Goal: Task Accomplishment & Management: Use online tool/utility

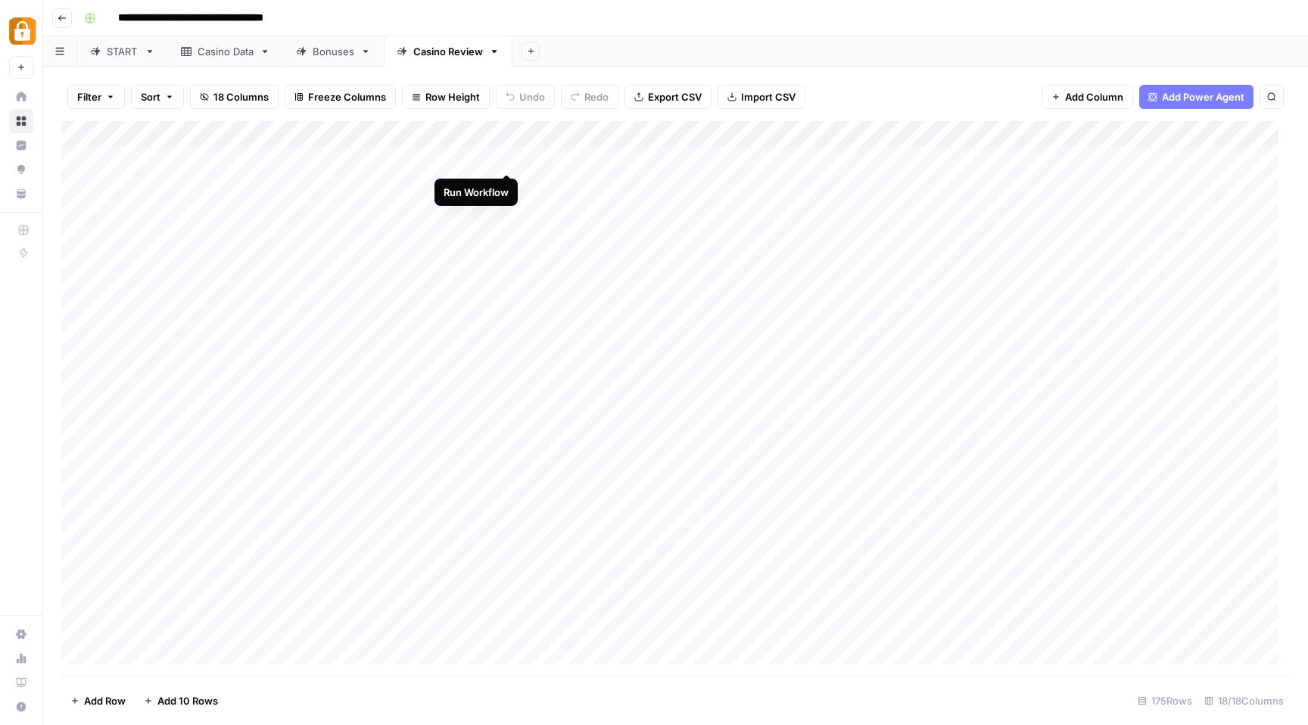
click at [508, 158] on div "Add Column" at bounding box center [675, 398] width 1229 height 555
click at [967, 185] on div "Add Column" at bounding box center [675, 398] width 1229 height 555
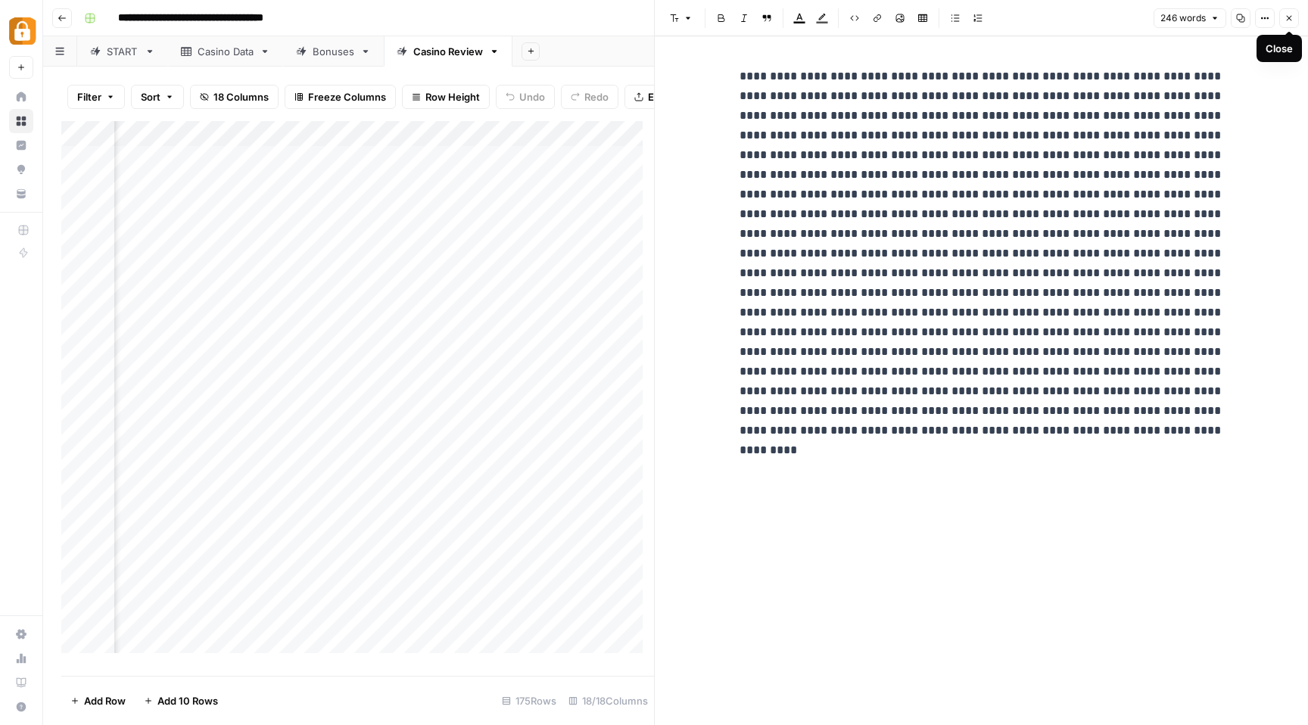
click at [1285, 14] on icon "button" at bounding box center [1289, 18] width 9 height 9
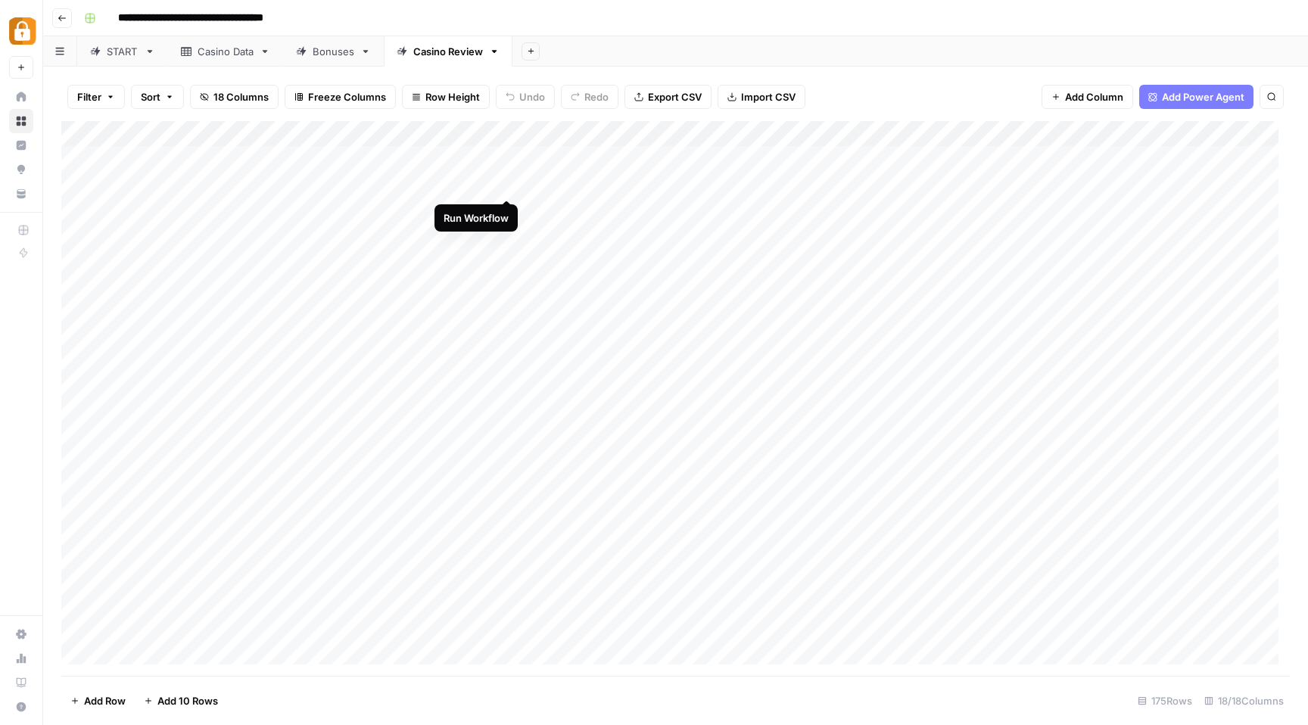
click at [508, 185] on div "Add Column" at bounding box center [675, 398] width 1229 height 555
click at [490, 135] on div "Add Column" at bounding box center [675, 398] width 1229 height 555
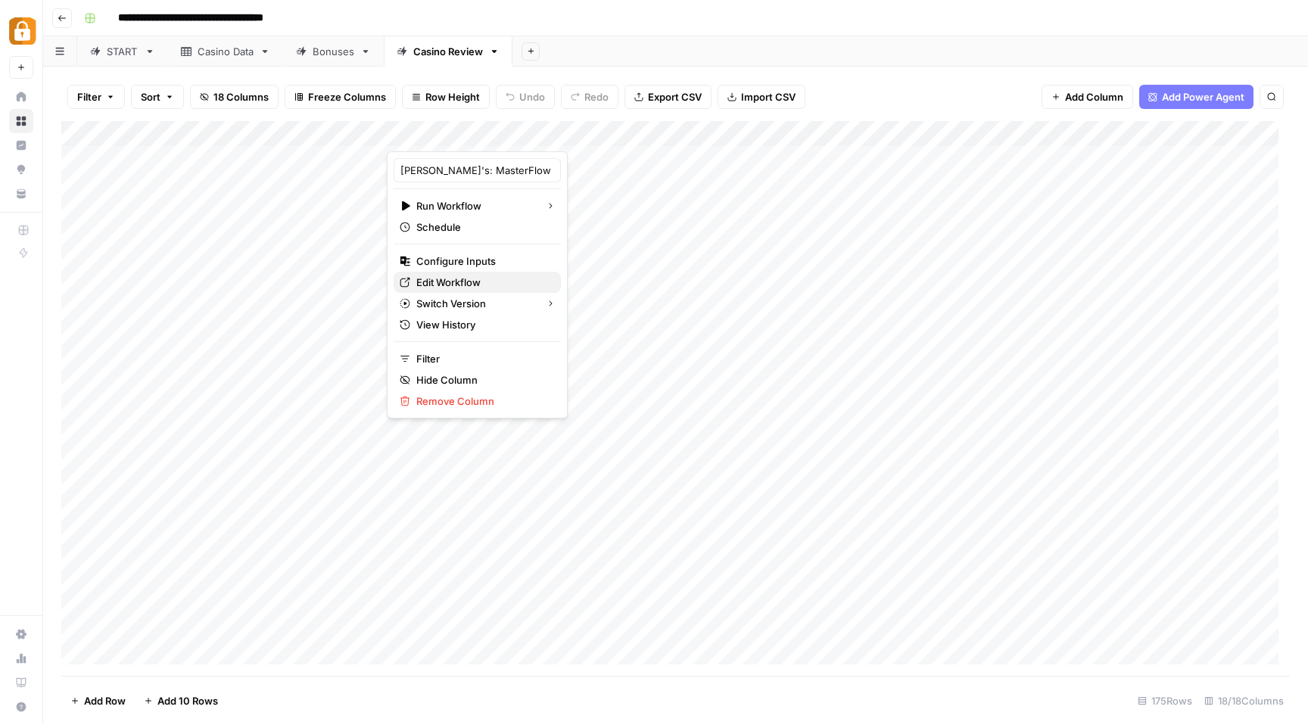
click at [468, 282] on span "Edit Workflow" at bounding box center [482, 282] width 132 height 15
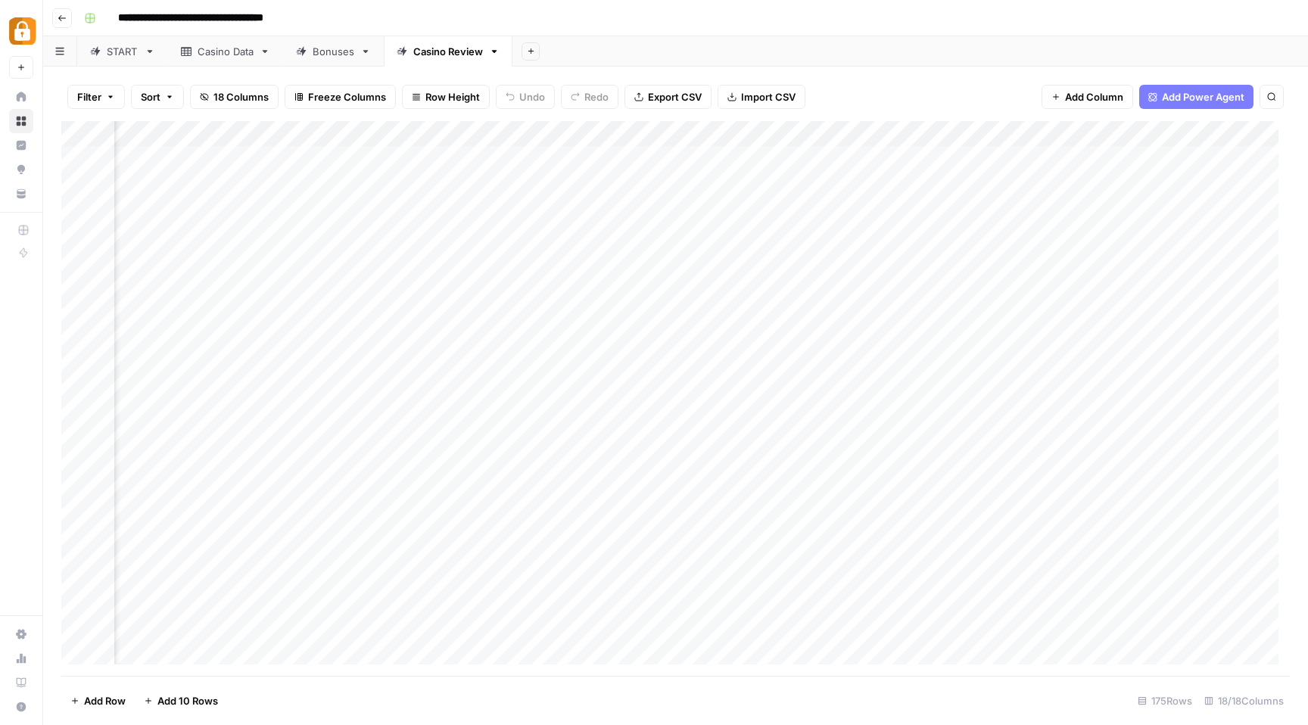
scroll to position [0, 1655]
click at [907, 158] on div "Add Column" at bounding box center [675, 398] width 1229 height 555
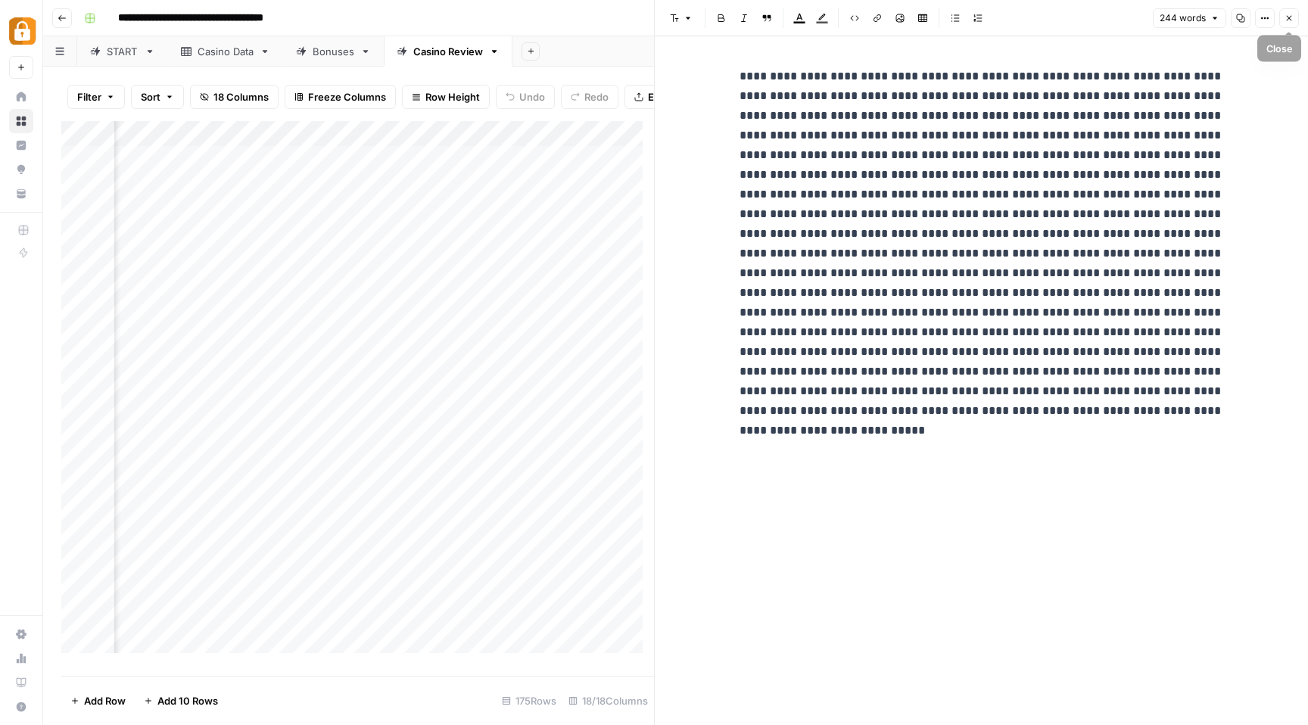
click at [1294, 15] on button "Close" at bounding box center [1289, 18] width 20 height 20
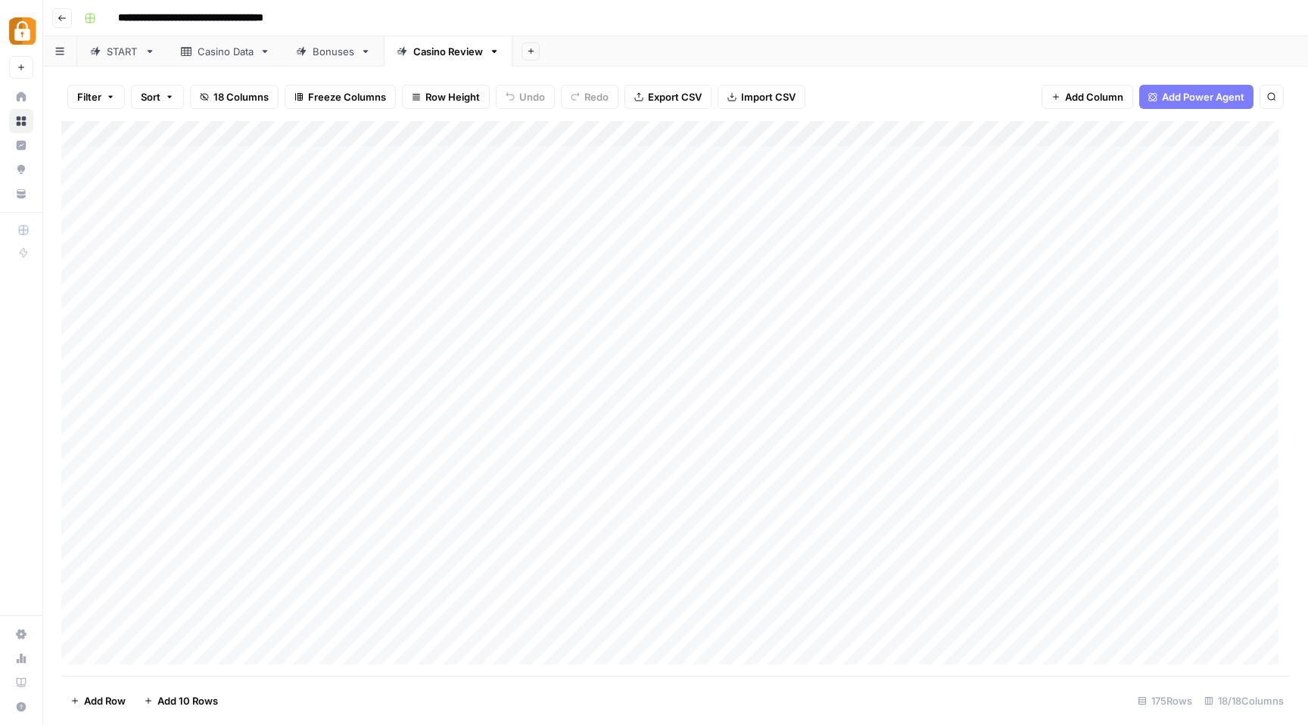
click at [509, 159] on div "Add Column" at bounding box center [675, 398] width 1229 height 555
click at [484, 156] on div "Add Column" at bounding box center [675, 398] width 1229 height 555
click at [1075, 149] on div "Add Column" at bounding box center [675, 398] width 1229 height 555
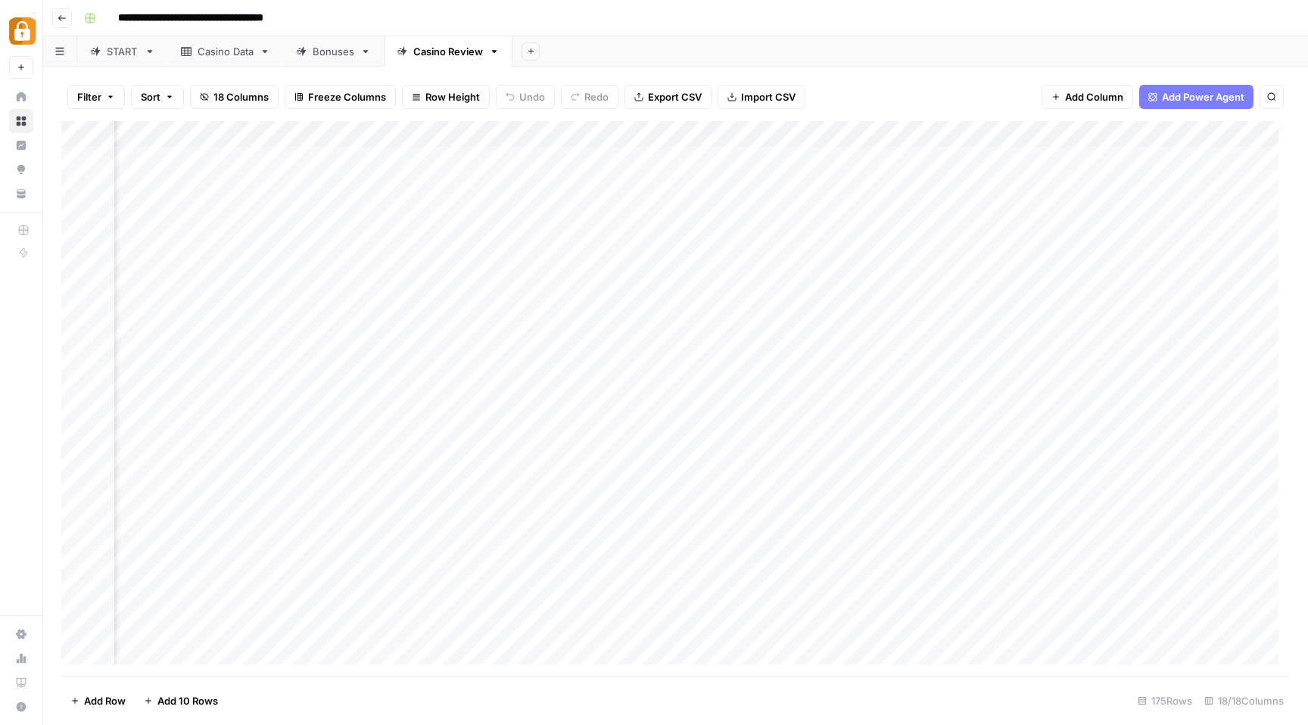
scroll to position [5, 0]
click at [509, 153] on div "Add Column" at bounding box center [675, 398] width 1229 height 555
click at [491, 133] on div "Add Column" at bounding box center [675, 398] width 1229 height 555
click at [907, 156] on div "Add Column" at bounding box center [675, 398] width 1229 height 555
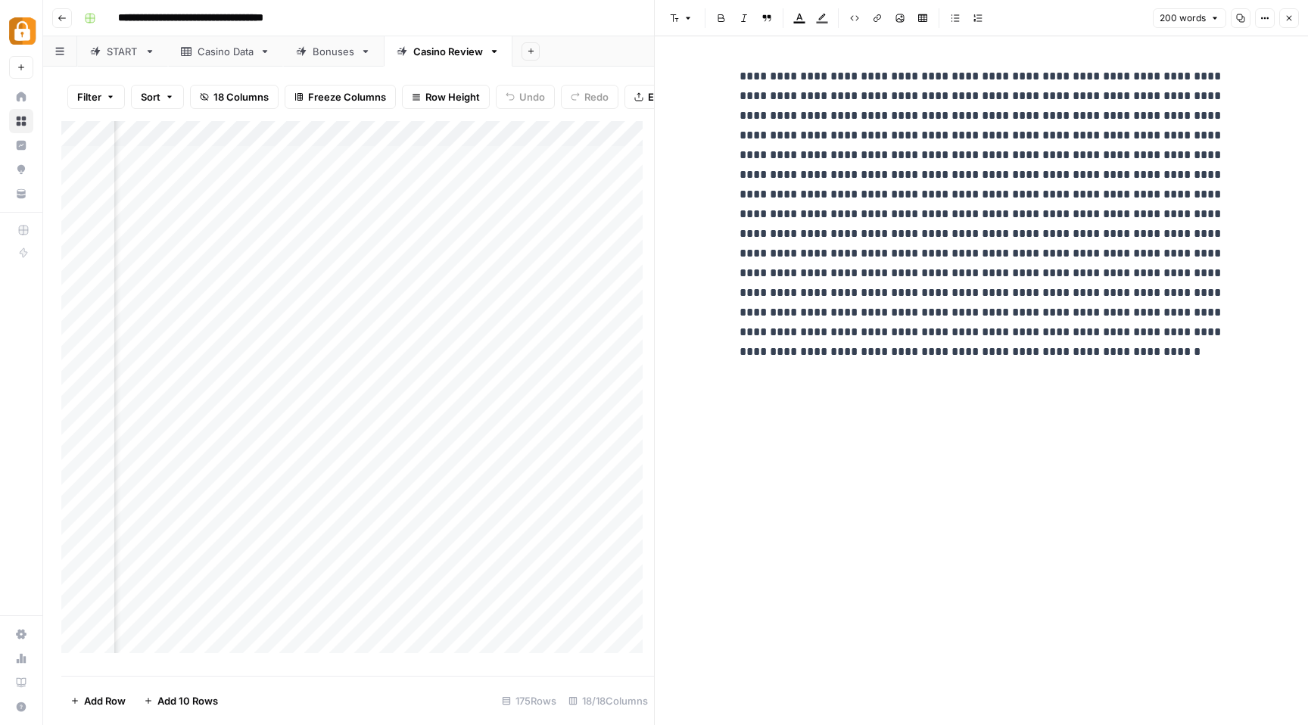
click at [1292, 20] on icon "button" at bounding box center [1289, 18] width 9 height 9
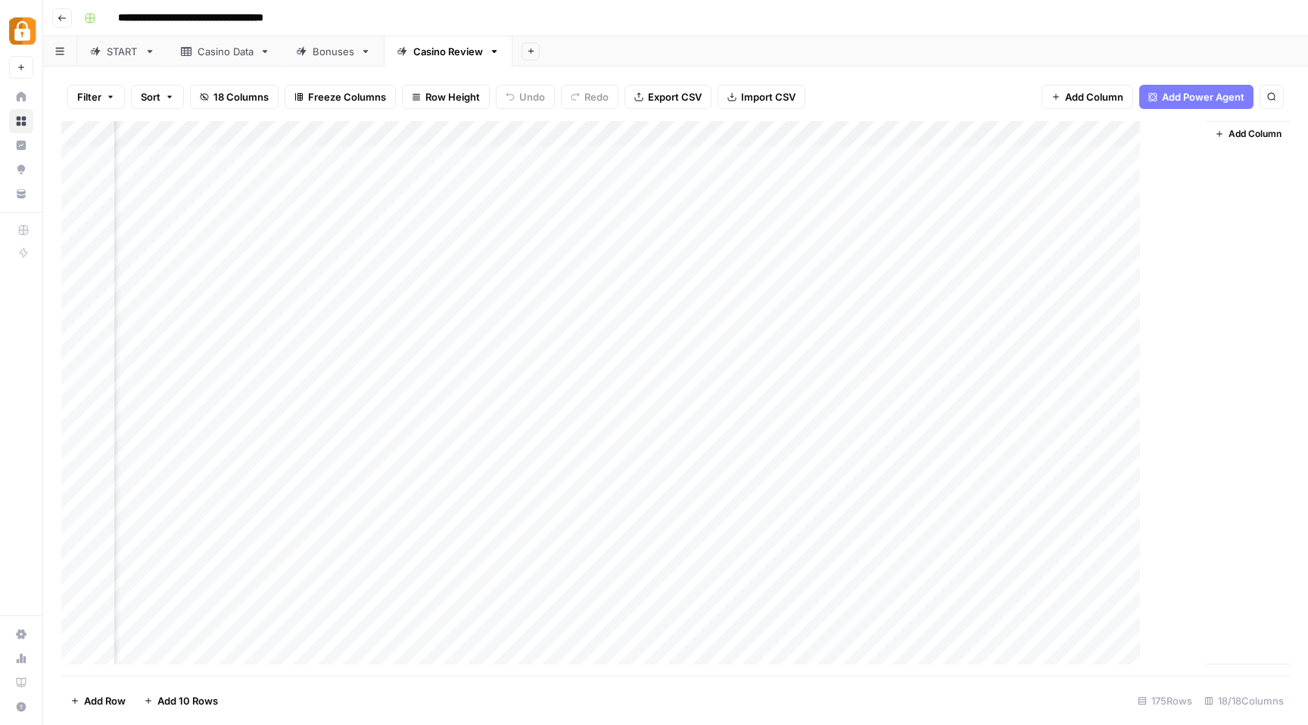
scroll to position [0, 1637]
click at [928, 137] on div "Add Column" at bounding box center [675, 398] width 1229 height 555
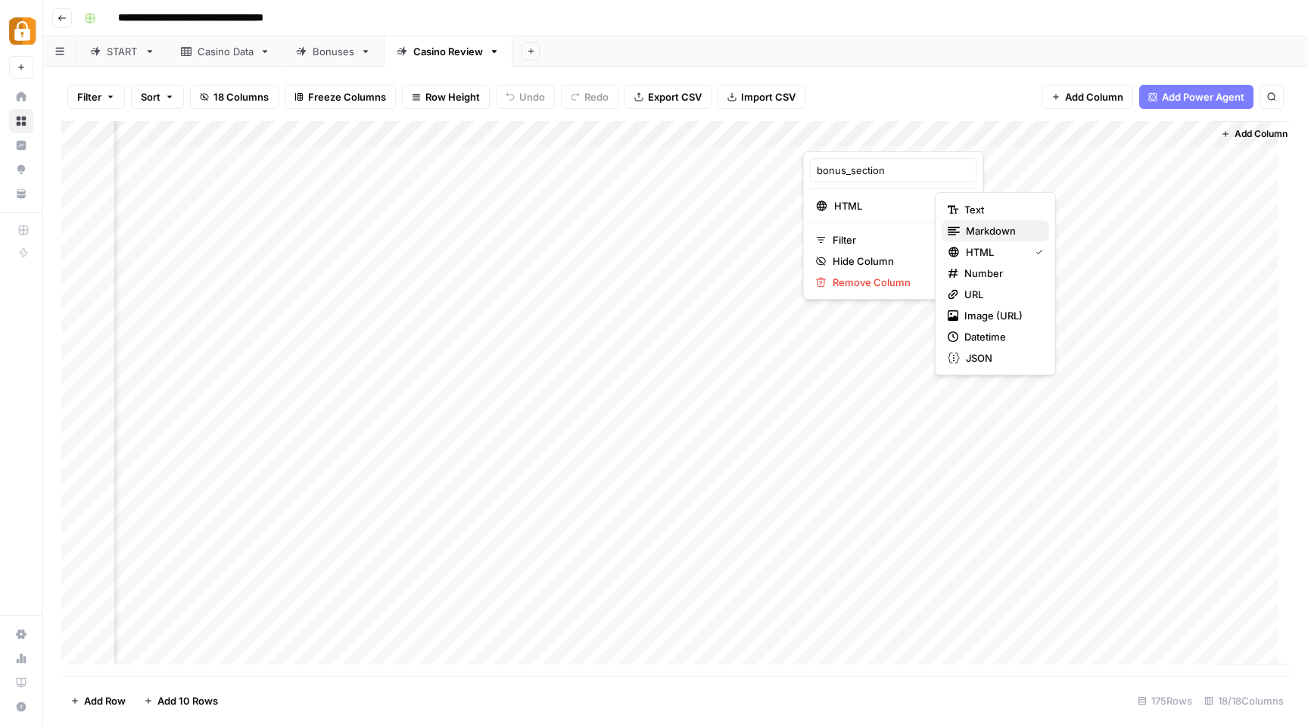
click at [979, 226] on span "Markdown" at bounding box center [1001, 230] width 71 height 15
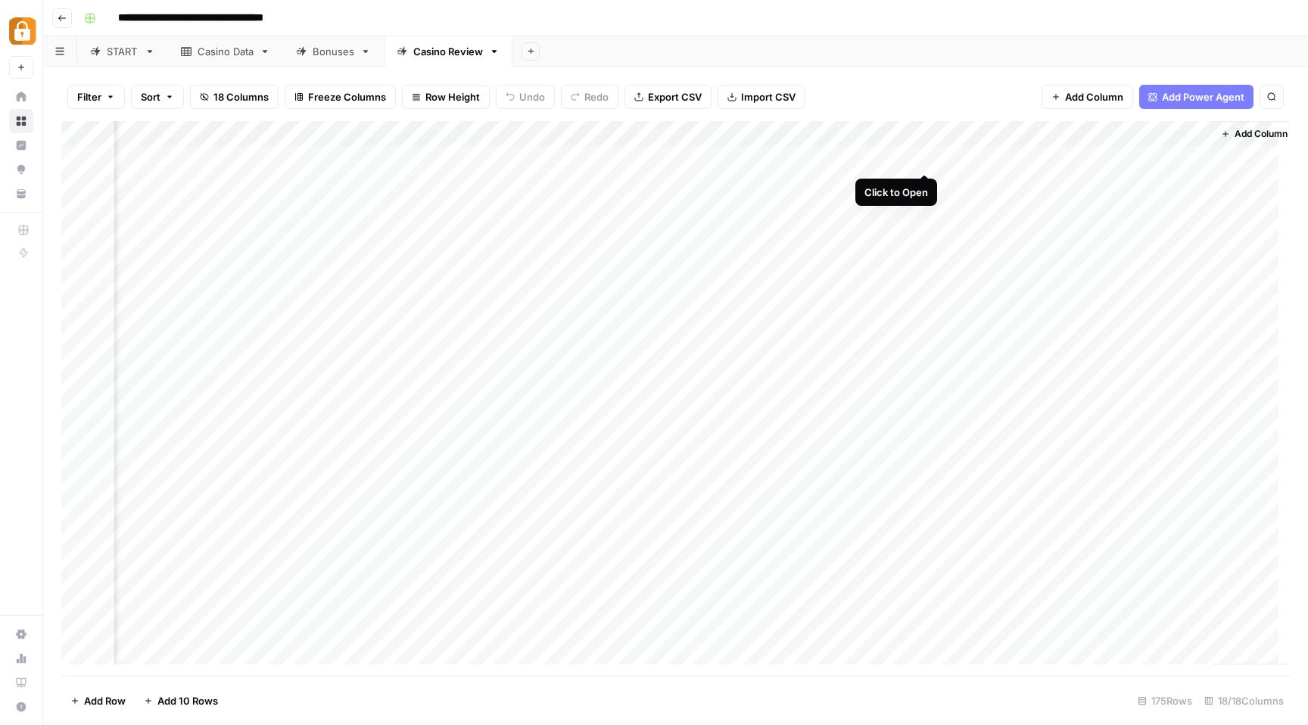
click at [923, 159] on div "Add Column" at bounding box center [675, 398] width 1229 height 555
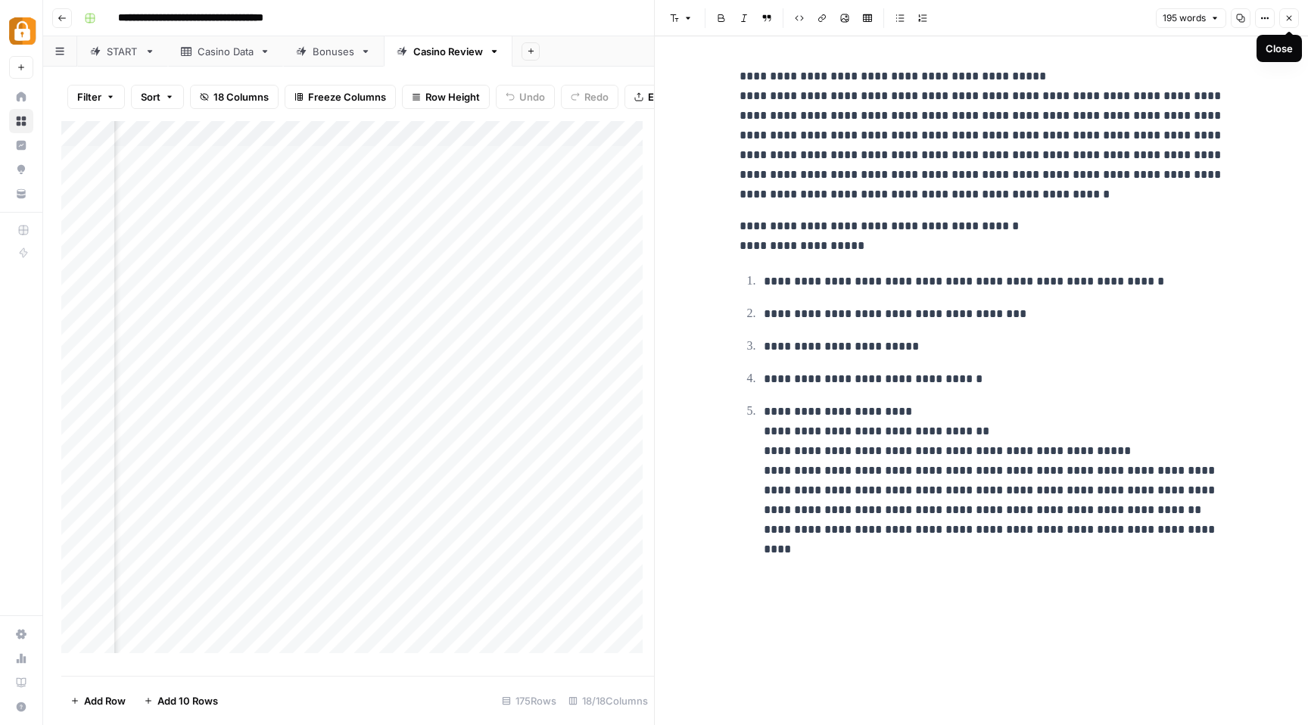
click at [1286, 15] on icon "button" at bounding box center [1289, 18] width 9 height 9
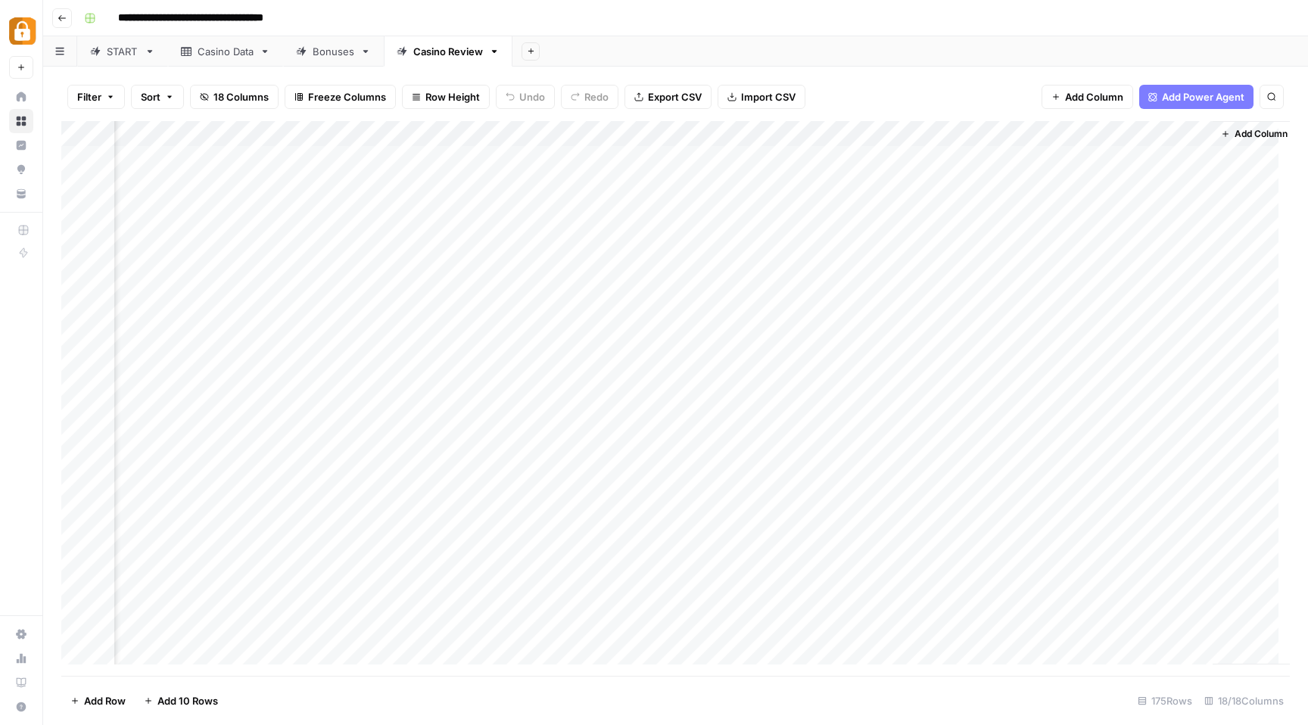
click at [925, 131] on div "Add Column" at bounding box center [675, 398] width 1229 height 555
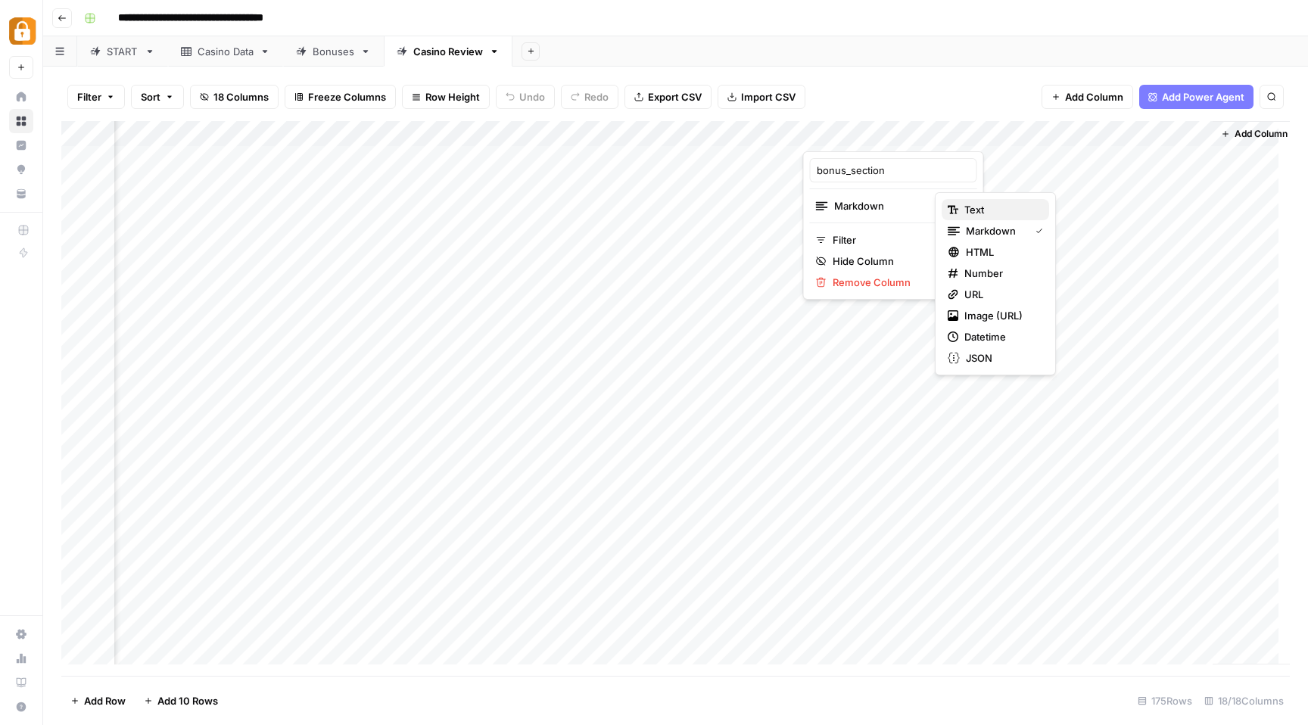
click at [993, 210] on span "Text" at bounding box center [1000, 209] width 73 height 15
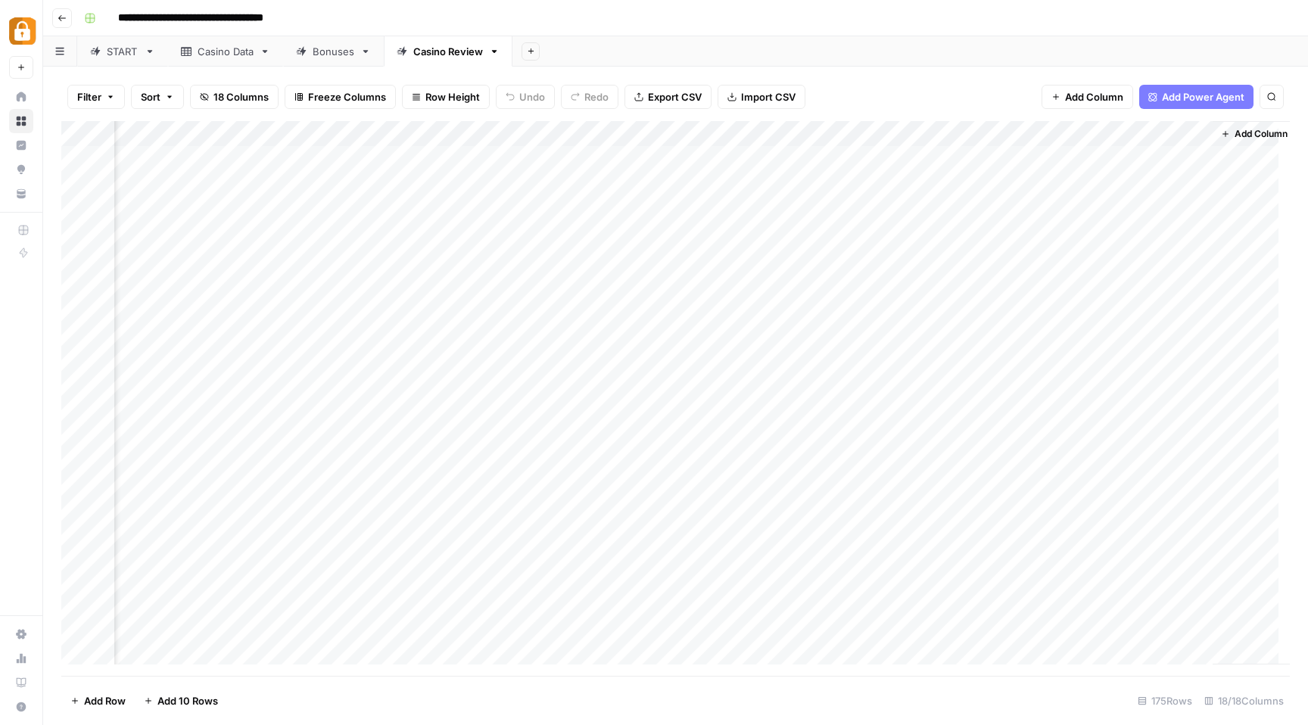
click at [912, 161] on div "Add Column" at bounding box center [675, 398] width 1229 height 555
click at [889, 127] on div "Add Column" at bounding box center [675, 398] width 1229 height 555
click at [927, 132] on div at bounding box center [871, 136] width 137 height 30
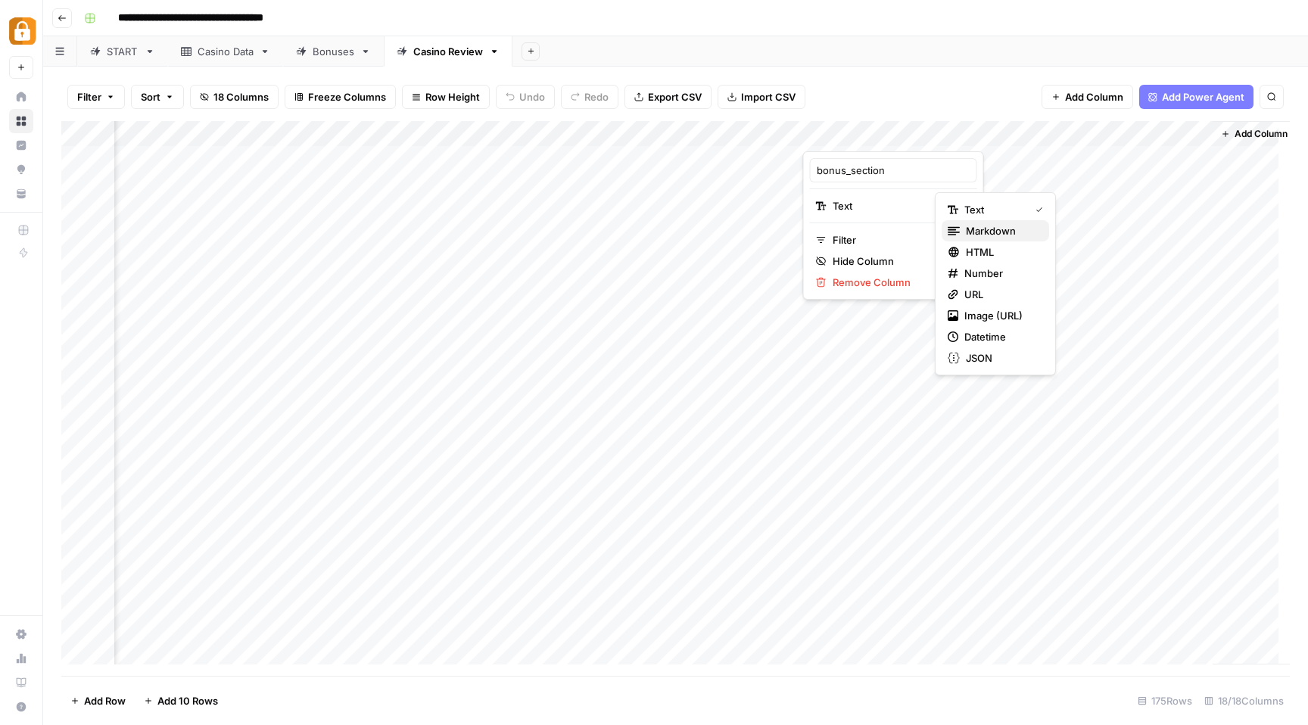
click at [976, 229] on span "Markdown" at bounding box center [1001, 230] width 71 height 15
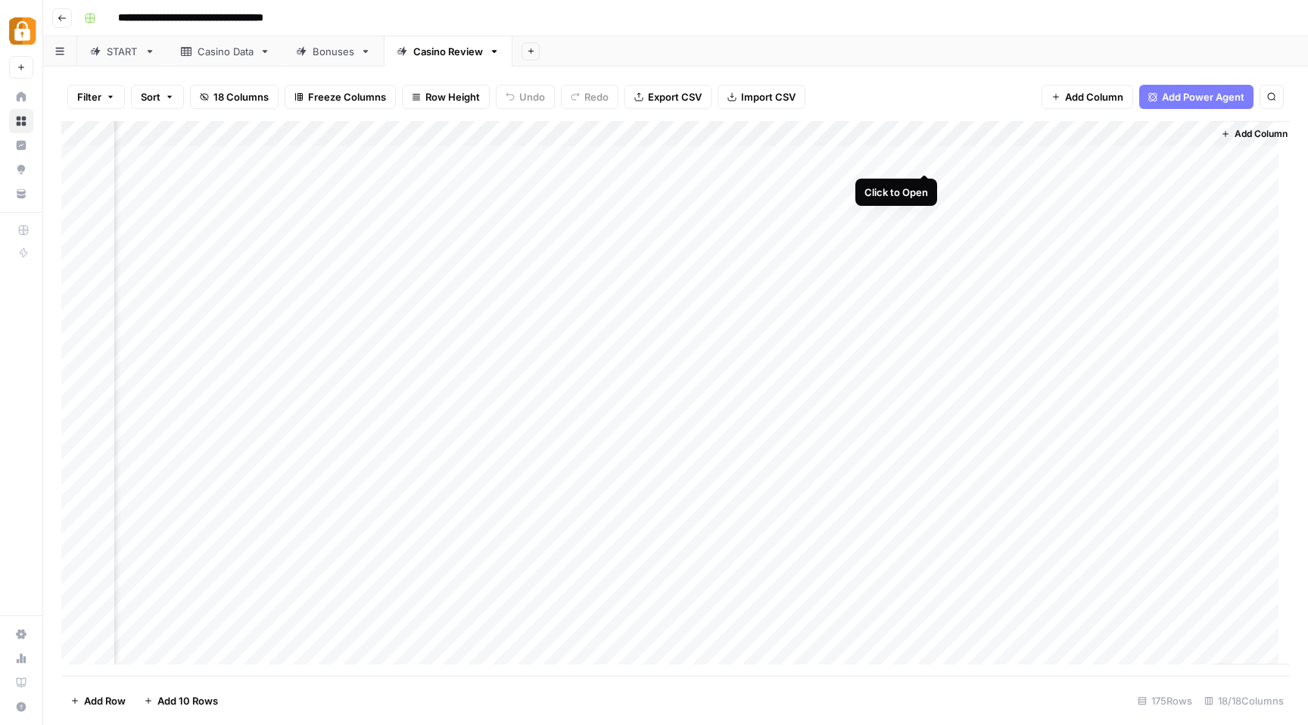
click at [922, 160] on div "Add Column" at bounding box center [675, 398] width 1229 height 555
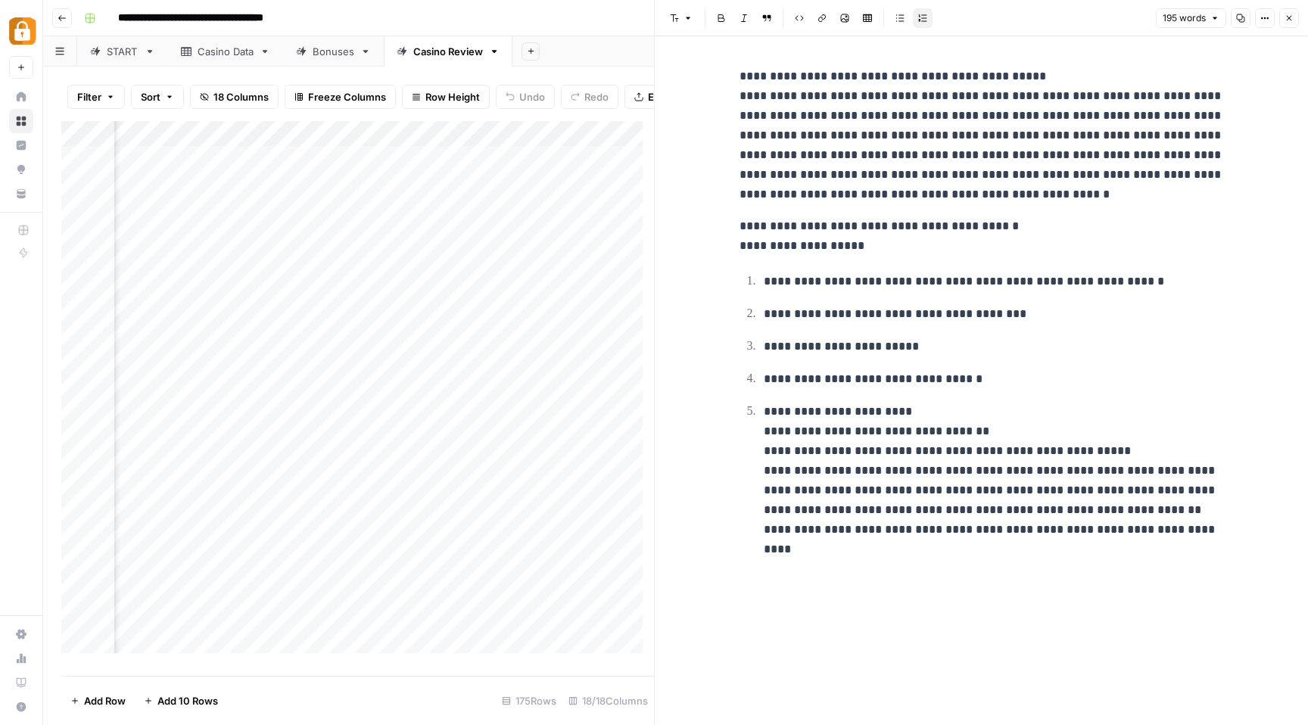
click at [1291, 18] on icon "button" at bounding box center [1289, 18] width 9 height 9
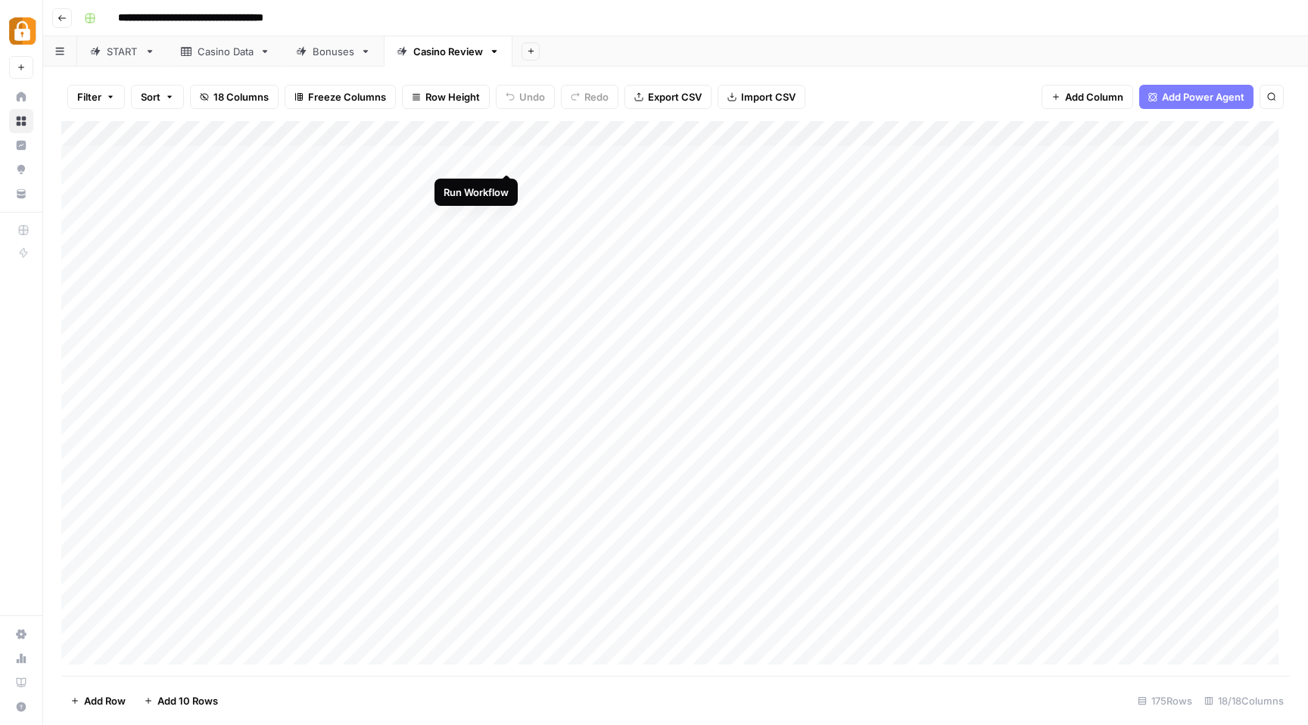
click at [505, 160] on div "Add Column" at bounding box center [675, 398] width 1229 height 555
click at [908, 160] on div "Add Column" at bounding box center [675, 398] width 1229 height 555
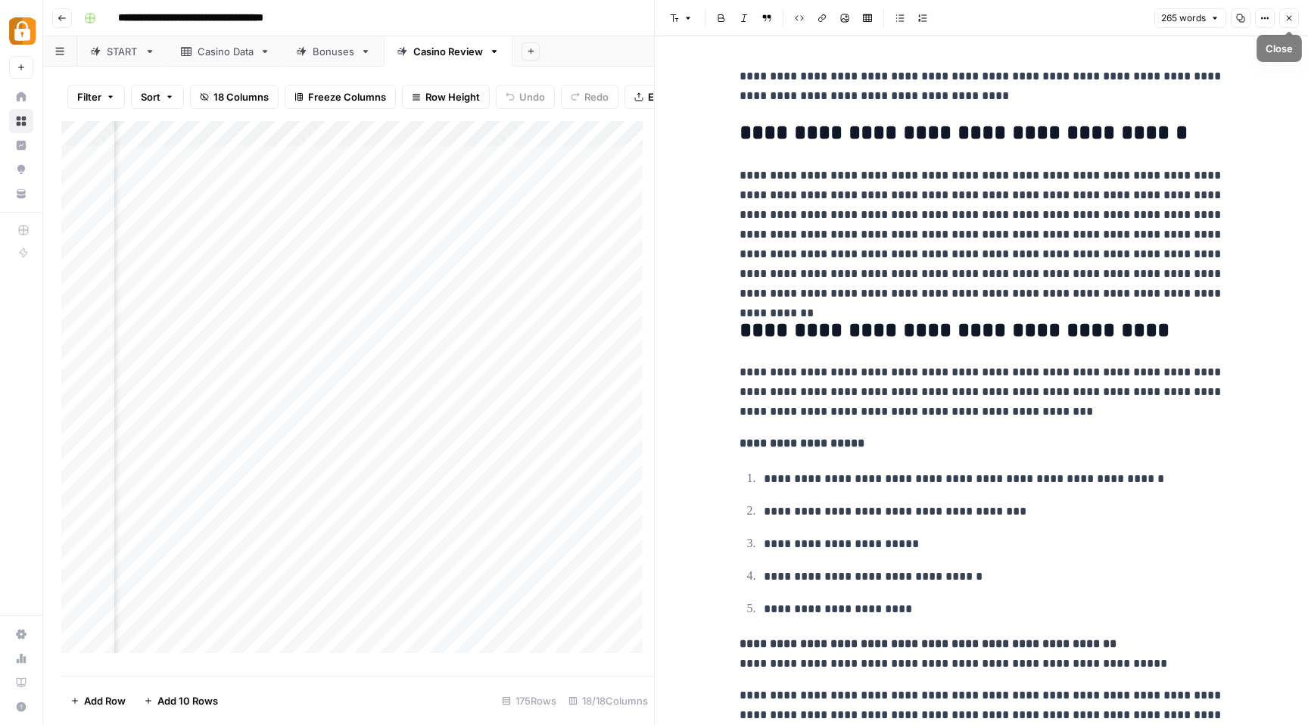
click at [1292, 20] on icon "button" at bounding box center [1289, 18] width 9 height 9
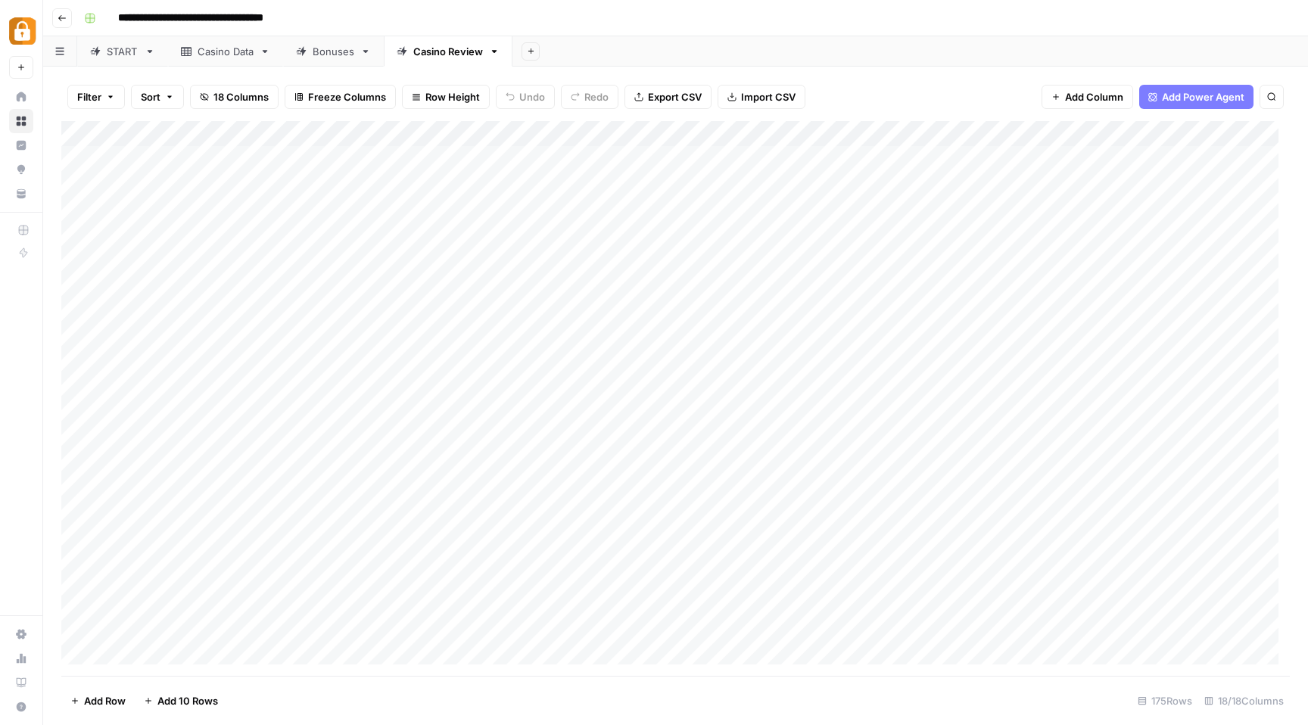
click at [509, 157] on div "Add Column" at bounding box center [675, 398] width 1229 height 555
click at [508, 187] on div "Add Column" at bounding box center [675, 398] width 1229 height 555
click at [510, 209] on div "Add Column" at bounding box center [675, 398] width 1229 height 555
click at [906, 160] on div "Add Column" at bounding box center [675, 398] width 1229 height 555
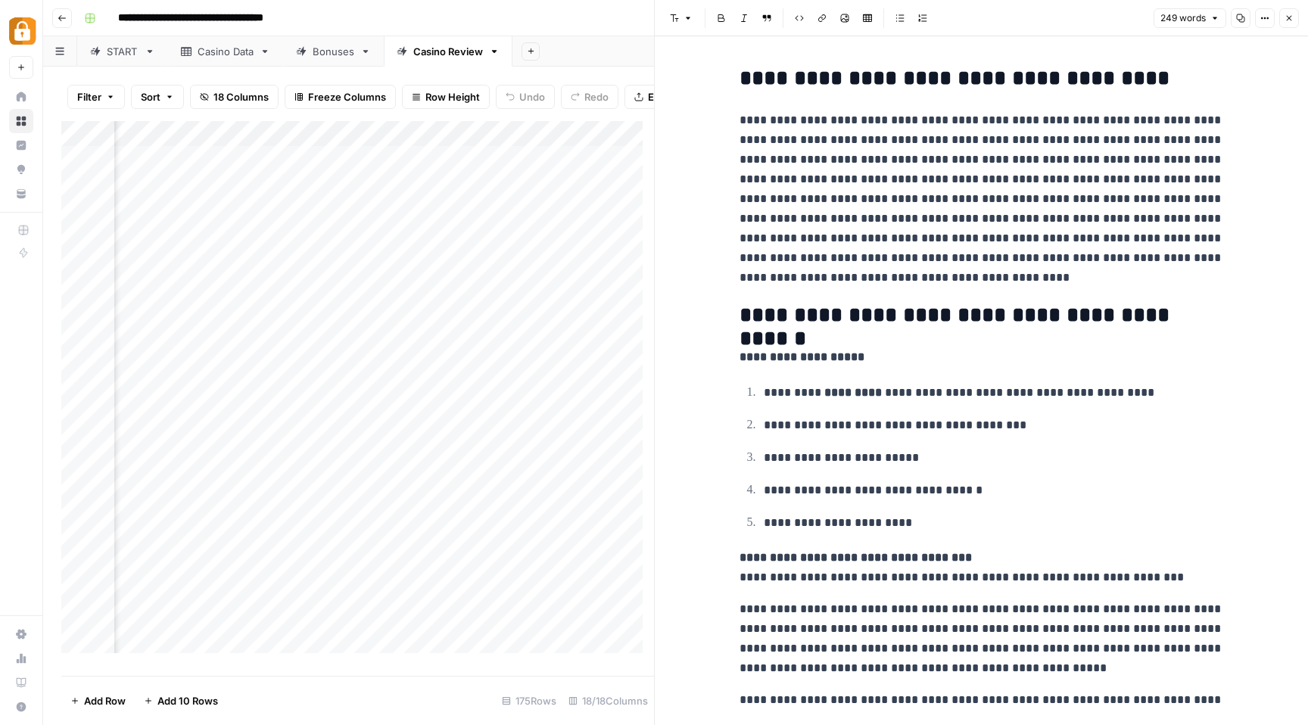
click at [1289, 21] on icon "button" at bounding box center [1289, 18] width 9 height 9
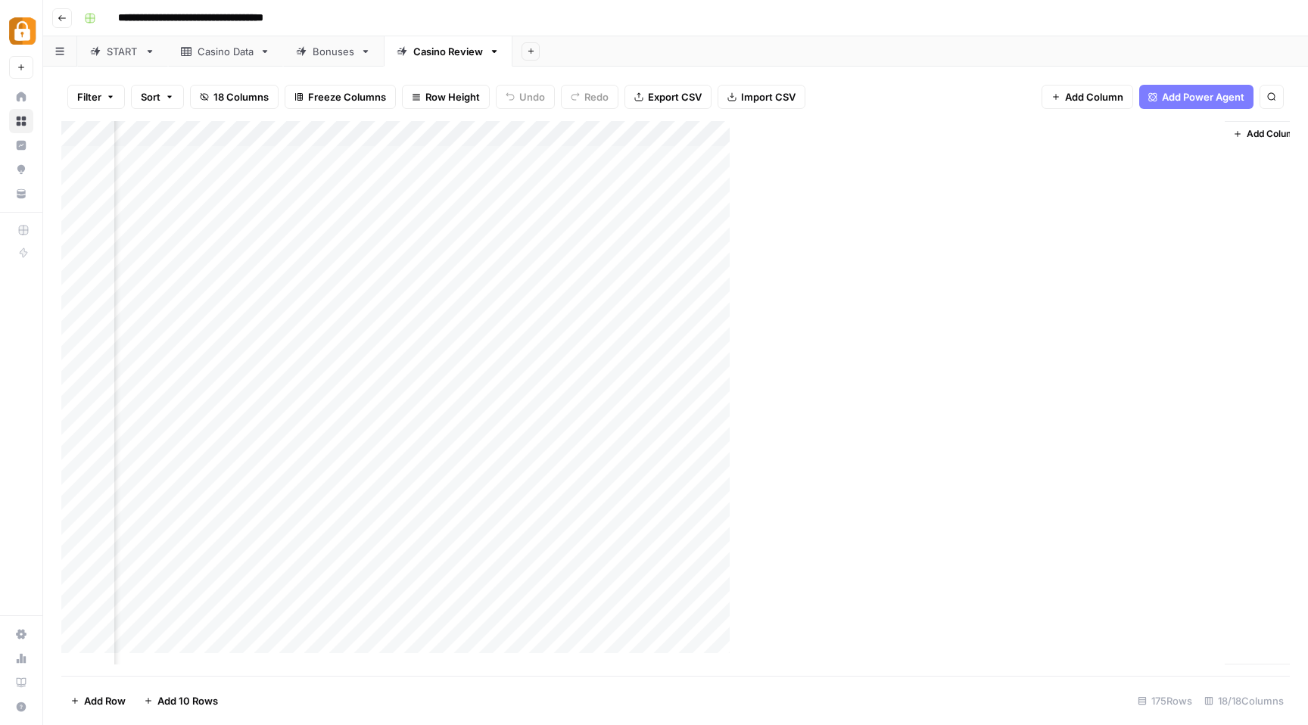
scroll to position [0, 1637]
click at [921, 185] on div "Add Column" at bounding box center [675, 398] width 1229 height 555
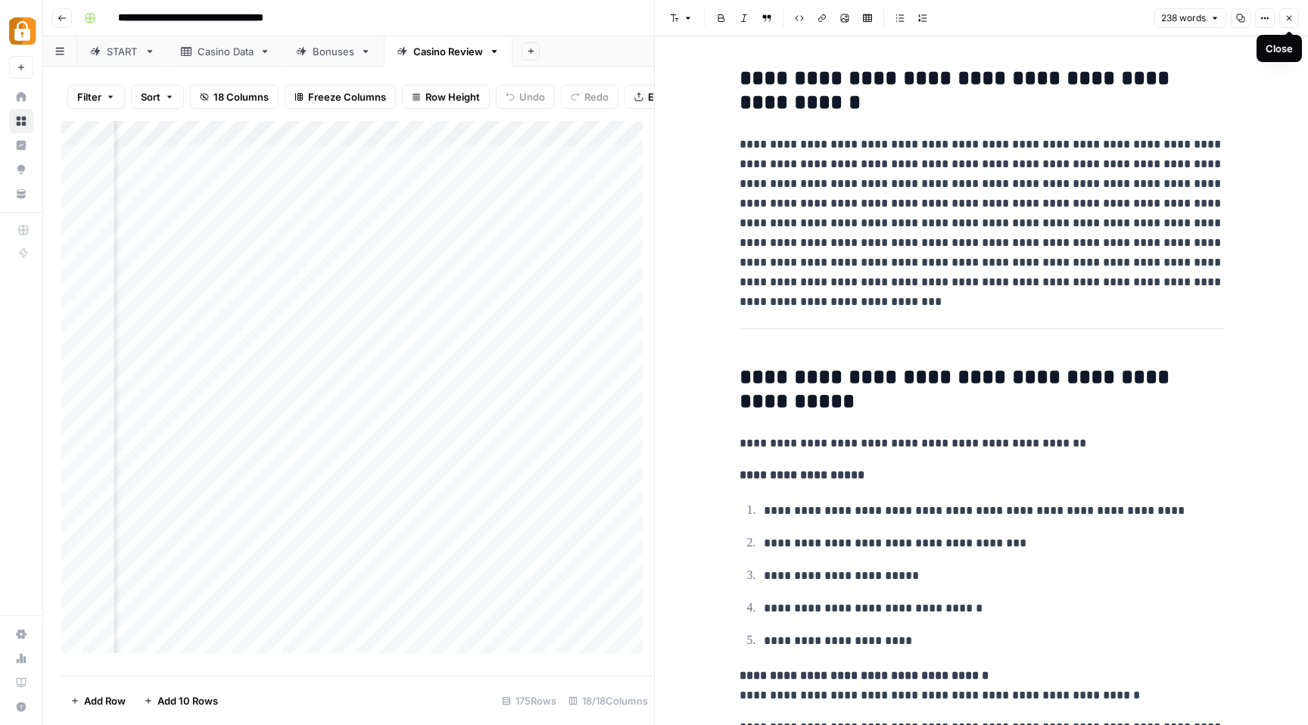
click at [1294, 20] on button "Close" at bounding box center [1289, 18] width 20 height 20
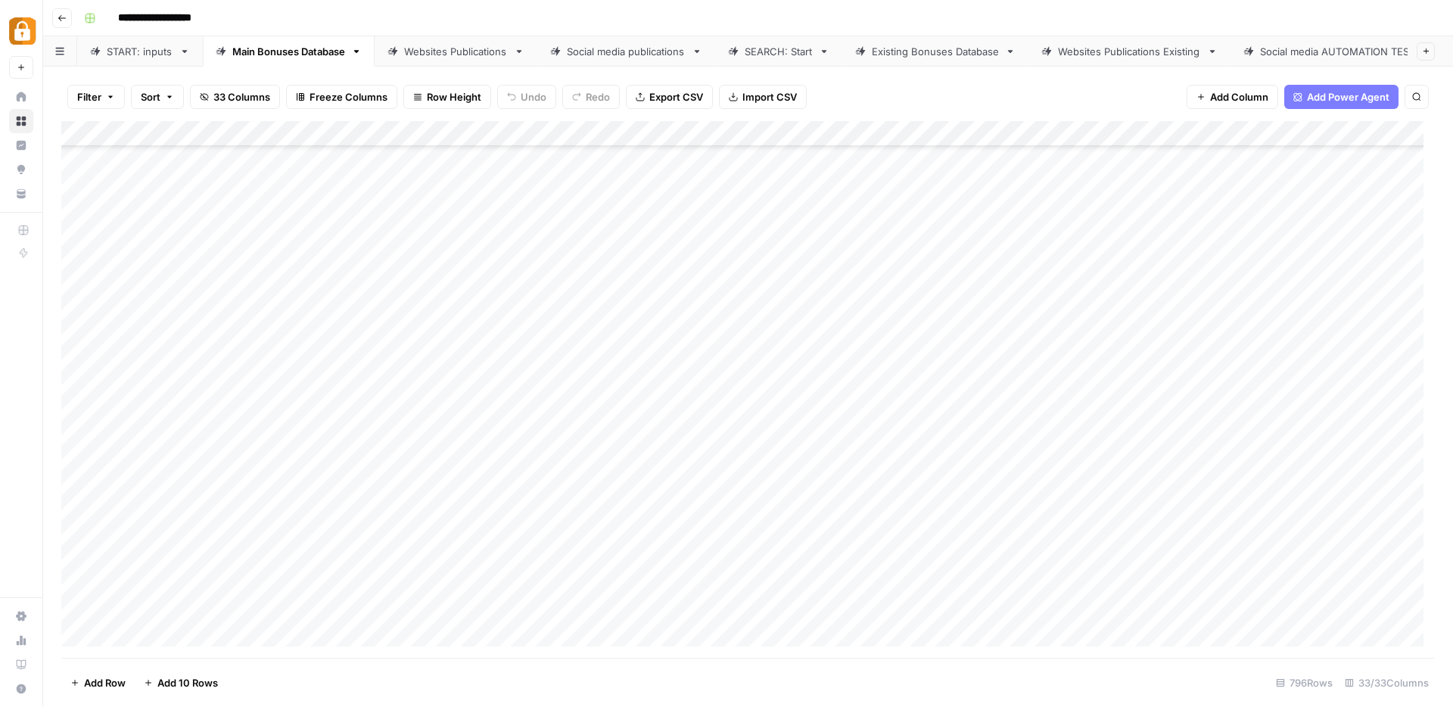
scroll to position [20010, 0]
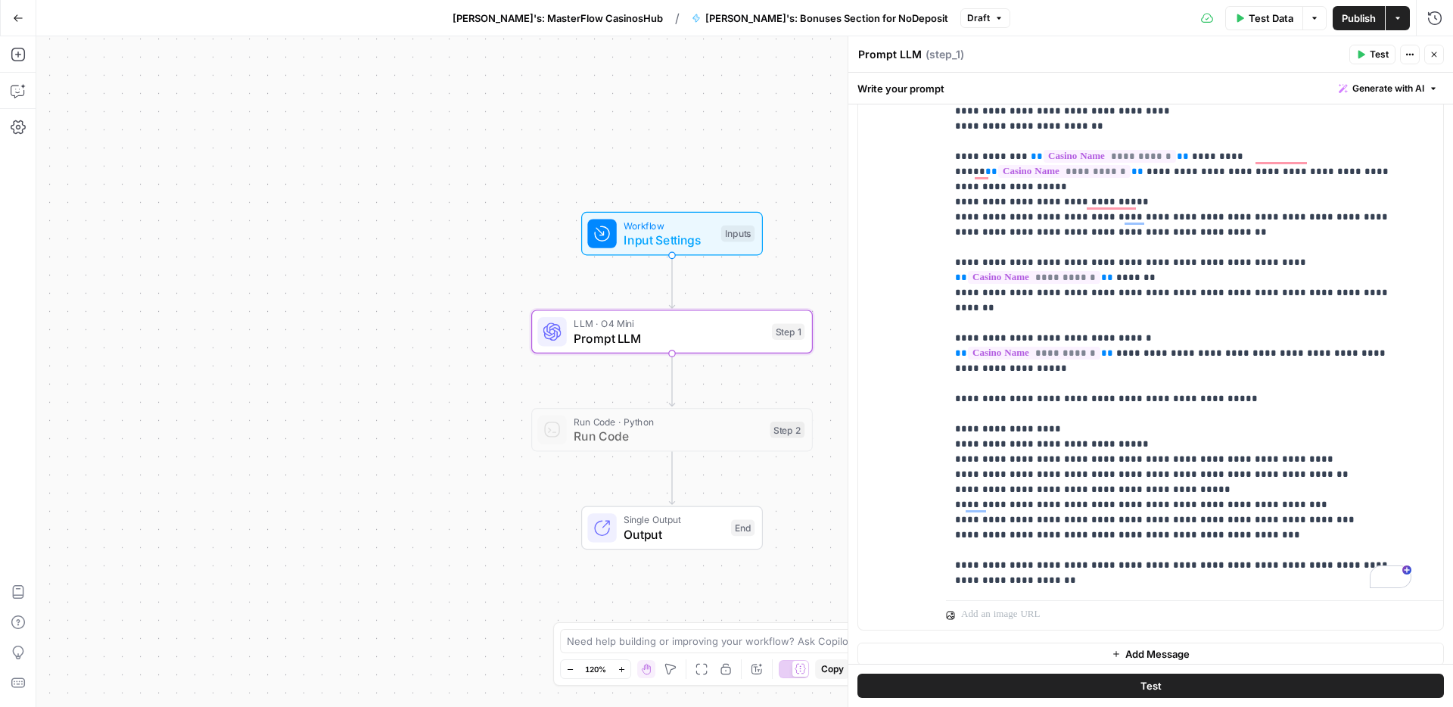
scroll to position [314, 0]
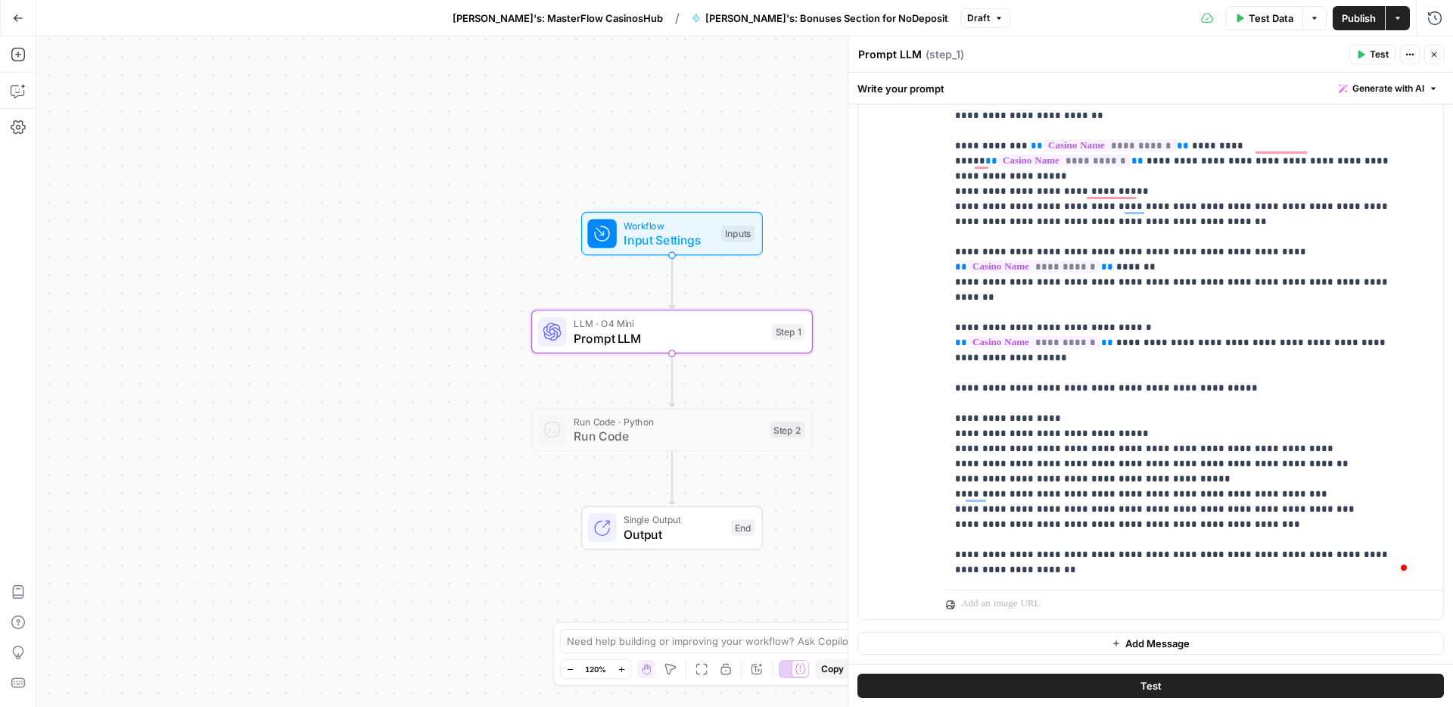
click at [1347, 18] on span "Publish" at bounding box center [1359, 18] width 34 height 15
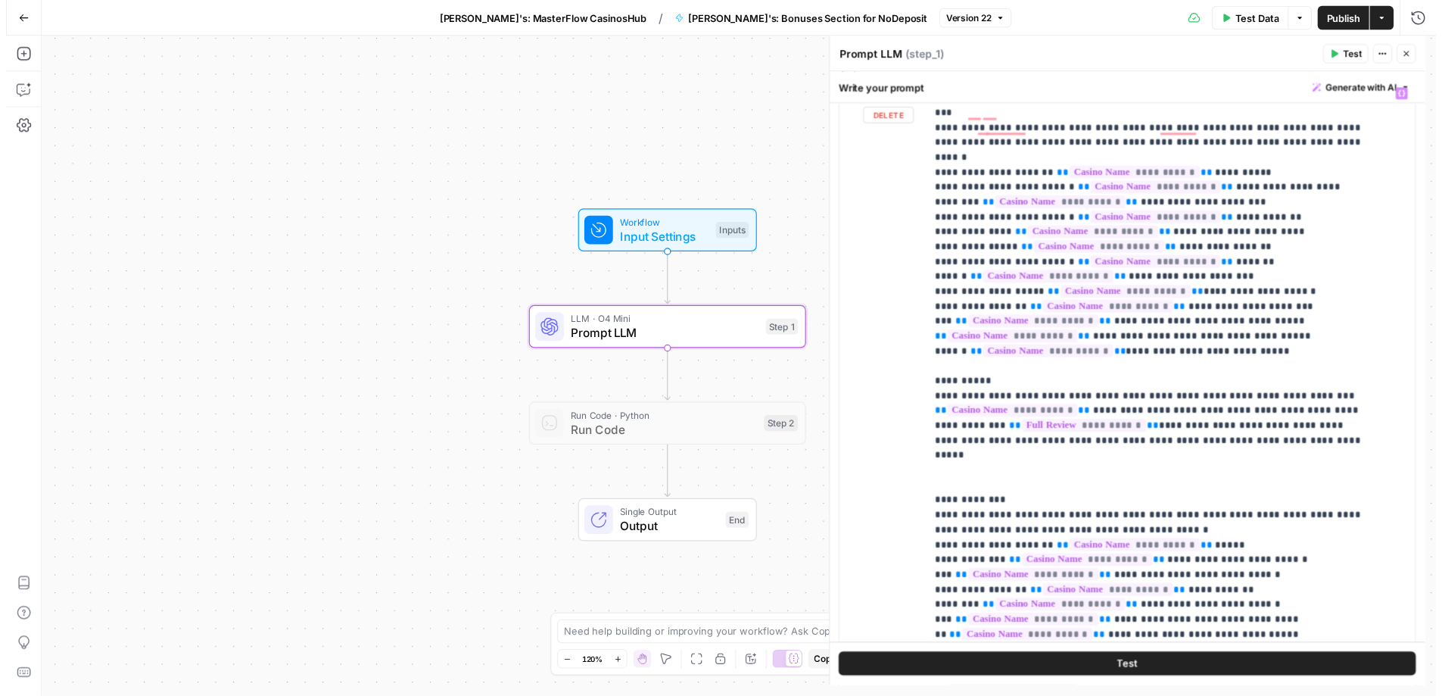
scroll to position [177, 0]
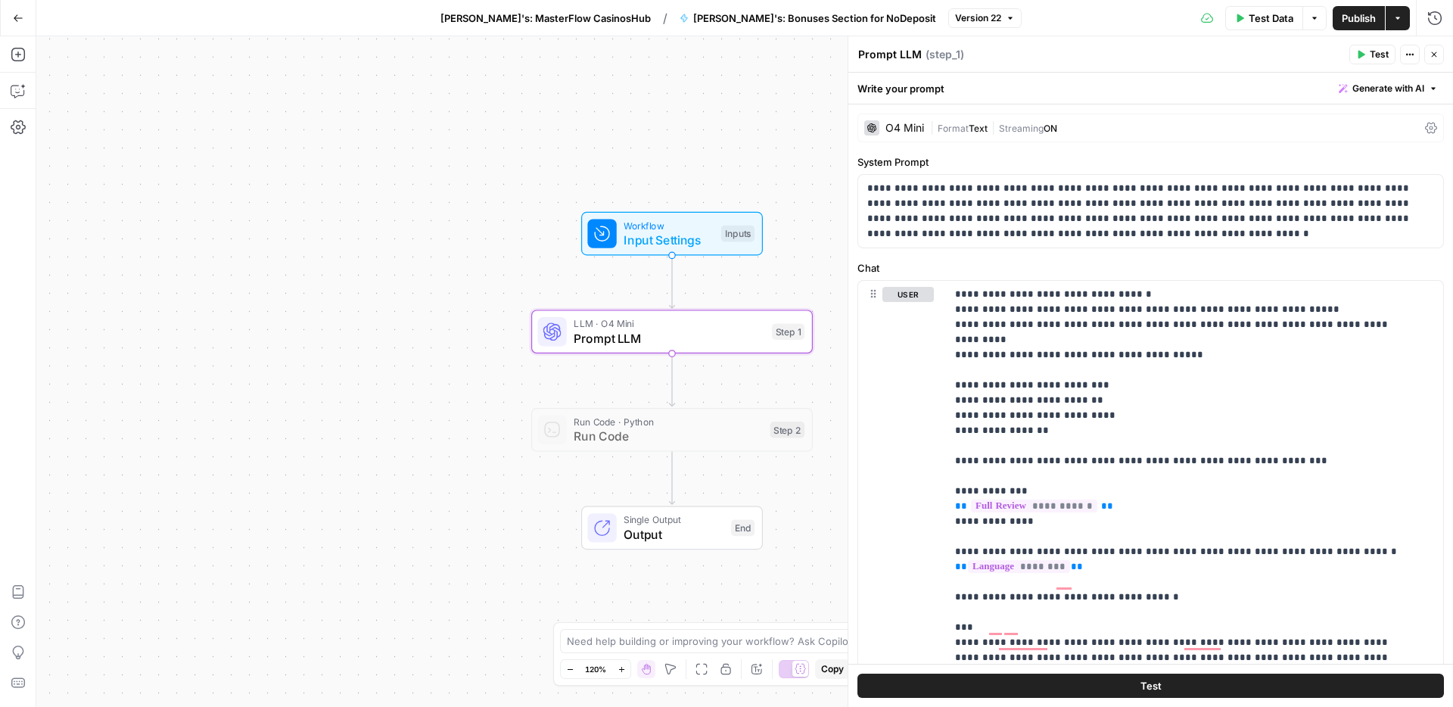
click at [1377, 57] on span "Test" at bounding box center [1379, 55] width 19 height 14
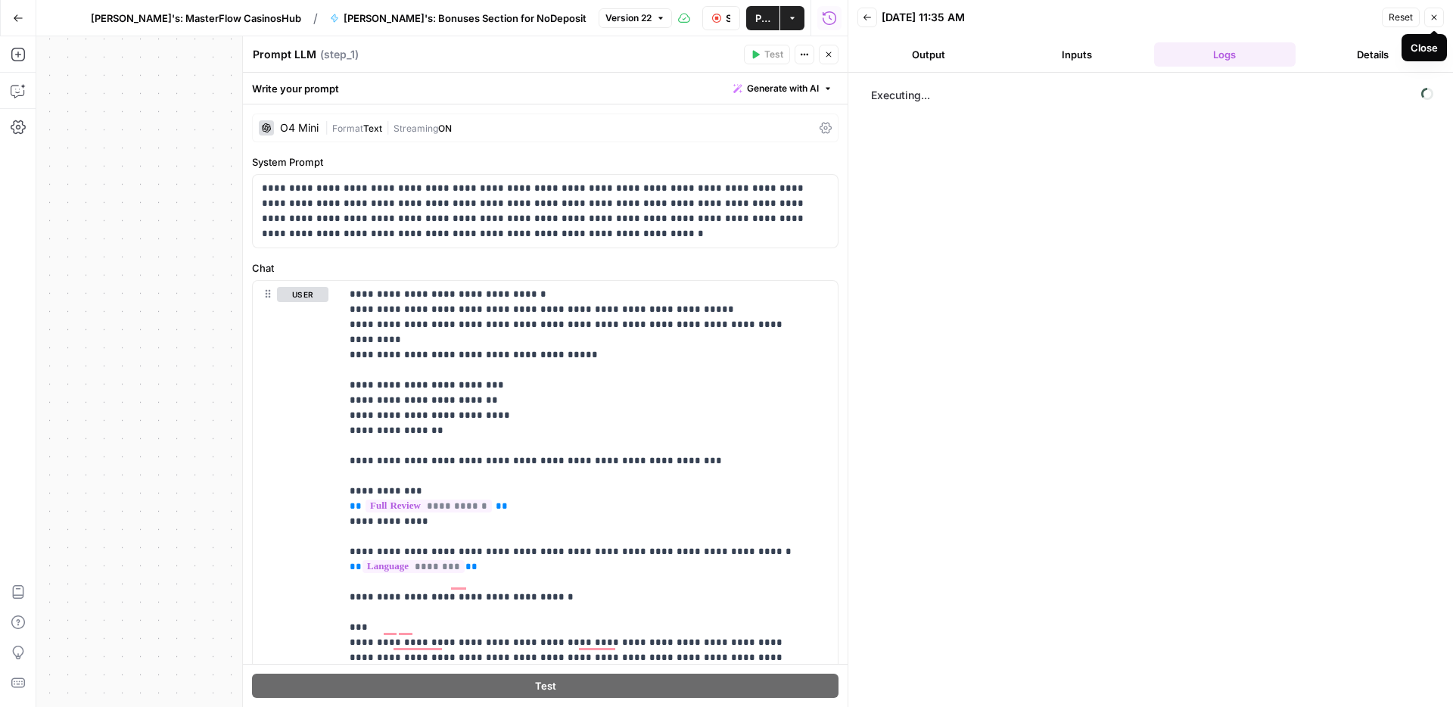
click at [1430, 17] on icon "button" at bounding box center [1434, 17] width 9 height 9
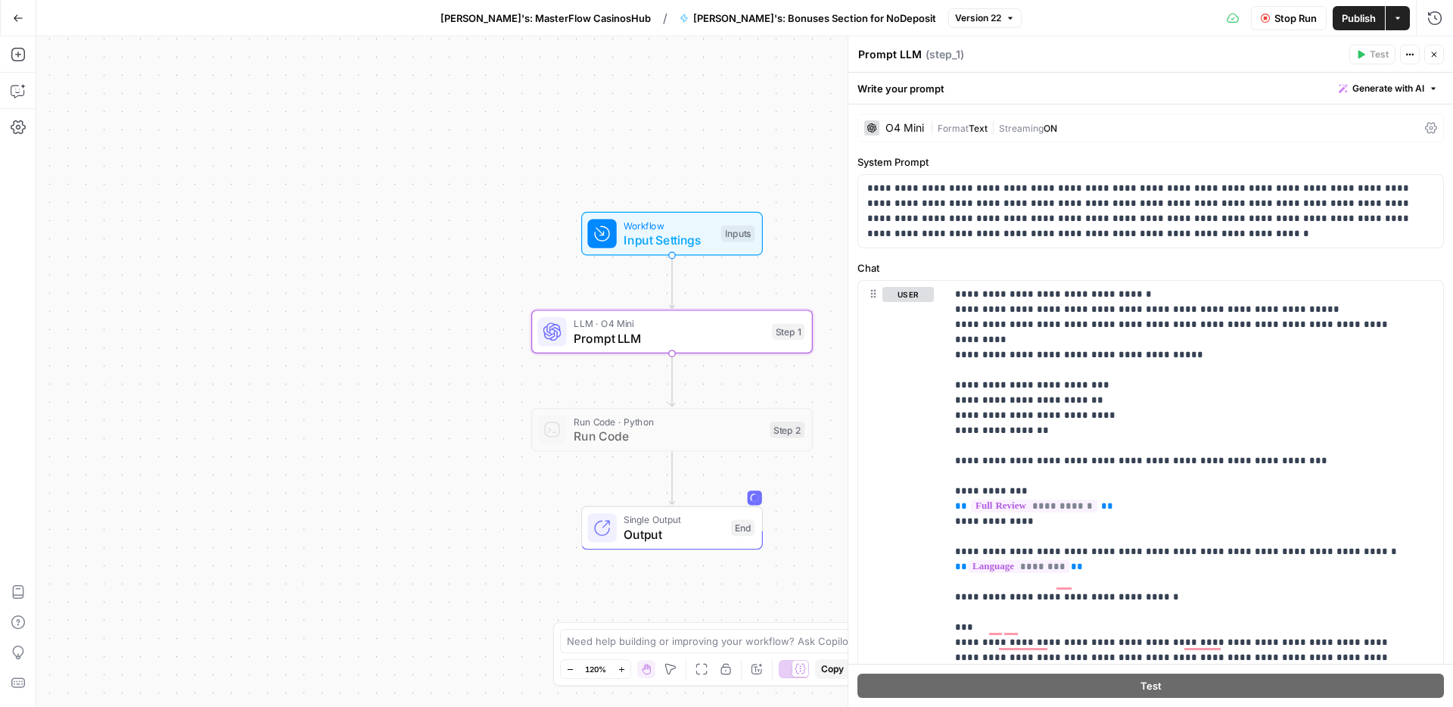
click at [1285, 18] on span "Stop Run" at bounding box center [1296, 18] width 42 height 15
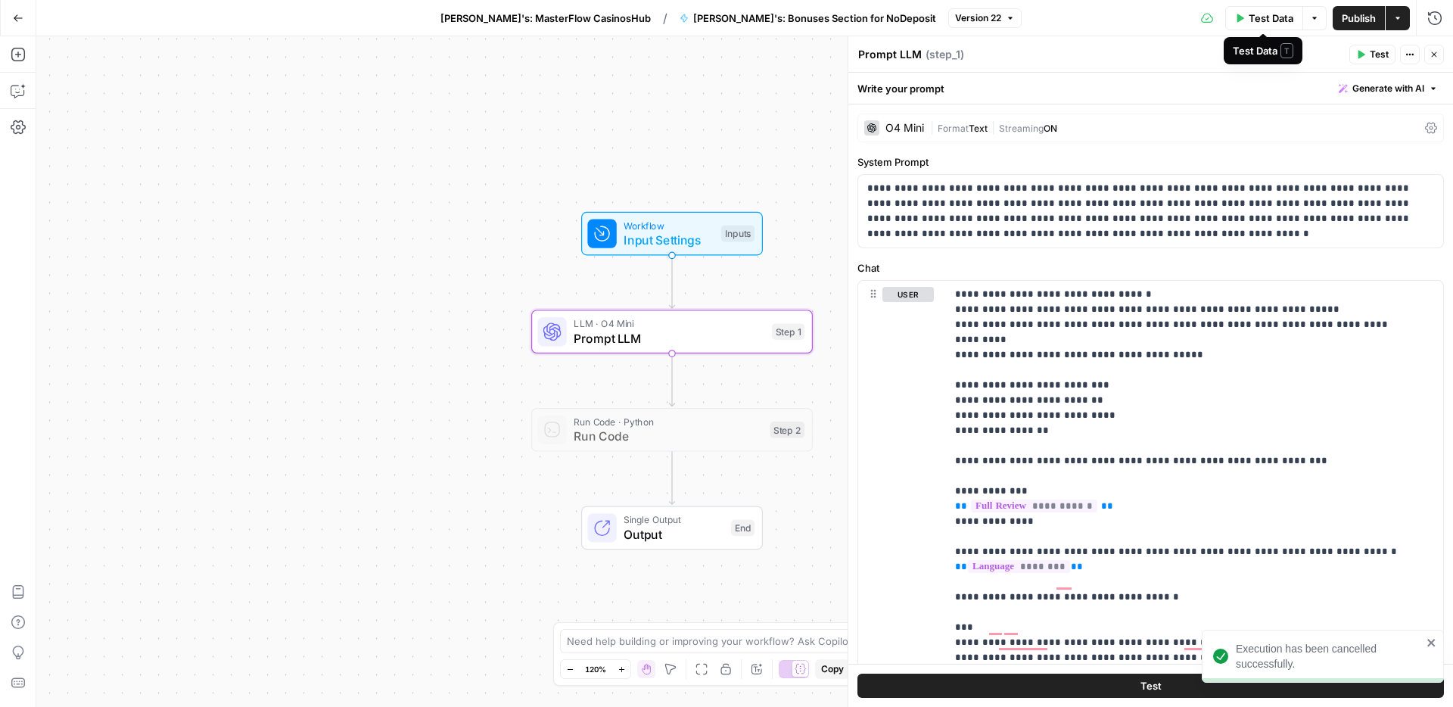
click at [1260, 19] on span "Test Data" at bounding box center [1271, 18] width 45 height 15
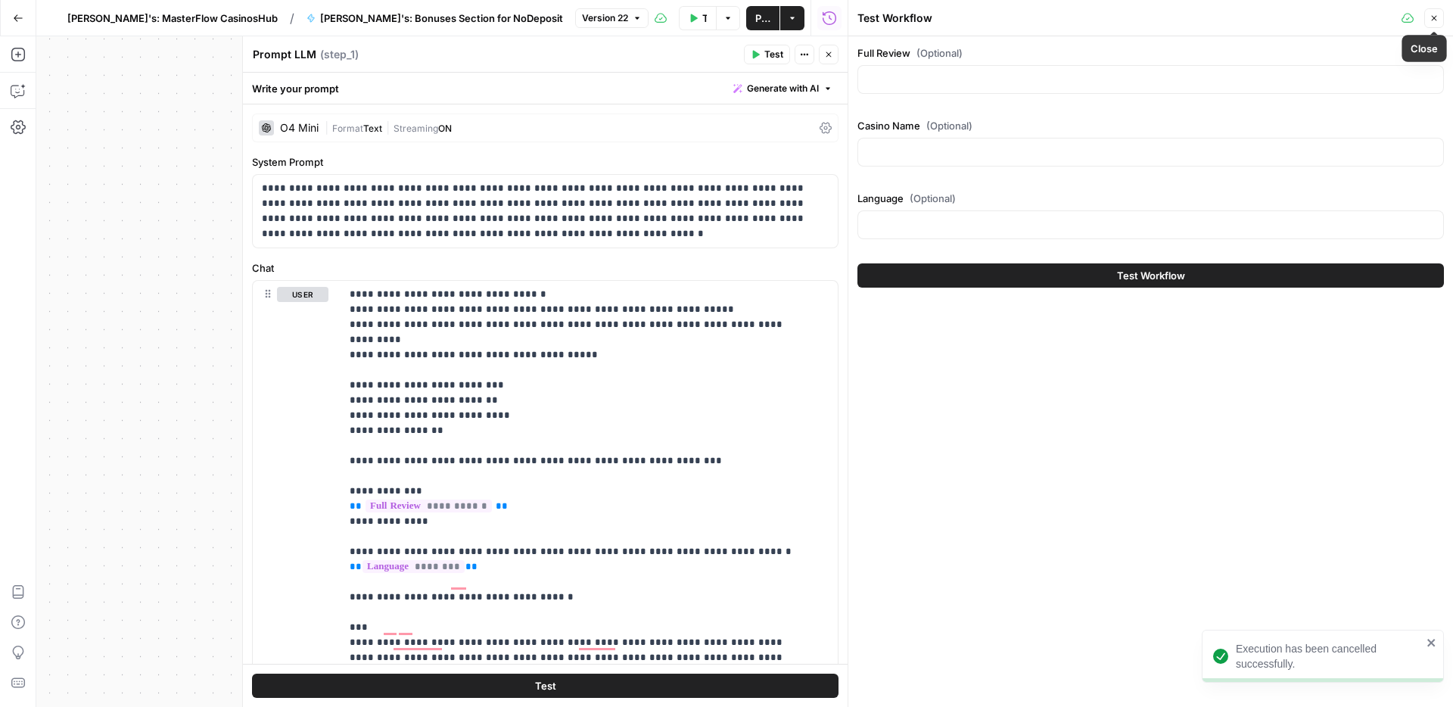
click at [1440, 13] on button "Close" at bounding box center [1435, 18] width 20 height 20
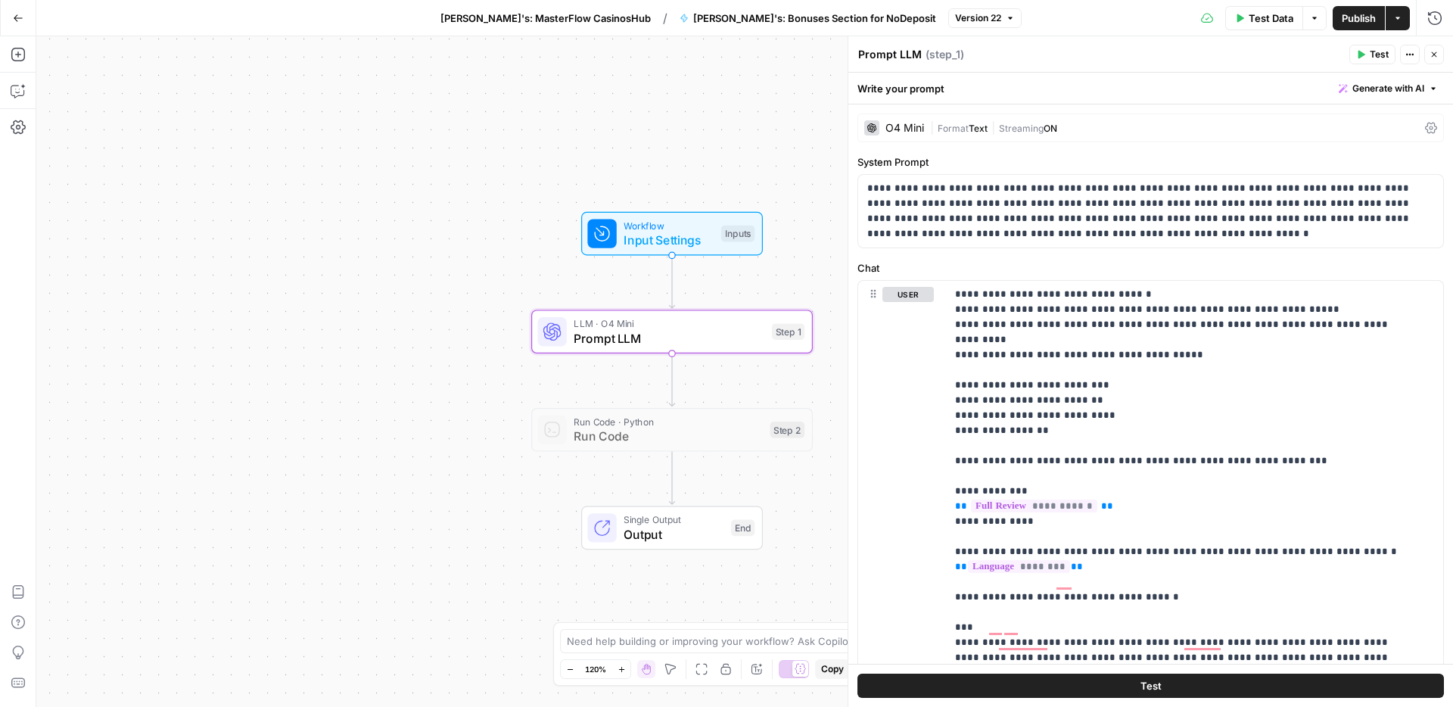
click at [1434, 59] on button "Close" at bounding box center [1435, 55] width 20 height 20
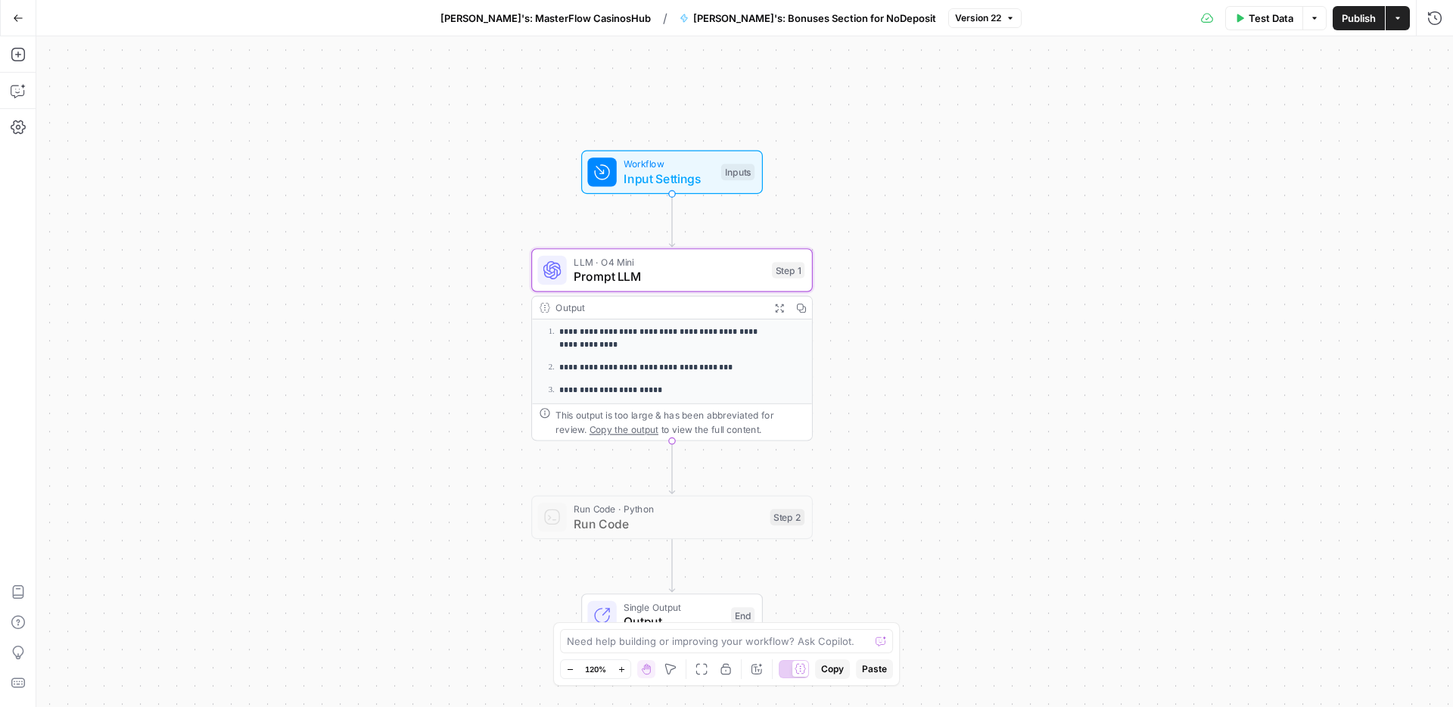
scroll to position [226, 0]
click at [654, 274] on span "Prompt LLM" at bounding box center [669, 276] width 191 height 18
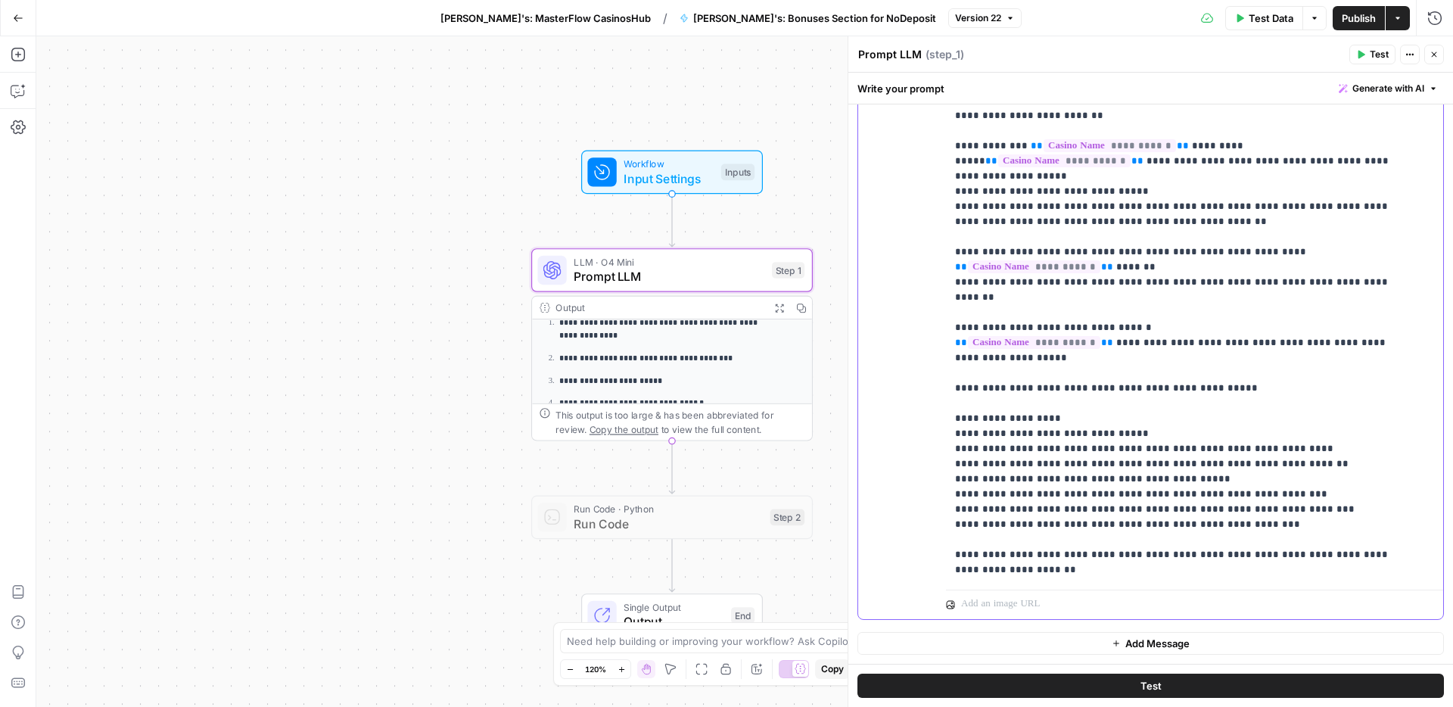
scroll to position [970, 0]
drag, startPoint x: 995, startPoint y: 494, endPoint x: 948, endPoint y: 494, distance: 46.9
click at [948, 494] on div "**********" at bounding box center [1189, 275] width 486 height 617
drag, startPoint x: 991, startPoint y: 494, endPoint x: 939, endPoint y: 490, distance: 51.6
click at [939, 490] on div "**********" at bounding box center [1150, 293] width 585 height 652
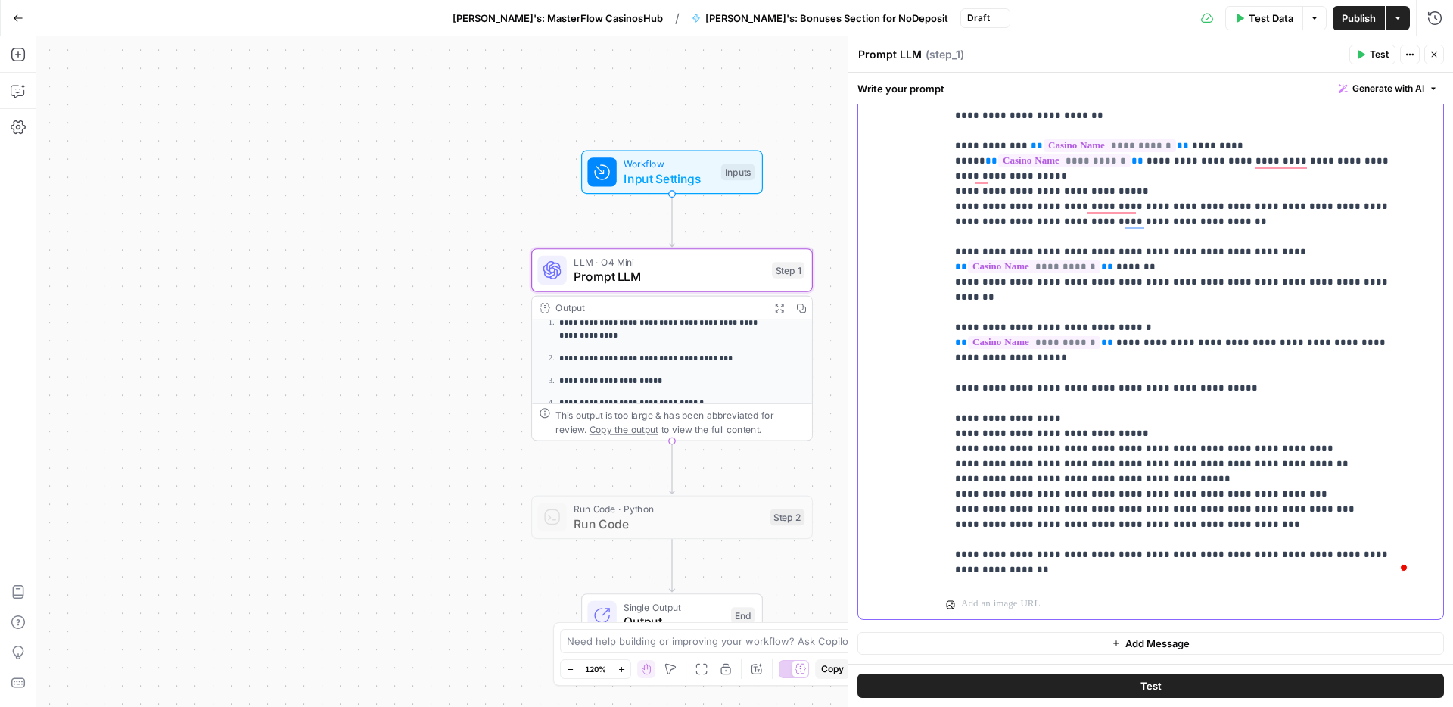
scroll to position [954, 0]
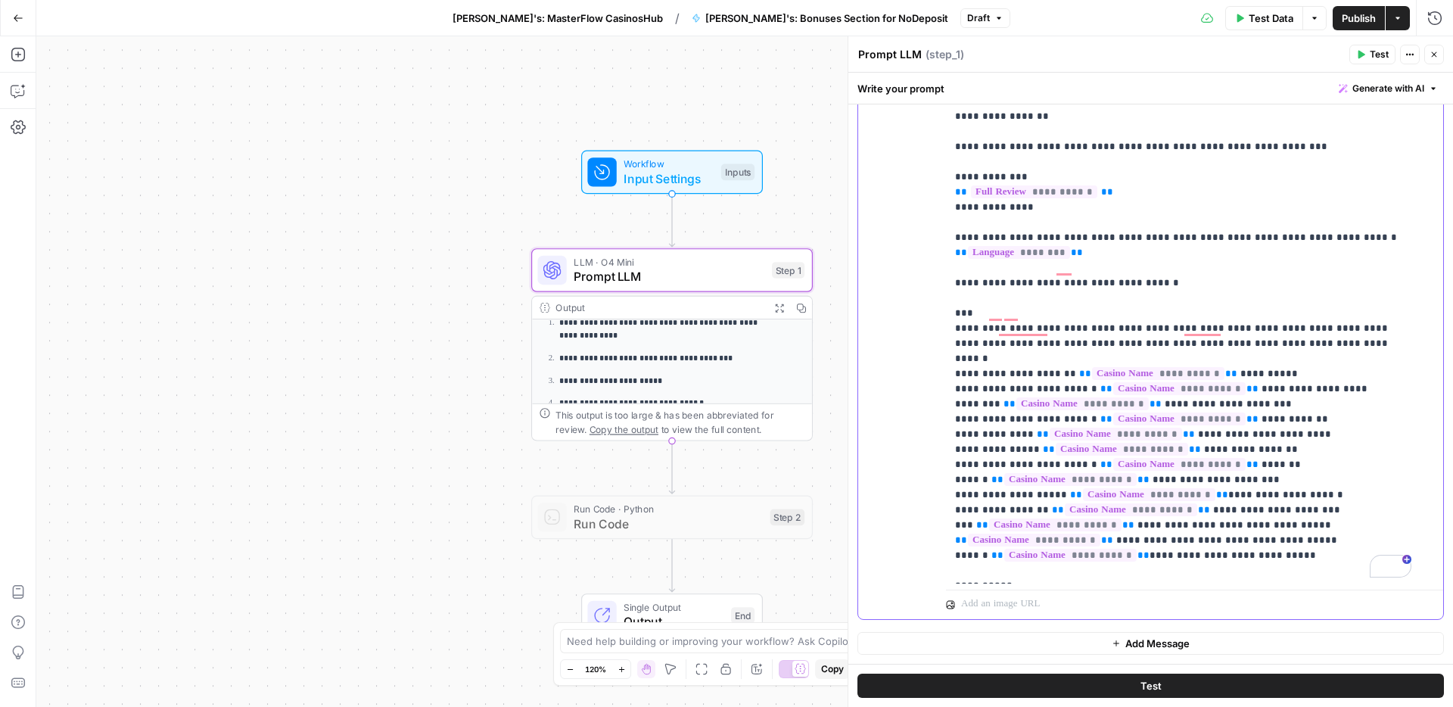
scroll to position [36, 0]
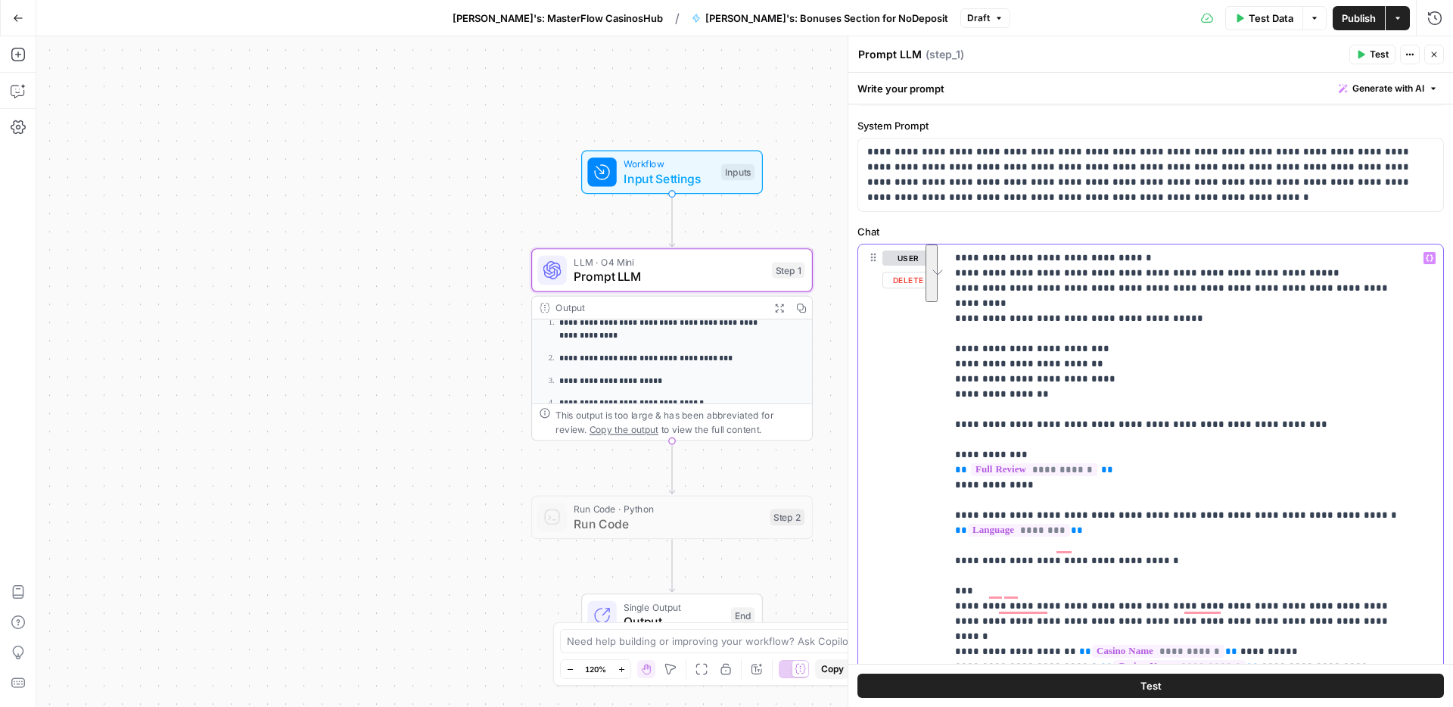
drag, startPoint x: 1057, startPoint y: 381, endPoint x: 940, endPoint y: 331, distance: 126.8
click at [941, 331] on div "**********" at bounding box center [1151, 390] width 605 height 634
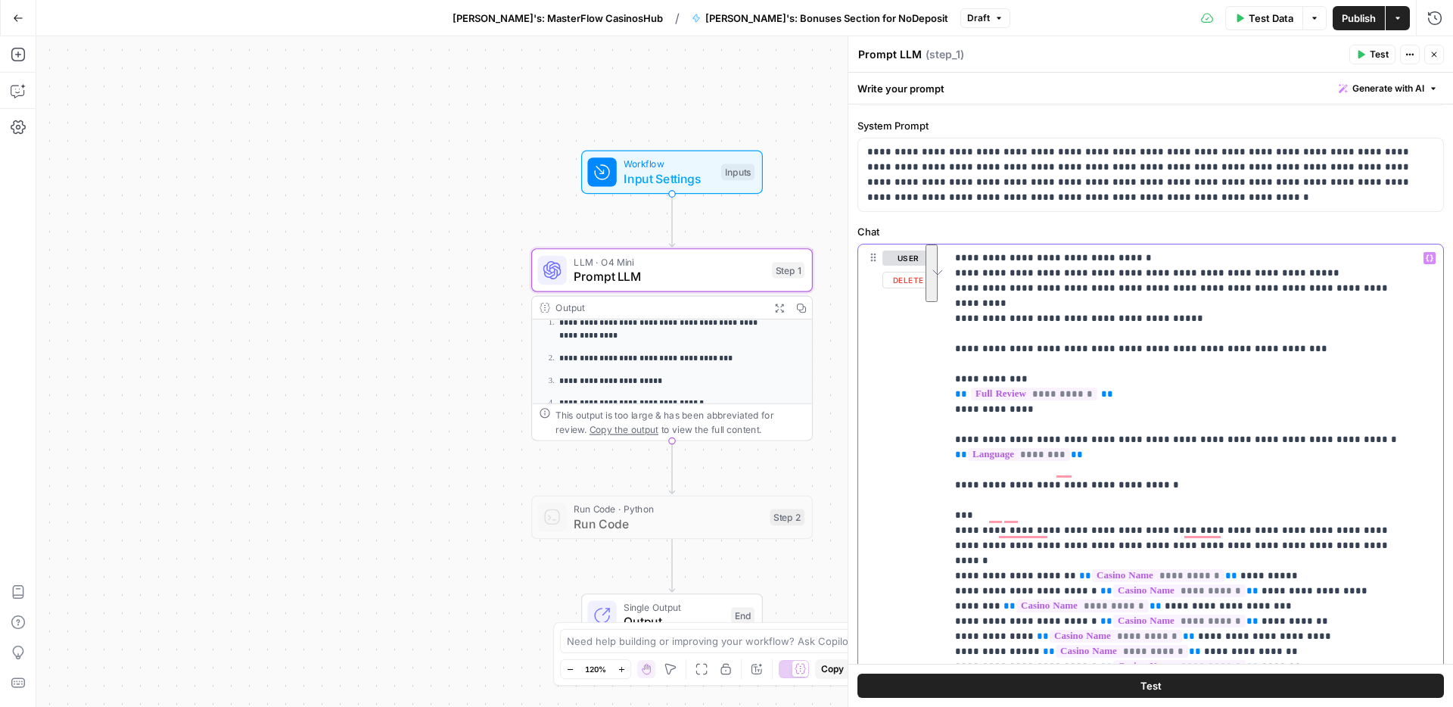
drag, startPoint x: 1180, startPoint y: 301, endPoint x: 940, endPoint y: 248, distance: 245.6
click at [940, 248] on div "**********" at bounding box center [1150, 570] width 585 height 652
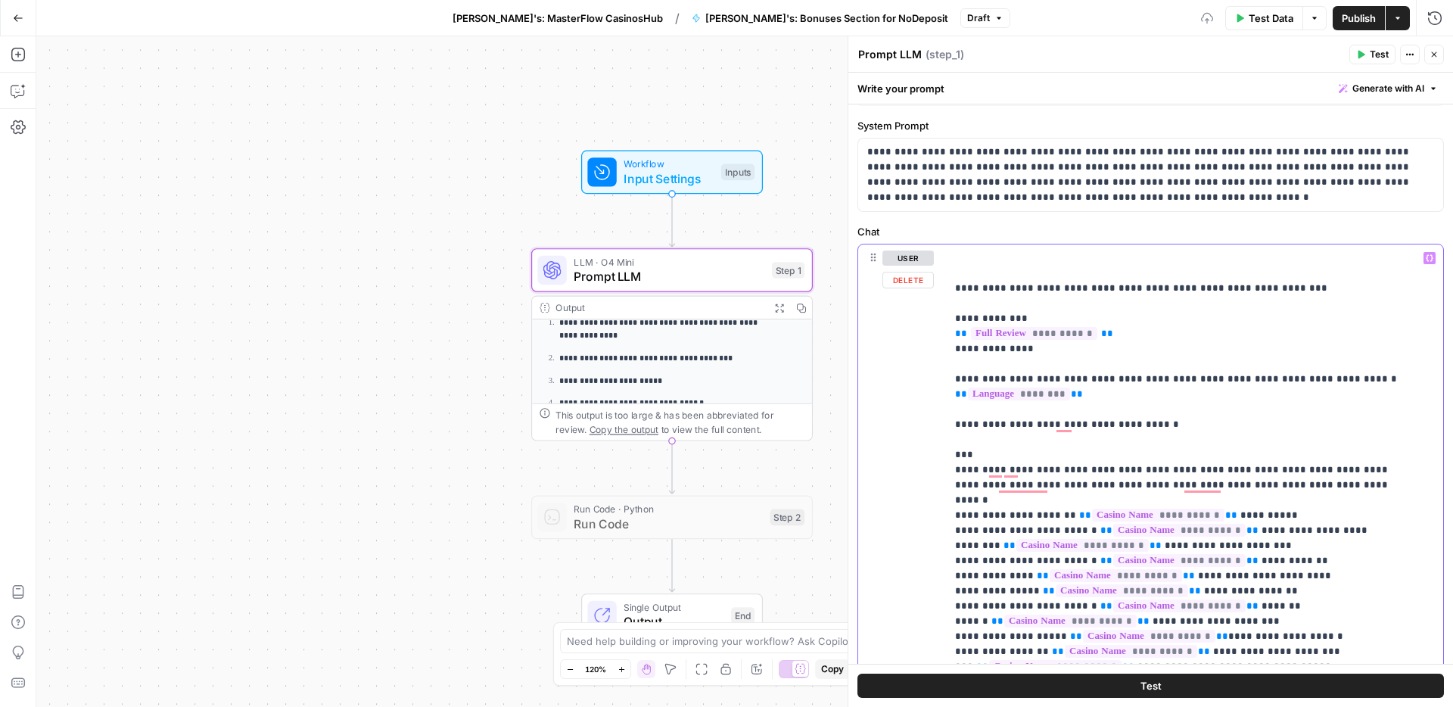
click at [953, 290] on div "**********" at bounding box center [1189, 552] width 486 height 617
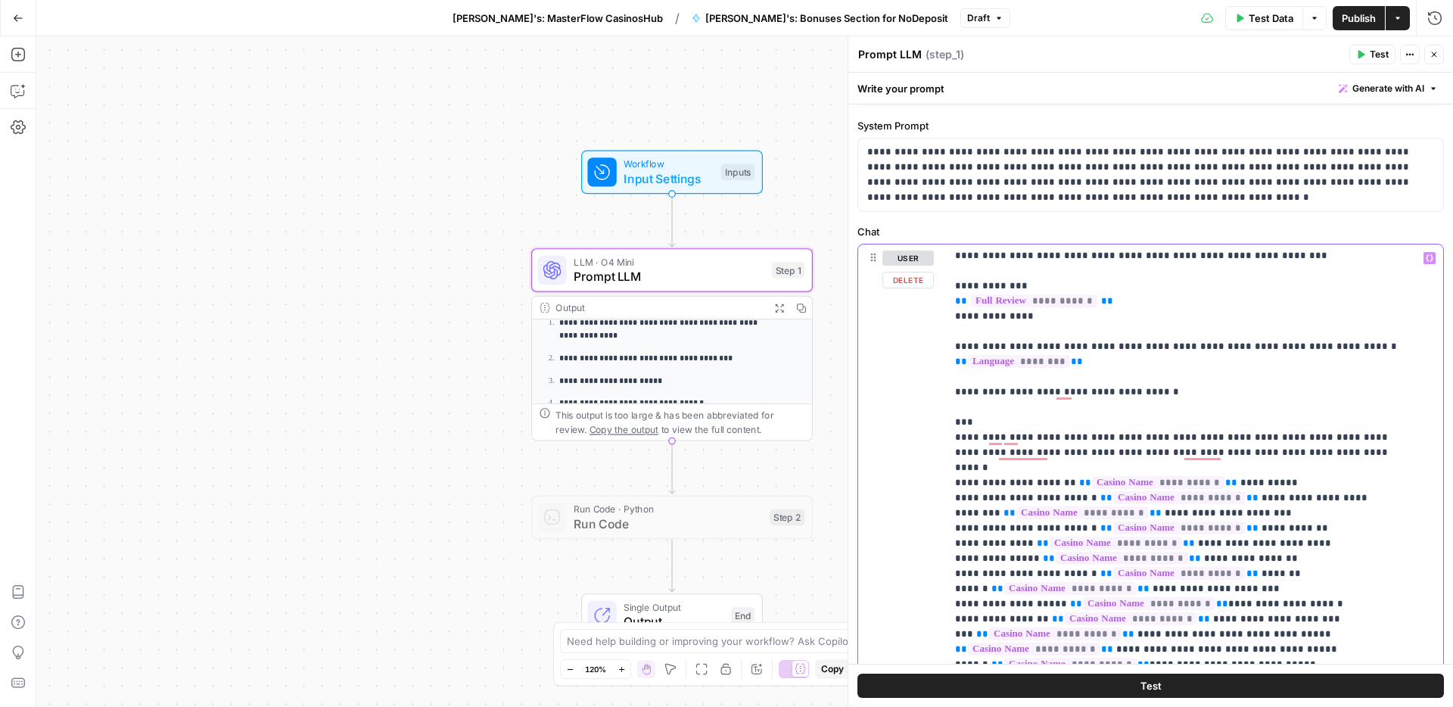
scroll to position [13, 0]
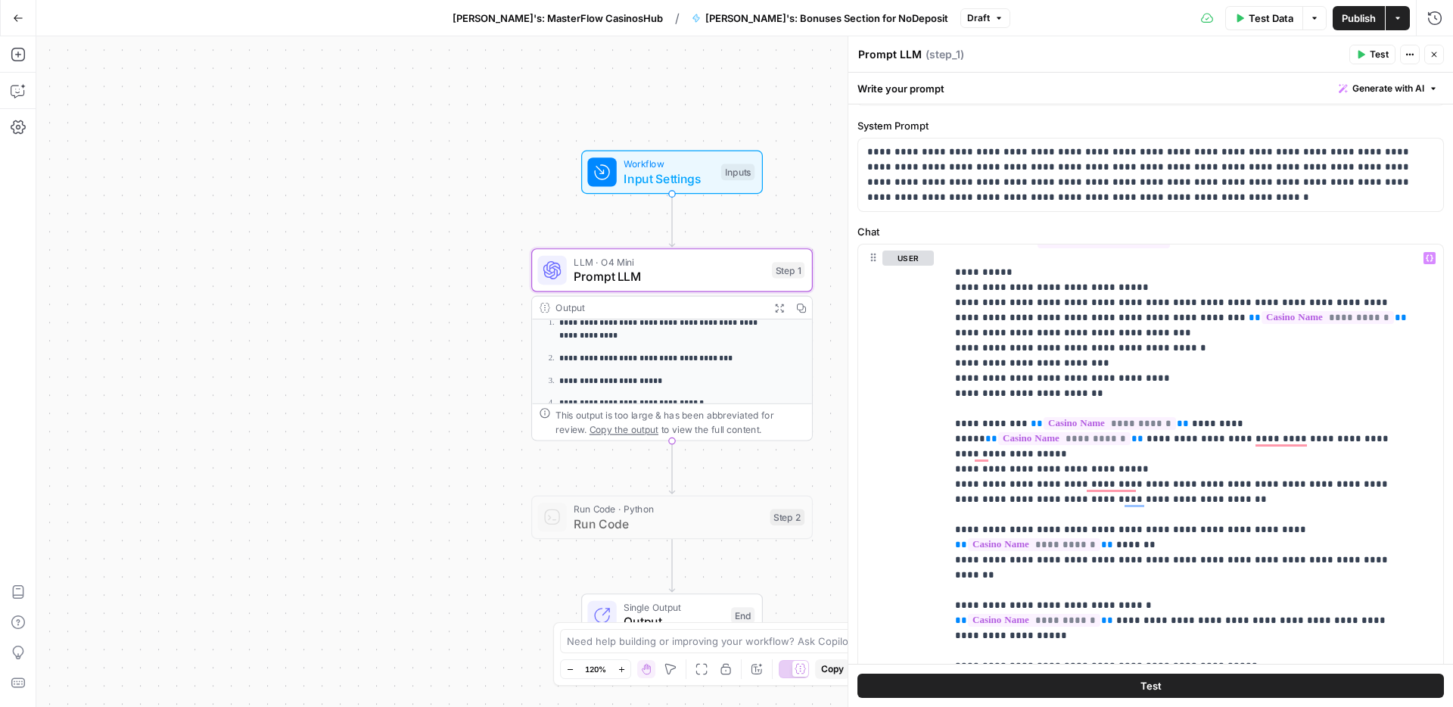
click at [1359, 19] on span "Publish" at bounding box center [1359, 18] width 34 height 15
click at [1357, 23] on span "Publish" at bounding box center [1359, 18] width 34 height 15
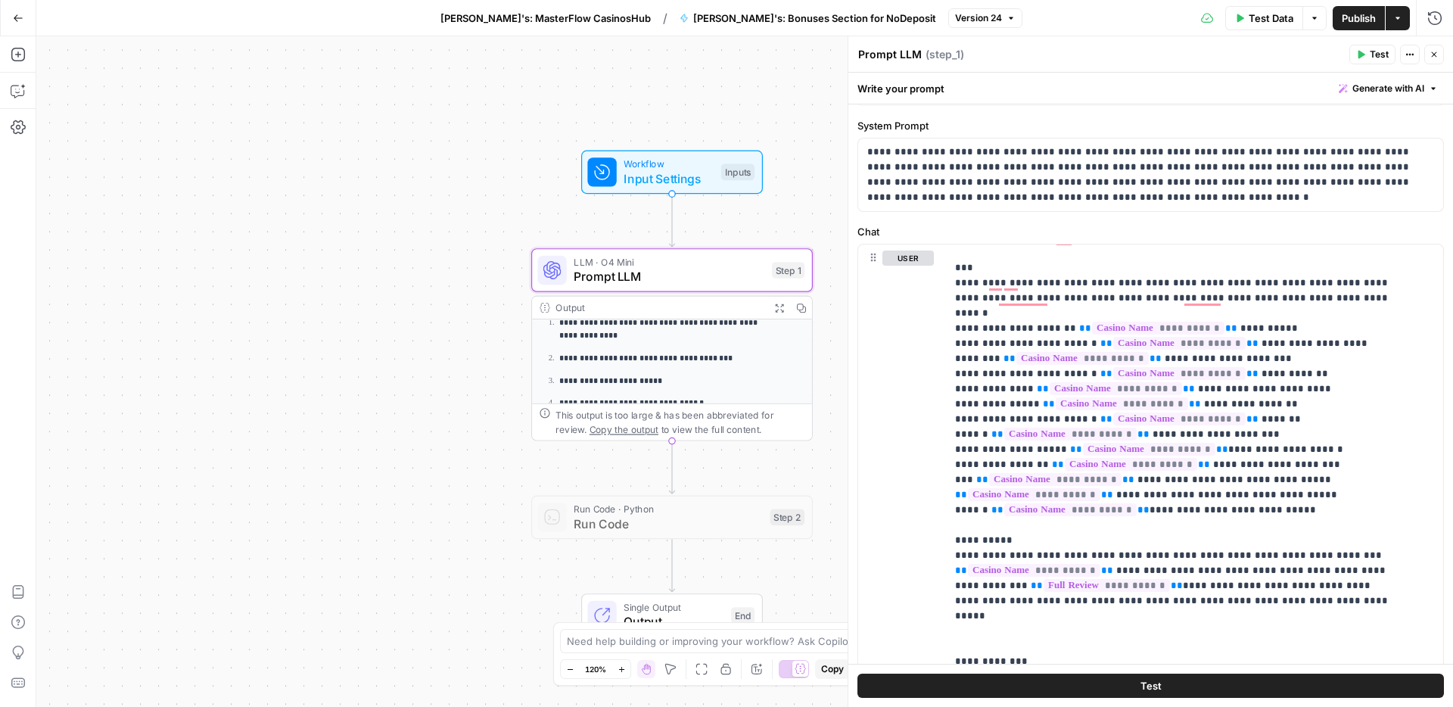
scroll to position [140, 0]
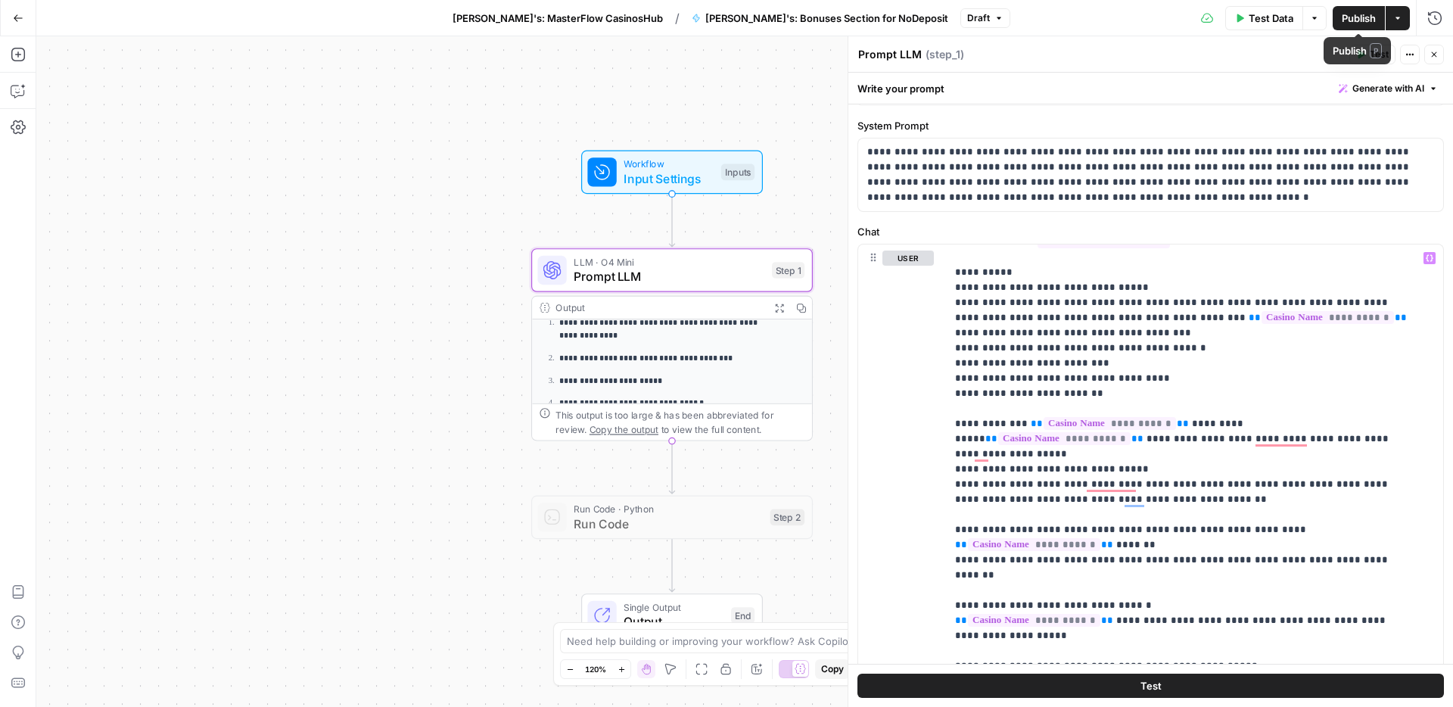
click at [1348, 20] on span "Publish" at bounding box center [1359, 18] width 34 height 15
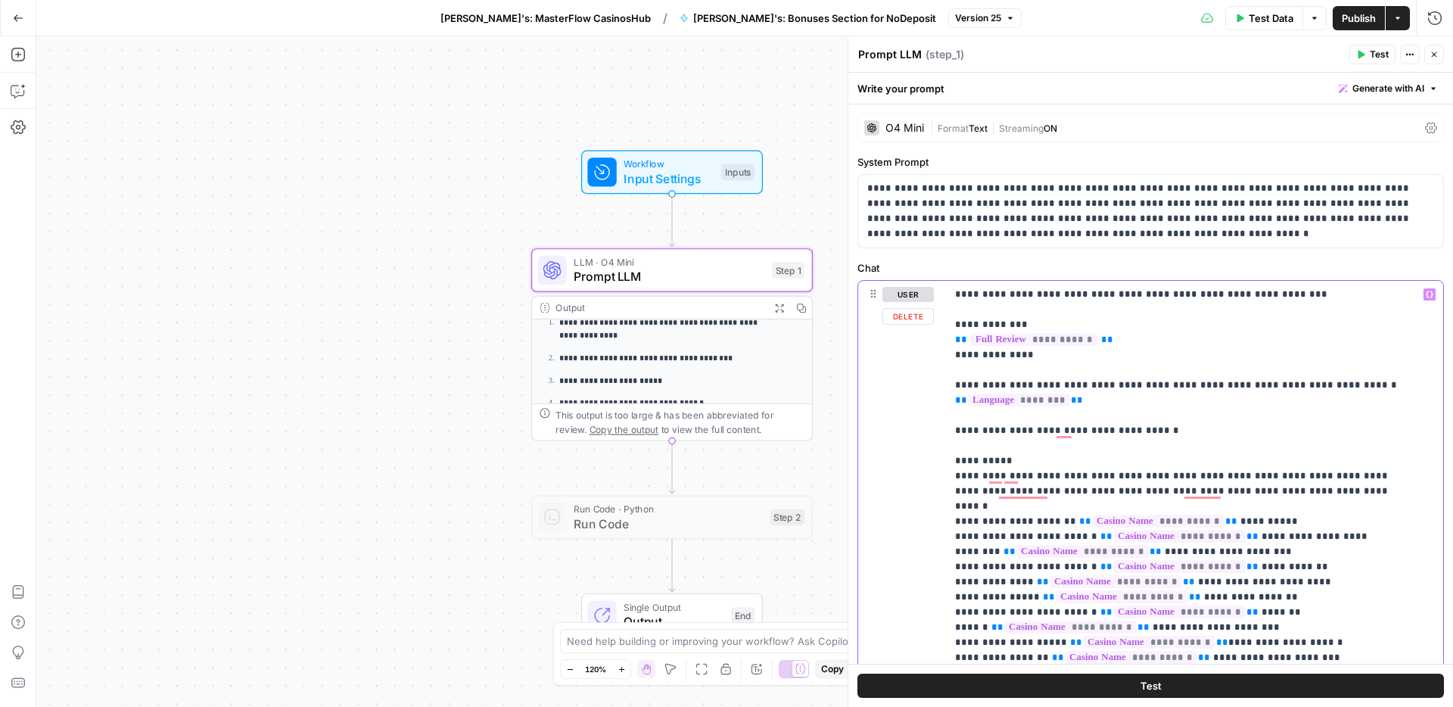
click at [950, 297] on div "**********" at bounding box center [1189, 589] width 486 height 617
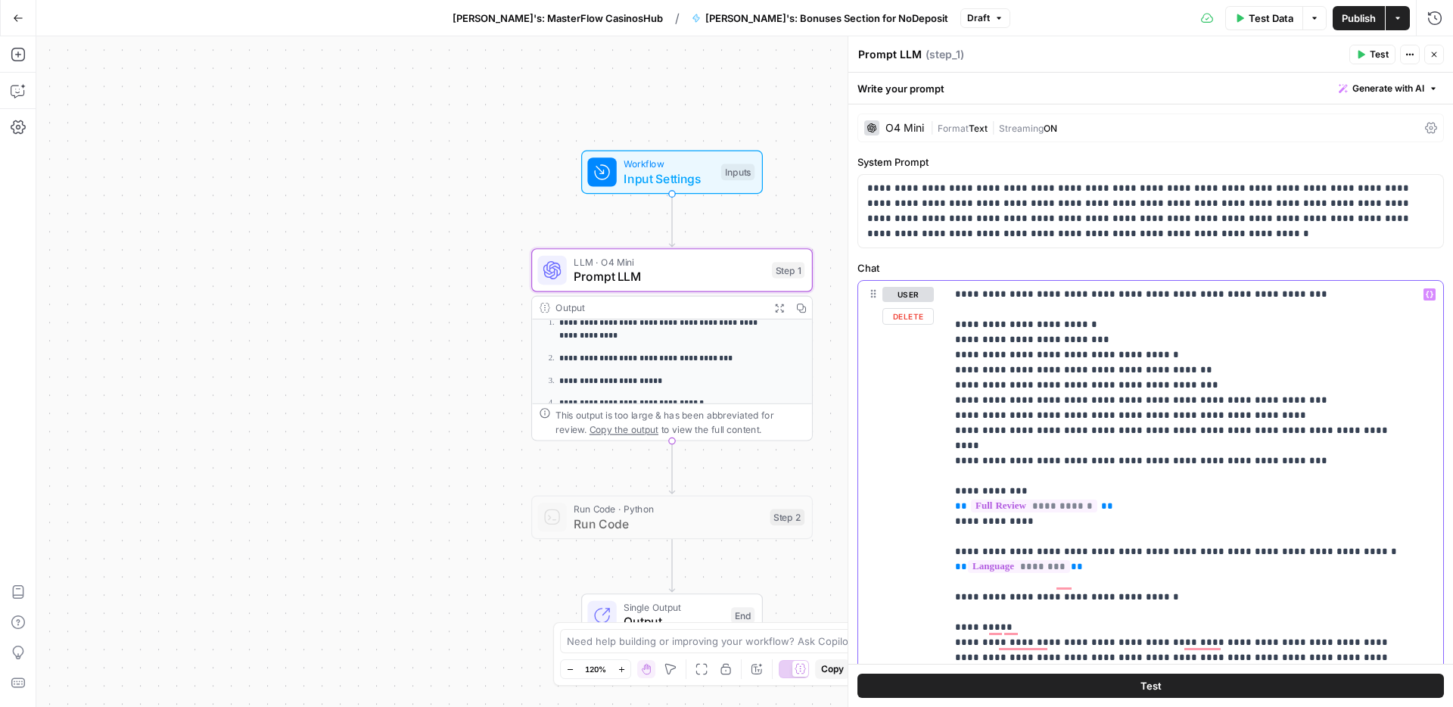
drag, startPoint x: 1113, startPoint y: 338, endPoint x: 940, endPoint y: 338, distance: 172.6
click at [940, 338] on div "**********" at bounding box center [1150, 607] width 585 height 652
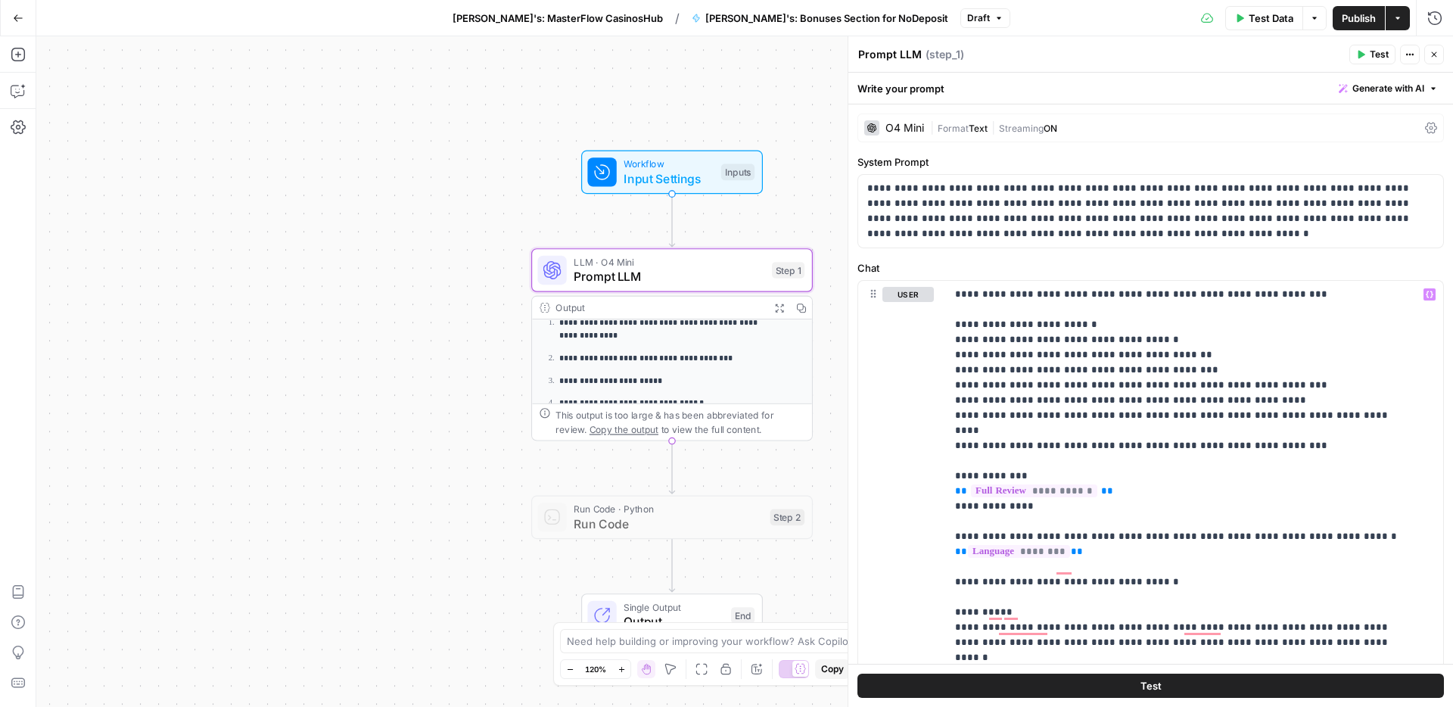
click at [1353, 20] on span "Publish" at bounding box center [1359, 18] width 34 height 15
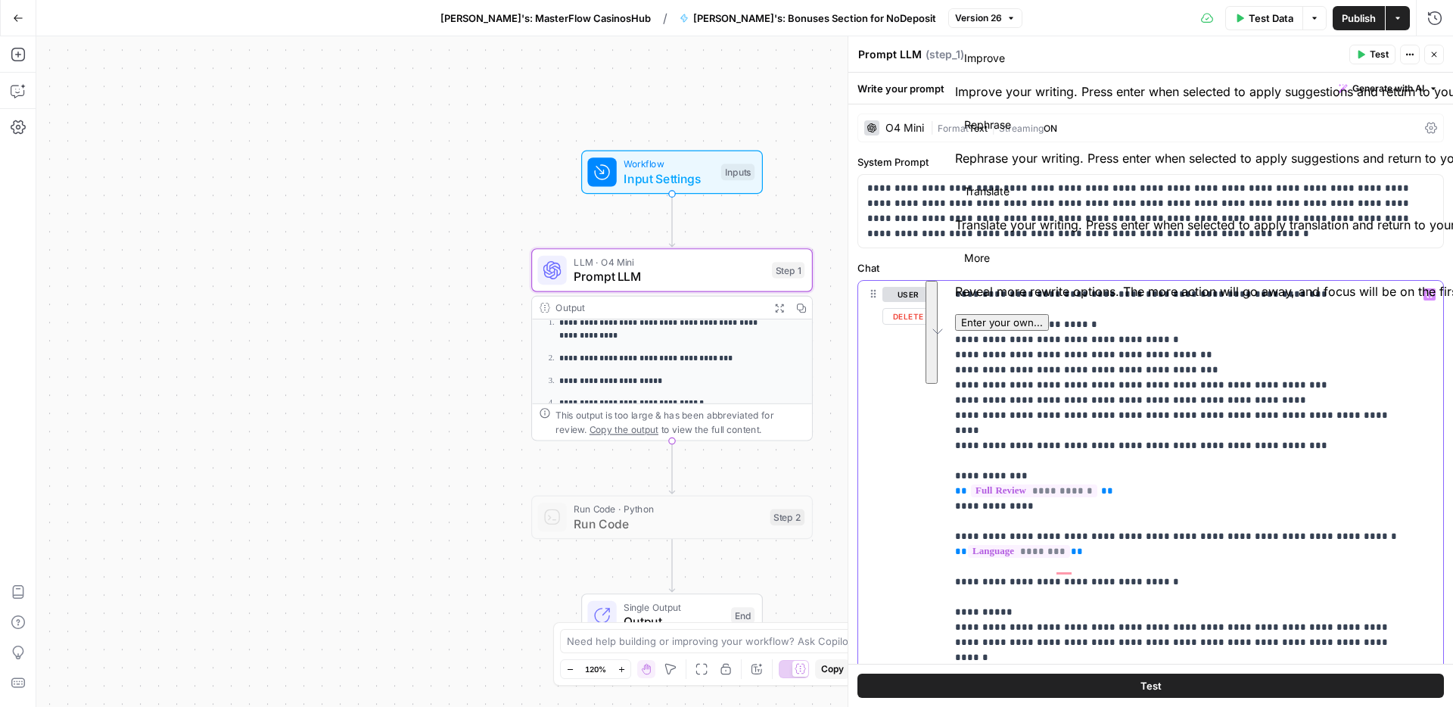
drag, startPoint x: 1292, startPoint y: 431, endPoint x: 945, endPoint y: 328, distance: 361.9
click at [946, 328] on div "**********" at bounding box center [1189, 589] width 486 height 617
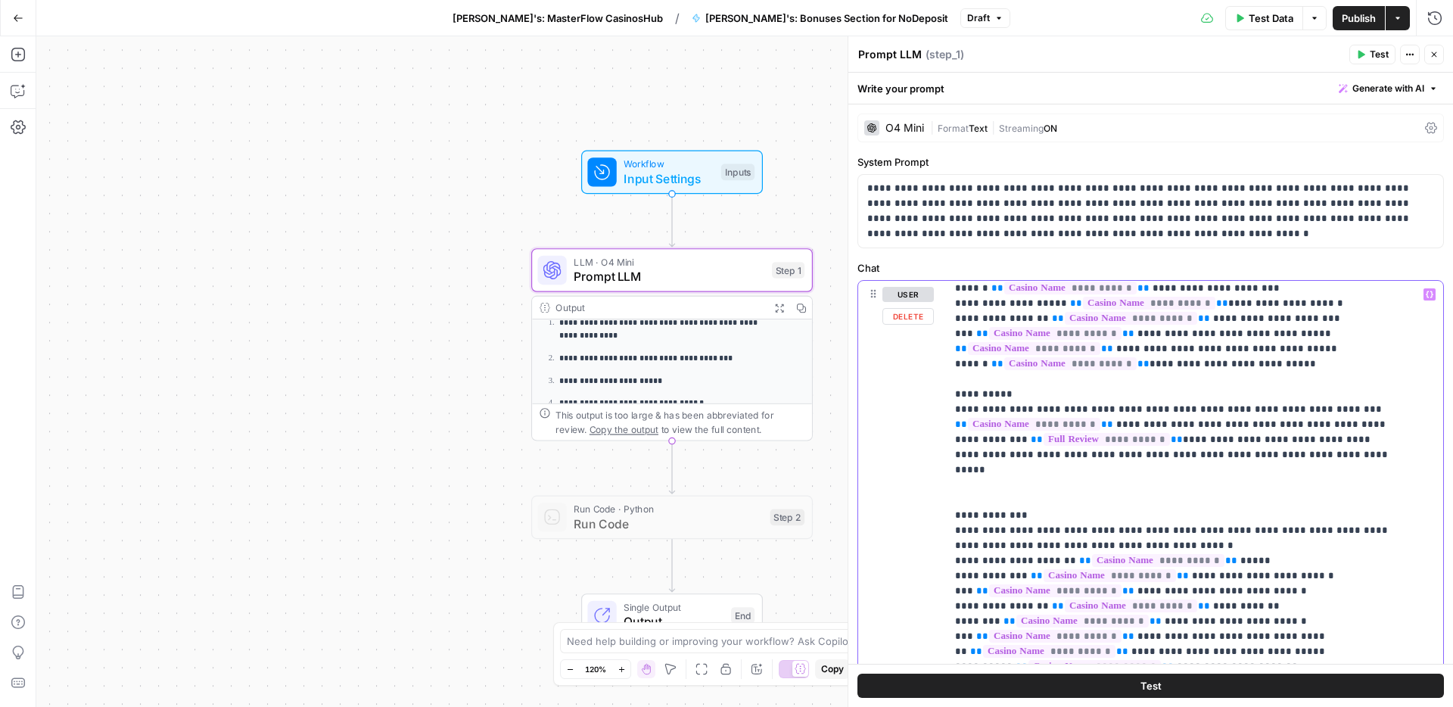
scroll to position [350, 0]
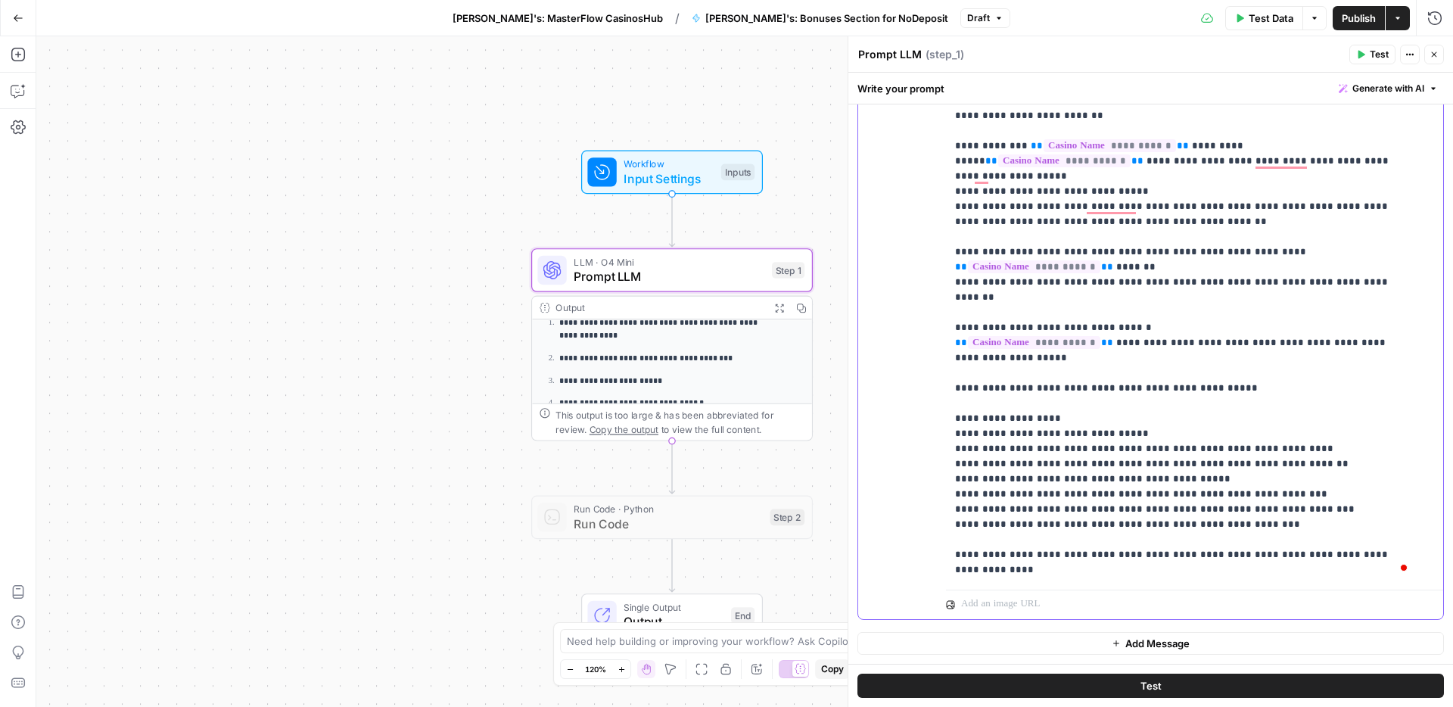
drag, startPoint x: 1148, startPoint y: 489, endPoint x: 1175, endPoint y: 490, distance: 27.3
copy p "********"
drag, startPoint x: 1104, startPoint y: 540, endPoint x: 1132, endPoint y: 536, distance: 29.0
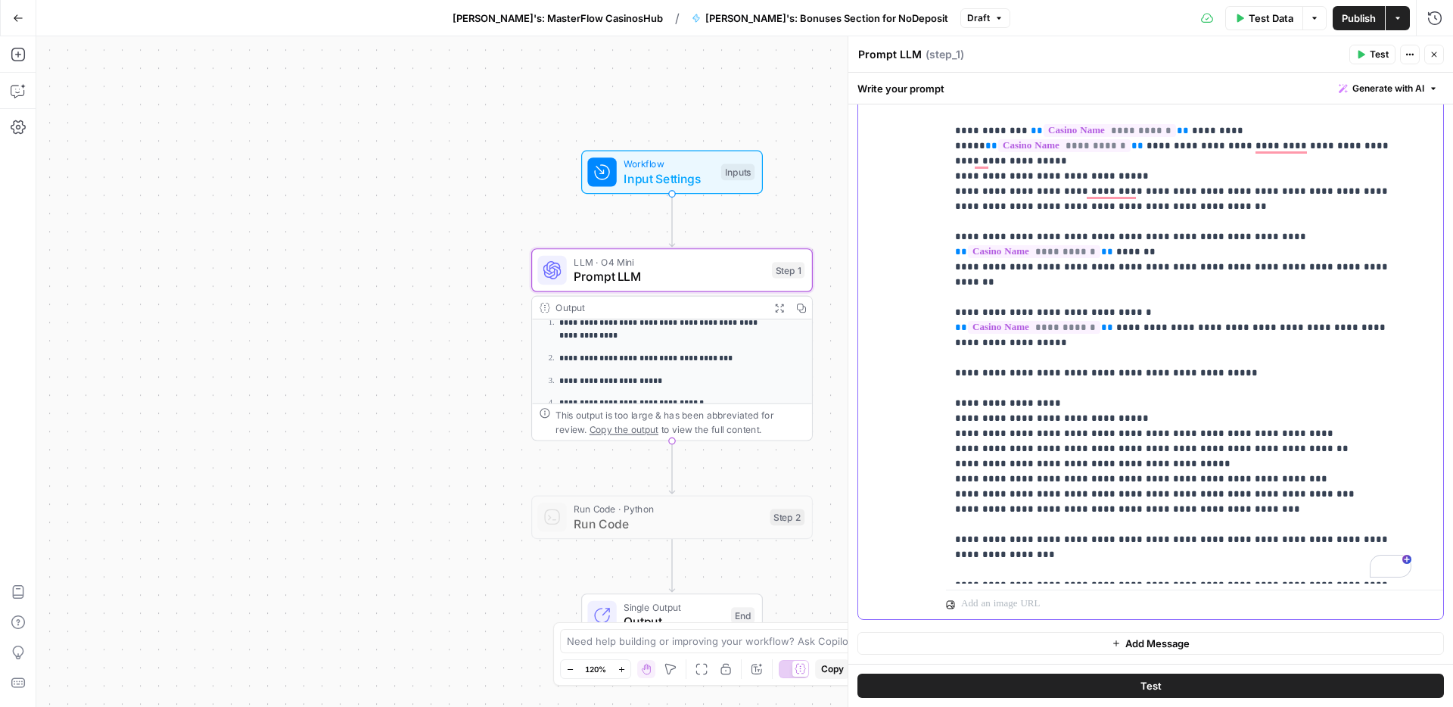
drag, startPoint x: 986, startPoint y: 553, endPoint x: 1014, endPoint y: 554, distance: 28.0
drag, startPoint x: 1150, startPoint y: 554, endPoint x: 1123, endPoint y: 568, distance: 30.8
drag, startPoint x: 1152, startPoint y: 551, endPoint x: 1090, endPoint y: 571, distance: 65.1
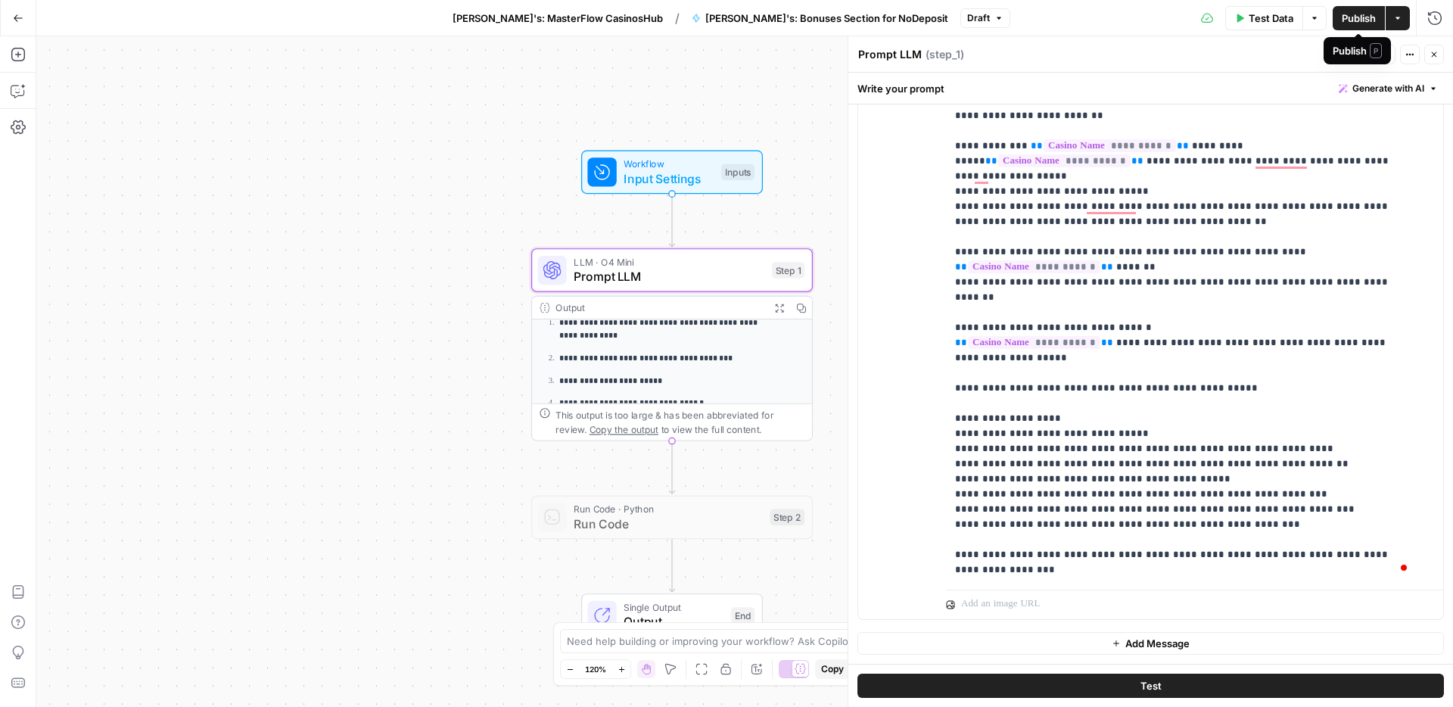
click at [1350, 14] on span "Publish" at bounding box center [1359, 18] width 34 height 15
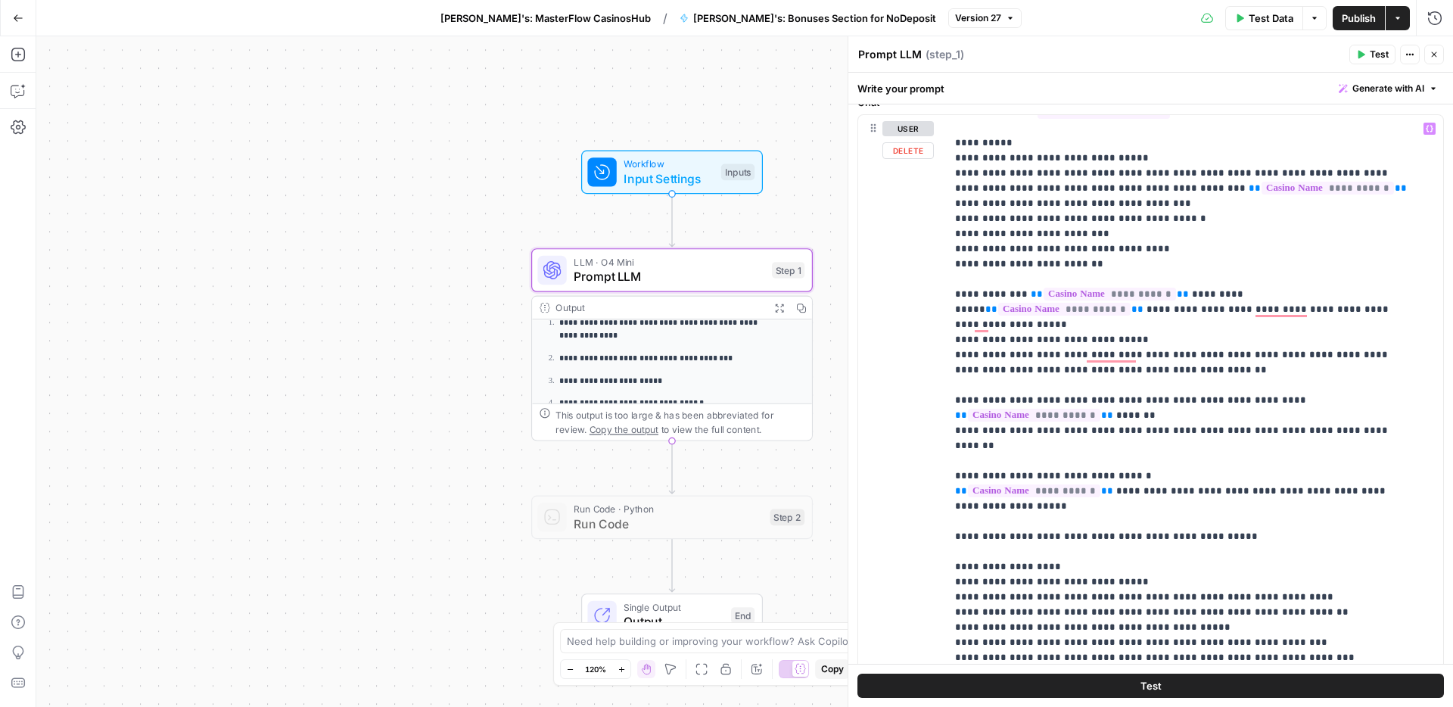
scroll to position [314, 0]
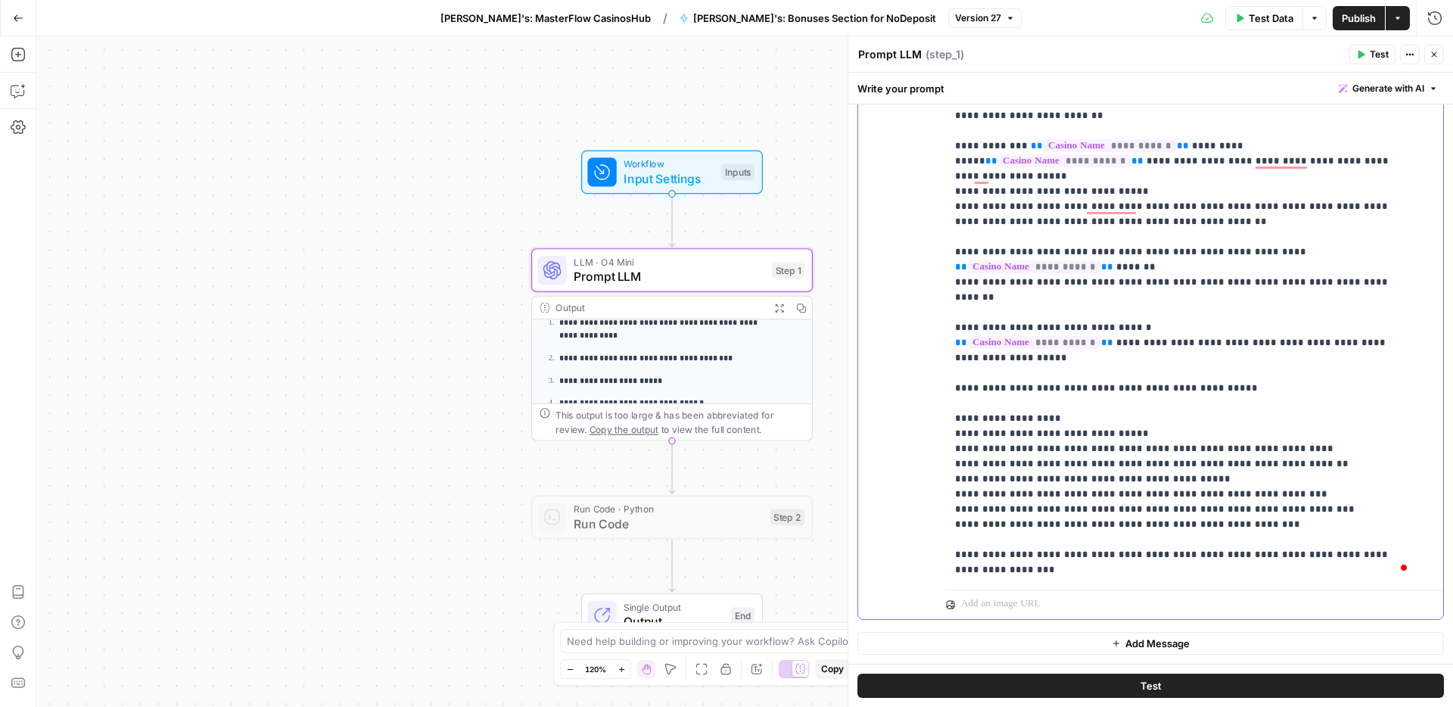
drag, startPoint x: 1236, startPoint y: 552, endPoint x: 1241, endPoint y: 575, distance: 23.3
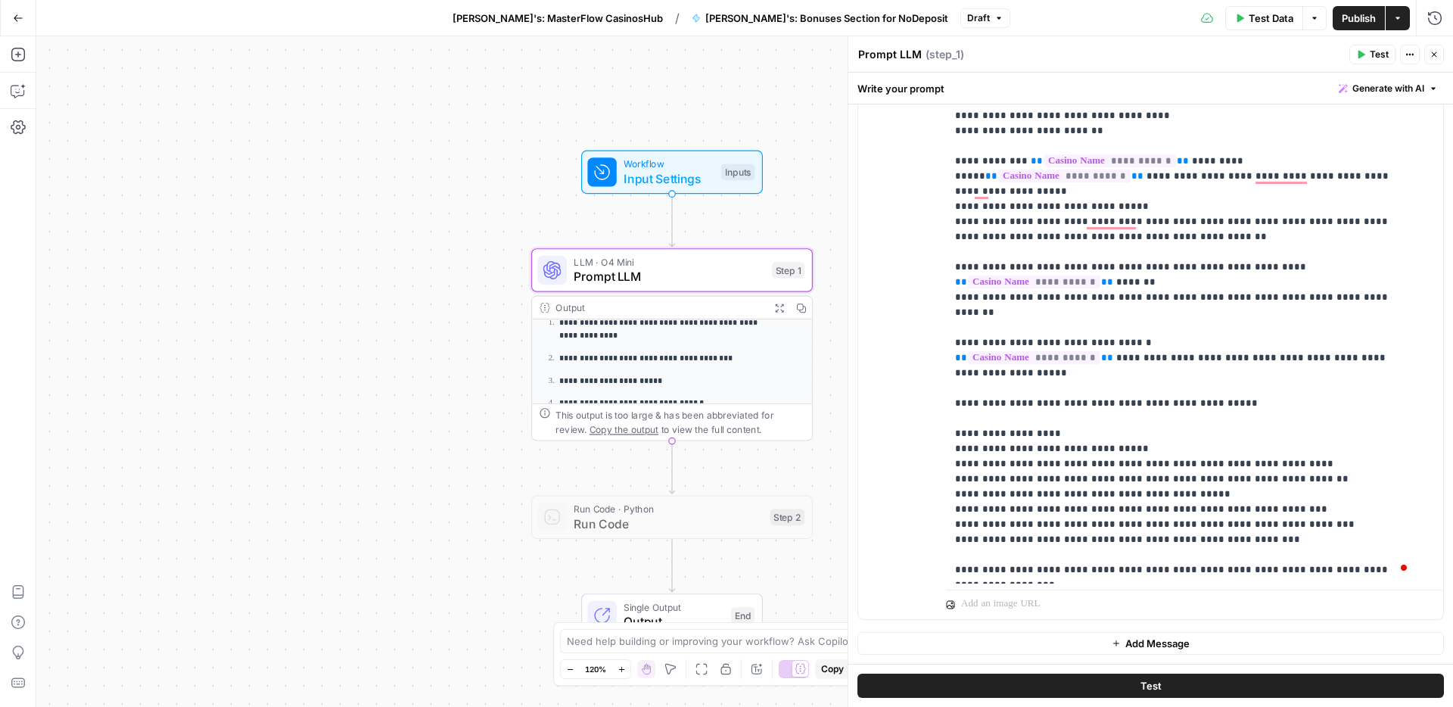
click at [1350, 18] on span "Publish" at bounding box center [1359, 18] width 34 height 15
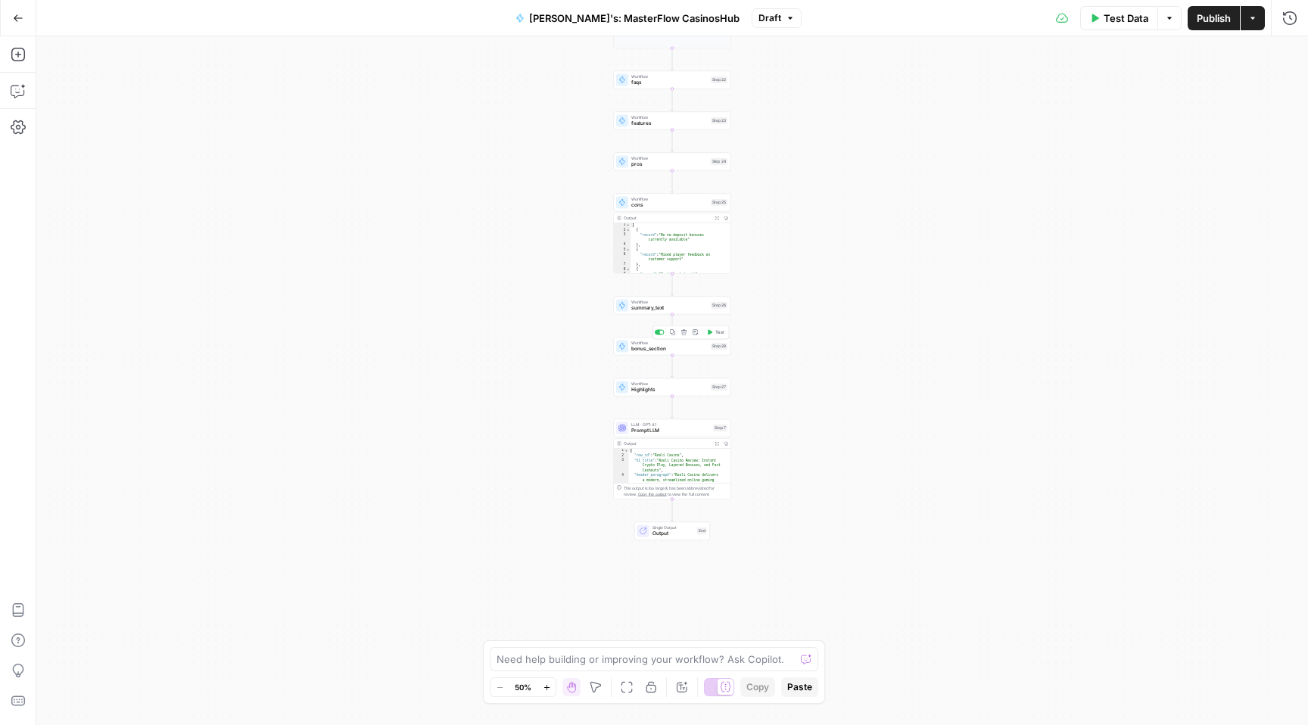
click at [680, 353] on div "Workflow bonus_section Step 28 Copy step Delete step Add Note Test" at bounding box center [672, 346] width 117 height 18
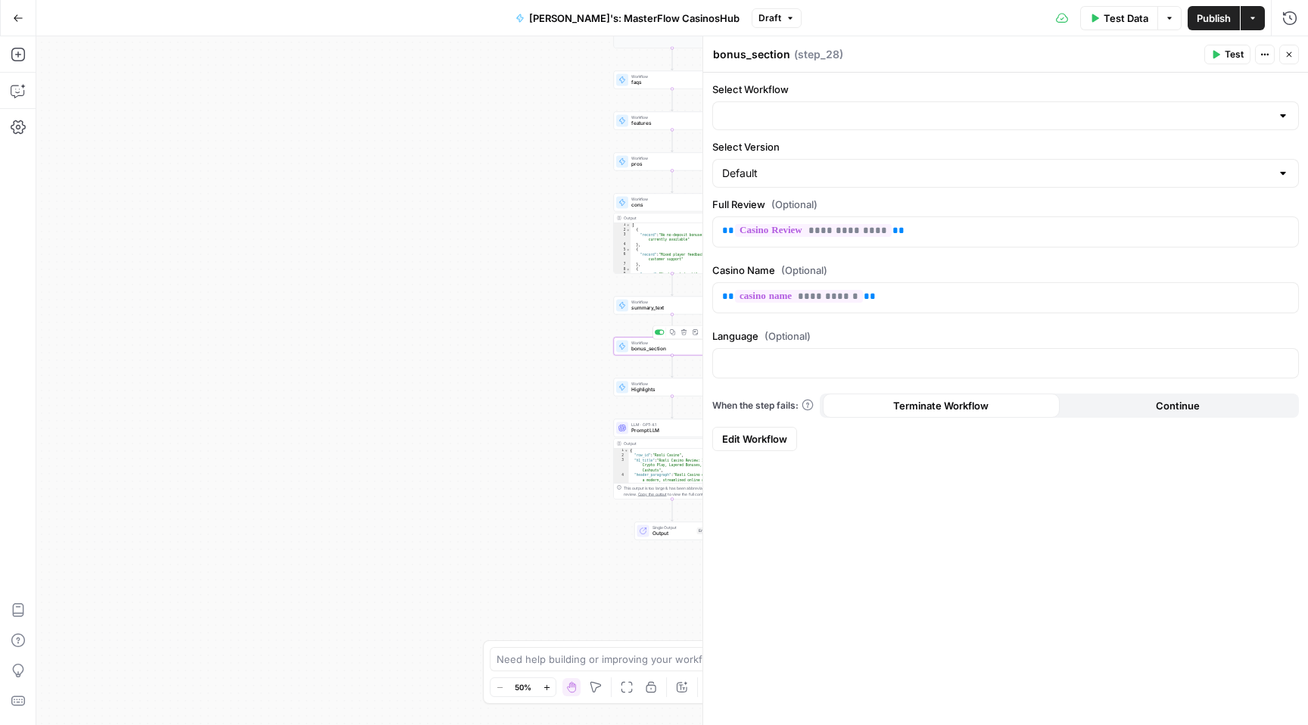
type input "Rina's: Bonuses Section for NoDeposit"
click at [1286, 58] on icon "button" at bounding box center [1289, 54] width 9 height 9
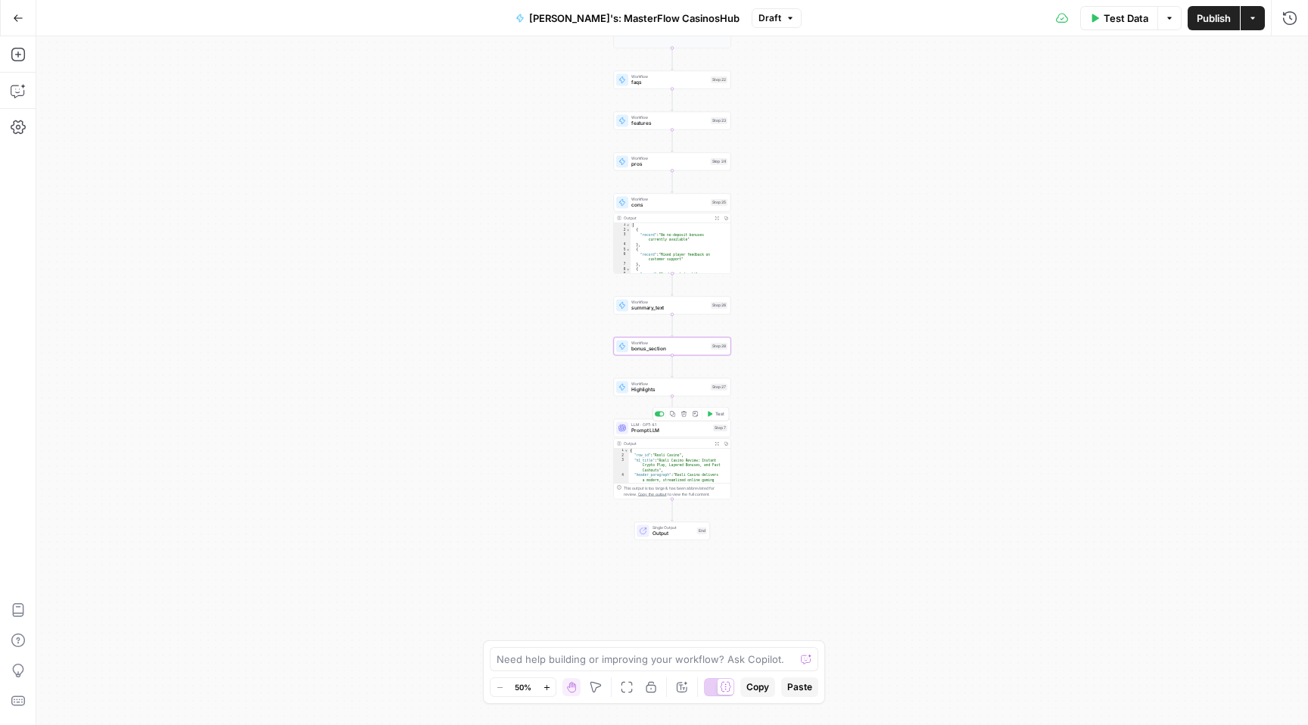
click at [672, 431] on span "Prompt LLM" at bounding box center [670, 431] width 79 height 8
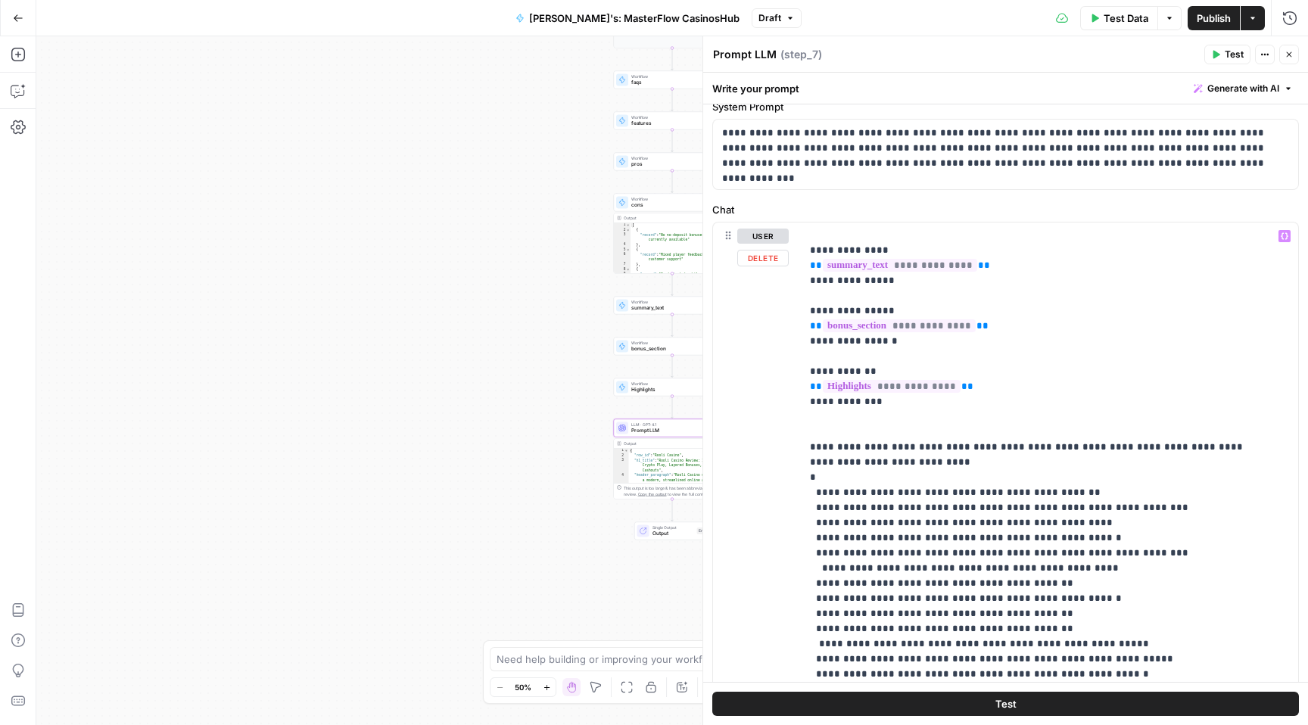
scroll to position [293, 0]
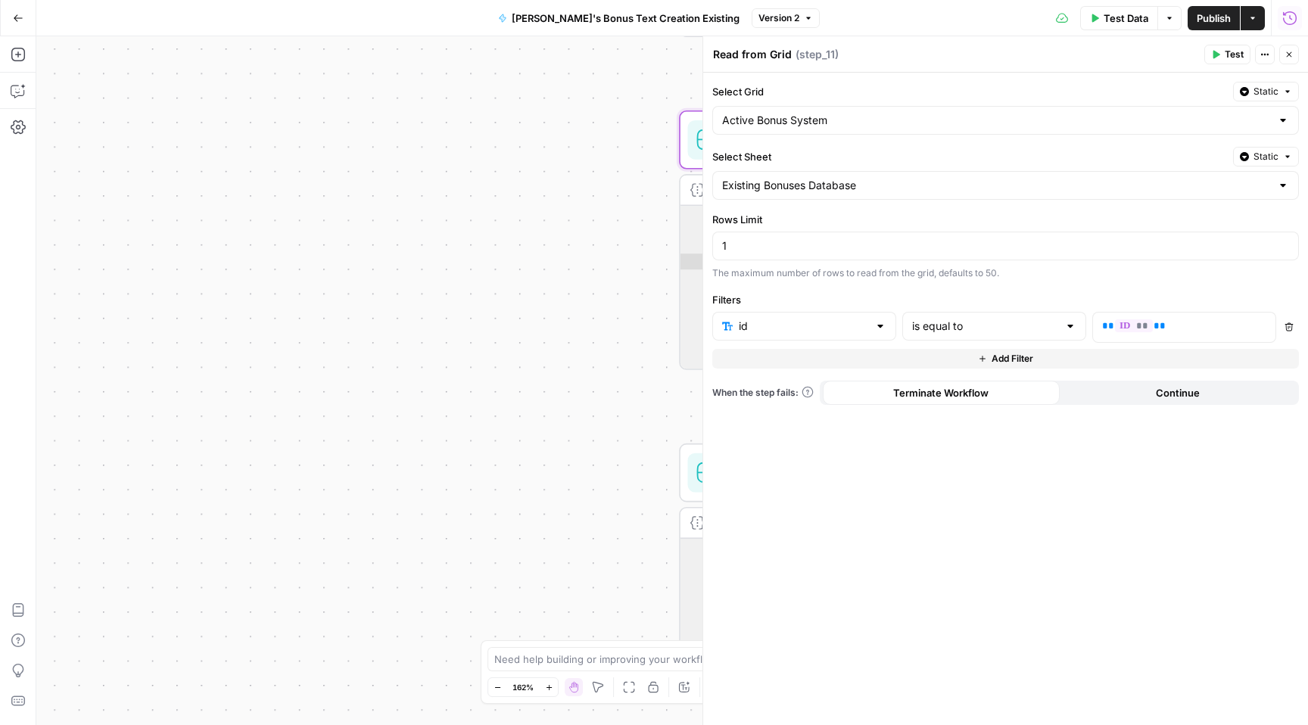
scroll to position [210, 0]
click at [1294, 55] on button "Close" at bounding box center [1289, 55] width 20 height 20
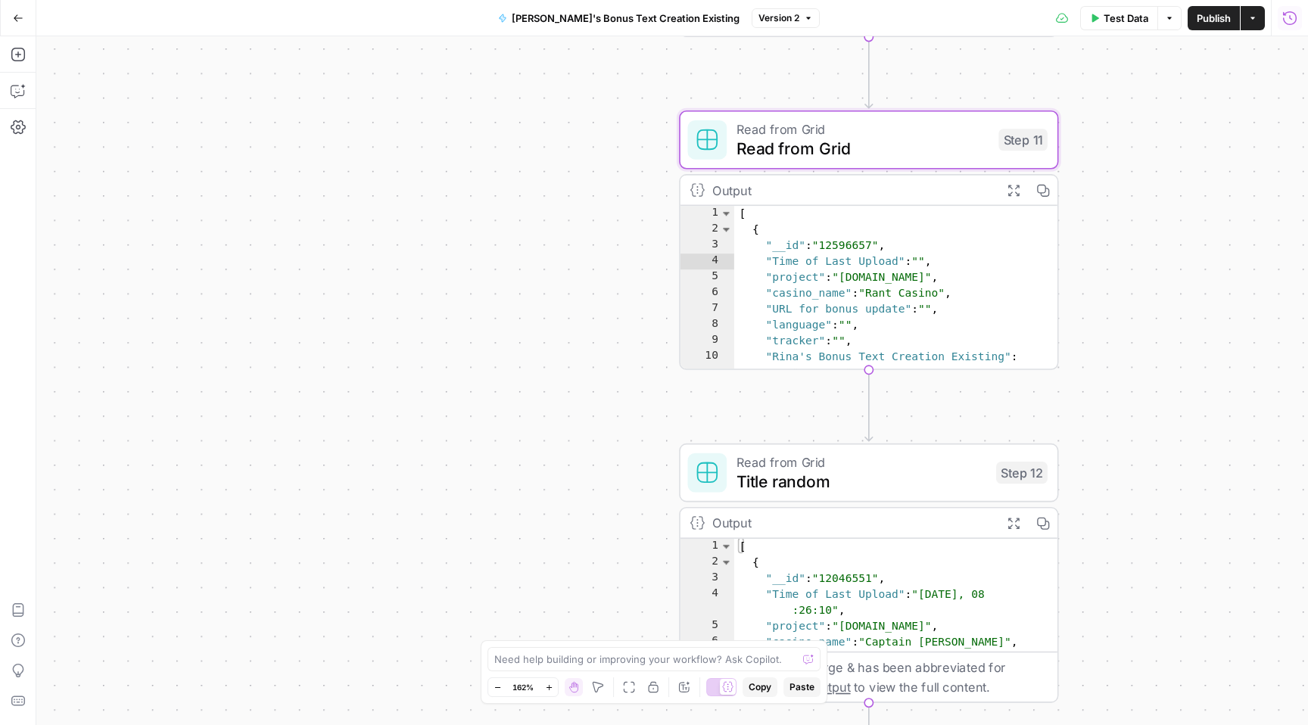
click at [23, 23] on button "Go Back" at bounding box center [18, 18] width 27 height 27
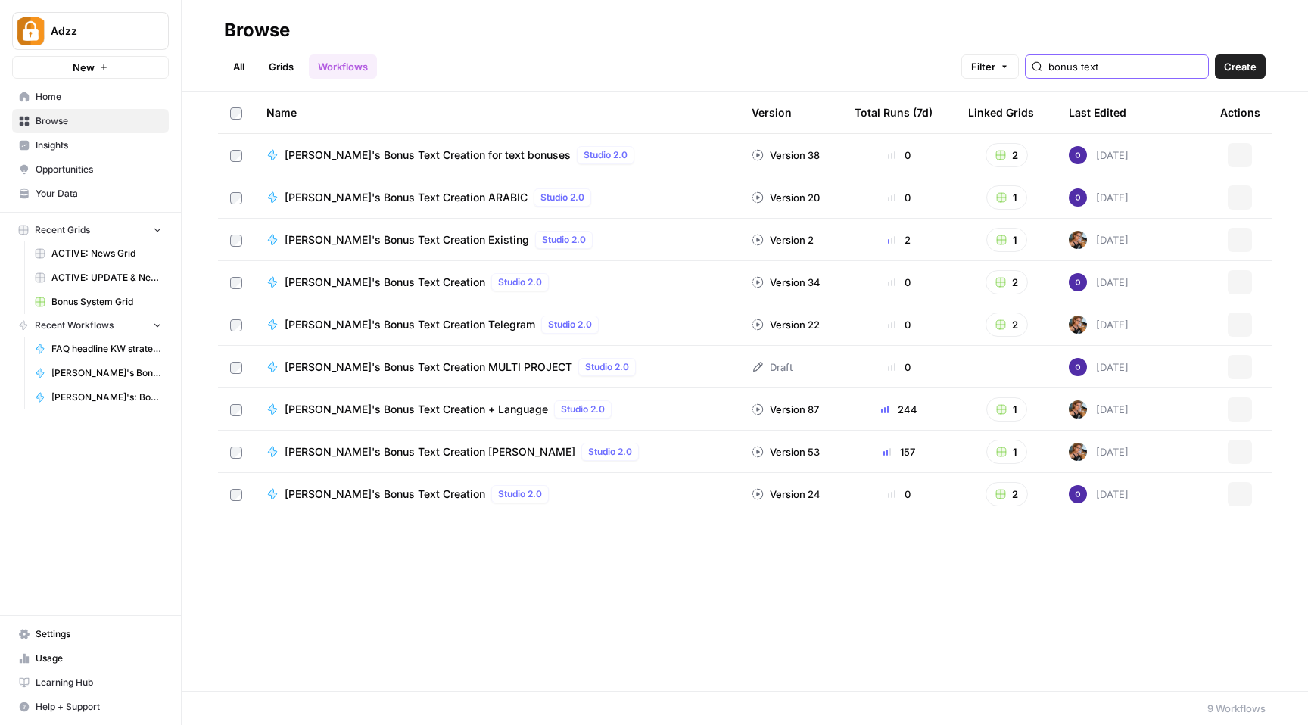
drag, startPoint x: 1162, startPoint y: 65, endPoint x: 1072, endPoint y: 61, distance: 90.2
click at [1072, 61] on div "bonus text" at bounding box center [1117, 66] width 184 height 24
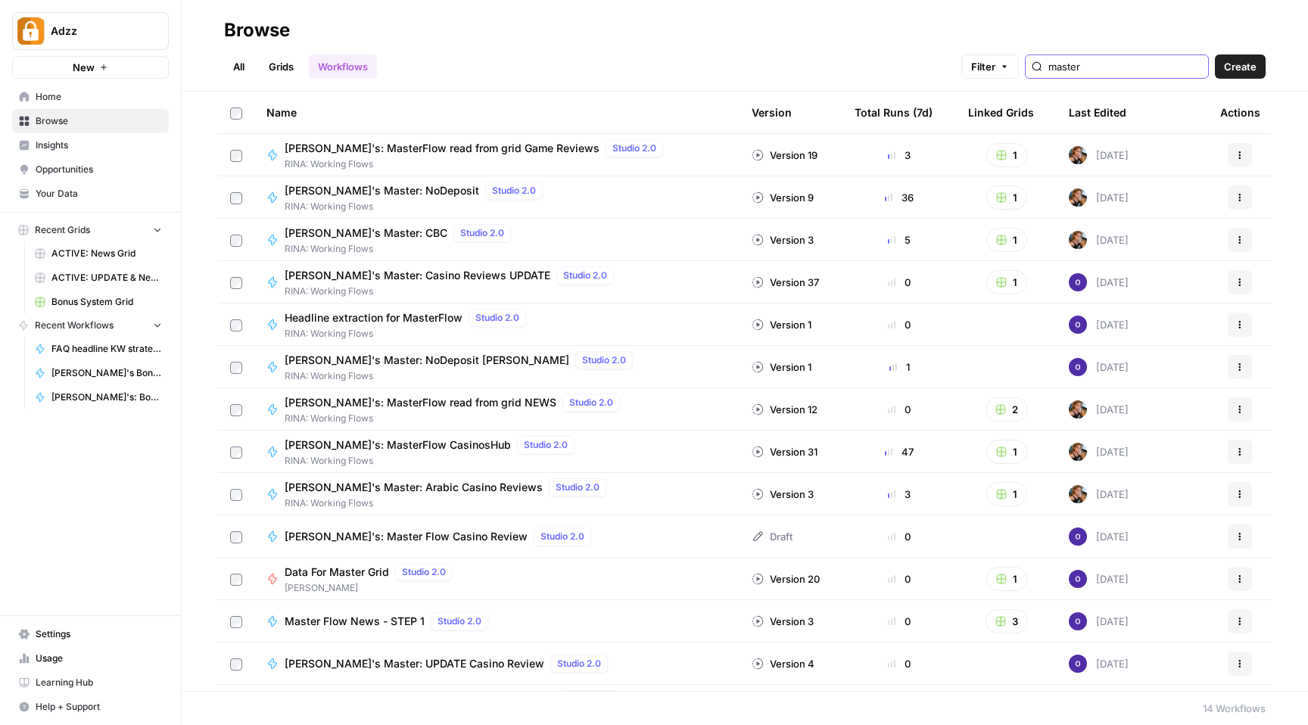
type input "master"
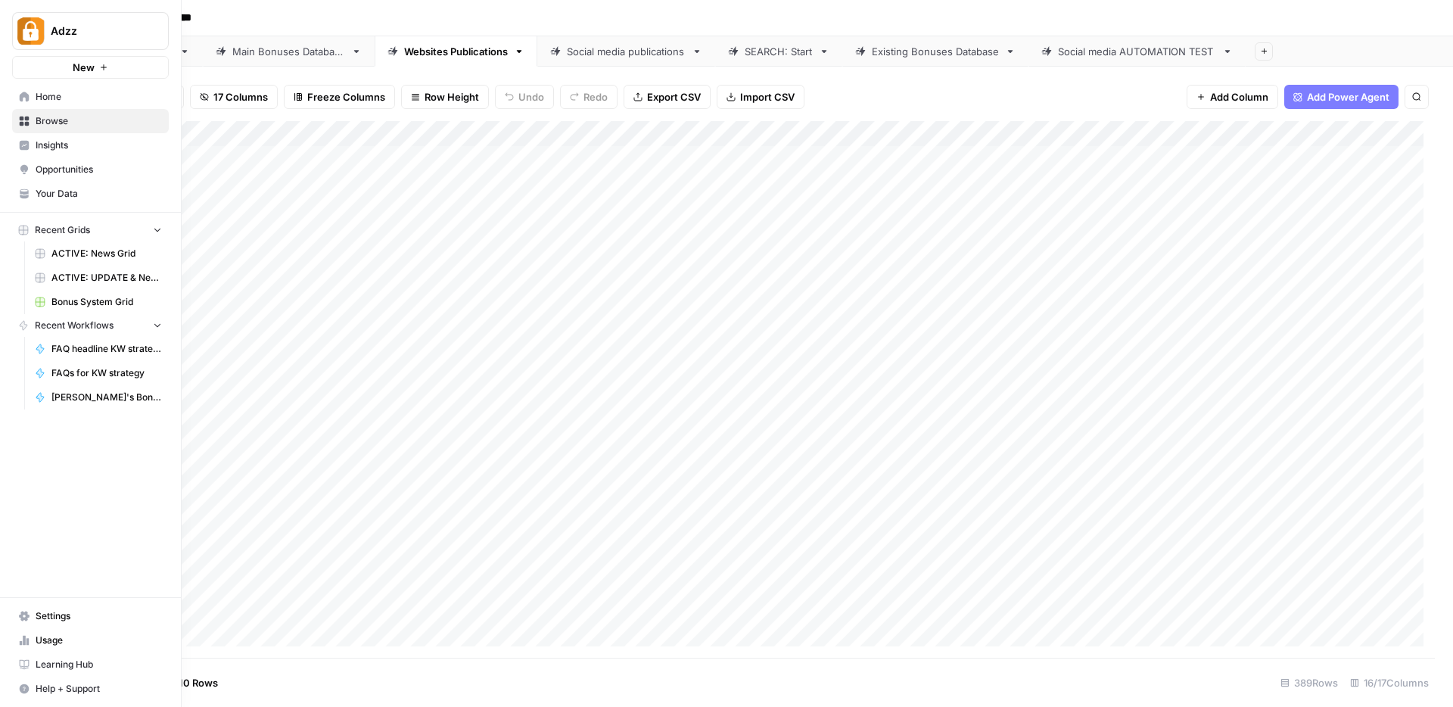
click at [42, 121] on span "Browse" at bounding box center [99, 121] width 126 height 14
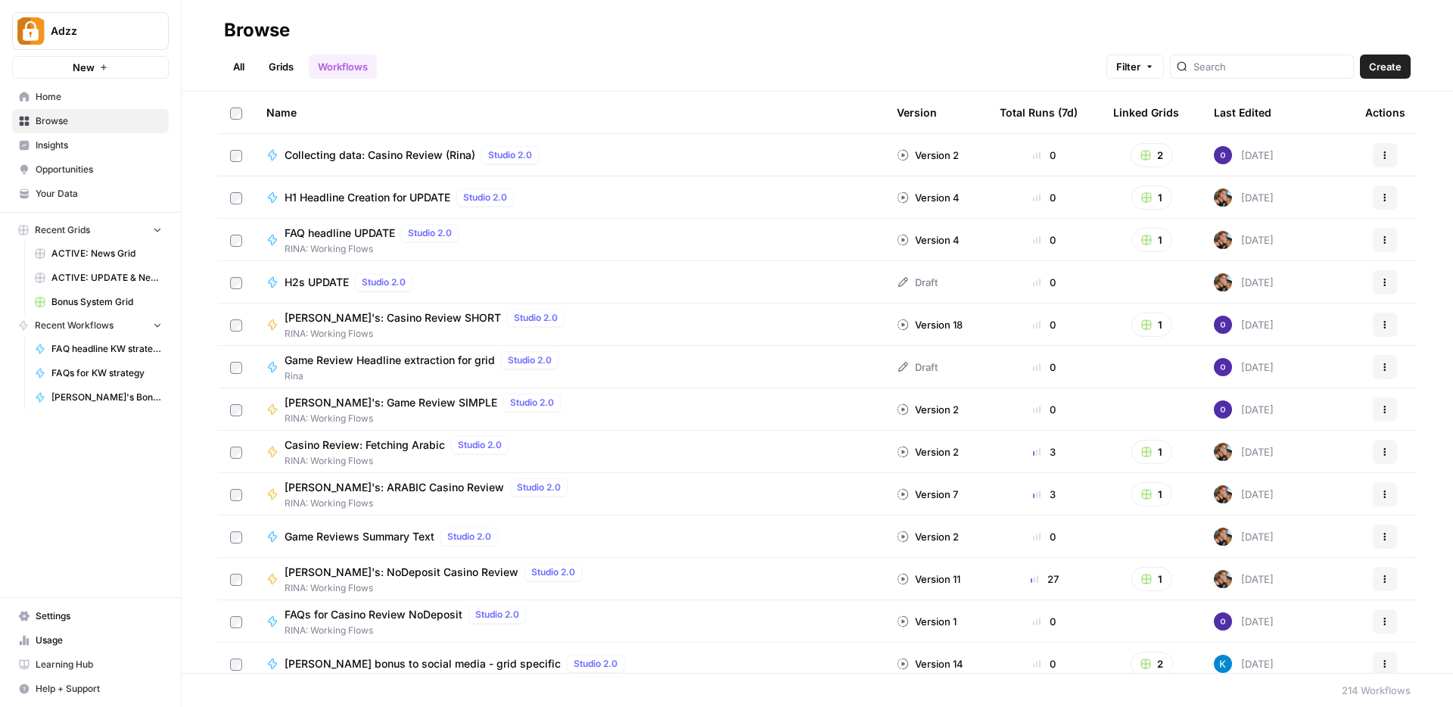
click at [285, 67] on link "Grids" at bounding box center [281, 66] width 43 height 24
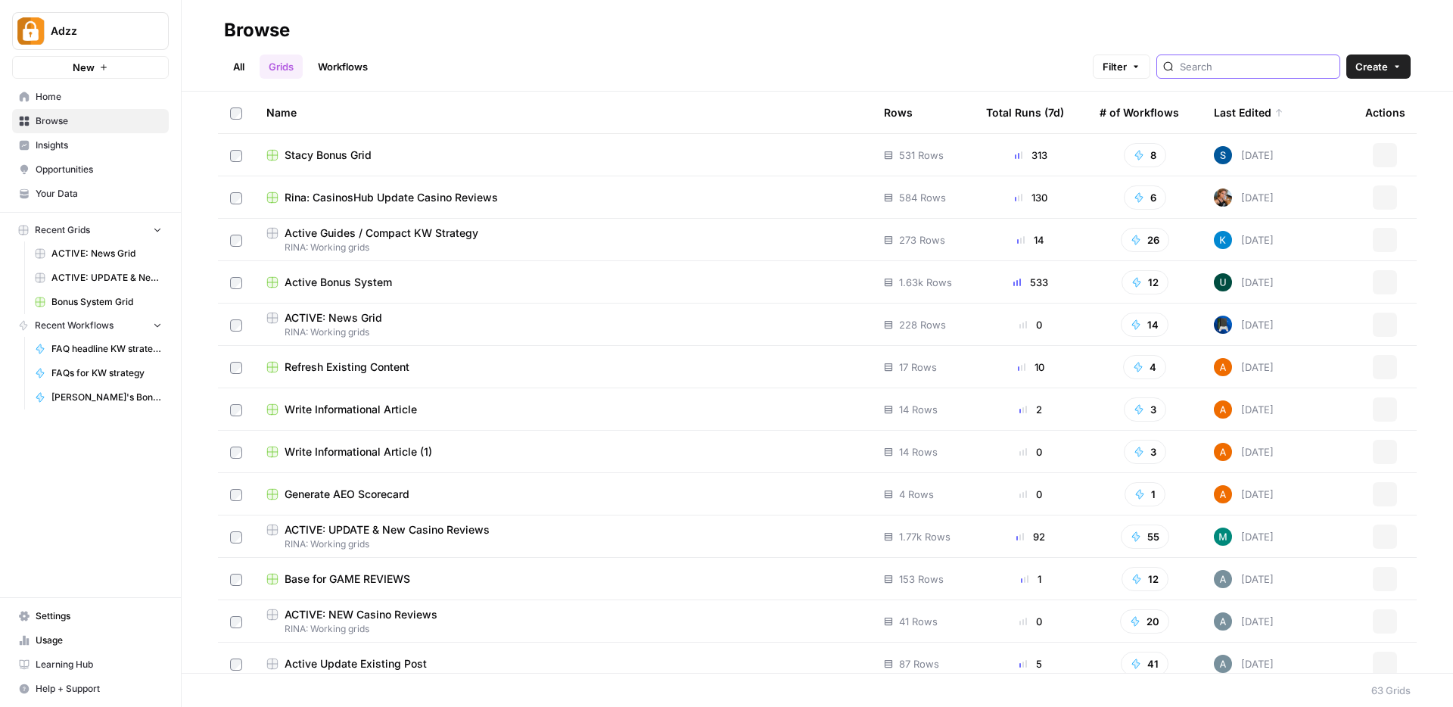
click at [1231, 69] on input "search" at bounding box center [1257, 66] width 154 height 15
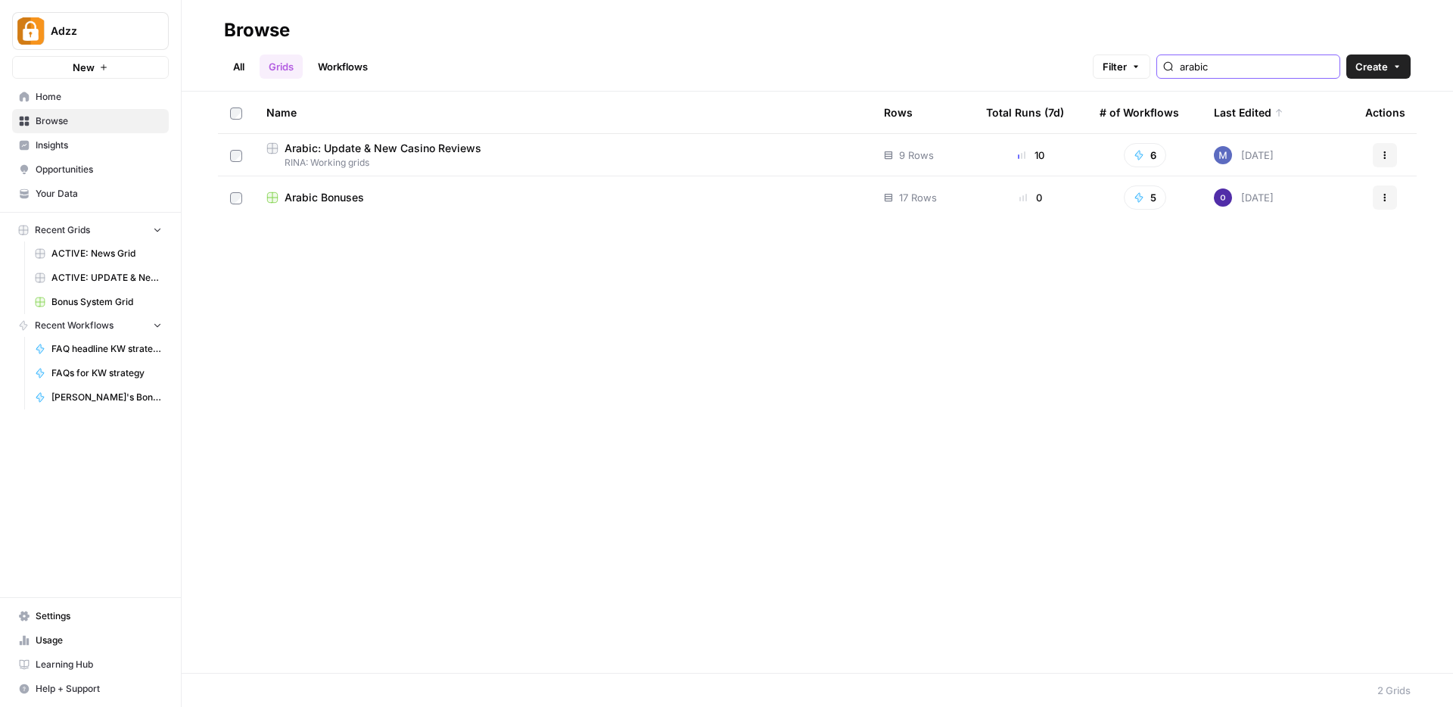
type input "arabic"
click at [490, 148] on div "Arabic: Update & New Casino Reviews" at bounding box center [562, 148] width 593 height 15
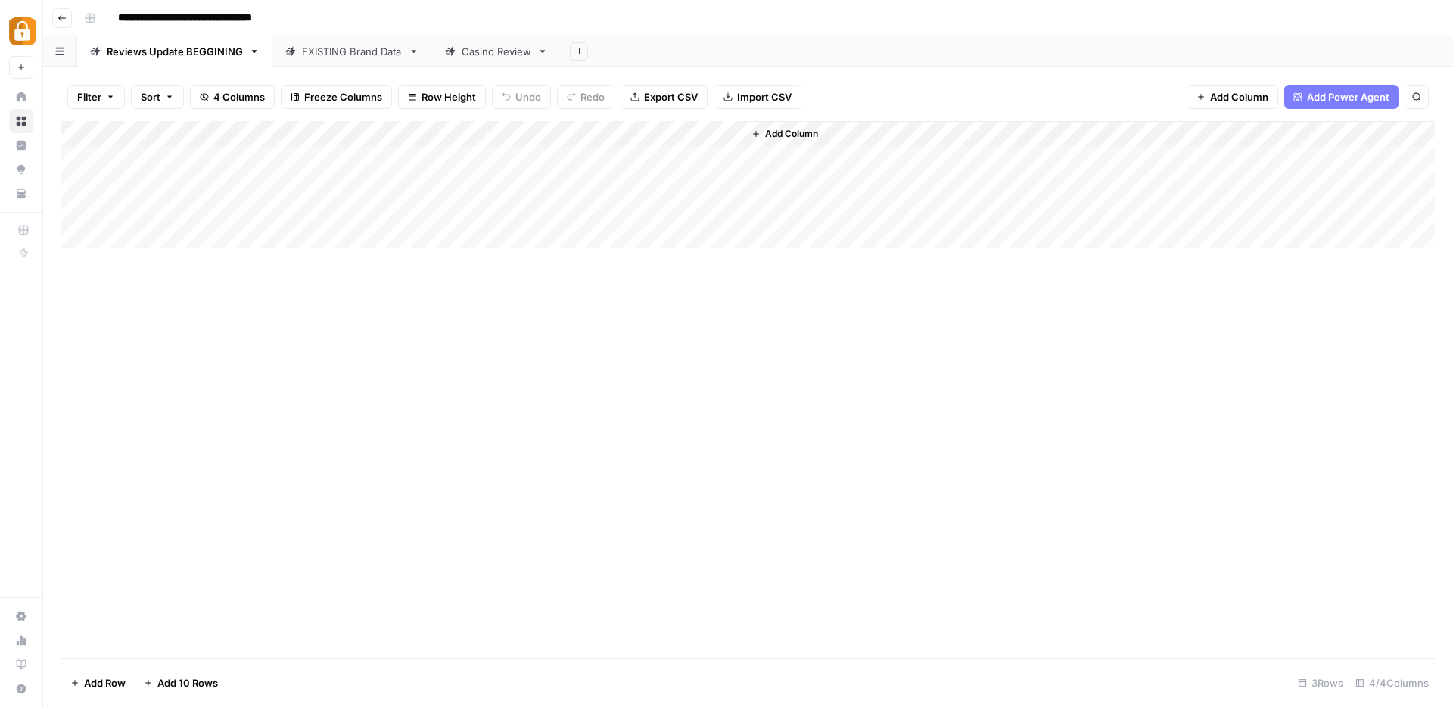
click at [346, 52] on div "EXISTING Brand Data" at bounding box center [352, 51] width 101 height 15
click at [487, 52] on div "Casino Review" at bounding box center [497, 51] width 70 height 15
click at [942, 138] on div "Add Column" at bounding box center [748, 184] width 1374 height 127
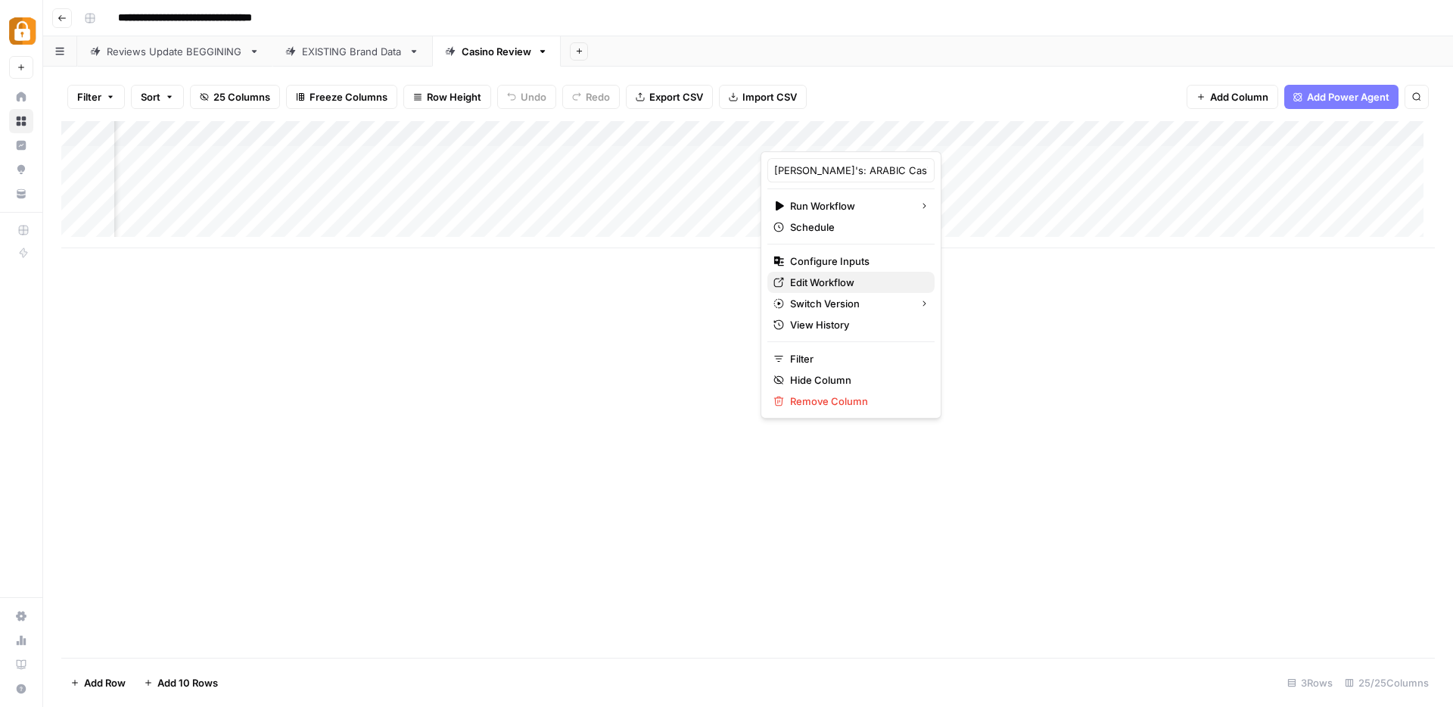
click at [813, 280] on span "Edit Workflow" at bounding box center [856, 282] width 132 height 15
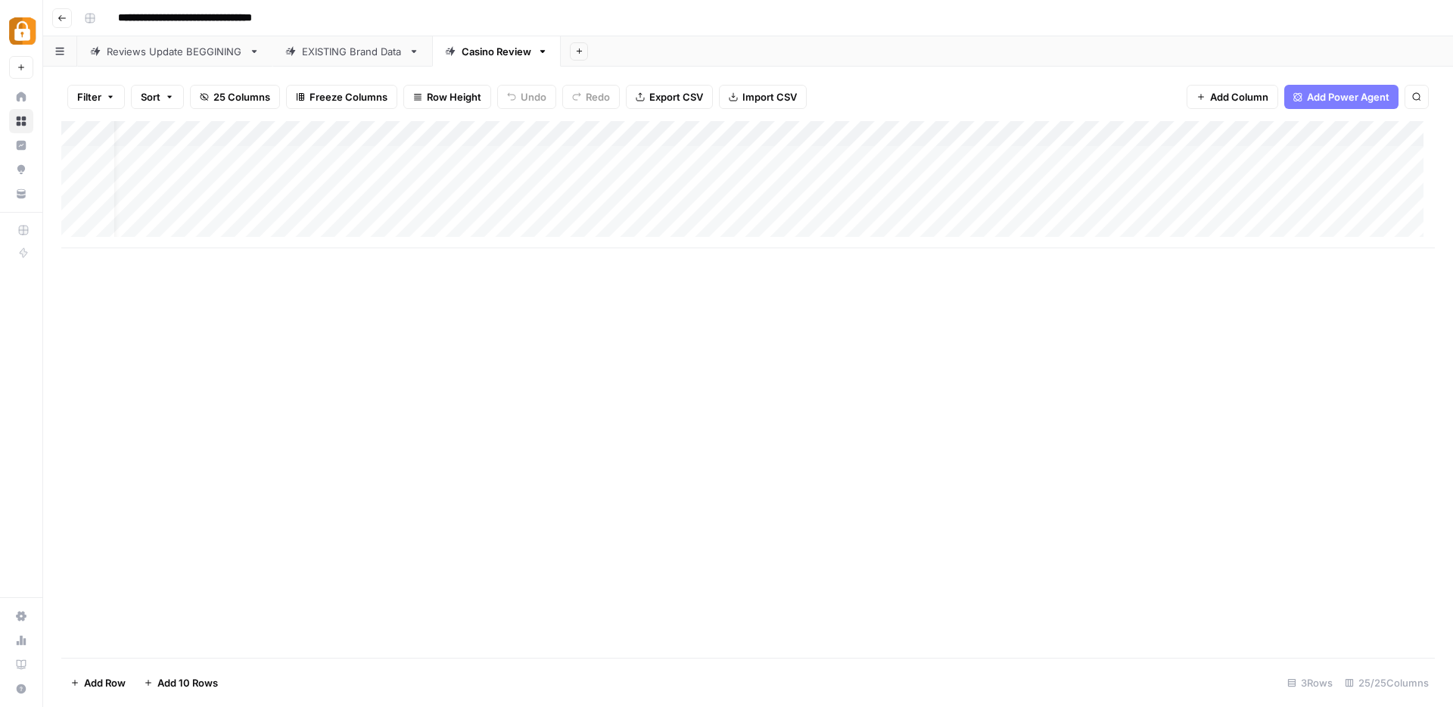
scroll to position [0, 0]
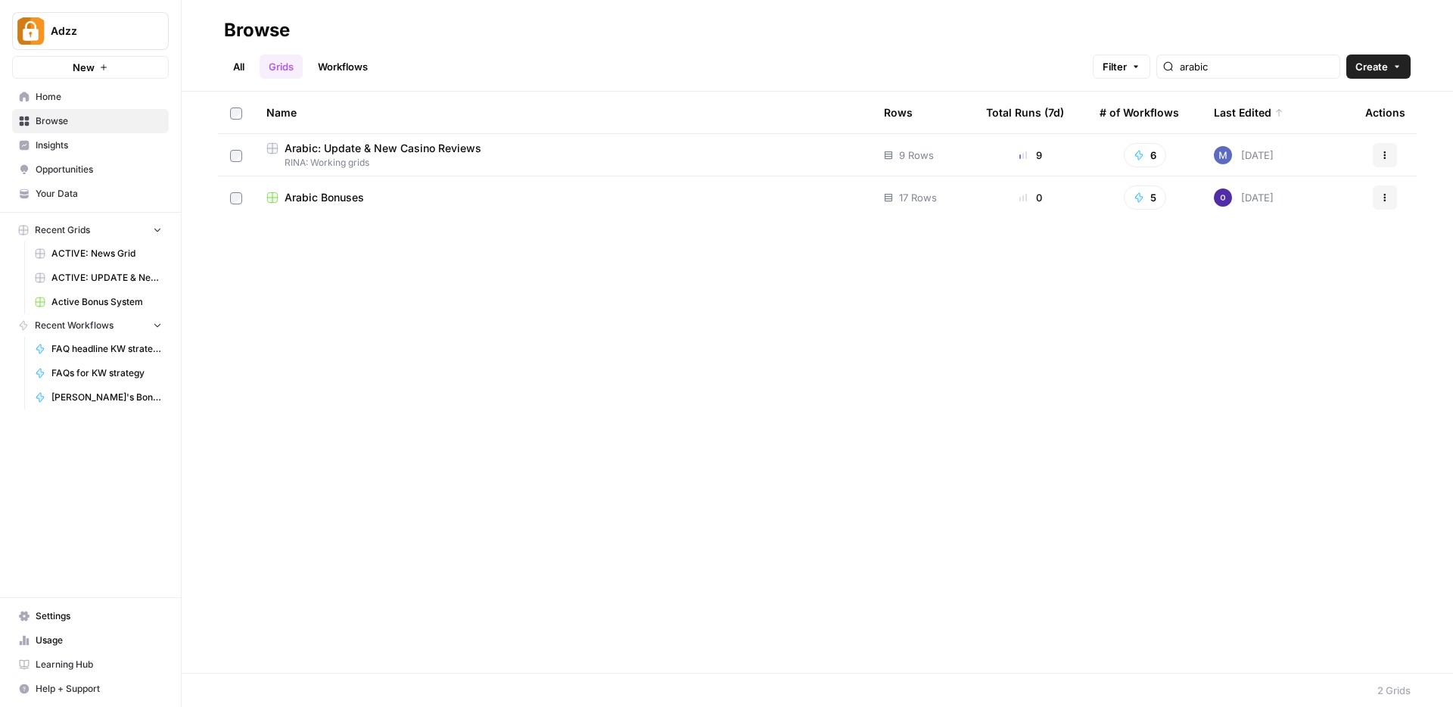
click at [1384, 157] on icon "button" at bounding box center [1385, 158] width 2 height 2
click at [1275, 185] on span "Duplicate" at bounding box center [1317, 190] width 121 height 15
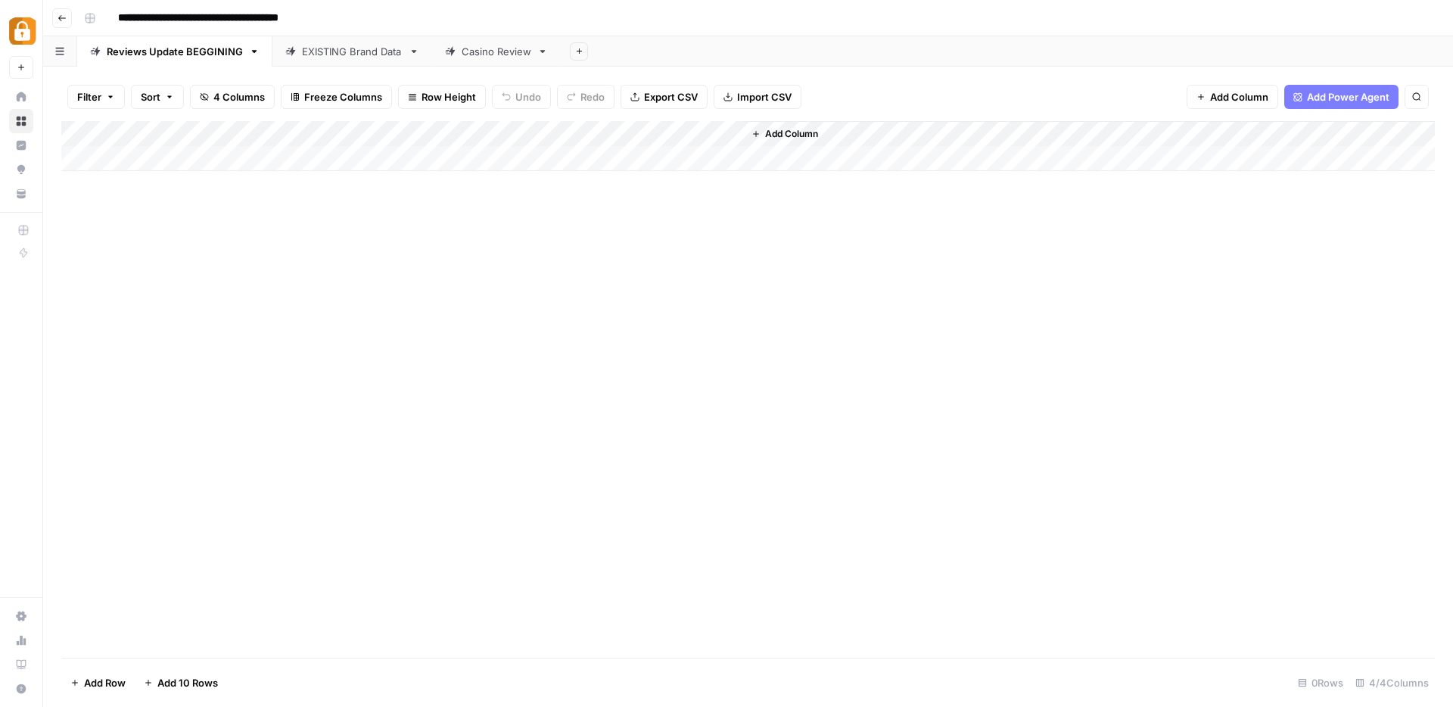
click at [233, 23] on input "**********" at bounding box center [234, 18] width 247 height 24
click at [95, 20] on icon "button" at bounding box center [90, 18] width 11 height 11
click at [634, 420] on div "Add Column" at bounding box center [748, 389] width 1374 height 537
click at [60, 14] on icon "button" at bounding box center [62, 18] width 9 height 9
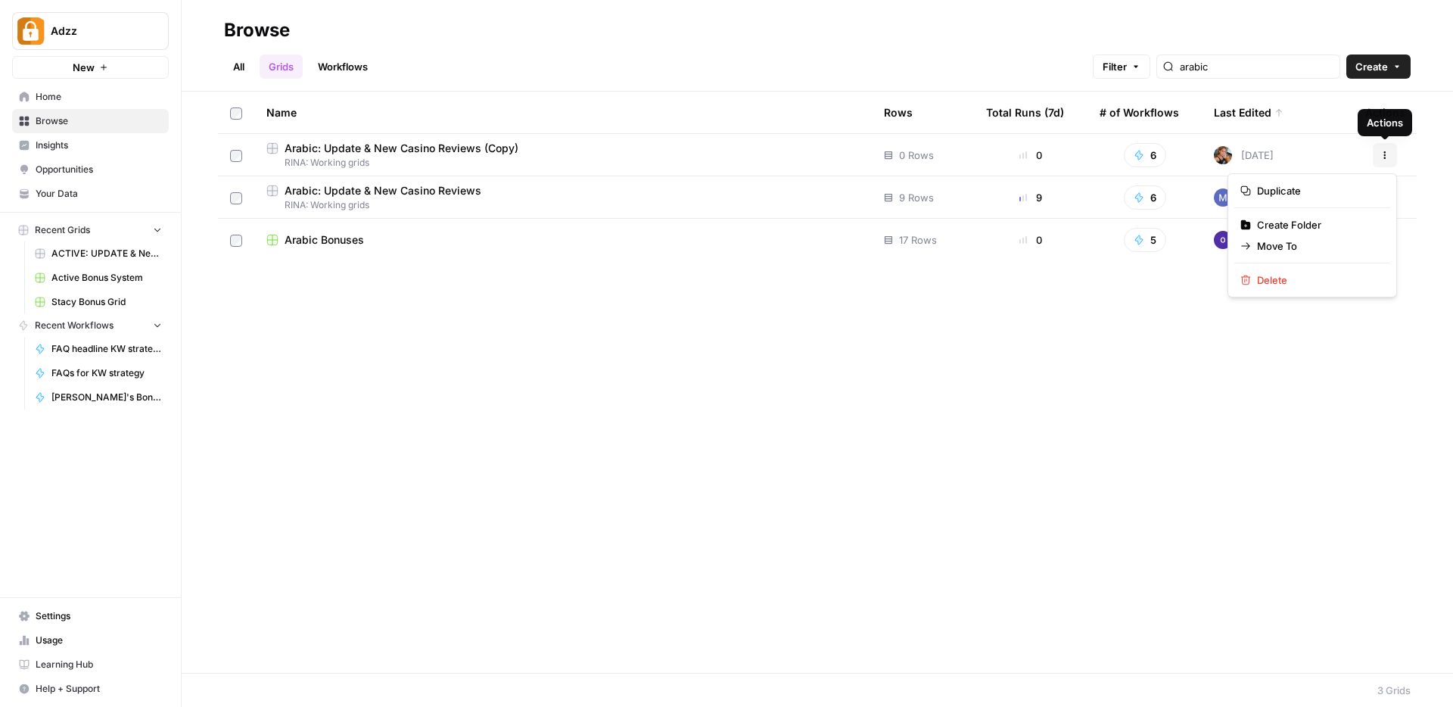
click at [1389, 148] on button "Actions" at bounding box center [1385, 155] width 24 height 24
click at [1258, 278] on span "Delete" at bounding box center [1317, 279] width 121 height 15
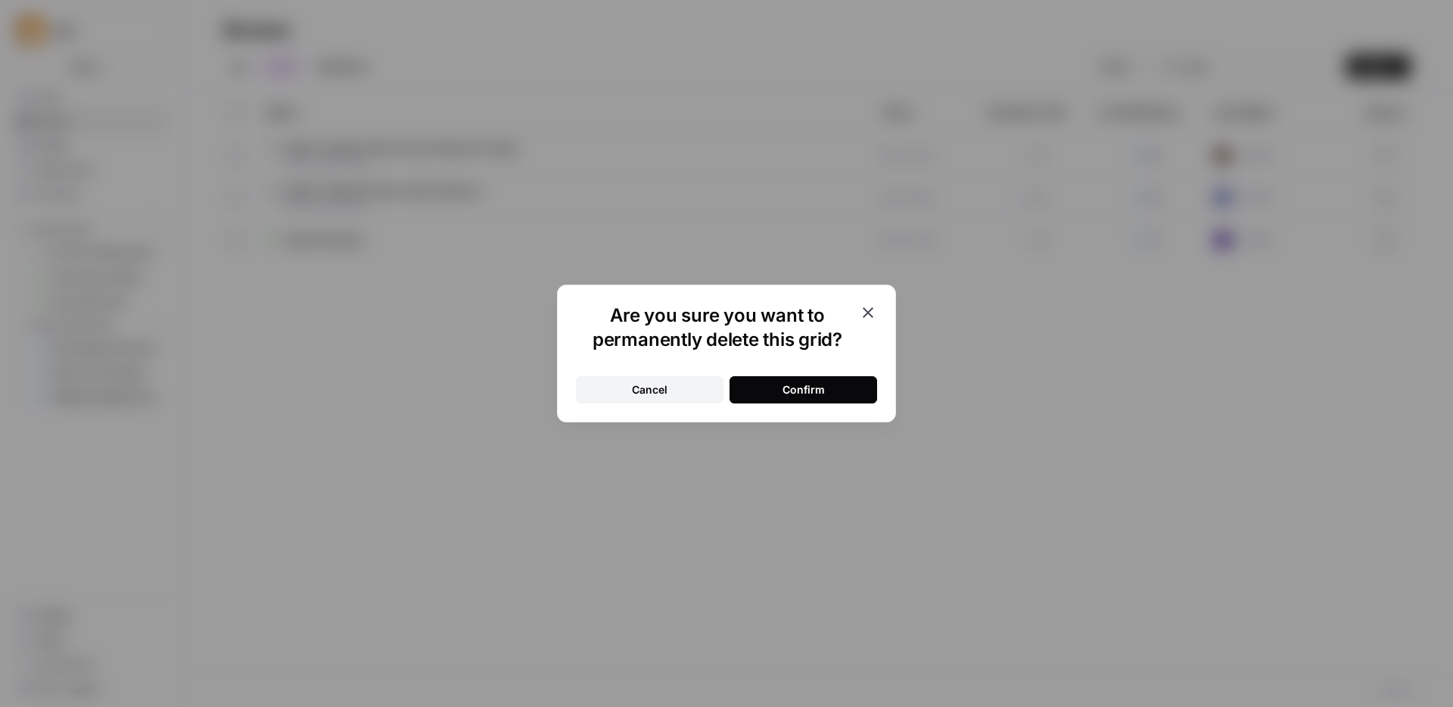
click at [813, 385] on div "Confirm" at bounding box center [804, 389] width 42 height 15
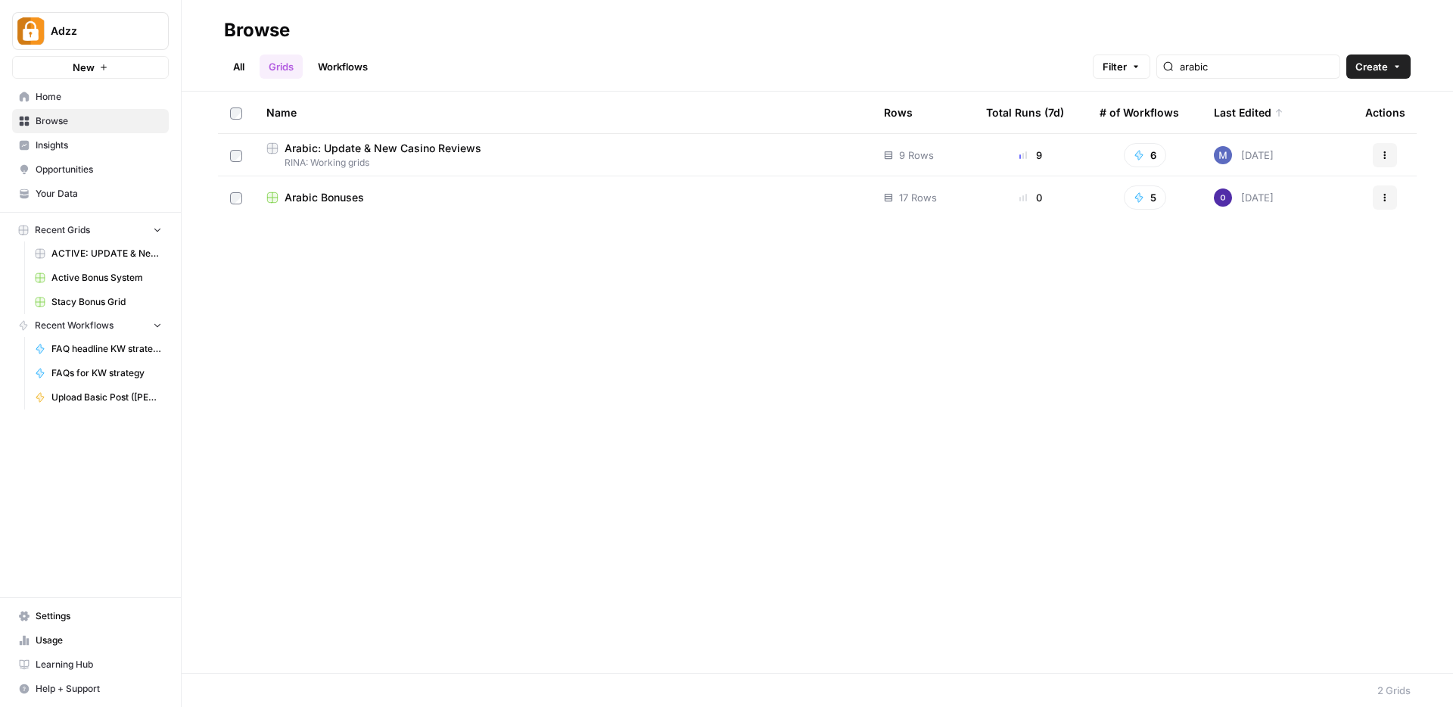
click at [365, 67] on link "Workflows" at bounding box center [343, 66] width 68 height 24
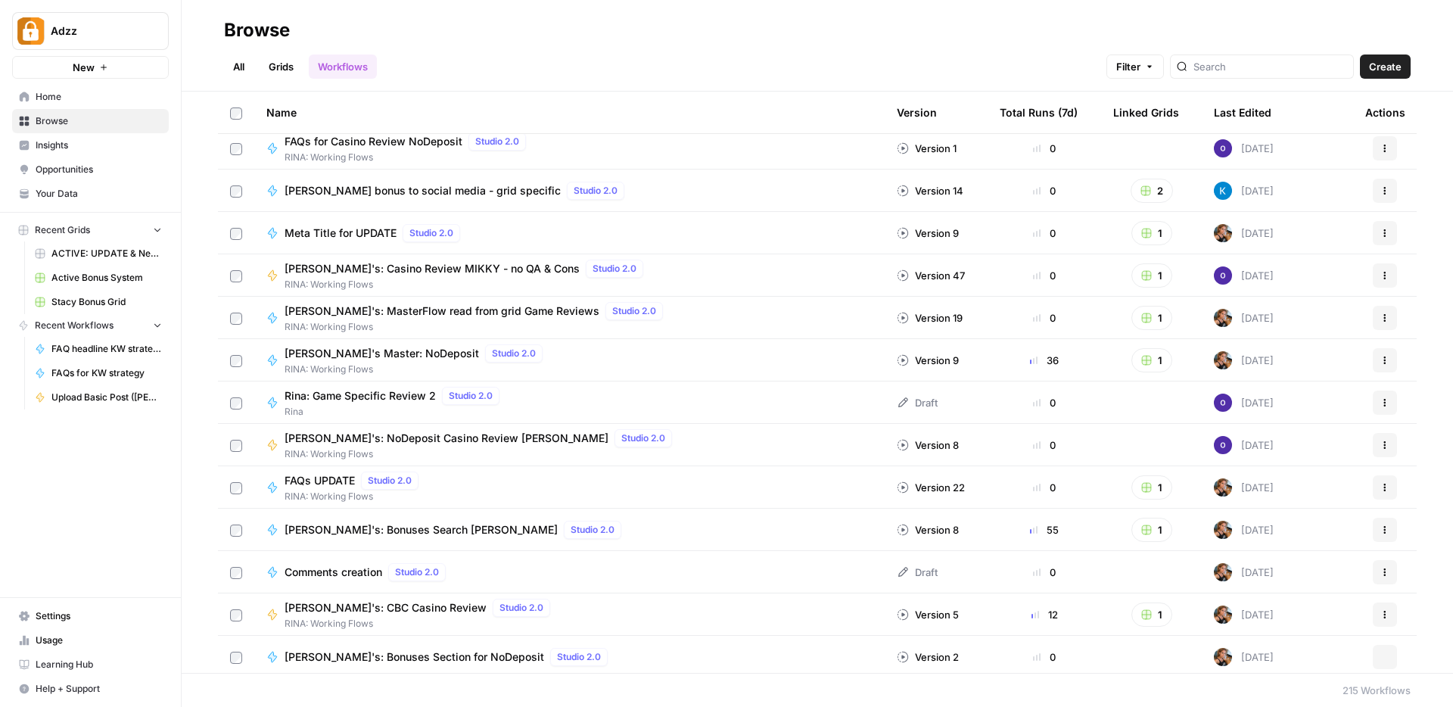
scroll to position [509, 0]
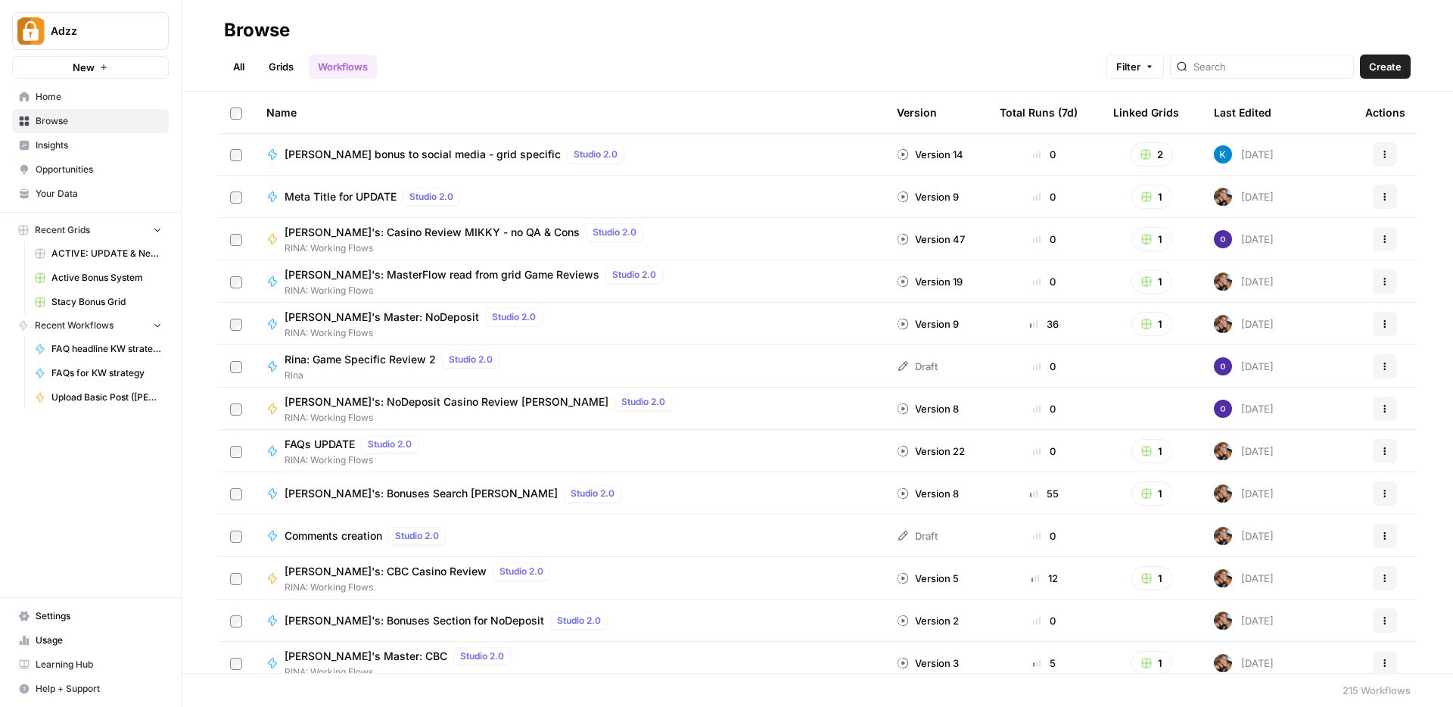
click at [285, 63] on link "Grids" at bounding box center [281, 66] width 43 height 24
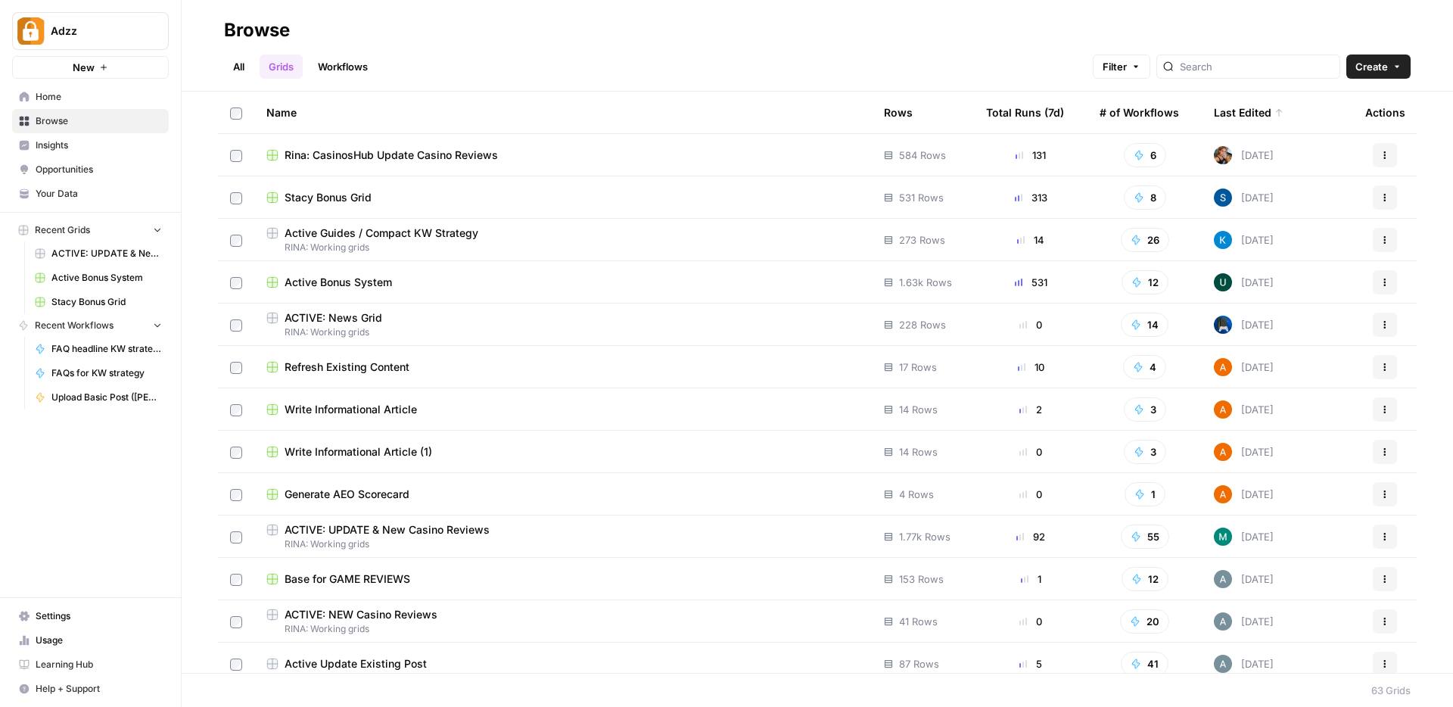
click at [345, 71] on link "Workflows" at bounding box center [343, 66] width 68 height 24
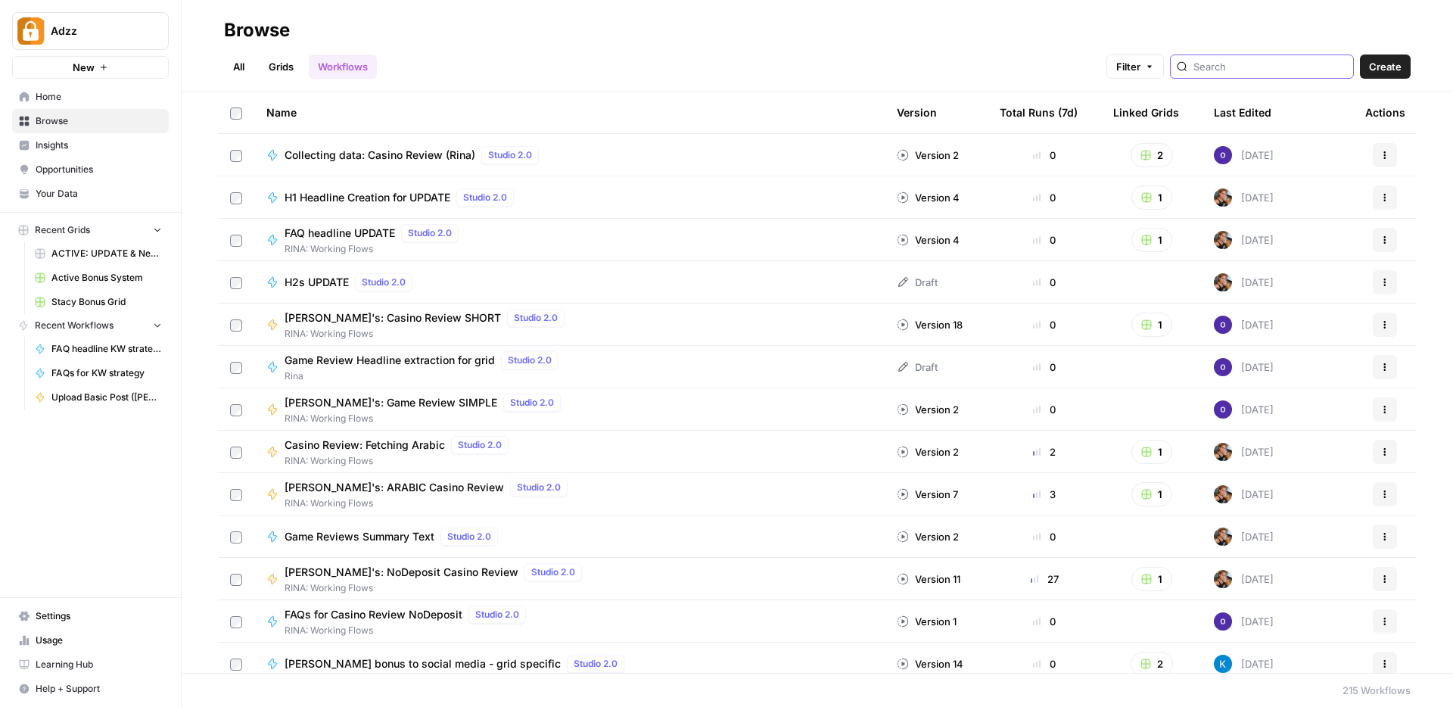
click at [1257, 64] on input "search" at bounding box center [1271, 66] width 154 height 15
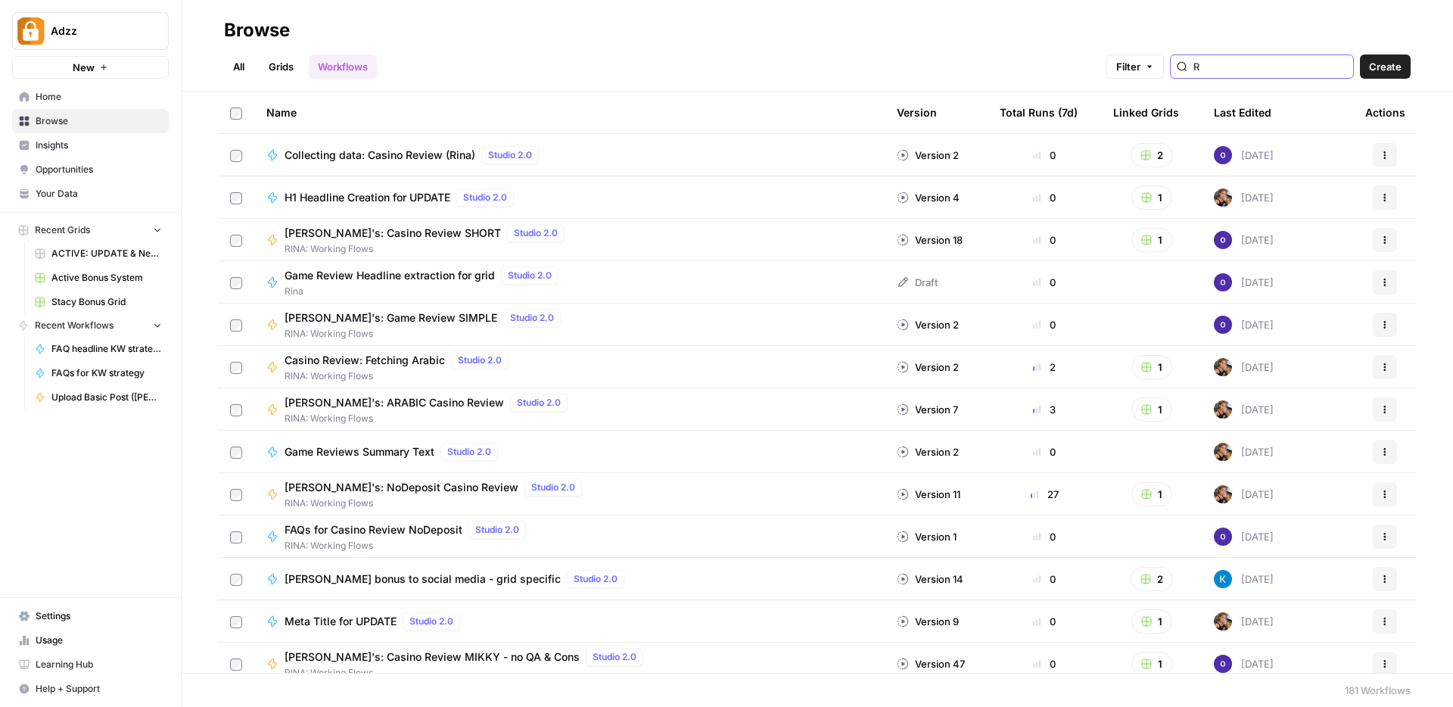
type input "R"
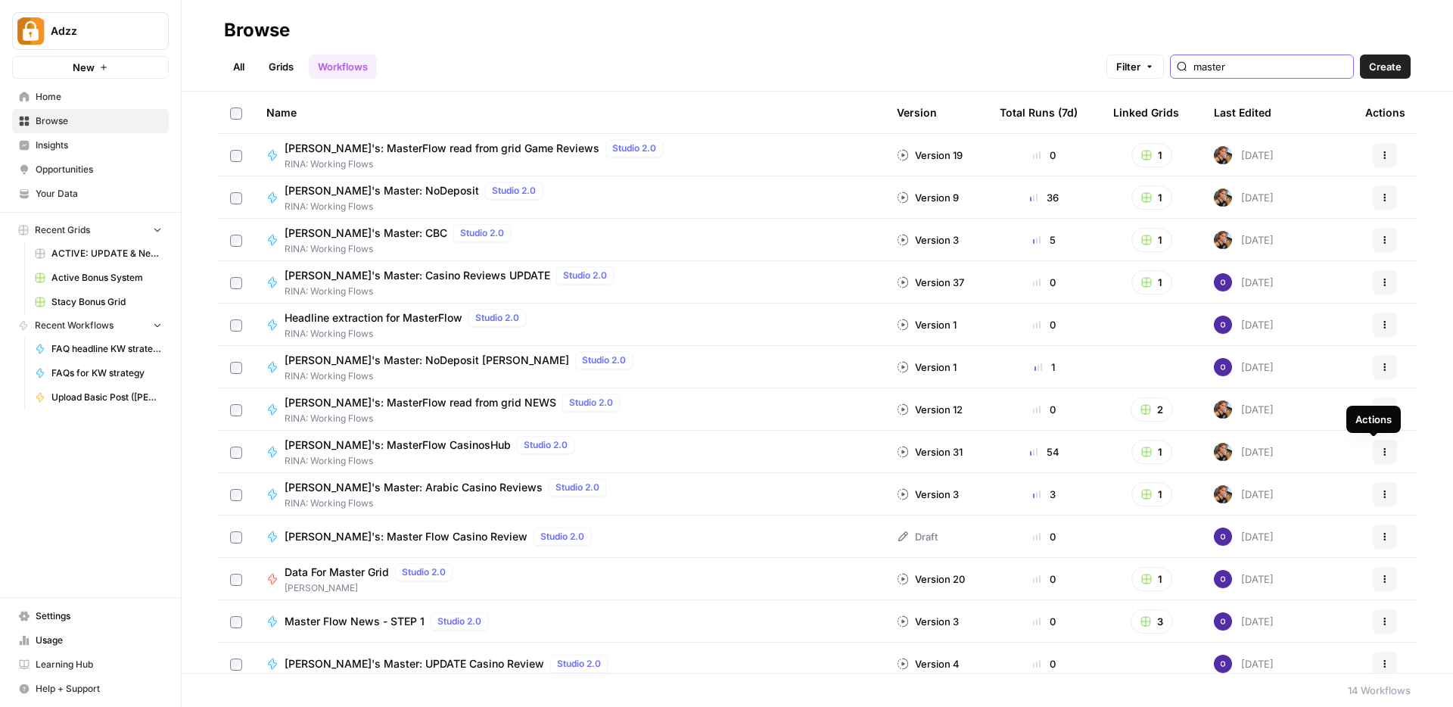
type input "master"
click at [1381, 450] on icon "button" at bounding box center [1385, 451] width 9 height 9
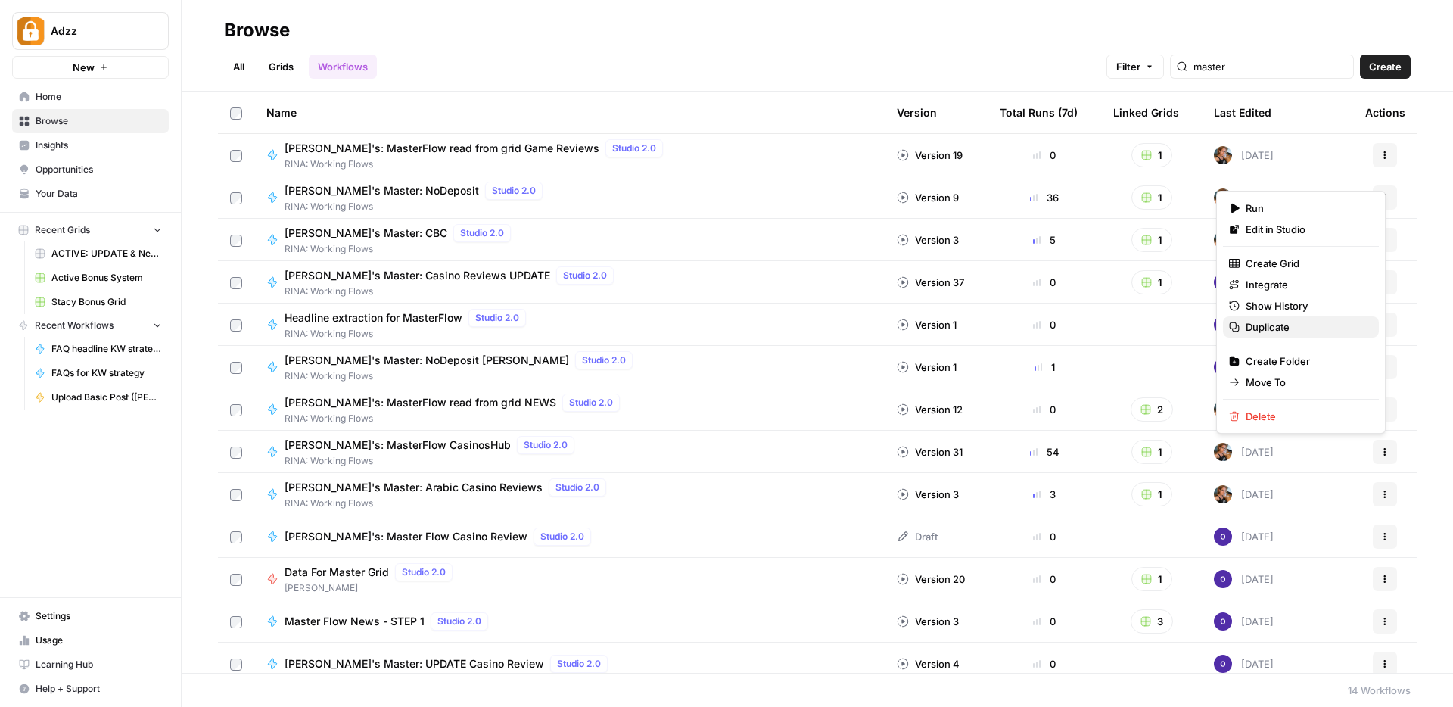
click at [1296, 325] on span "Duplicate" at bounding box center [1306, 326] width 121 height 15
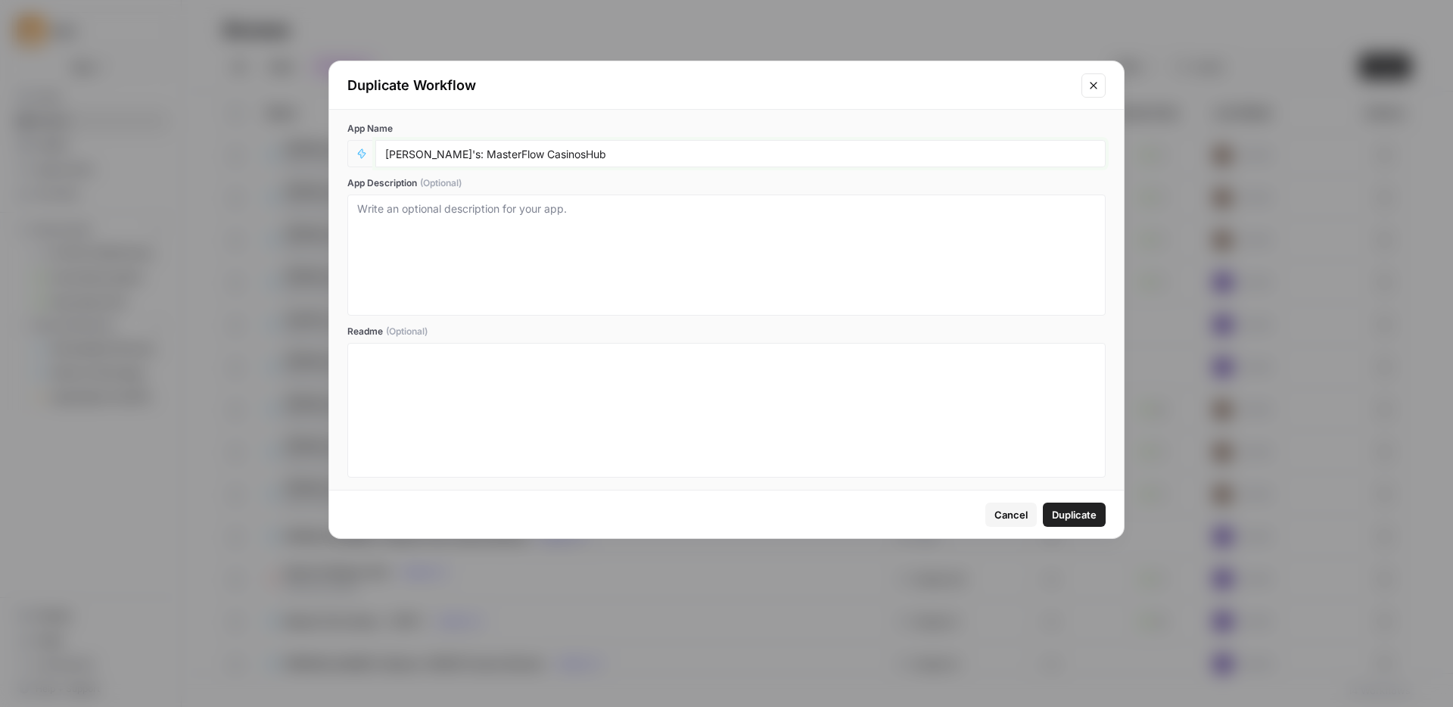
drag, startPoint x: 557, startPoint y: 153, endPoint x: 487, endPoint y: 148, distance: 70.5
click at [487, 148] on input "[PERSON_NAME]'s: MasterFlow CasinosHub" at bounding box center [740, 154] width 711 height 14
type input "Rina's: MasterFlow Languages"
click at [1068, 514] on span "Duplicate" at bounding box center [1074, 514] width 45 height 15
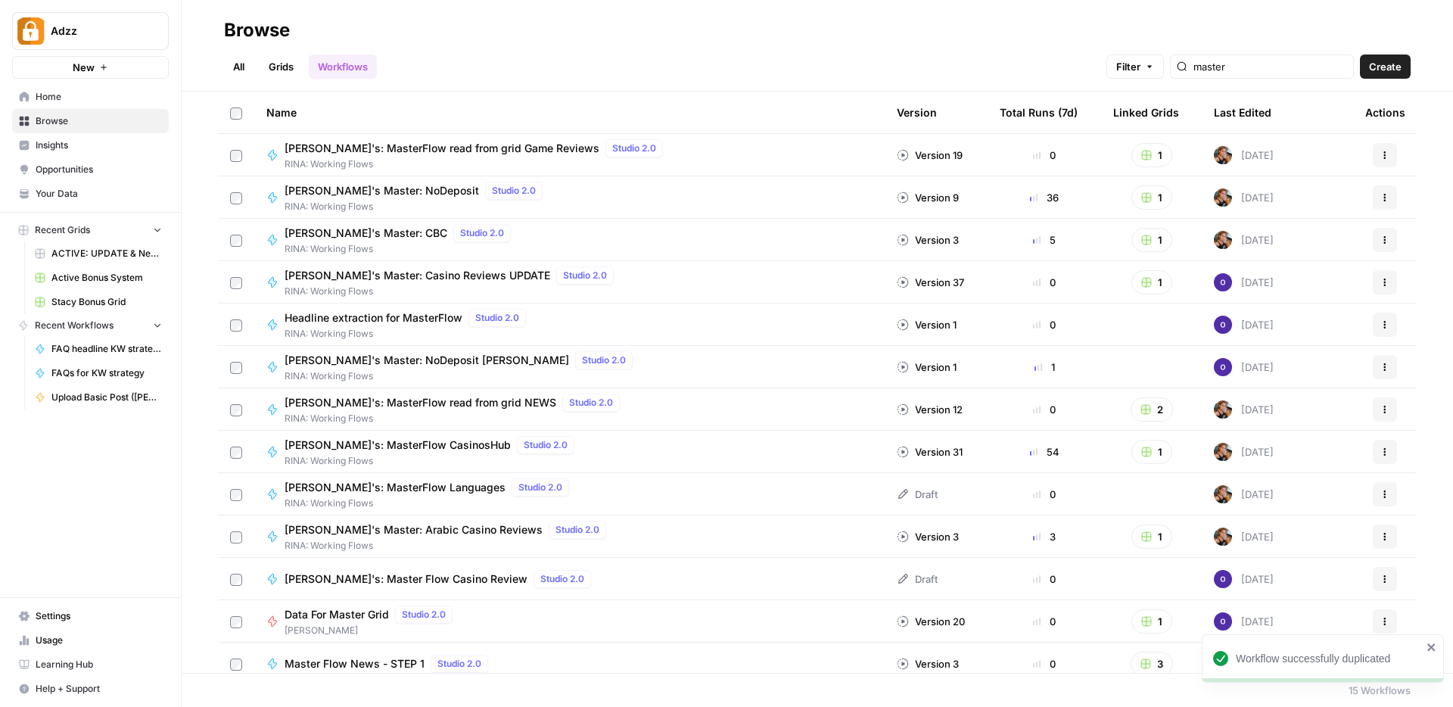
click at [630, 499] on div "Rina's: MasterFlow Languages Studio 2.0 RINA: Working Flows" at bounding box center [569, 494] width 606 height 32
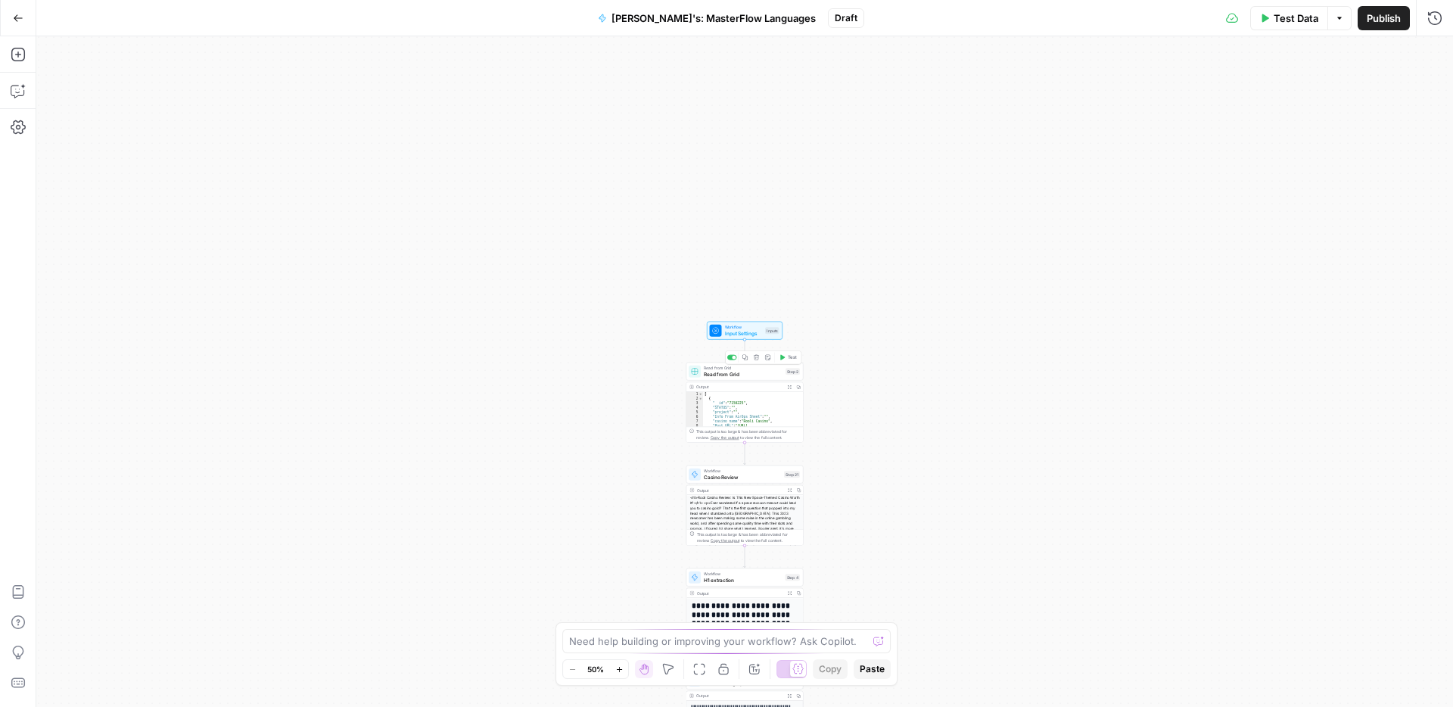
click at [735, 376] on span "Read from Grid" at bounding box center [743, 374] width 79 height 8
type input "Rina: CasinosHub Update Casino Reviews"
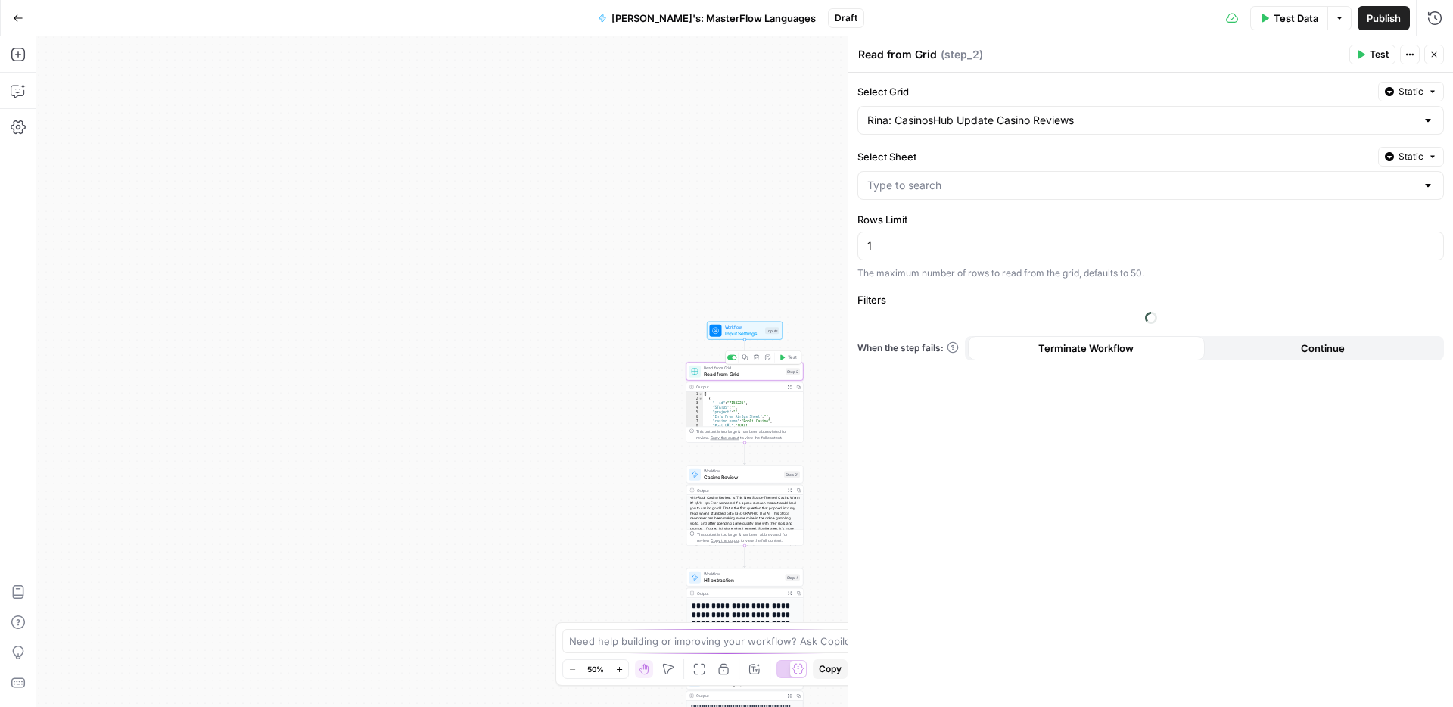
type input "Casino Data"
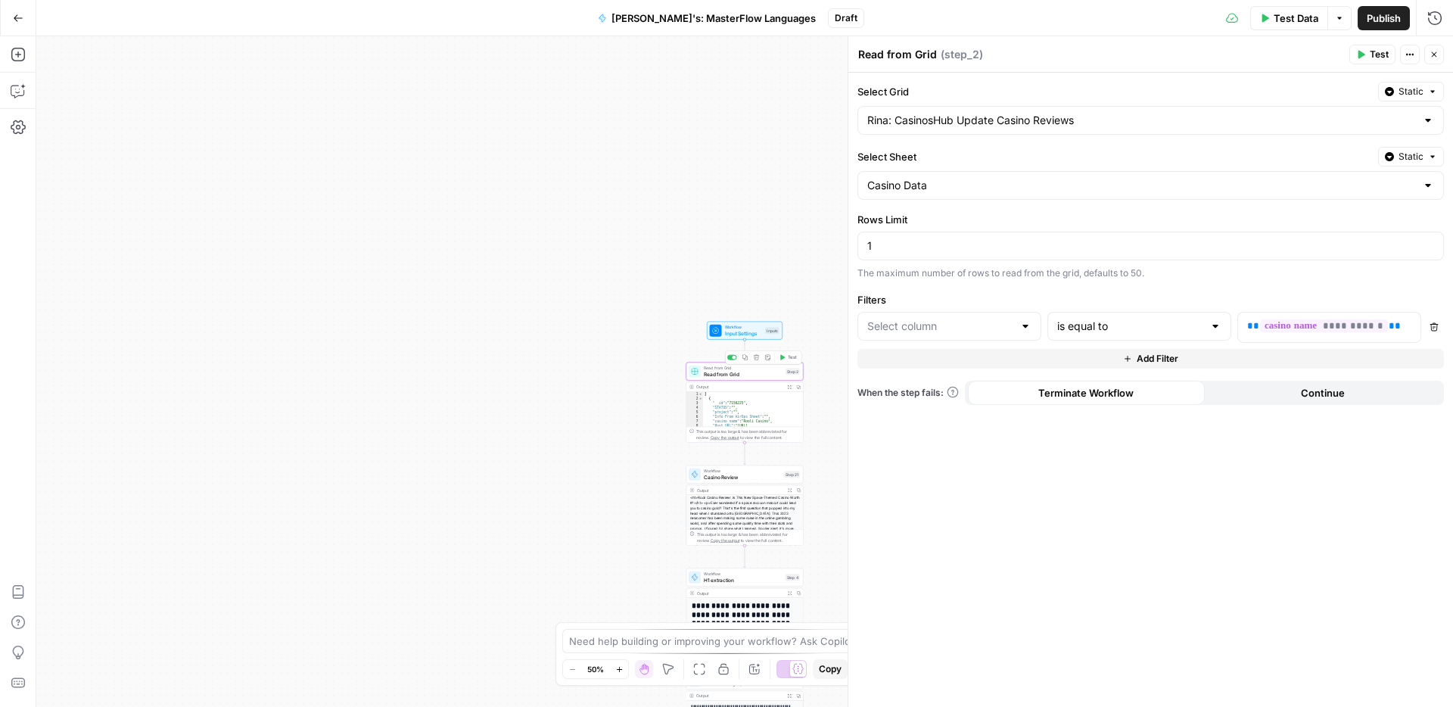
type input "casino_name"
click at [1439, 52] on button "Close" at bounding box center [1435, 55] width 20 height 20
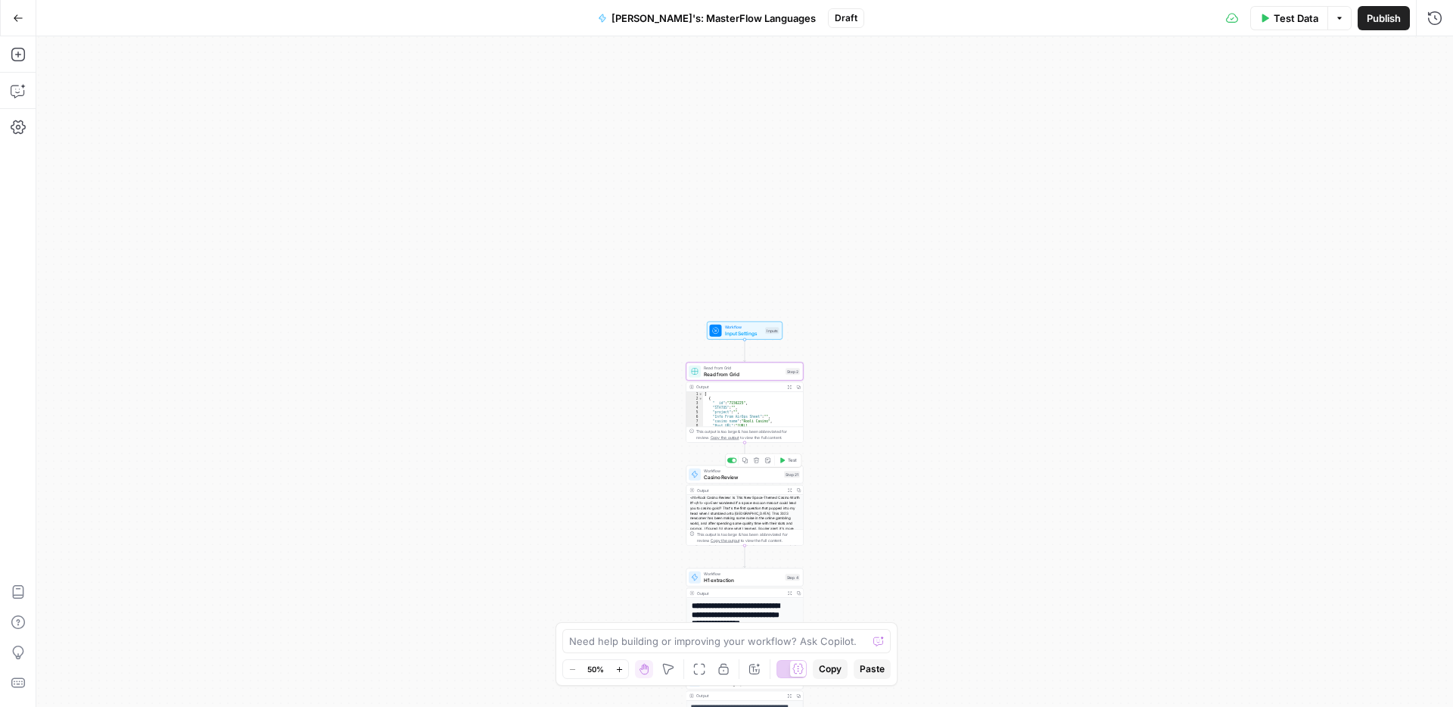
click at [730, 475] on span "Casino Review" at bounding box center [742, 477] width 77 height 8
type input "Casino Review: CasinosHub"
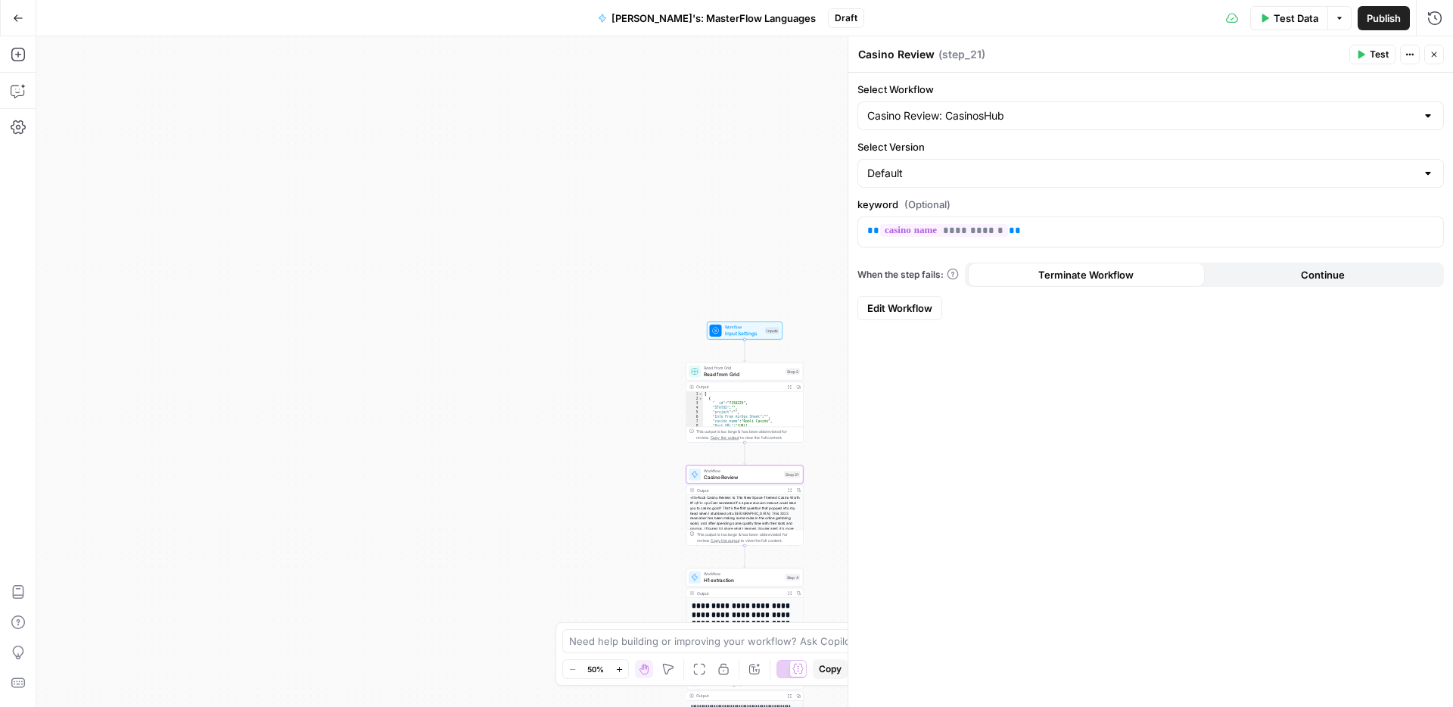
click at [1429, 112] on div at bounding box center [1428, 115] width 12 height 15
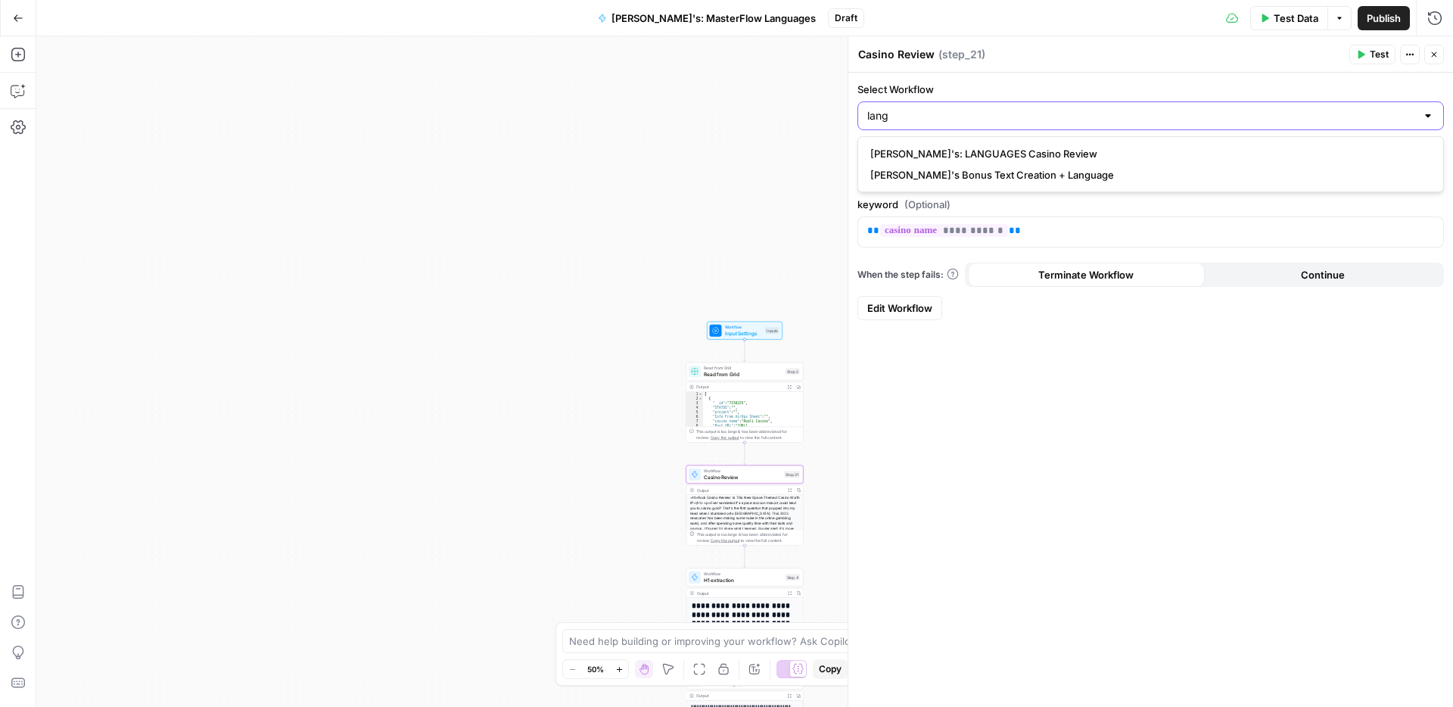
type input "lang"
click at [1059, 154] on span "Rina's: LANGUAGES Casino Review" at bounding box center [1147, 153] width 555 height 15
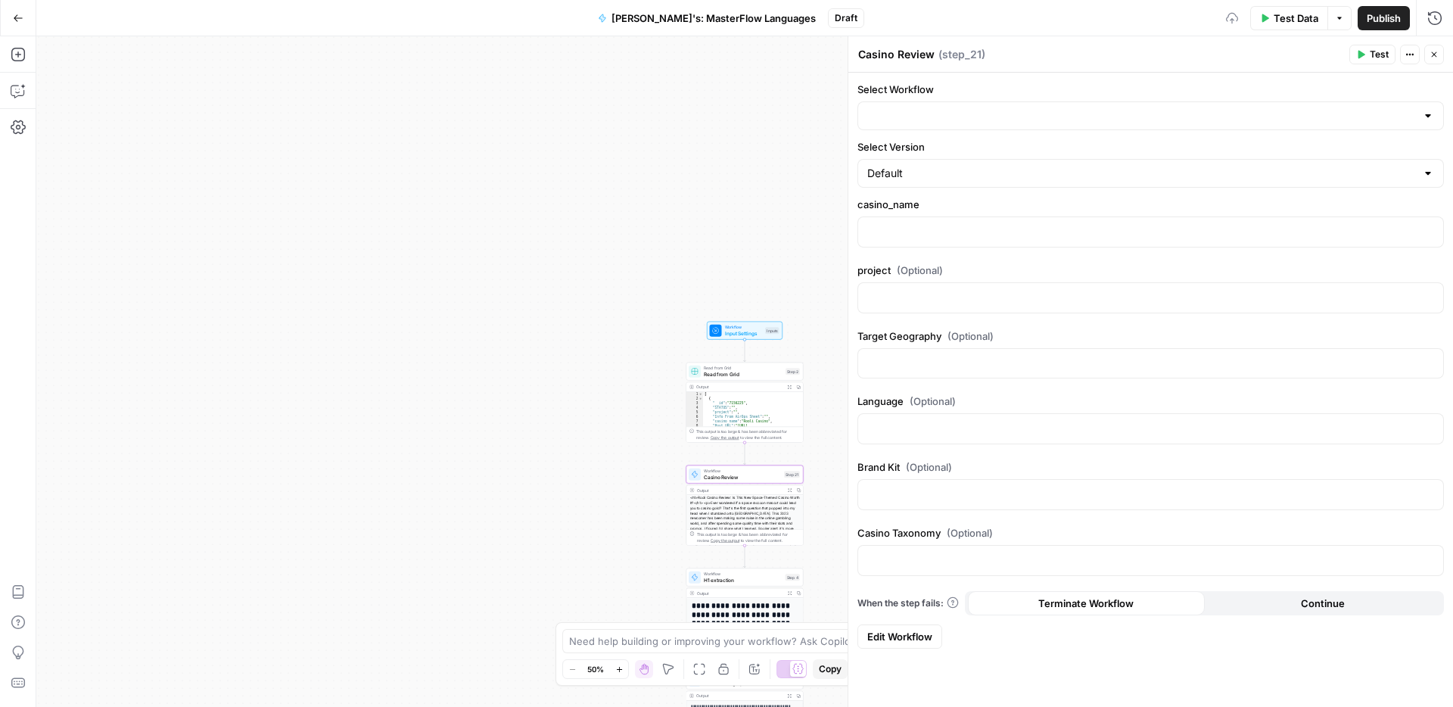
type input "Rina's: LANGUAGES Casino Review"
click at [958, 236] on p at bounding box center [1150, 230] width 567 height 15
click at [1433, 231] on span "Variables Menu" at bounding box center [1433, 231] width 1 height 1
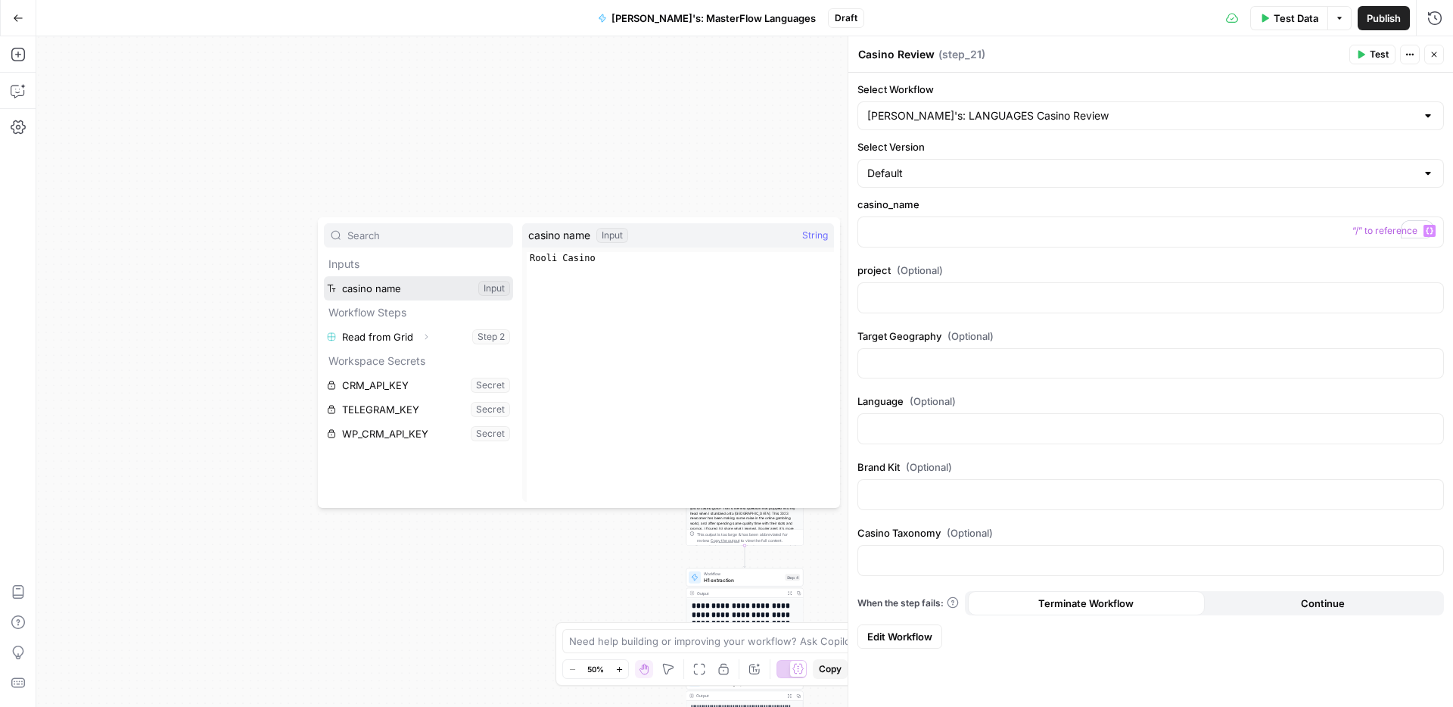
click at [417, 294] on button "Select variable casino name" at bounding box center [418, 288] width 189 height 24
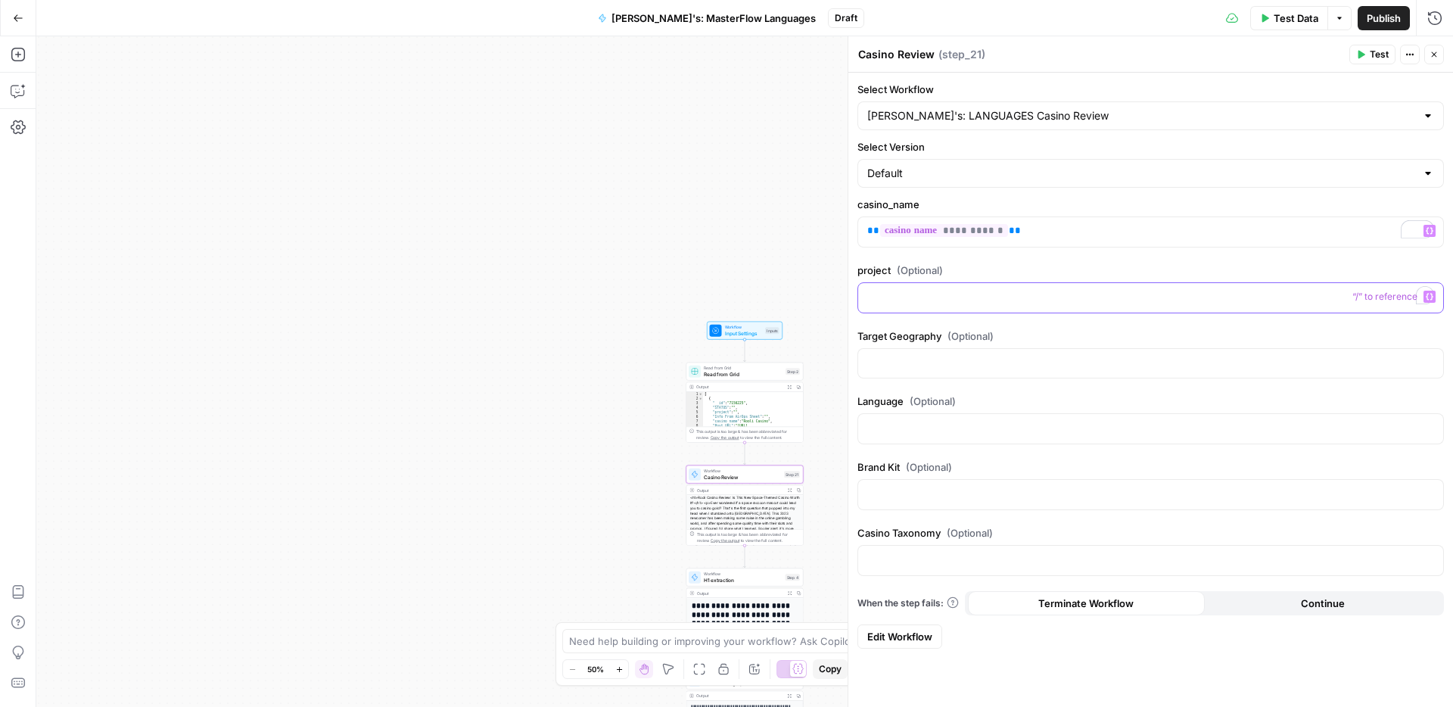
click at [883, 304] on div "To enrich screen reader interactions, please activate Accessibility in Grammarl…" at bounding box center [1150, 298] width 585 height 30
click at [1428, 297] on icon "button" at bounding box center [1430, 297] width 8 height 8
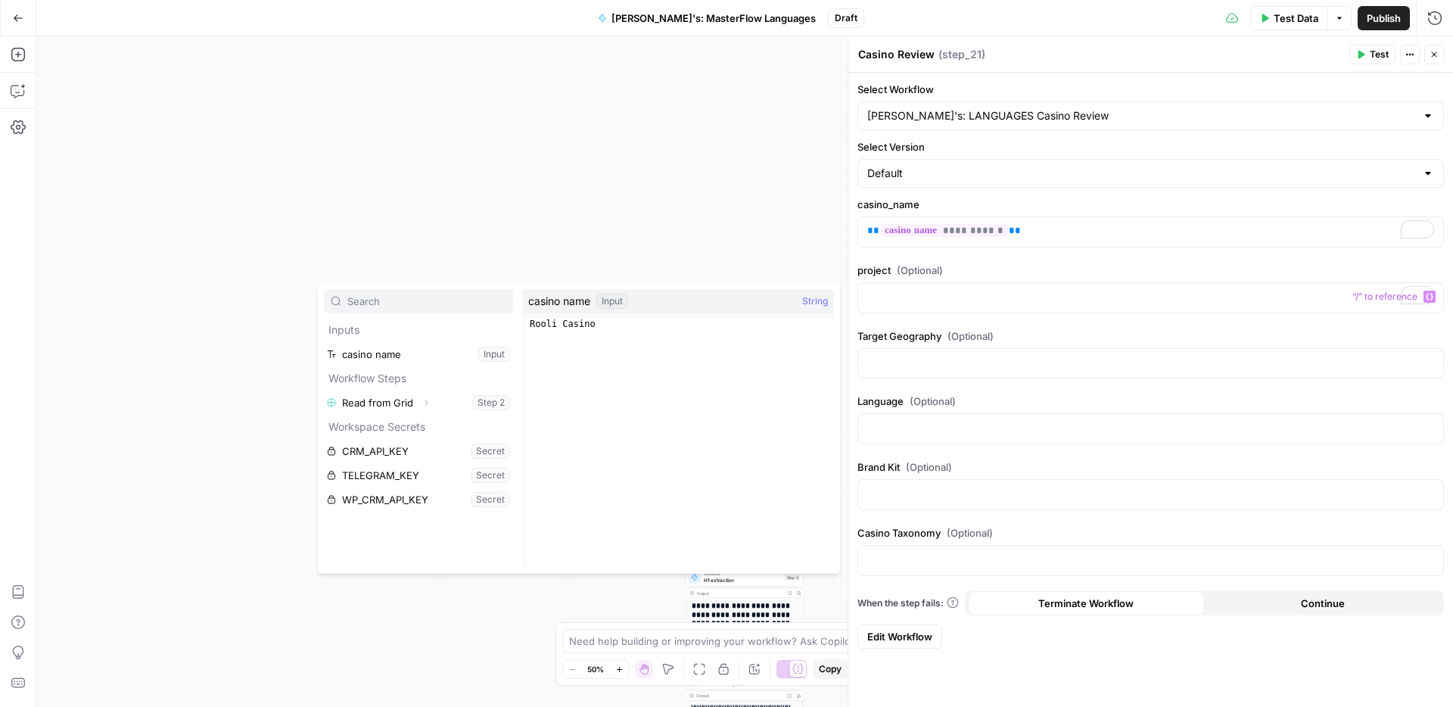
click at [665, 184] on div "Workflow Input Settings Inputs Read from Grid Read from Grid Step 2 Output Expa…" at bounding box center [744, 371] width 1417 height 671
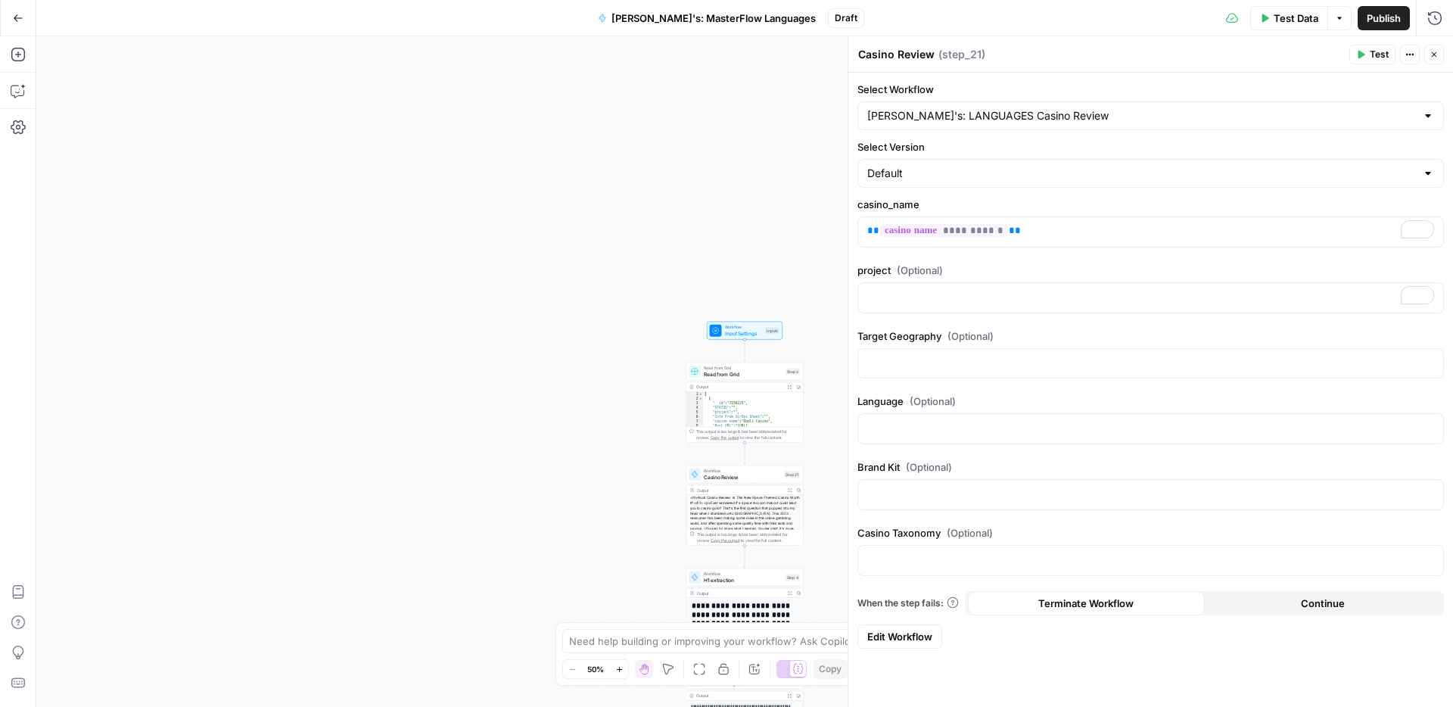
click at [1437, 58] on icon "button" at bounding box center [1434, 54] width 9 height 9
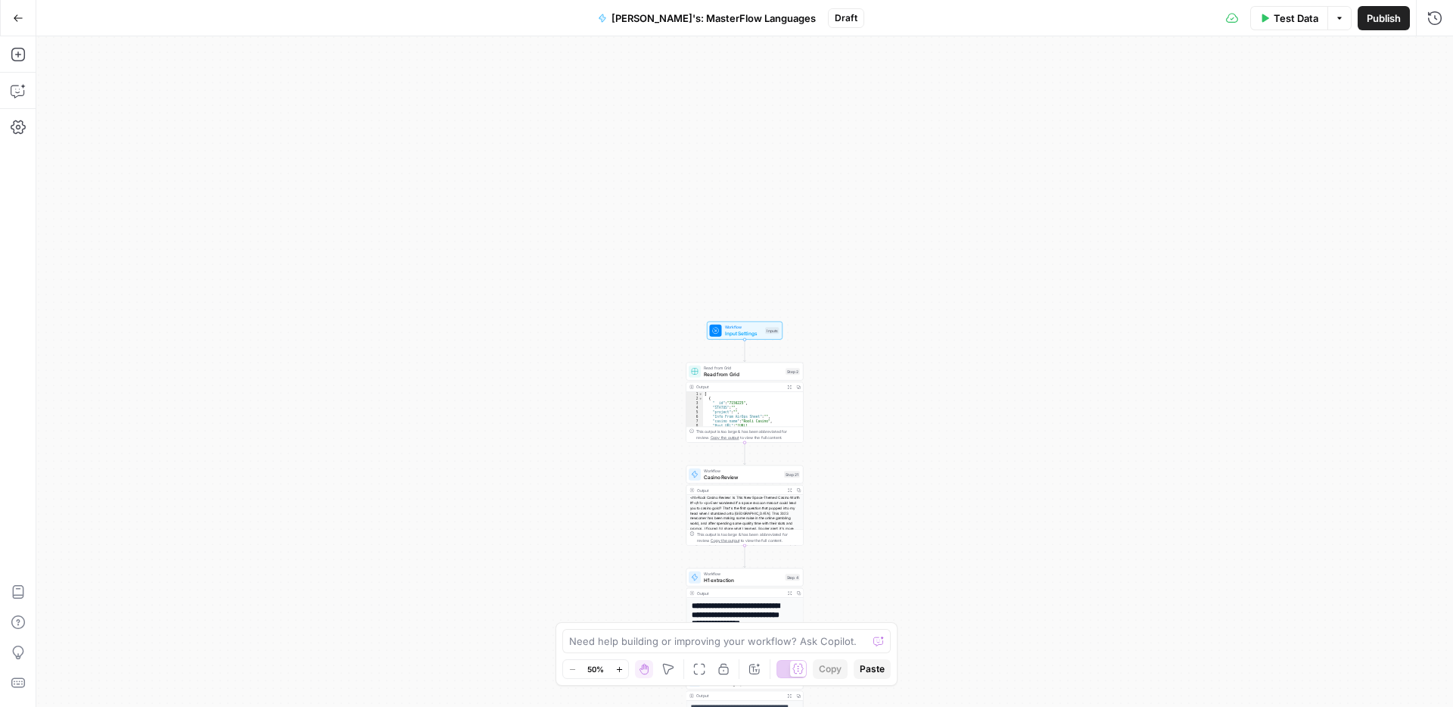
click at [733, 335] on span "Input Settings" at bounding box center [744, 333] width 38 height 8
click at [1146, 173] on span "Add Field" at bounding box center [1132, 169] width 44 height 15
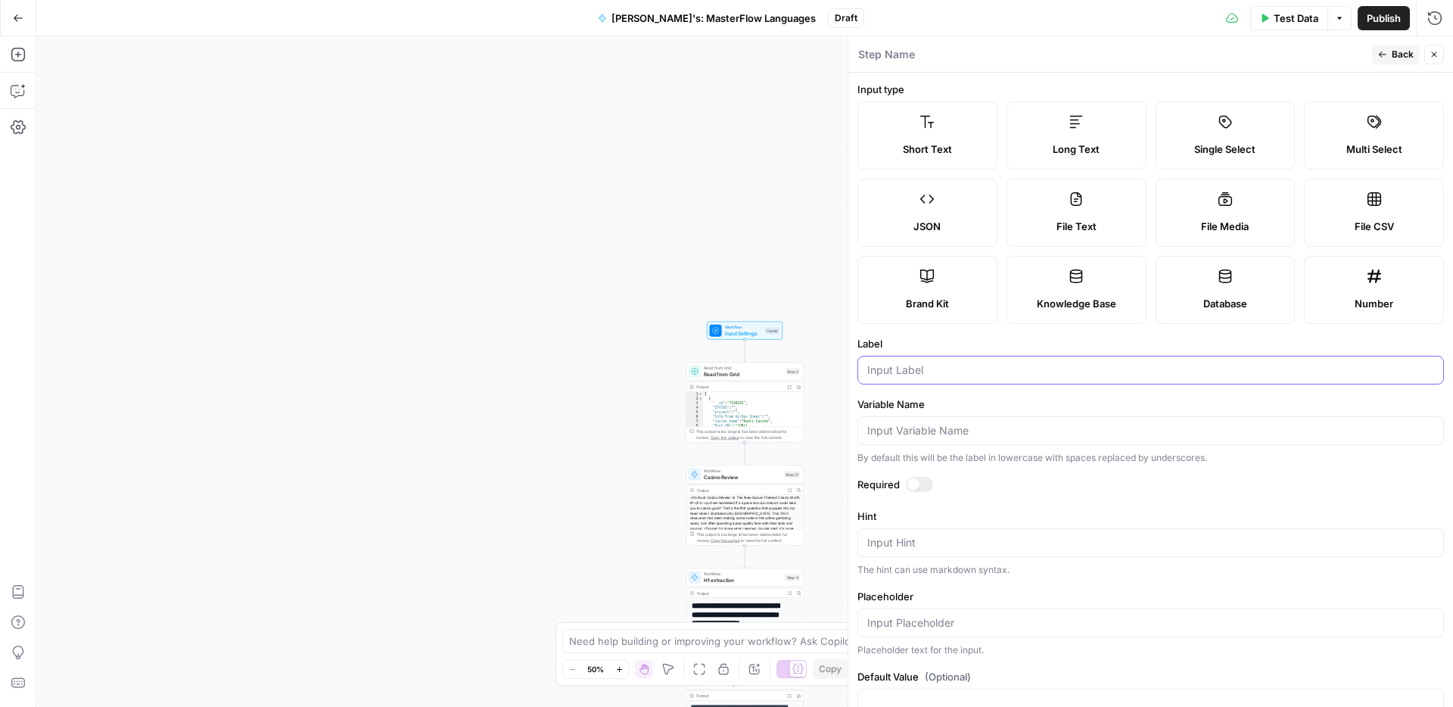
click at [894, 372] on input "Label" at bounding box center [1150, 370] width 567 height 15
type input "language"
click at [869, 432] on input "Variable Name" at bounding box center [1150, 430] width 567 height 15
type input "language"
click at [1384, 23] on span "Publish" at bounding box center [1384, 18] width 34 height 15
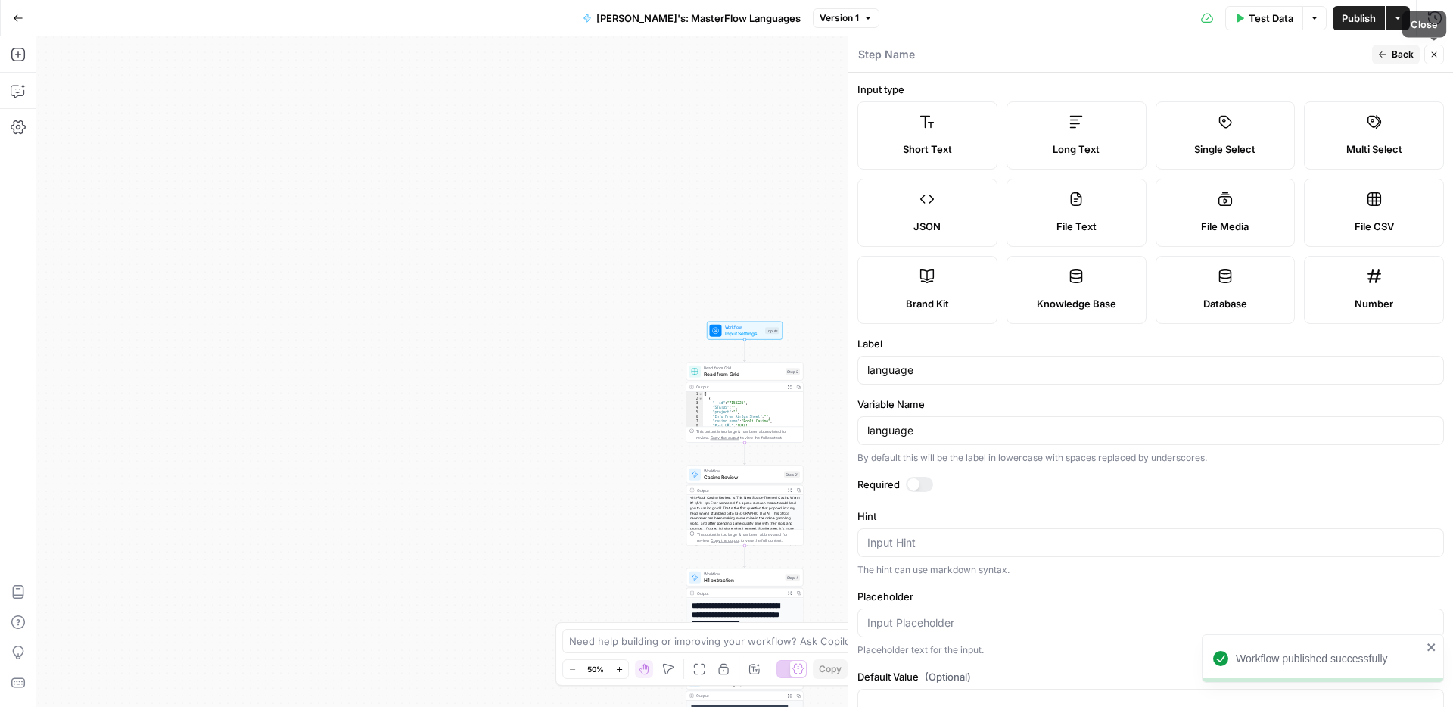
click at [1436, 55] on icon "button" at bounding box center [1434, 54] width 9 height 9
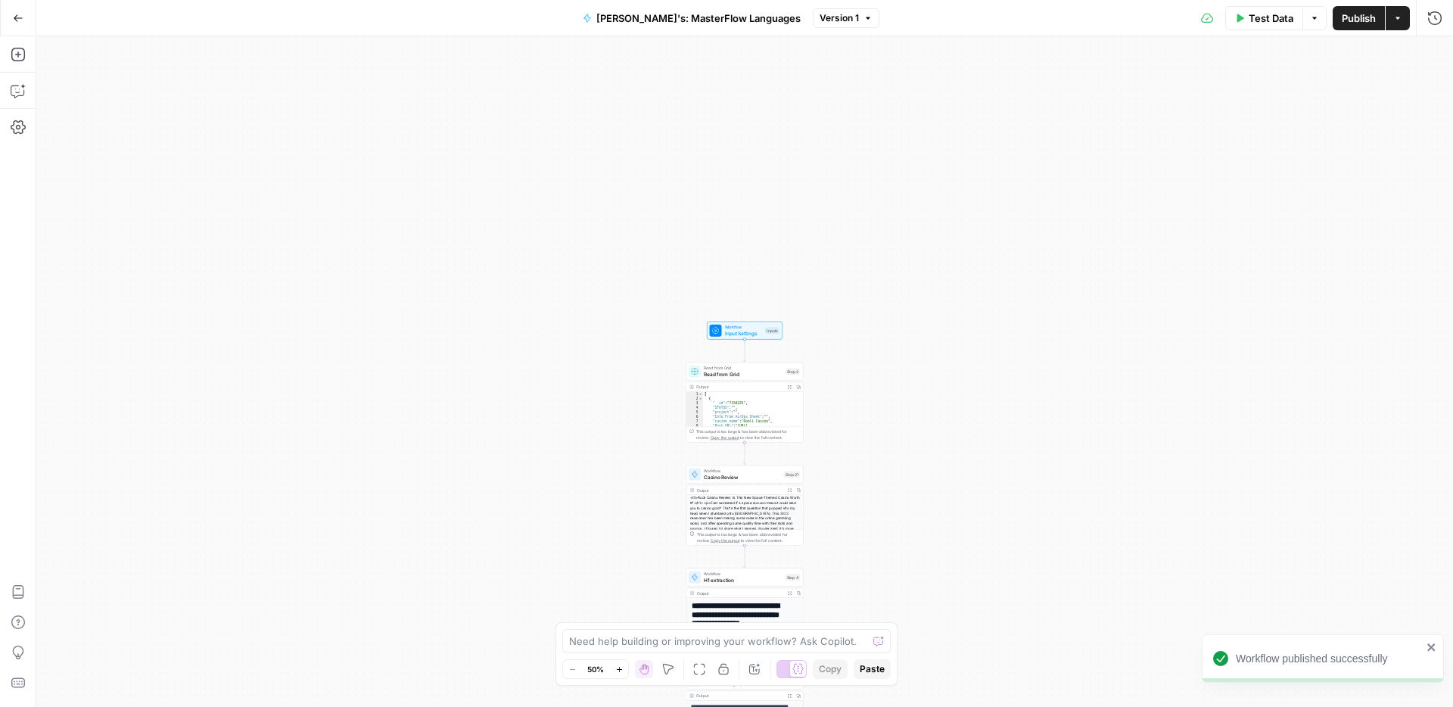
click at [713, 476] on span "Casino Review" at bounding box center [742, 477] width 77 height 8
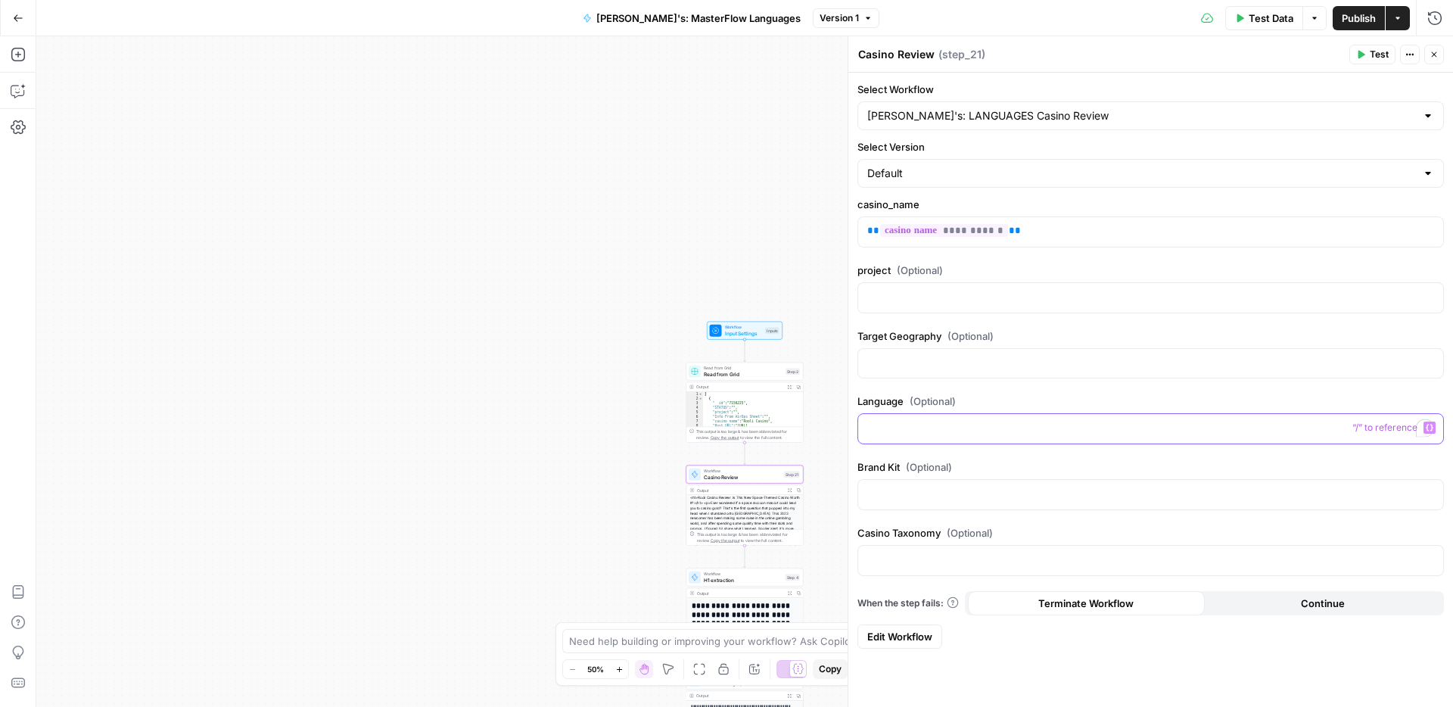
click at [895, 425] on p "To enrich screen reader interactions, please activate Accessibility in Grammarl…" at bounding box center [1150, 427] width 567 height 15
click at [1426, 424] on icon "button" at bounding box center [1430, 428] width 8 height 8
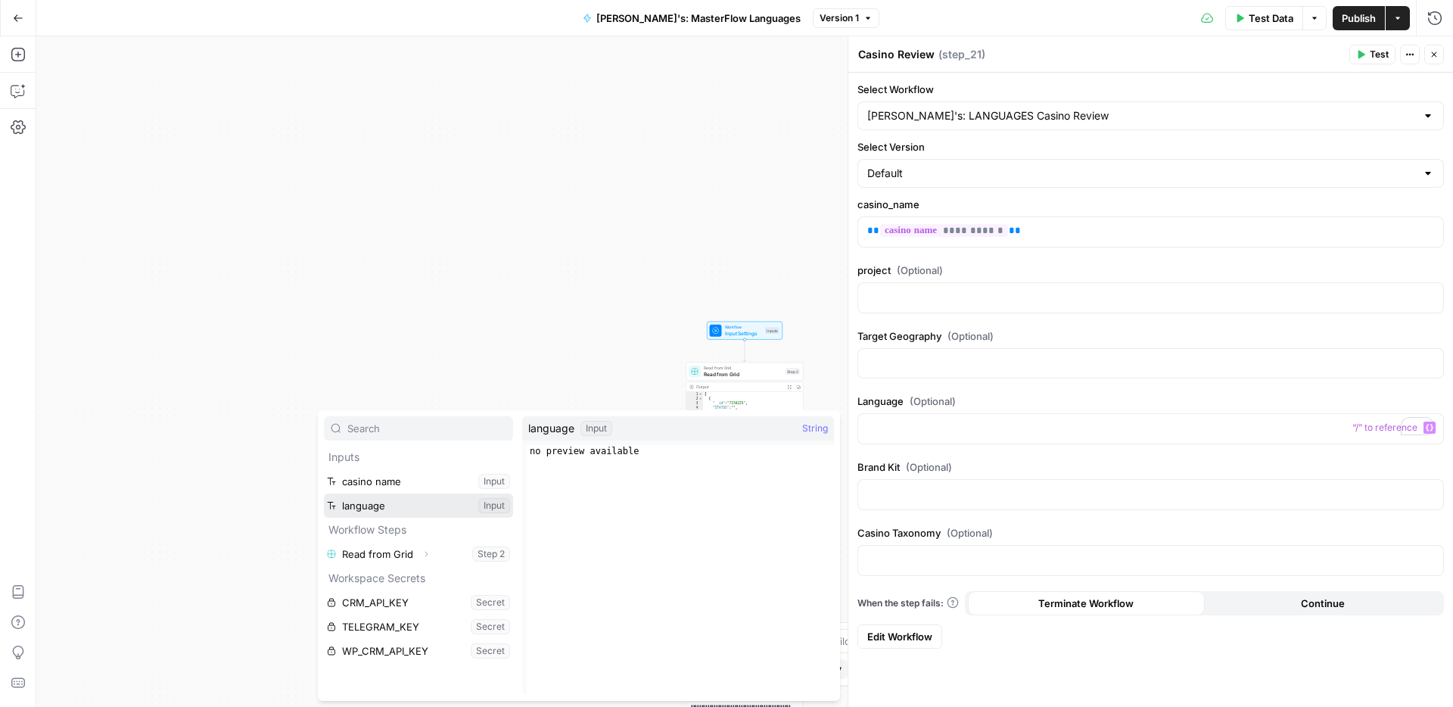
click at [367, 512] on button "Select variable language" at bounding box center [418, 506] width 189 height 24
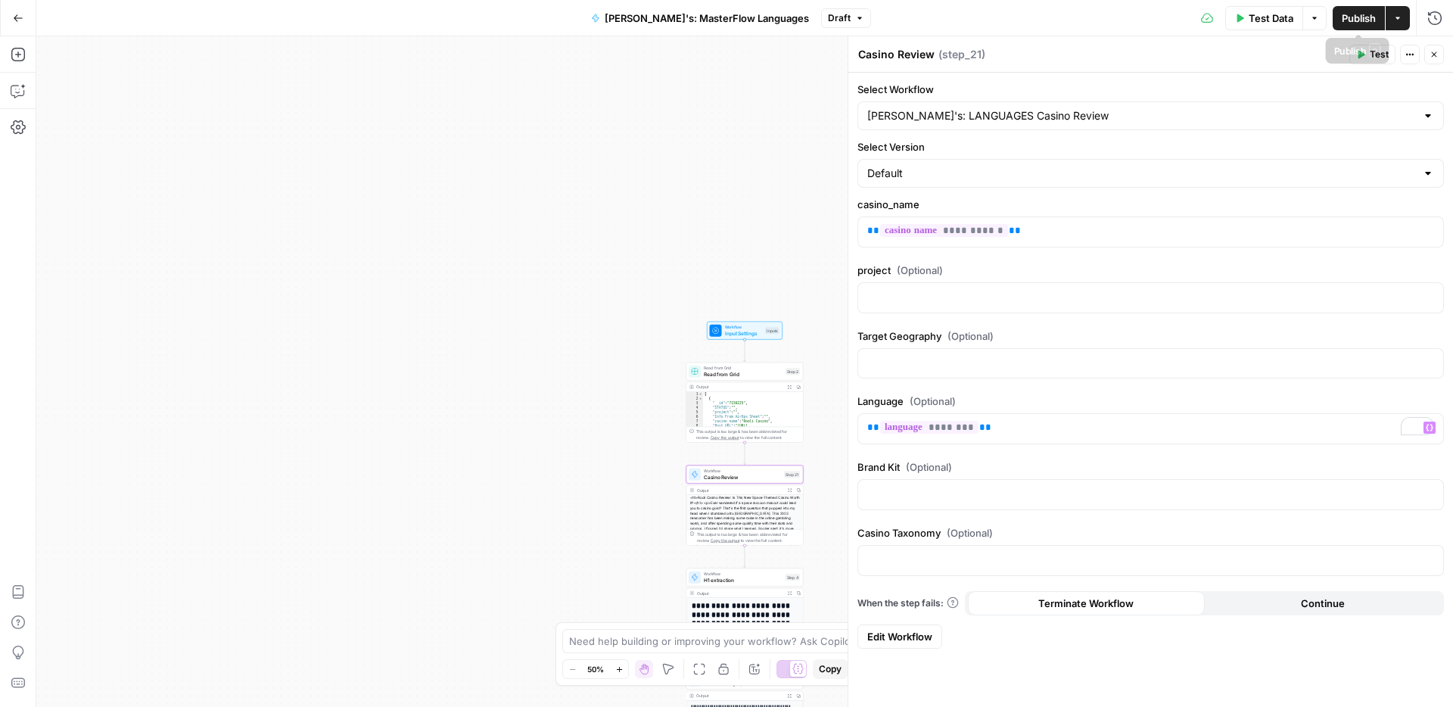
click at [1366, 14] on span "Publish" at bounding box center [1359, 18] width 34 height 15
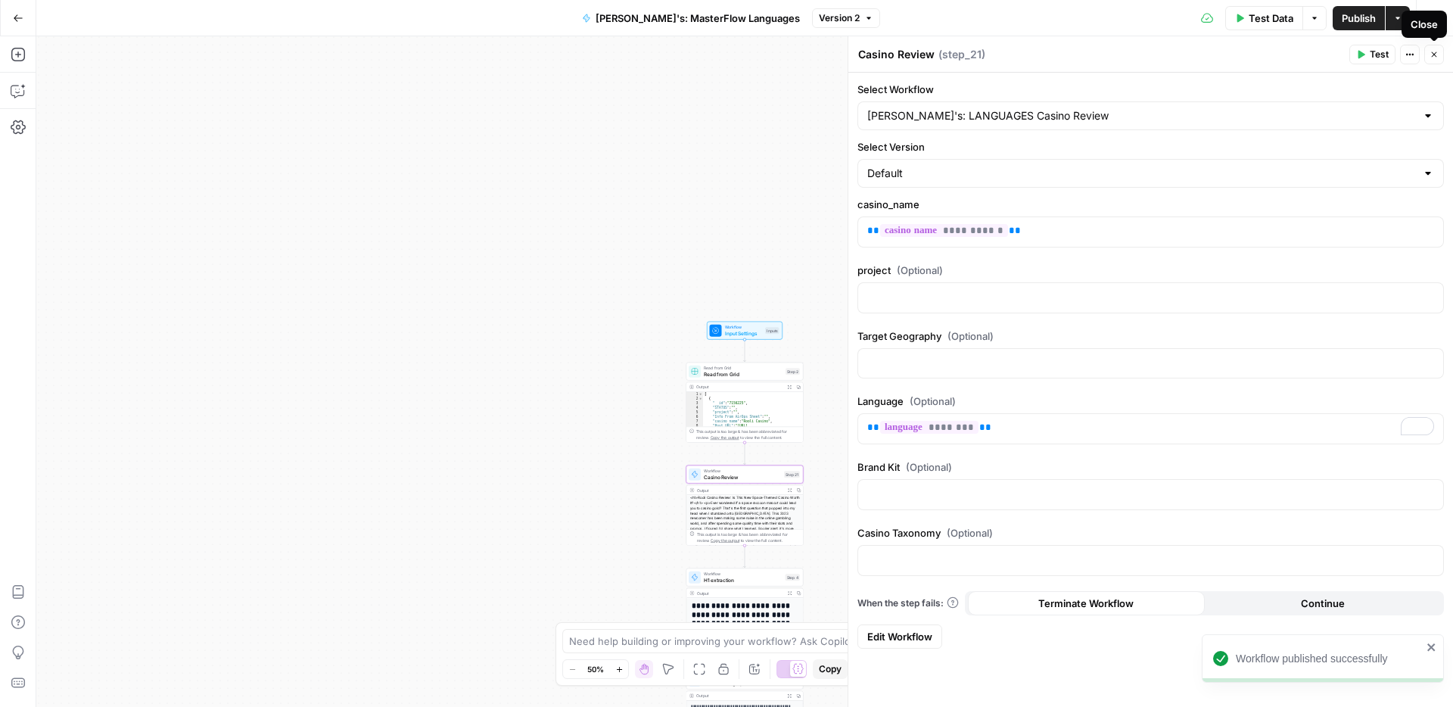
click at [1432, 52] on icon "button" at bounding box center [1434, 54] width 5 height 5
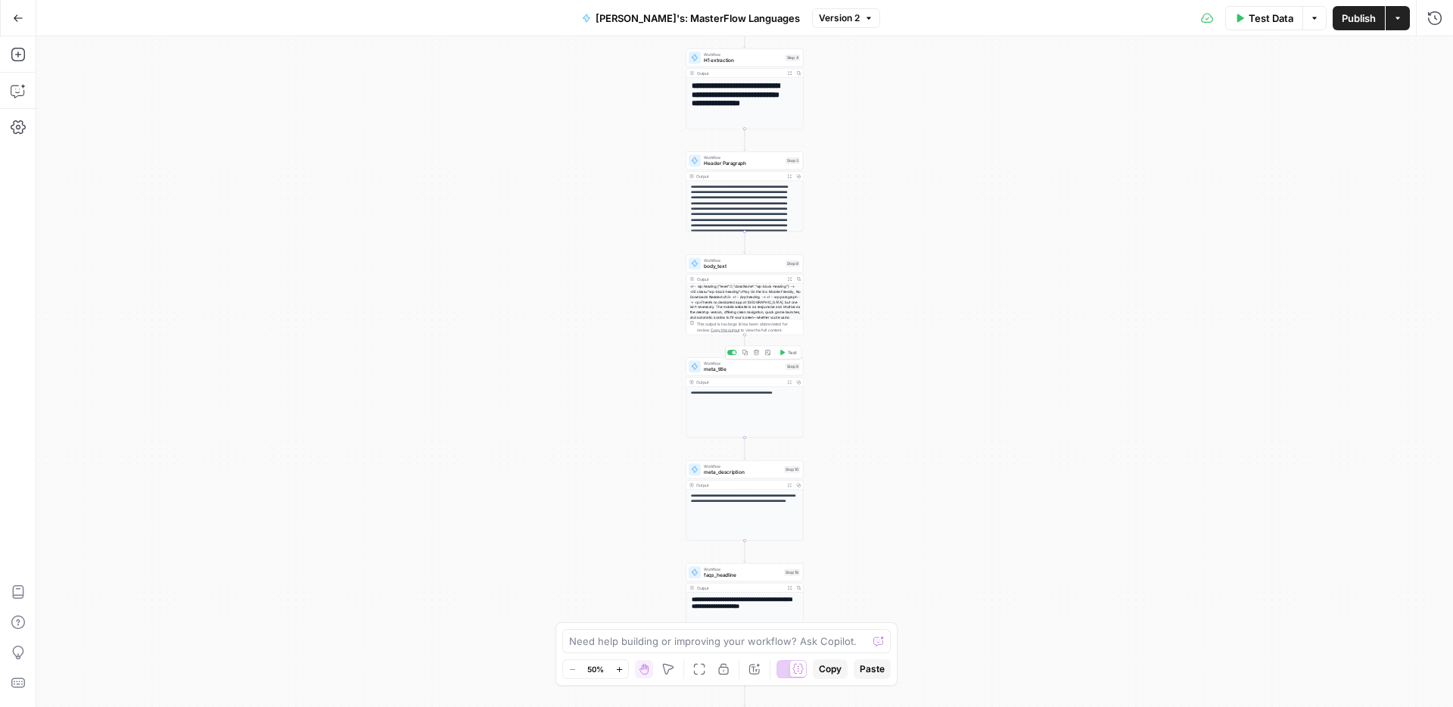
click at [756, 368] on span "meta_title" at bounding box center [743, 370] width 79 height 8
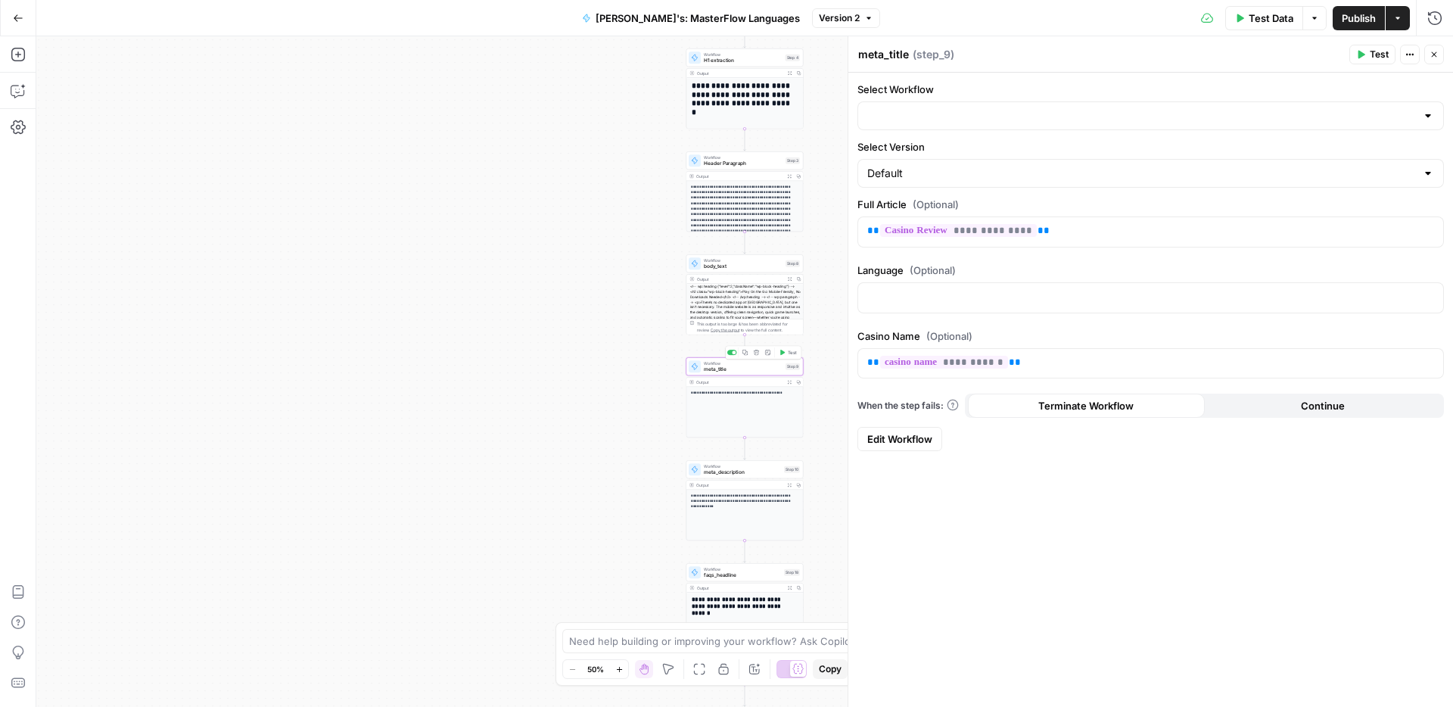
type input "Meta Title CasinosHub Review"
click at [732, 469] on span "meta_description" at bounding box center [742, 473] width 77 height 8
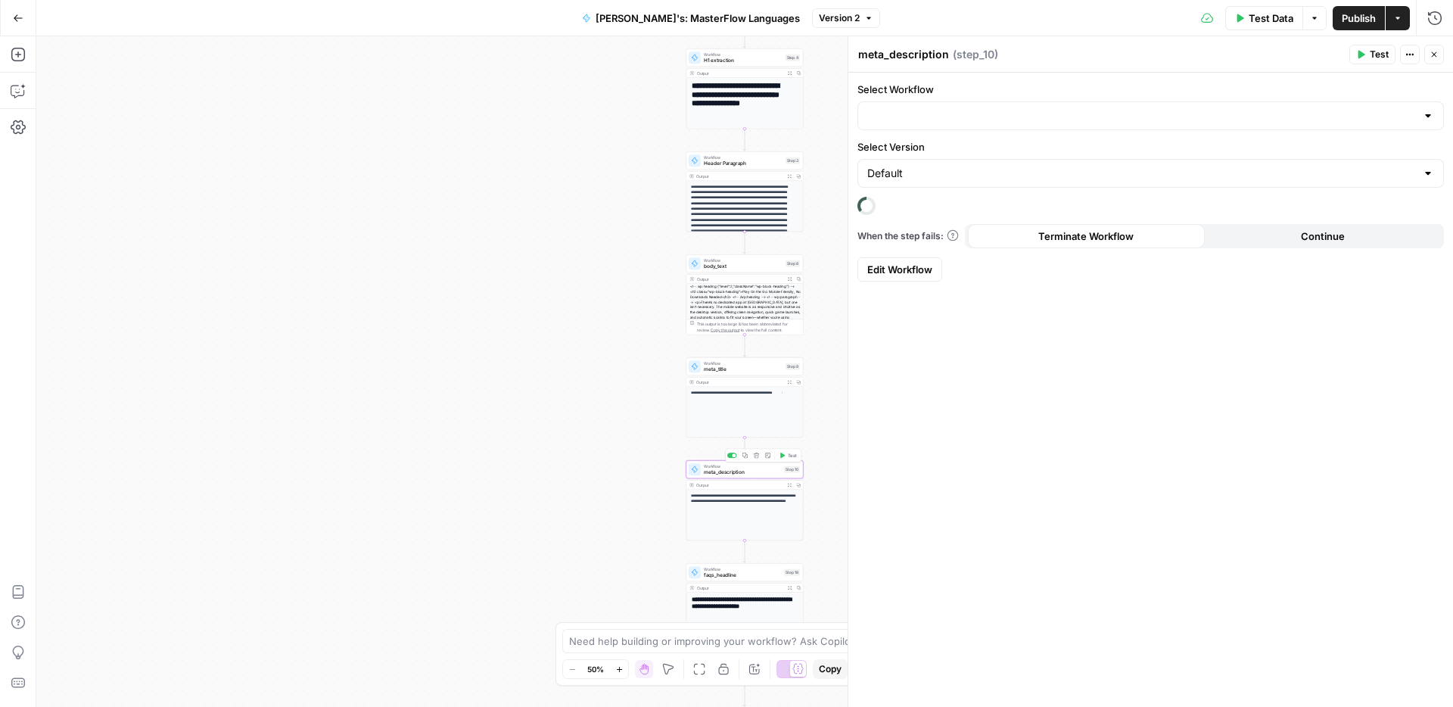
type input "Meta Description CasinosHub Review"
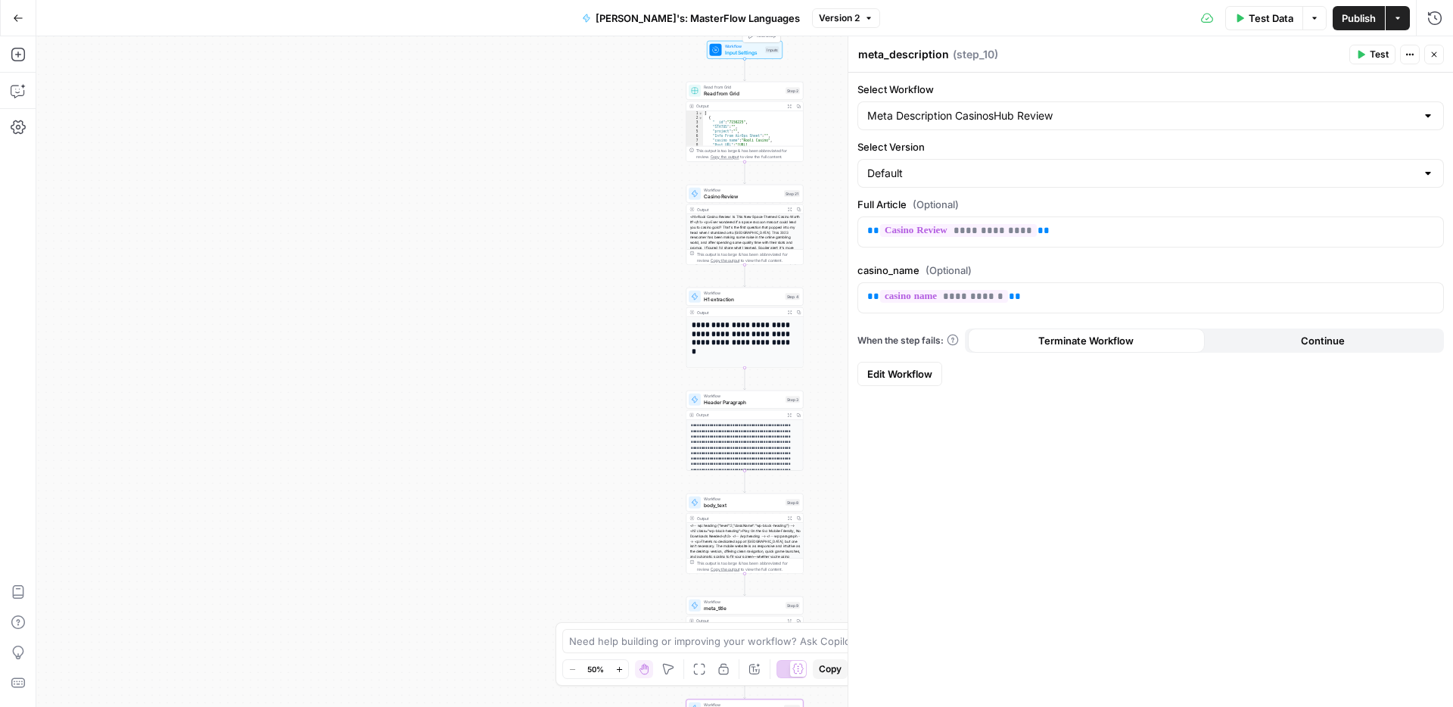
click at [721, 45] on div at bounding box center [716, 50] width 12 height 12
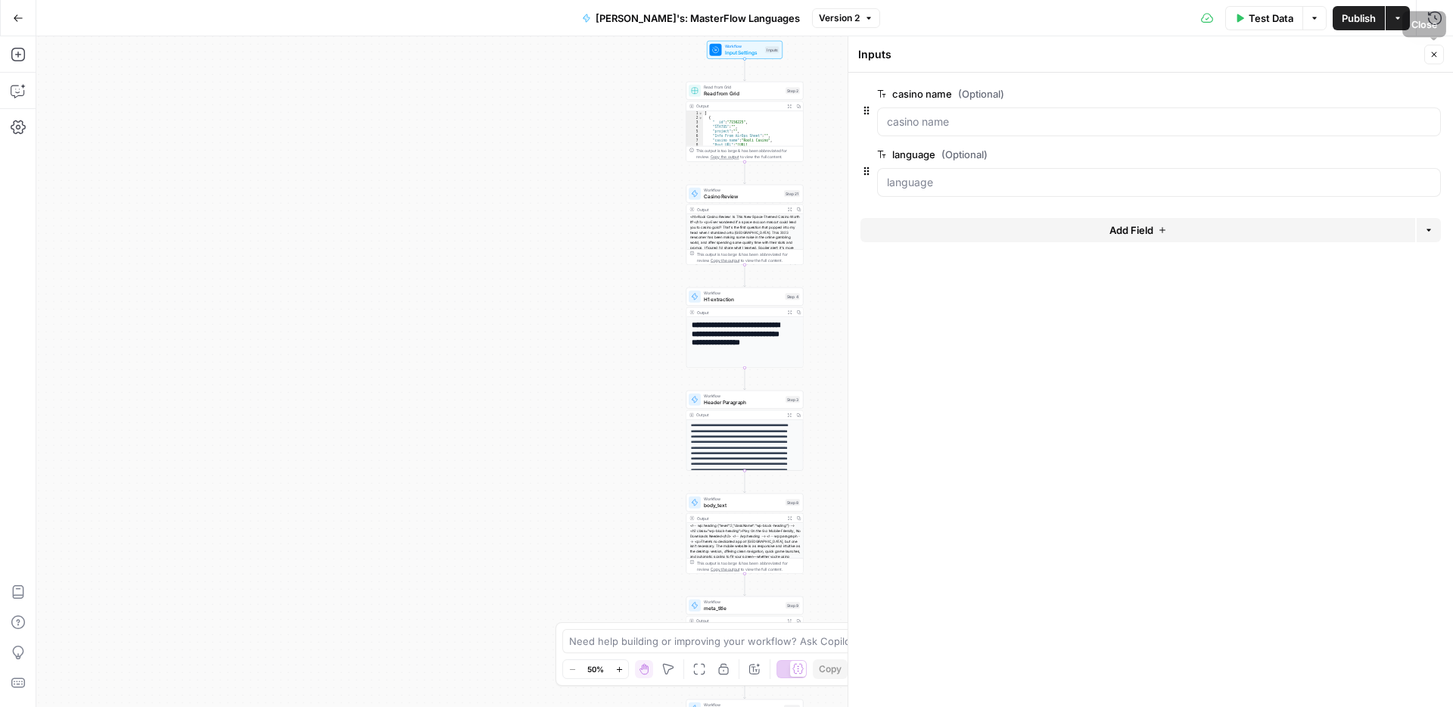
click at [1435, 55] on icon "button" at bounding box center [1434, 54] width 5 height 5
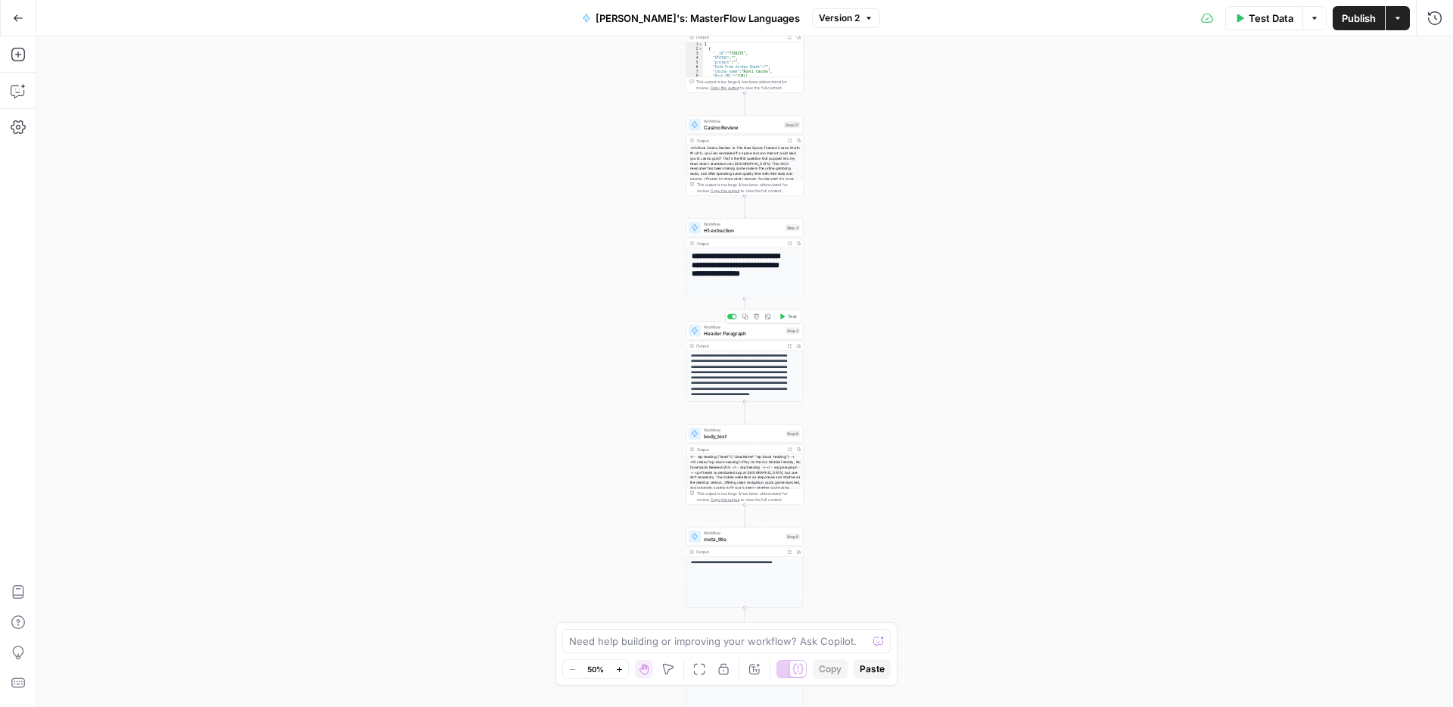
scroll to position [33, 0]
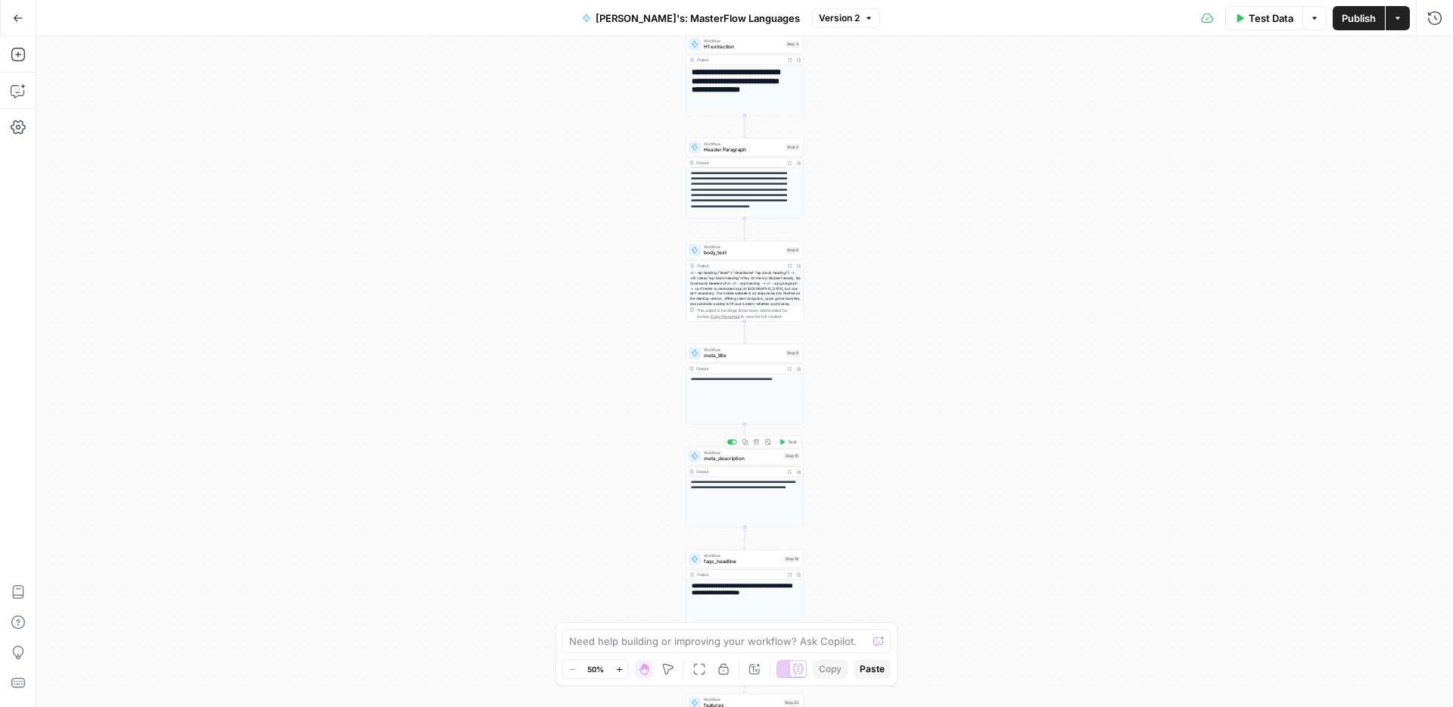
click at [749, 455] on span "meta_description" at bounding box center [742, 459] width 77 height 8
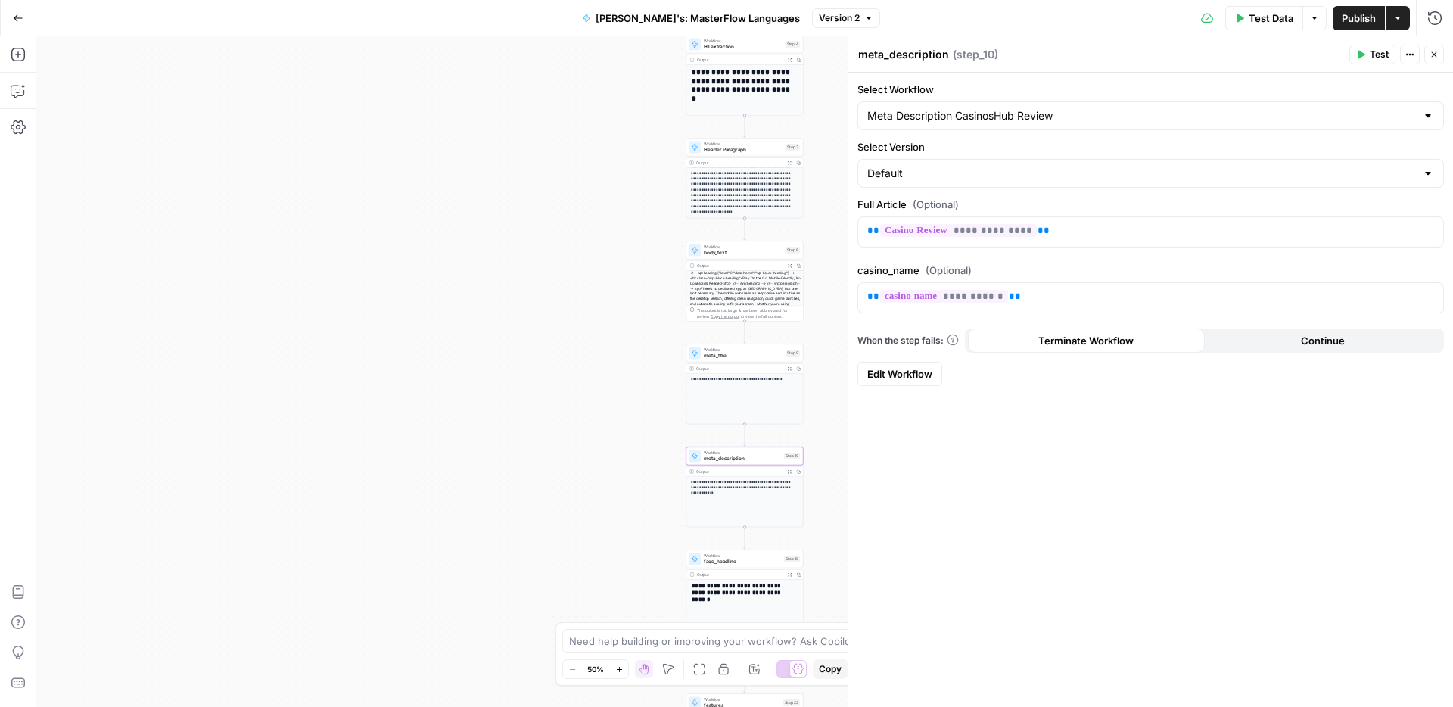
click at [1438, 54] on span "Close" at bounding box center [1438, 54] width 1 height 1
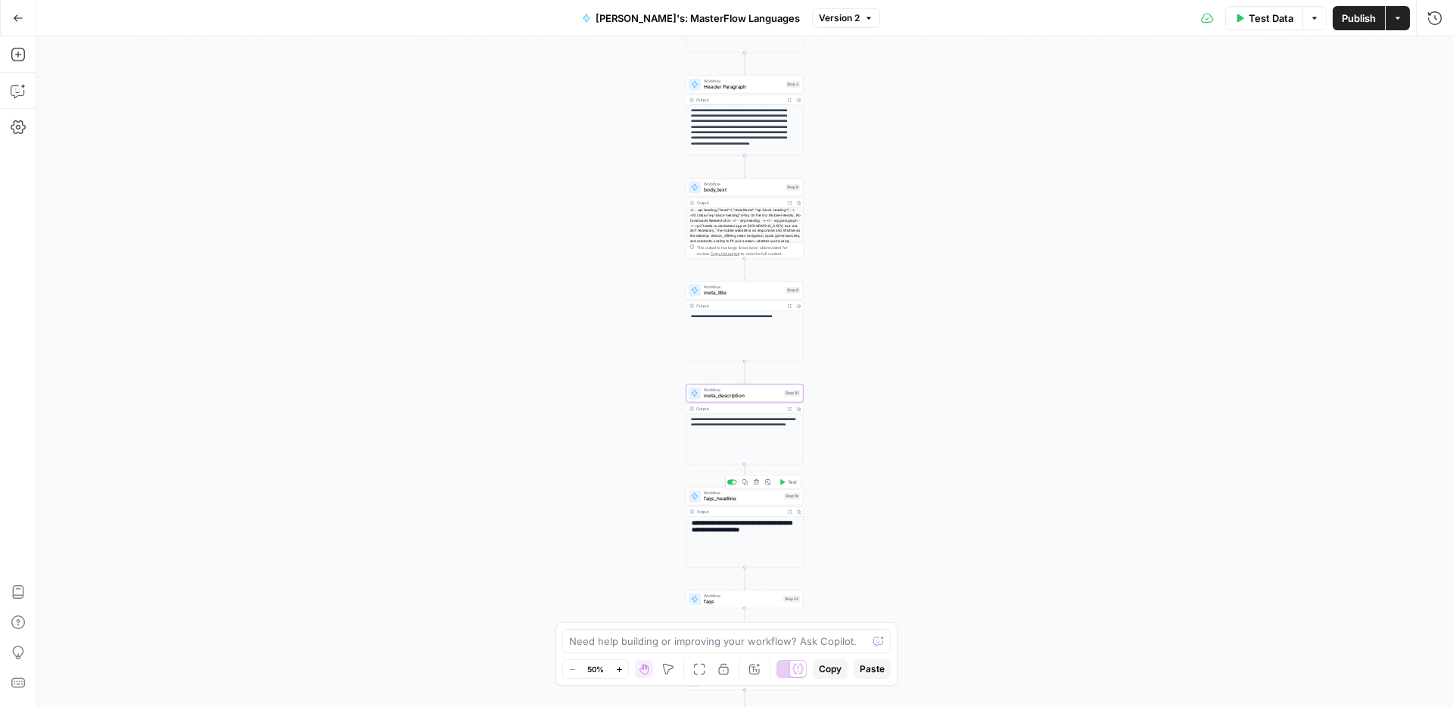
click at [745, 502] on span "faqs_headline" at bounding box center [742, 499] width 77 height 8
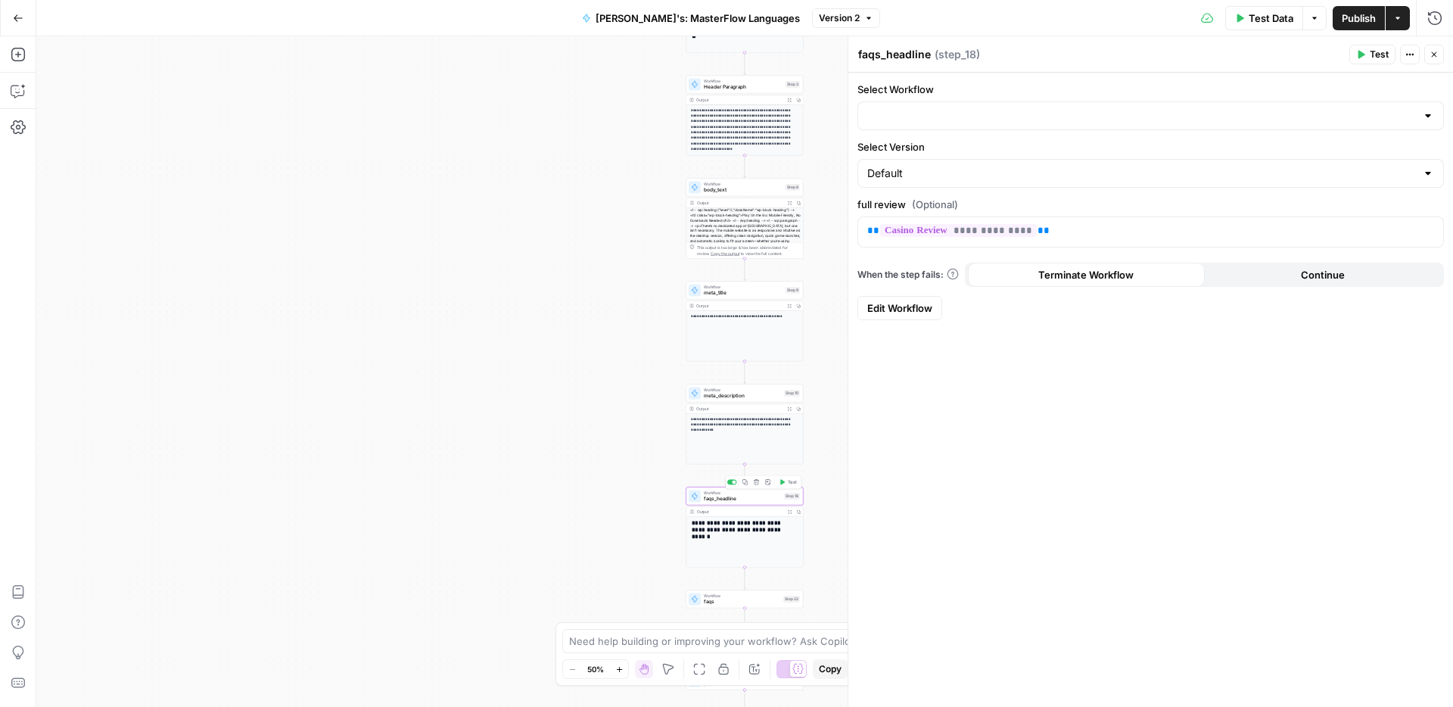
type input "FAQ headline creation"
click at [740, 396] on span "meta_description" at bounding box center [742, 396] width 77 height 8
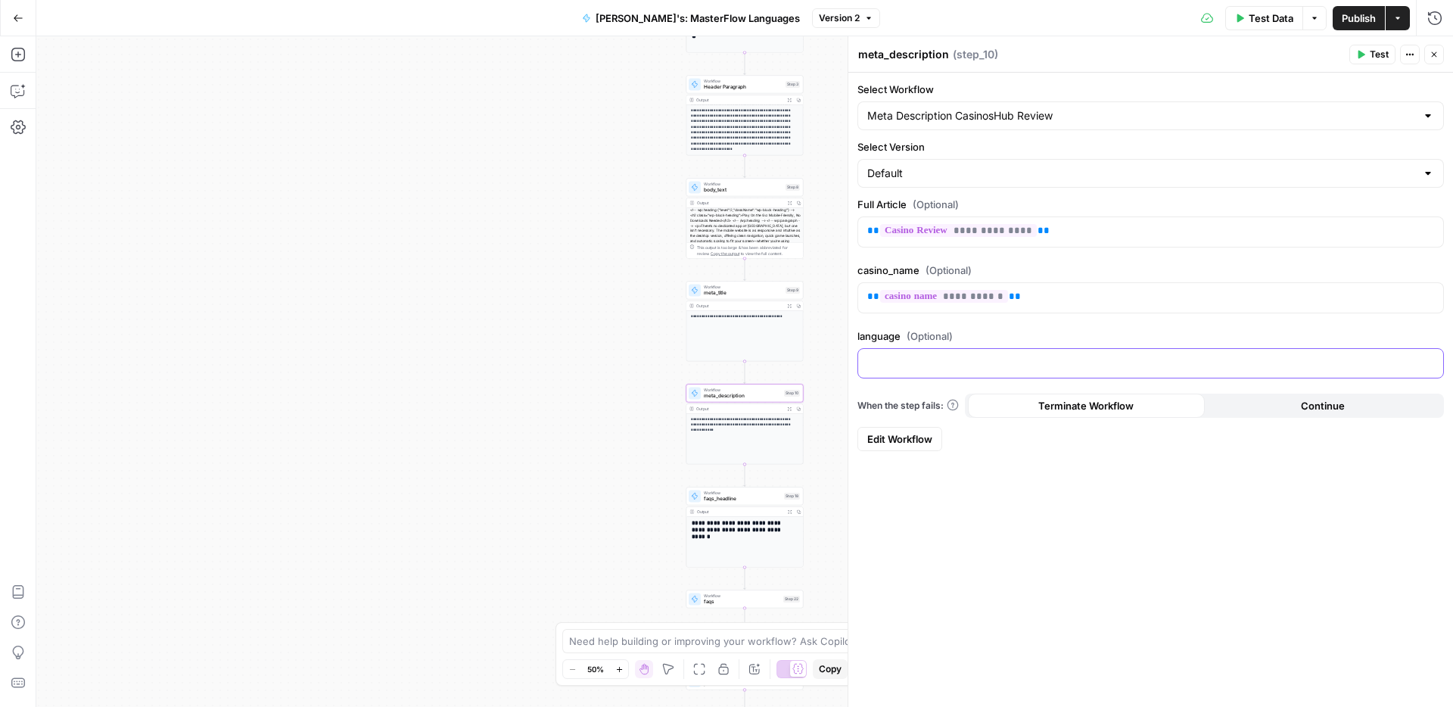
click at [1430, 365] on icon "button" at bounding box center [1430, 363] width 8 height 8
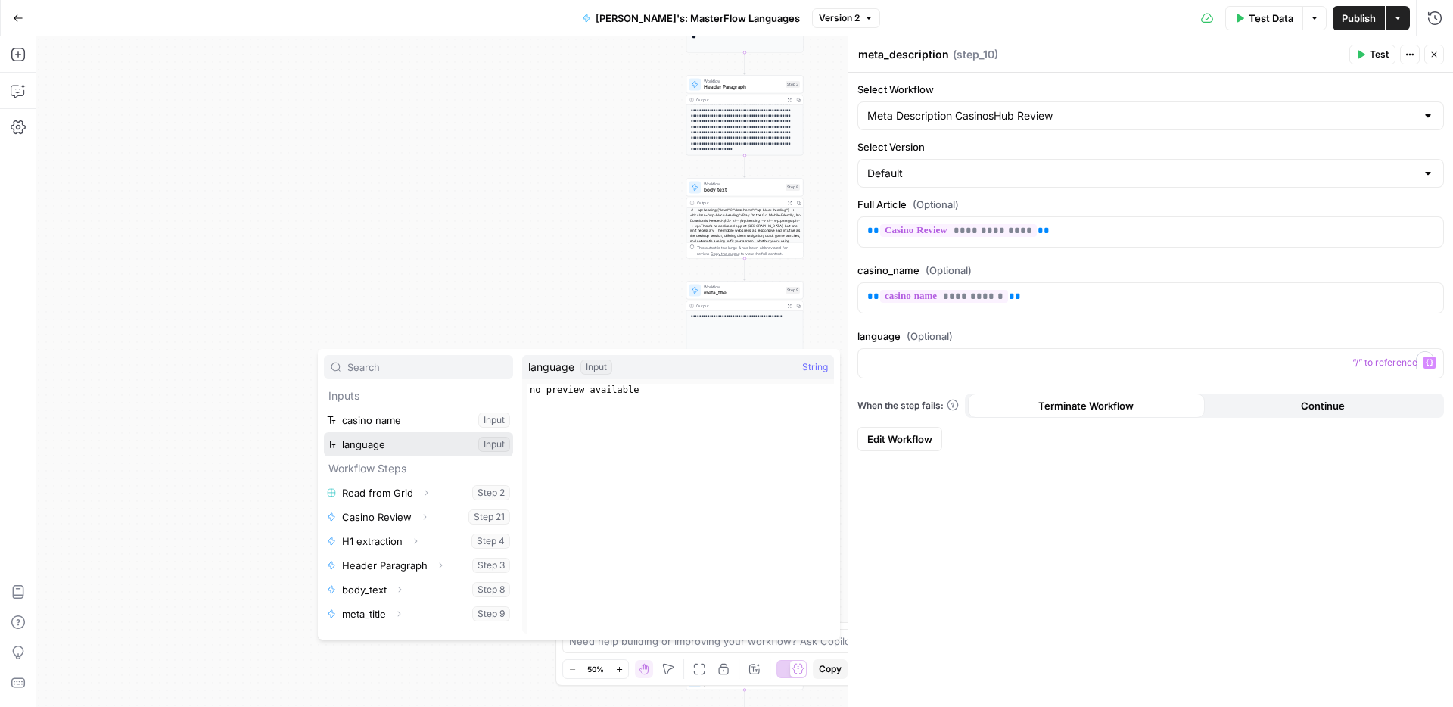
click at [367, 446] on button "Select variable language" at bounding box center [418, 444] width 189 height 24
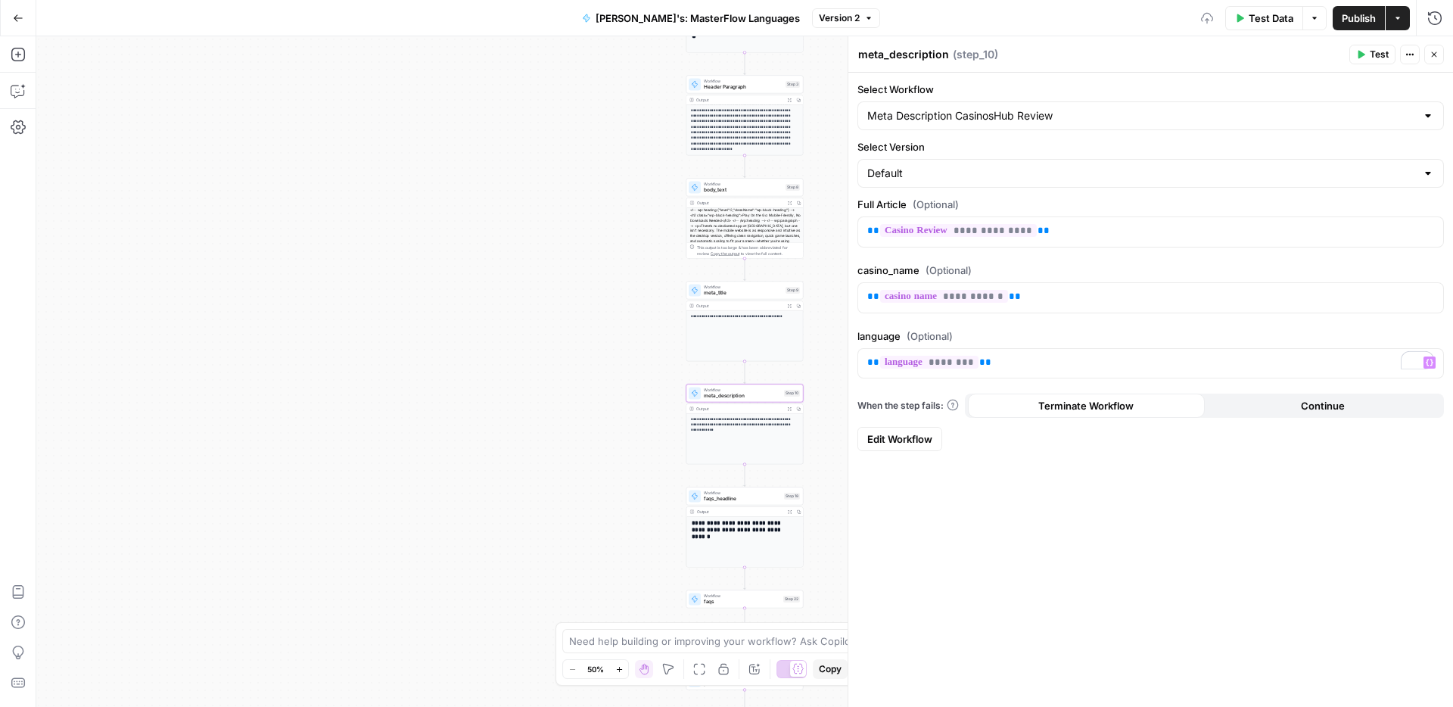
click at [1360, 17] on span "Publish" at bounding box center [1359, 18] width 34 height 15
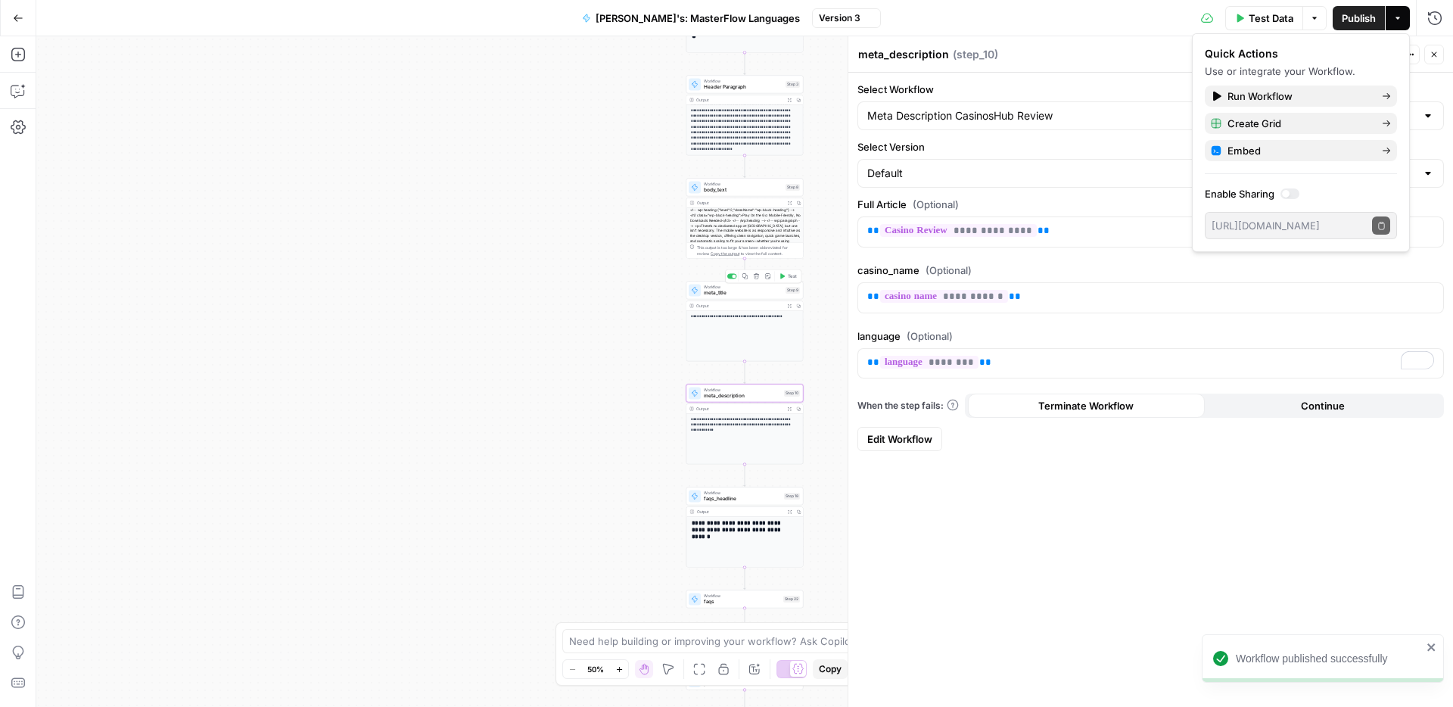
click at [719, 294] on span "meta_title" at bounding box center [743, 293] width 79 height 8
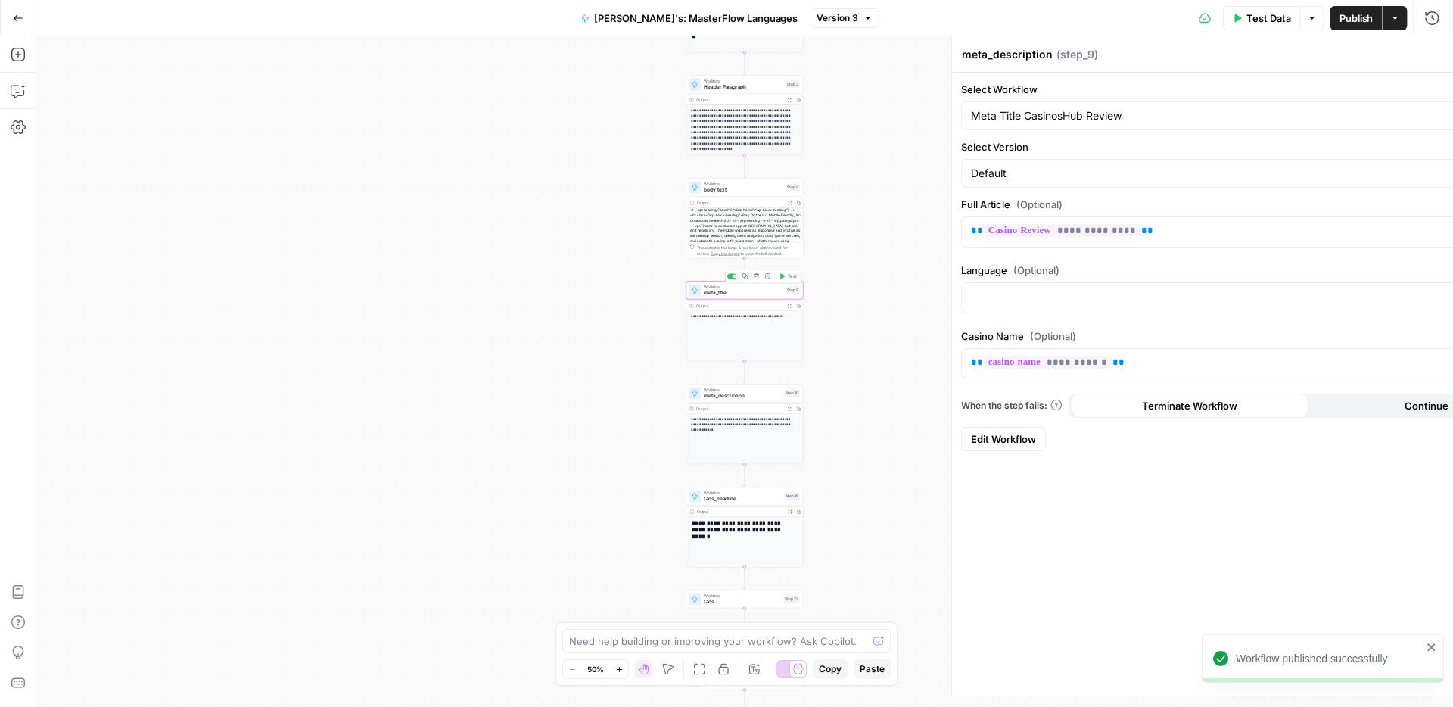
type textarea "meta_title"
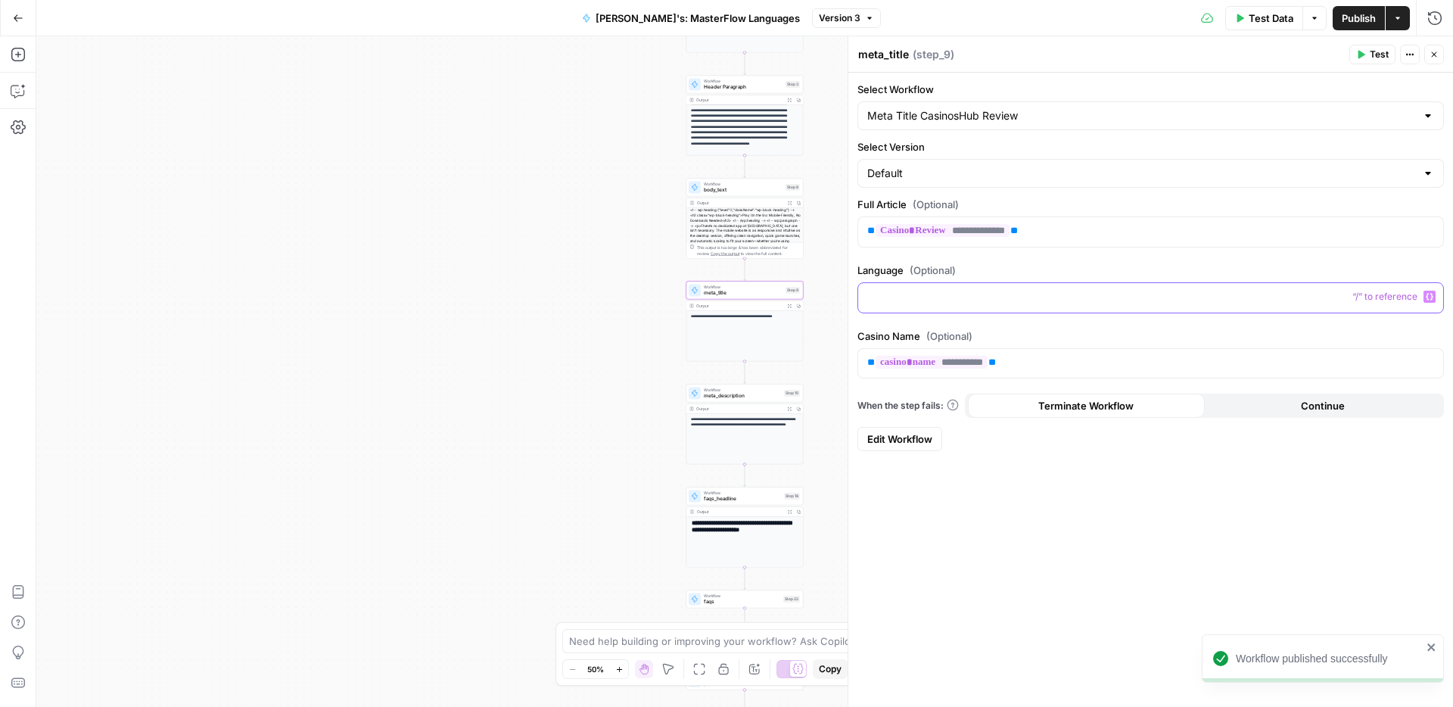
click at [1435, 298] on button "Variables Menu" at bounding box center [1430, 297] width 12 height 12
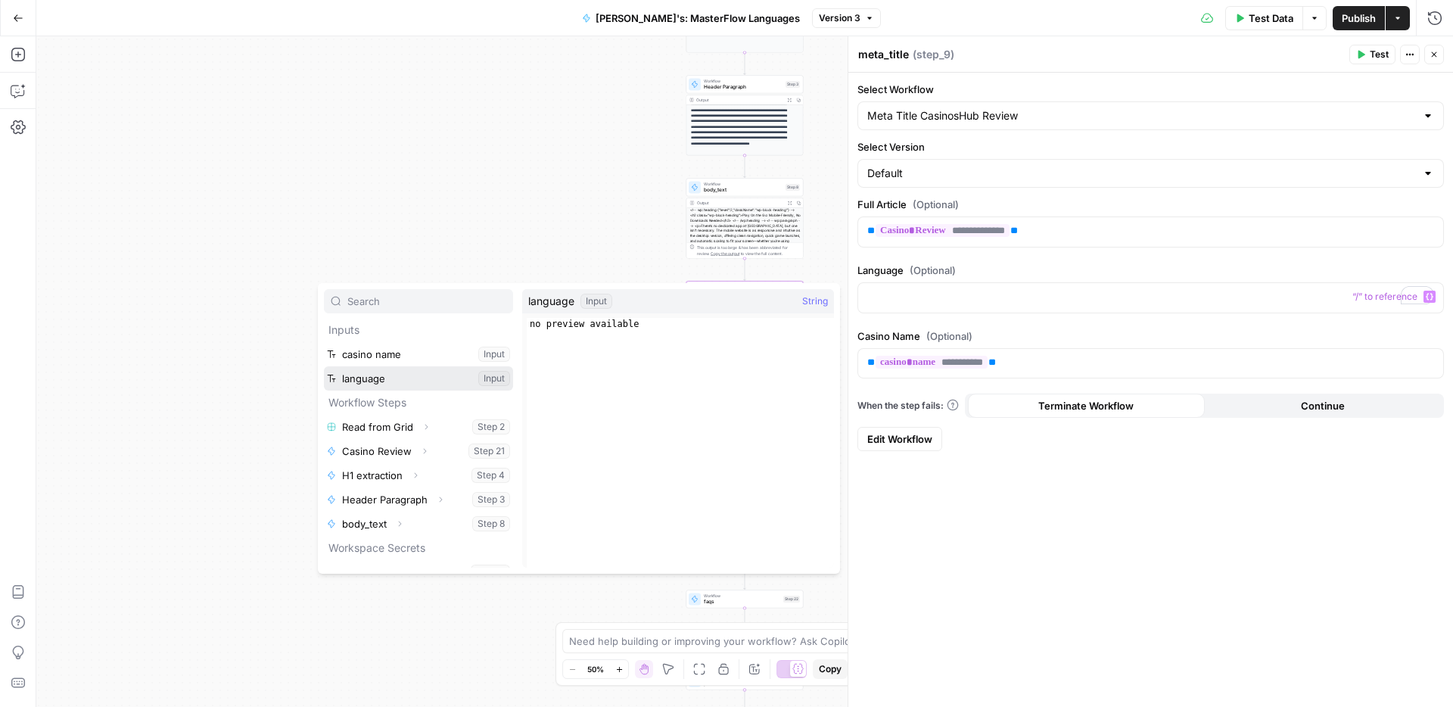
click at [387, 382] on button "Select variable language" at bounding box center [418, 378] width 189 height 24
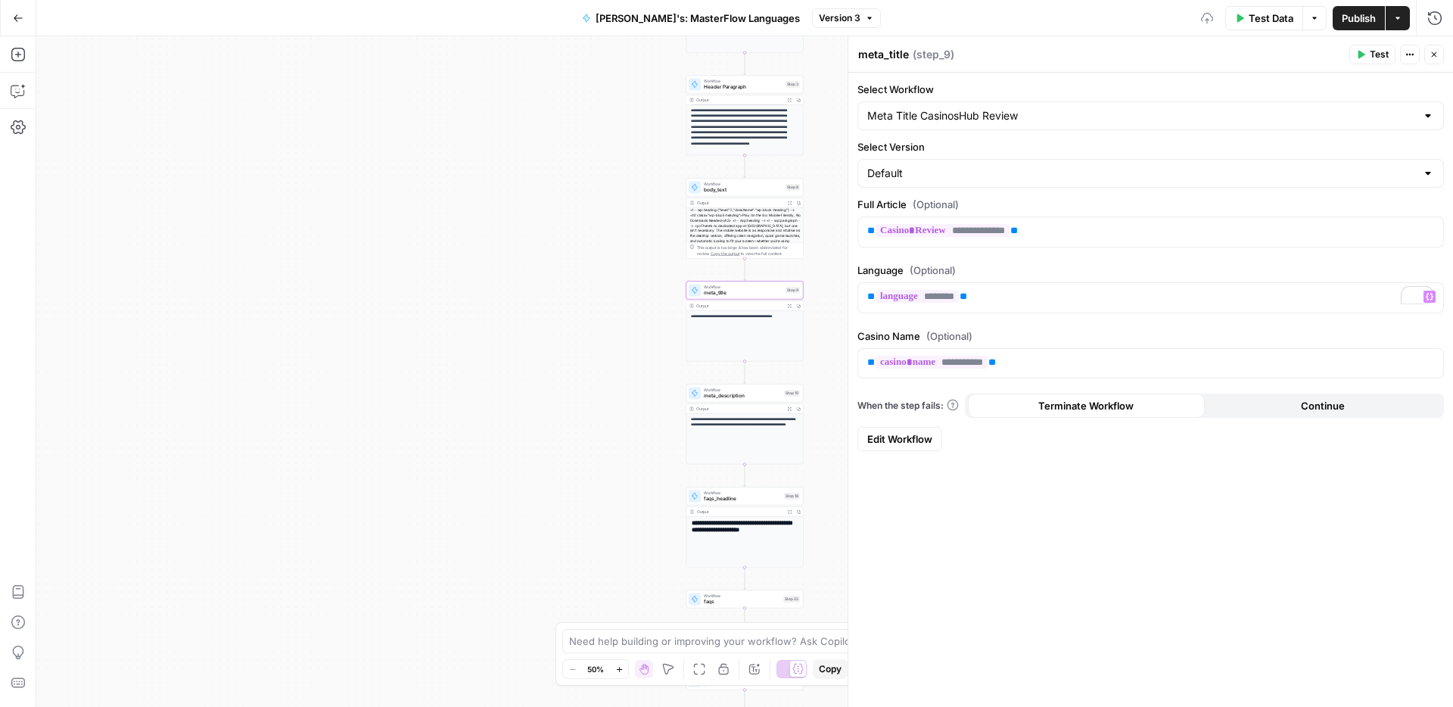
click at [1369, 20] on span "Publish" at bounding box center [1359, 18] width 34 height 15
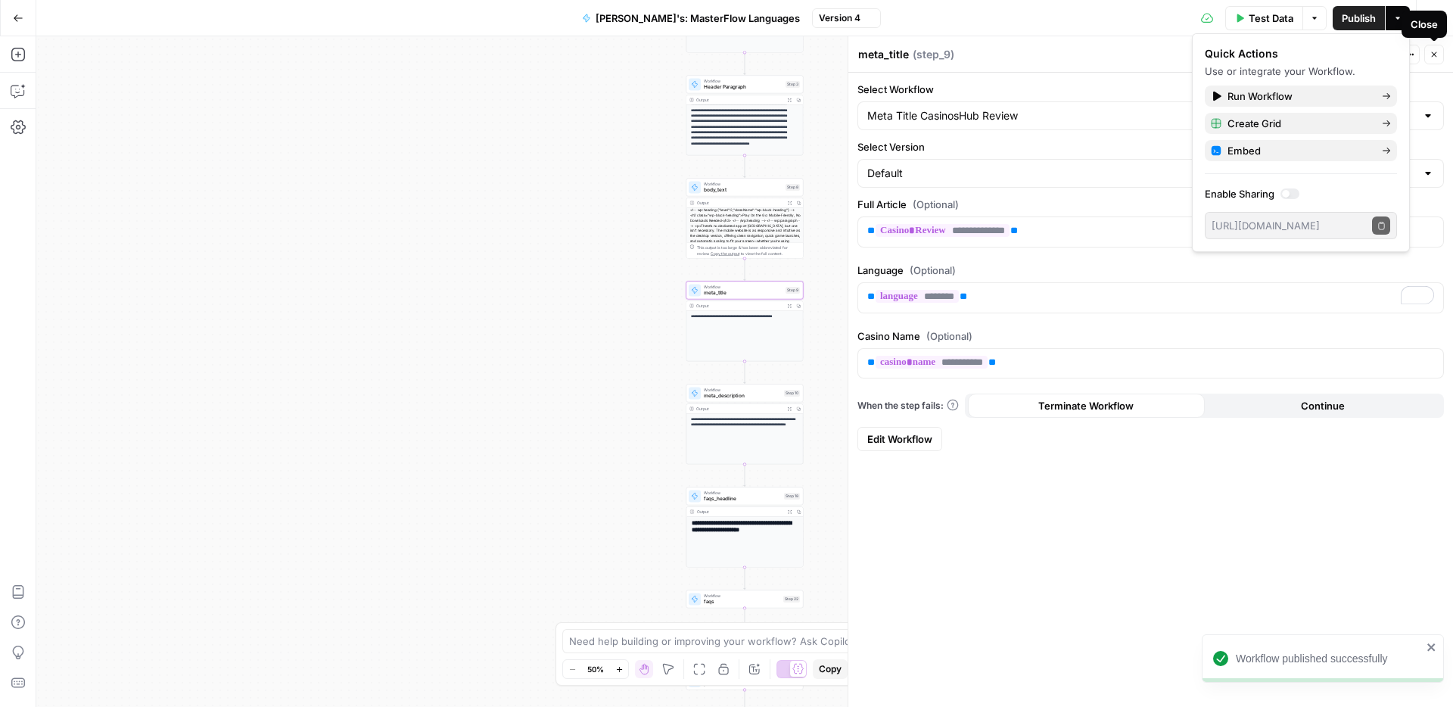
click at [1441, 55] on button "Close" at bounding box center [1435, 55] width 20 height 20
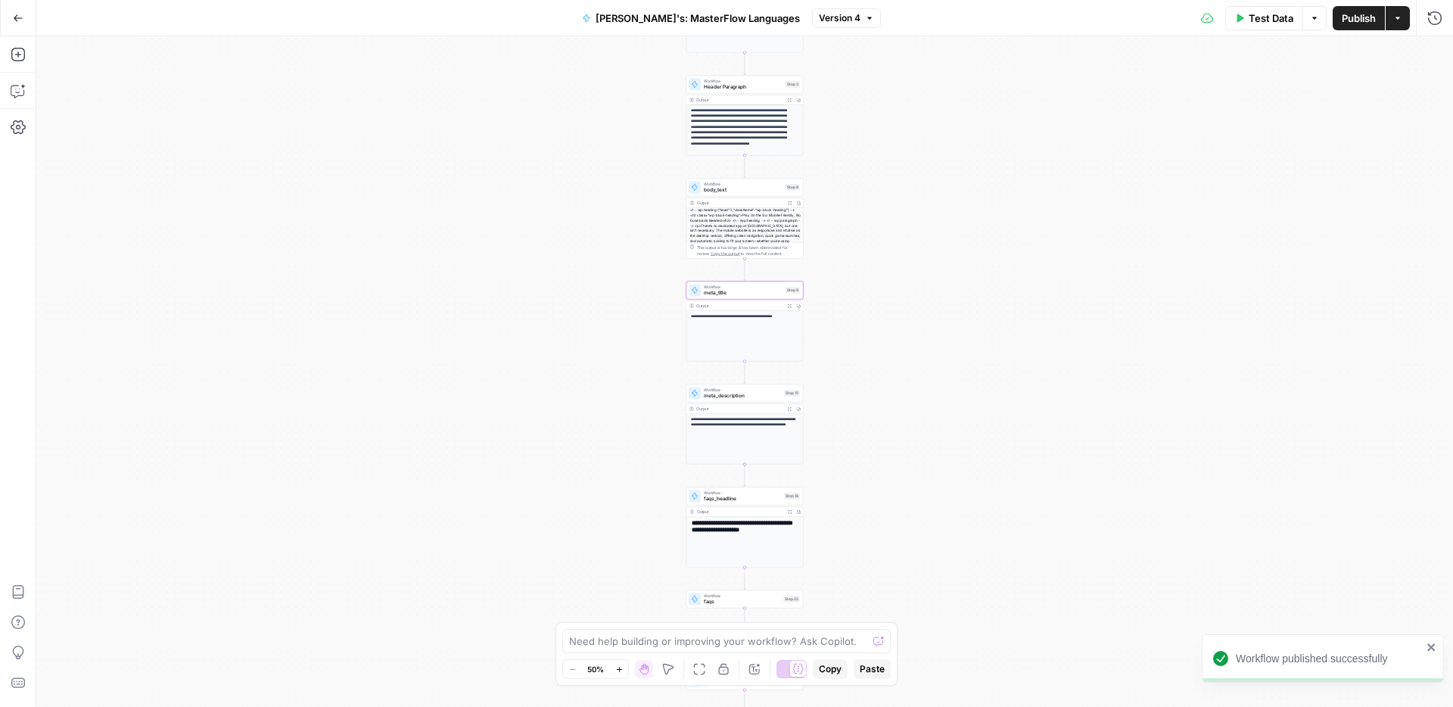
click at [745, 497] on span "faqs_headline" at bounding box center [742, 499] width 77 height 8
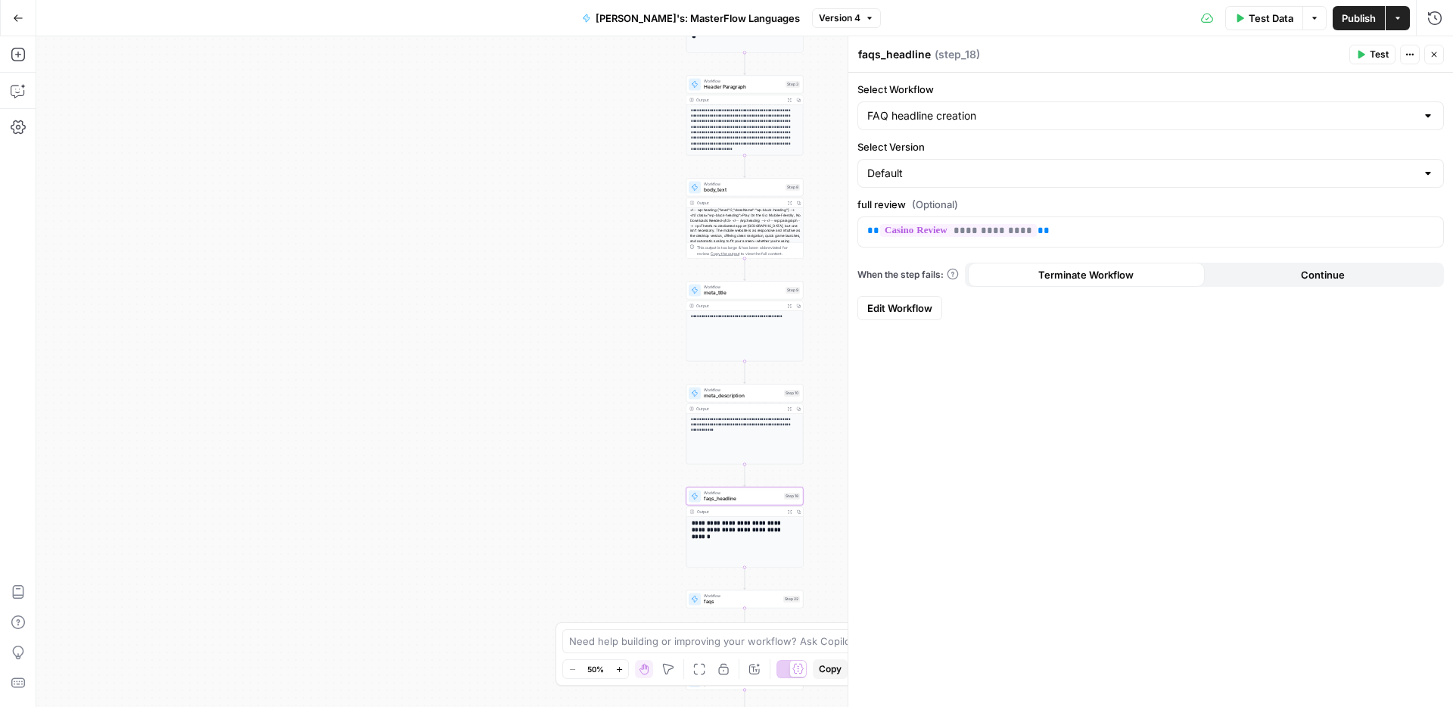
click at [718, 496] on span "faqs_headline" at bounding box center [742, 499] width 77 height 8
click at [742, 394] on span "meta_description" at bounding box center [742, 396] width 77 height 8
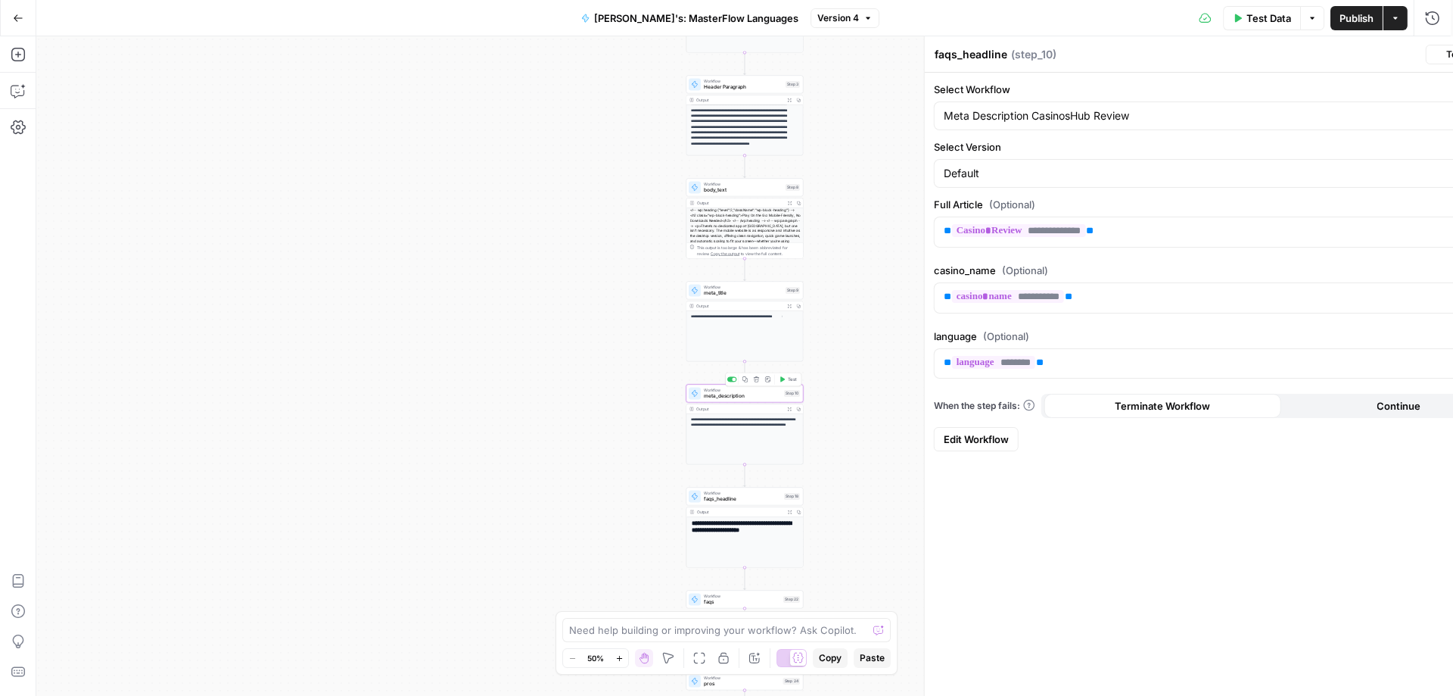
type textarea "meta_description"
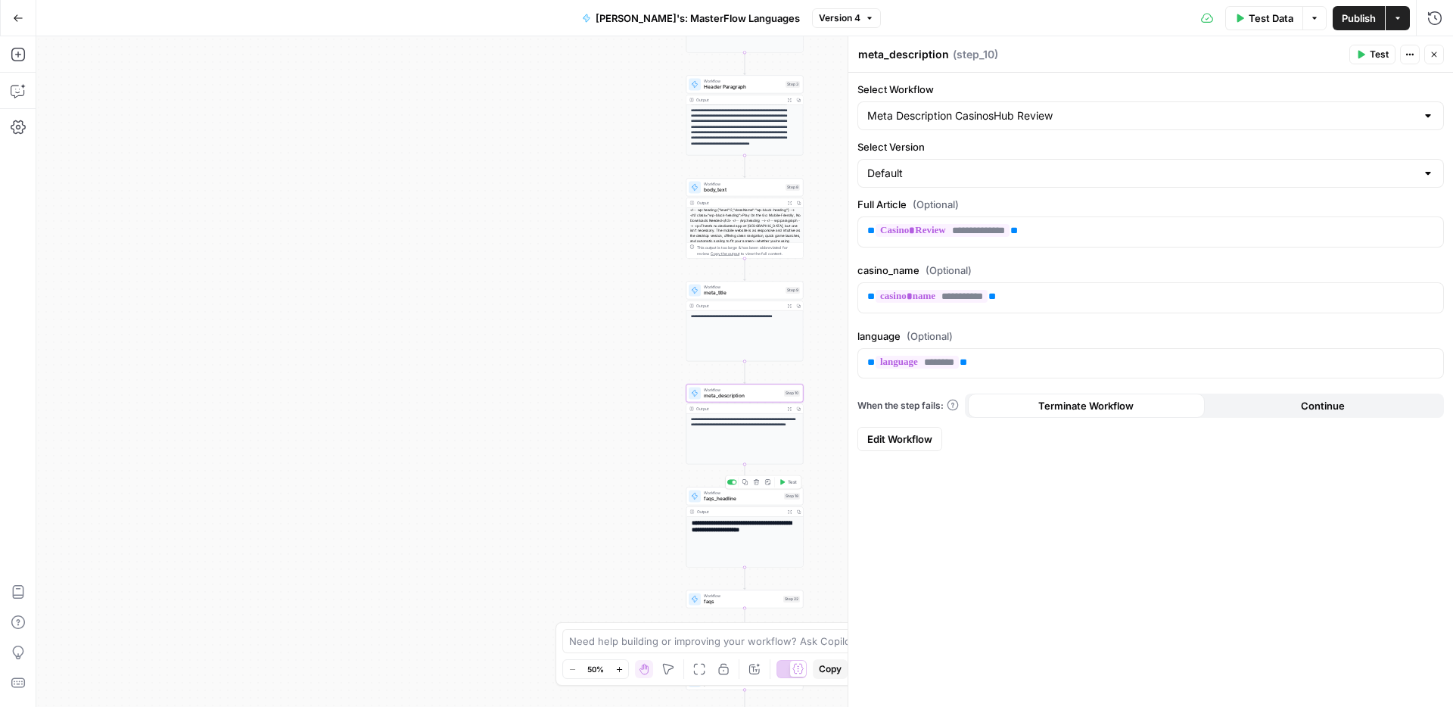
click at [724, 499] on span "faqs_headline" at bounding box center [742, 499] width 77 height 8
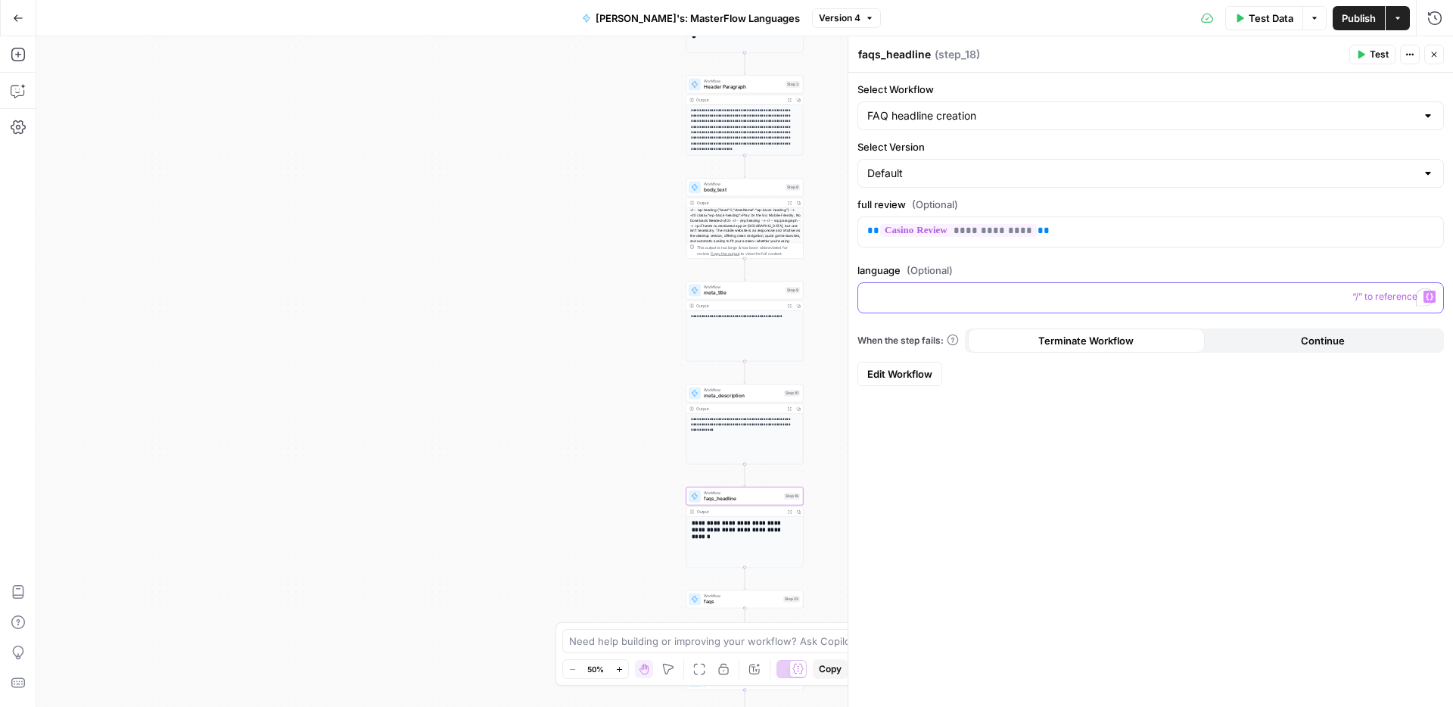
click at [898, 303] on p "To enrich screen reader interactions, please activate Accessibility in Grammarl…" at bounding box center [1150, 296] width 567 height 15
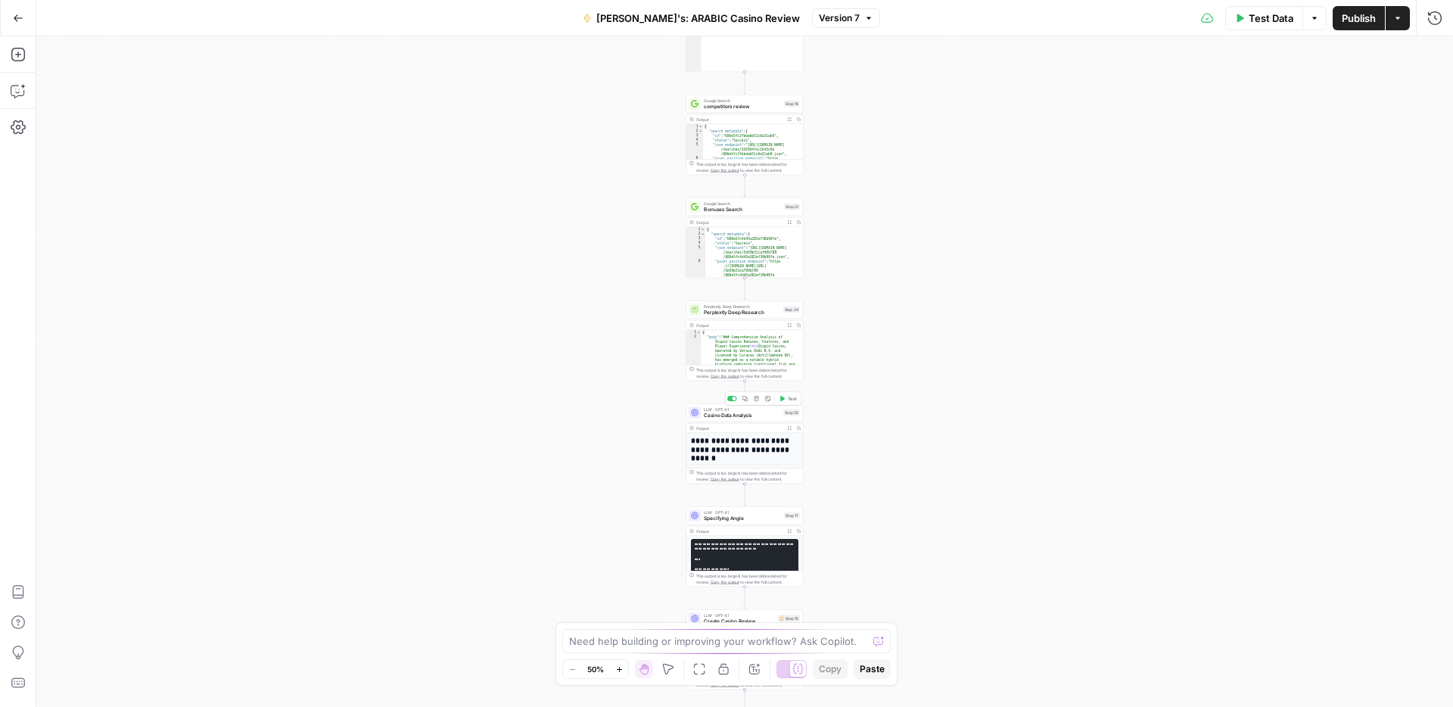
click at [727, 415] on span "Casino Data Analysis" at bounding box center [742, 416] width 76 height 8
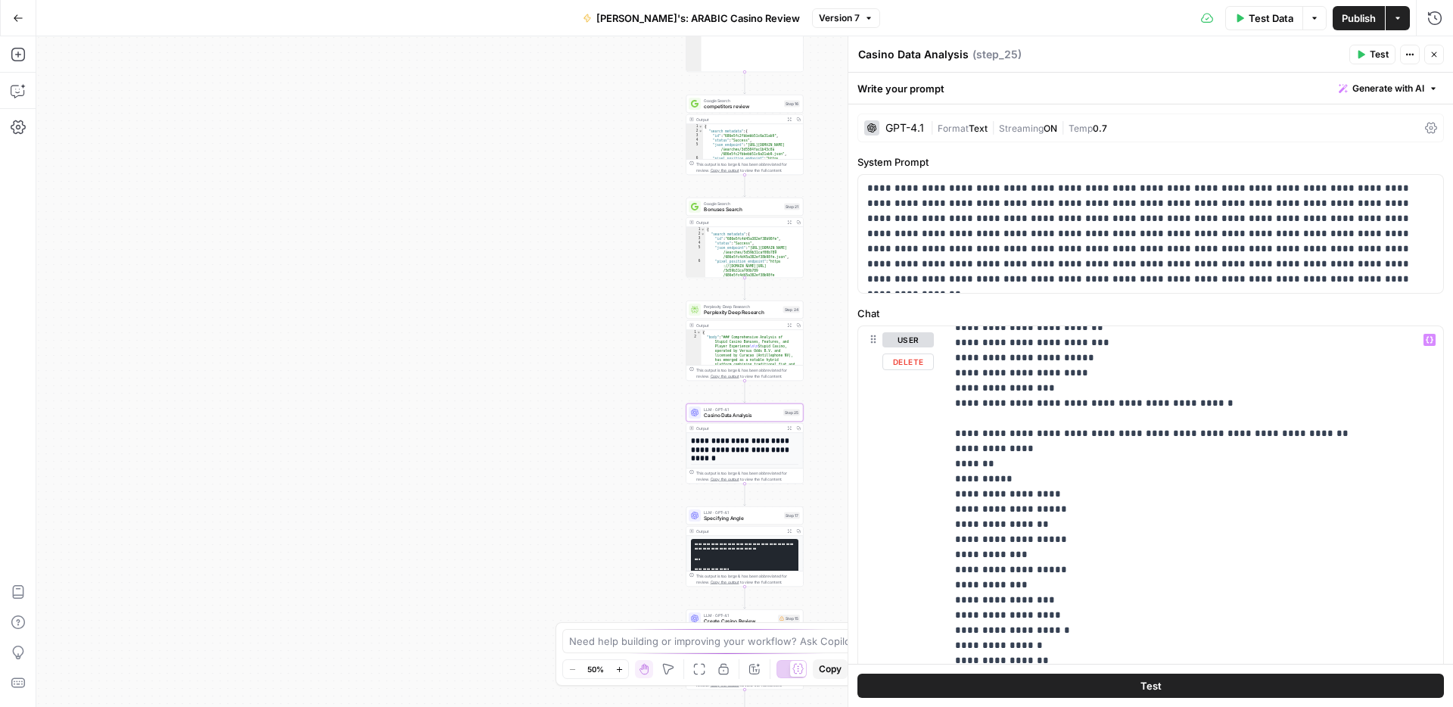
scroll to position [1045, 0]
click at [722, 516] on span "Specifying Angle" at bounding box center [742, 519] width 77 height 8
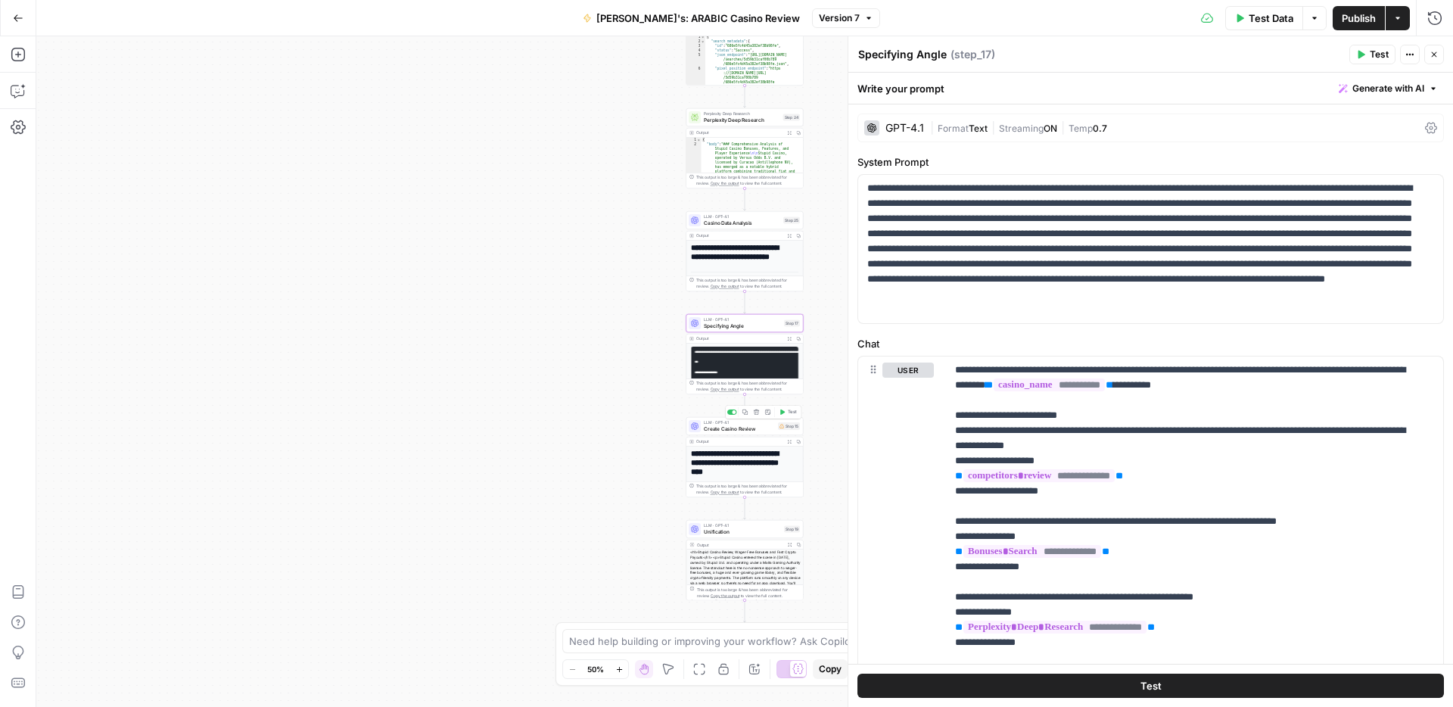
click at [729, 428] on span "Create Casino Review" at bounding box center [739, 429] width 71 height 8
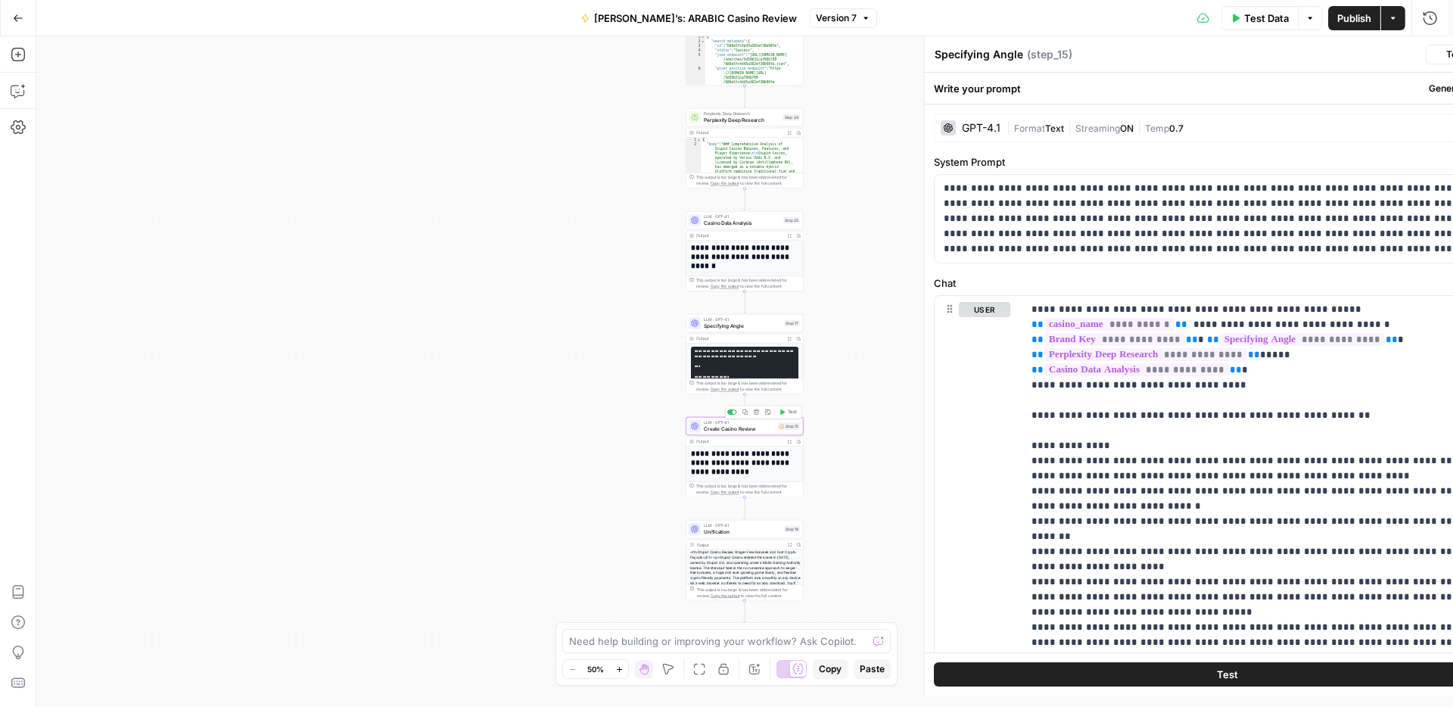
type textarea "Create Casino Review"
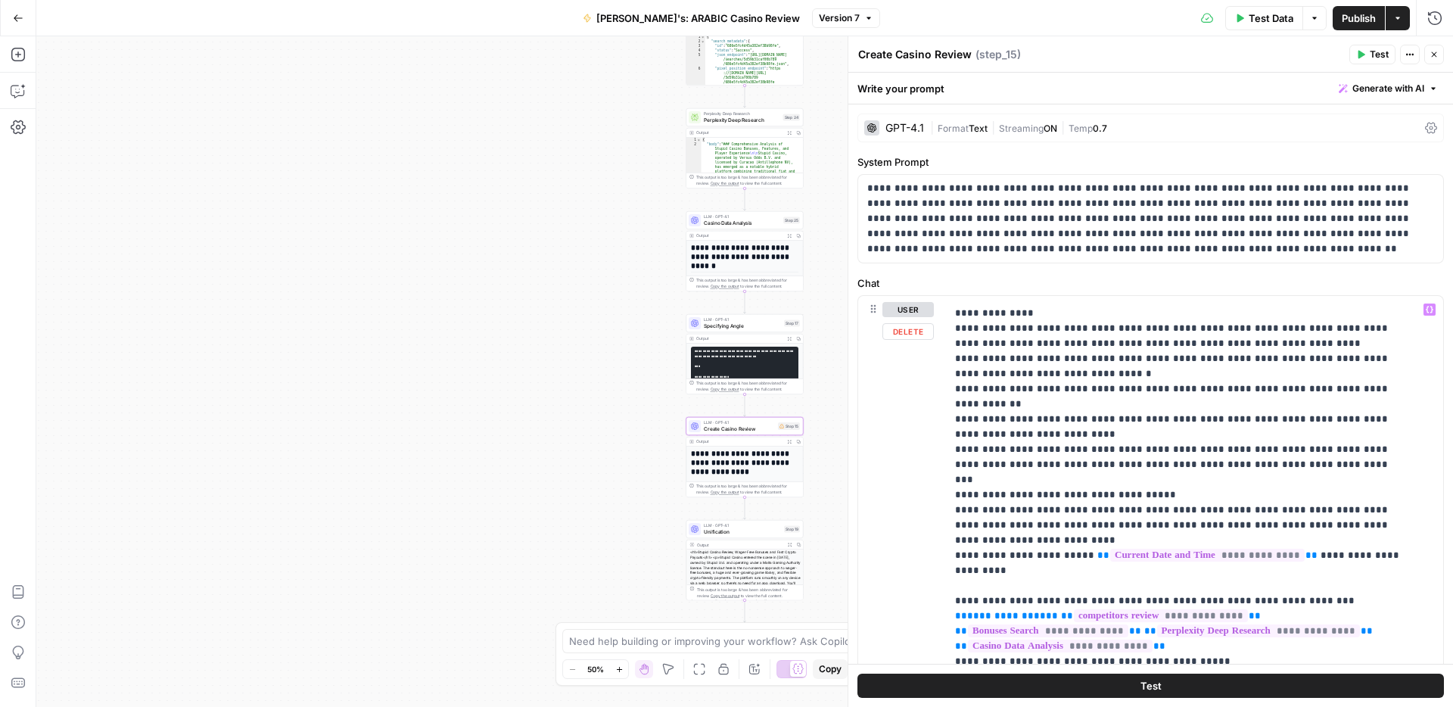
scroll to position [0, 0]
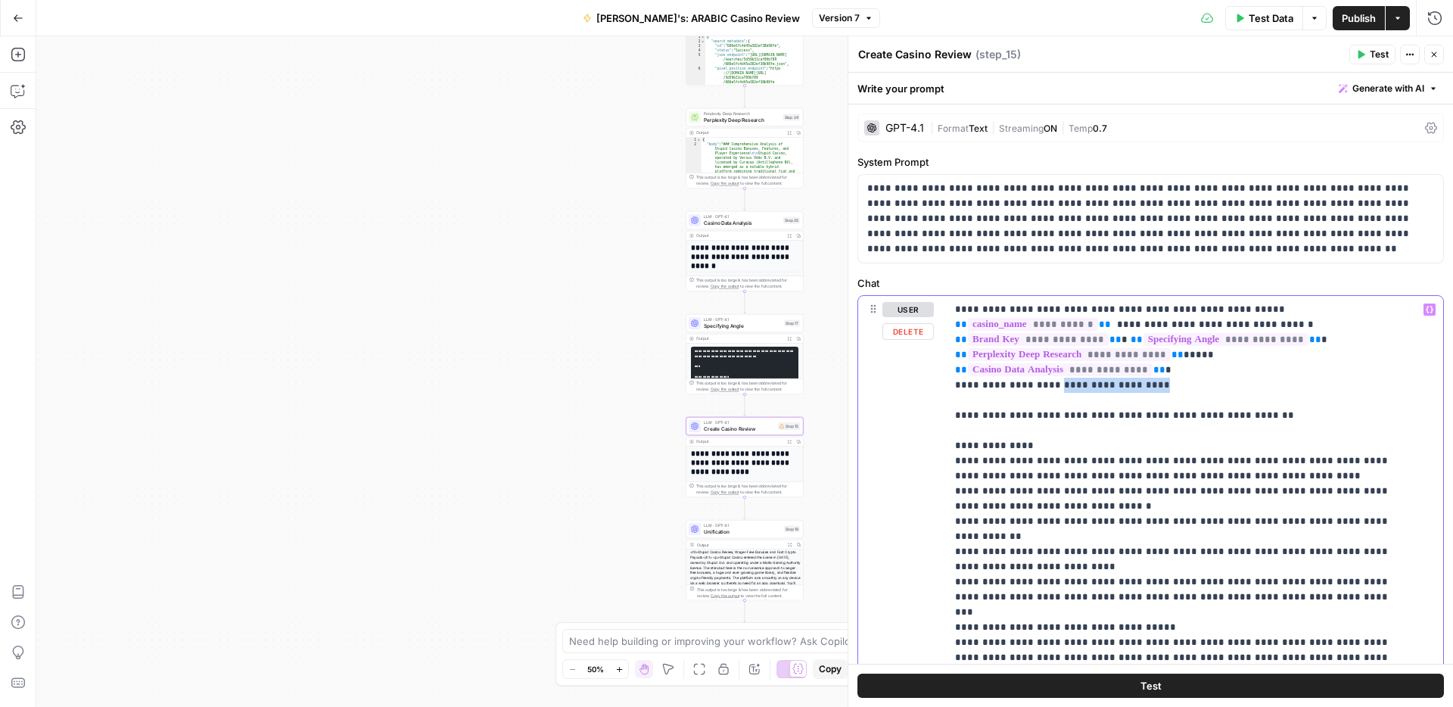
drag, startPoint x: 1057, startPoint y: 389, endPoint x: 1154, endPoint y: 388, distance: 96.1
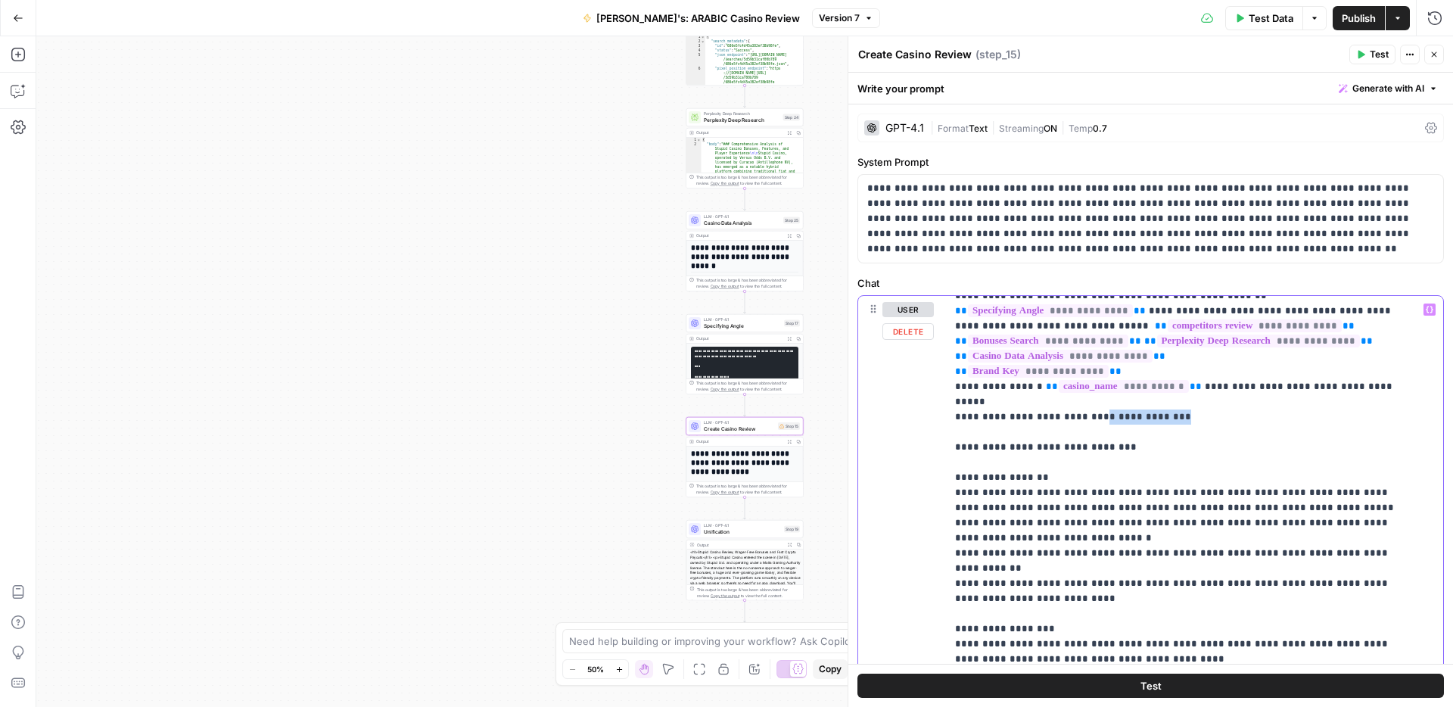
drag, startPoint x: 1081, startPoint y: 327, endPoint x: 1155, endPoint y: 329, distance: 74.2
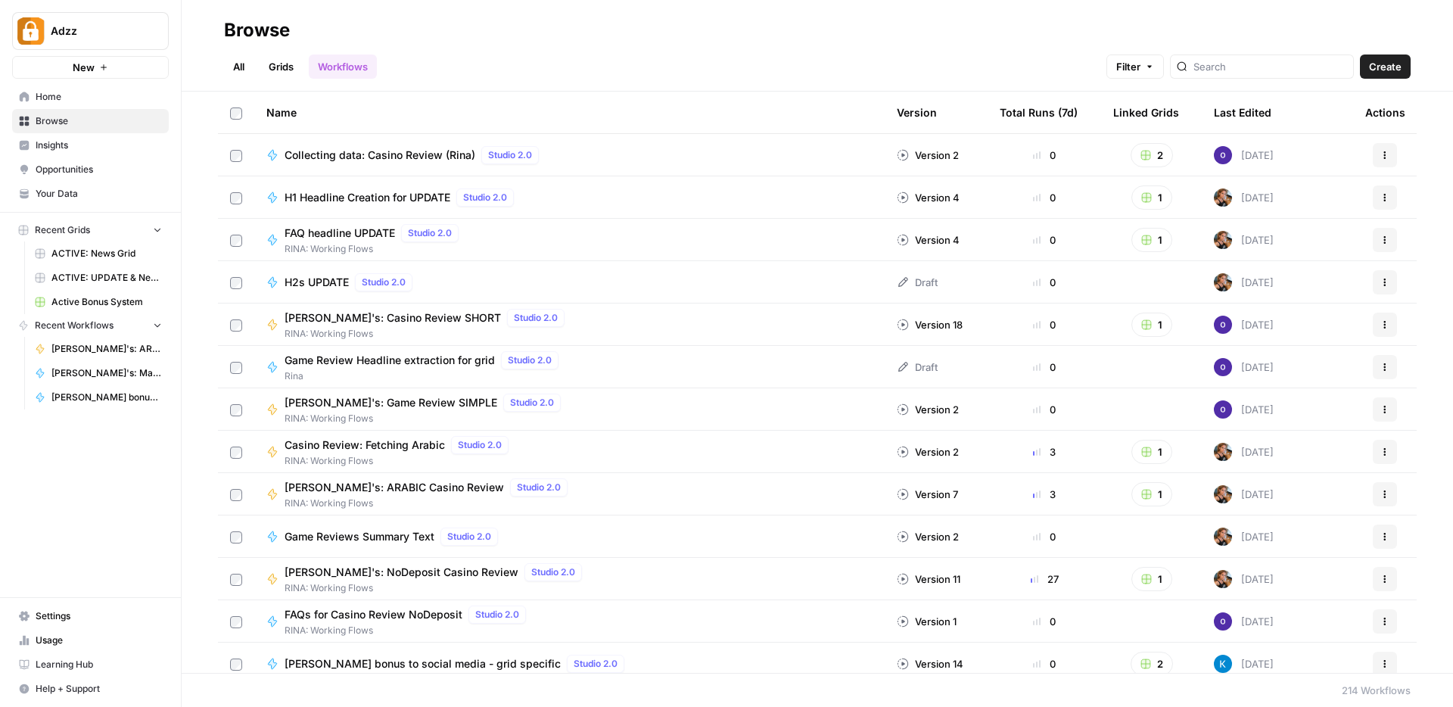
click at [97, 127] on span "Browse" at bounding box center [99, 121] width 126 height 14
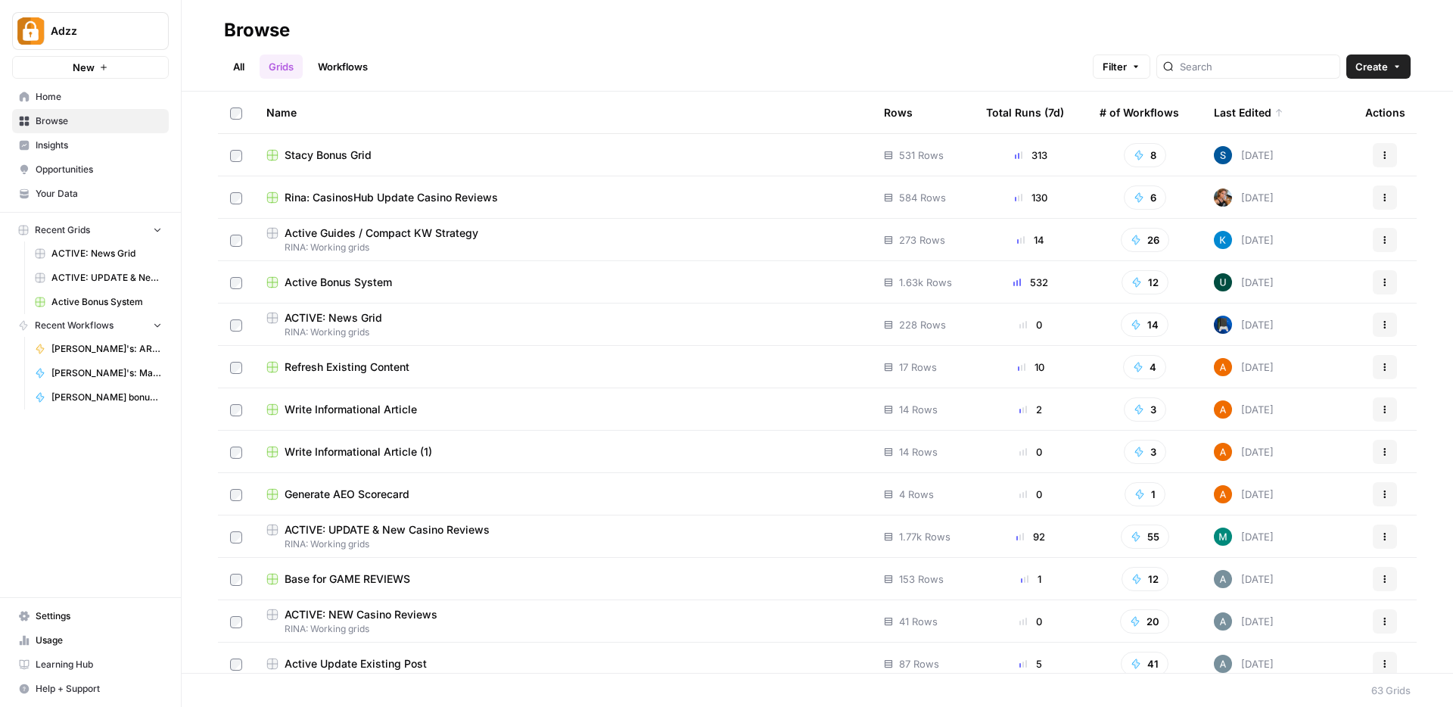
click at [426, 198] on span "Rina: CasinosHub Update Casino Reviews" at bounding box center [391, 197] width 213 height 15
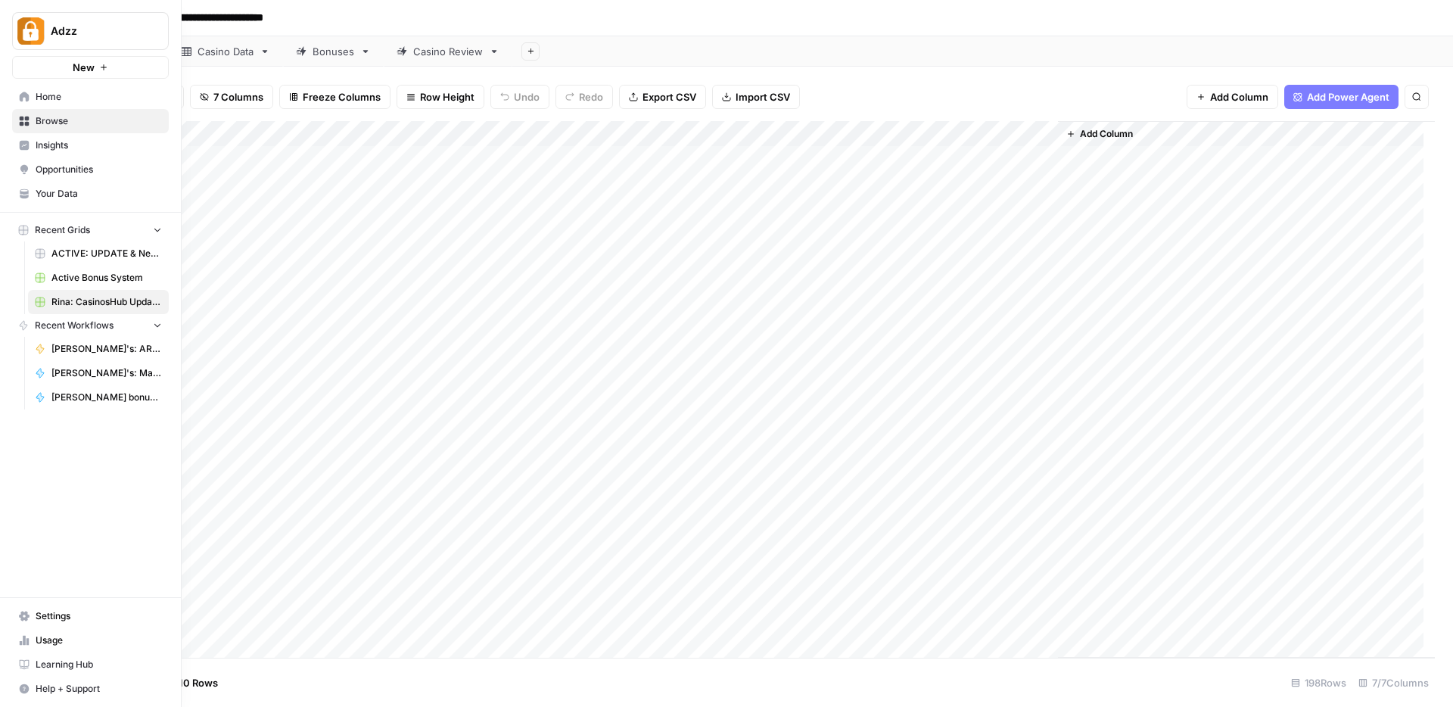
click at [70, 124] on span "Browse" at bounding box center [99, 121] width 126 height 14
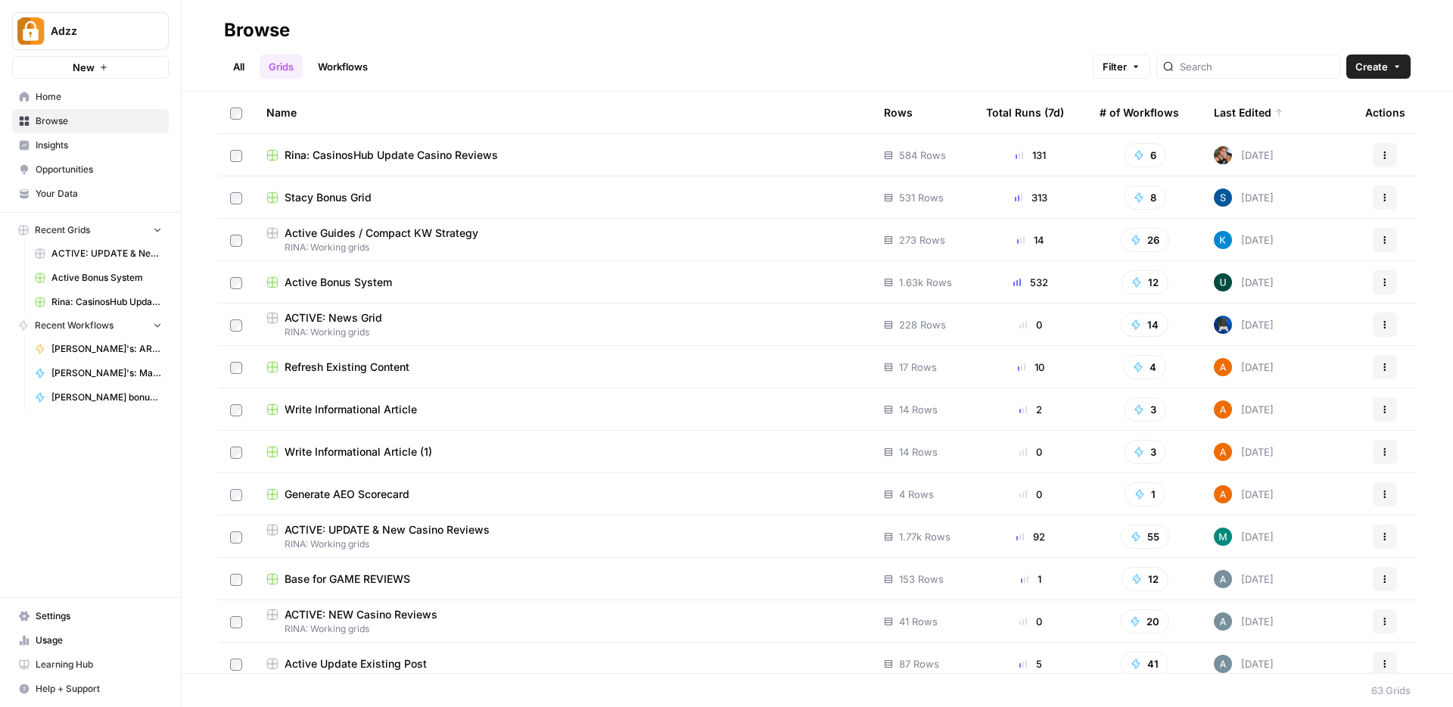
click at [353, 69] on link "Workflows" at bounding box center [343, 66] width 68 height 24
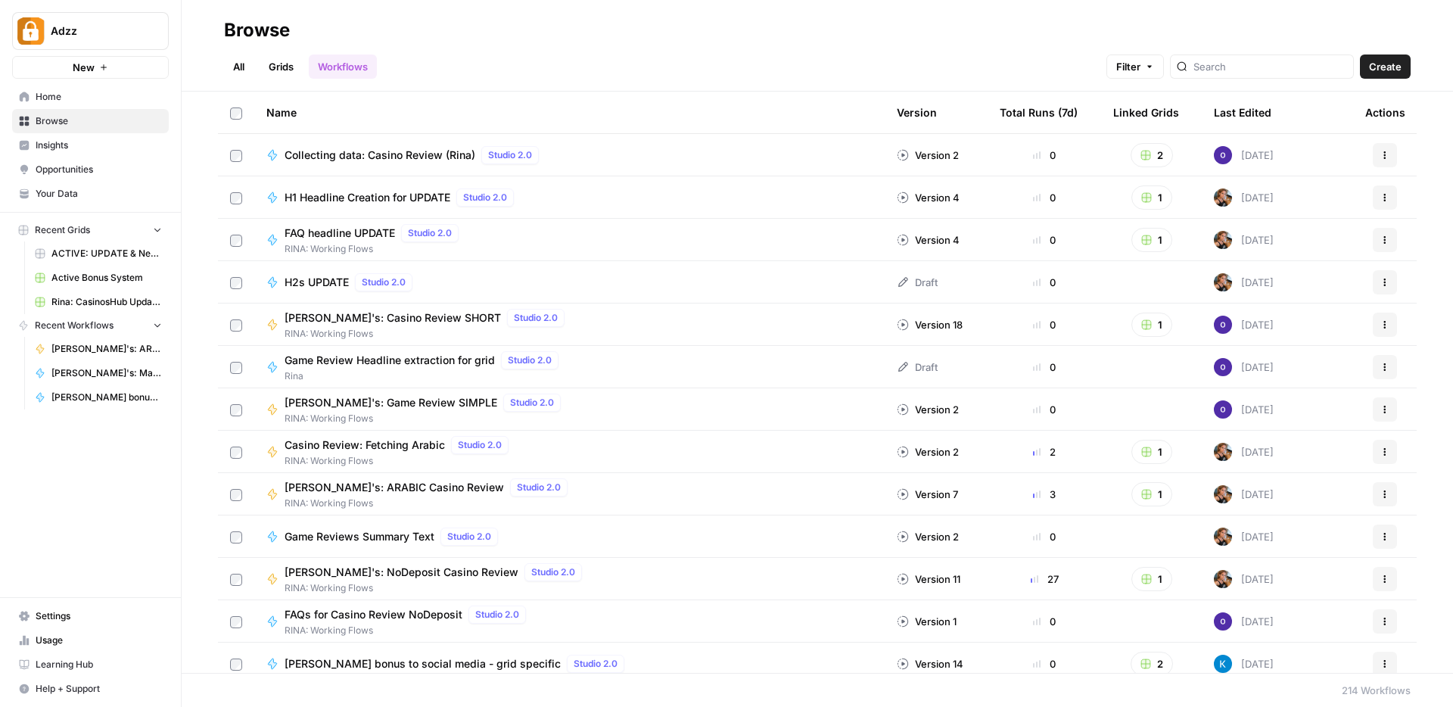
click at [1381, 493] on icon "button" at bounding box center [1385, 494] width 9 height 9
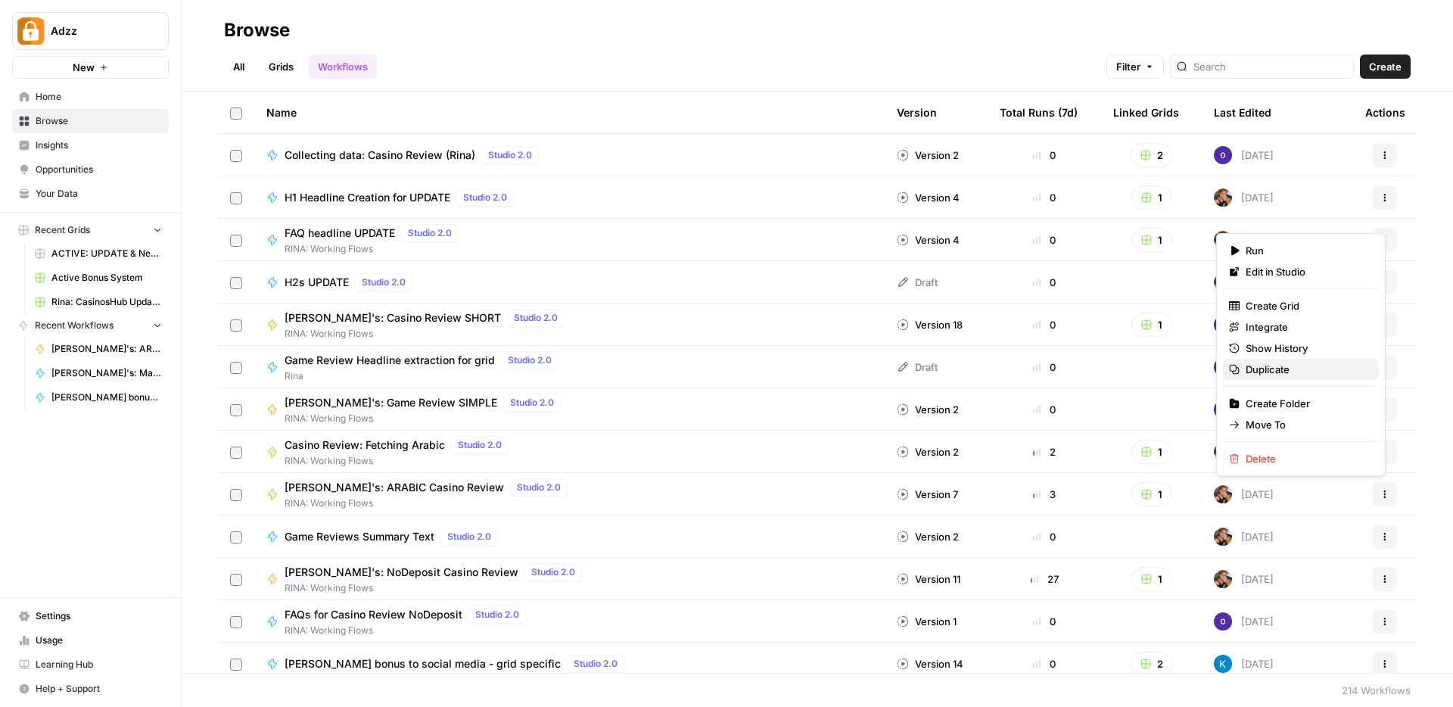
click at [1260, 372] on span "Duplicate" at bounding box center [1306, 369] width 121 height 15
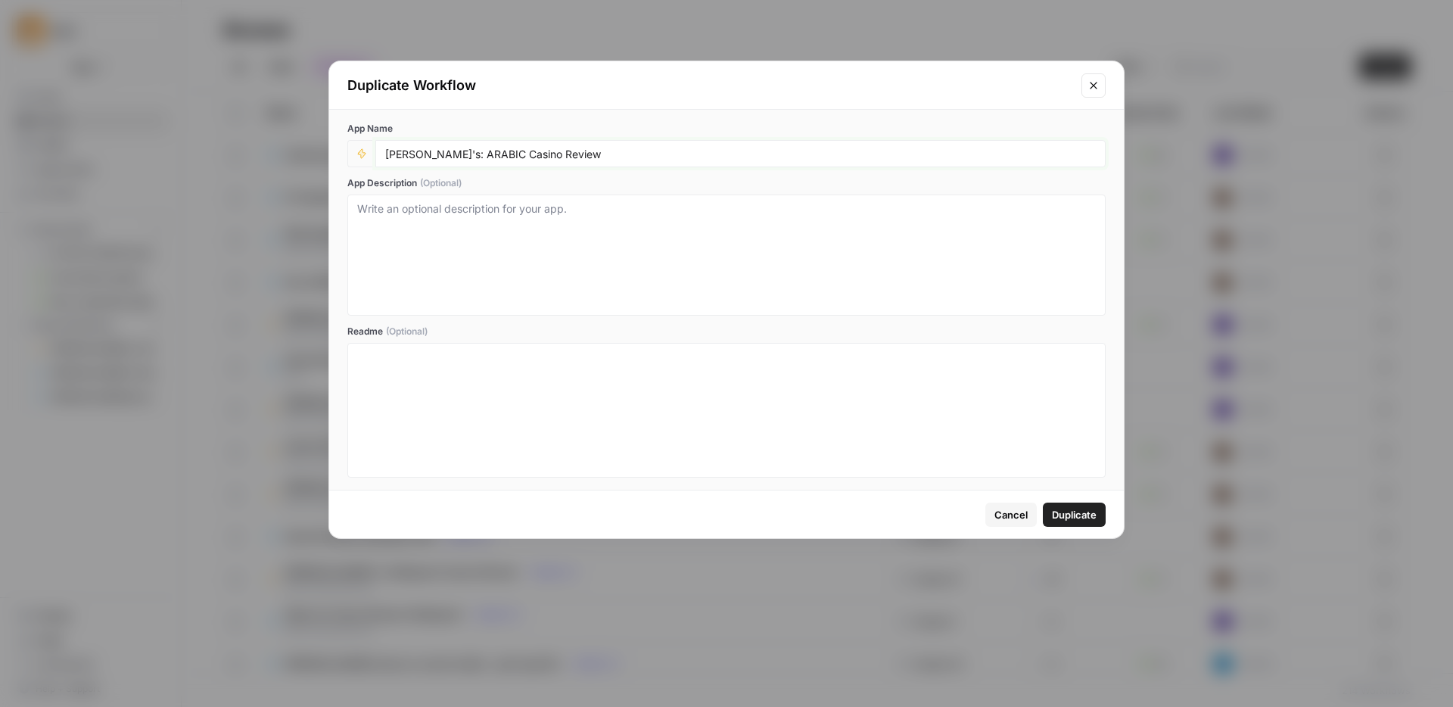
drag, startPoint x: 460, startPoint y: 151, endPoint x: 423, endPoint y: 157, distance: 37.6
click at [423, 157] on input "[PERSON_NAME]'s: ARABIC Casino Review" at bounding box center [740, 154] width 711 height 14
type input "[PERSON_NAME]'s: LANGUAGES Casino Review"
click at [1078, 515] on span "Duplicate" at bounding box center [1074, 514] width 45 height 15
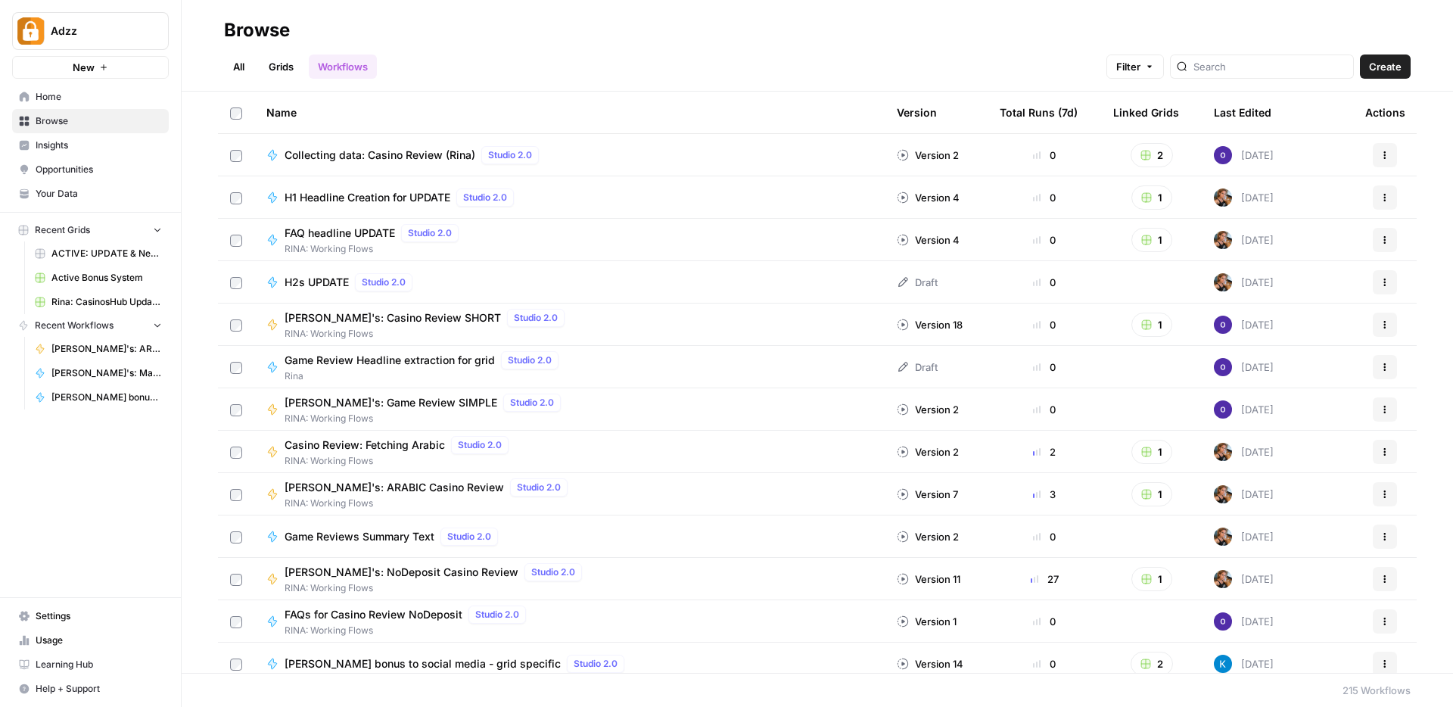
click at [1288, 74] on div at bounding box center [1262, 66] width 184 height 24
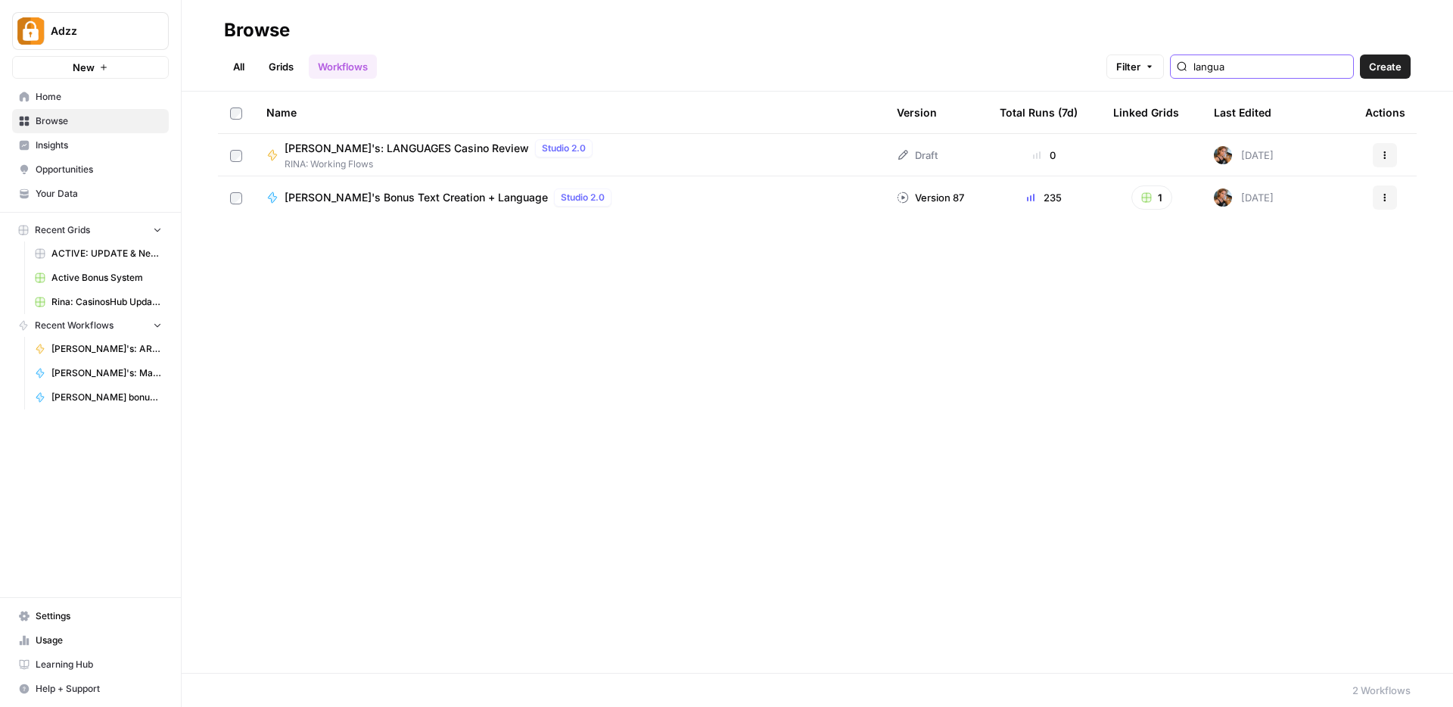
type input "langua"
click at [649, 142] on div "Rina's: LANGUAGES Casino Review Studio 2.0 RINA: Working Flows" at bounding box center [569, 155] width 606 height 32
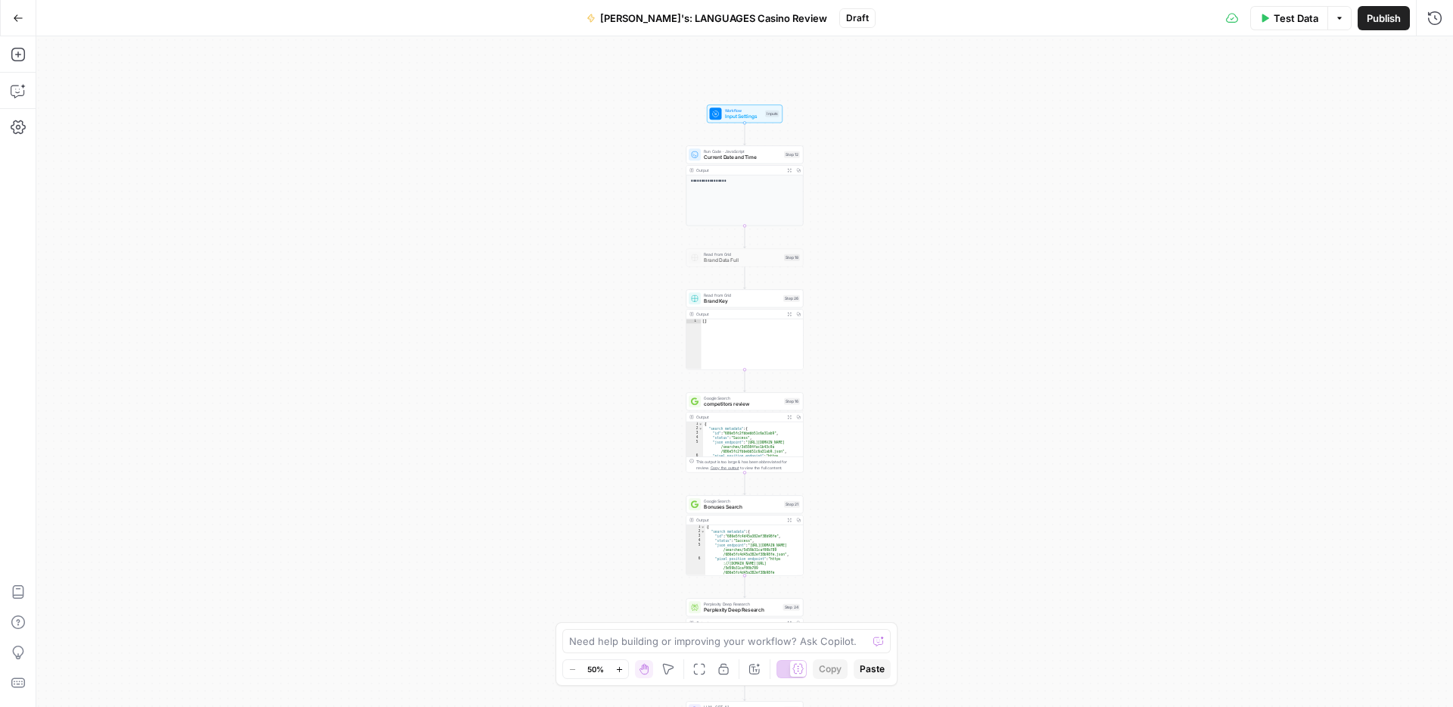
click at [746, 297] on span "Brand Key" at bounding box center [742, 301] width 76 height 8
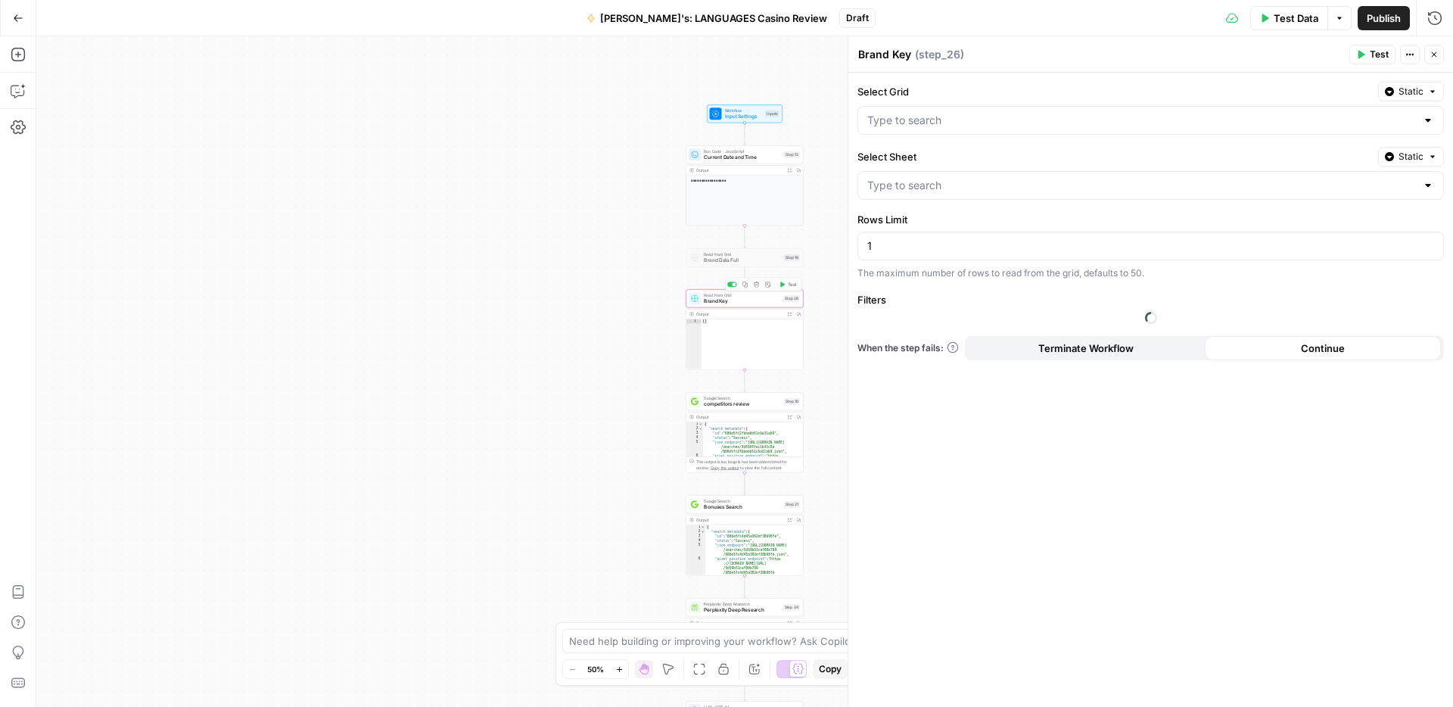
type input "Reviews Update BEGGINING"
type input "Arabic: Update & New Casino Reviews"
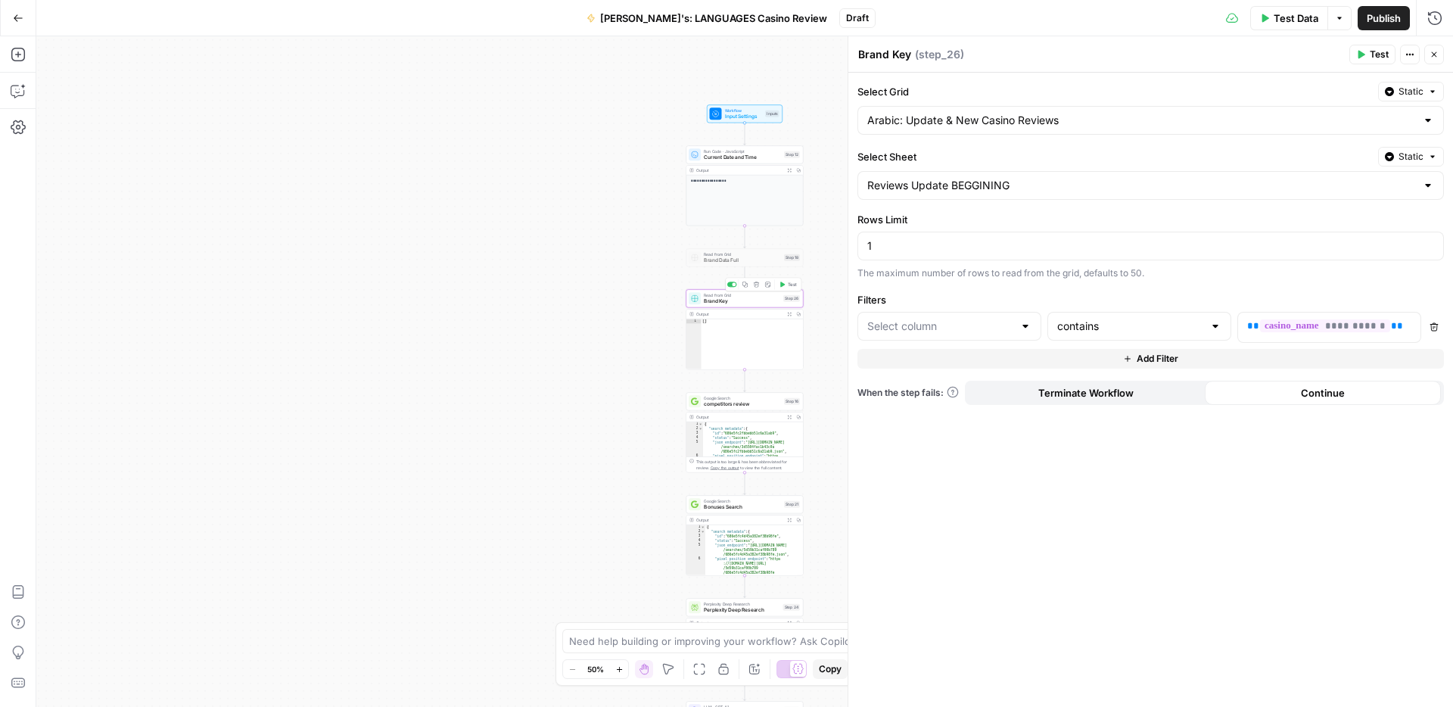
type input "Brand Kit"
click at [1430, 56] on icon "button" at bounding box center [1434, 54] width 9 height 9
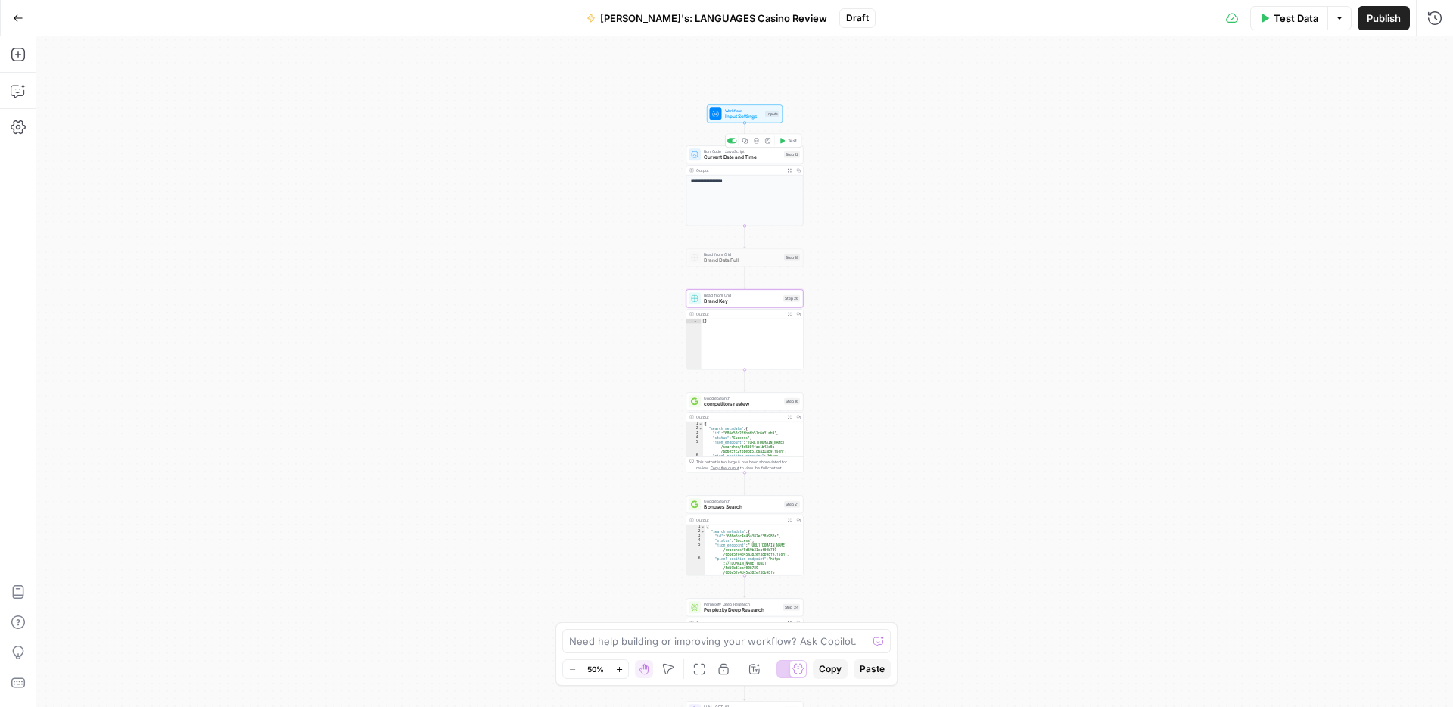
click at [748, 157] on span "Current Date and Time" at bounding box center [742, 158] width 77 height 8
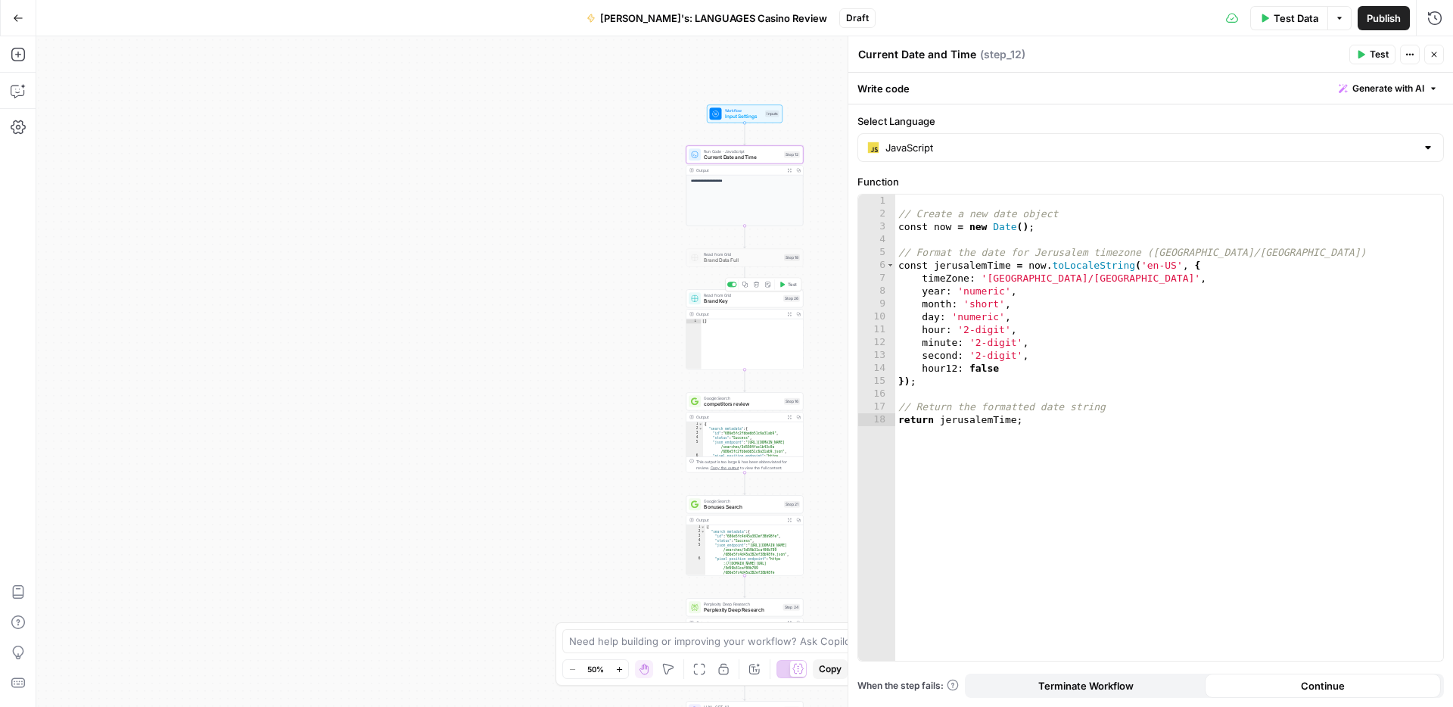
click at [721, 301] on span "Brand Key" at bounding box center [742, 301] width 76 height 8
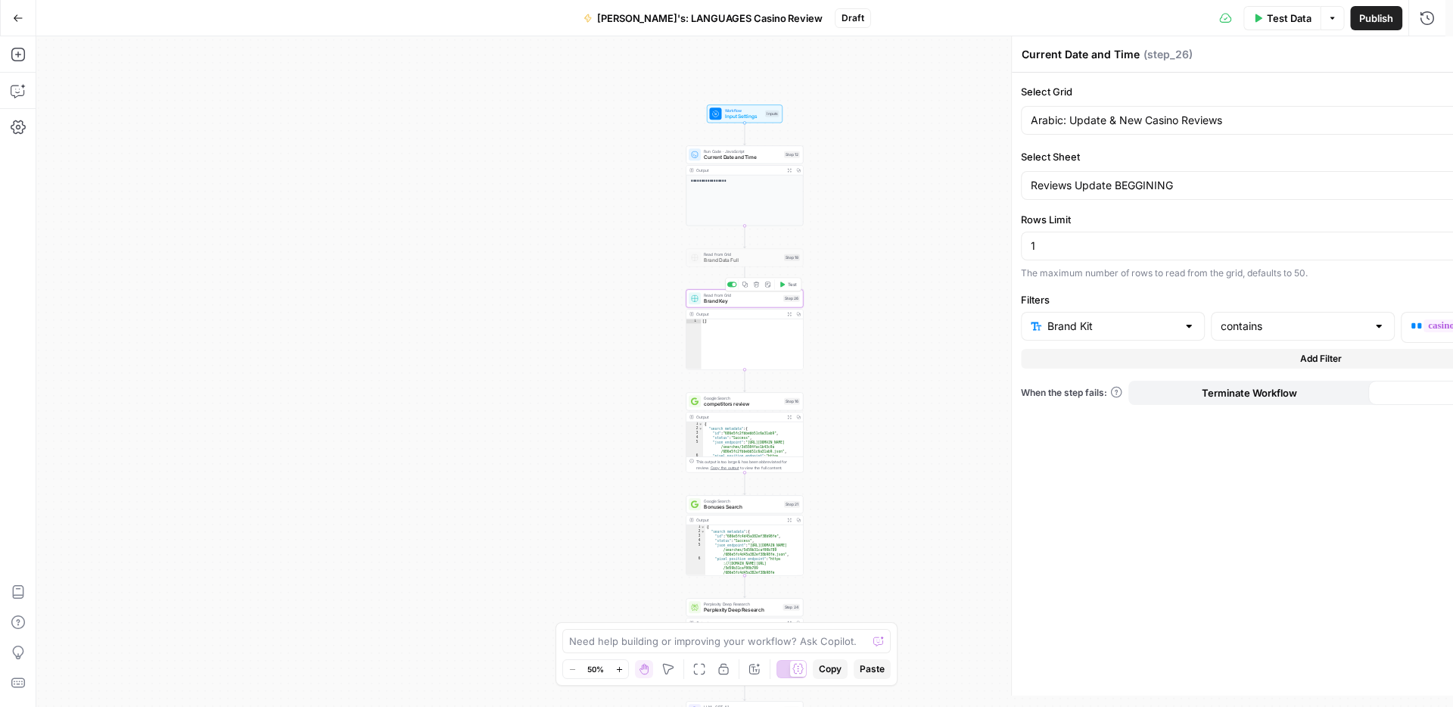
type textarea "Brand Key"
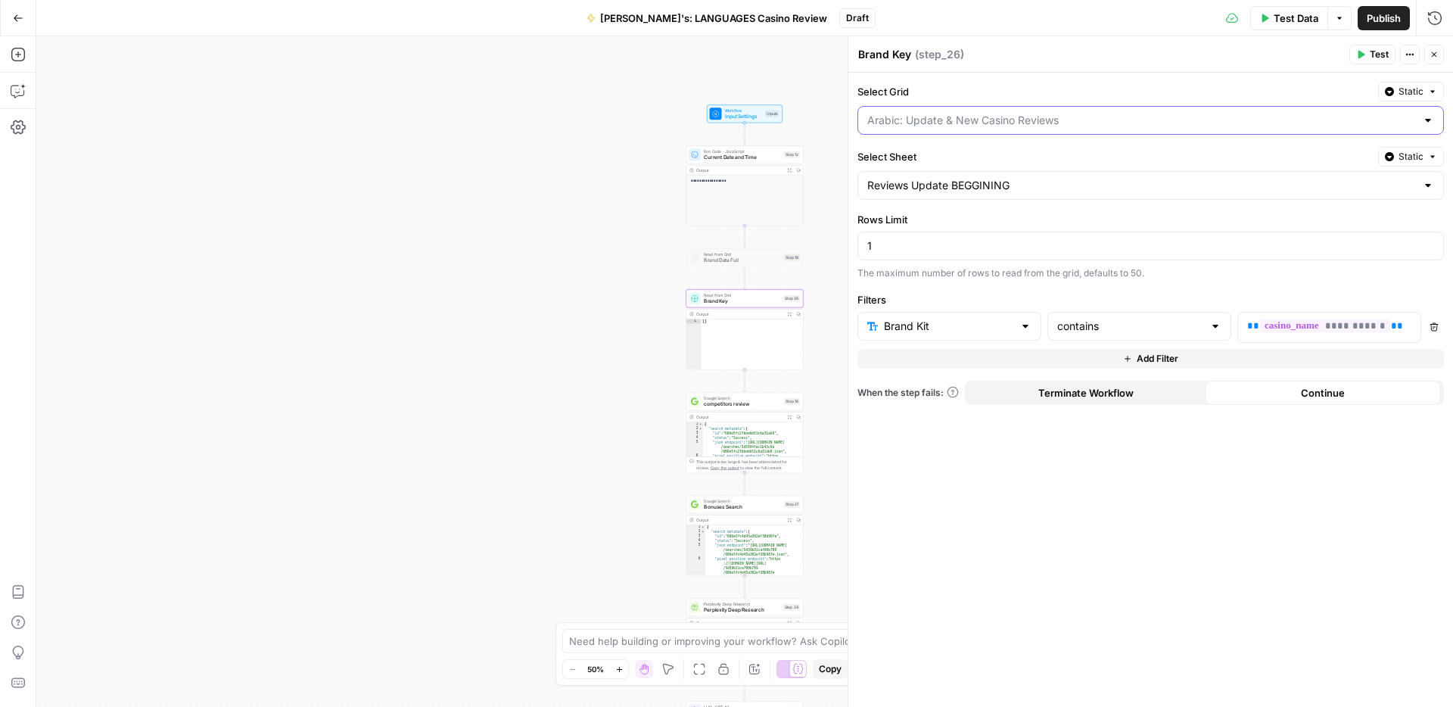
click at [1057, 123] on input "Select Grid" at bounding box center [1141, 120] width 549 height 15
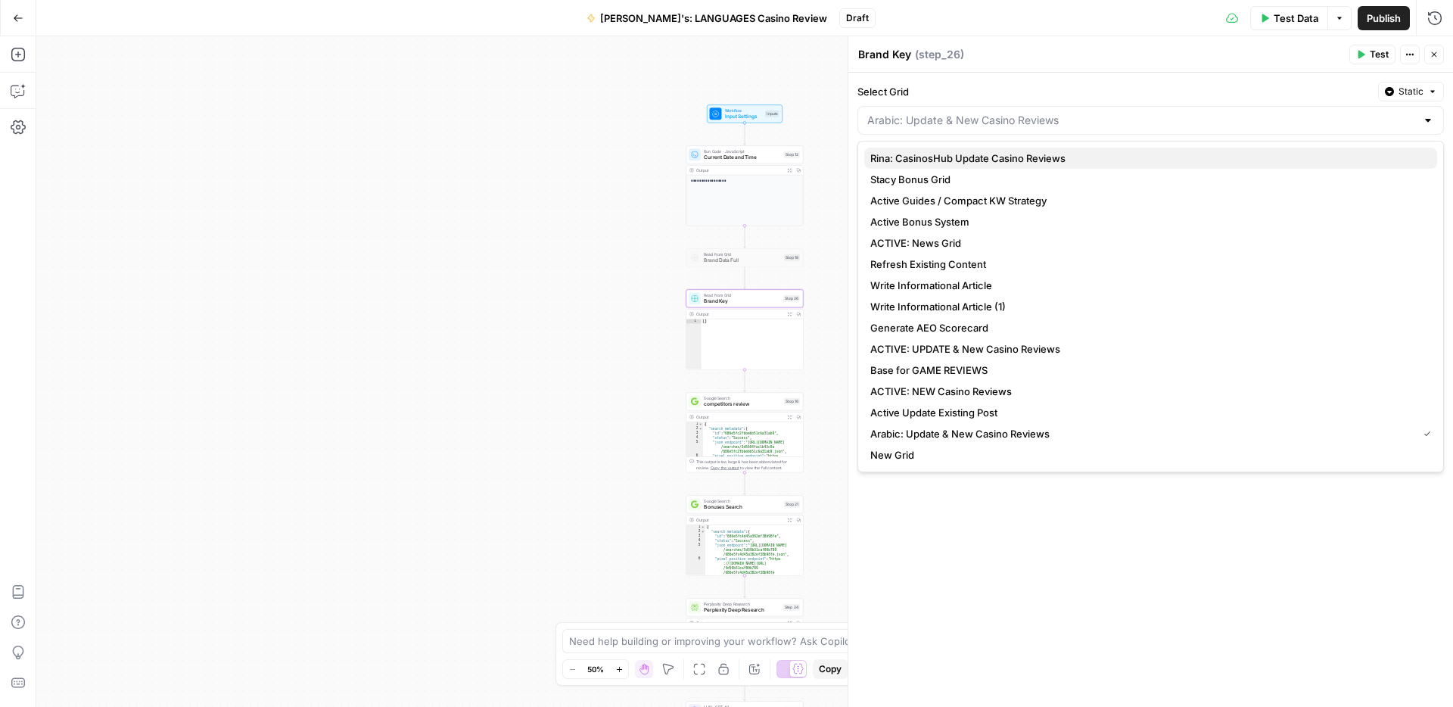
click at [992, 153] on span "Rina: CasinosHub Update Casino Reviews" at bounding box center [1147, 158] width 555 height 15
type input "Rina: CasinosHub Update Casino Reviews"
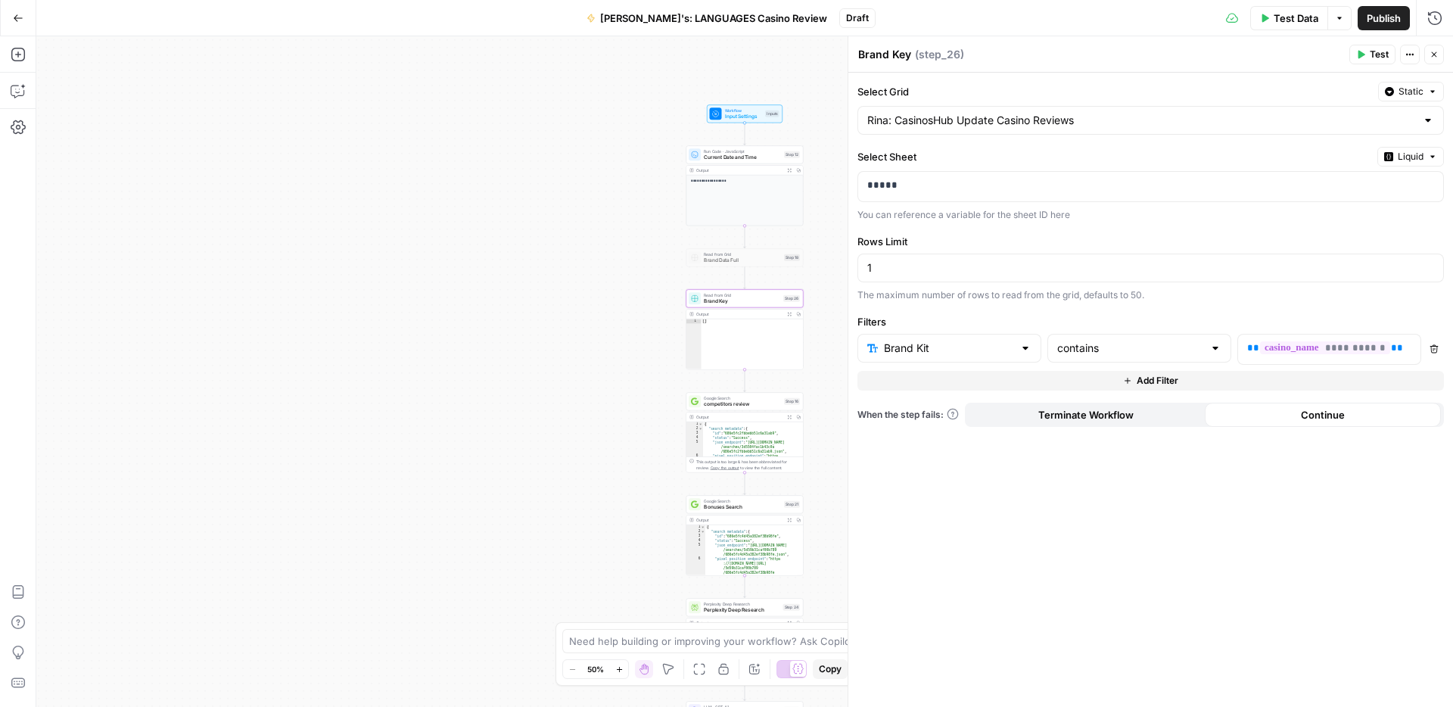
click at [1419, 156] on span "Liquid" at bounding box center [1411, 157] width 26 height 14
click at [1324, 194] on div "Static" at bounding box center [1370, 188] width 119 height 15
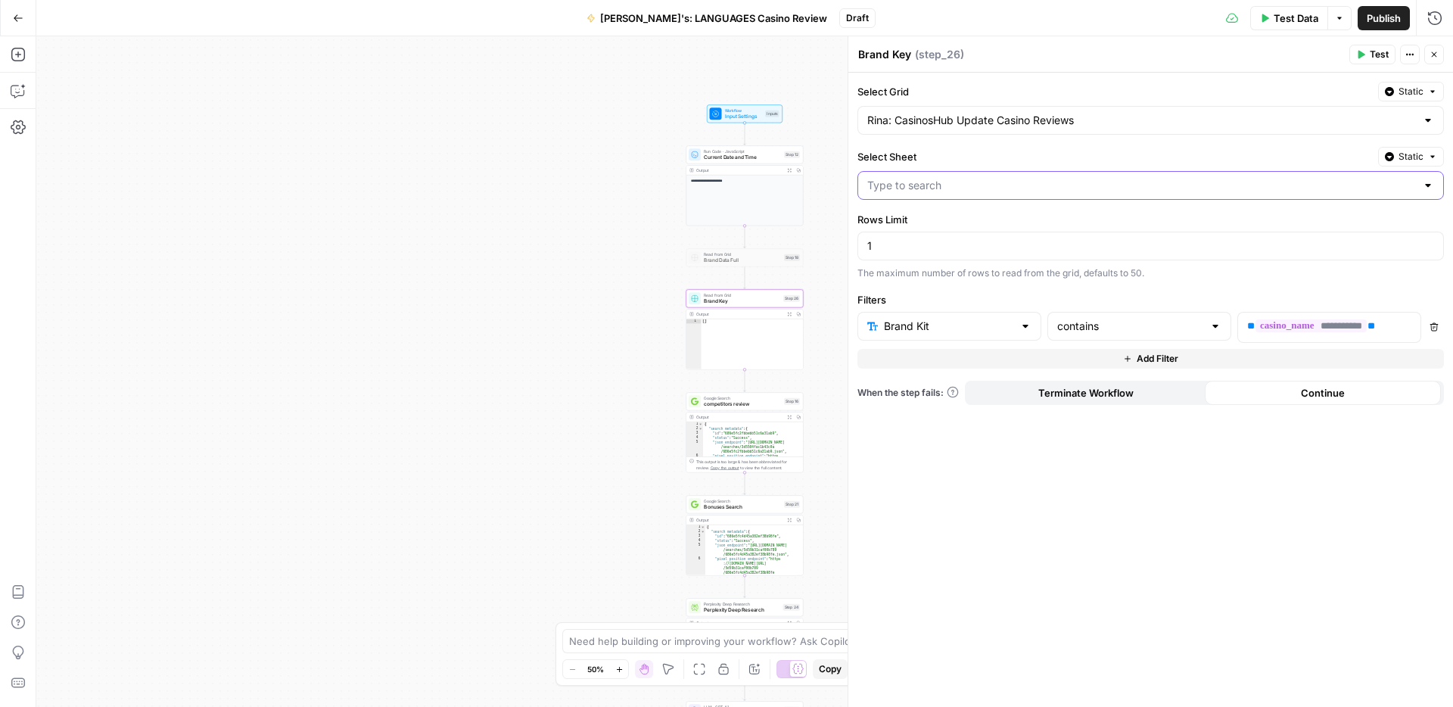
click at [1030, 188] on input "Select Sheet" at bounding box center [1141, 185] width 549 height 15
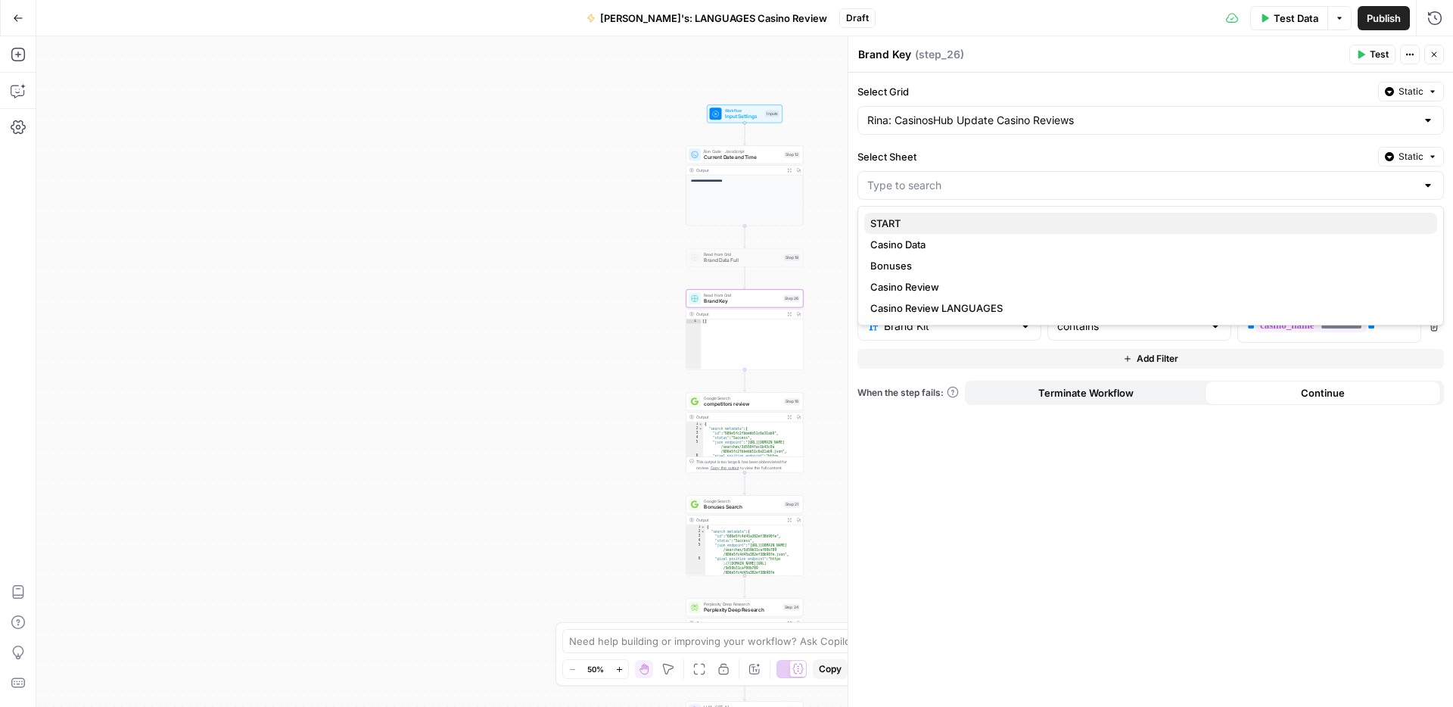
click at [911, 219] on span "START" at bounding box center [1147, 223] width 555 height 15
type input "START"
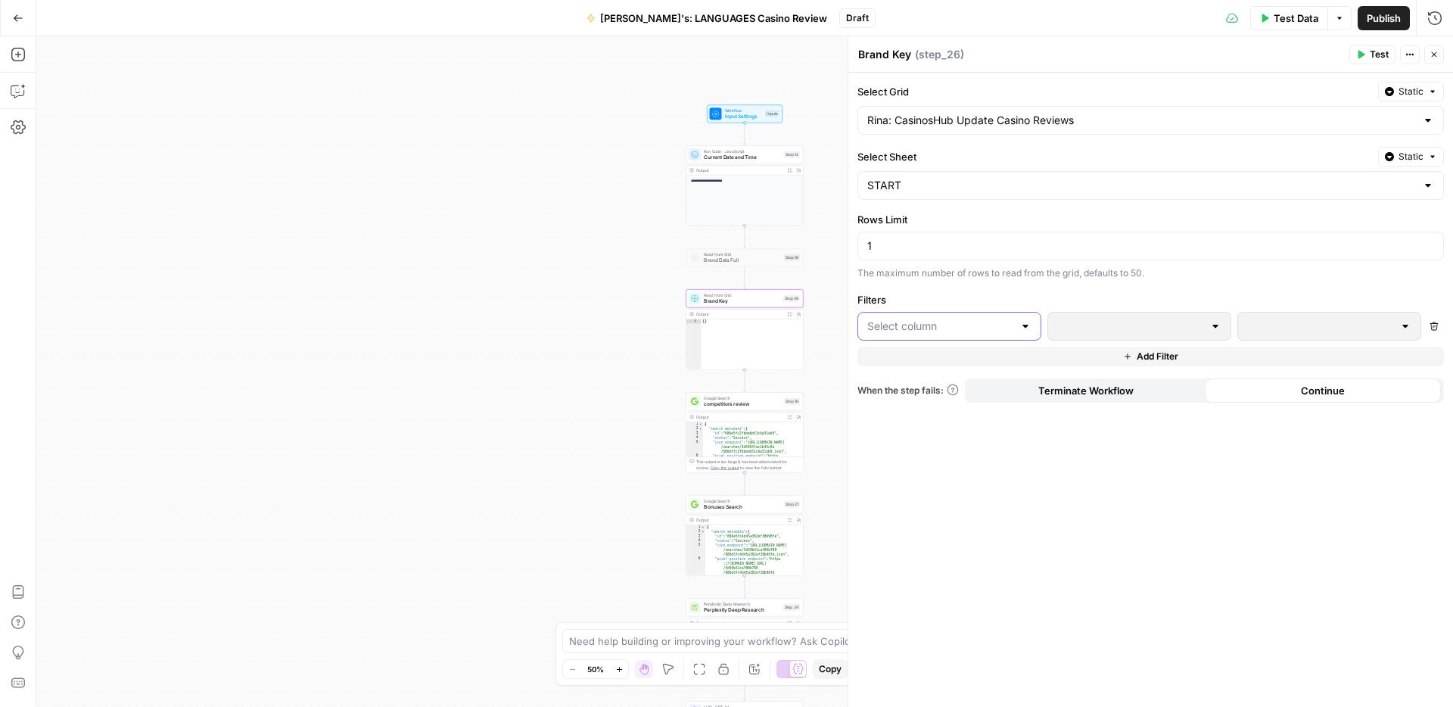
click at [958, 326] on input "text" at bounding box center [940, 326] width 146 height 15
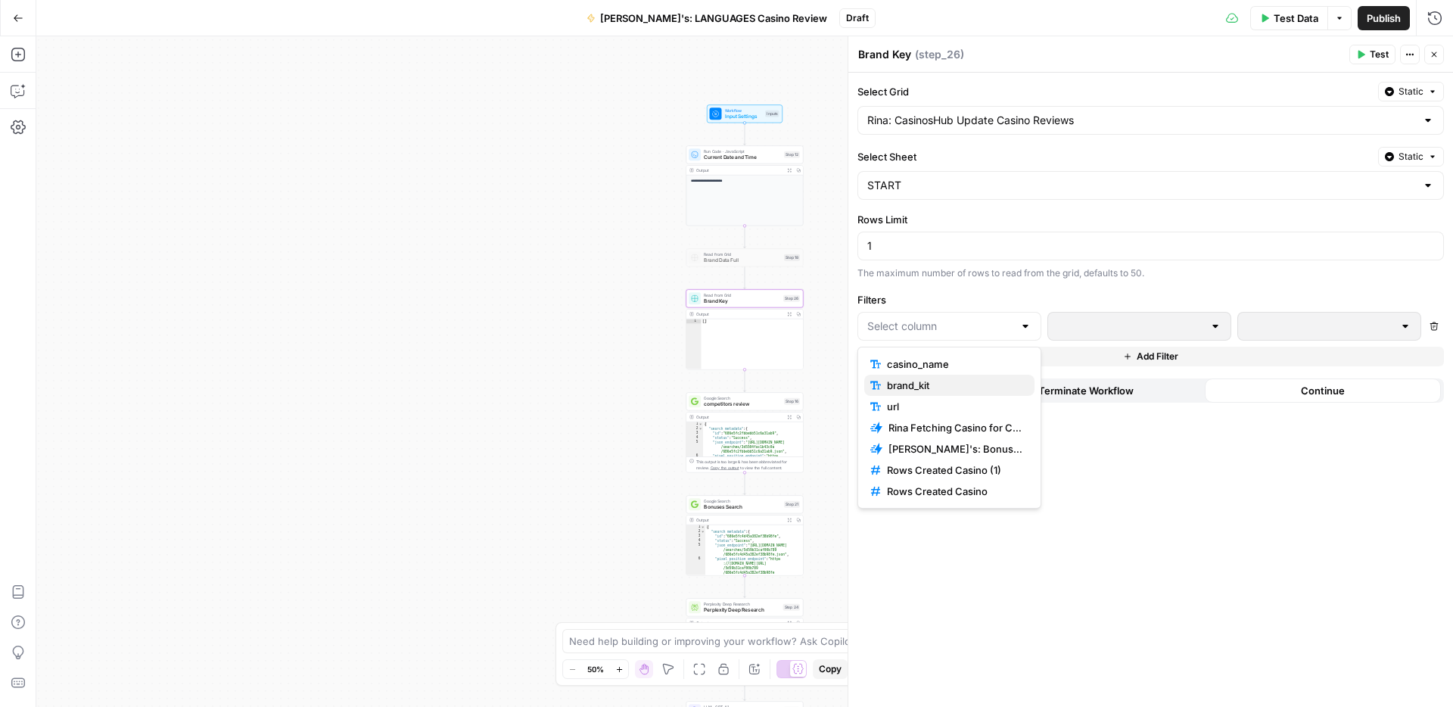
click at [920, 384] on span "brand_kit" at bounding box center [954, 385] width 135 height 15
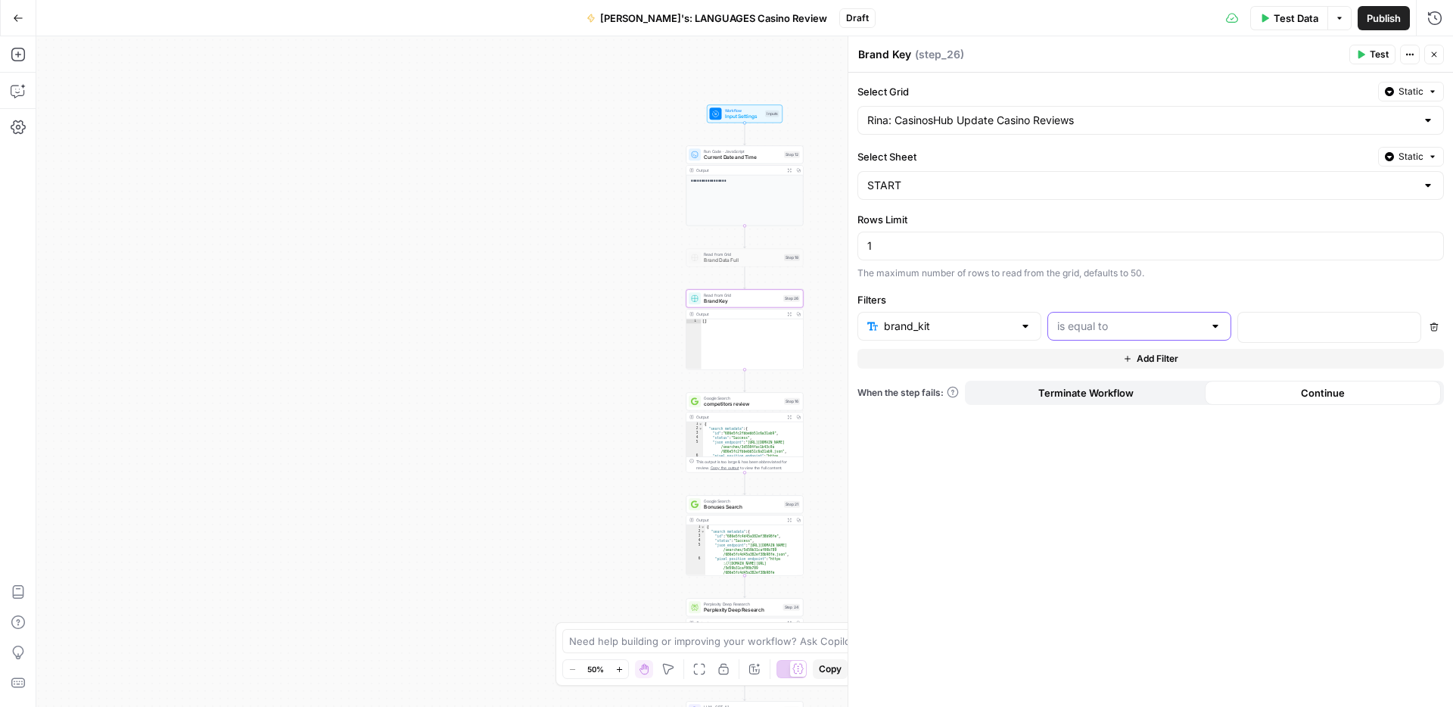
click at [1146, 325] on input "text" at bounding box center [1130, 326] width 146 height 15
click at [1104, 409] on span "contains" at bounding box center [1136, 408] width 152 height 15
type input "contains"
click at [1407, 325] on icon "button" at bounding box center [1407, 326] width 8 height 8
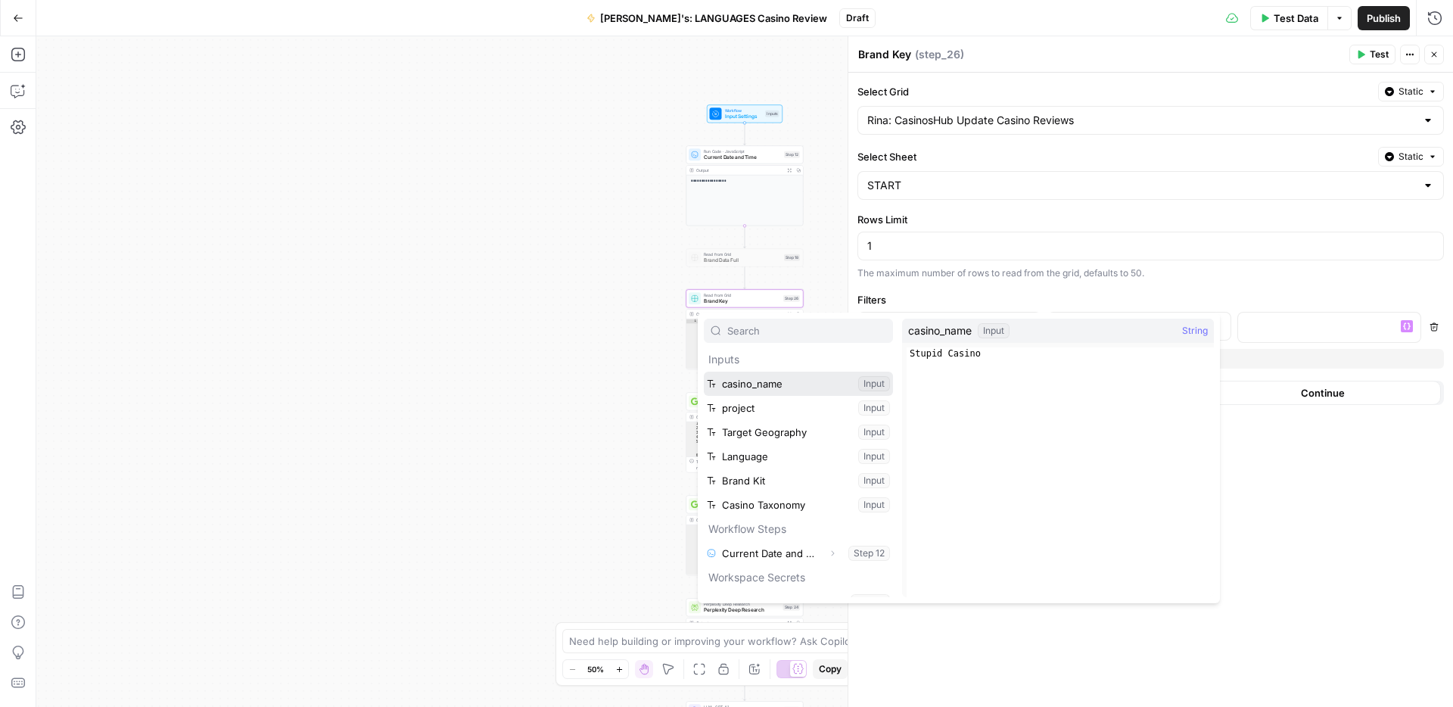
click at [779, 382] on button "Select variable casino_name" at bounding box center [798, 384] width 189 height 24
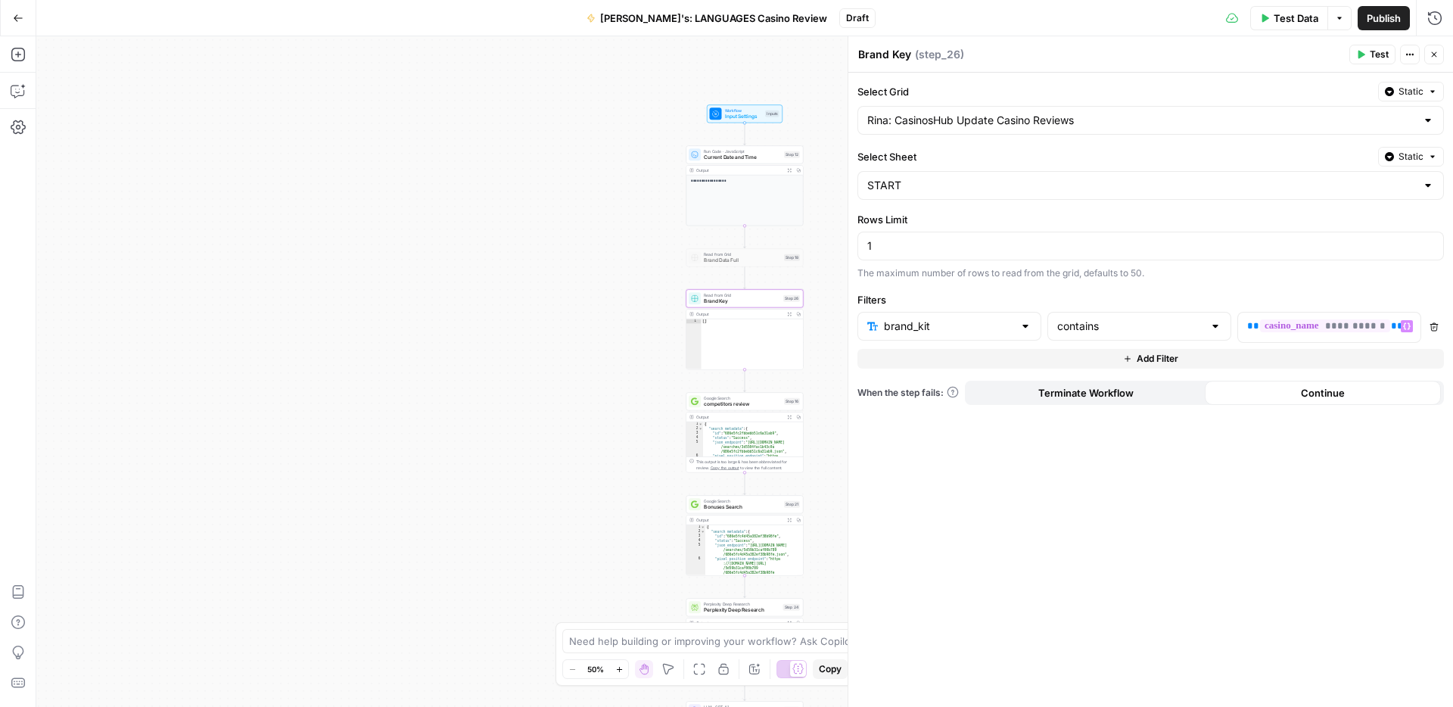
click at [1144, 362] on span "Add Filter" at bounding box center [1158, 359] width 42 height 14
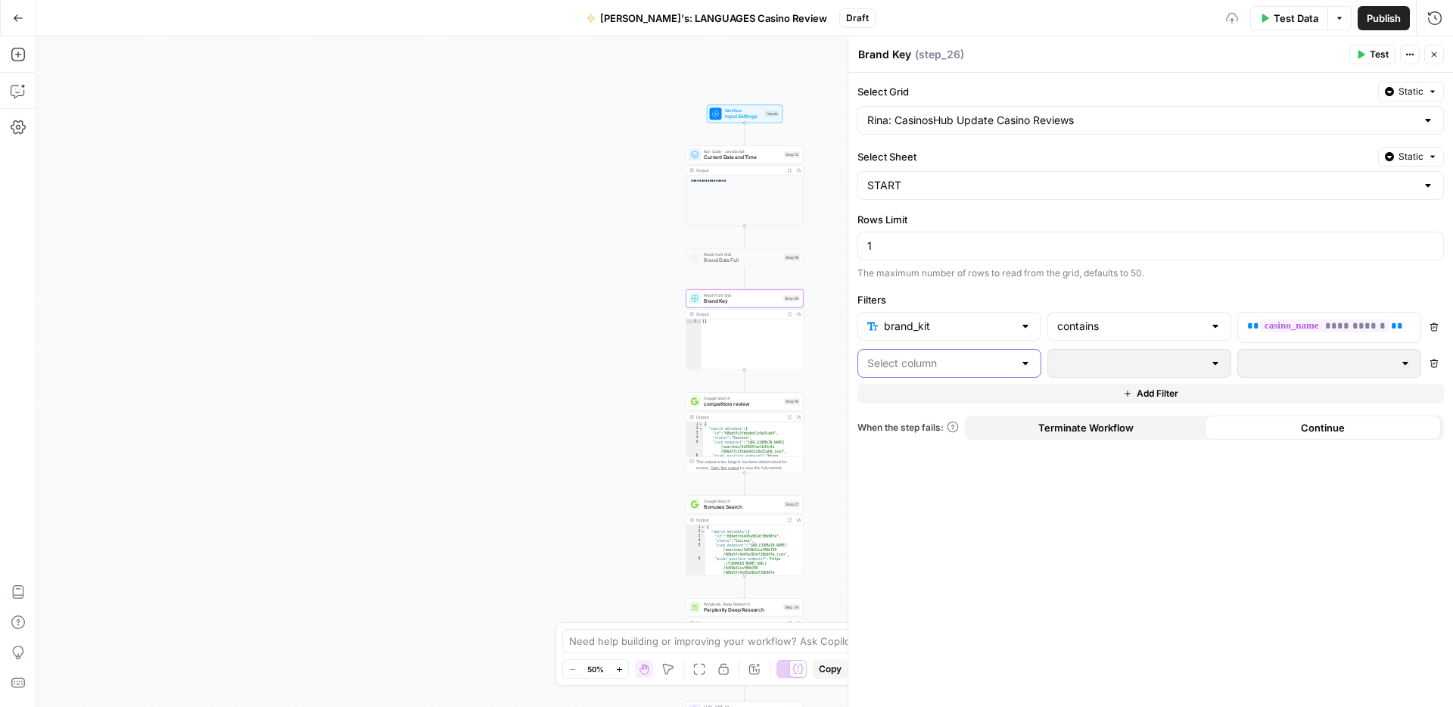
click at [1002, 366] on input "text" at bounding box center [940, 363] width 146 height 15
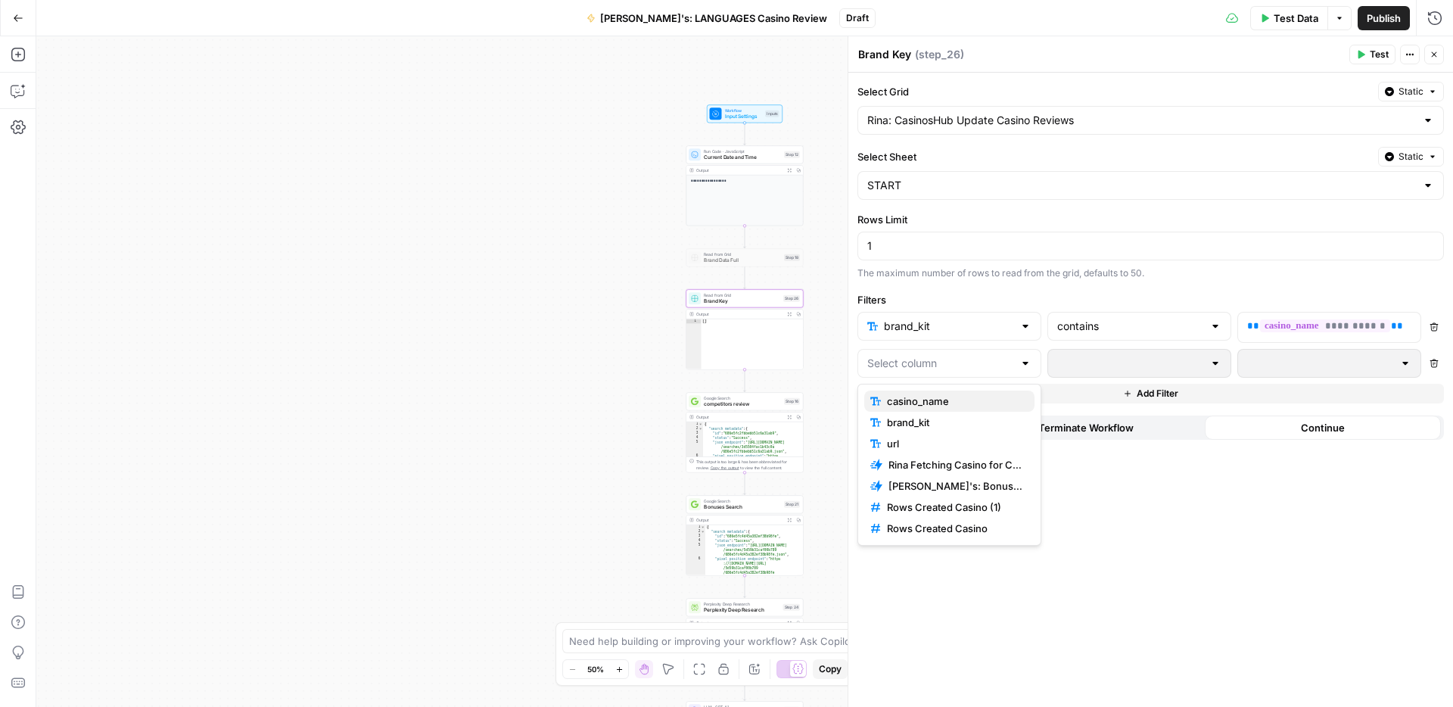
click at [967, 395] on span "casino_name" at bounding box center [954, 401] width 135 height 15
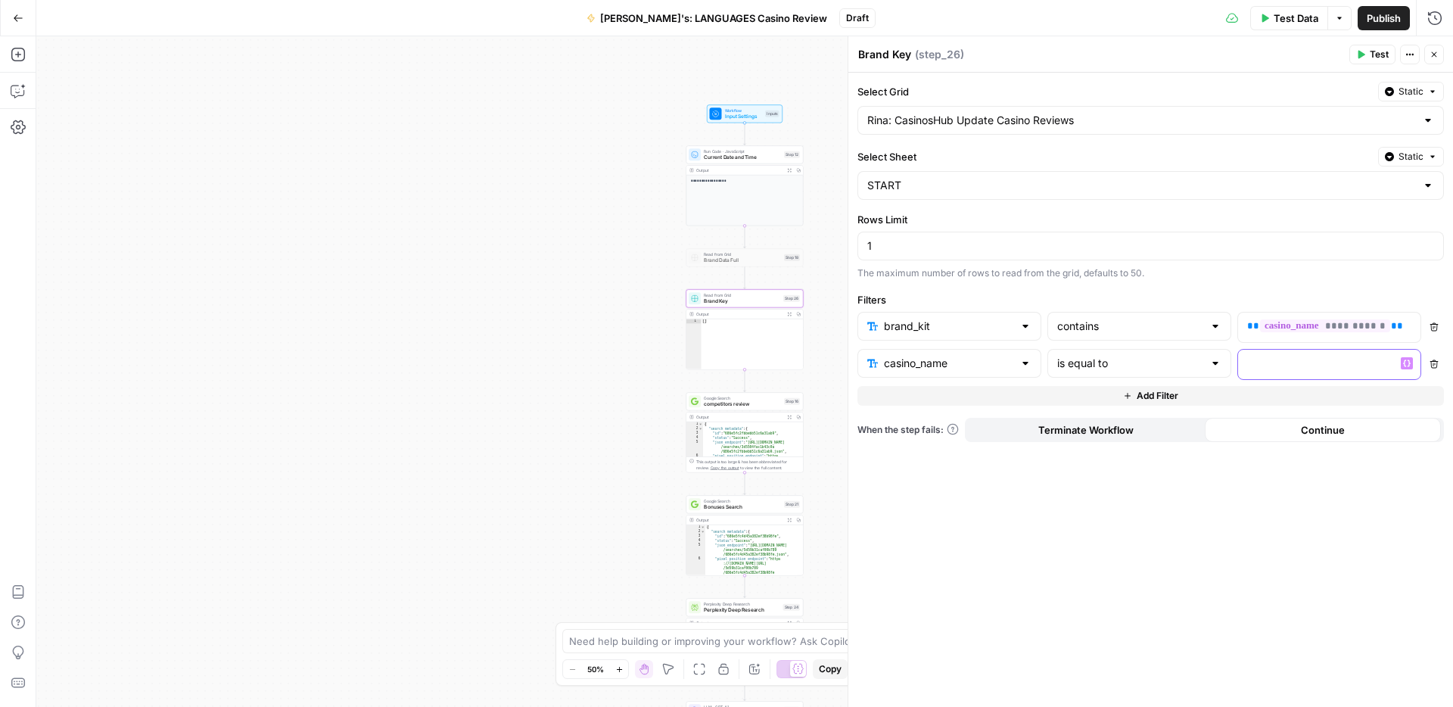
click at [1409, 362] on icon "button" at bounding box center [1407, 363] width 8 height 7
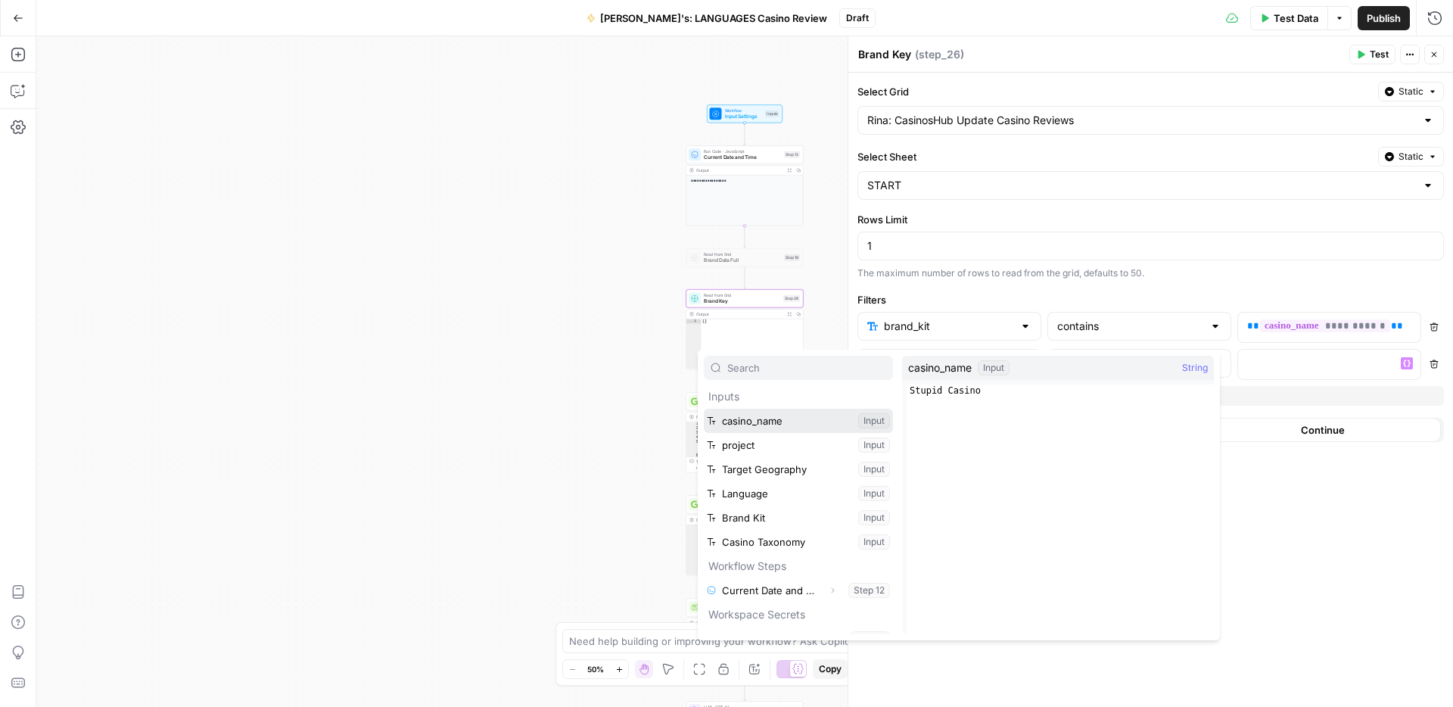
click at [752, 425] on button "Select variable casino_name" at bounding box center [798, 421] width 189 height 24
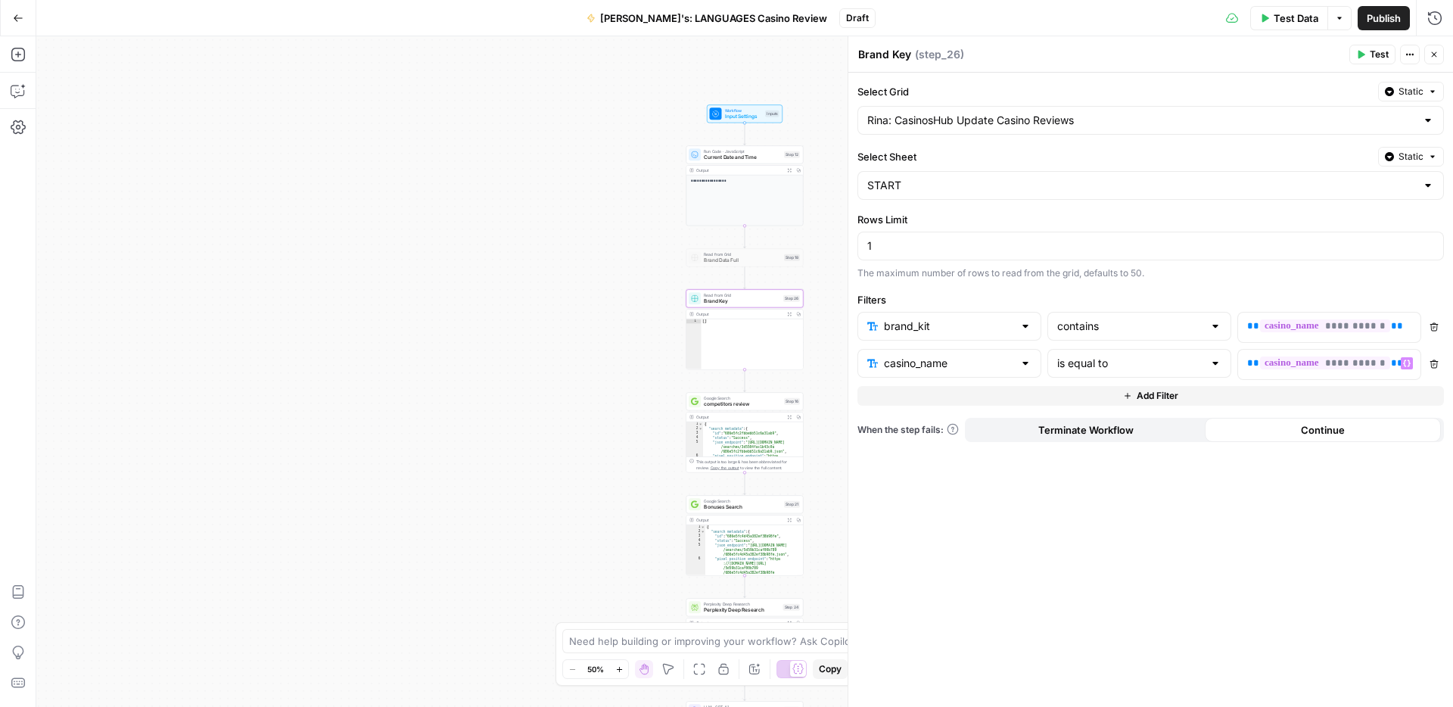
click at [553, 361] on div "**********" at bounding box center [744, 371] width 1417 height 671
click at [1383, 14] on span "Publish" at bounding box center [1384, 18] width 34 height 15
click at [1439, 59] on button "Close" at bounding box center [1435, 55] width 20 height 20
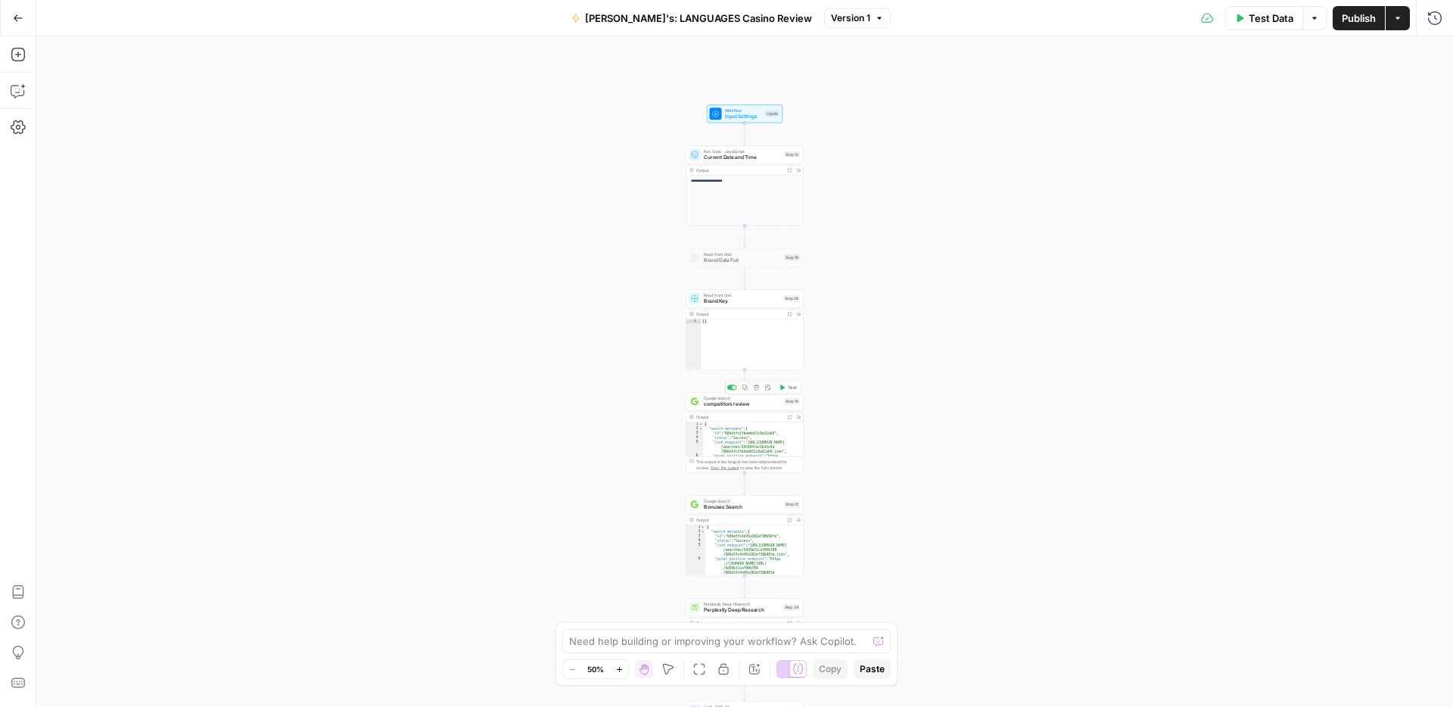
click at [721, 400] on span "competitors review" at bounding box center [742, 404] width 77 height 8
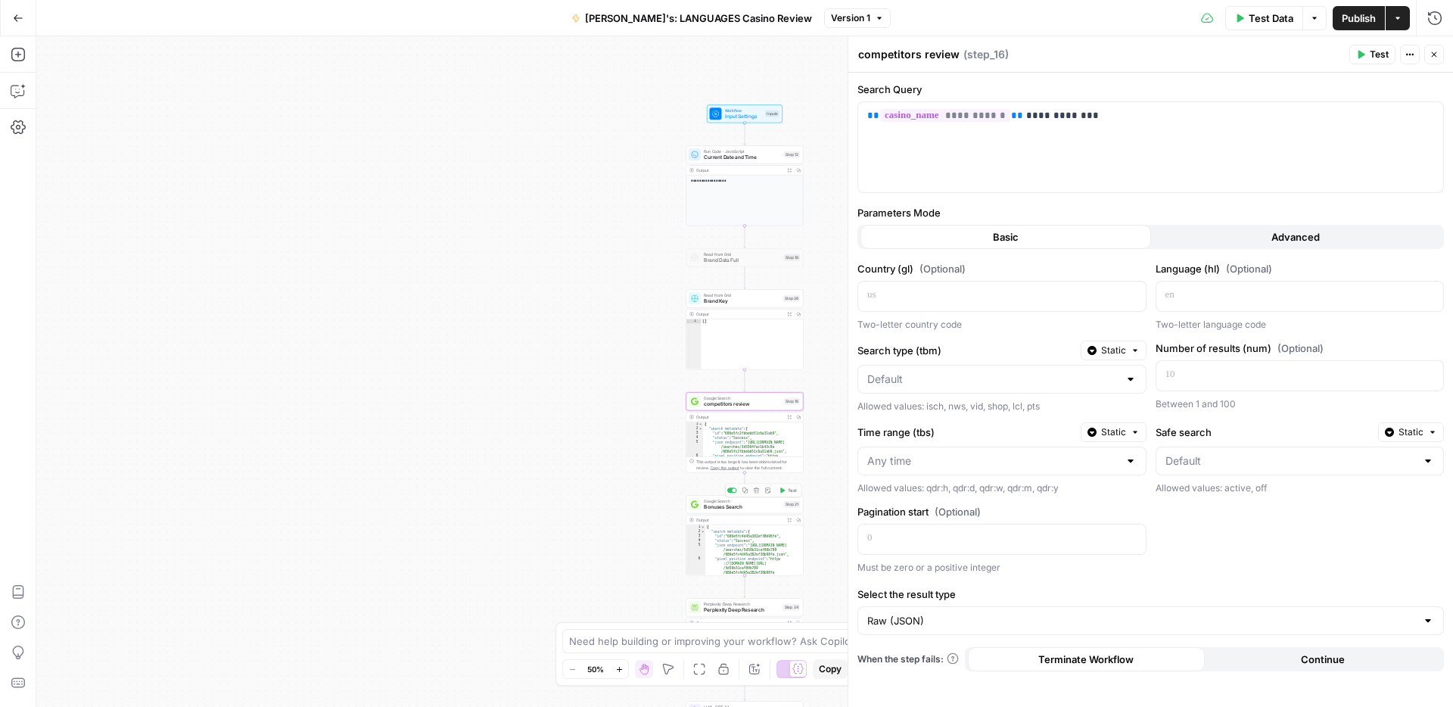
click at [716, 505] on span "Bonuses Search" at bounding box center [742, 507] width 77 height 8
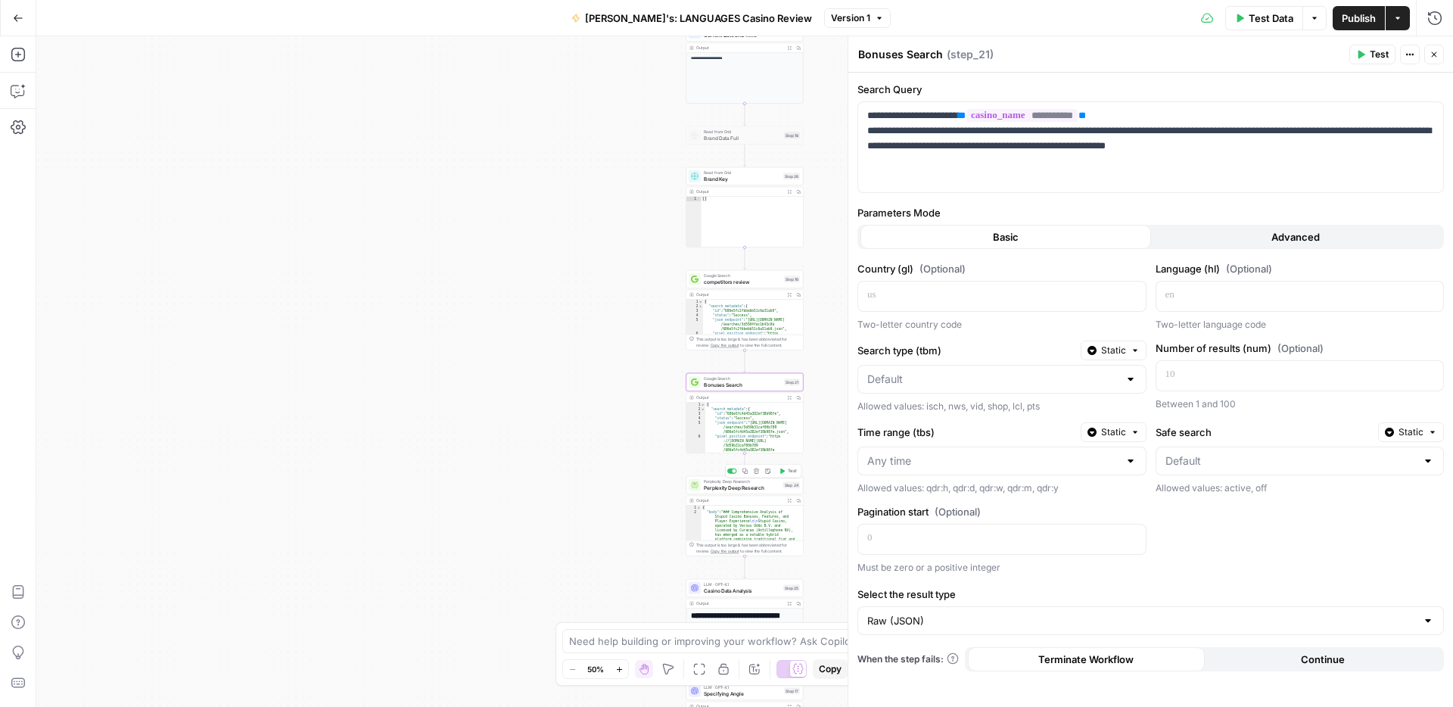
click at [705, 486] on span "Perplexity Deep Research" at bounding box center [742, 488] width 76 height 8
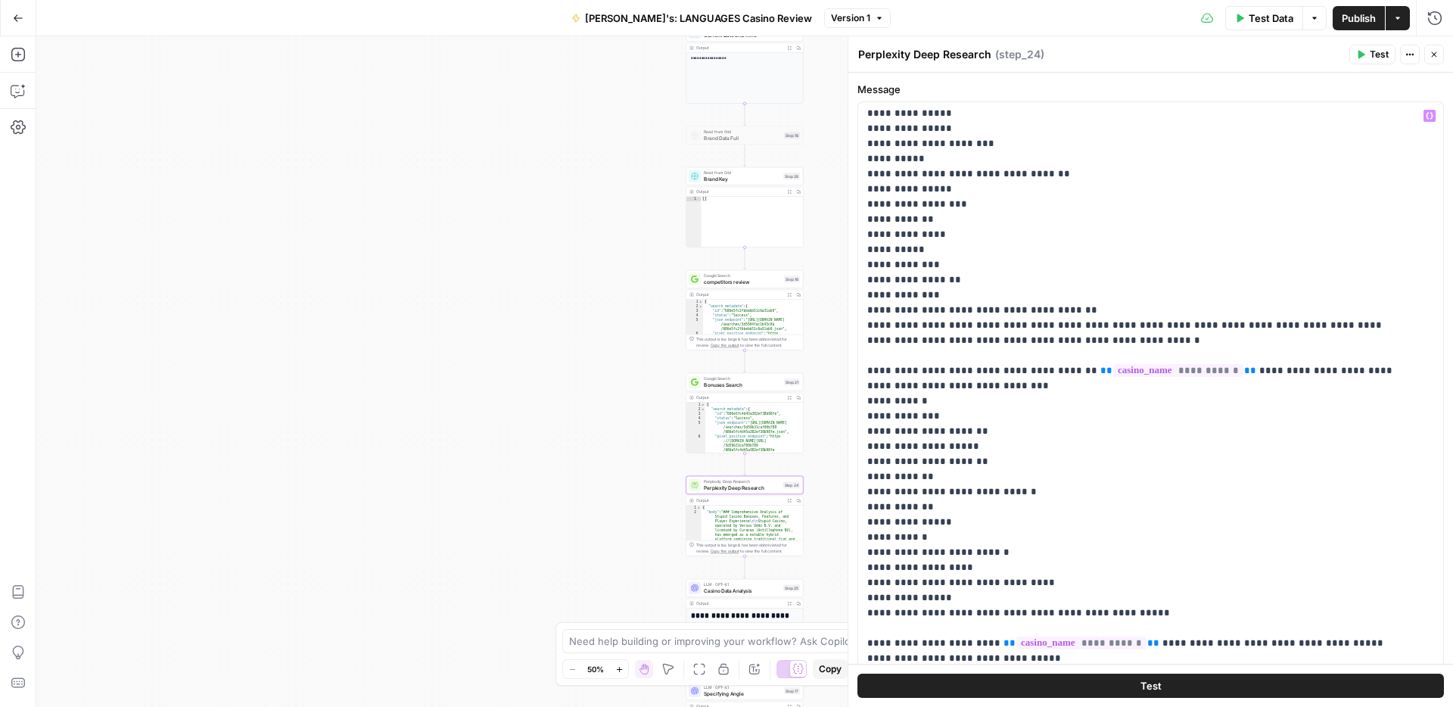
scroll to position [248, 0]
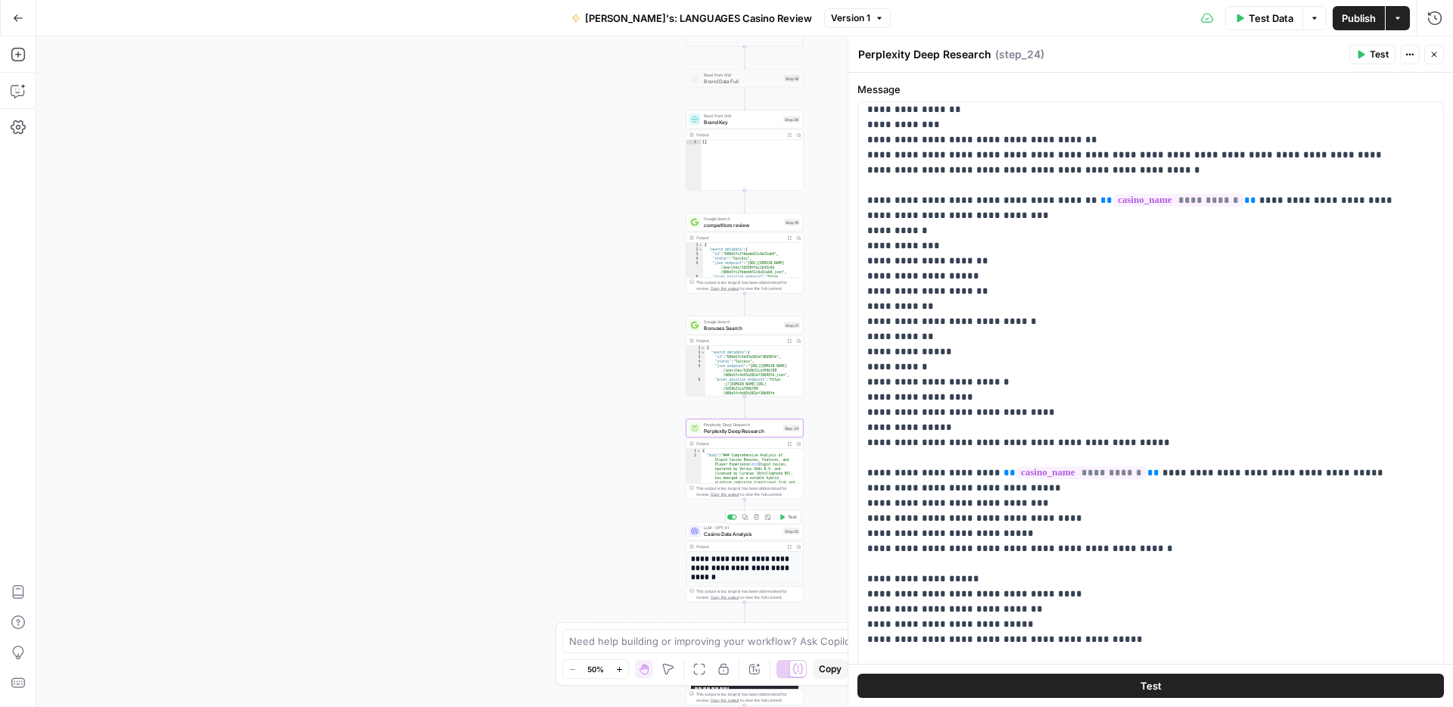
click at [713, 538] on div "LLM · GPT-4.1 Casino Data Analysis Step 25 Copy step Delete step Add Note Test" at bounding box center [745, 531] width 117 height 18
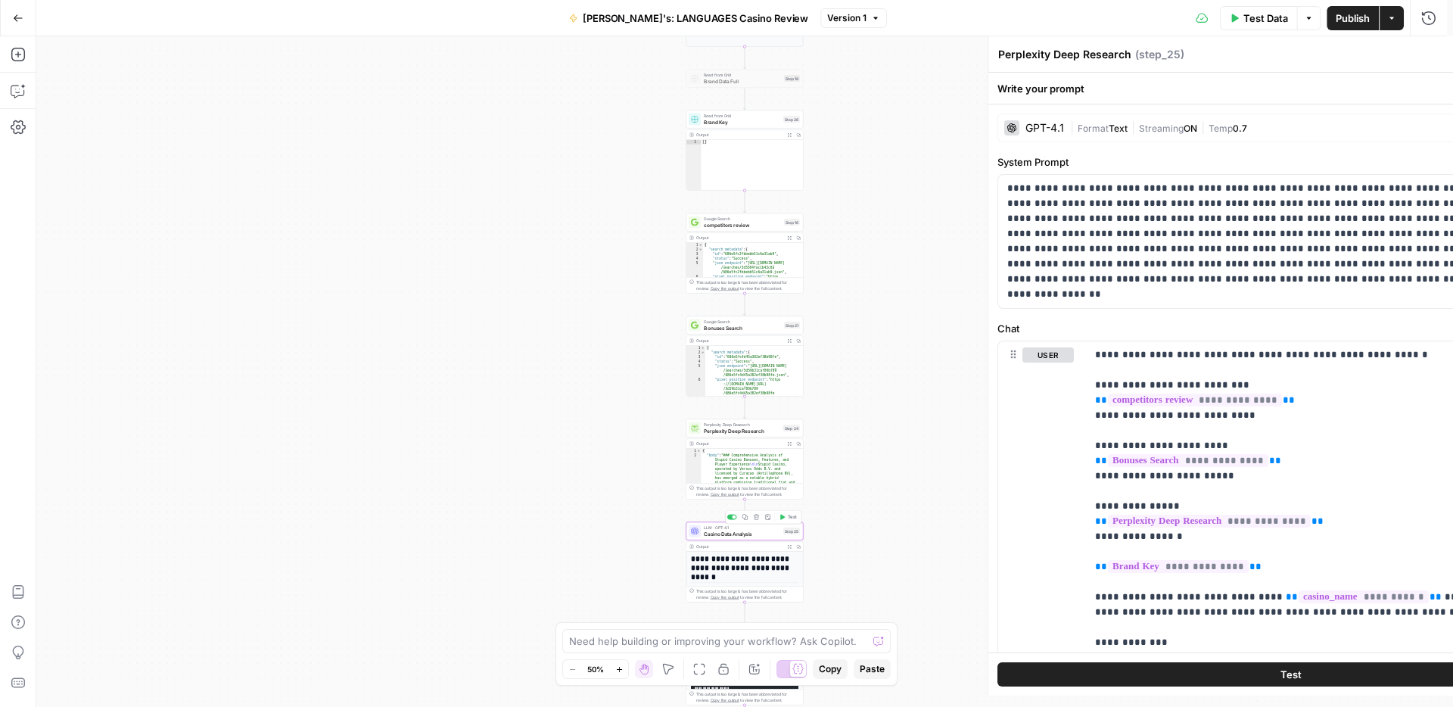
type textarea "Casino Data Analysis"
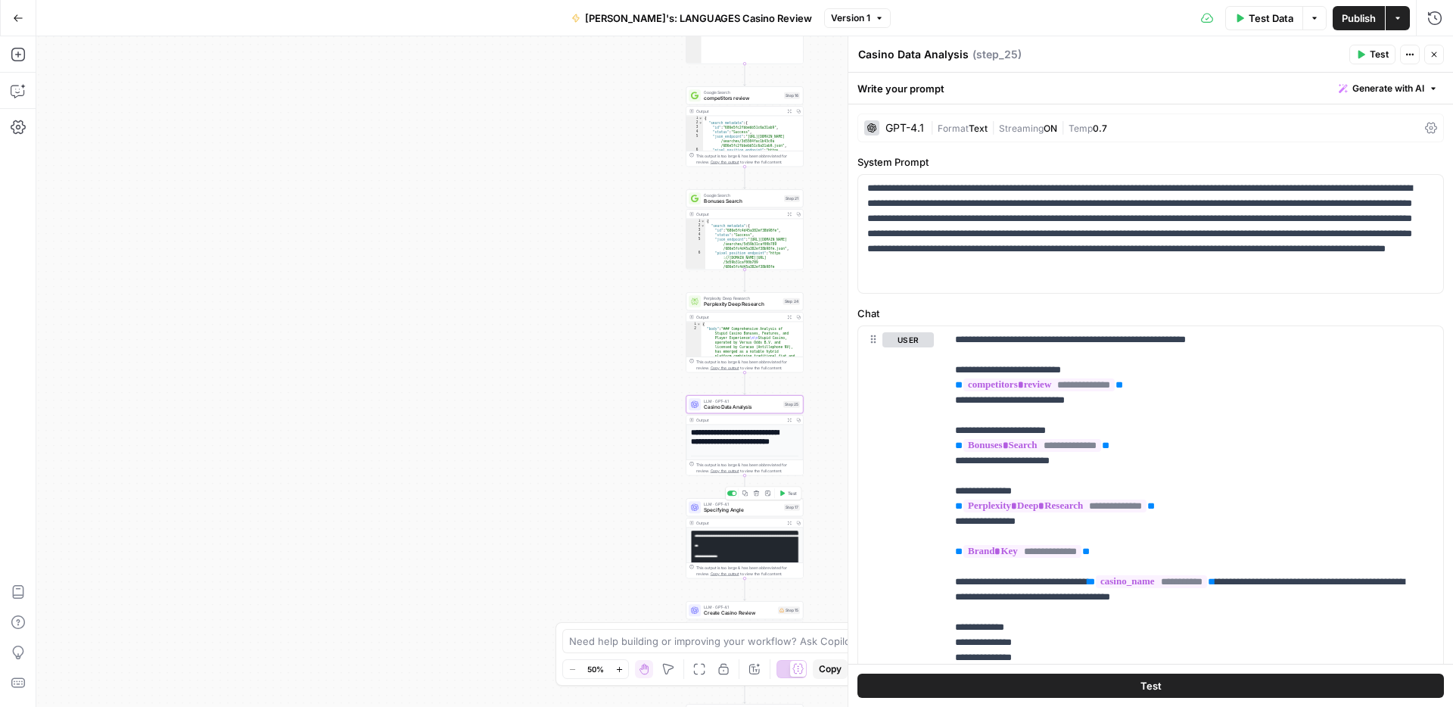
click at [708, 512] on span "Specifying Angle" at bounding box center [742, 510] width 77 height 8
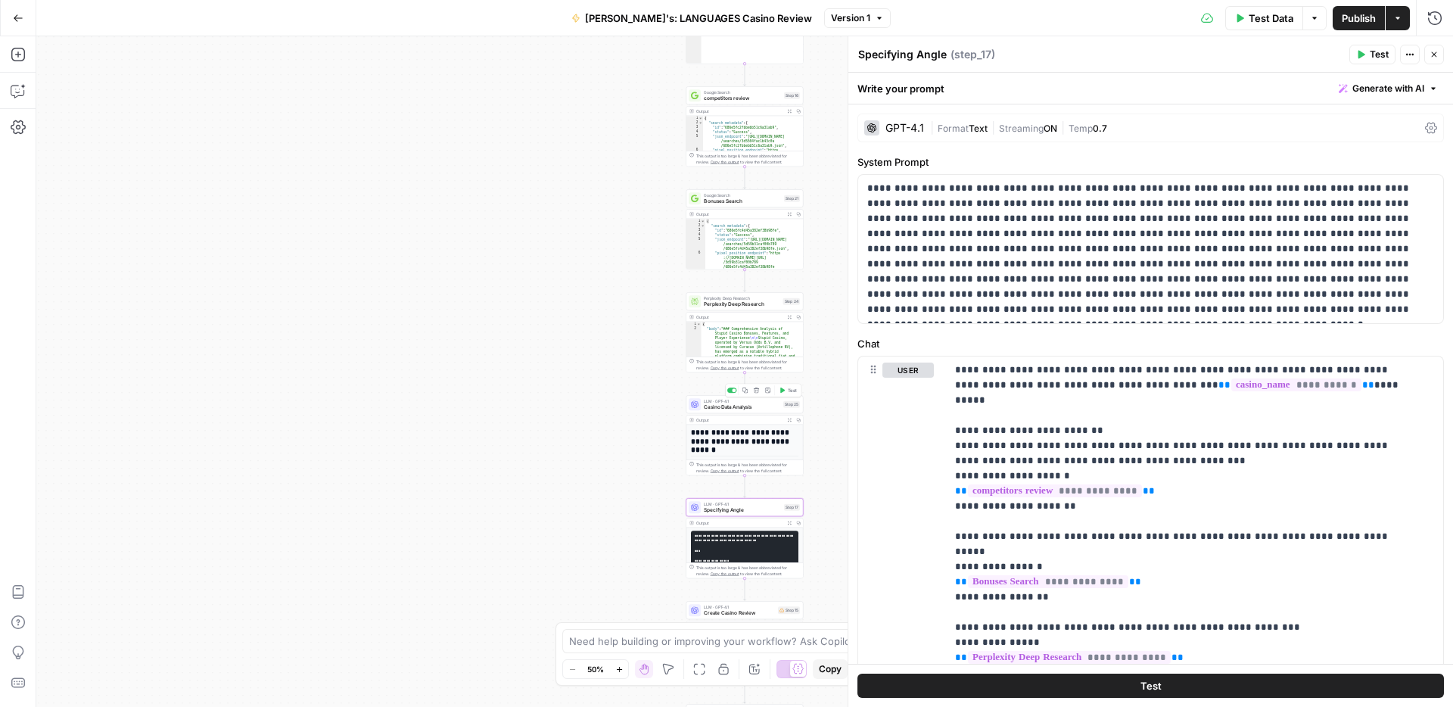
click at [727, 406] on span "Casino Data Analysis" at bounding box center [742, 407] width 76 height 8
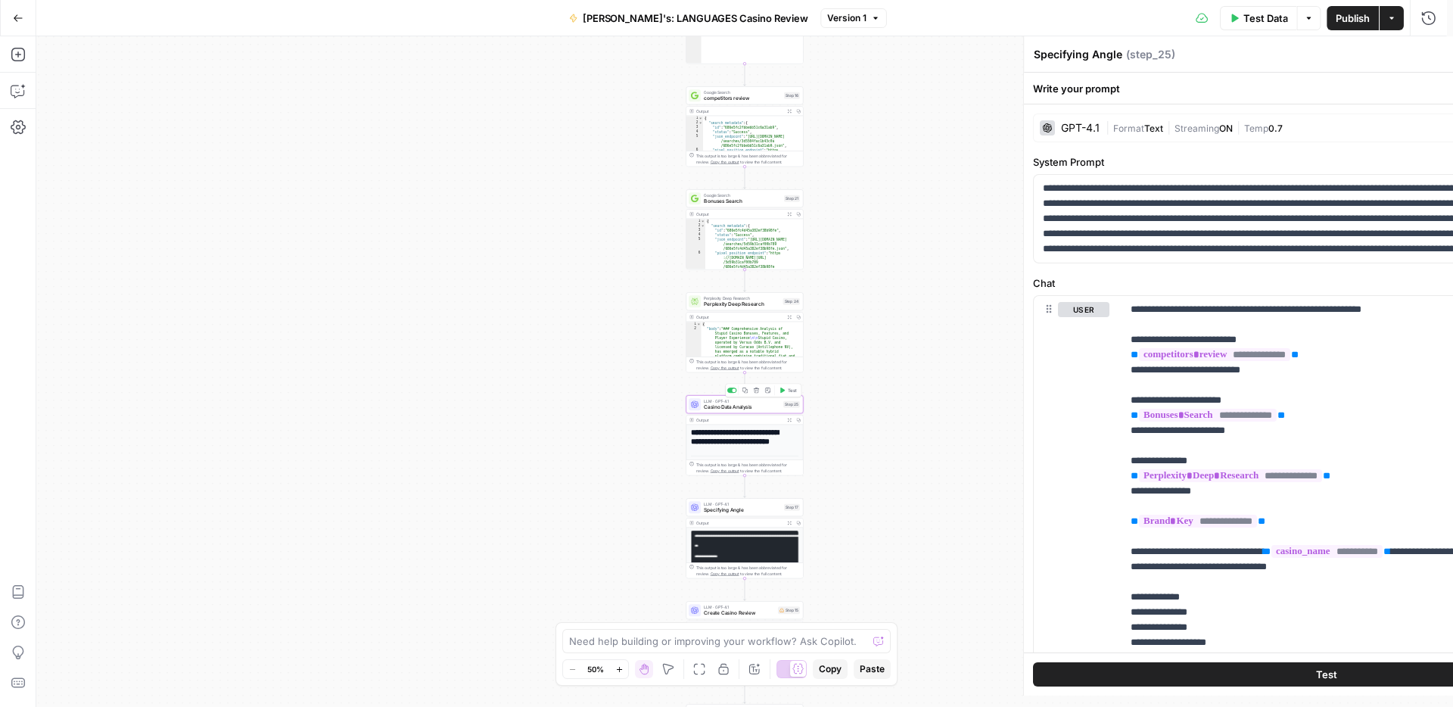
type textarea "Casino Data Analysis"
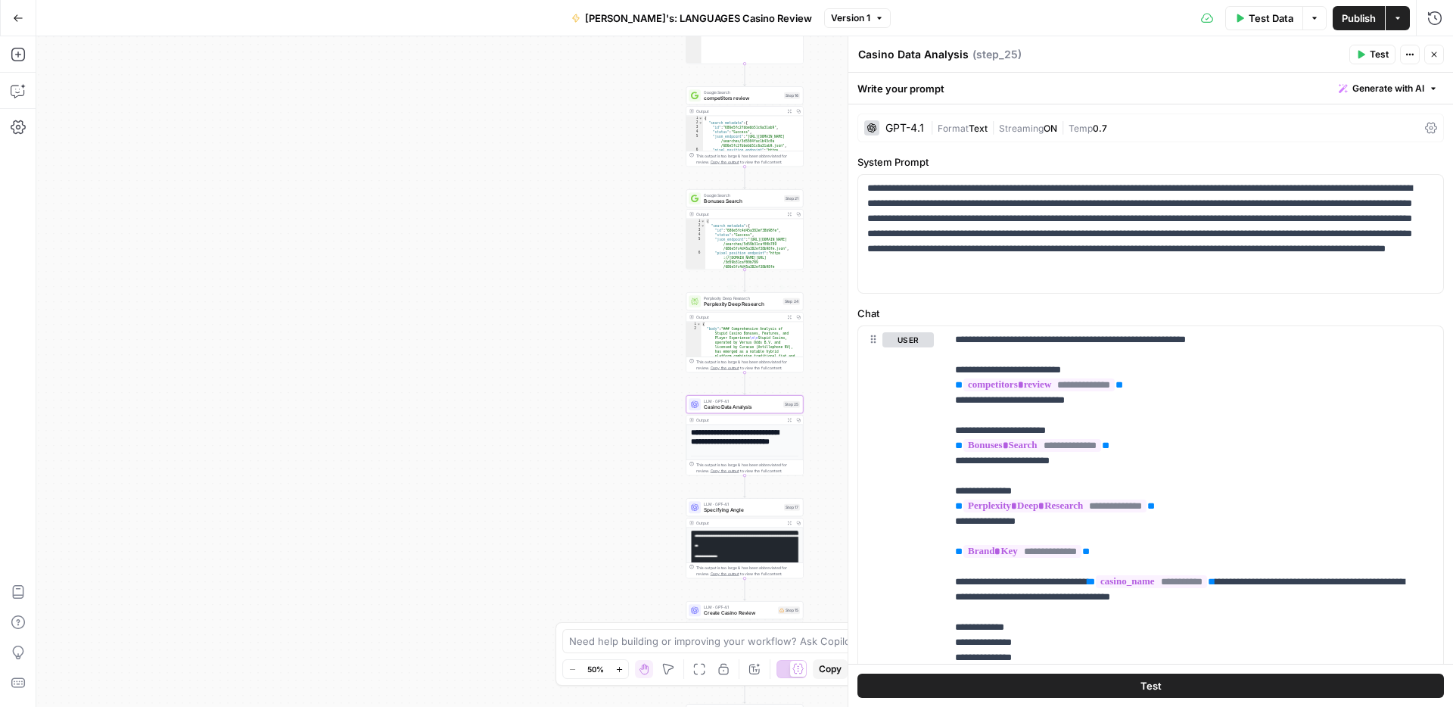
click at [707, 301] on span "Perplexity Deep Research" at bounding box center [742, 305] width 76 height 8
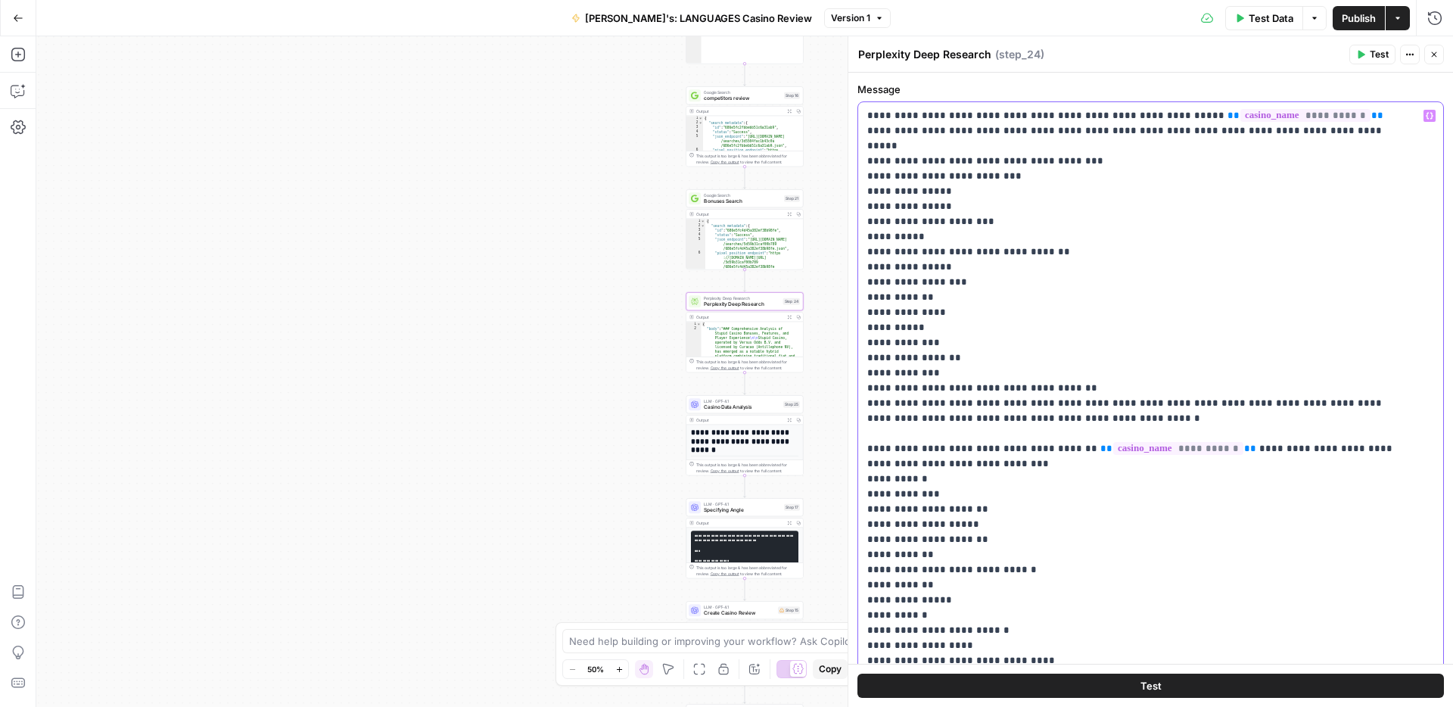
drag, startPoint x: 1067, startPoint y: 405, endPoint x: 869, endPoint y: 393, distance: 197.9
click at [831, 398] on body "**********" at bounding box center [726, 353] width 1453 height 707
drag, startPoint x: 867, startPoint y: 388, endPoint x: 1060, endPoint y: 403, distance: 194.4
click at [1060, 403] on p "**********" at bounding box center [1139, 615] width 544 height 1014
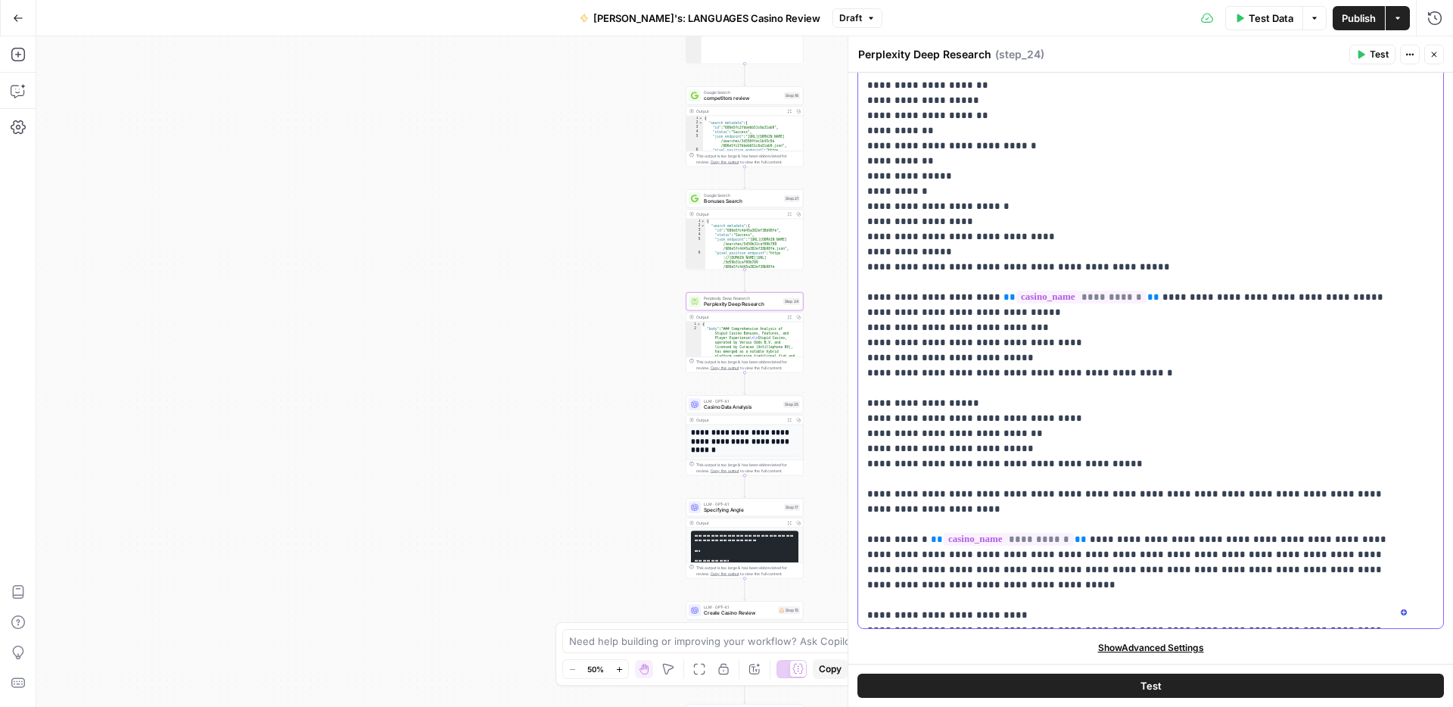
scroll to position [326, 0]
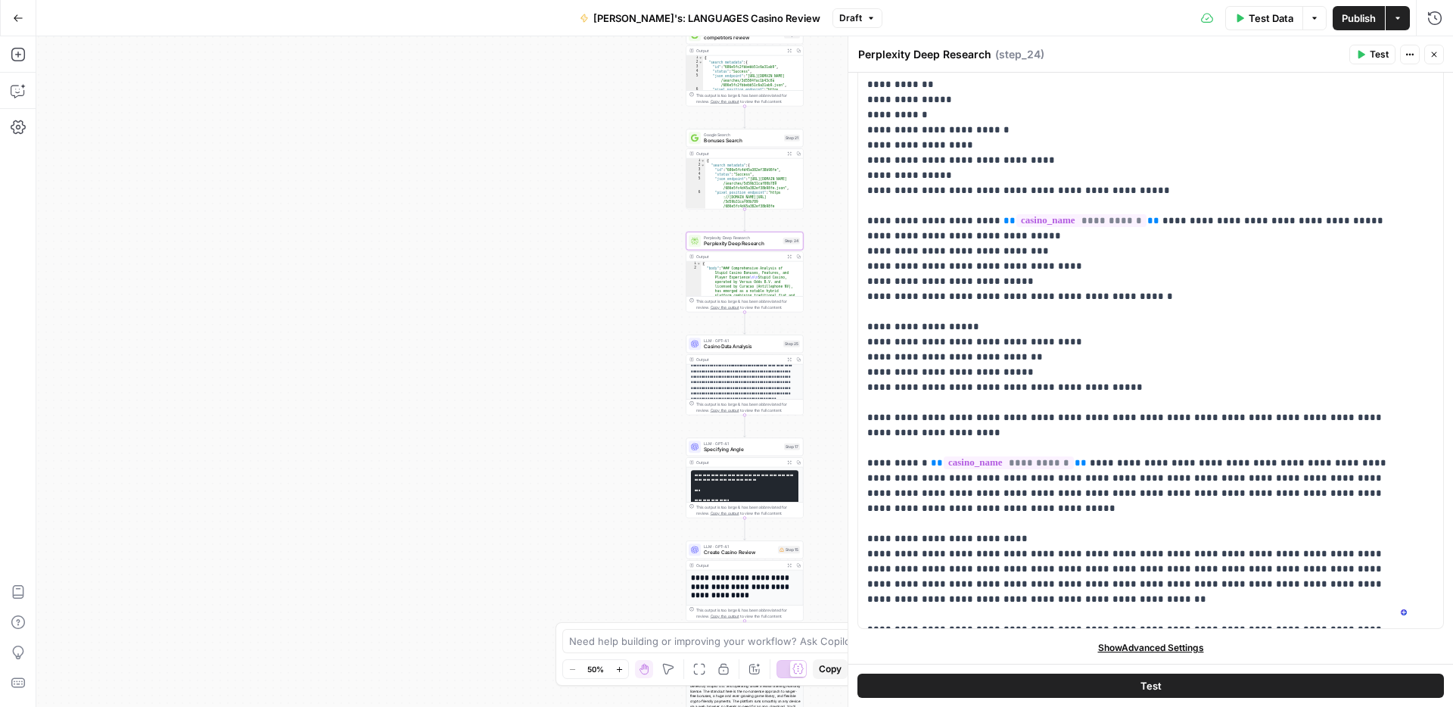
click at [734, 345] on span "Casino Data Analysis" at bounding box center [742, 347] width 76 height 8
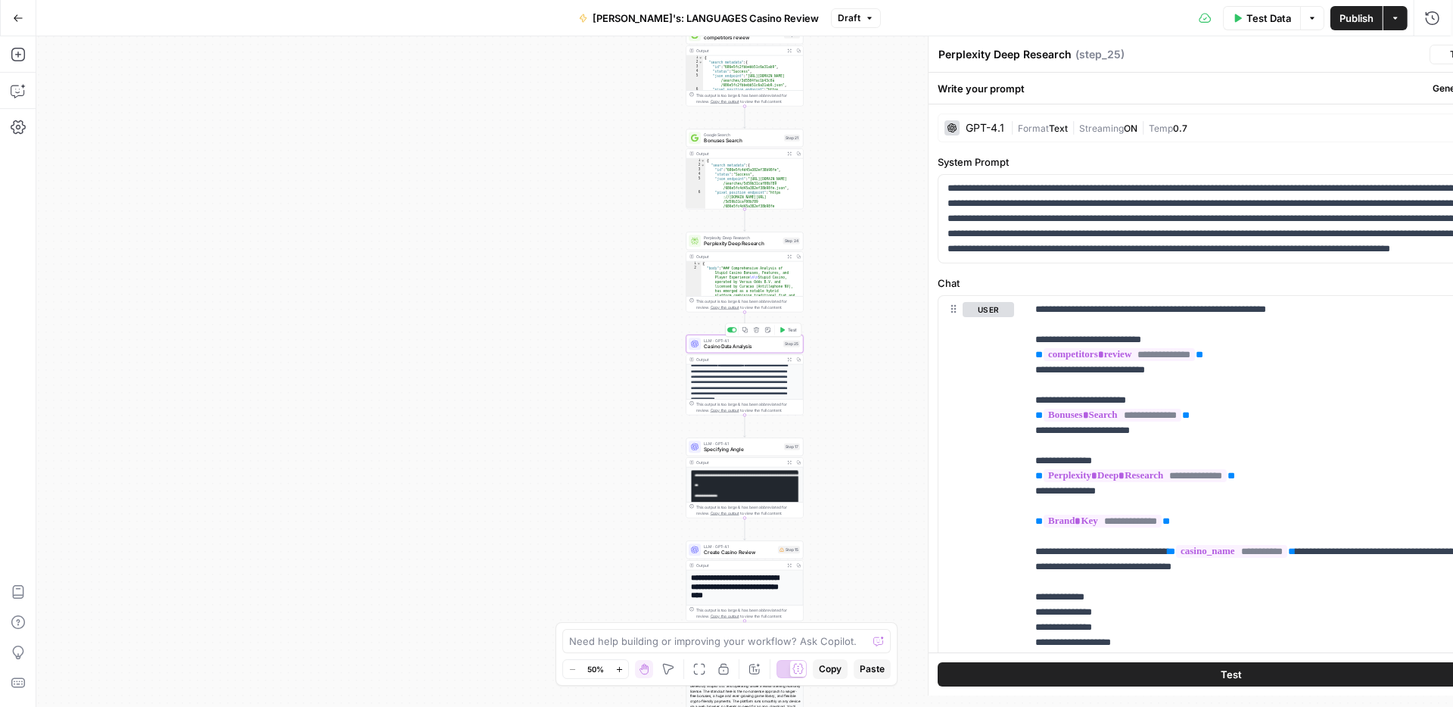
type textarea "Casino Data Analysis"
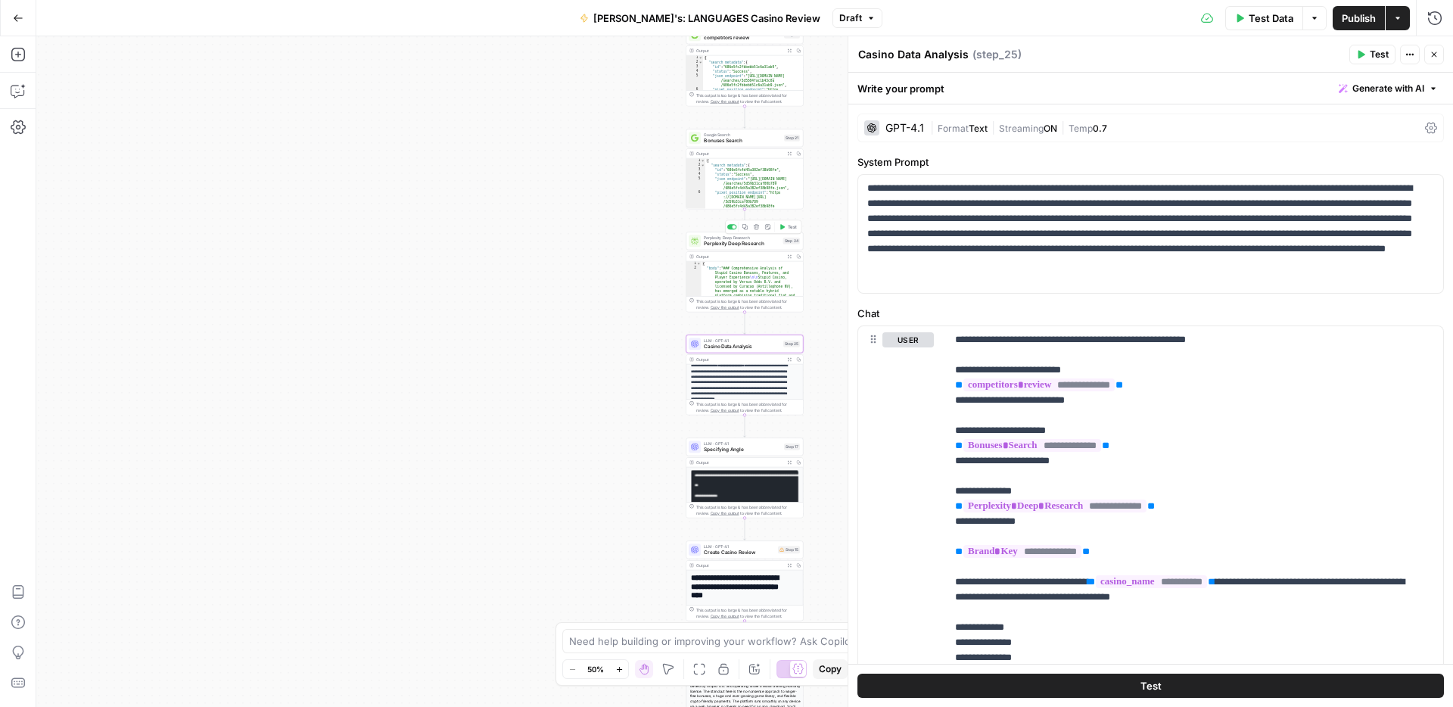
click at [749, 246] on span "Perplexity Deep Research" at bounding box center [742, 244] width 76 height 8
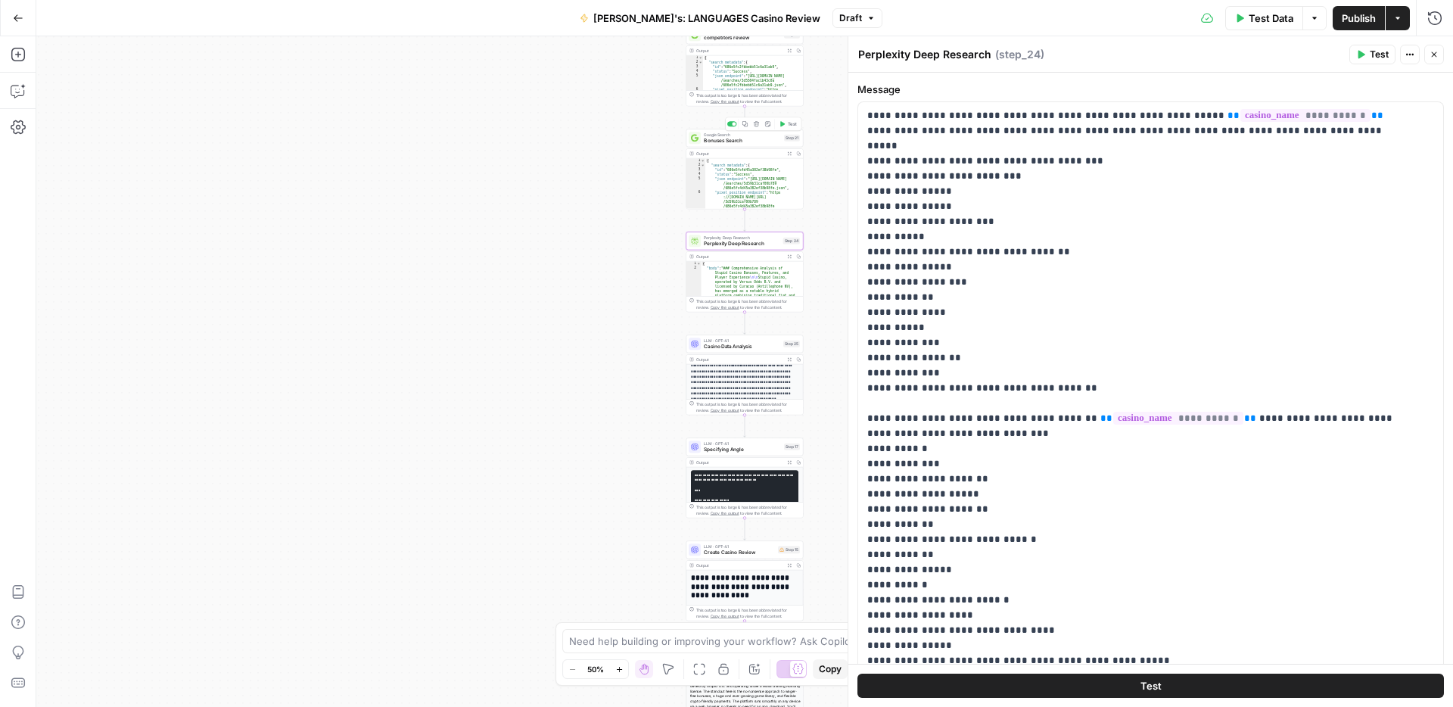
click at [727, 139] on span "Bonuses Search" at bounding box center [742, 141] width 77 height 8
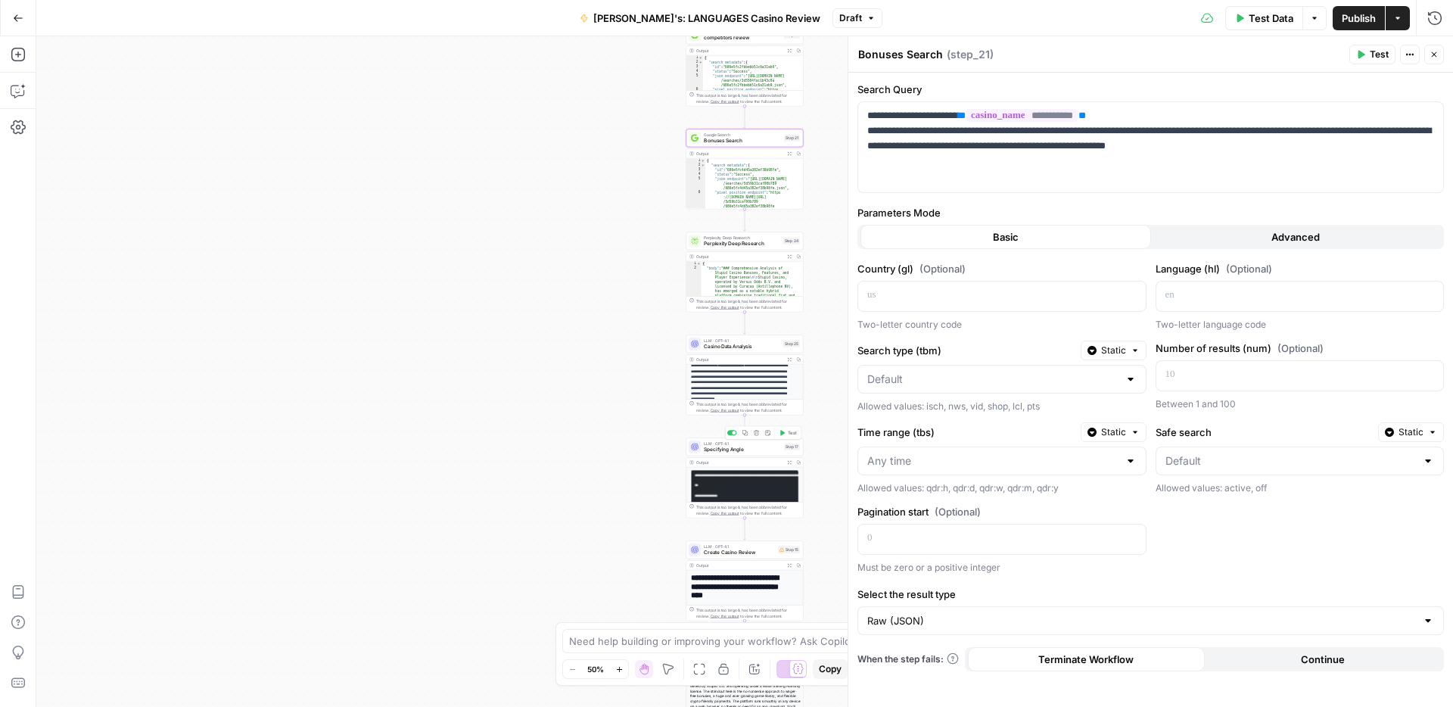
click at [718, 444] on span "LLM · GPT-4.1" at bounding box center [742, 444] width 77 height 6
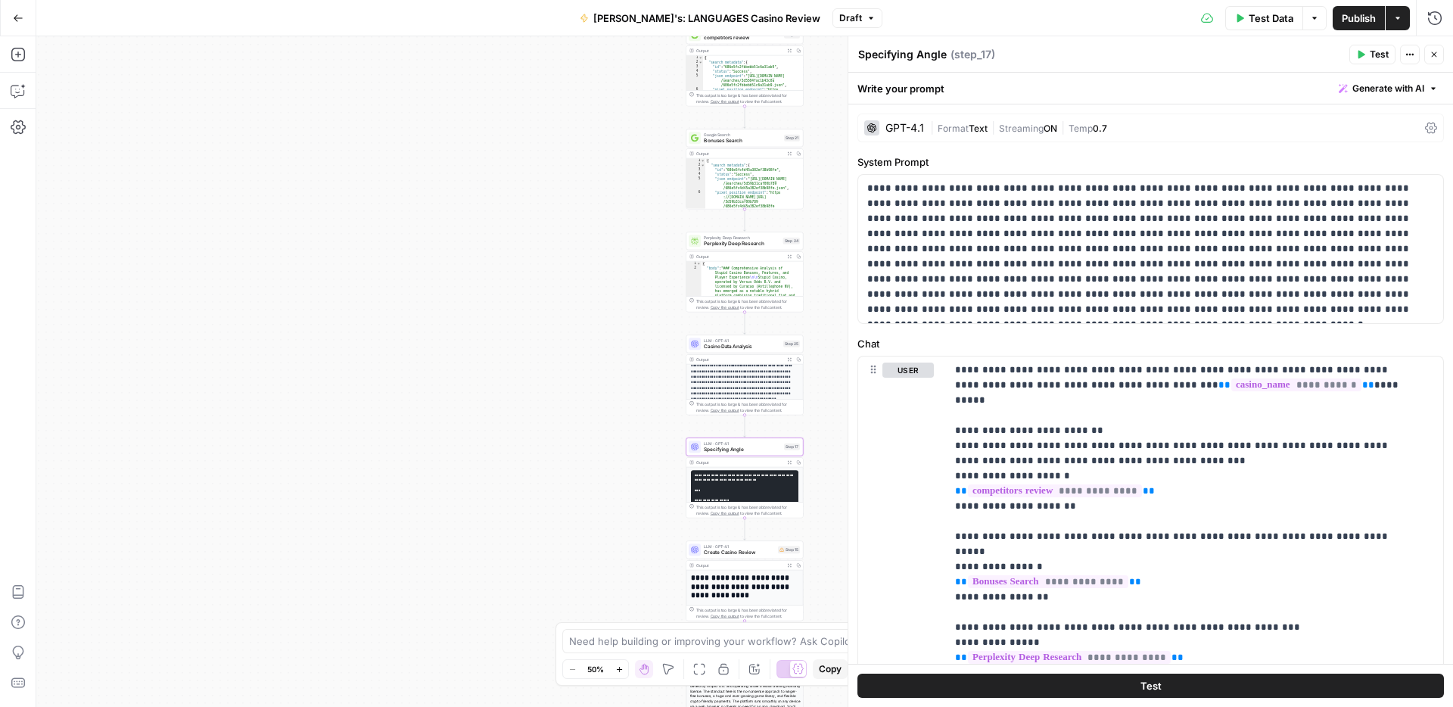
click at [1403, 89] on span "Generate with AI" at bounding box center [1389, 89] width 72 height 14
click at [1315, 168] on div "Improve your existing prompt" at bounding box center [1356, 171] width 126 height 14
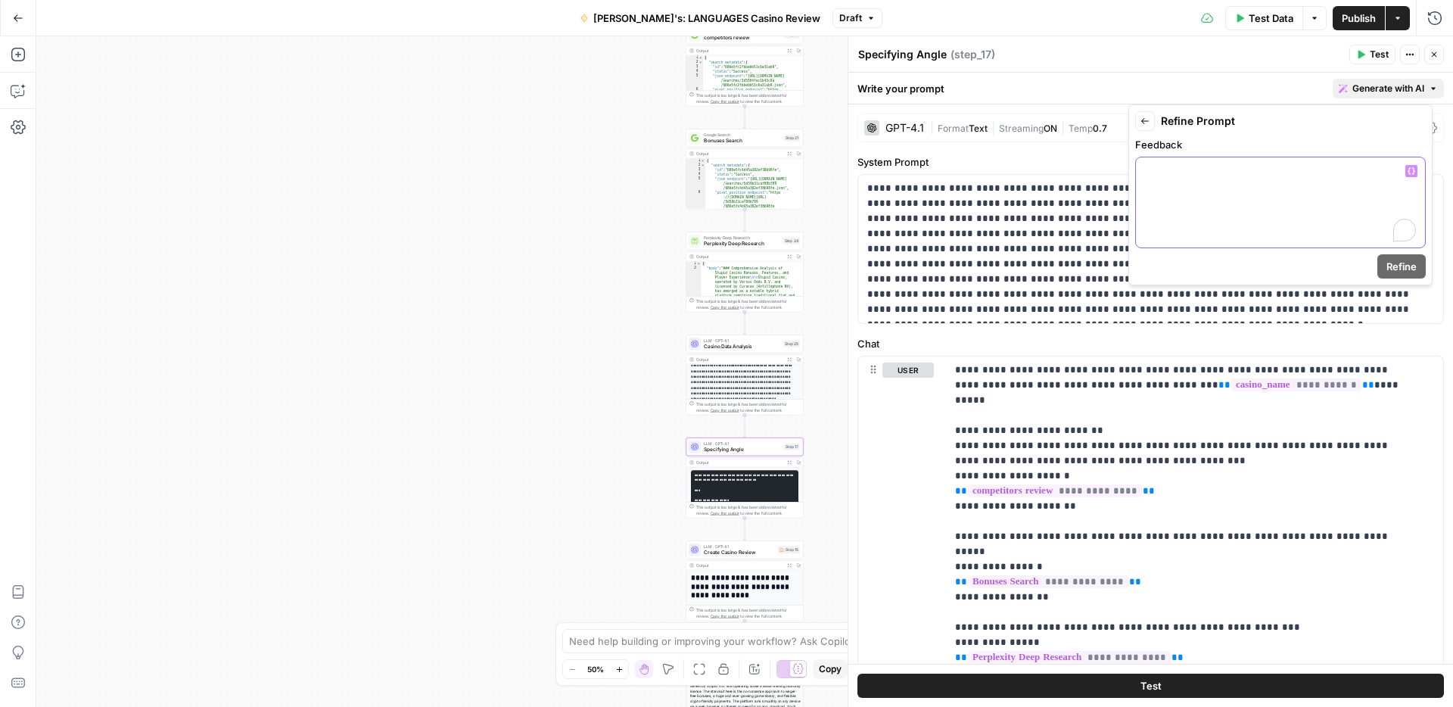
click at [1222, 172] on p "To enrich screen reader interactions, please activate Accessibility in Grammarl…" at bounding box center [1280, 170] width 271 height 15
click at [1416, 268] on span "Refine" at bounding box center [1402, 266] width 30 height 15
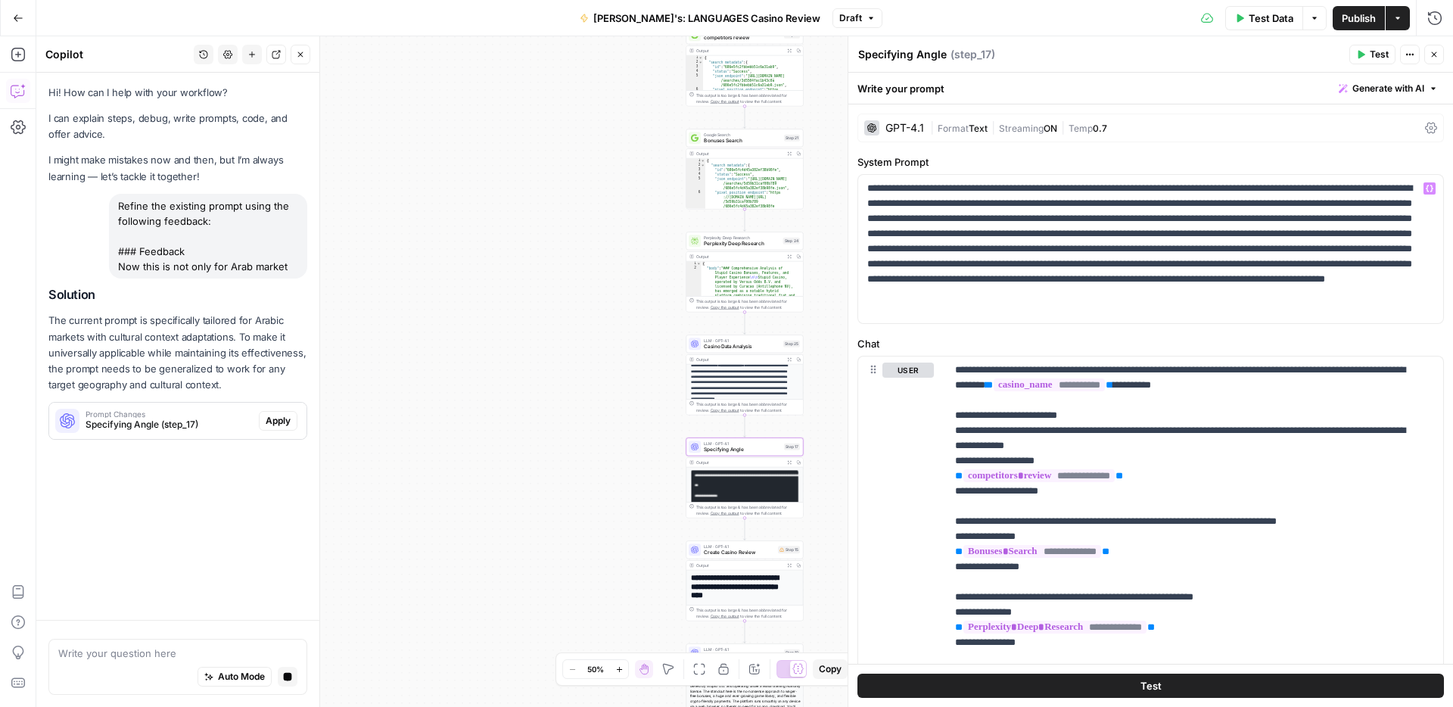
scroll to position [0, 0]
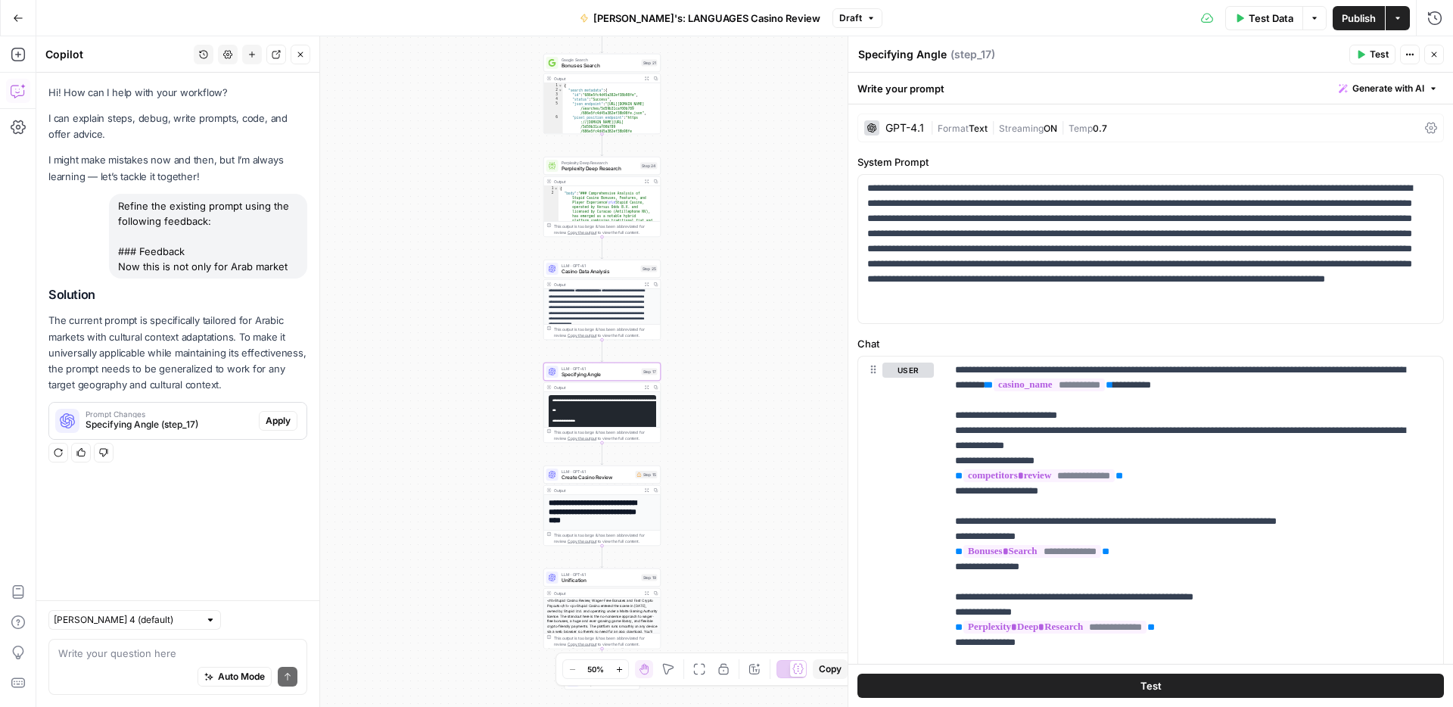
click at [278, 419] on span "Apply" at bounding box center [278, 421] width 25 height 14
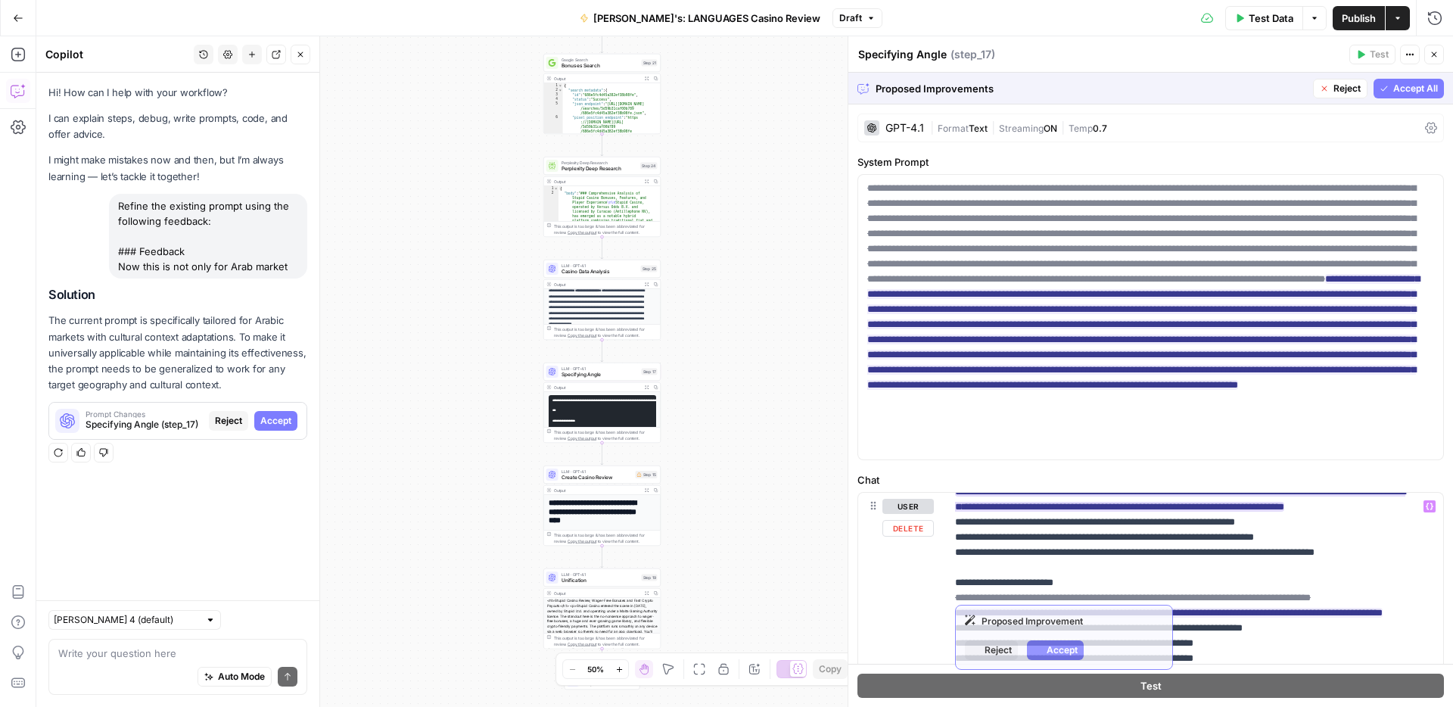
scroll to position [939, 0]
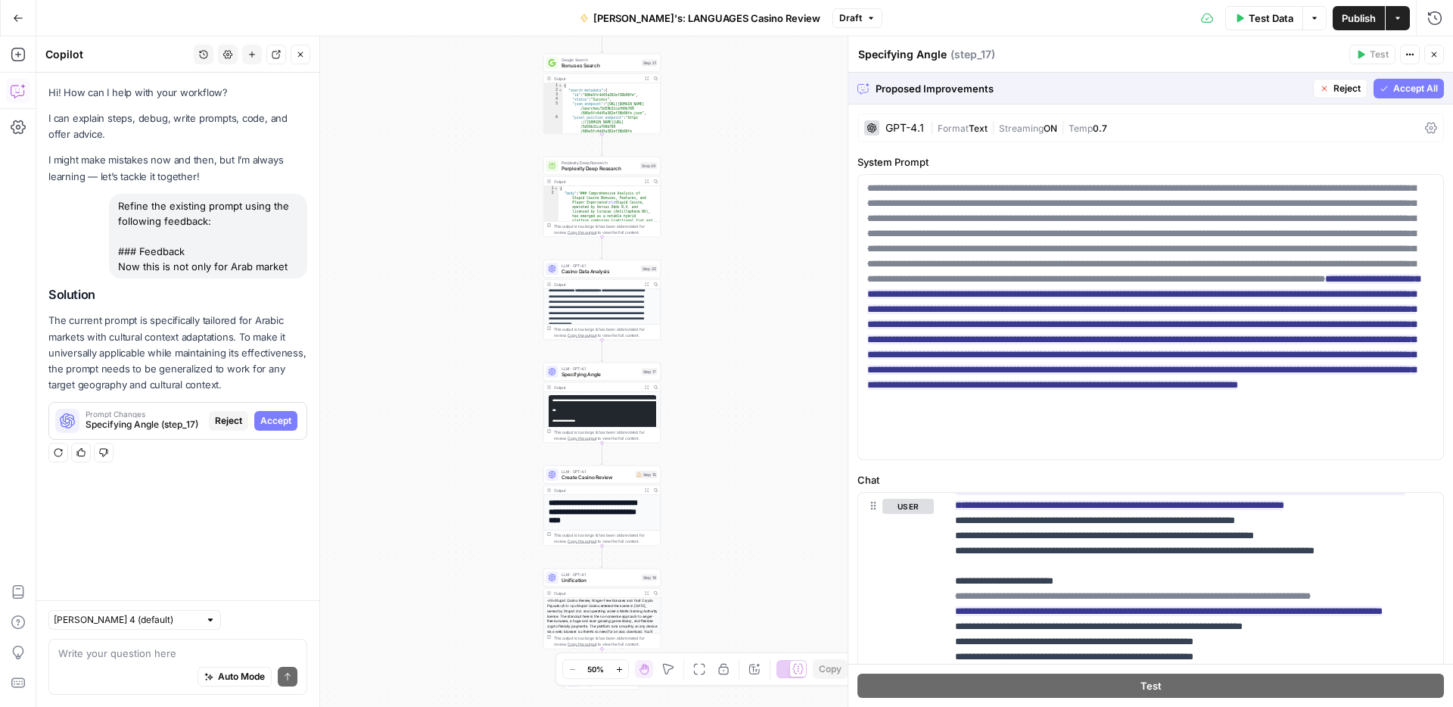
click at [1412, 89] on span "Accept All" at bounding box center [1416, 89] width 45 height 14
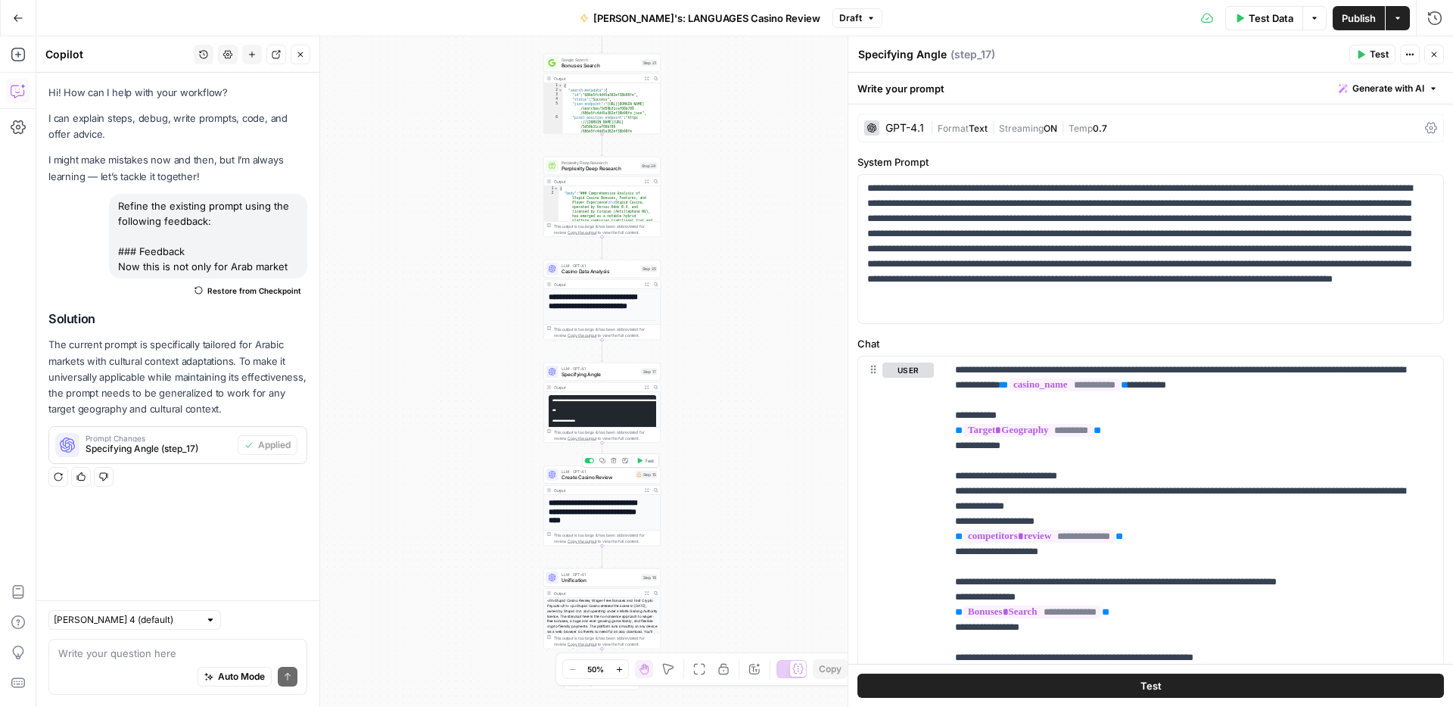
click at [592, 481] on span "Create Casino Review" at bounding box center [597, 478] width 71 height 8
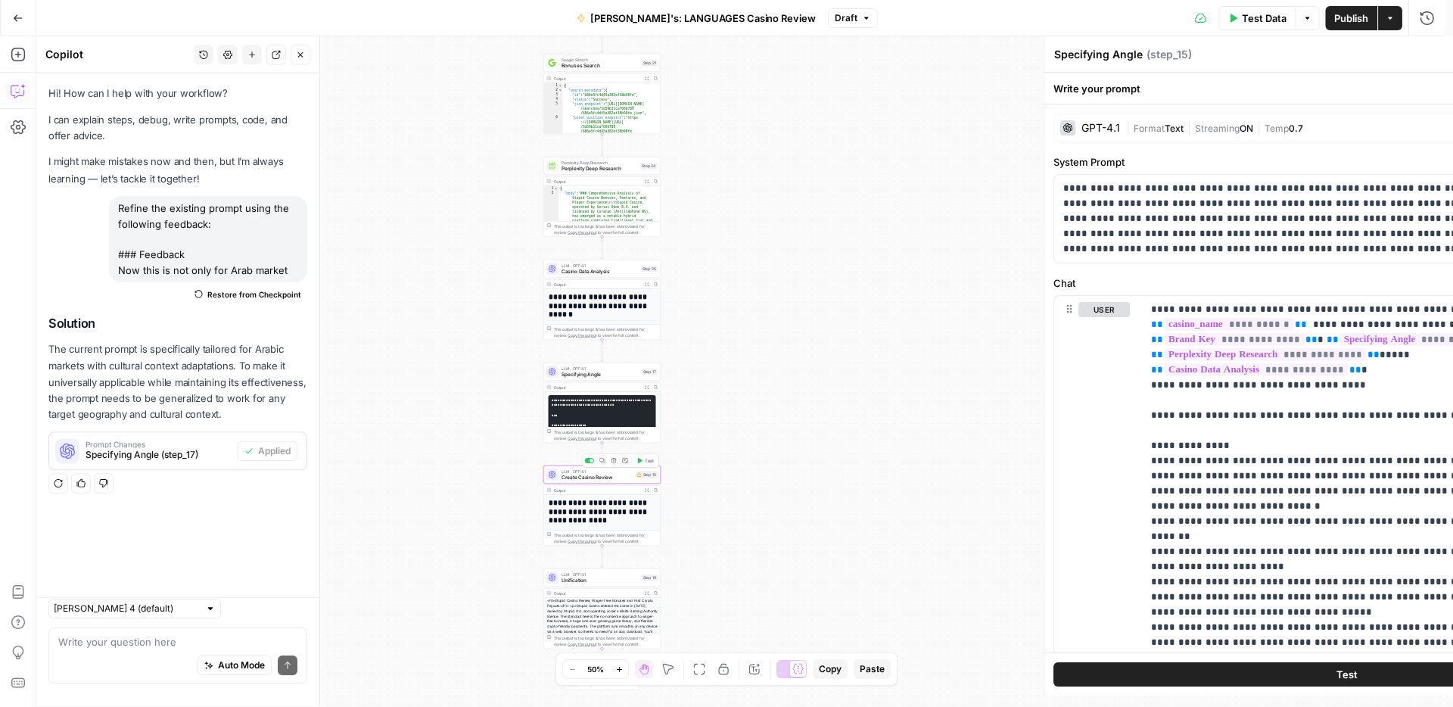
type textarea "Create Casino Review"
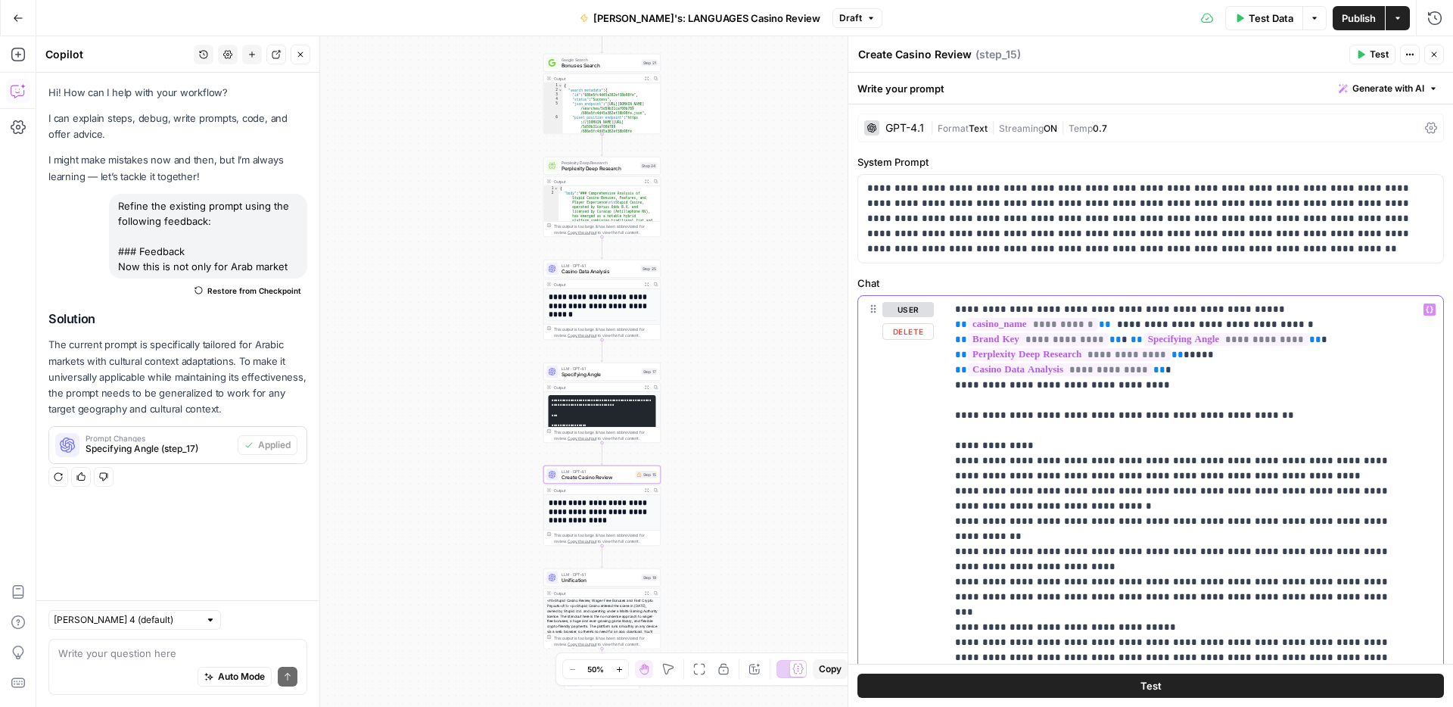
drag, startPoint x: 1134, startPoint y: 385, endPoint x: 1097, endPoint y: 385, distance: 37.1
copy p "********"
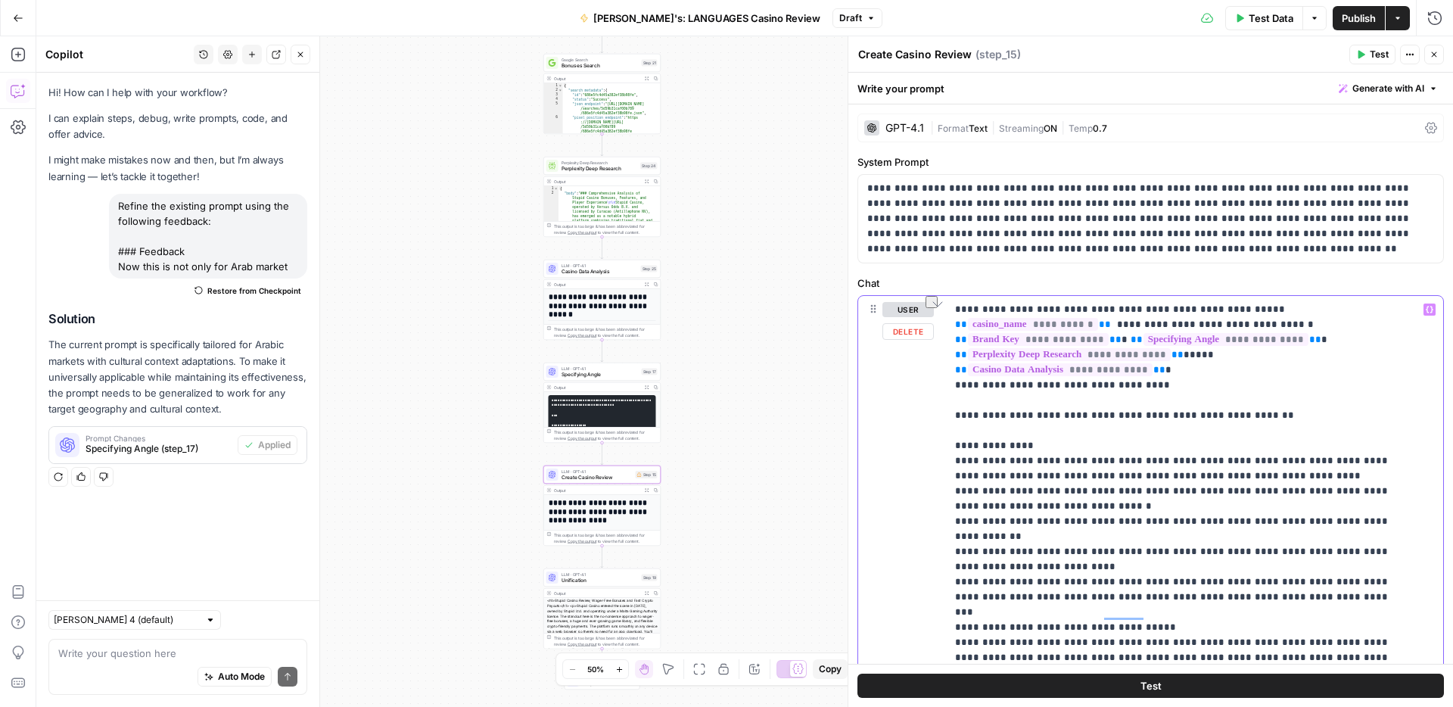
drag, startPoint x: 1137, startPoint y: 385, endPoint x: 1096, endPoint y: 384, distance: 40.9
type input "in Arabic"
click at [1396, 274] on icon "button" at bounding box center [1398, 275] width 8 height 8
type input "in"
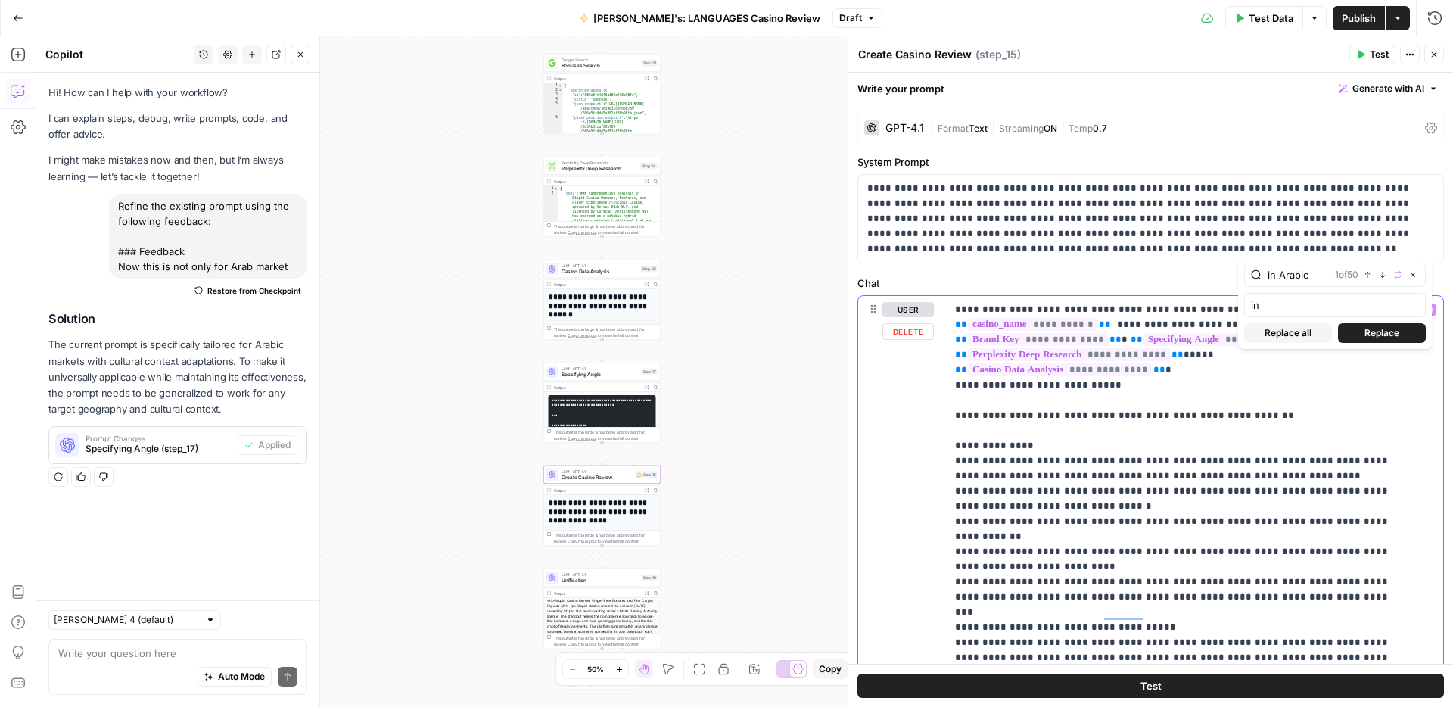
click at [1426, 310] on icon "button" at bounding box center [1430, 310] width 8 height 8
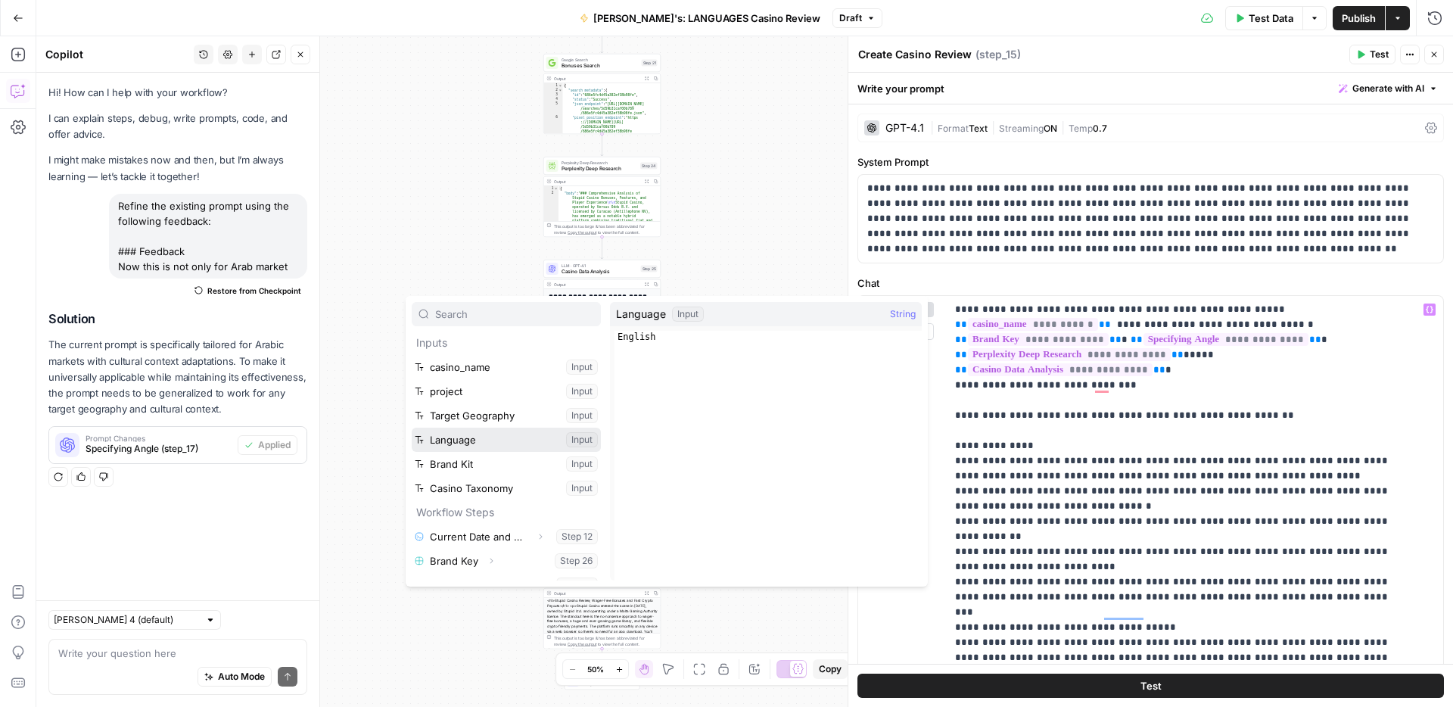
click at [490, 435] on button "Select variable Language" at bounding box center [506, 440] width 189 height 24
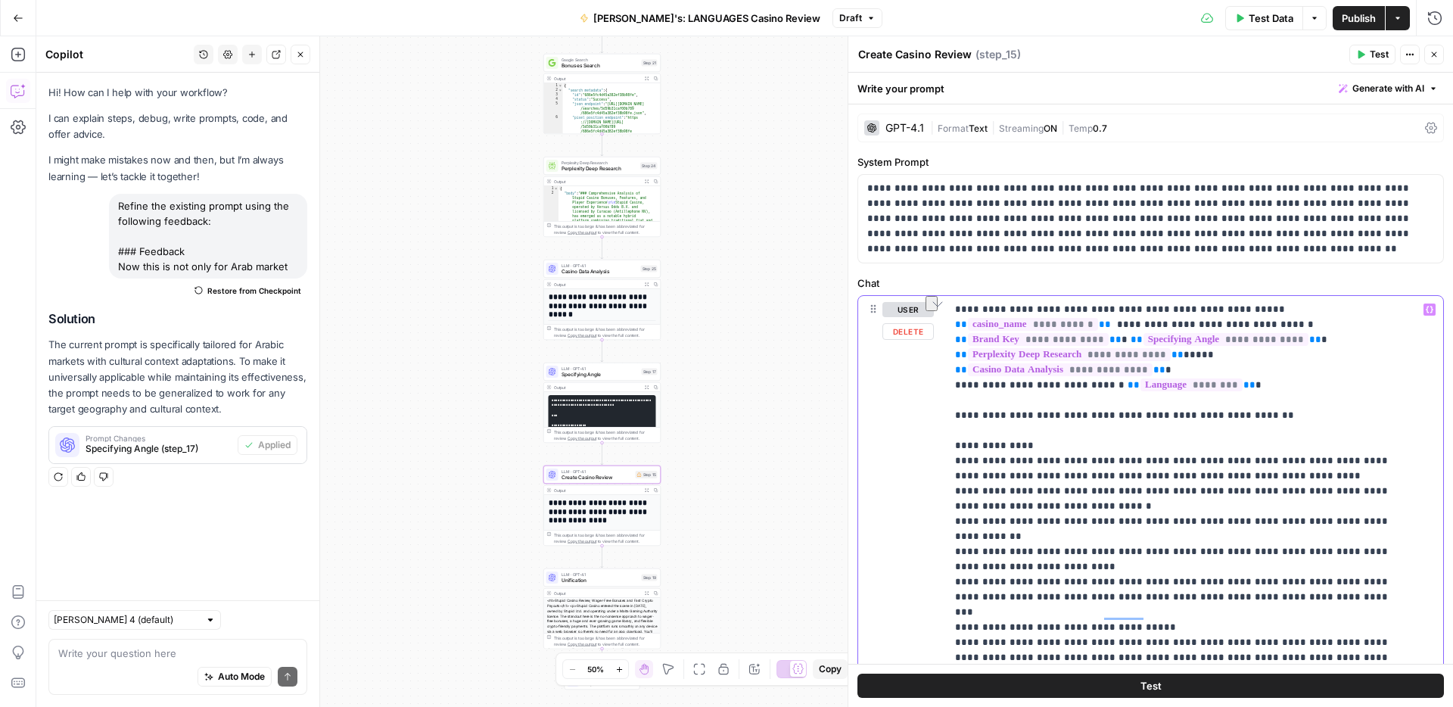
drag, startPoint x: 1095, startPoint y: 386, endPoint x: 1229, endPoint y: 378, distance: 134.2
copy p "** ** ******** **"
click at [1394, 272] on icon "button" at bounding box center [1398, 275] width 8 height 8
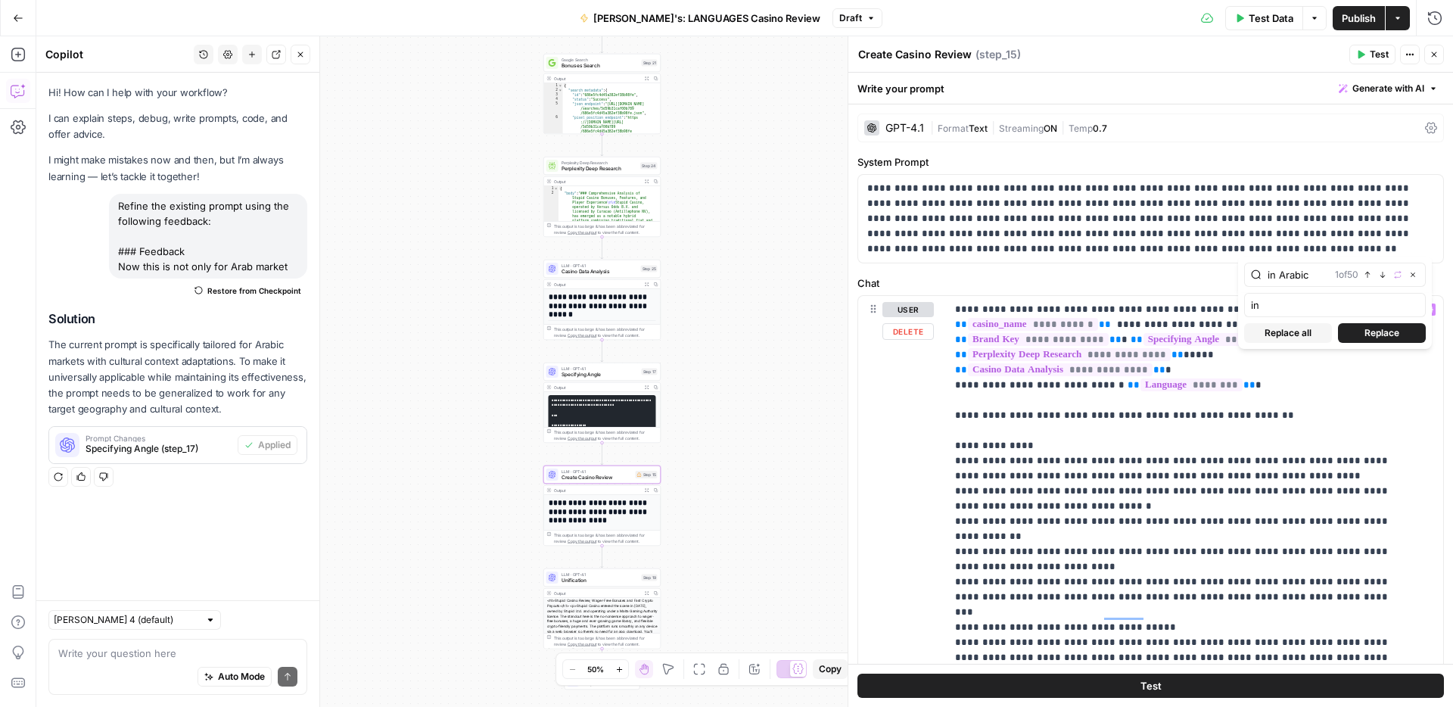
drag, startPoint x: 1294, startPoint y: 306, endPoint x: 1244, endPoint y: 305, distance: 50.0
click at [1244, 305] on div "in" at bounding box center [1335, 305] width 182 height 24
type input "in {{language}}"
click at [1313, 331] on button "Replace all" at bounding box center [1288, 333] width 88 height 20
click at [1289, 329] on span "Replace all" at bounding box center [1288, 333] width 47 height 14
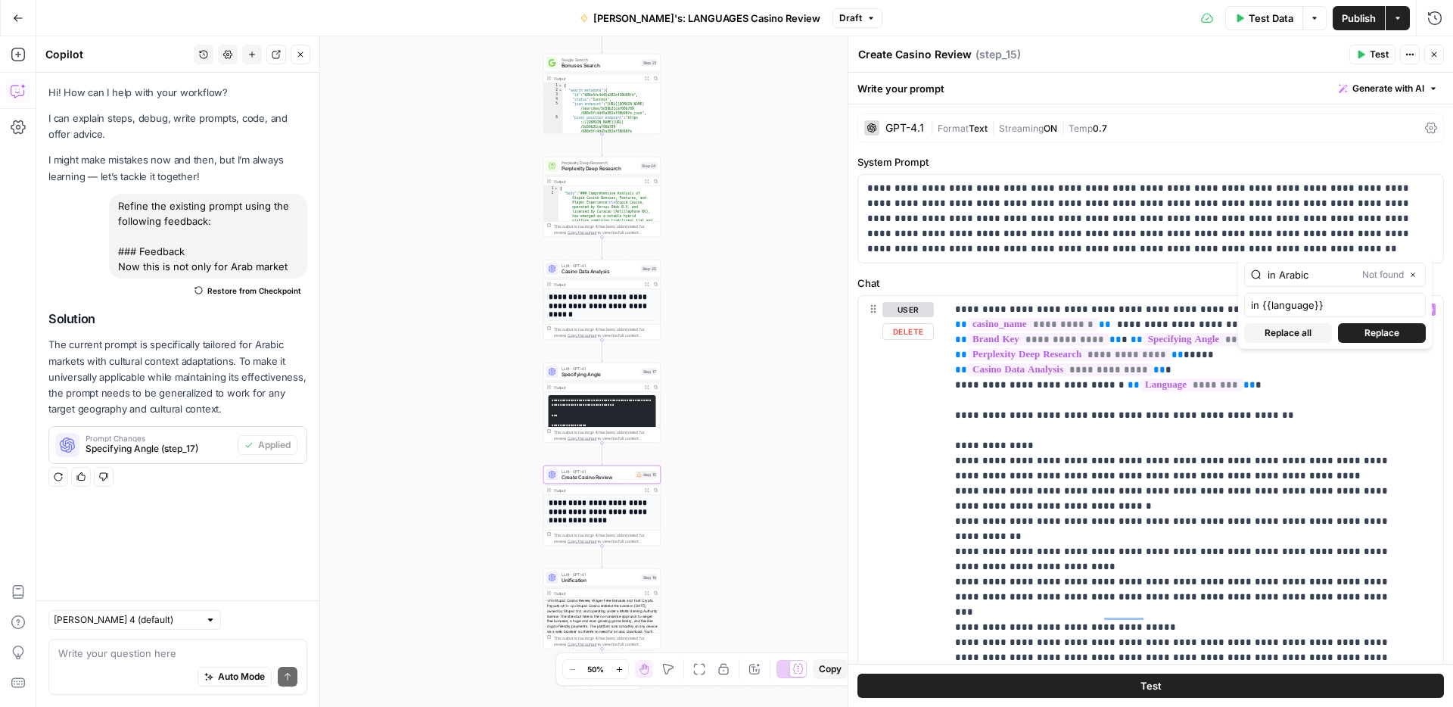
click at [1369, 335] on span "Replace" at bounding box center [1382, 333] width 35 height 14
click at [1325, 267] on input "in Arabic" at bounding box center [1312, 274] width 89 height 15
drag, startPoint x: 1280, startPoint y: 276, endPoint x: 1262, endPoint y: 276, distance: 18.2
click at [1262, 276] on div "in Arabic Not found Close" at bounding box center [1335, 275] width 182 height 24
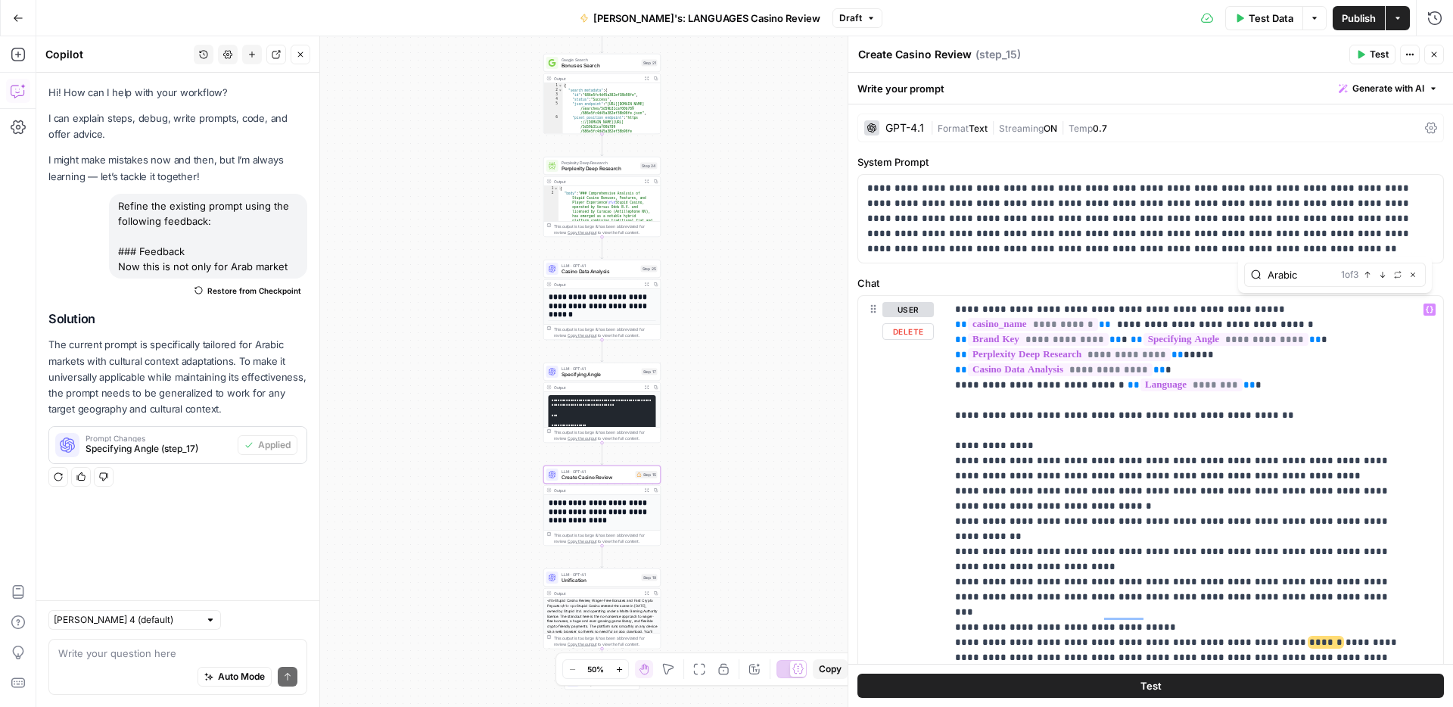
type input "Arabic"
drag, startPoint x: 1229, startPoint y: 612, endPoint x: 1330, endPoint y: 609, distance: 101.5
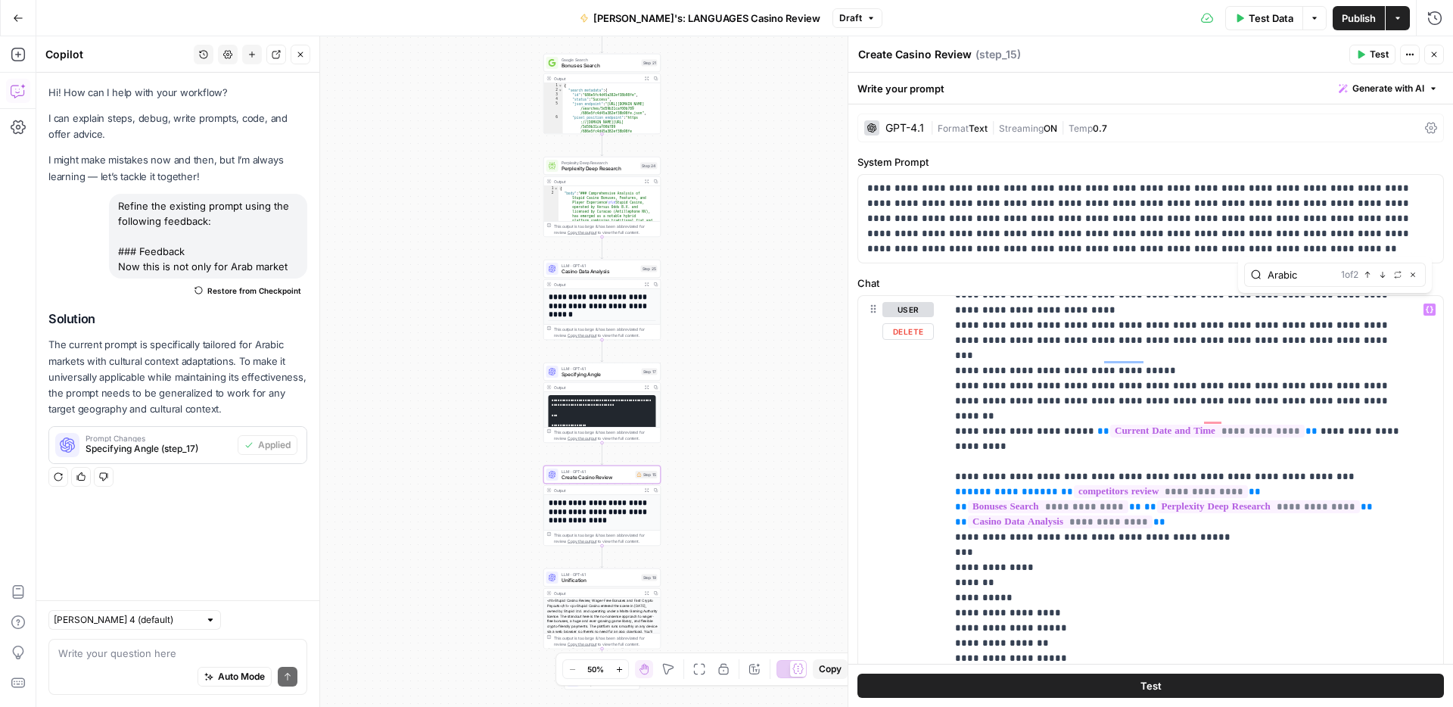
scroll to position [394, 0]
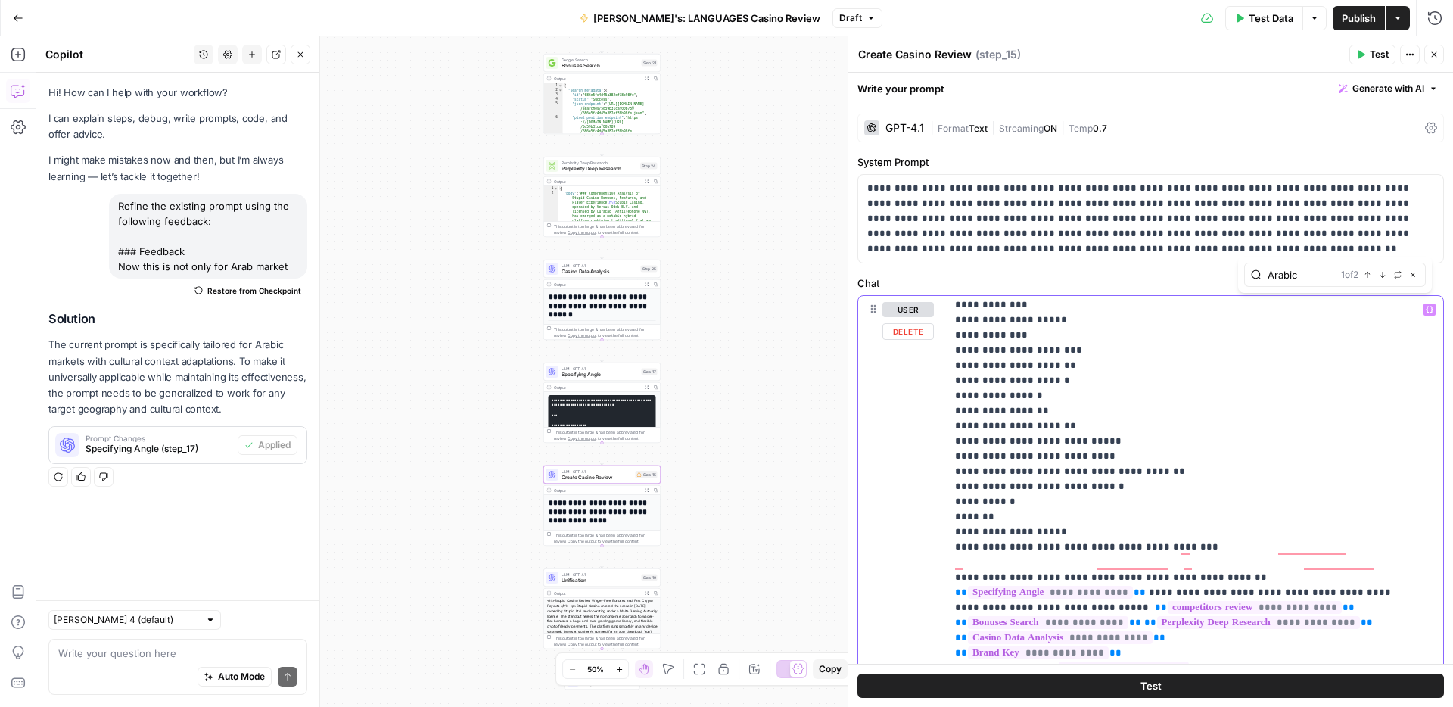
click at [1152, 693] on span "******" at bounding box center [1168, 698] width 33 height 10
drag, startPoint x: 1113, startPoint y: 609, endPoint x: 1150, endPoint y: 604, distance: 36.6
click at [1424, 308] on button "Variables Menu" at bounding box center [1430, 310] width 12 height 12
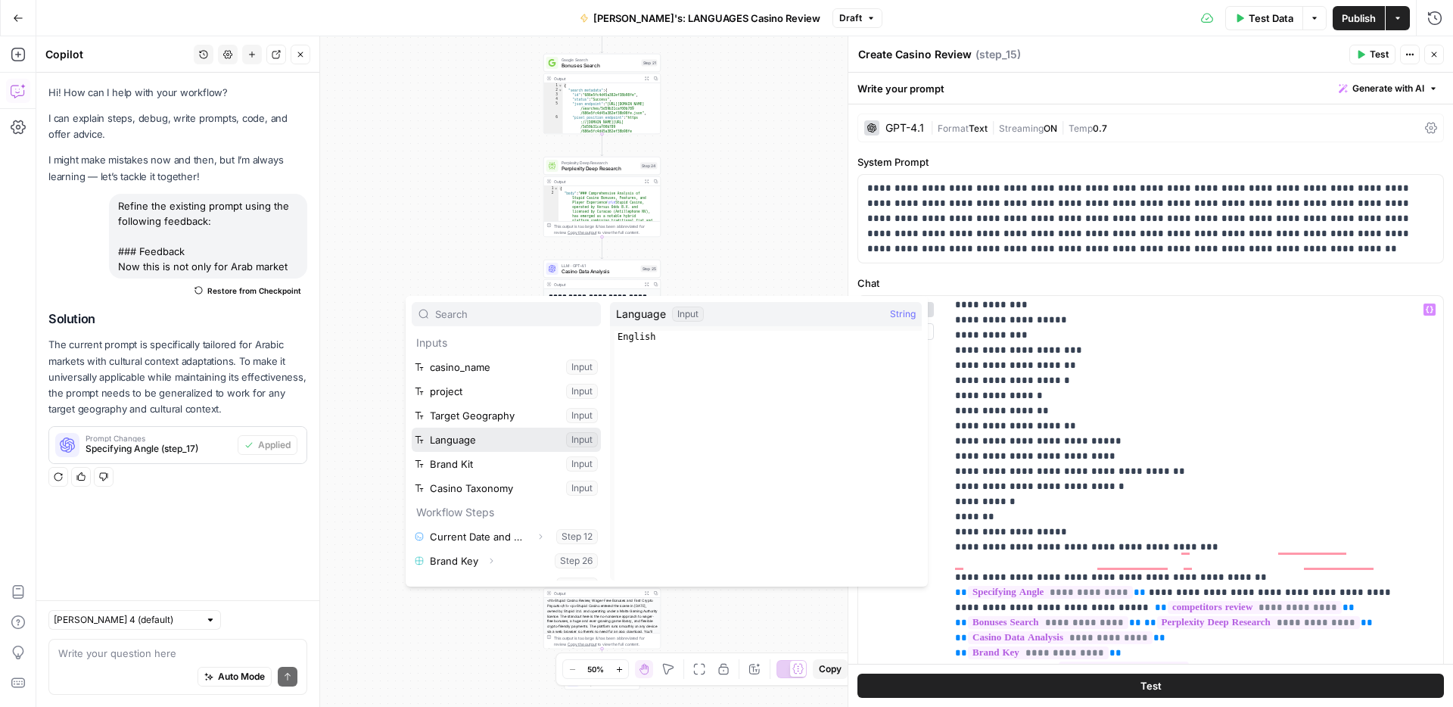
click at [451, 438] on button "Select variable Language" at bounding box center [506, 440] width 189 height 24
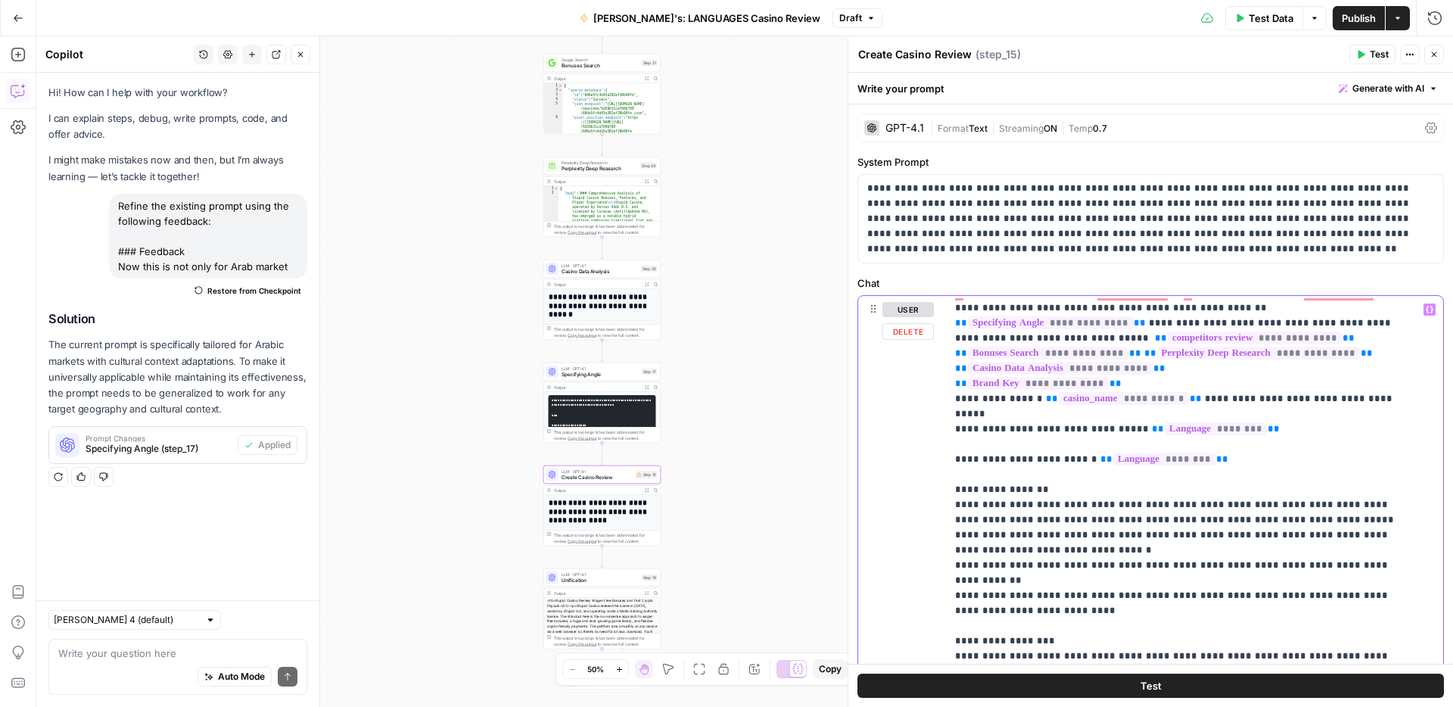
scroll to position [947, 0]
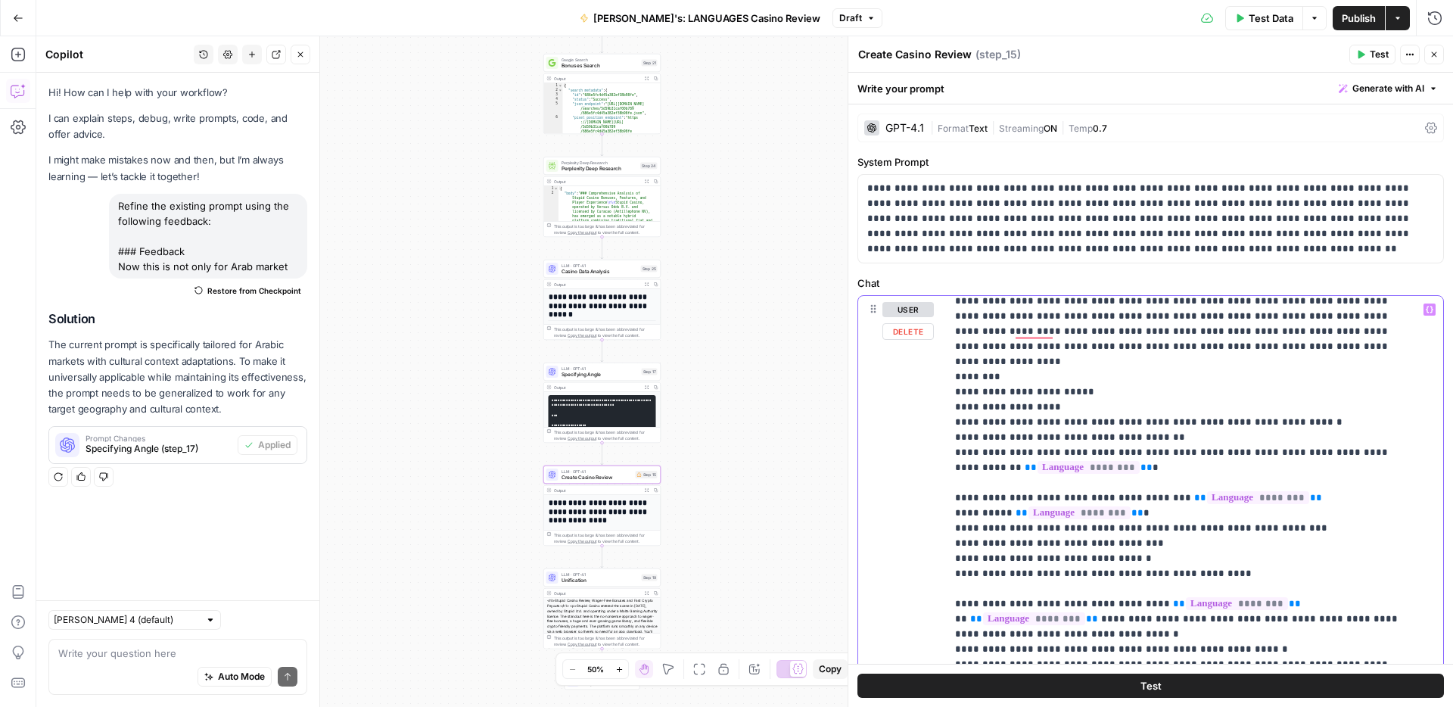
drag, startPoint x: 1377, startPoint y: 541, endPoint x: 1405, endPoint y: 540, distance: 28.0
click at [1064, 674] on span "******" at bounding box center [1047, 679] width 33 height 10
click at [1424, 310] on button "Variables Menu" at bounding box center [1430, 310] width 12 height 12
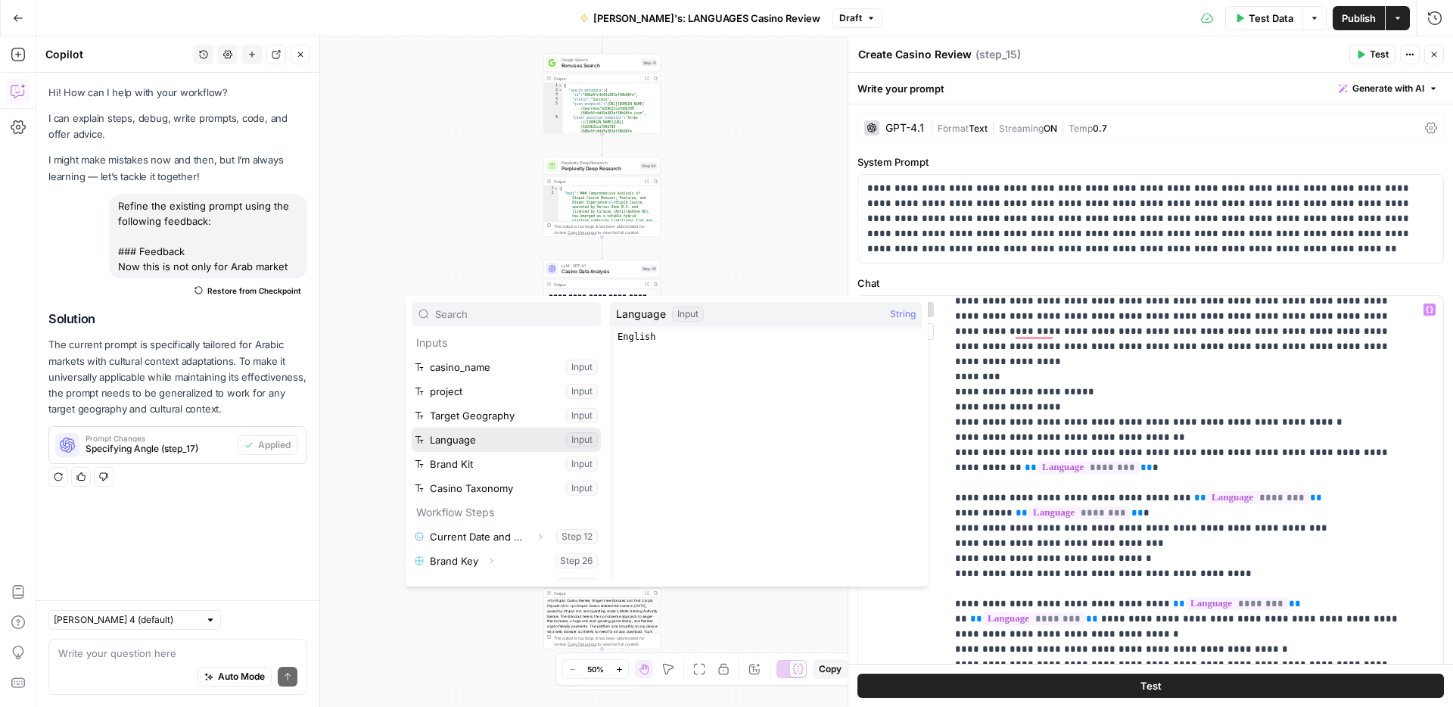
click at [497, 438] on button "Select variable Language" at bounding box center [506, 440] width 189 height 24
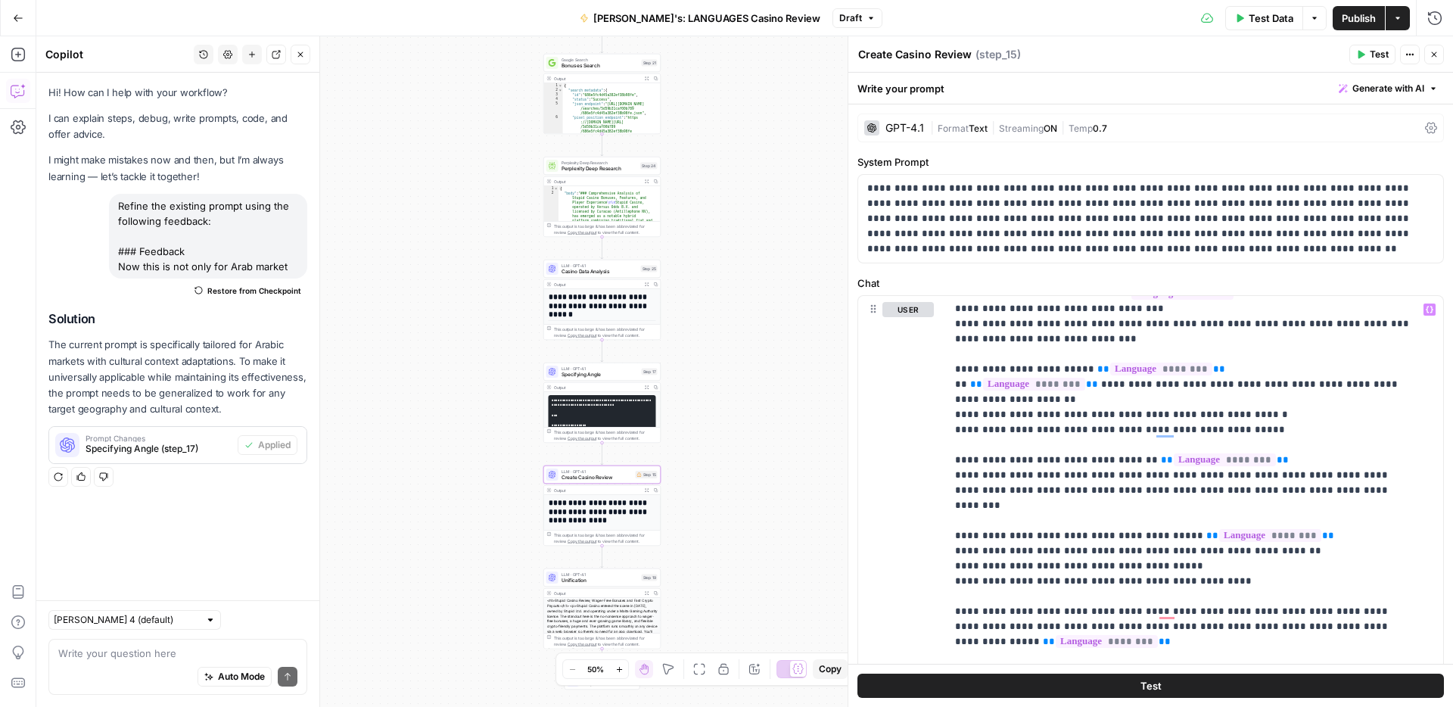
click at [1352, 14] on span "Publish" at bounding box center [1359, 18] width 34 height 15
click at [302, 58] on icon "button" at bounding box center [300, 54] width 9 height 9
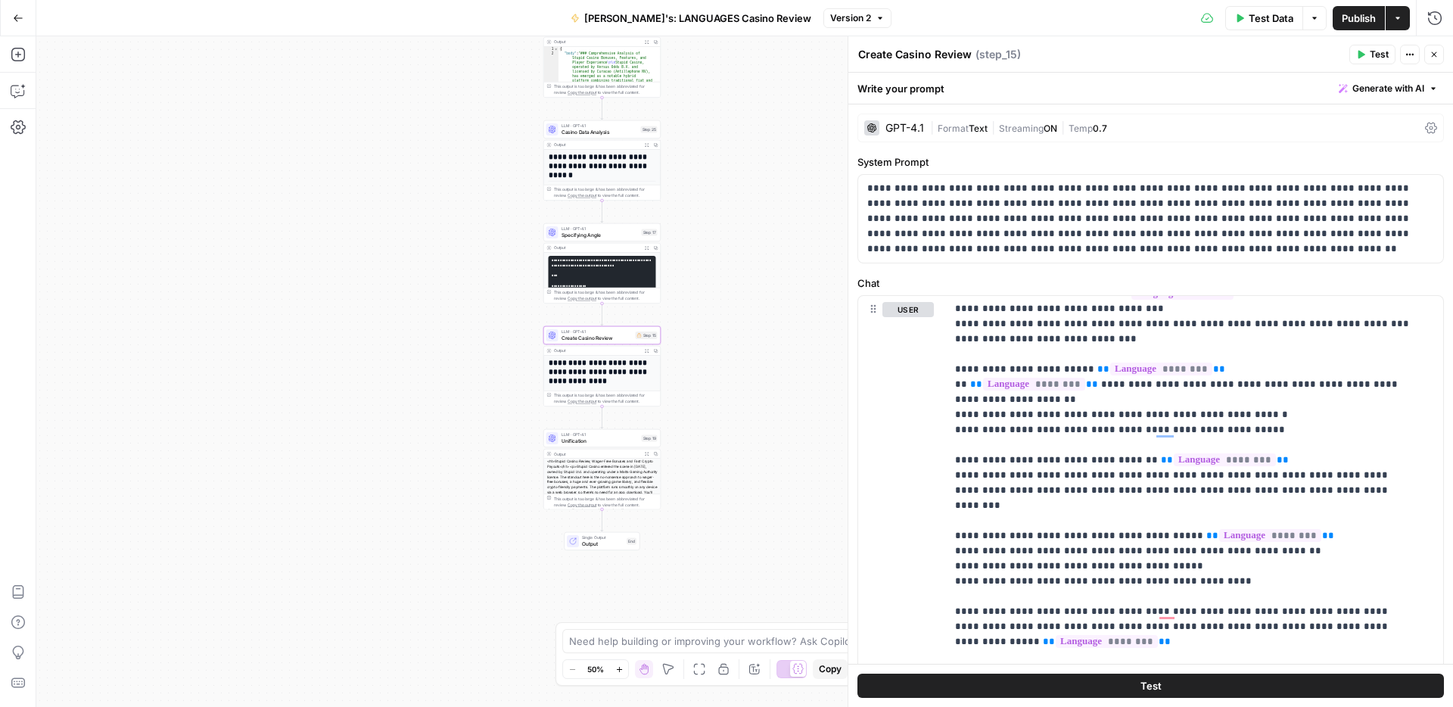
click at [609, 438] on span "Unification" at bounding box center [600, 441] width 77 height 8
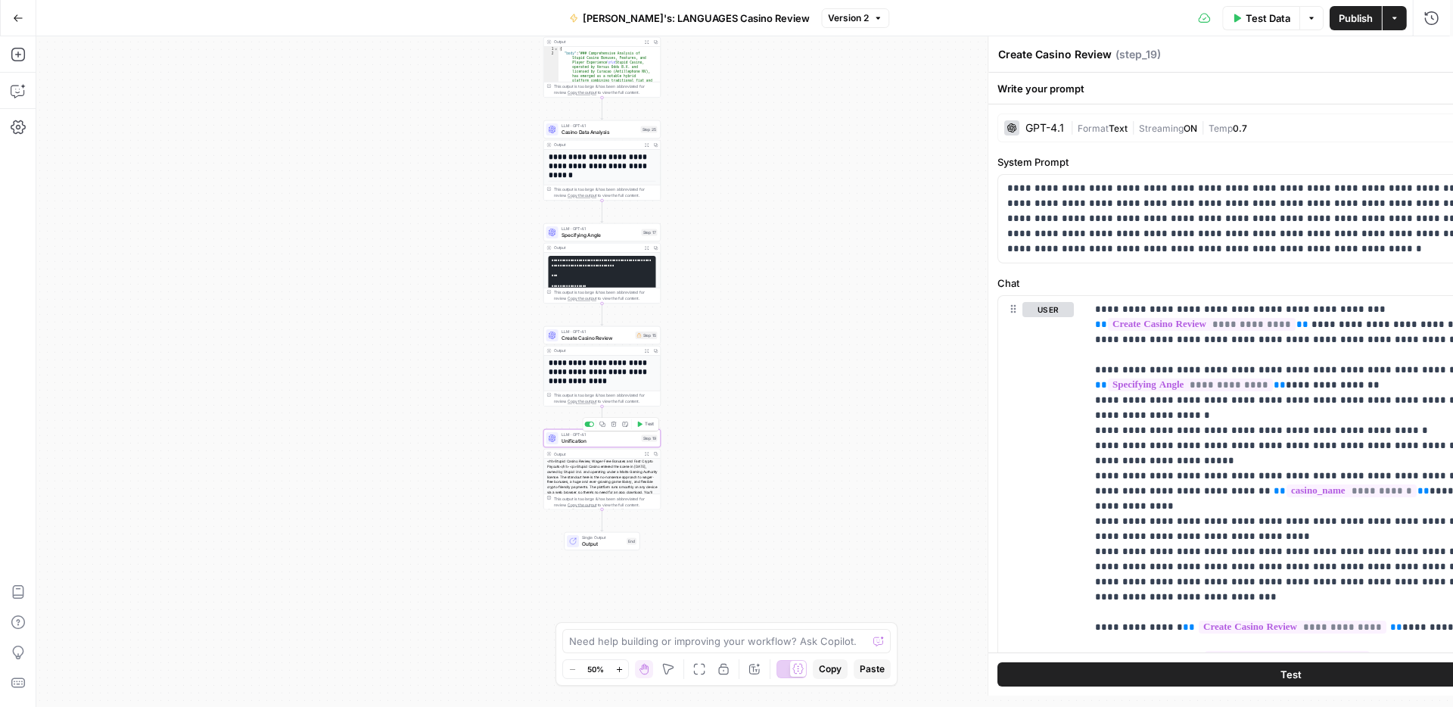
type textarea "Unification"
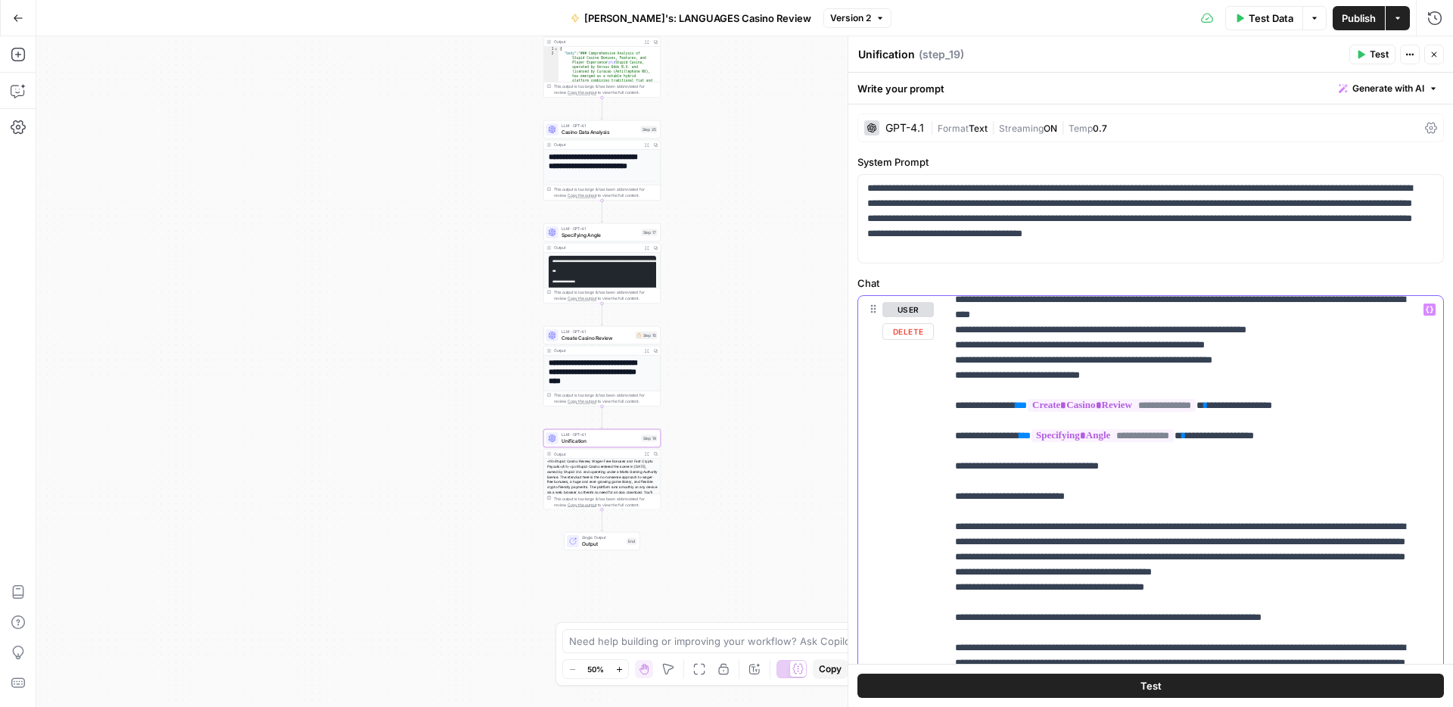
drag, startPoint x: 1061, startPoint y: 540, endPoint x: 1095, endPoint y: 537, distance: 33.4
click at [1095, 537] on p "**********" at bounding box center [1183, 633] width 456 height 1014
click at [1426, 312] on icon "button" at bounding box center [1430, 310] width 8 height 7
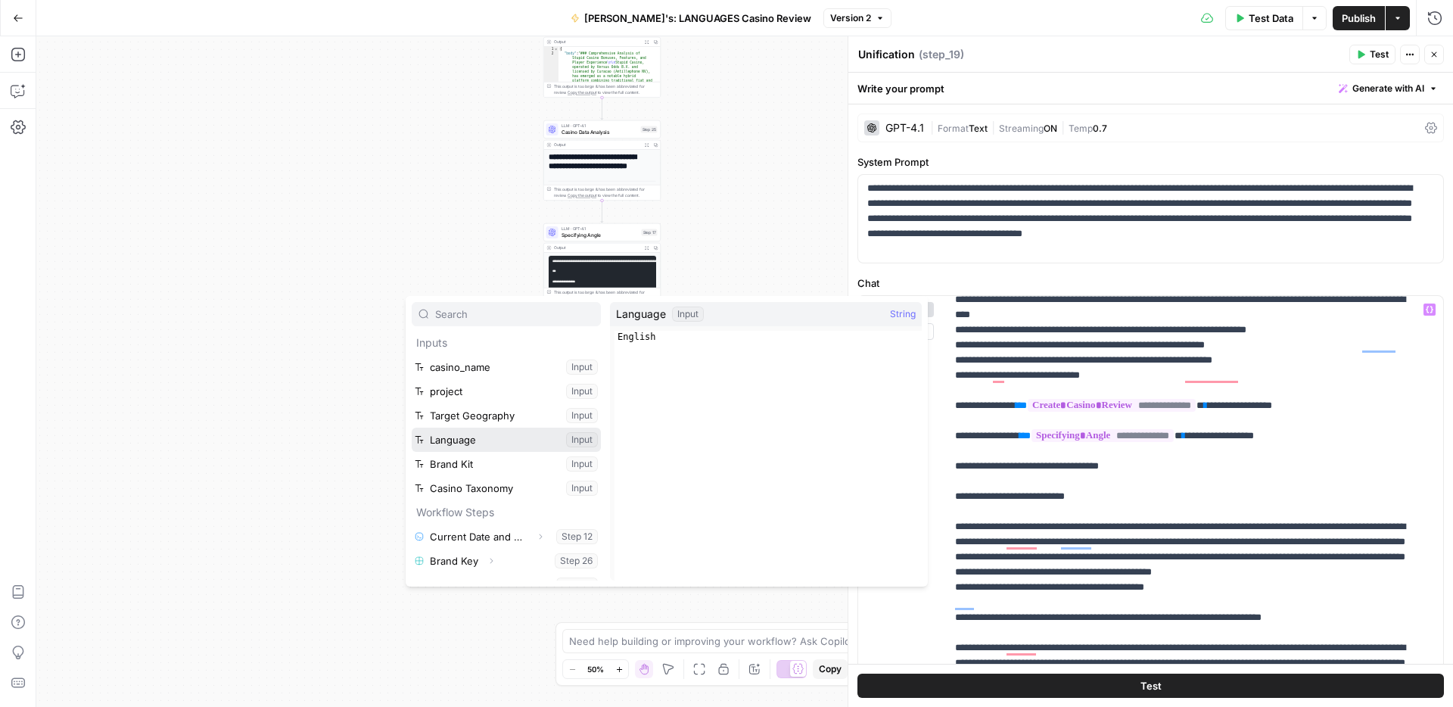
click at [473, 437] on button "Select variable Language" at bounding box center [506, 440] width 189 height 24
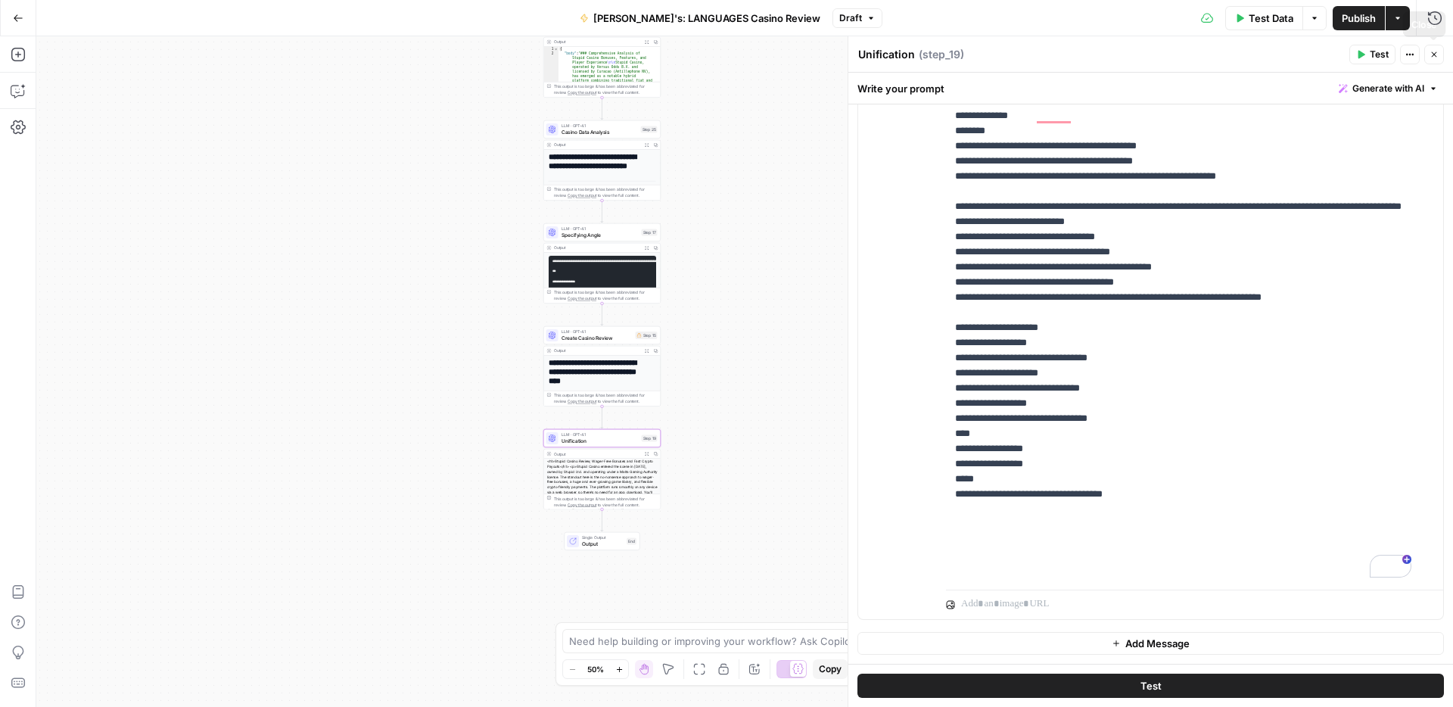
click at [1440, 56] on button "Close" at bounding box center [1435, 55] width 20 height 20
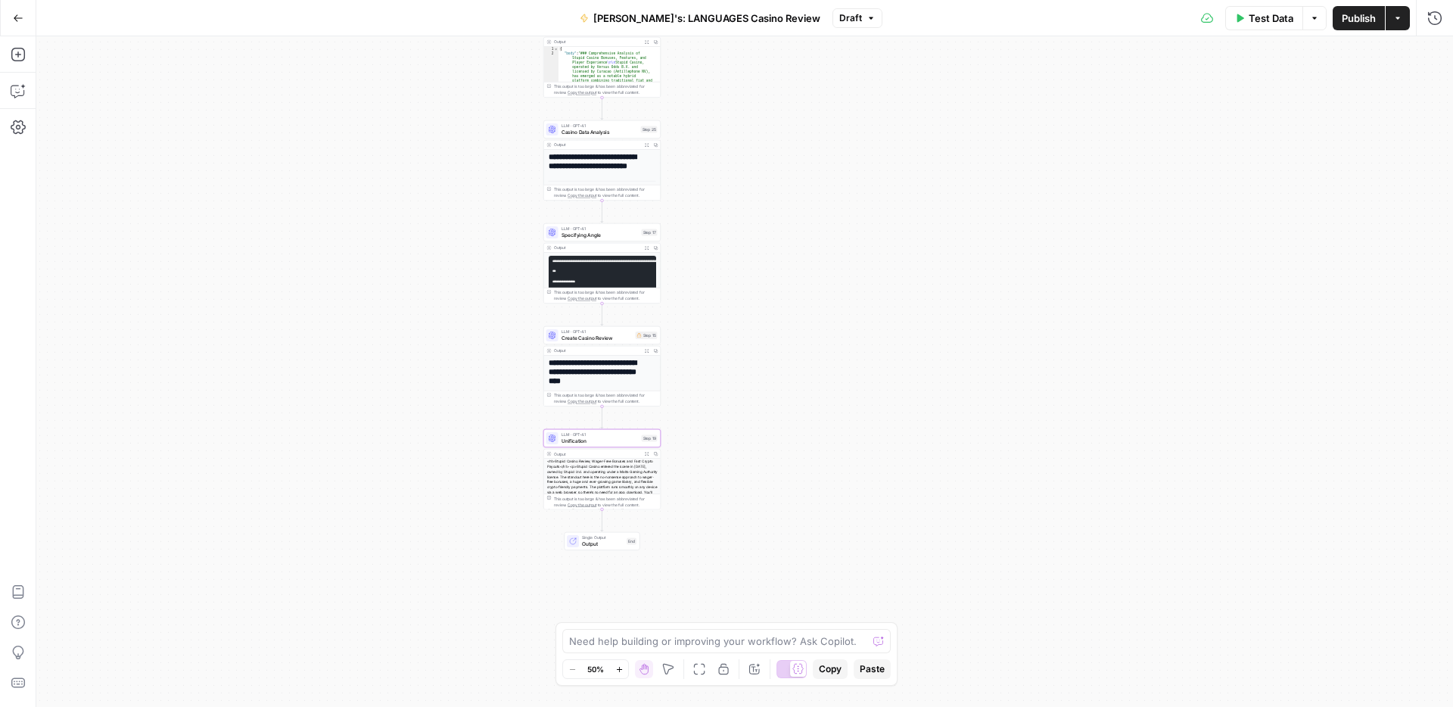
click at [1348, 16] on span "Publish" at bounding box center [1359, 18] width 34 height 15
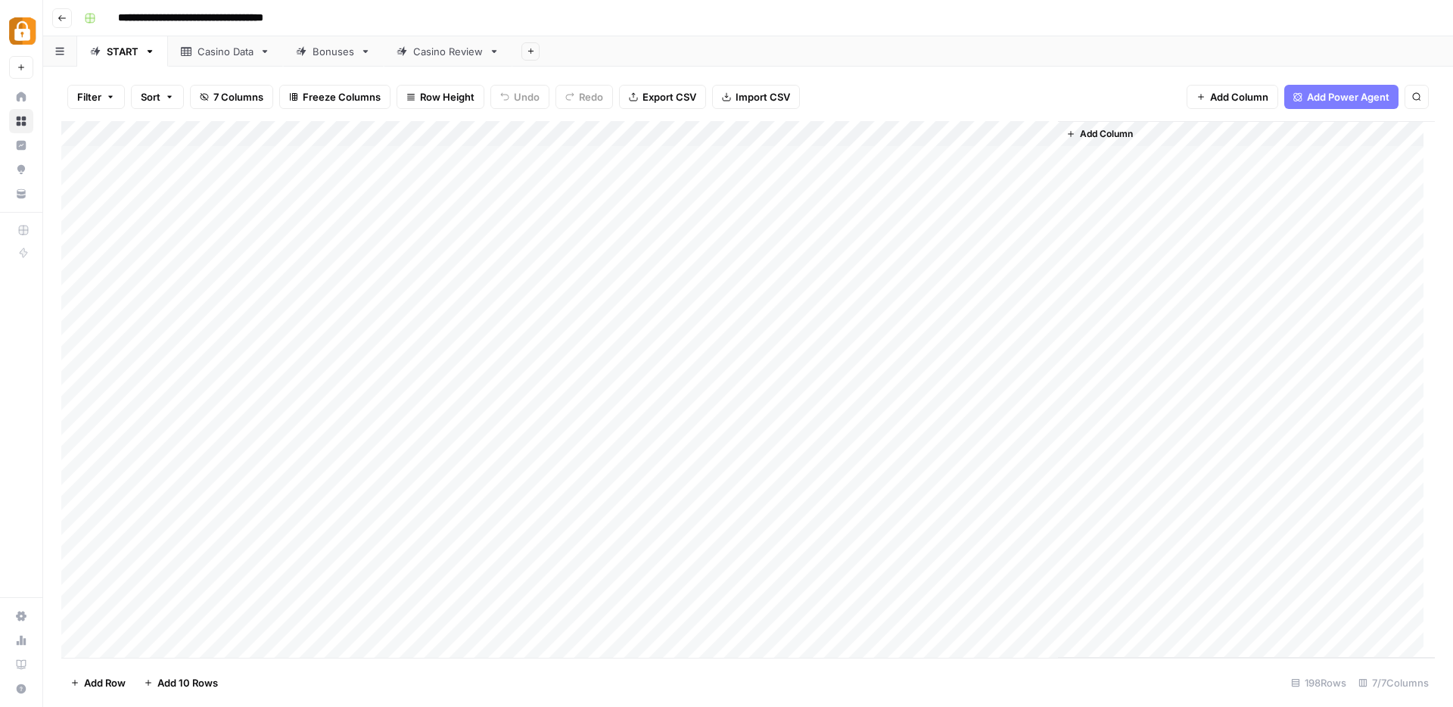
click at [427, 58] on div "Casino Review" at bounding box center [448, 51] width 70 height 15
click at [528, 53] on icon "button" at bounding box center [531, 51] width 8 height 8
click at [569, 105] on span "Blank" at bounding box center [607, 103] width 111 height 15
click at [497, 51] on icon at bounding box center [494, 51] width 11 height 11
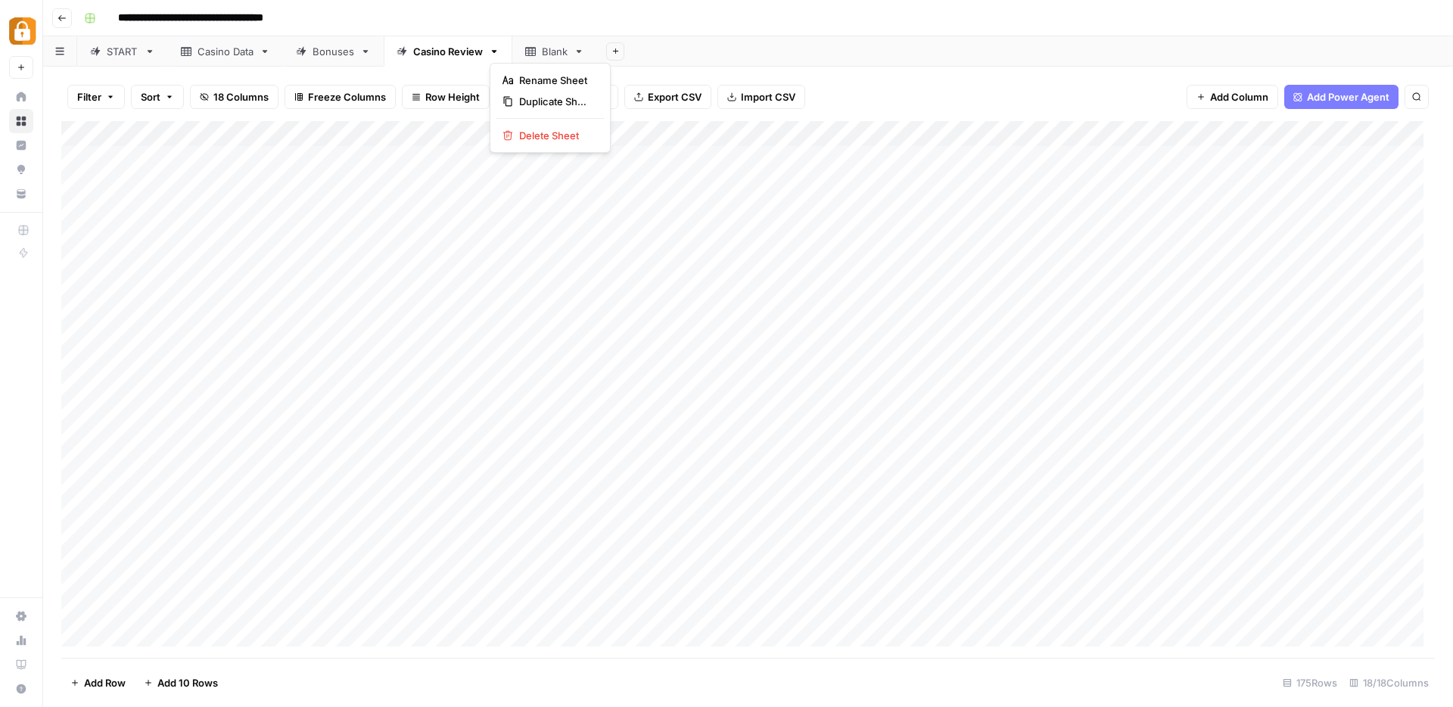
click at [497, 49] on icon "button" at bounding box center [494, 51] width 11 height 11
click at [531, 101] on span "Duplicate Sheet" at bounding box center [555, 101] width 73 height 15
click at [685, 52] on div "Casino Review" at bounding box center [662, 51] width 70 height 15
type input "**********"
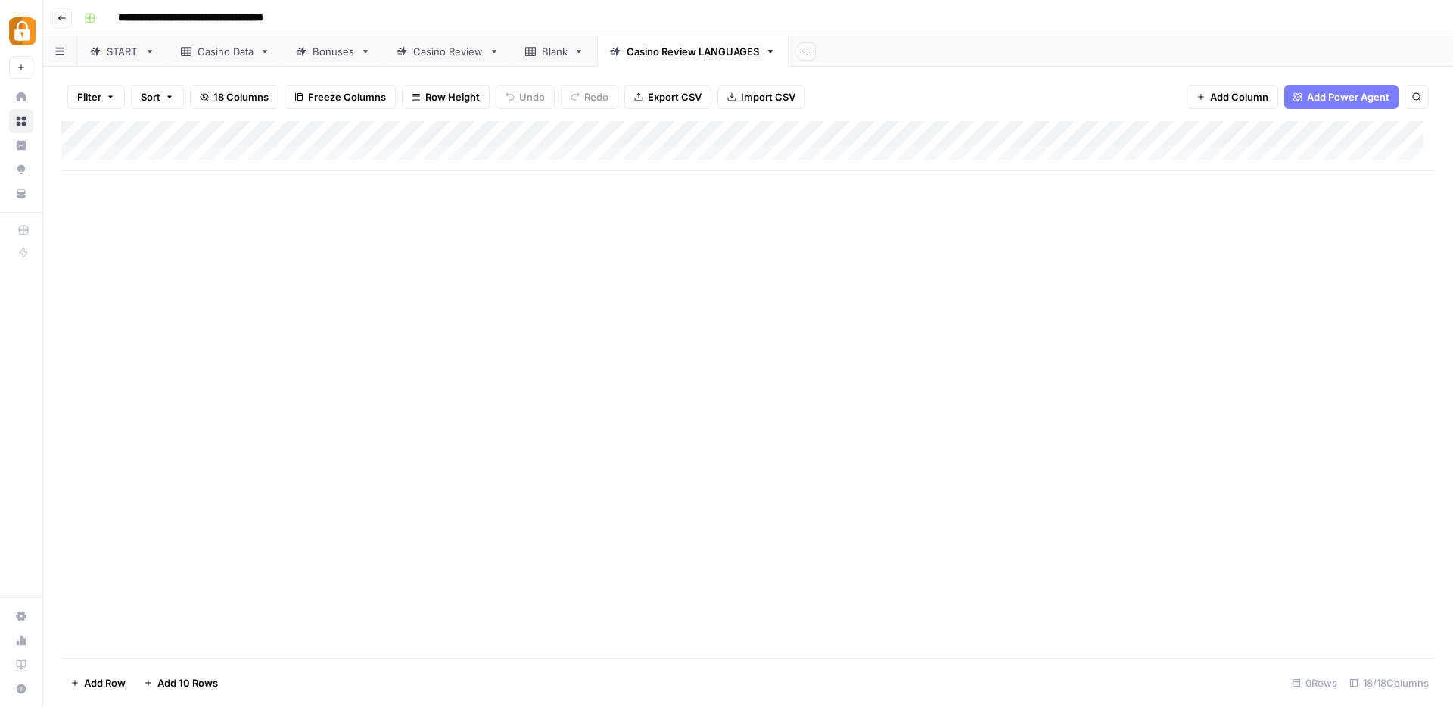
click at [933, 56] on div "Add Sheet" at bounding box center [1121, 51] width 665 height 30
click at [578, 53] on icon at bounding box center [579, 51] width 11 height 11
click at [580, 51] on icon "button" at bounding box center [579, 51] width 5 height 3
click at [626, 134] on span "Delete Sheet" at bounding box center [641, 135] width 73 height 15
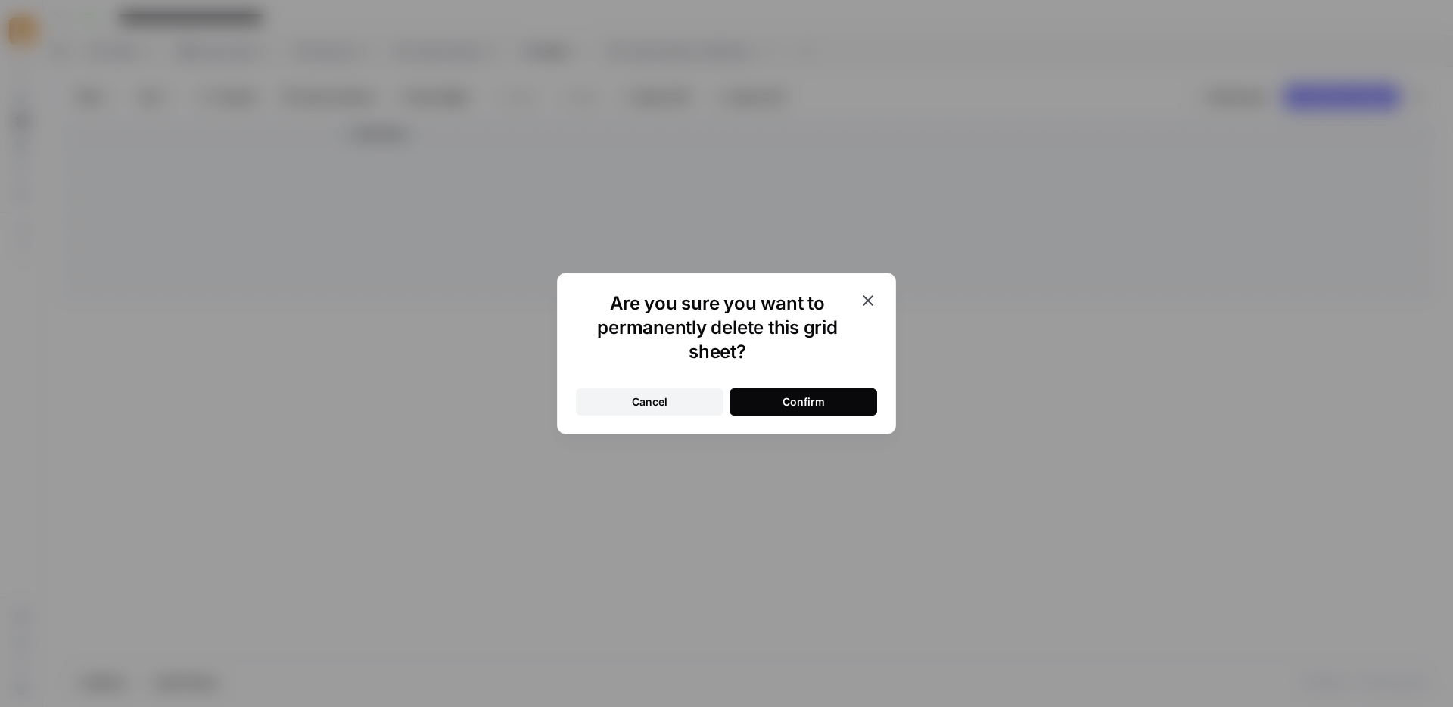
click at [800, 404] on div "Confirm" at bounding box center [804, 401] width 42 height 15
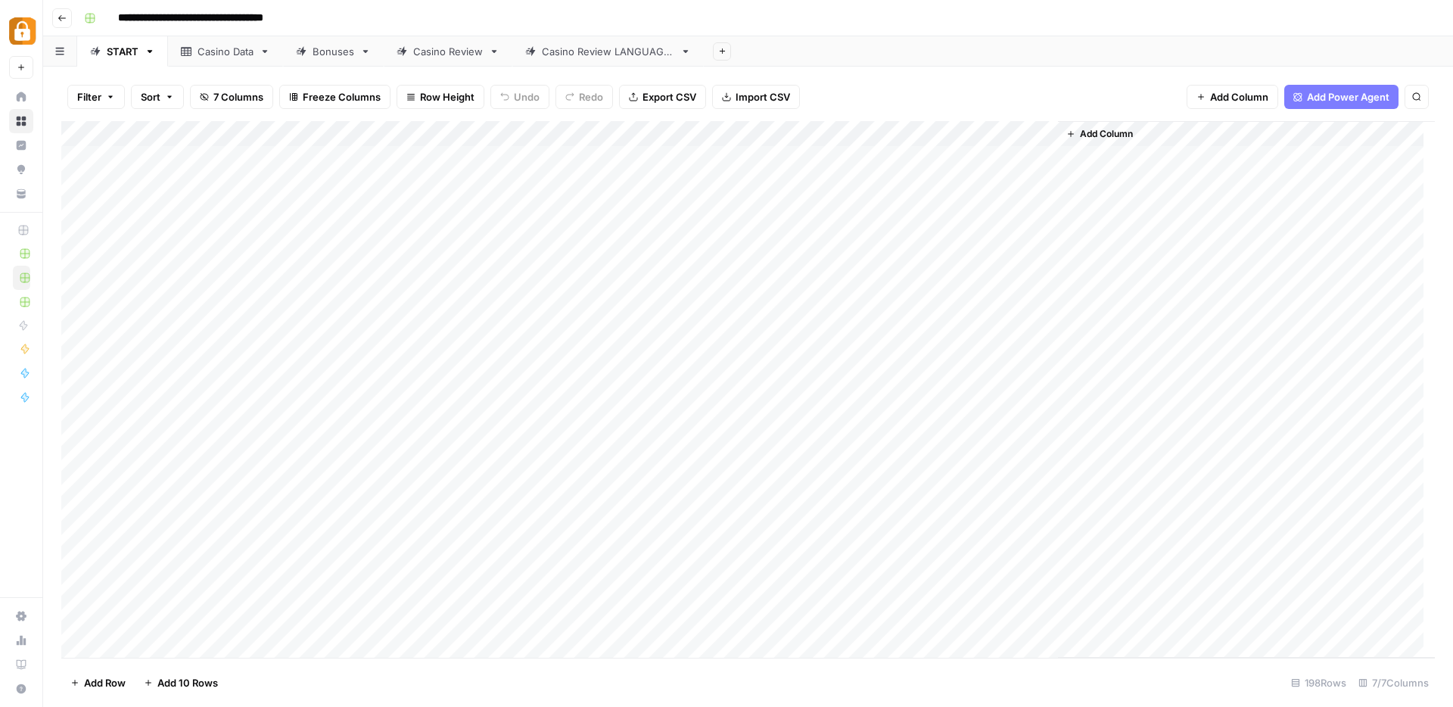
click at [599, 58] on div "Casino Review LANGUAGES" at bounding box center [608, 51] width 132 height 15
click at [489, 132] on div "Add Column" at bounding box center [748, 146] width 1374 height 50
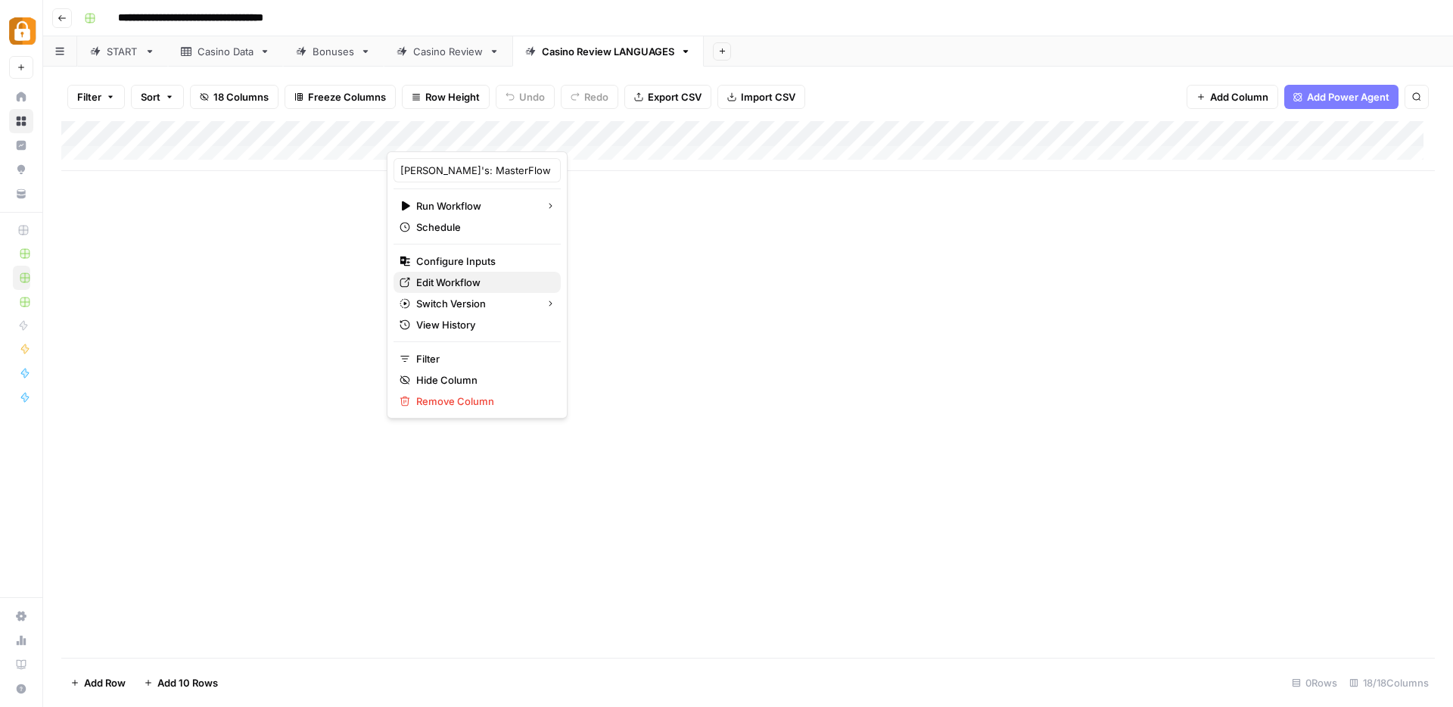
click at [430, 282] on span "Edit Workflow" at bounding box center [482, 282] width 132 height 15
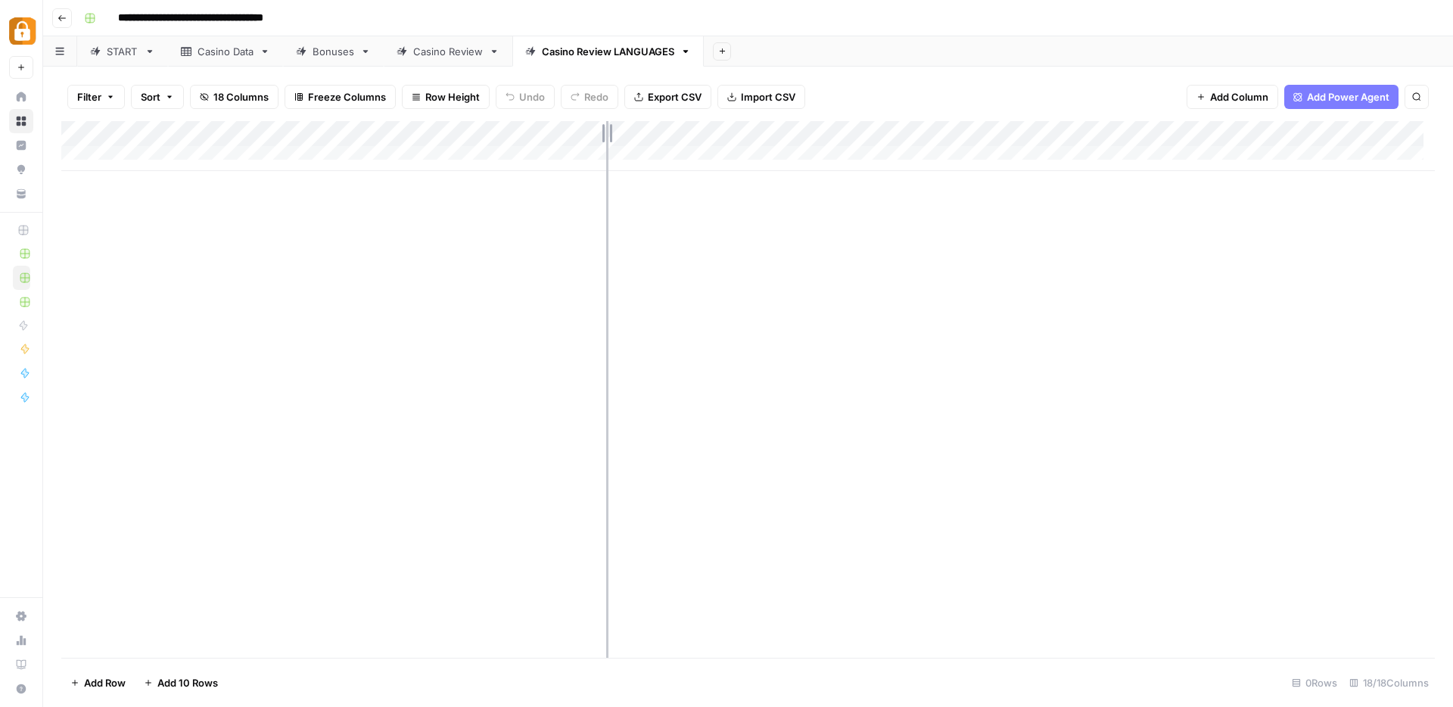
drag, startPoint x: 522, startPoint y: 123, endPoint x: 606, endPoint y: 142, distance: 86.1
click at [606, 142] on div "Add Column" at bounding box center [748, 146] width 1374 height 50
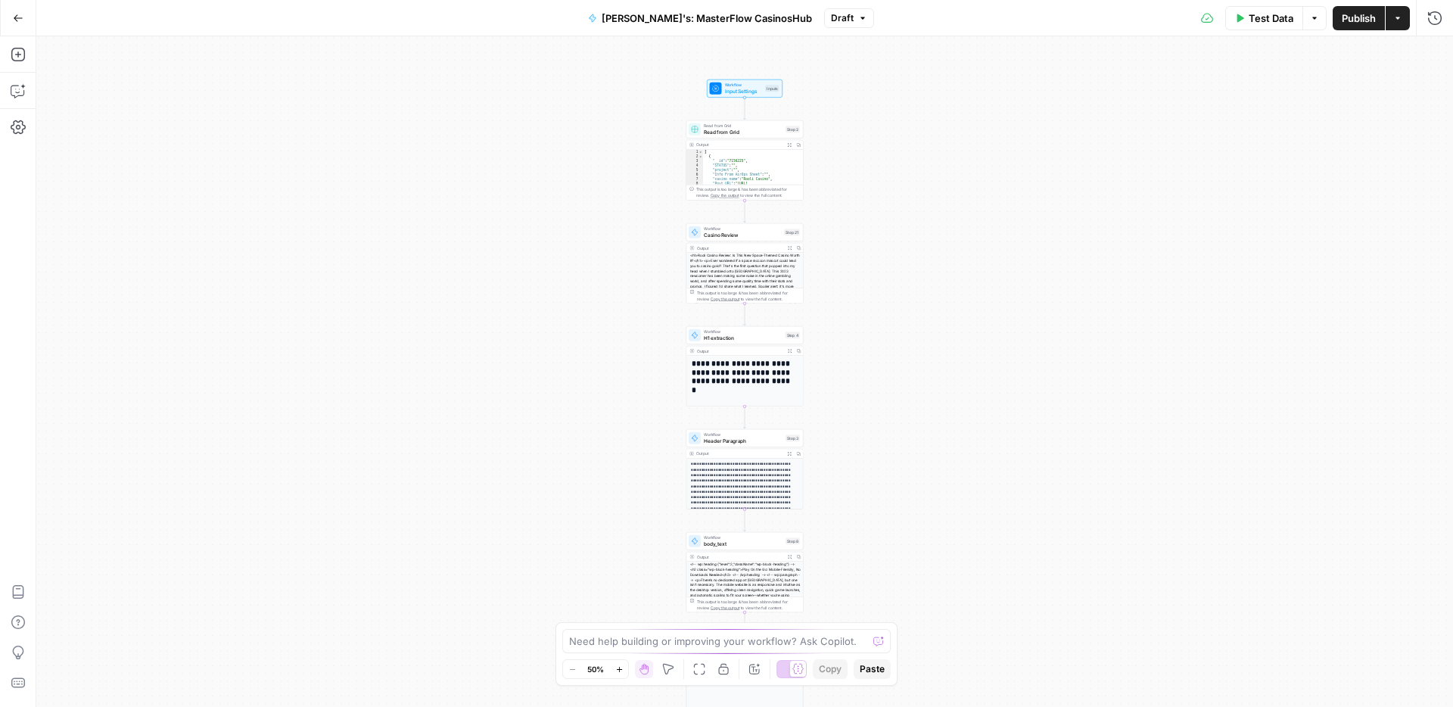
click at [622, 671] on icon "button" at bounding box center [619, 669] width 8 height 8
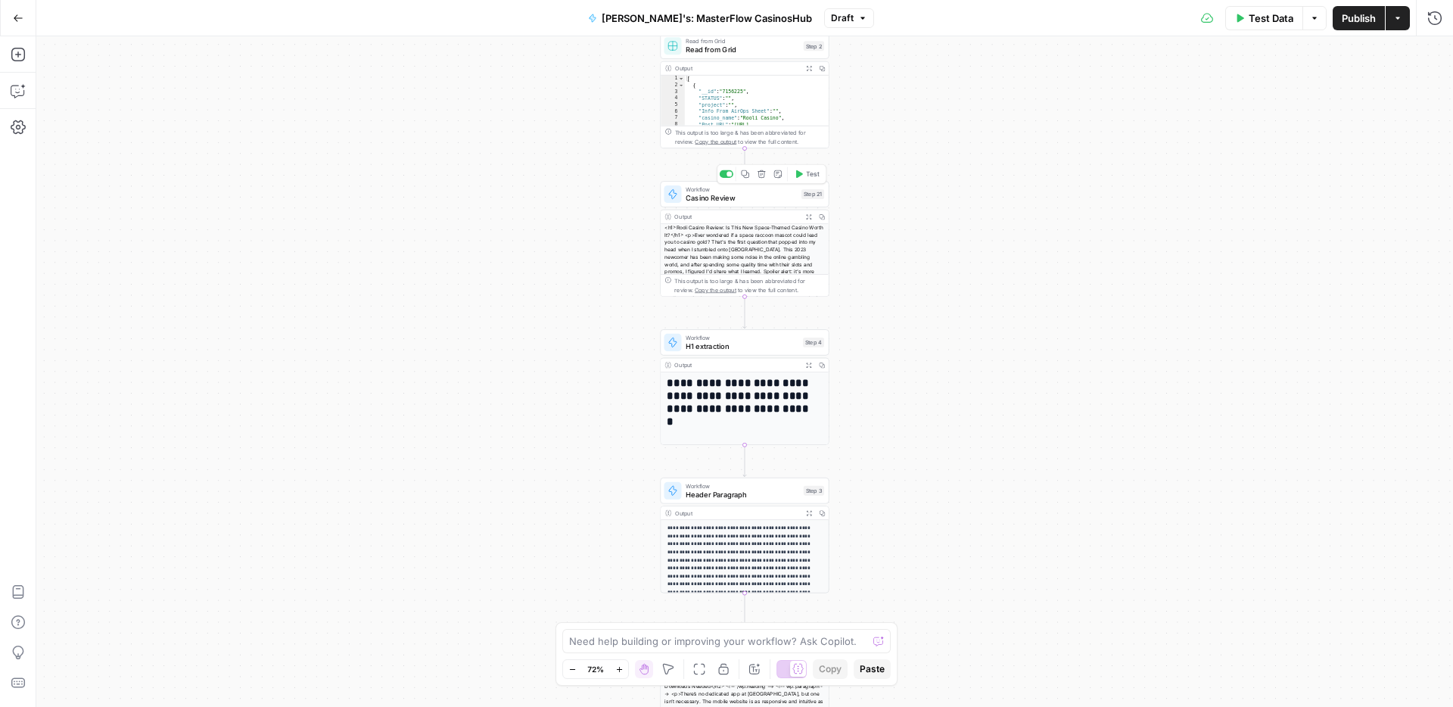
click at [731, 192] on span "Workflow" at bounding box center [741, 189] width 111 height 9
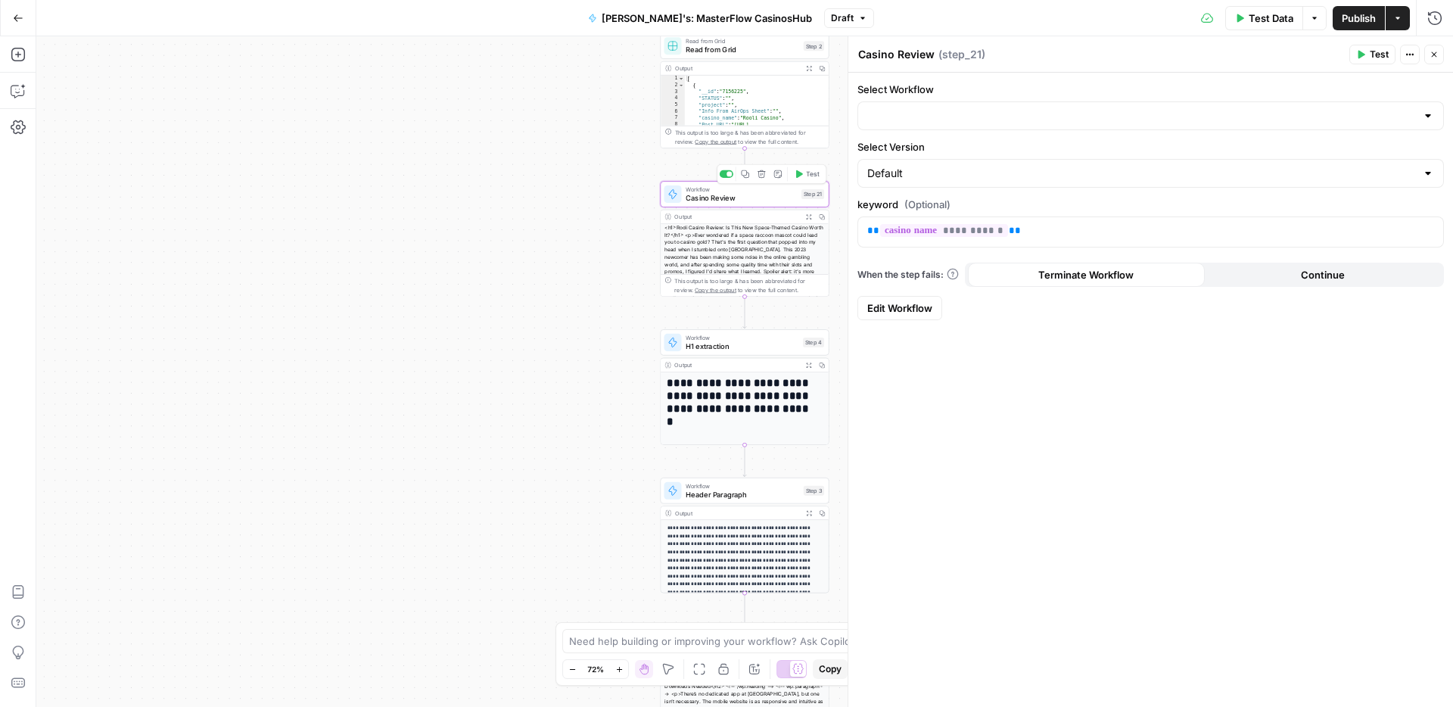
type input "Casino Review: CasinosHub"
click at [909, 306] on span "Edit Workflow" at bounding box center [899, 308] width 65 height 15
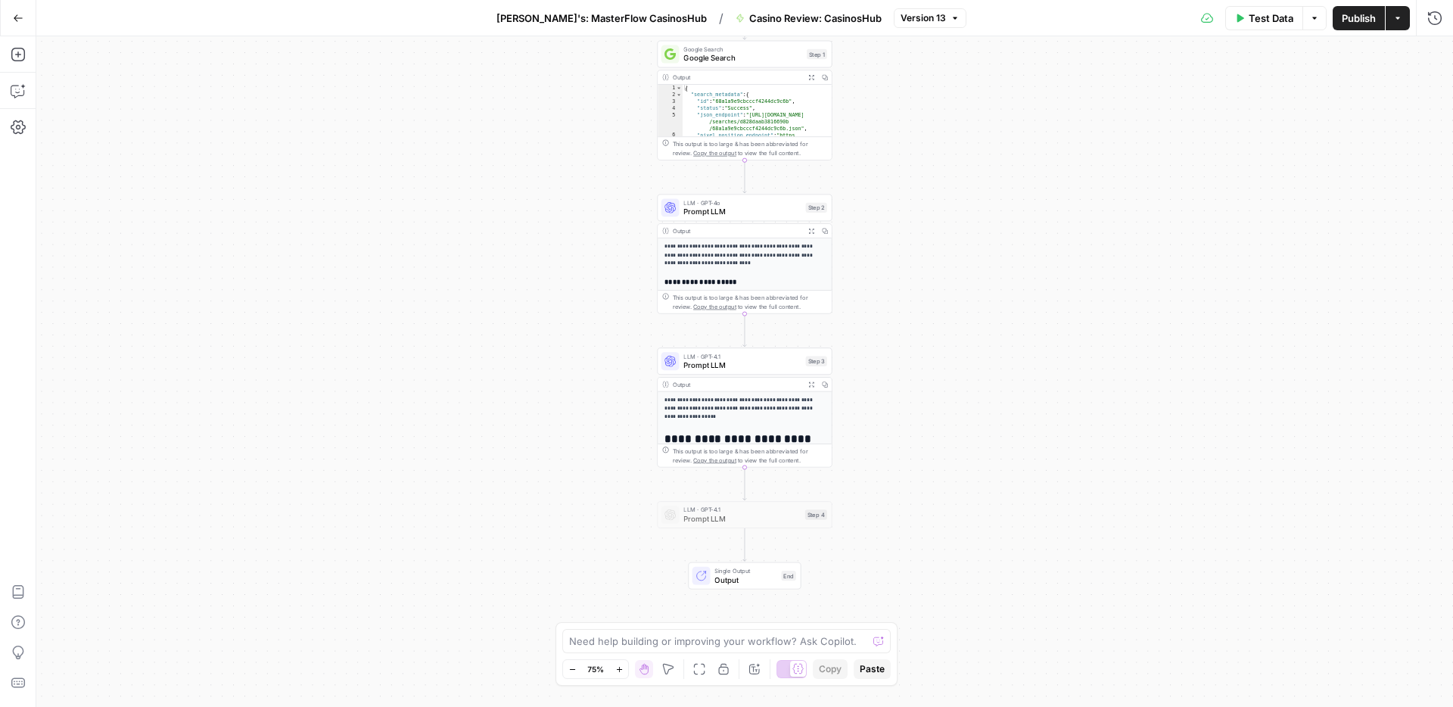
click at [754, 206] on span "Prompt LLM" at bounding box center [742, 211] width 117 height 11
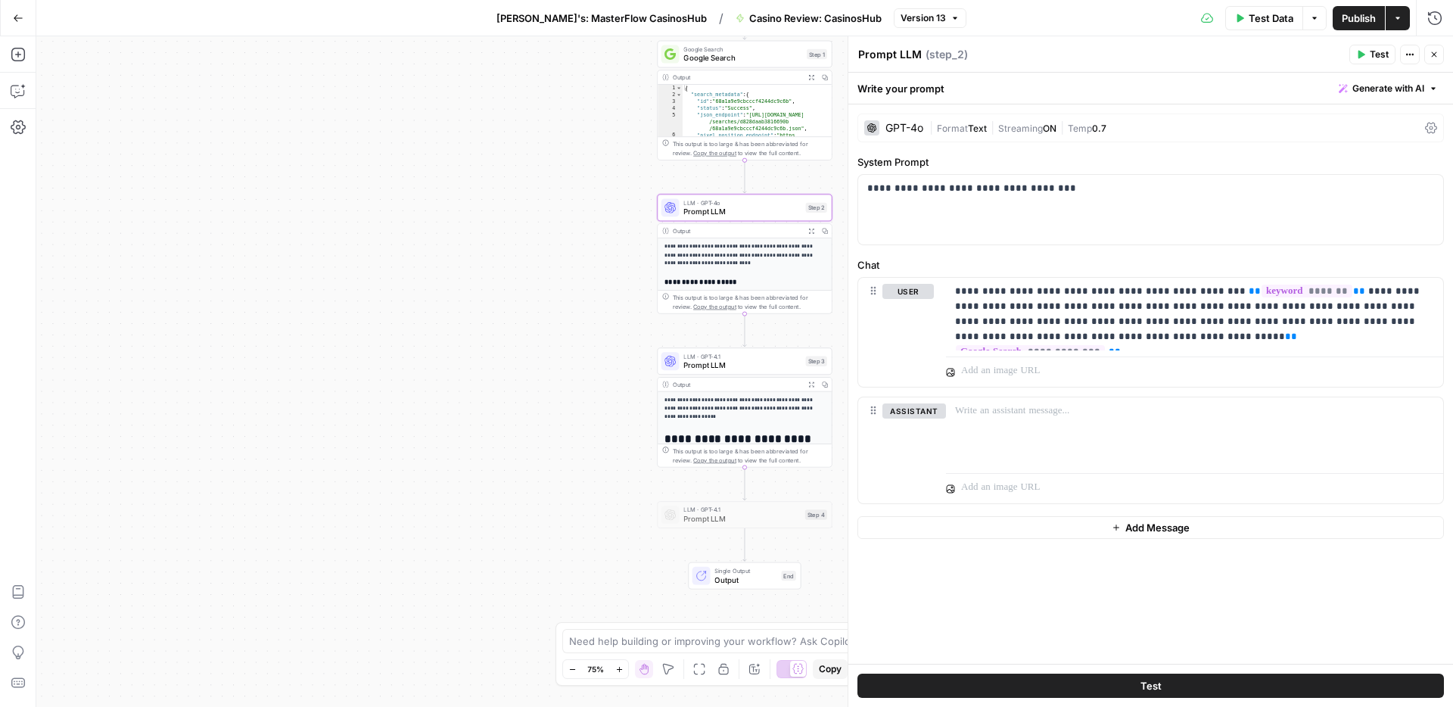
click at [721, 360] on span "Prompt LLM" at bounding box center [742, 365] width 117 height 11
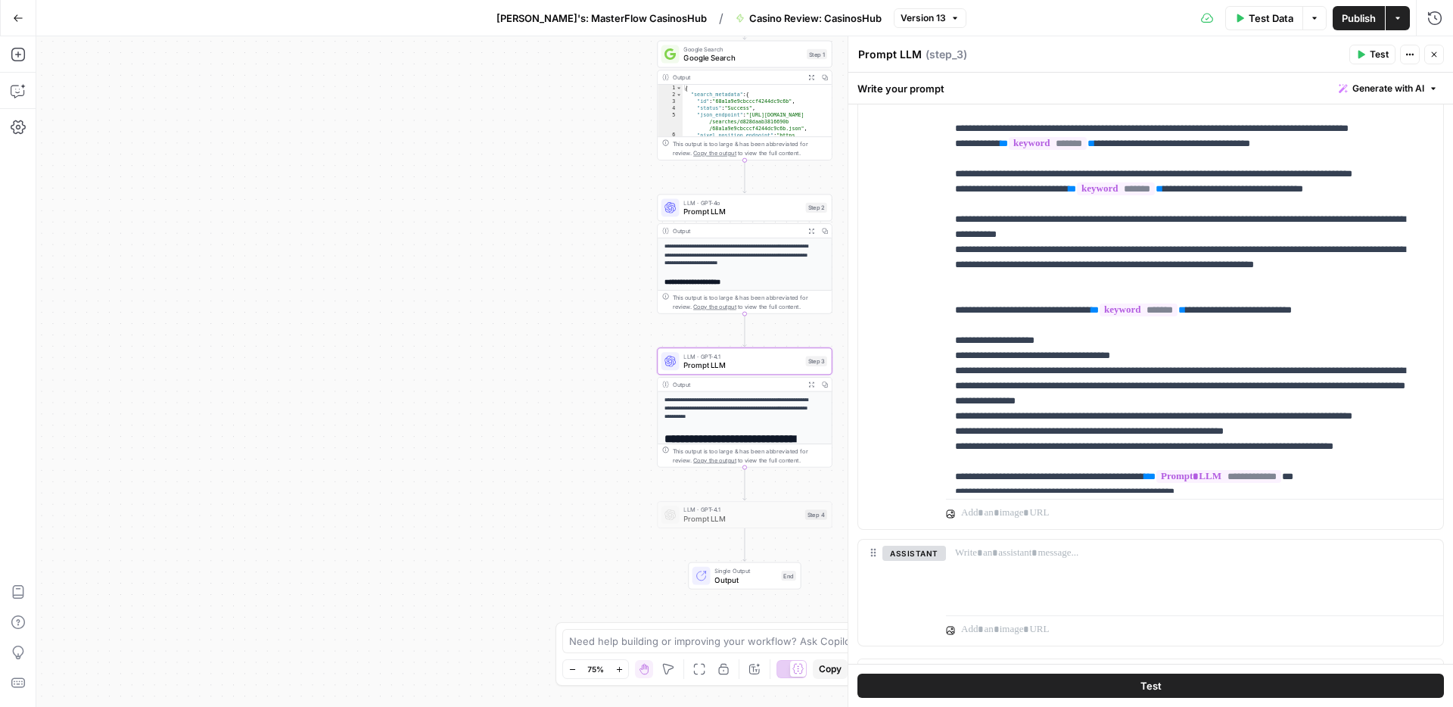
scroll to position [1231, 0]
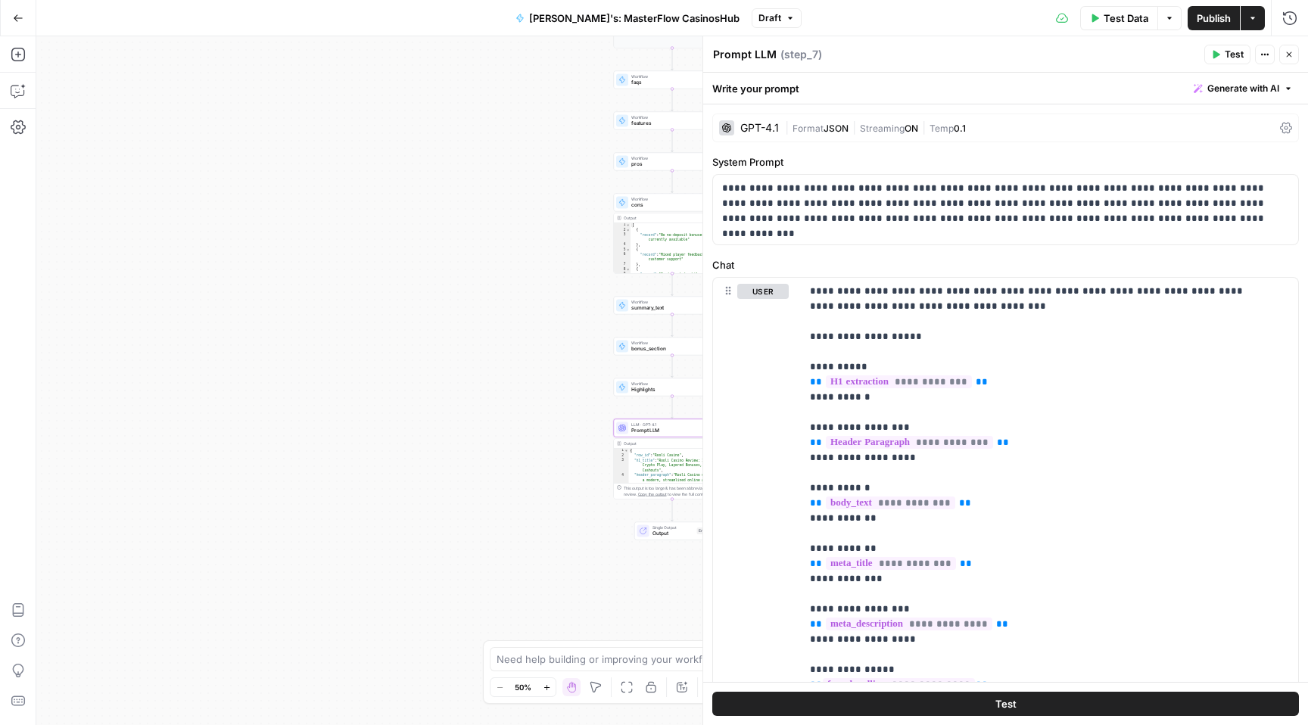
scroll to position [667, 0]
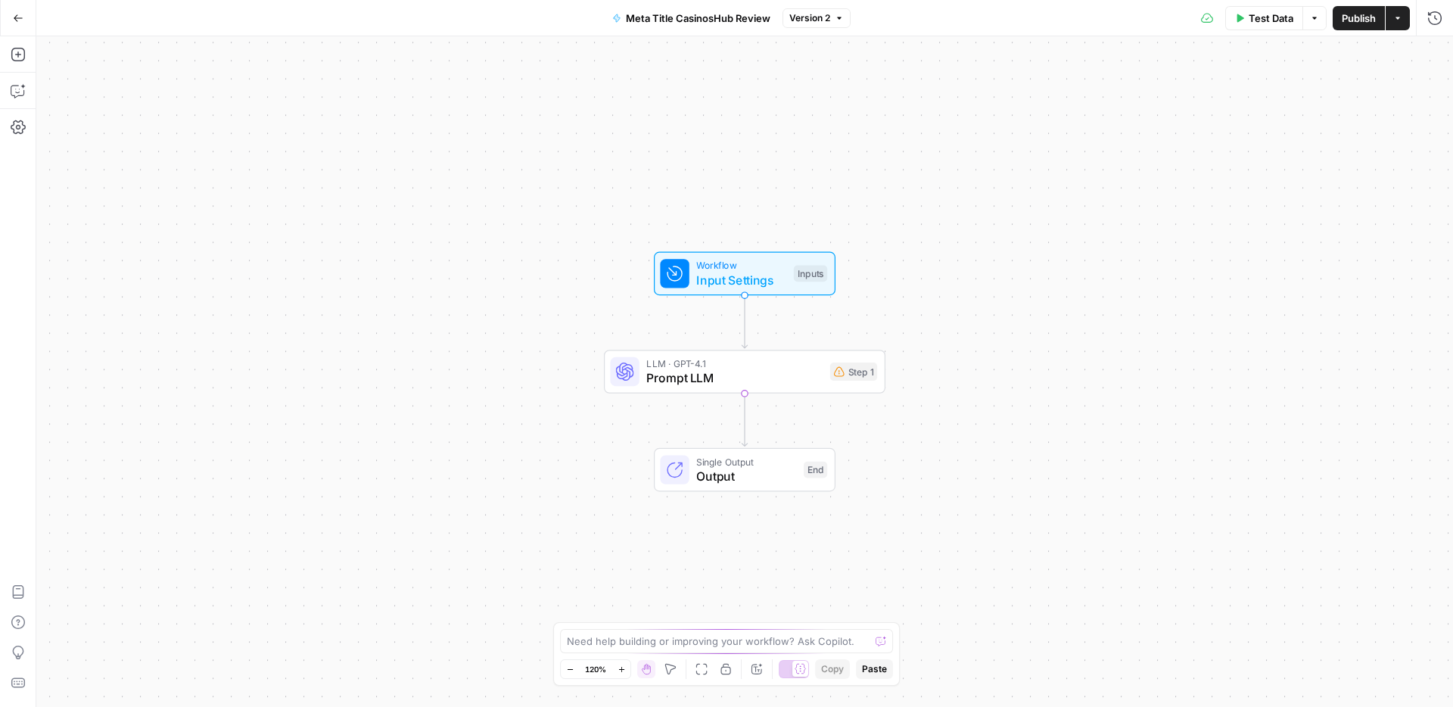
click at [760, 267] on span "Workflow" at bounding box center [741, 265] width 90 height 14
click at [1430, 51] on icon "button" at bounding box center [1434, 54] width 9 height 9
click at [784, 369] on span "Prompt LLM" at bounding box center [734, 378] width 176 height 18
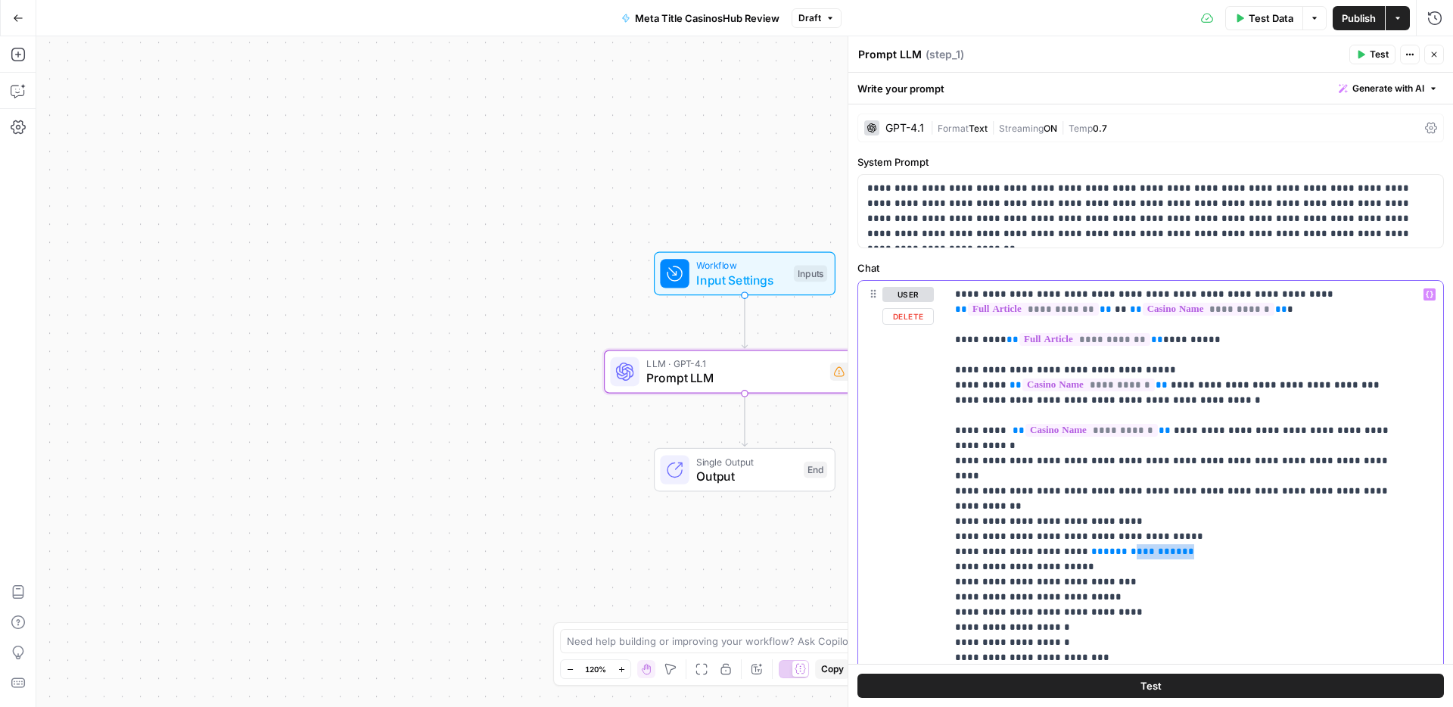
drag, startPoint x: 1170, startPoint y: 507, endPoint x: 1114, endPoint y: 506, distance: 56.0
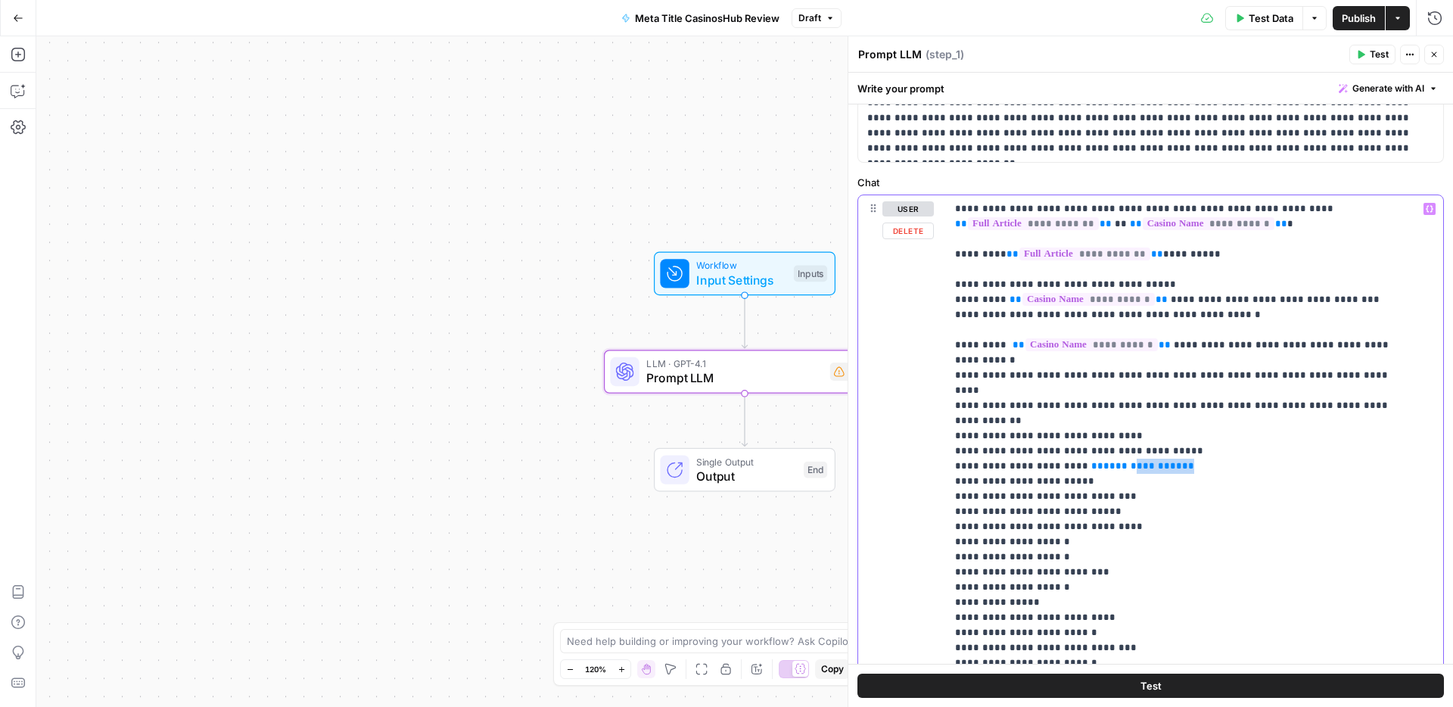
scroll to position [9, 0]
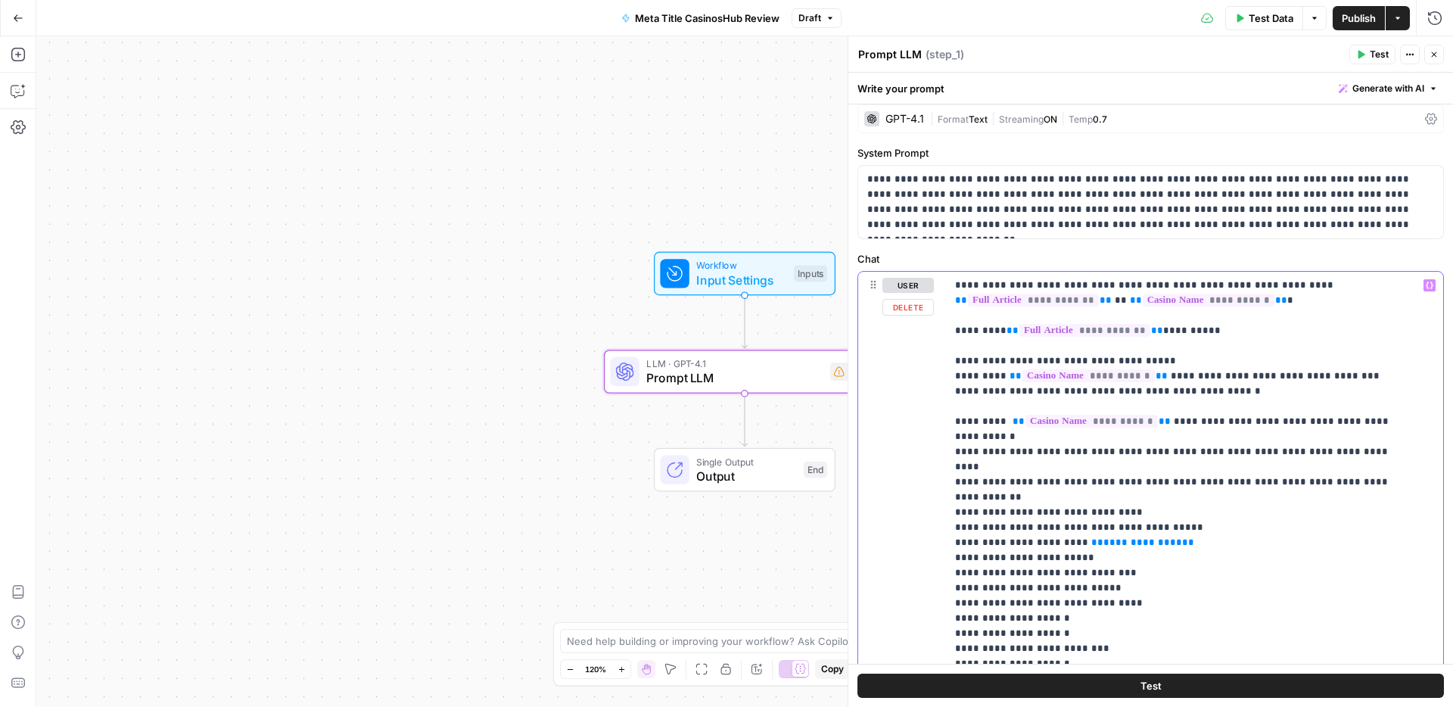
click at [1426, 284] on icon "button" at bounding box center [1430, 286] width 8 height 8
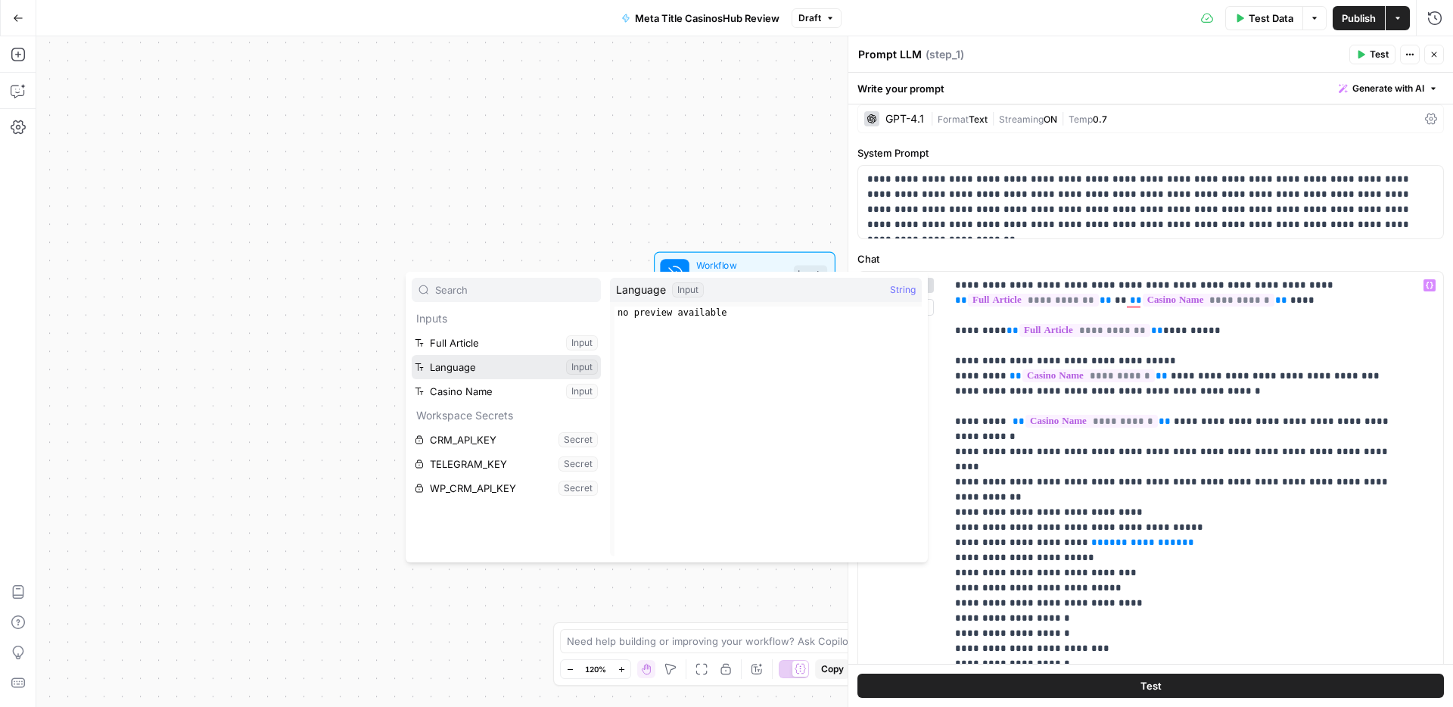
click at [487, 372] on button "Select variable Language" at bounding box center [506, 367] width 189 height 24
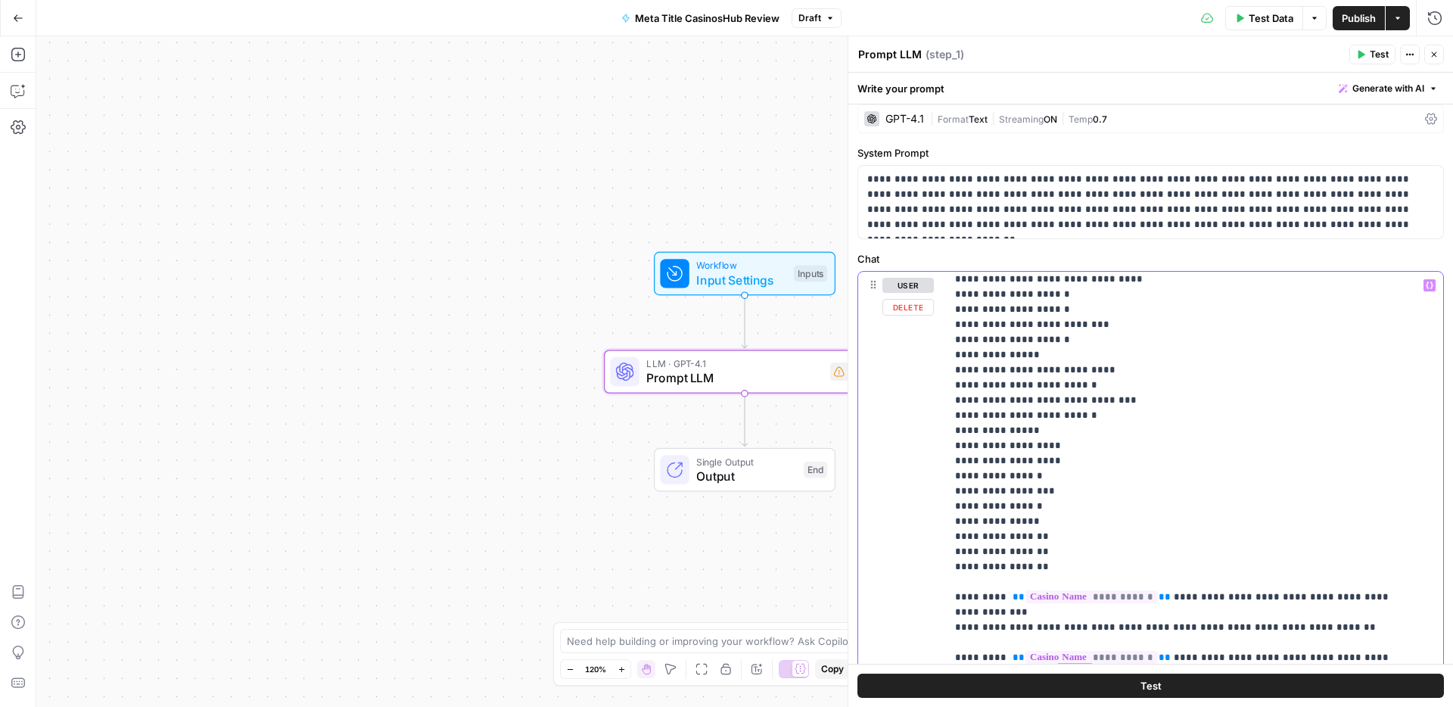
scroll to position [0, 0]
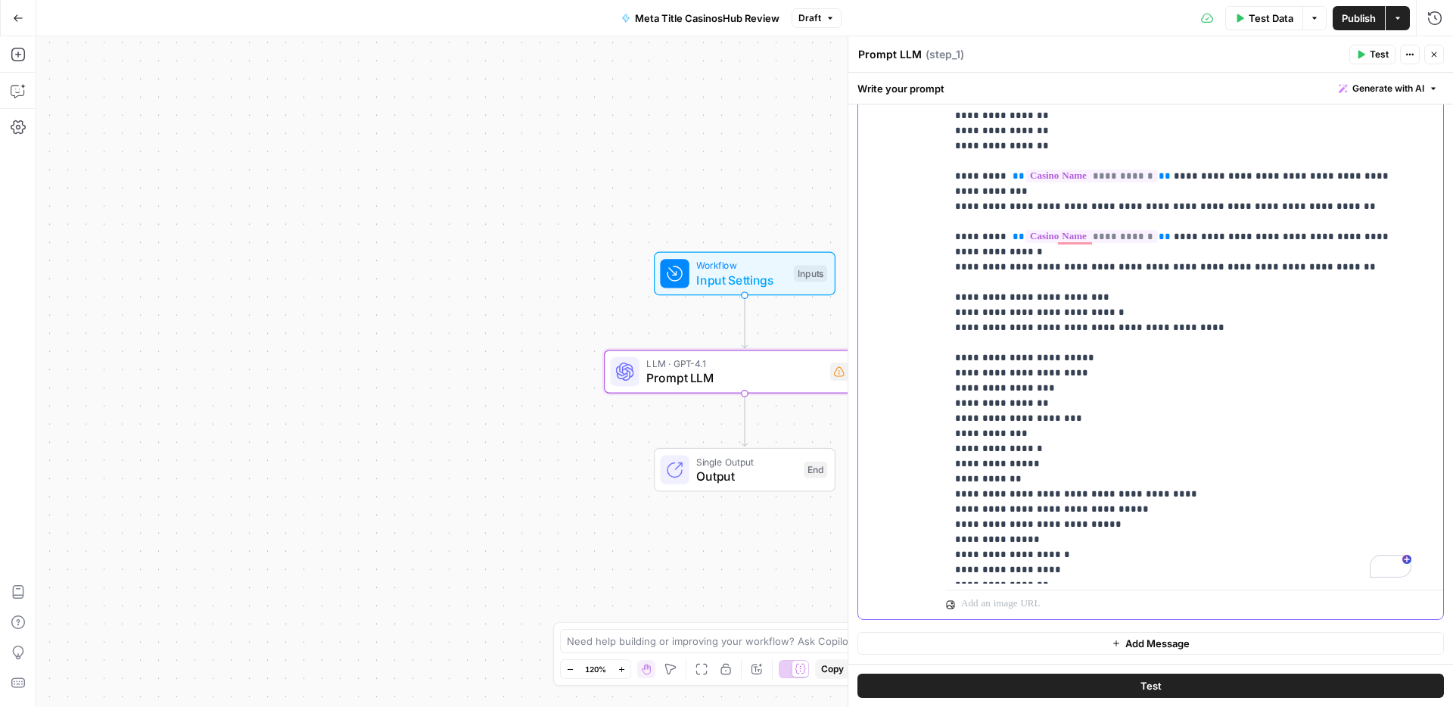
click at [1337, 573] on p "**********" at bounding box center [1183, 48] width 456 height 1060
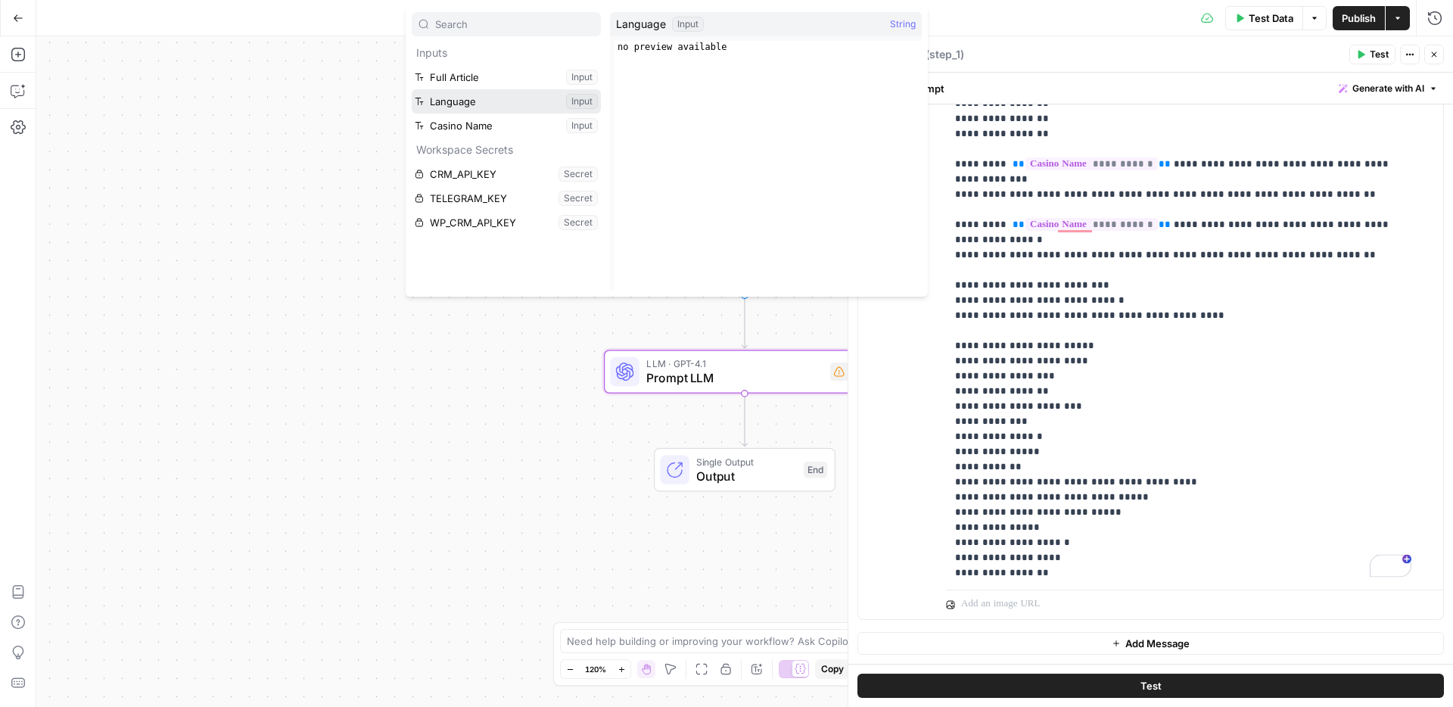
click at [469, 99] on button "Select variable Language" at bounding box center [506, 101] width 189 height 24
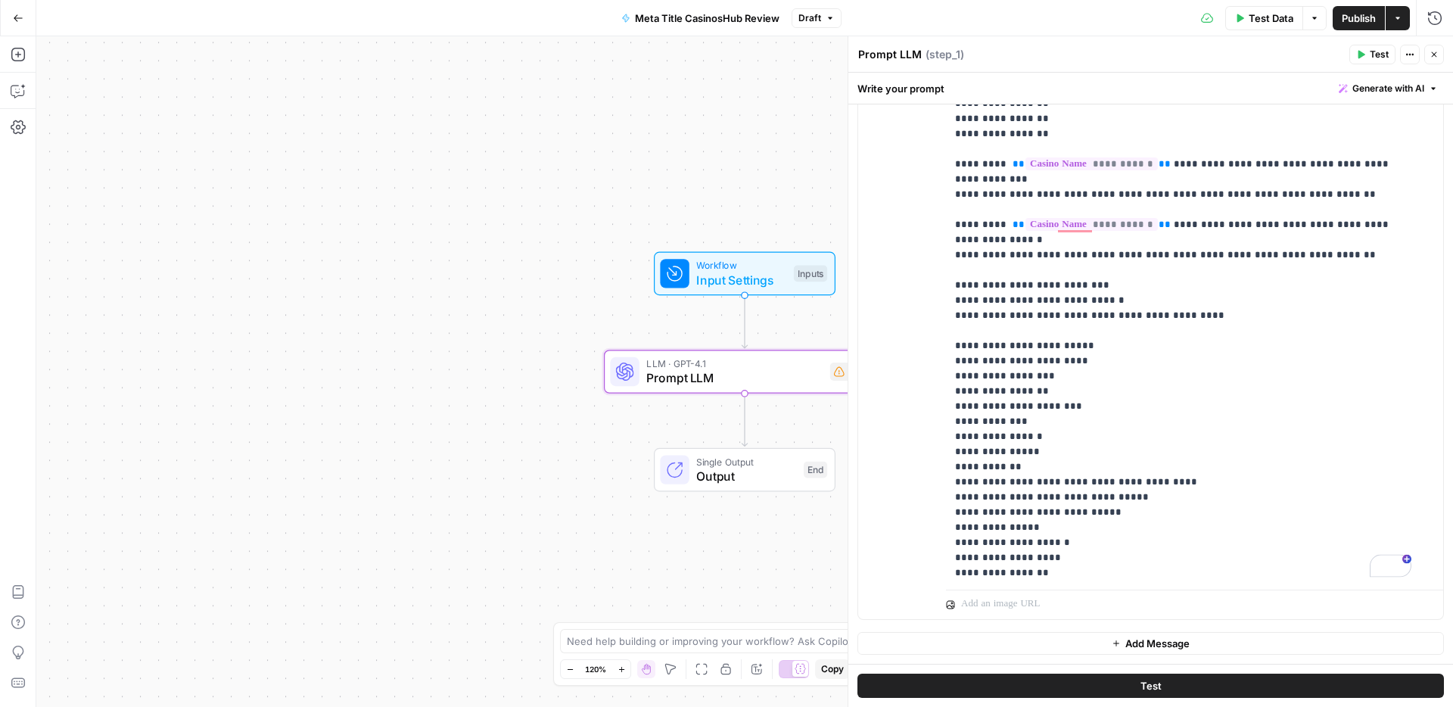
click at [1361, 16] on span "Publish" at bounding box center [1359, 18] width 34 height 15
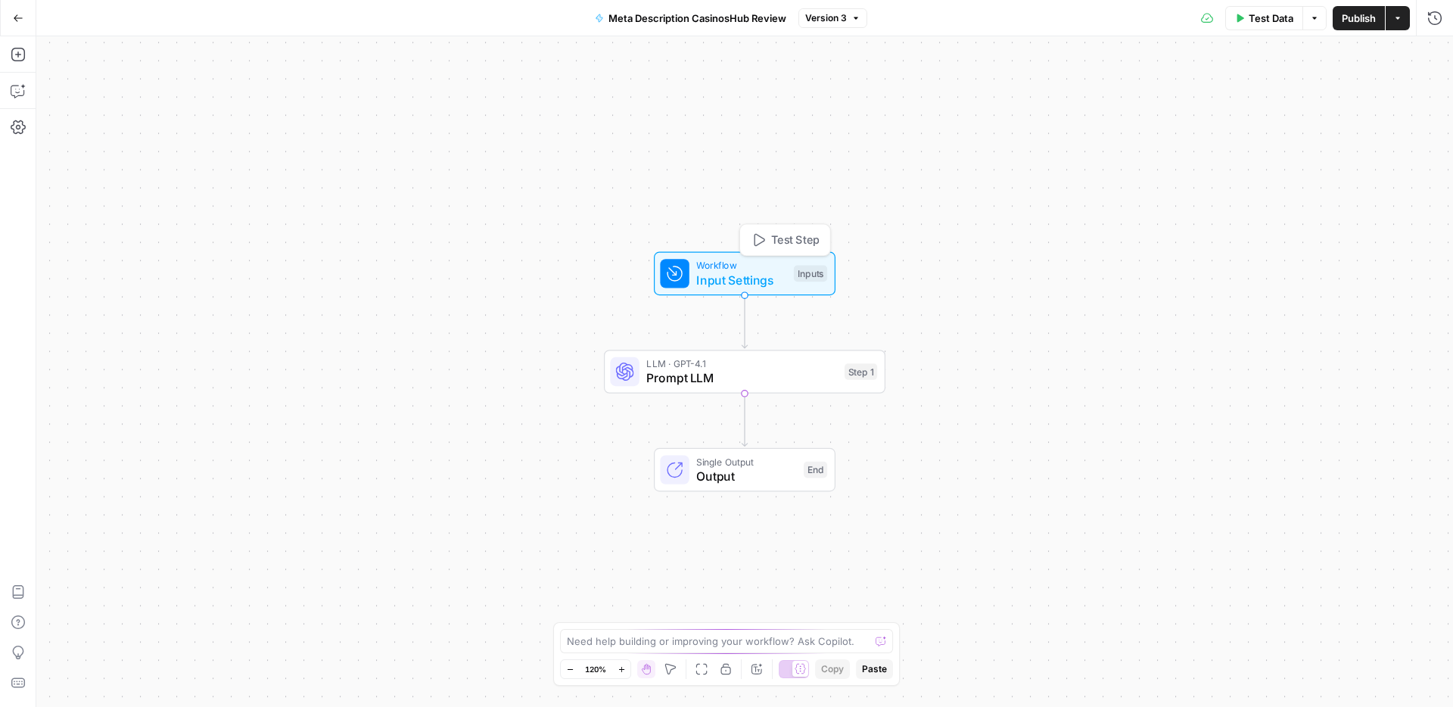
click at [755, 276] on span "Input Settings" at bounding box center [741, 280] width 90 height 18
click at [1167, 238] on button "Add Field" at bounding box center [1138, 230] width 555 height 24
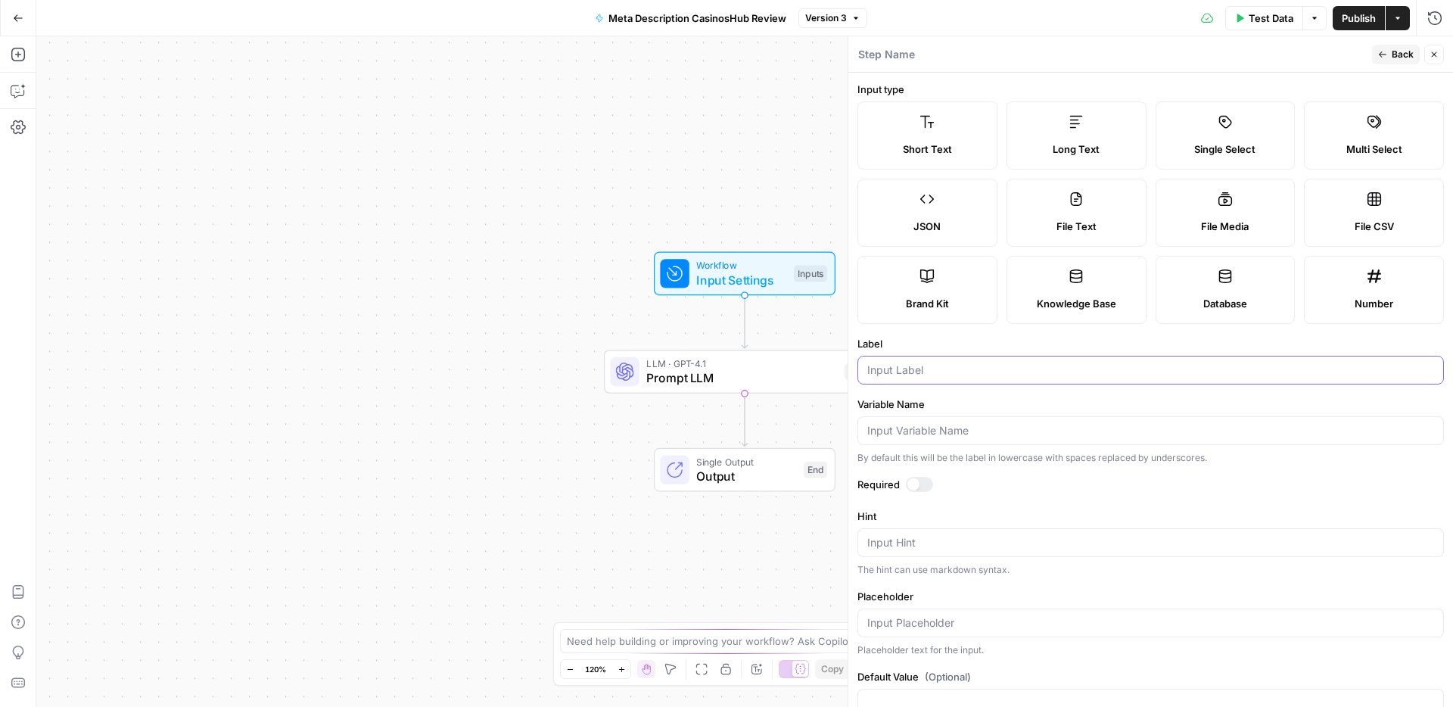
click at [887, 373] on input "Label" at bounding box center [1150, 370] width 567 height 15
type input "language"
click at [888, 431] on input "Variable Name" at bounding box center [1150, 430] width 567 height 15
type input "language"
click at [1359, 15] on span "Publish" at bounding box center [1359, 18] width 34 height 15
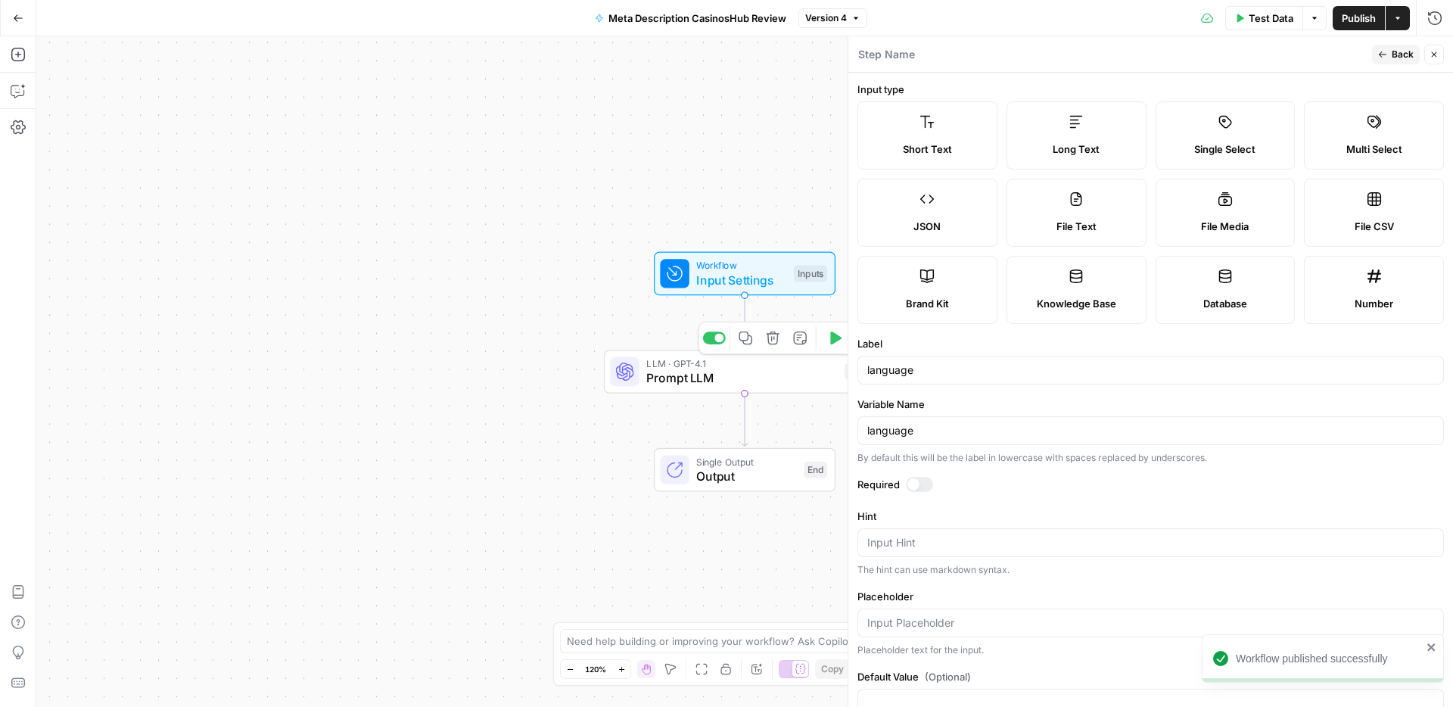
click at [741, 375] on span "Prompt LLM" at bounding box center [741, 378] width 191 height 18
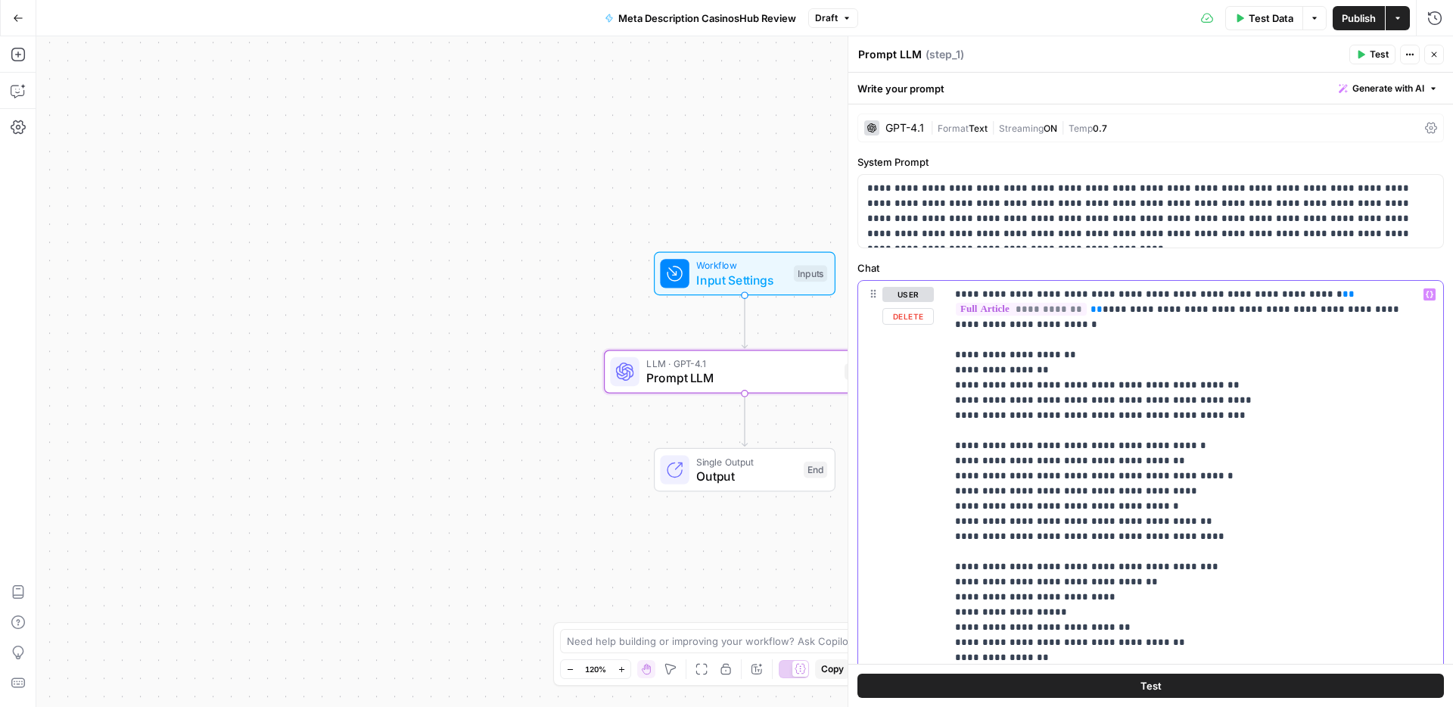
click at [1328, 309] on p "**********" at bounding box center [1189, 537] width 468 height 500
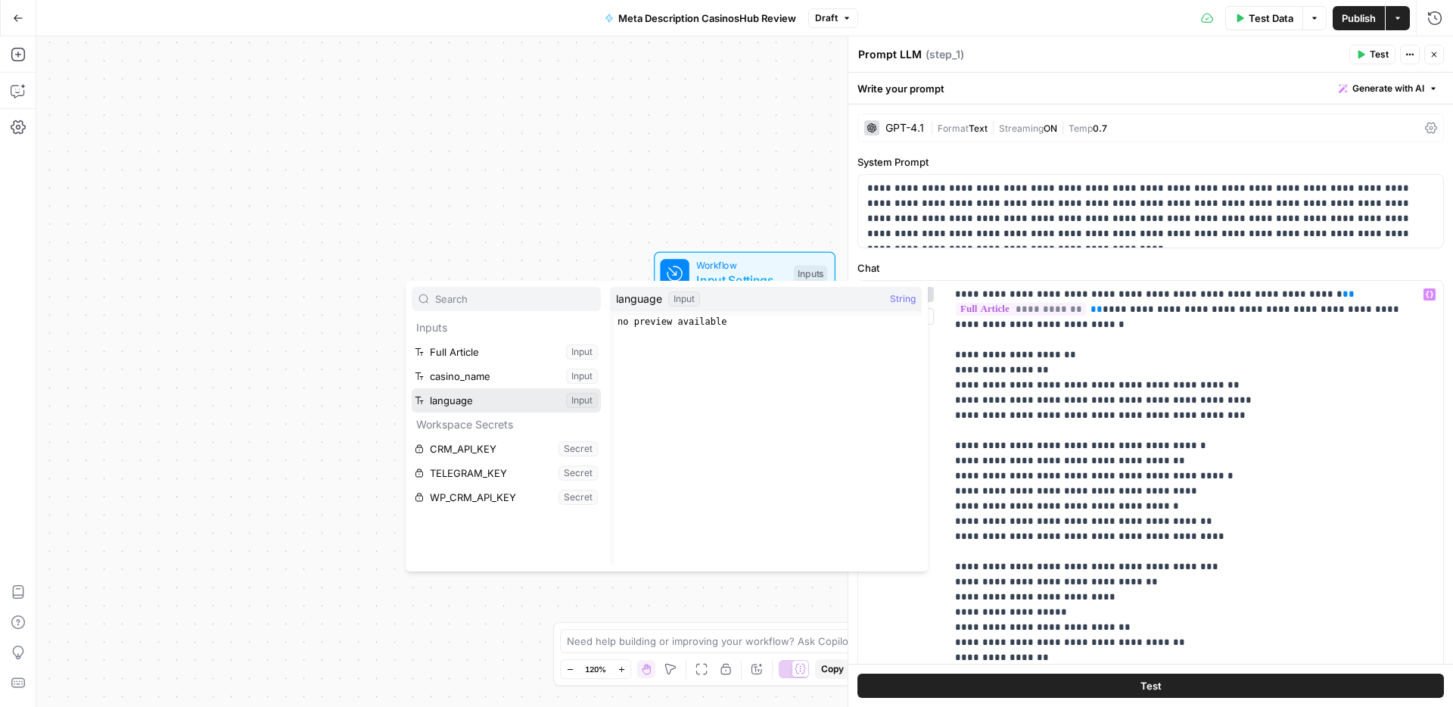
click at [448, 394] on button "Select variable language" at bounding box center [506, 400] width 189 height 24
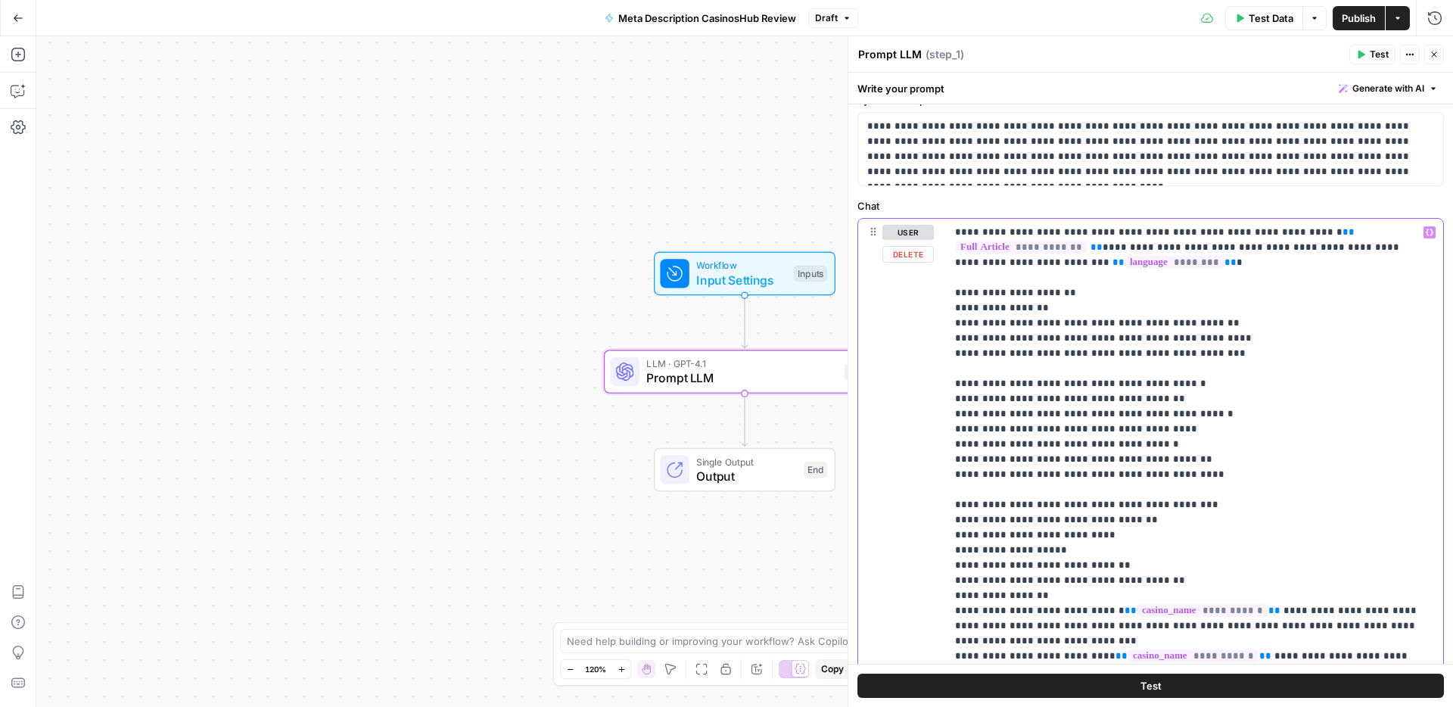
scroll to position [225, 0]
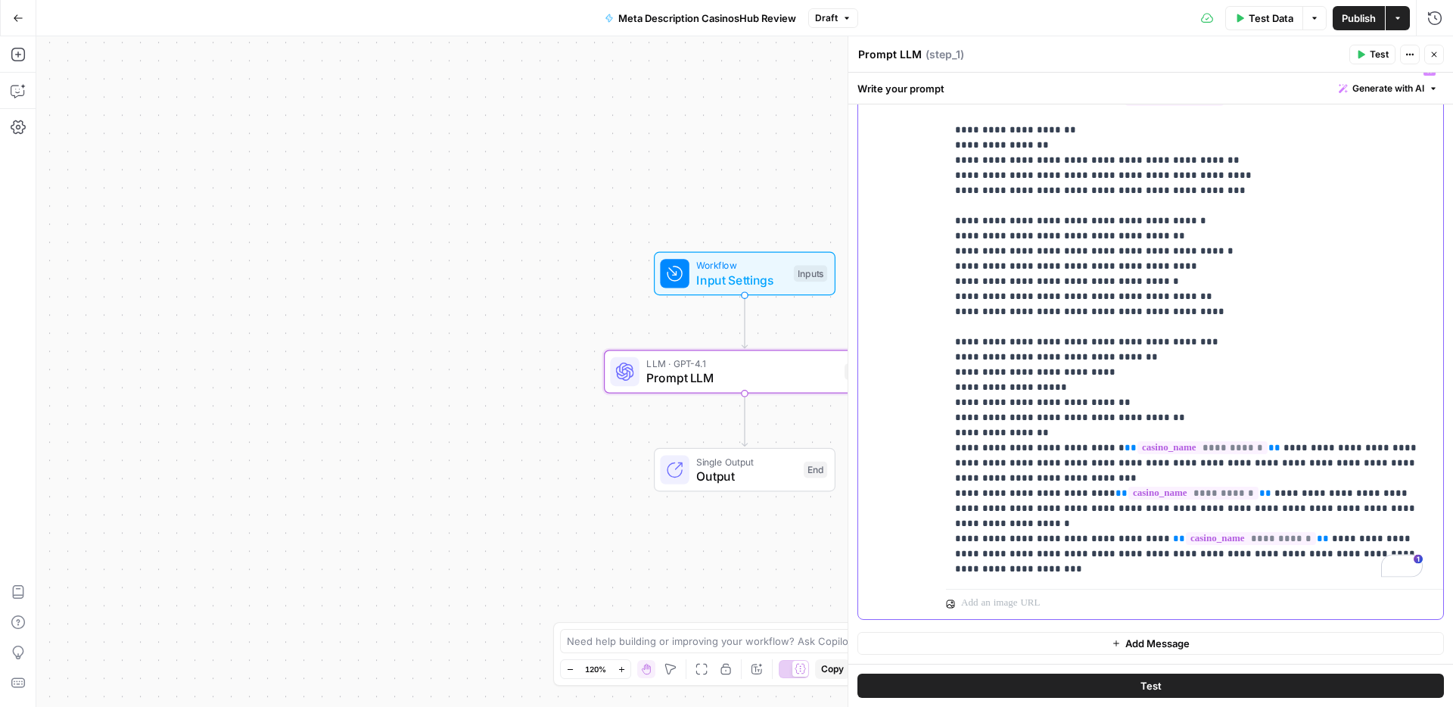
click at [1161, 571] on p "**********" at bounding box center [1189, 319] width 468 height 515
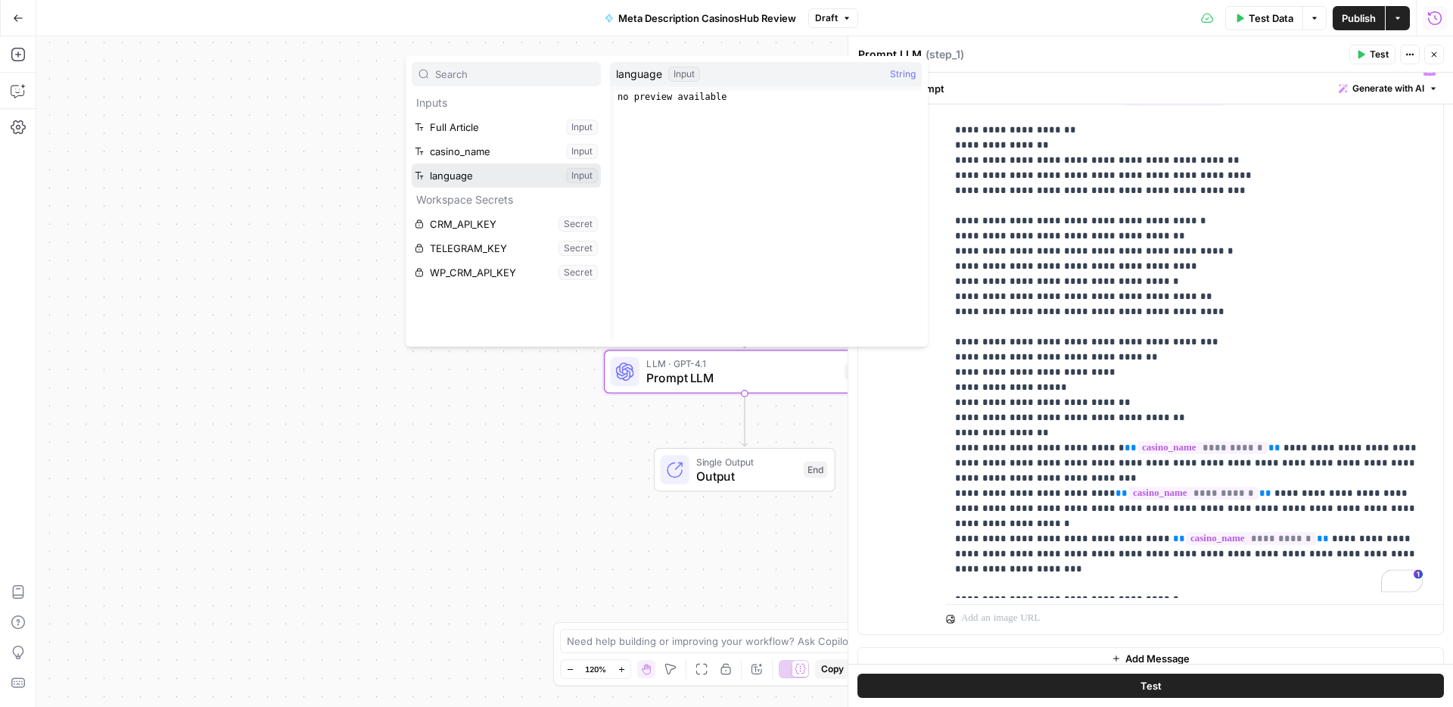
click at [481, 176] on button "Select variable language" at bounding box center [506, 175] width 189 height 24
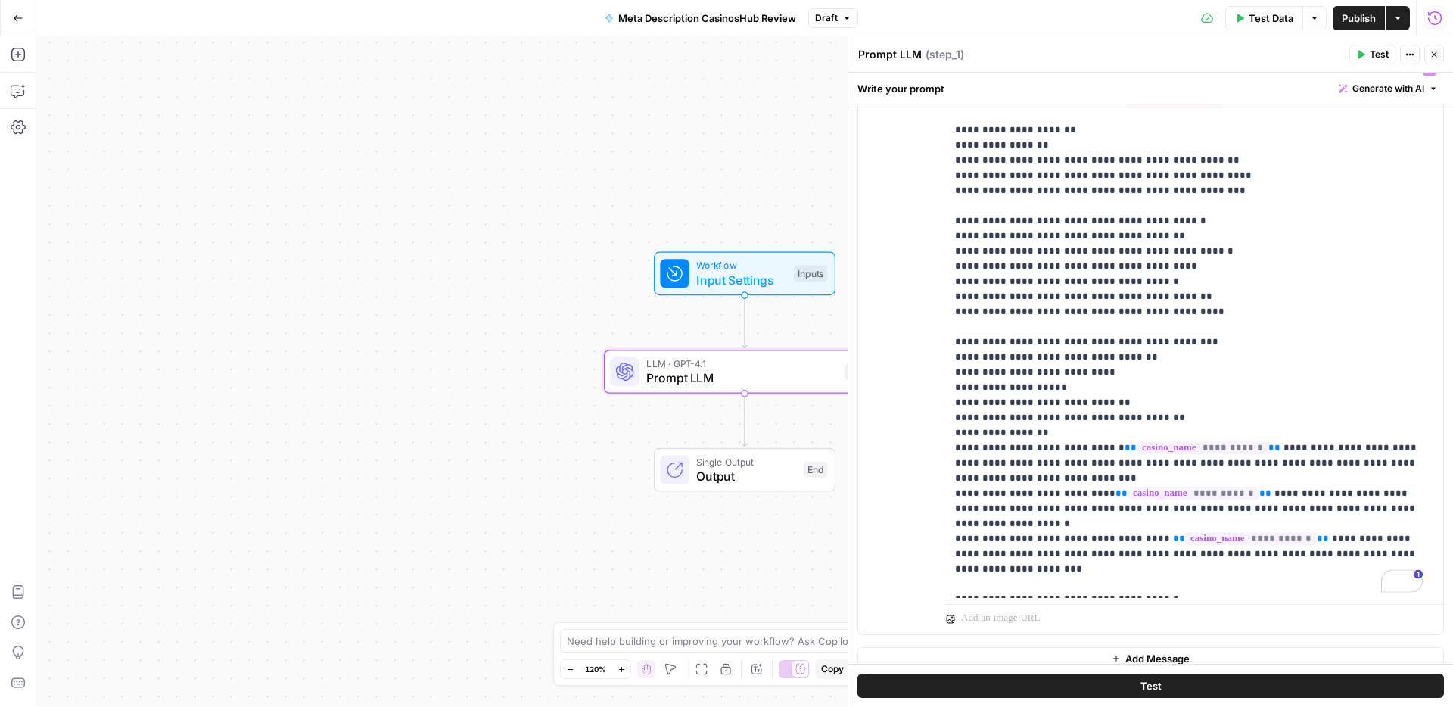
click at [1363, 22] on span "Publish" at bounding box center [1359, 18] width 34 height 15
click at [1437, 58] on icon "button" at bounding box center [1434, 54] width 9 height 9
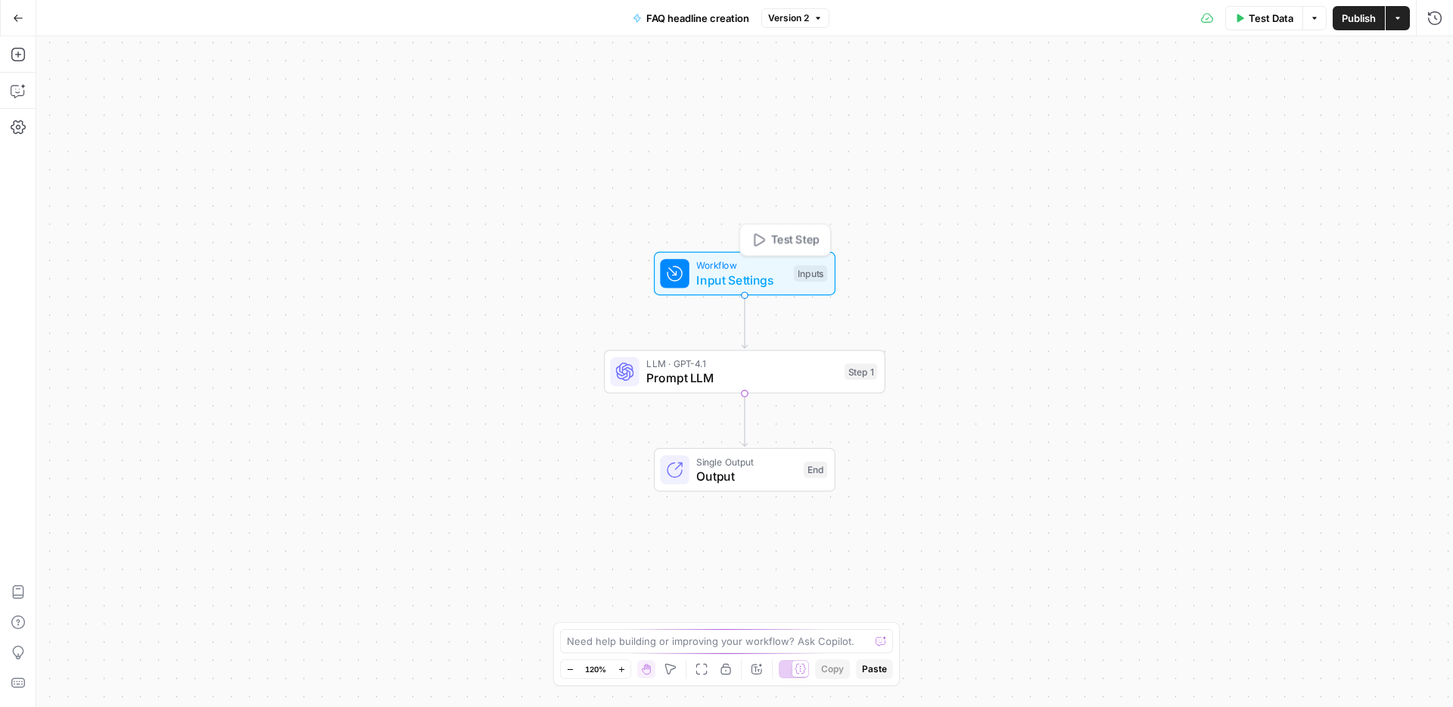
click at [721, 282] on span "Input Settings" at bounding box center [741, 280] width 90 height 18
click at [1163, 170] on icon "button" at bounding box center [1162, 169] width 9 height 9
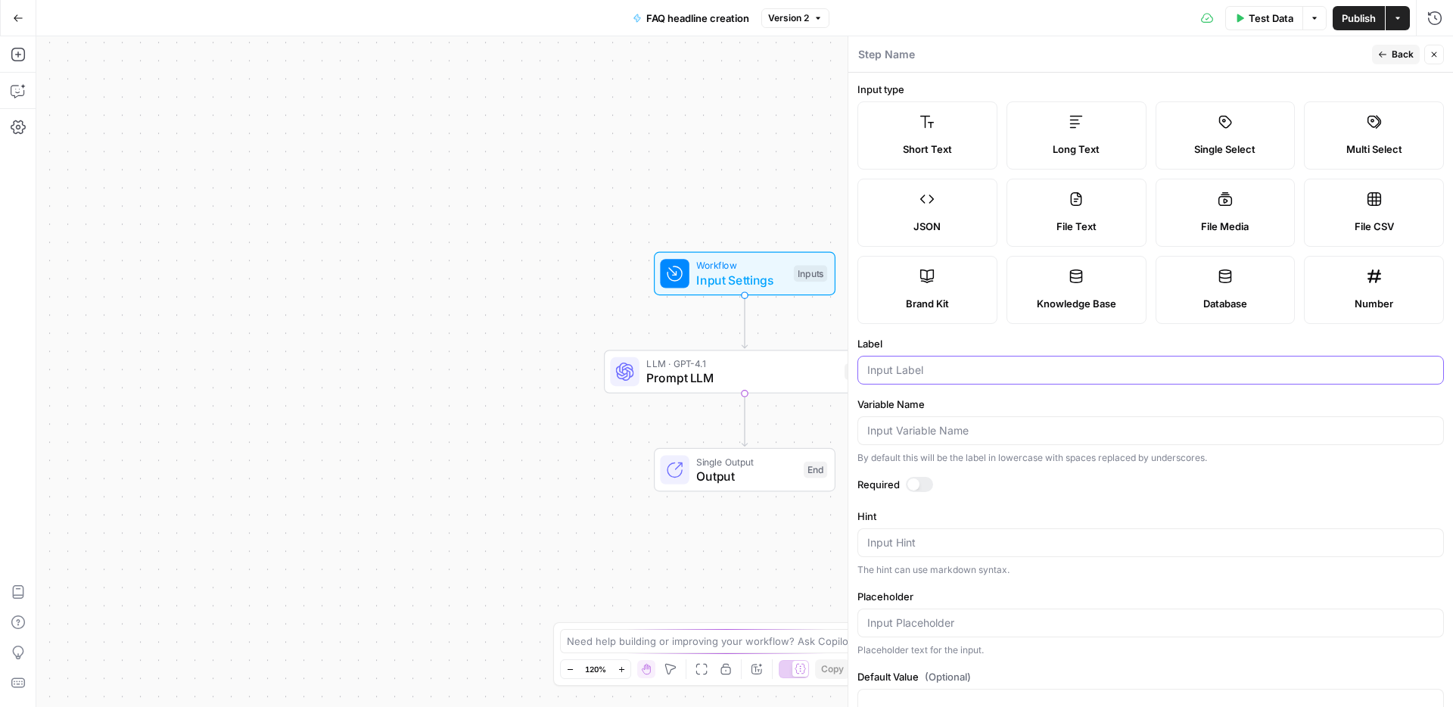
click at [874, 375] on input "Label" at bounding box center [1150, 370] width 567 height 15
type input "language"
click at [891, 428] on input "Variable Name" at bounding box center [1150, 430] width 567 height 15
type input "language"
click at [1361, 17] on span "Publish" at bounding box center [1359, 18] width 34 height 15
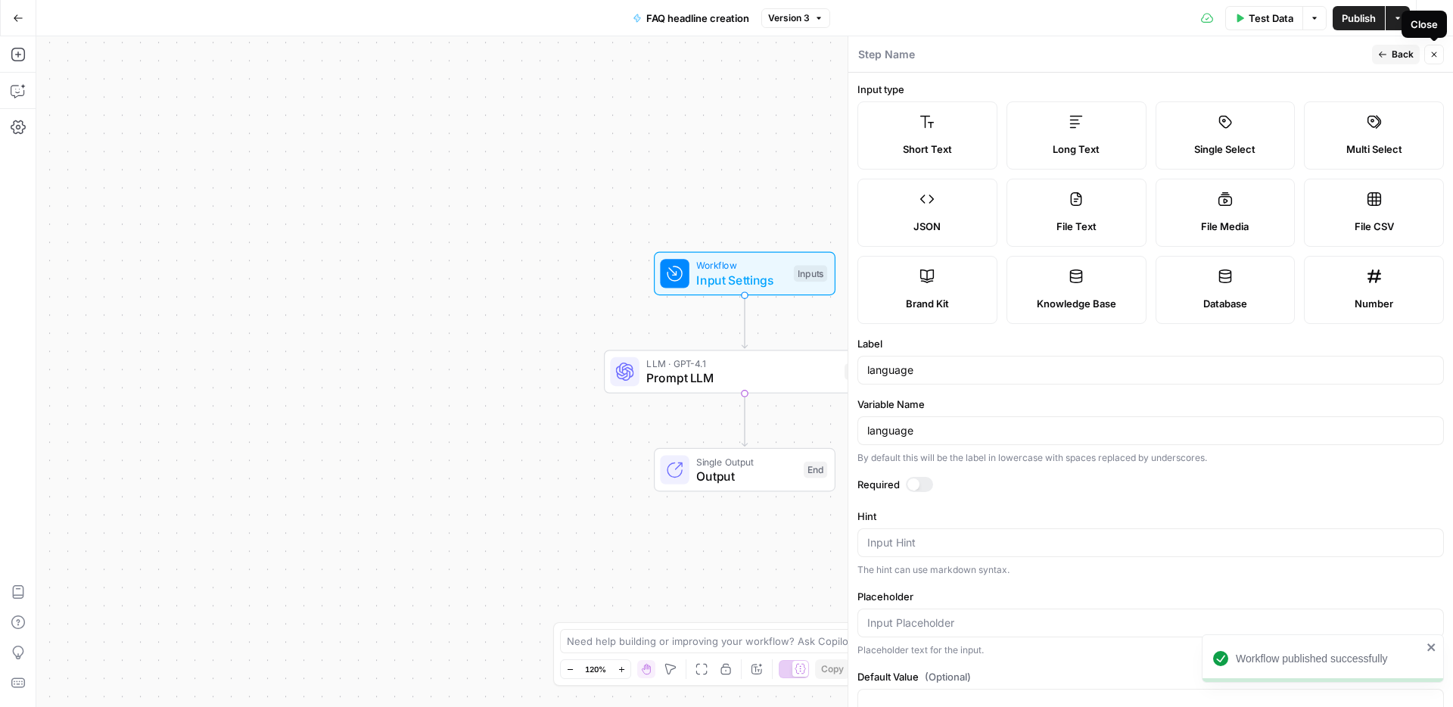
click at [1442, 54] on button "Close" at bounding box center [1435, 55] width 20 height 20
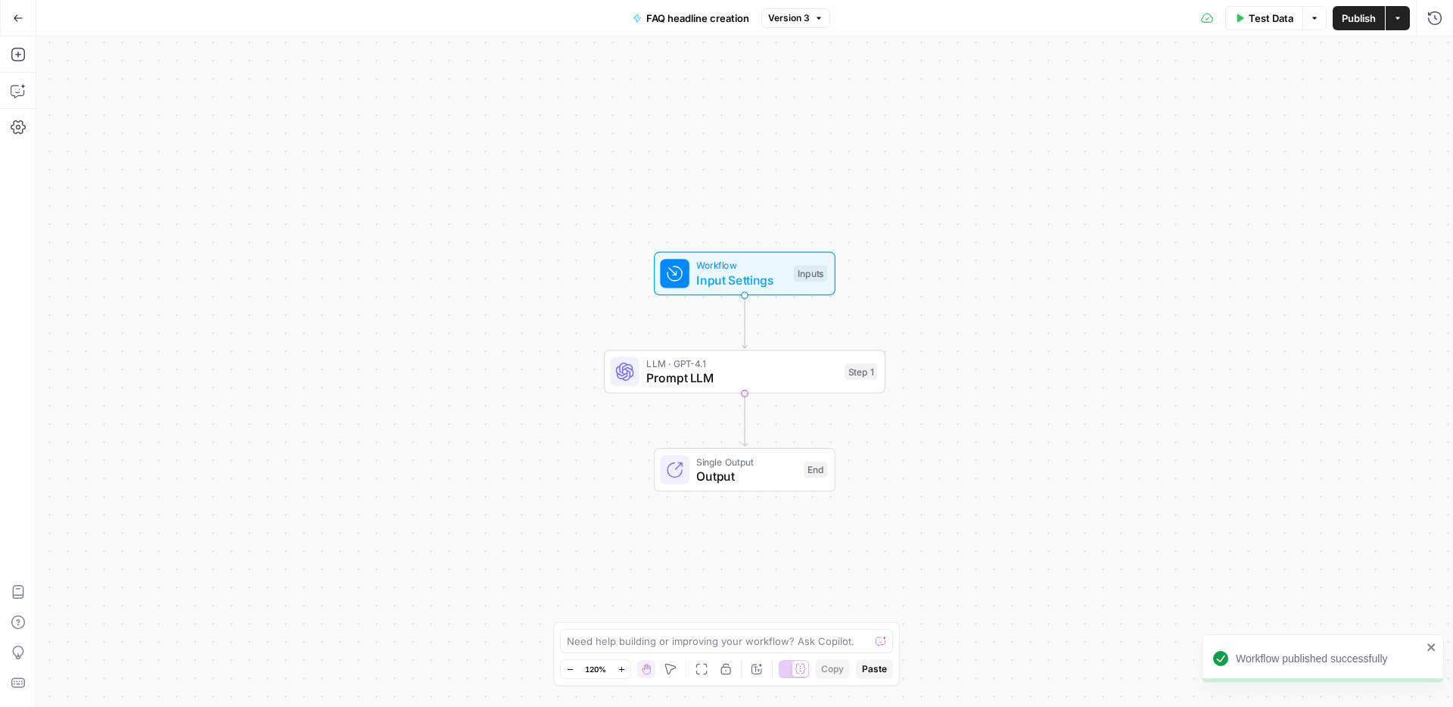
click at [742, 385] on span "Prompt LLM" at bounding box center [741, 378] width 191 height 18
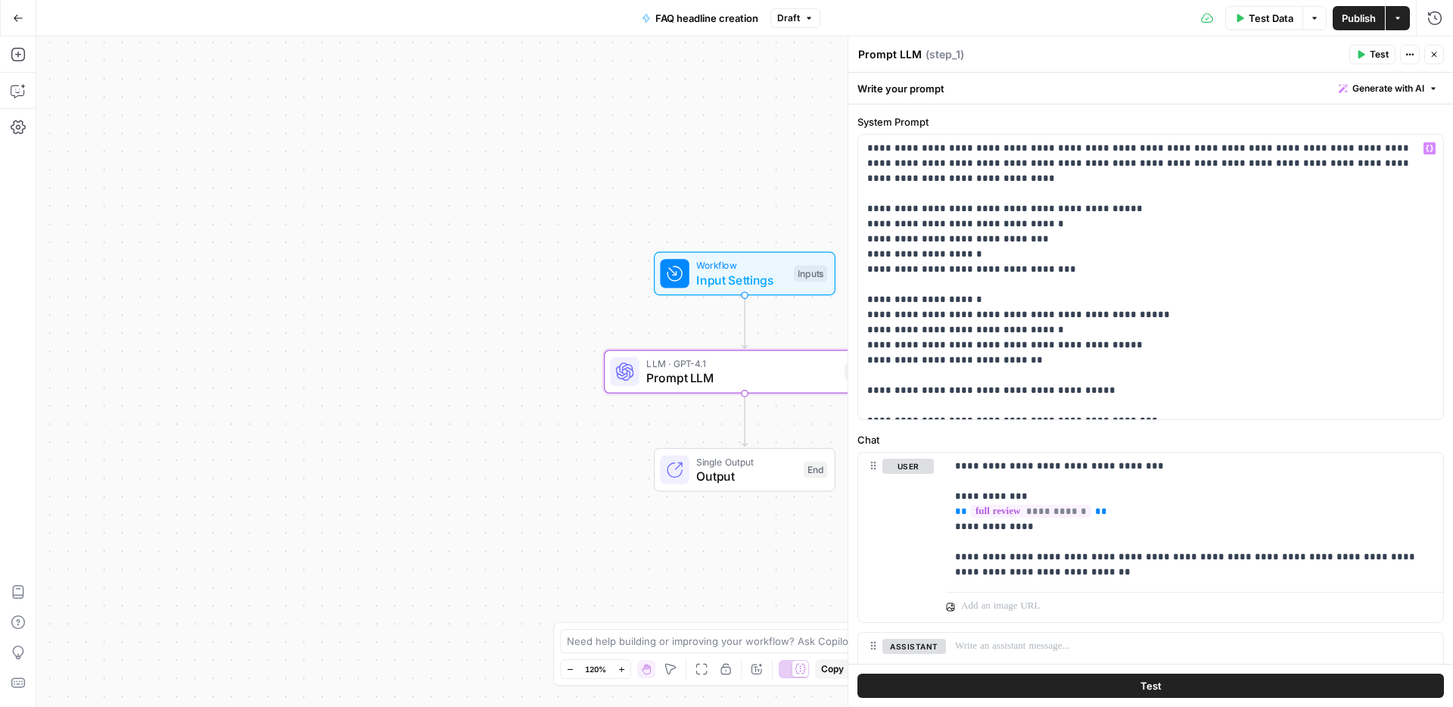
scroll to position [56, 0]
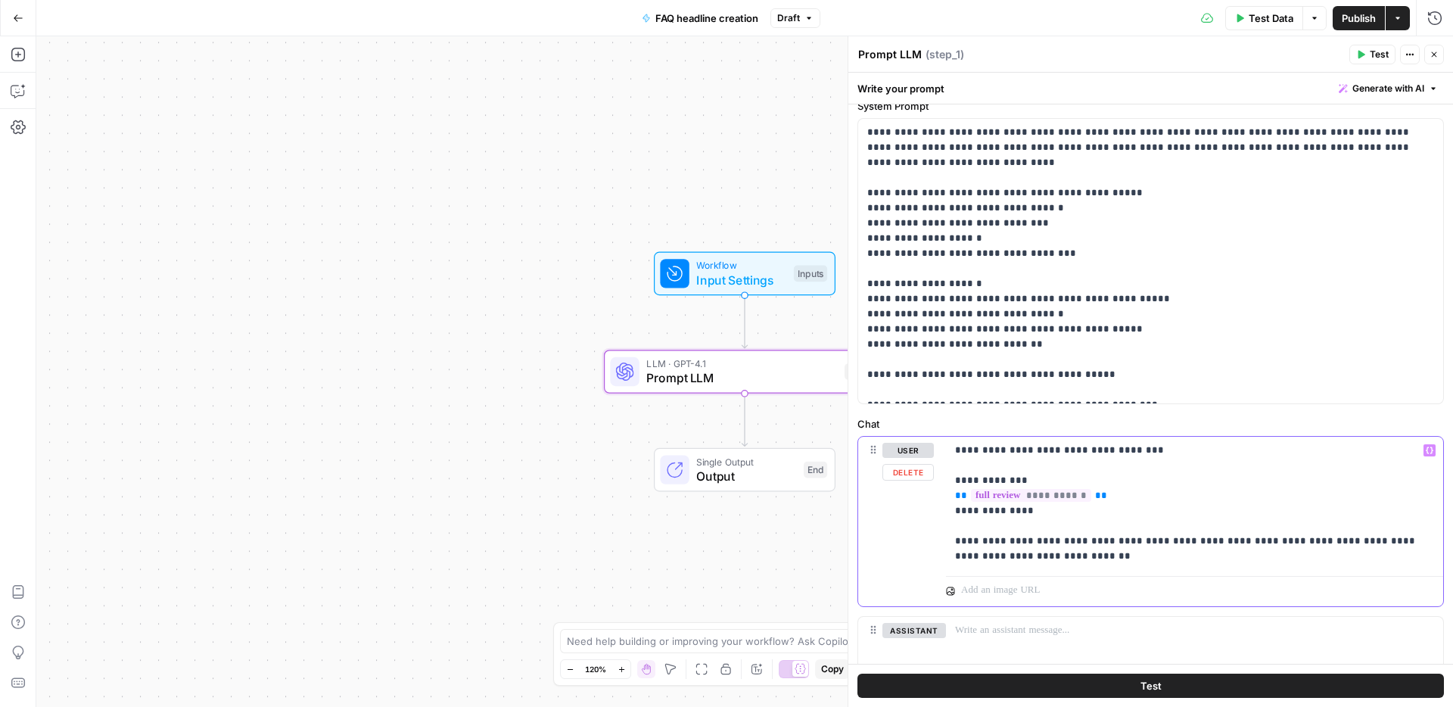
click at [1317, 540] on p "**********" at bounding box center [1189, 503] width 468 height 121
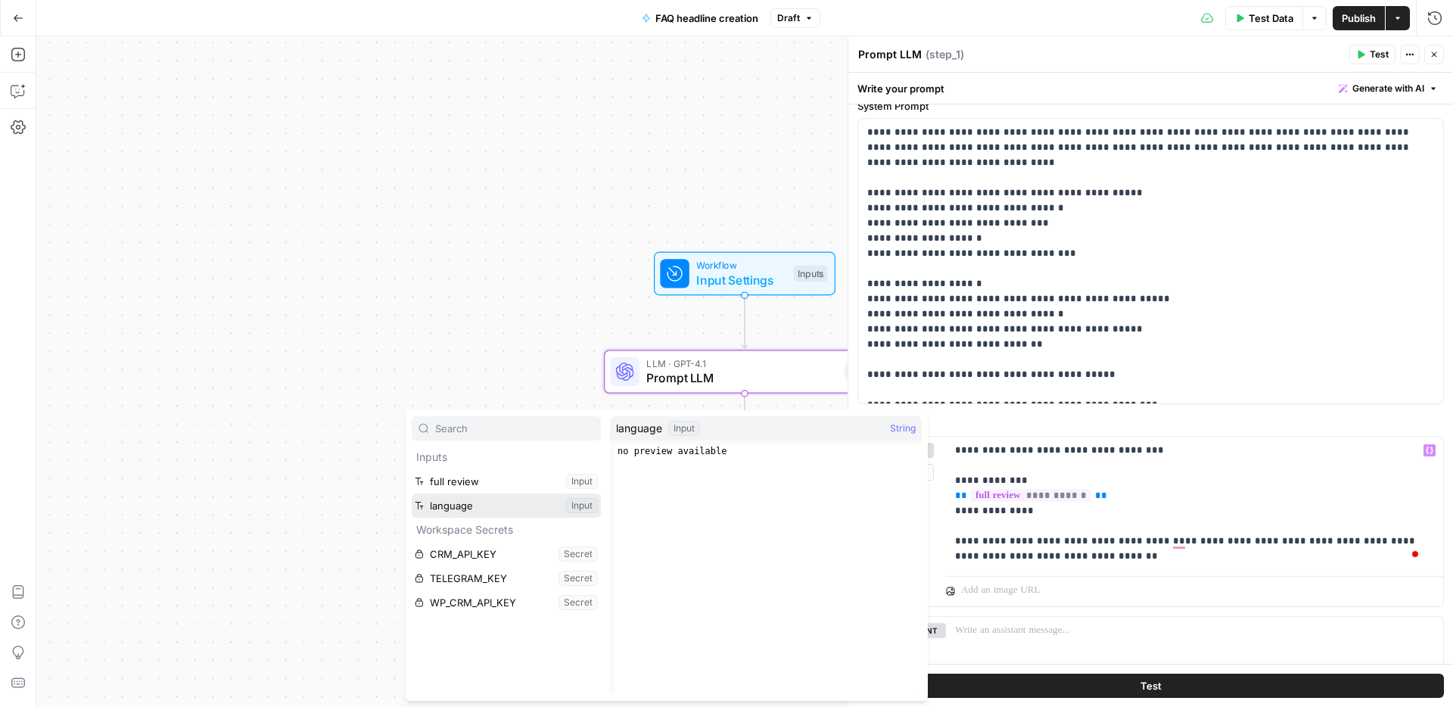
click at [528, 508] on button "Select variable language" at bounding box center [506, 506] width 189 height 24
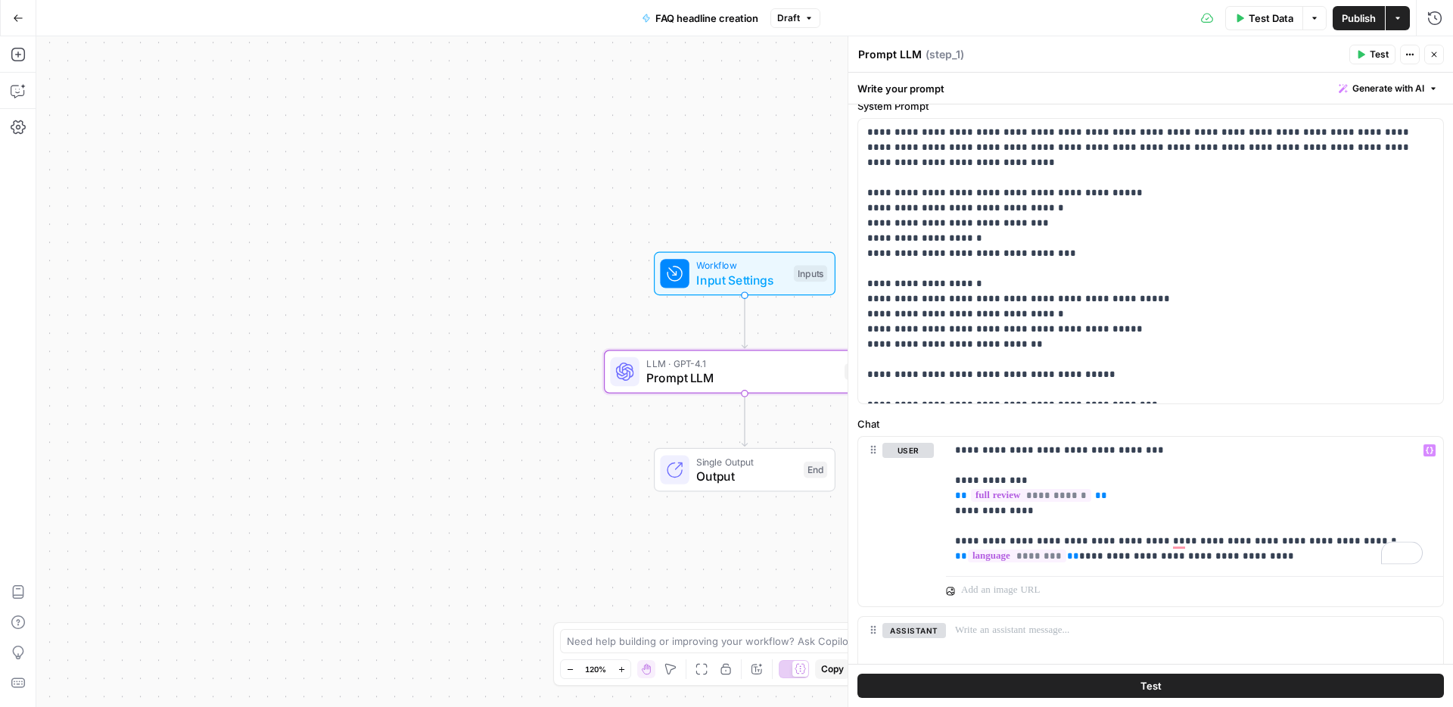
click at [1362, 20] on span "Publish" at bounding box center [1359, 18] width 34 height 15
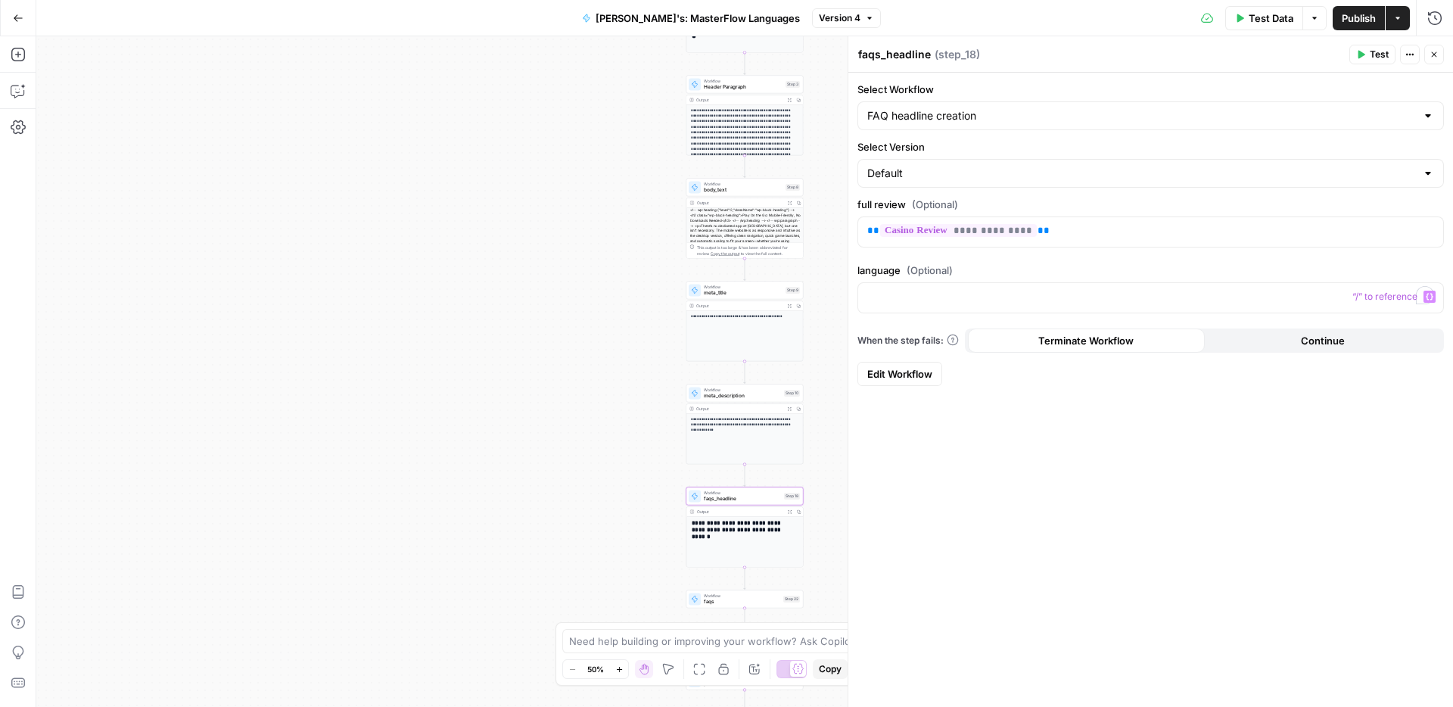
scroll to position [33, 0]
click at [1430, 295] on icon "button" at bounding box center [1430, 297] width 8 height 8
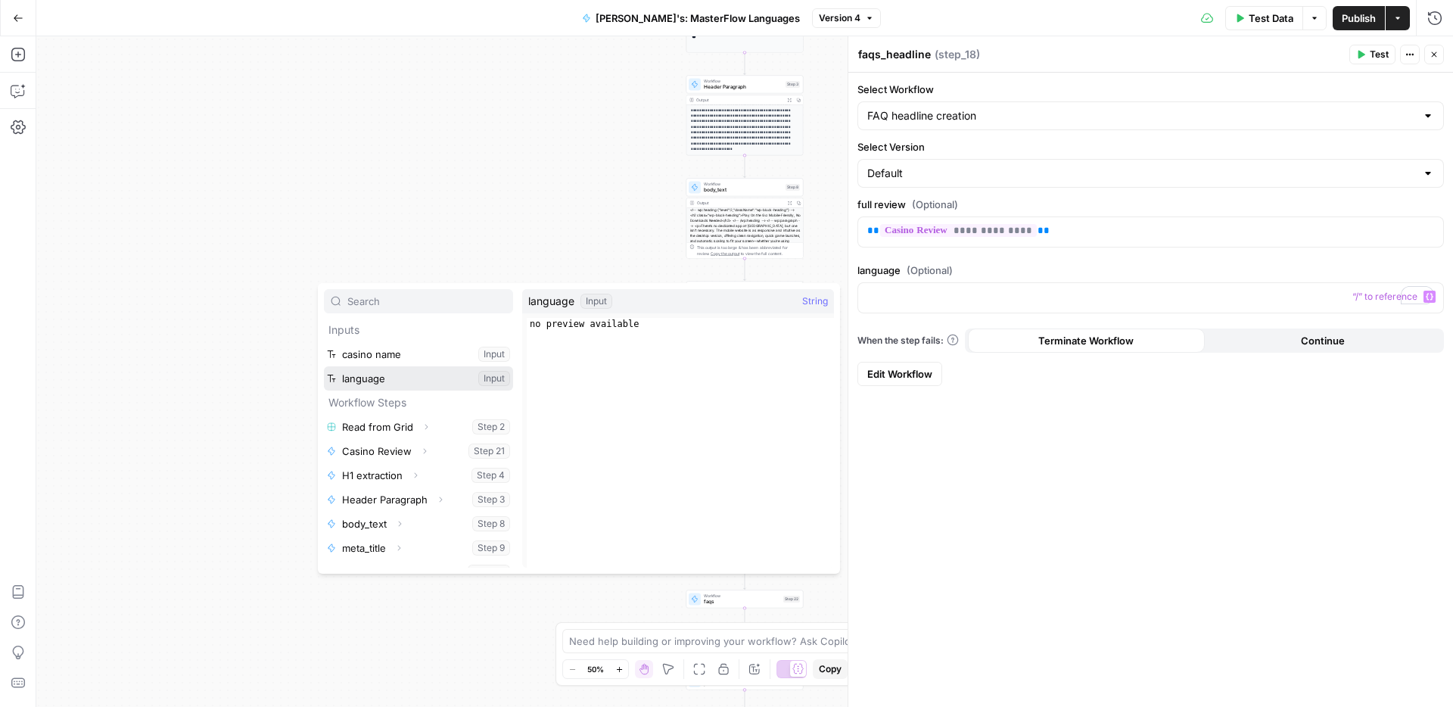
click at [388, 378] on button "Select variable language" at bounding box center [418, 378] width 189 height 24
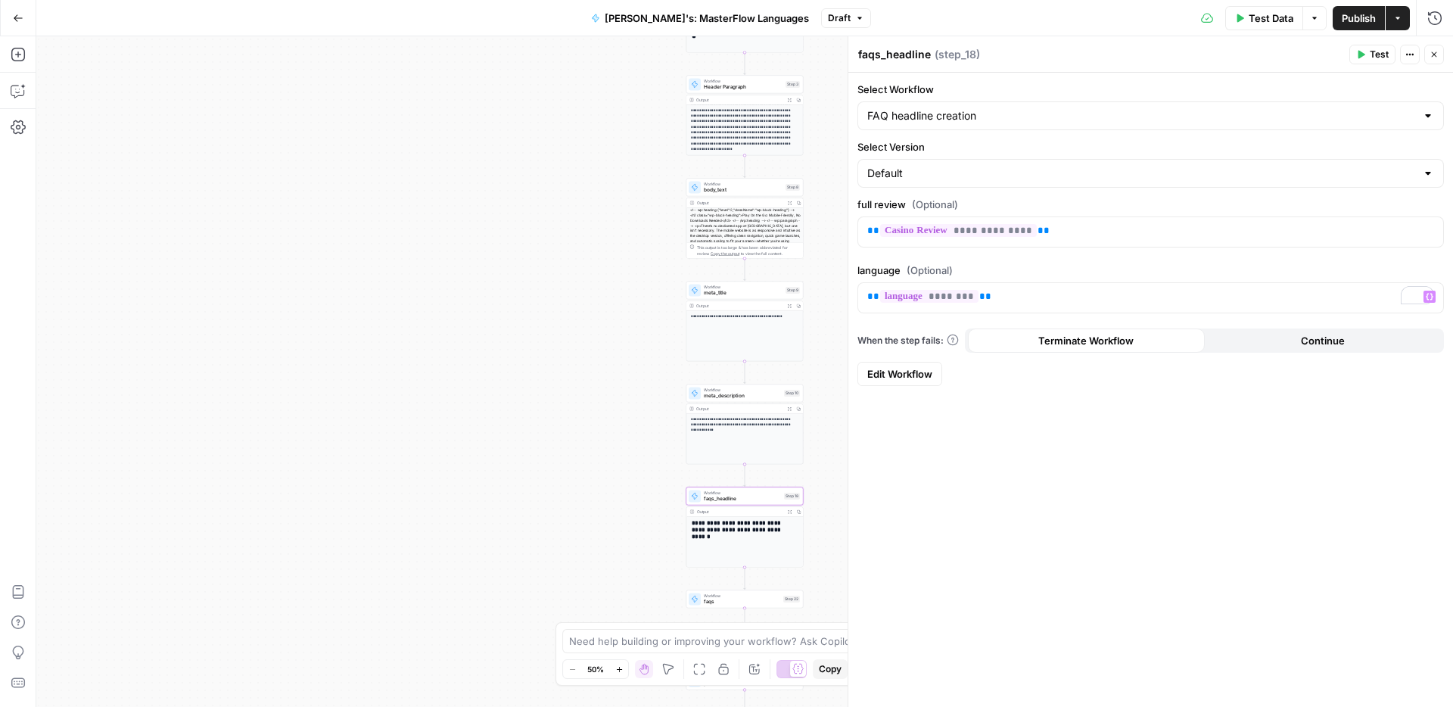
click at [1433, 58] on icon "button" at bounding box center [1434, 54] width 9 height 9
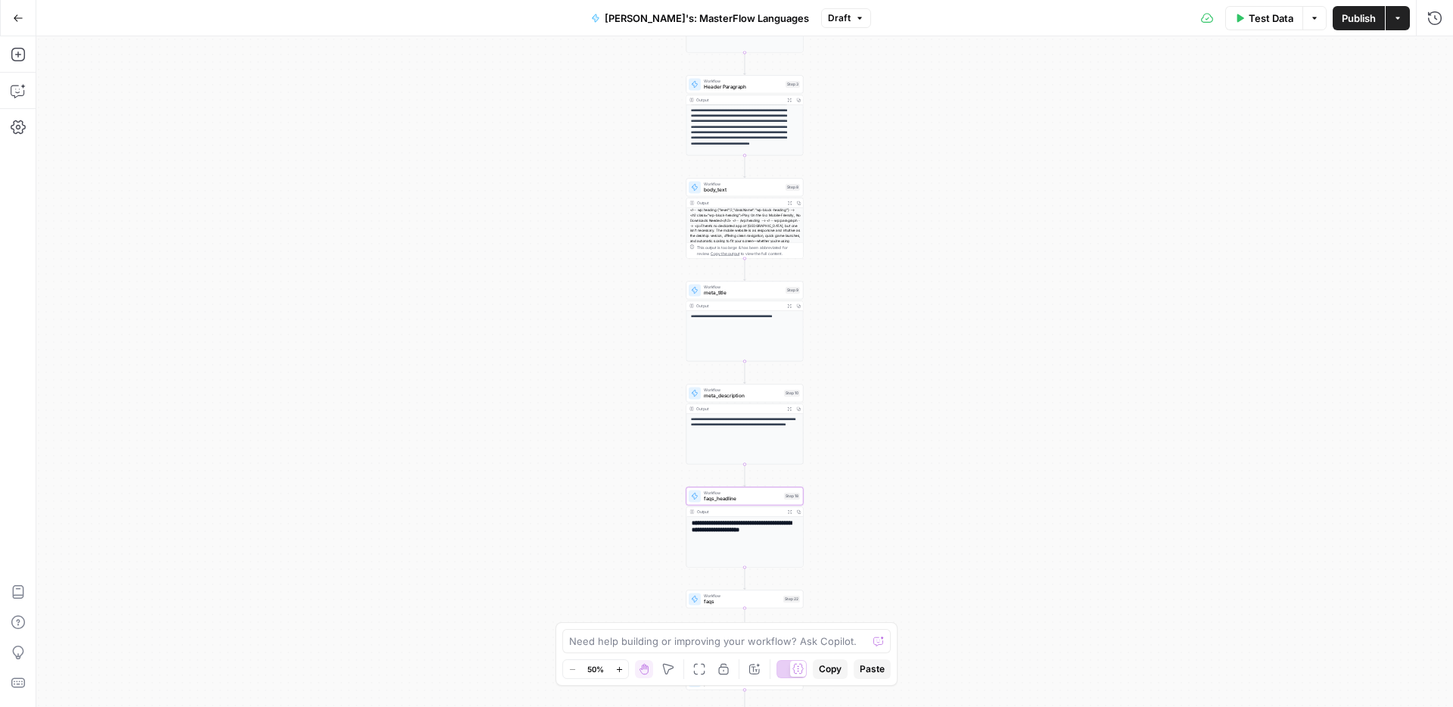
click at [721, 600] on span "faqs" at bounding box center [742, 602] width 76 height 8
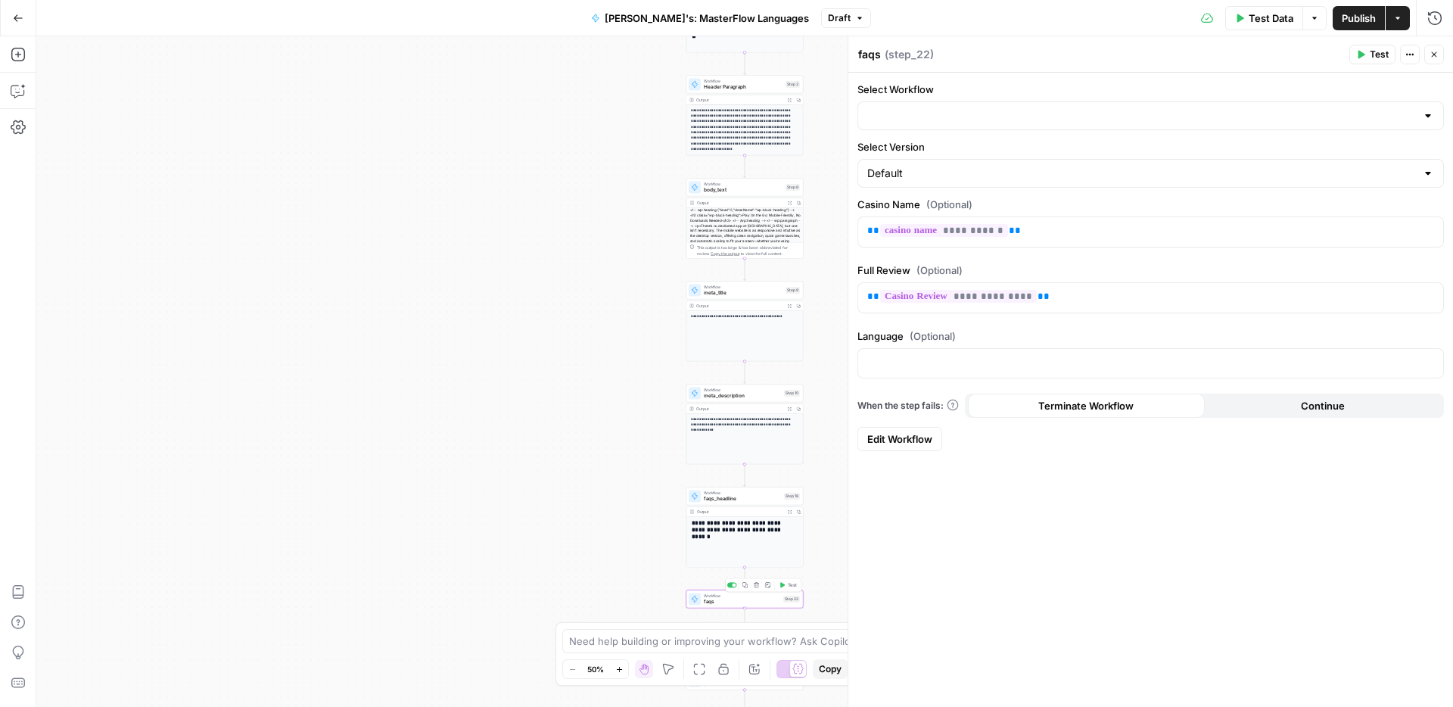
type input "FAQs for Casino Review"
click at [1428, 359] on icon "button" at bounding box center [1430, 362] width 8 height 7
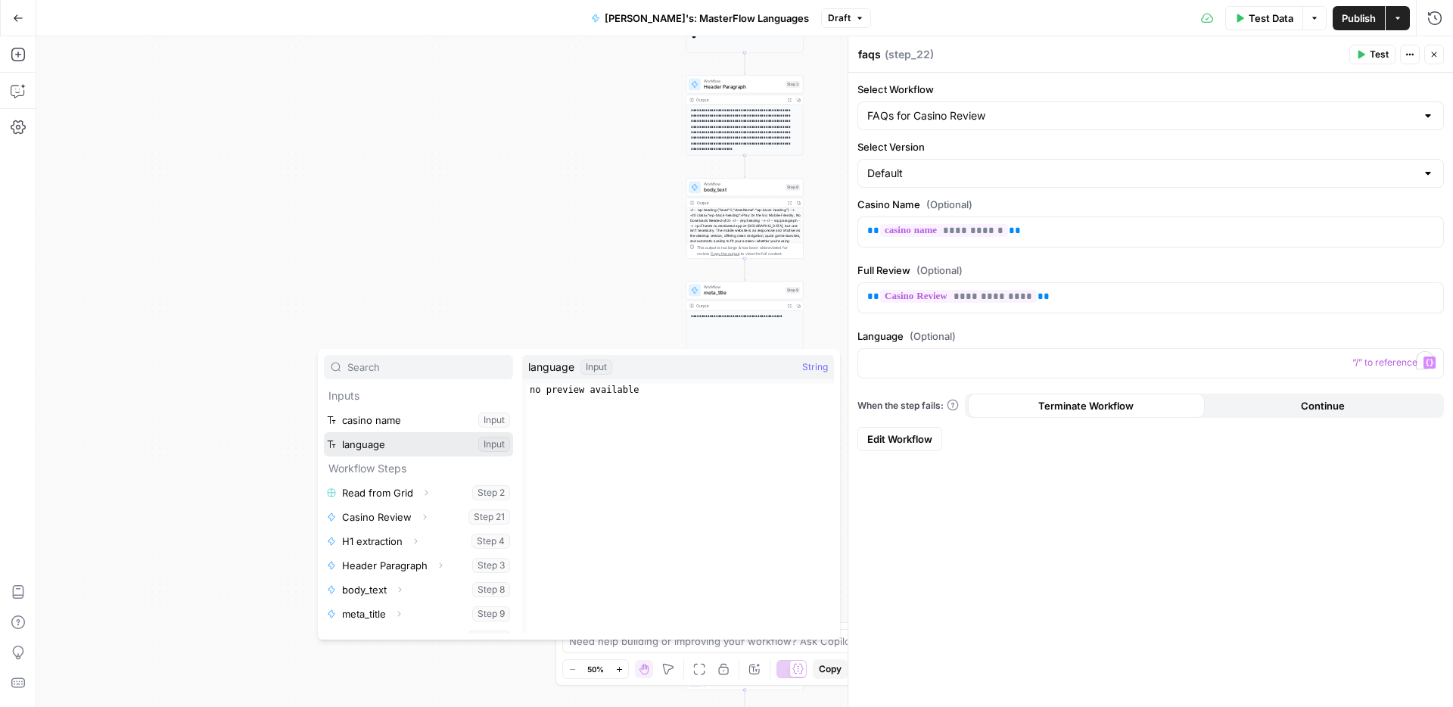
click at [374, 441] on button "Select variable language" at bounding box center [418, 444] width 189 height 24
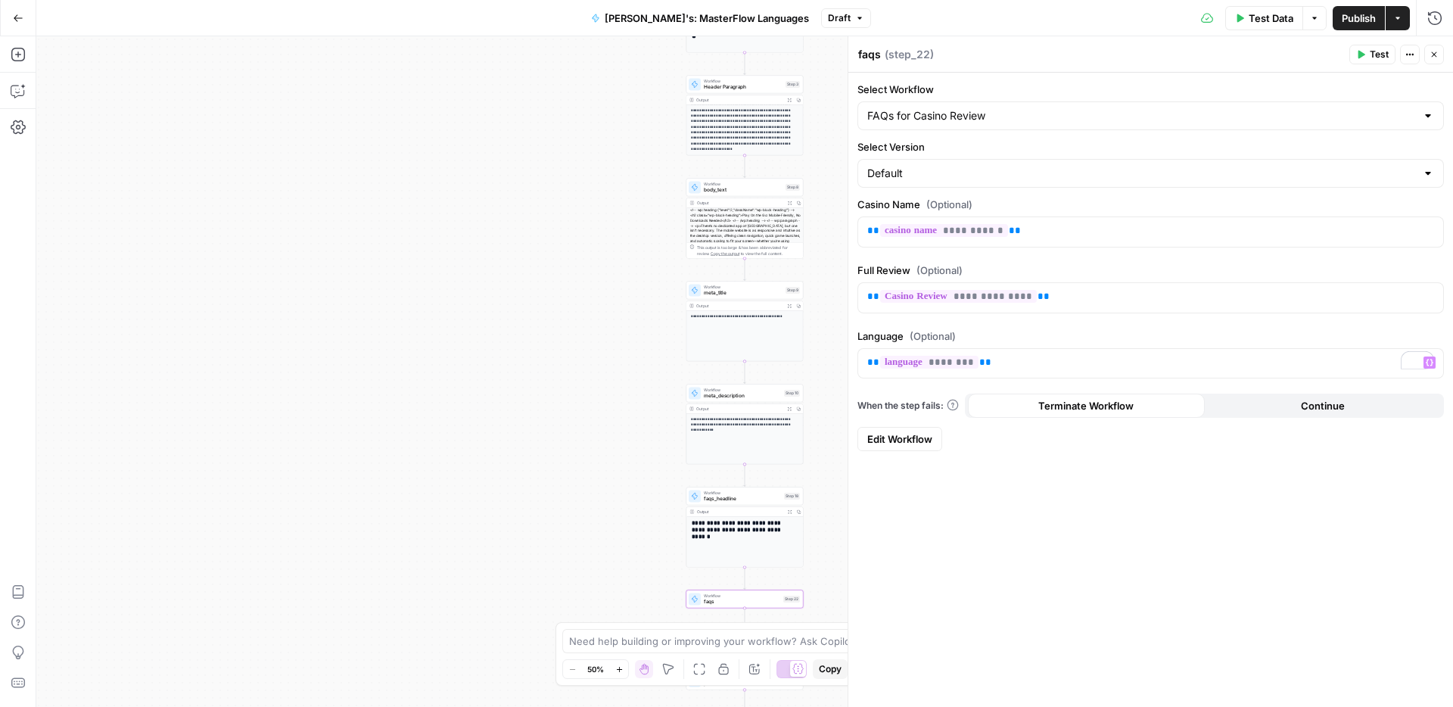
click at [1348, 17] on span "Publish" at bounding box center [1359, 18] width 34 height 15
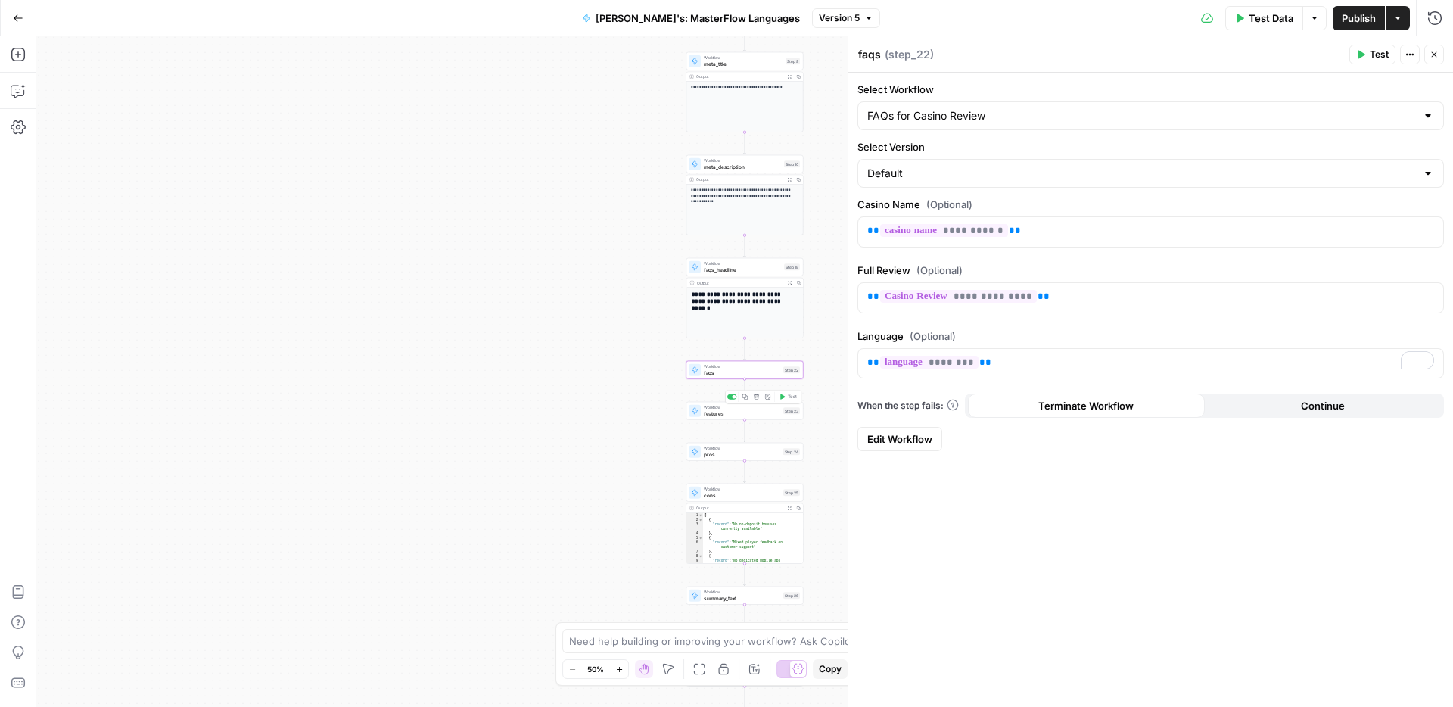
click at [731, 412] on span "features" at bounding box center [742, 414] width 76 height 8
type input "Features"
click at [1434, 360] on button "Variables Menu" at bounding box center [1430, 363] width 12 height 12
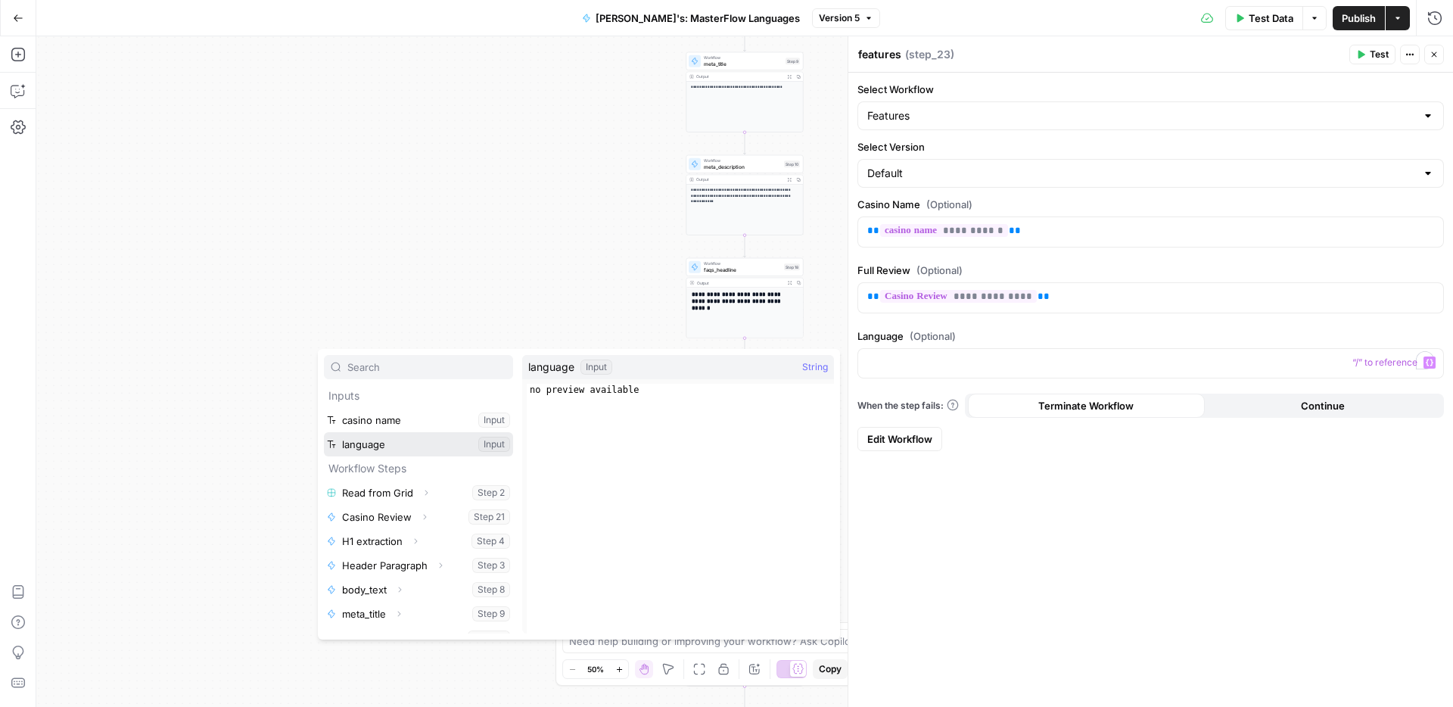
click at [409, 438] on button "Select variable language" at bounding box center [418, 444] width 189 height 24
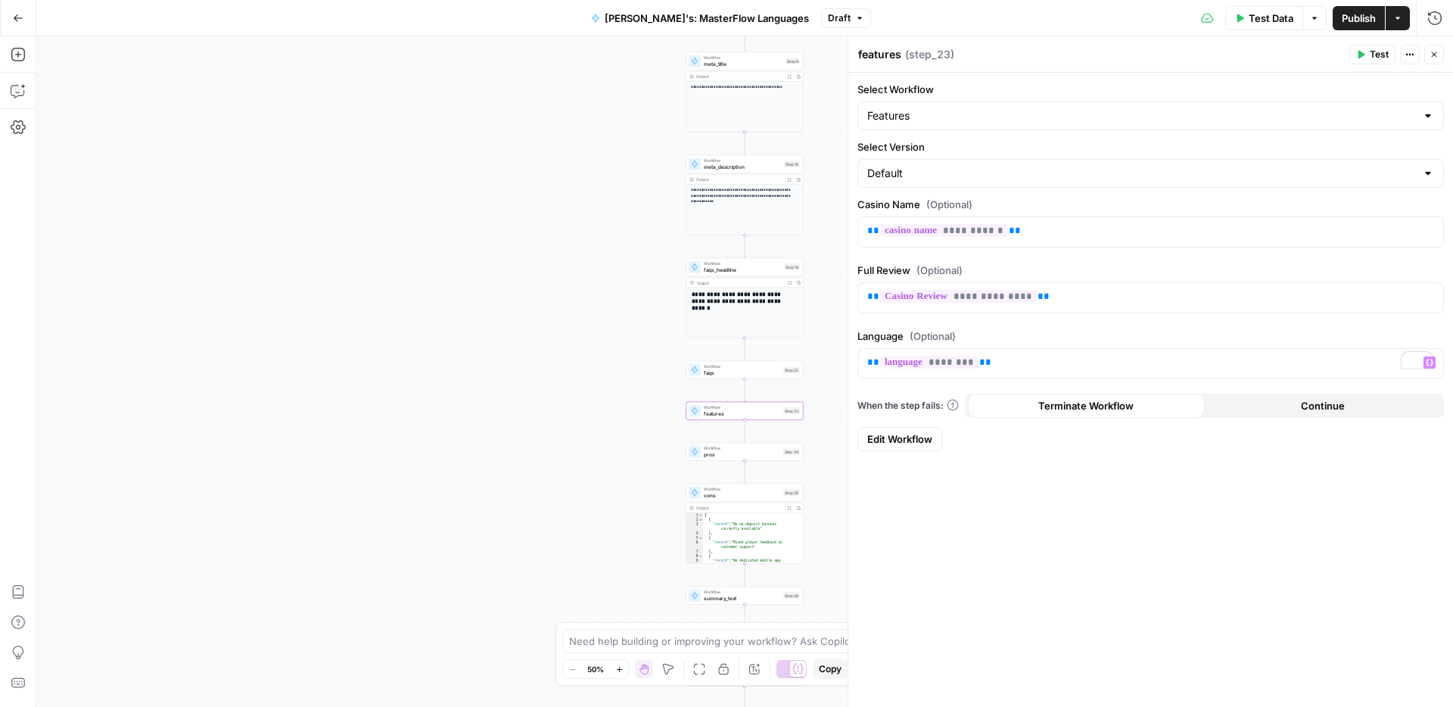
click at [1353, 14] on span "Publish" at bounding box center [1359, 18] width 34 height 15
click at [729, 456] on span "pros" at bounding box center [742, 454] width 76 height 8
type input "Pros"
click at [1434, 364] on button "Variables Menu" at bounding box center [1430, 363] width 12 height 12
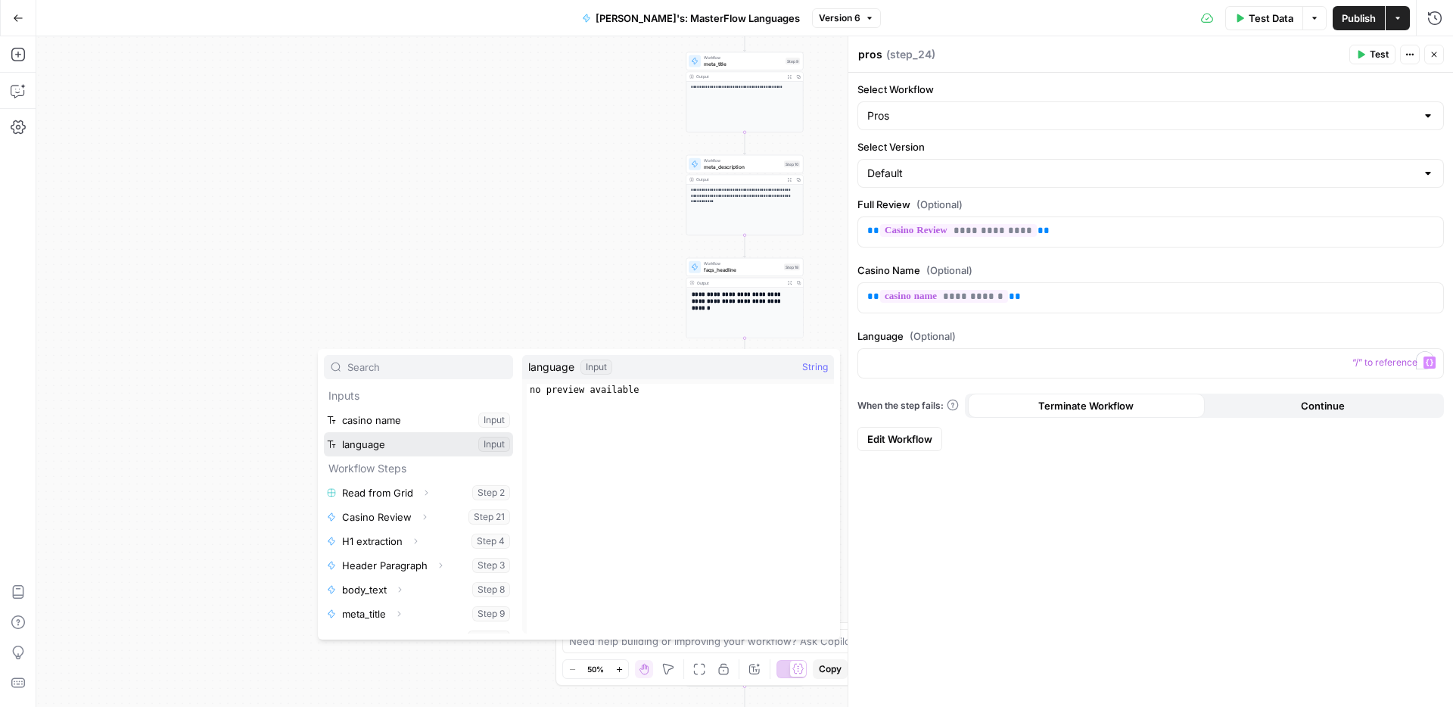
click at [394, 447] on button "Select variable language" at bounding box center [418, 444] width 189 height 24
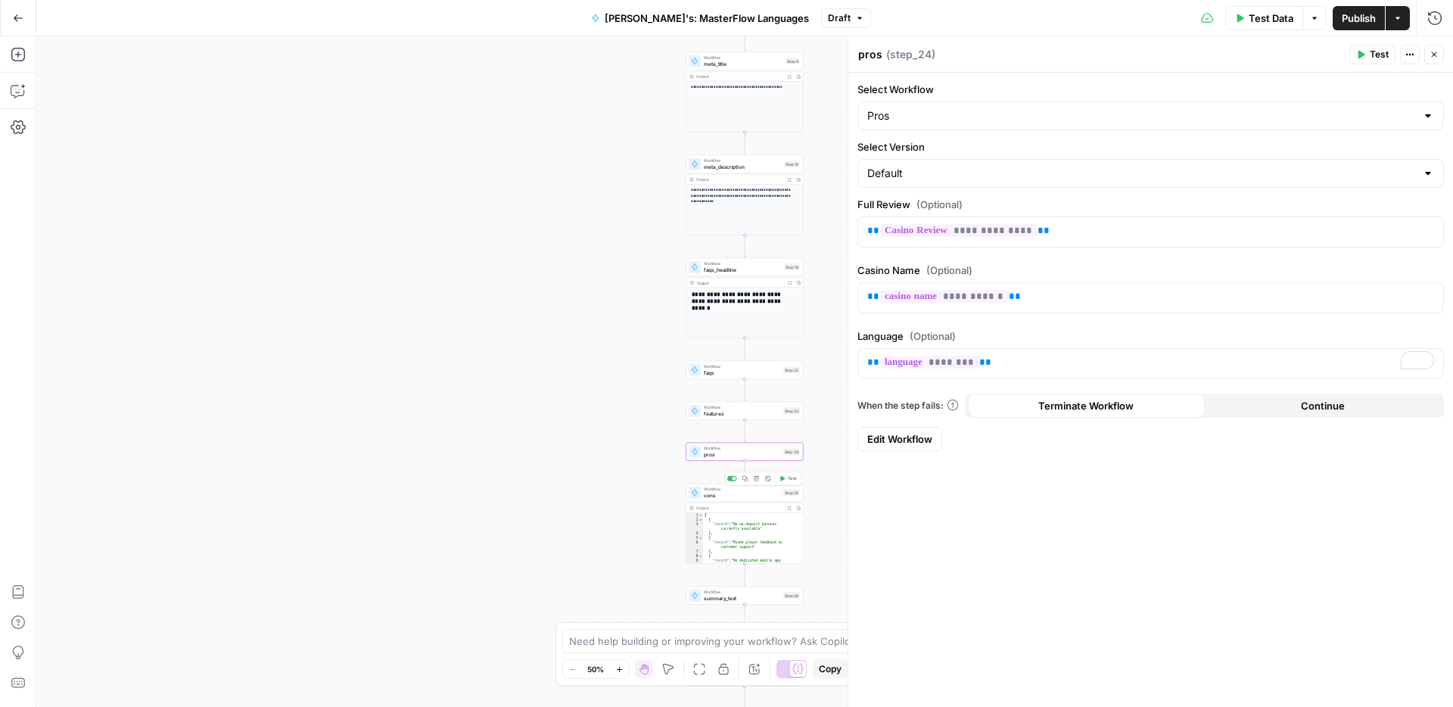
click at [739, 494] on span "cons" at bounding box center [742, 495] width 76 height 8
type input "Cons"
click at [1431, 359] on icon "button" at bounding box center [1430, 362] width 8 height 7
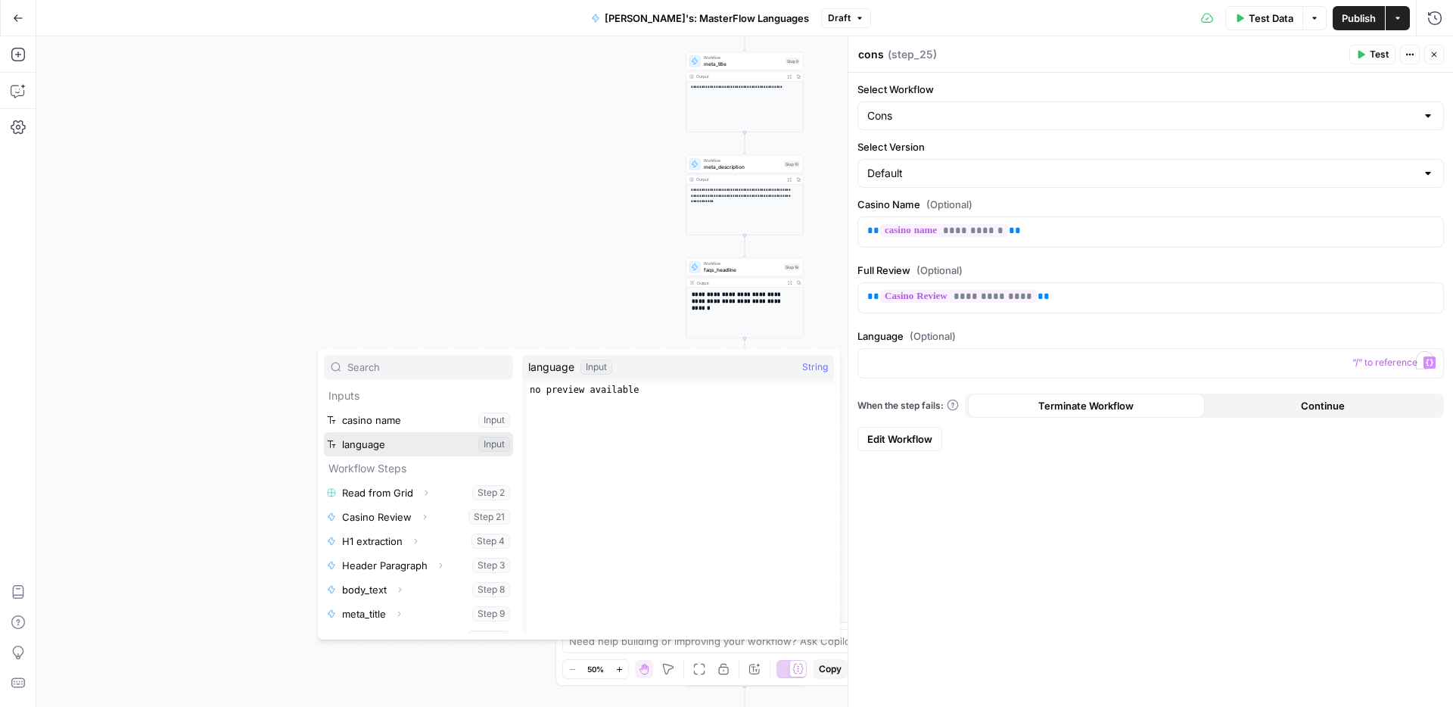
click at [381, 443] on button "Select variable language" at bounding box center [418, 444] width 189 height 24
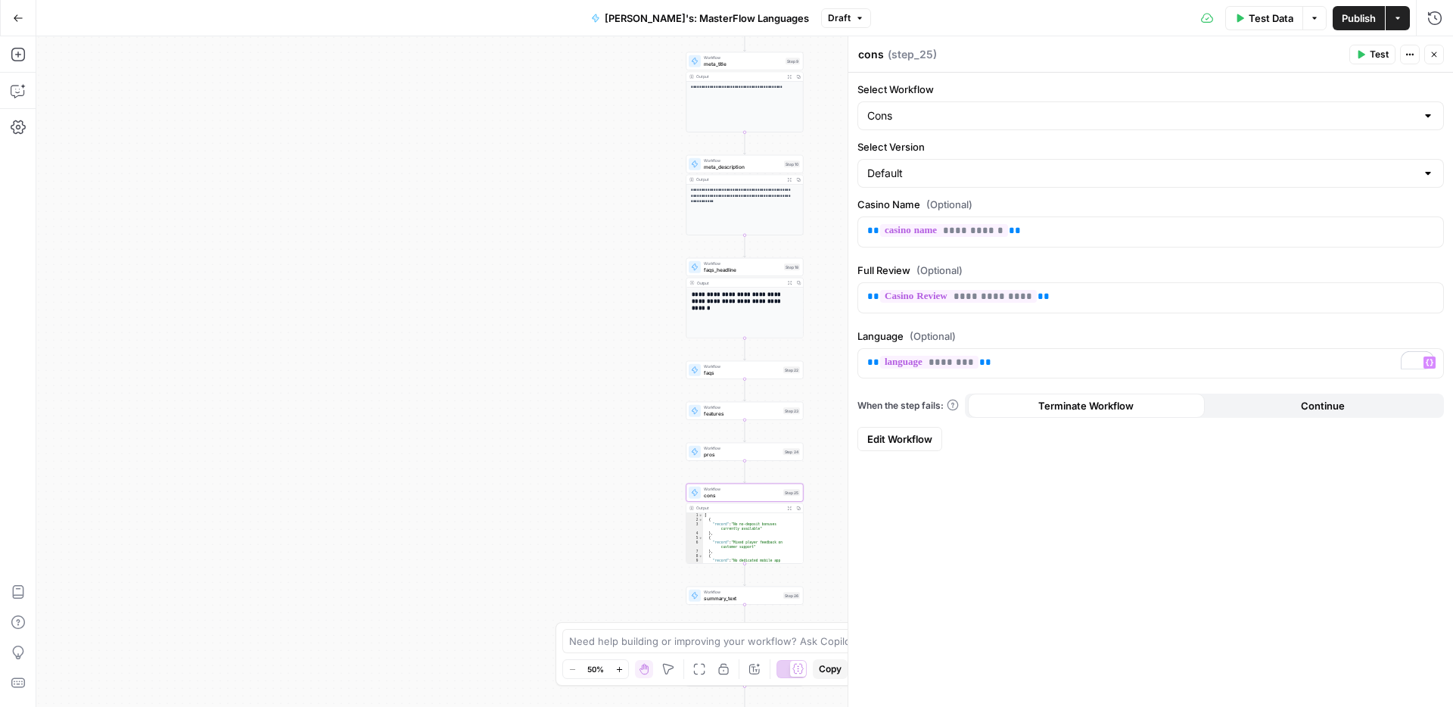
click at [1360, 22] on span "Publish" at bounding box center [1359, 18] width 34 height 15
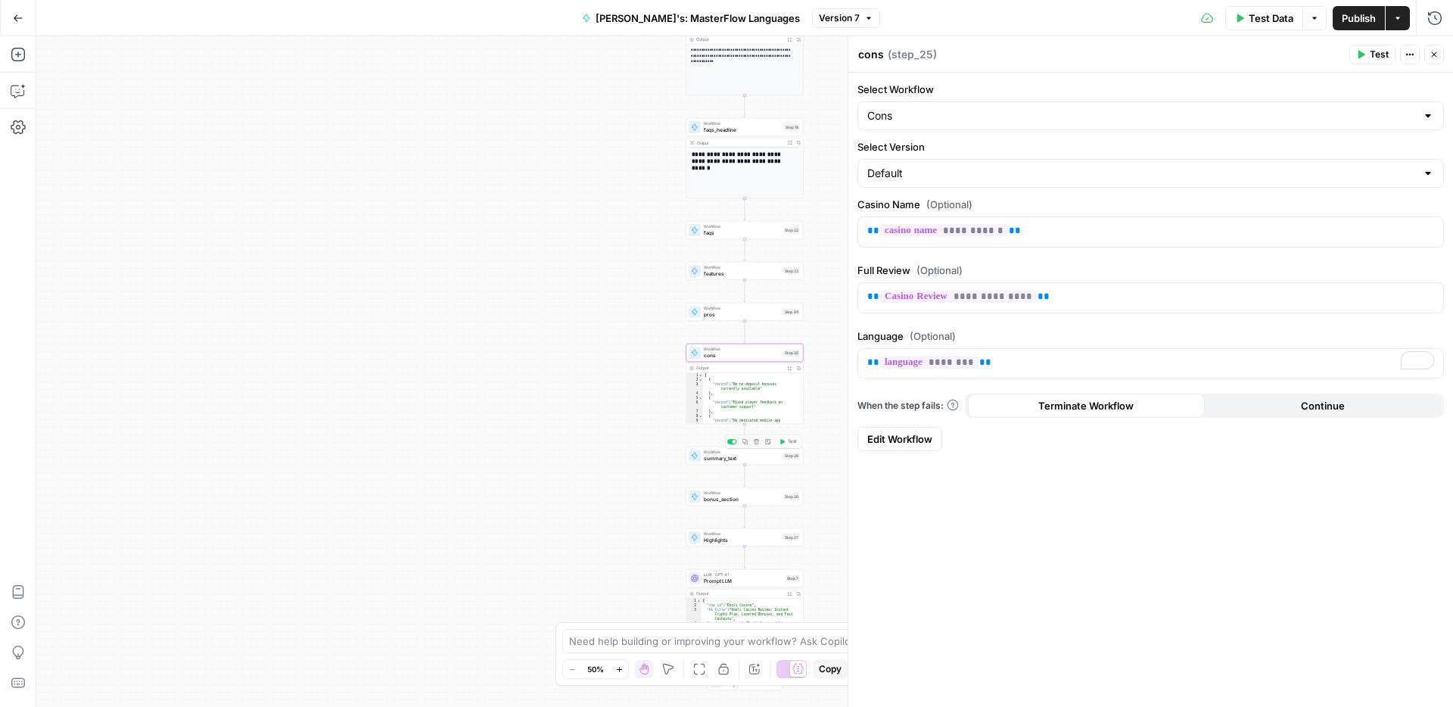
click at [715, 460] on span "summary_text" at bounding box center [742, 458] width 76 height 8
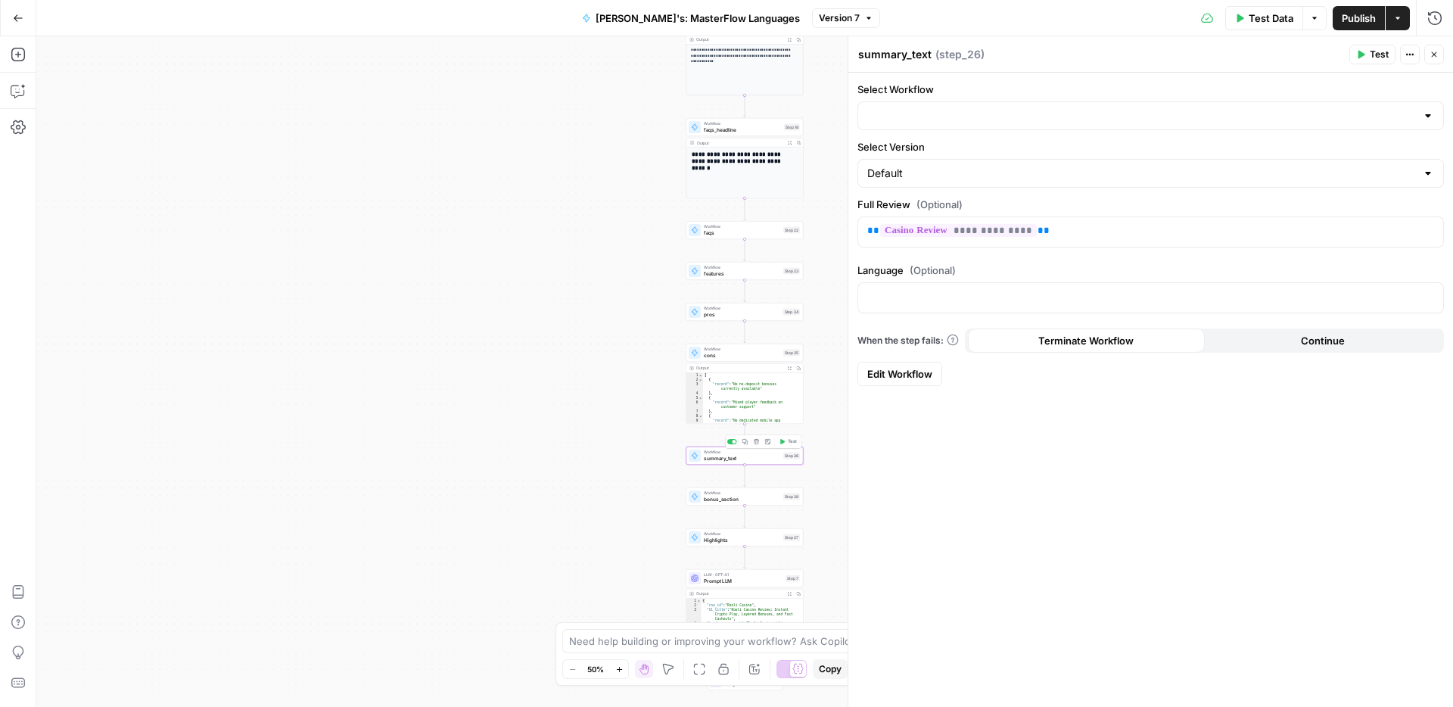
type input "SUMMARY TEXT FOR REVIEW"
click at [1430, 294] on icon "button" at bounding box center [1430, 297] width 8 height 8
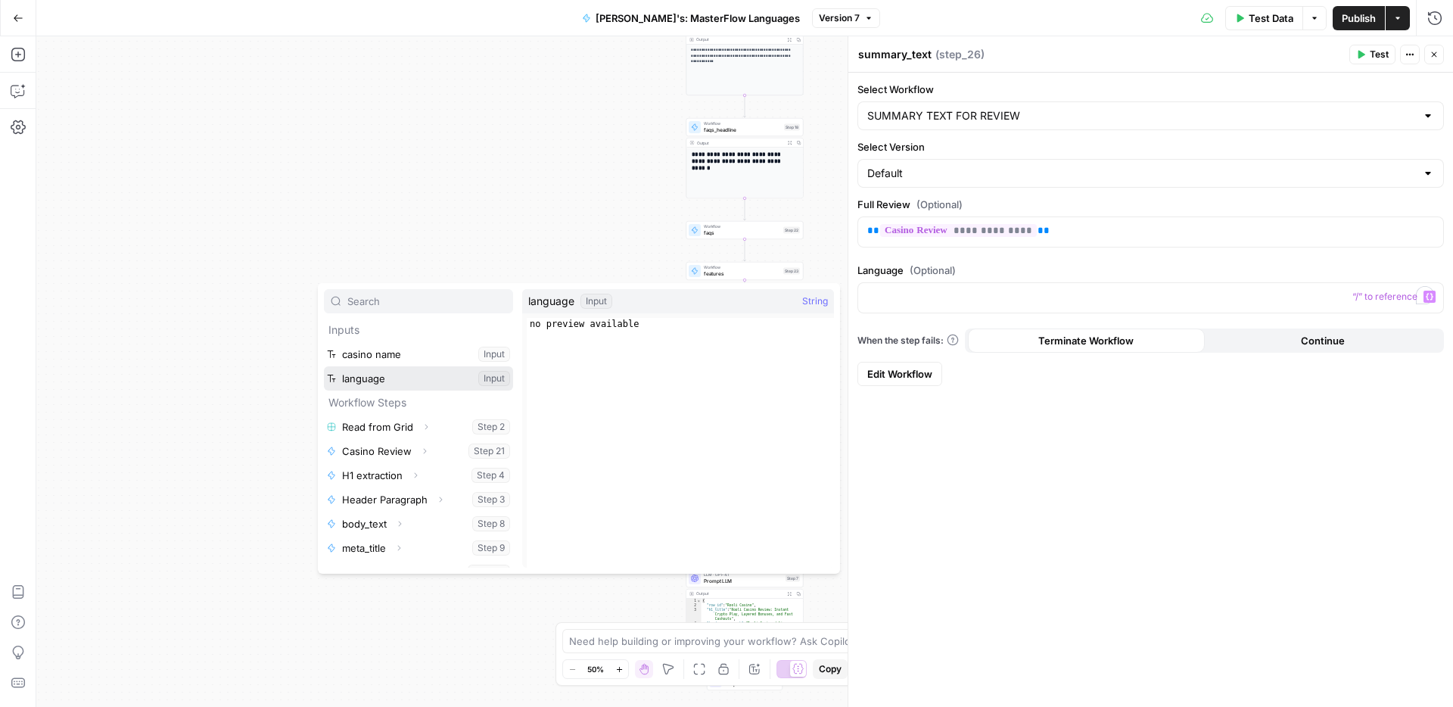
click at [426, 378] on button "Select variable language" at bounding box center [418, 378] width 189 height 24
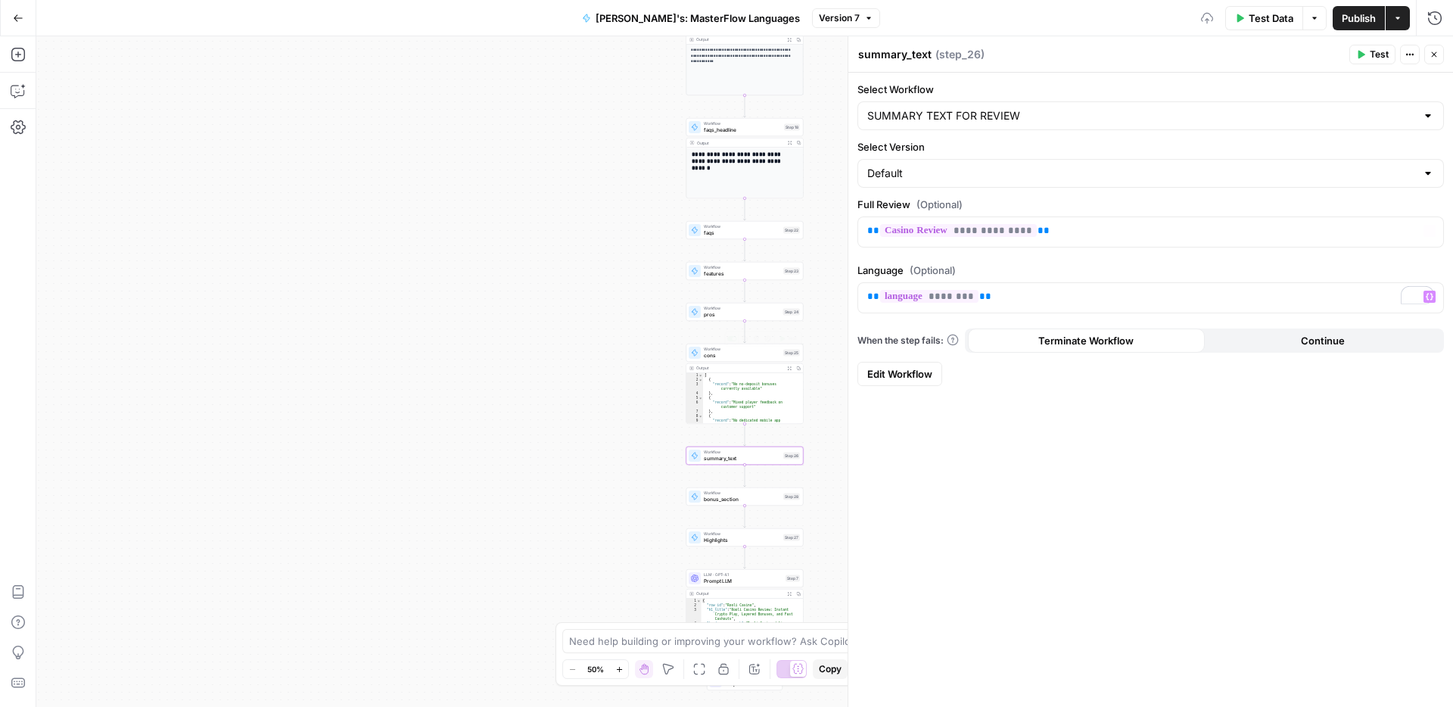
click at [1362, 22] on span "Publish" at bounding box center [1359, 18] width 34 height 15
click at [714, 503] on div "Workflow bonus_section Step 28 Copy step Delete step Add Note Test" at bounding box center [745, 496] width 117 height 18
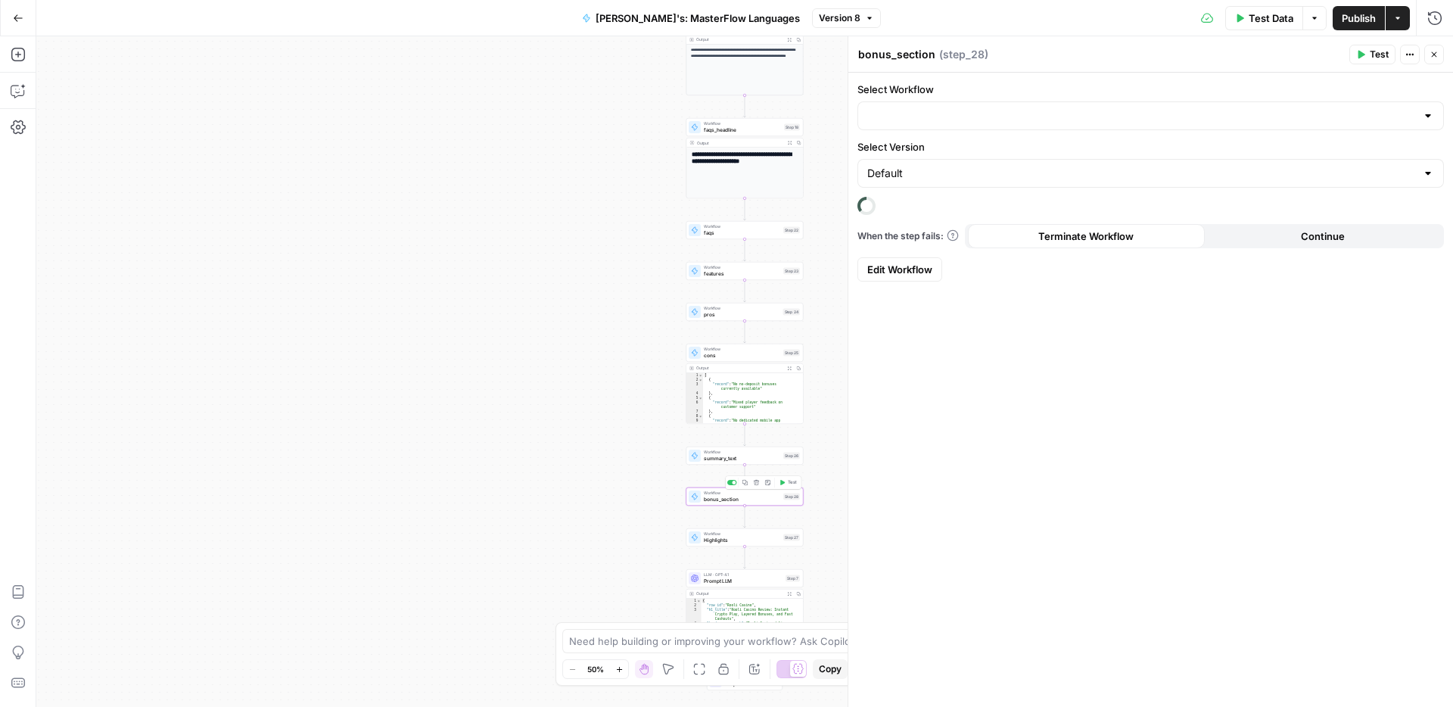
type input "Rina's: Bonuses Section for NoDeposit"
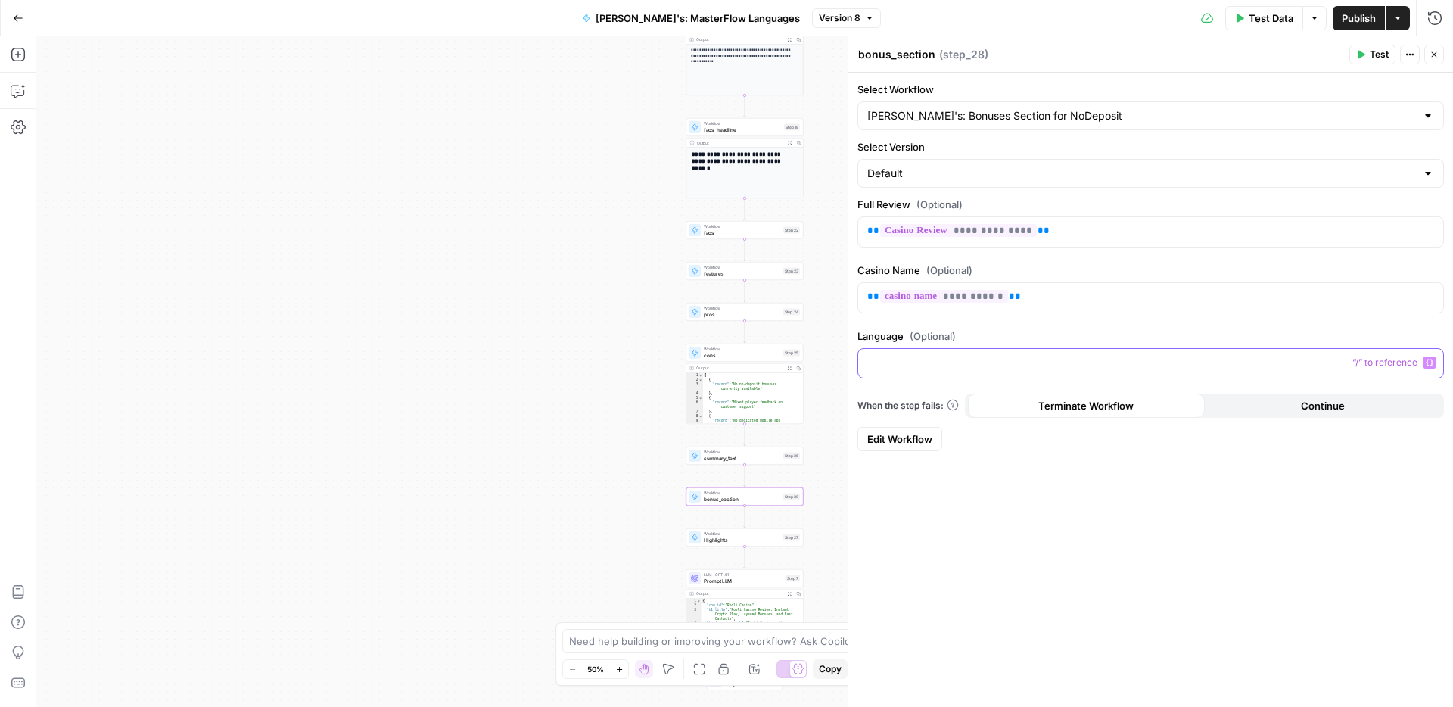
click at [1428, 366] on icon "button" at bounding box center [1430, 363] width 8 height 8
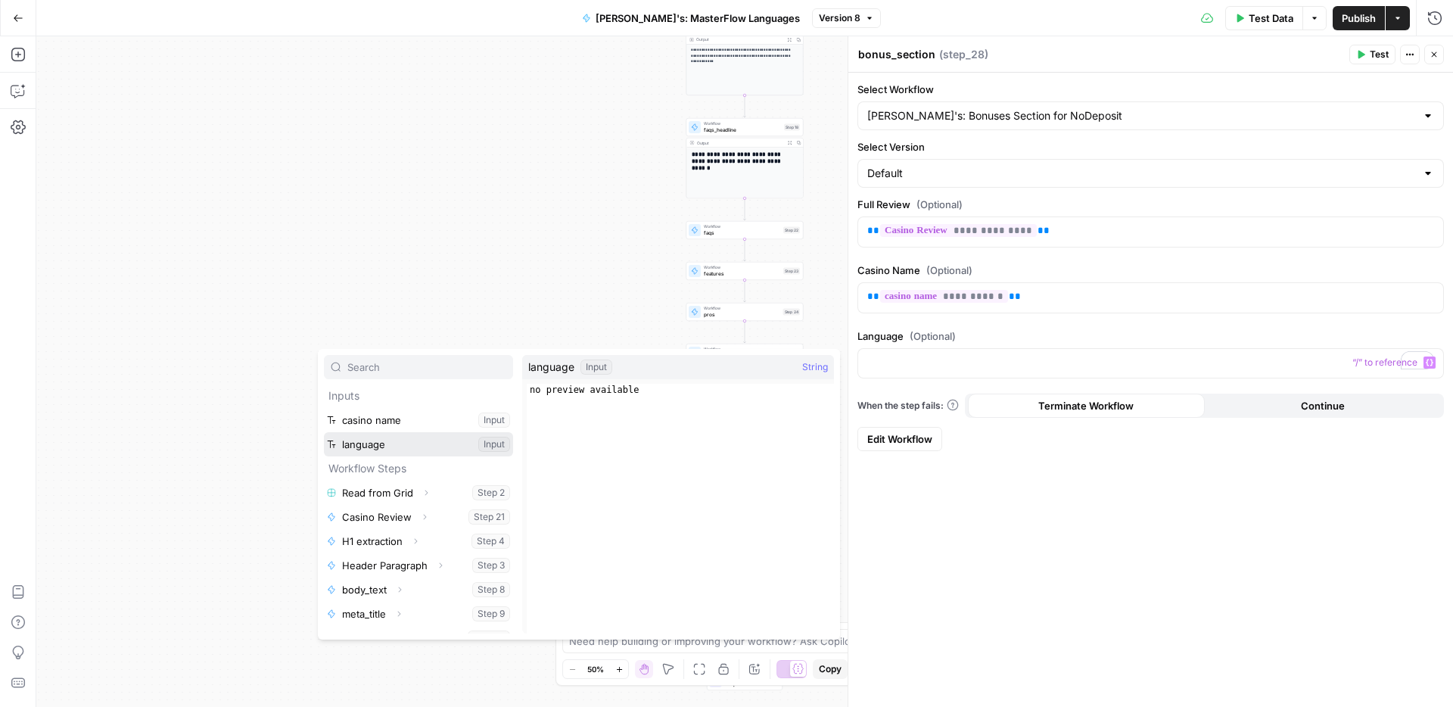
click at [383, 440] on button "Select variable language" at bounding box center [418, 444] width 189 height 24
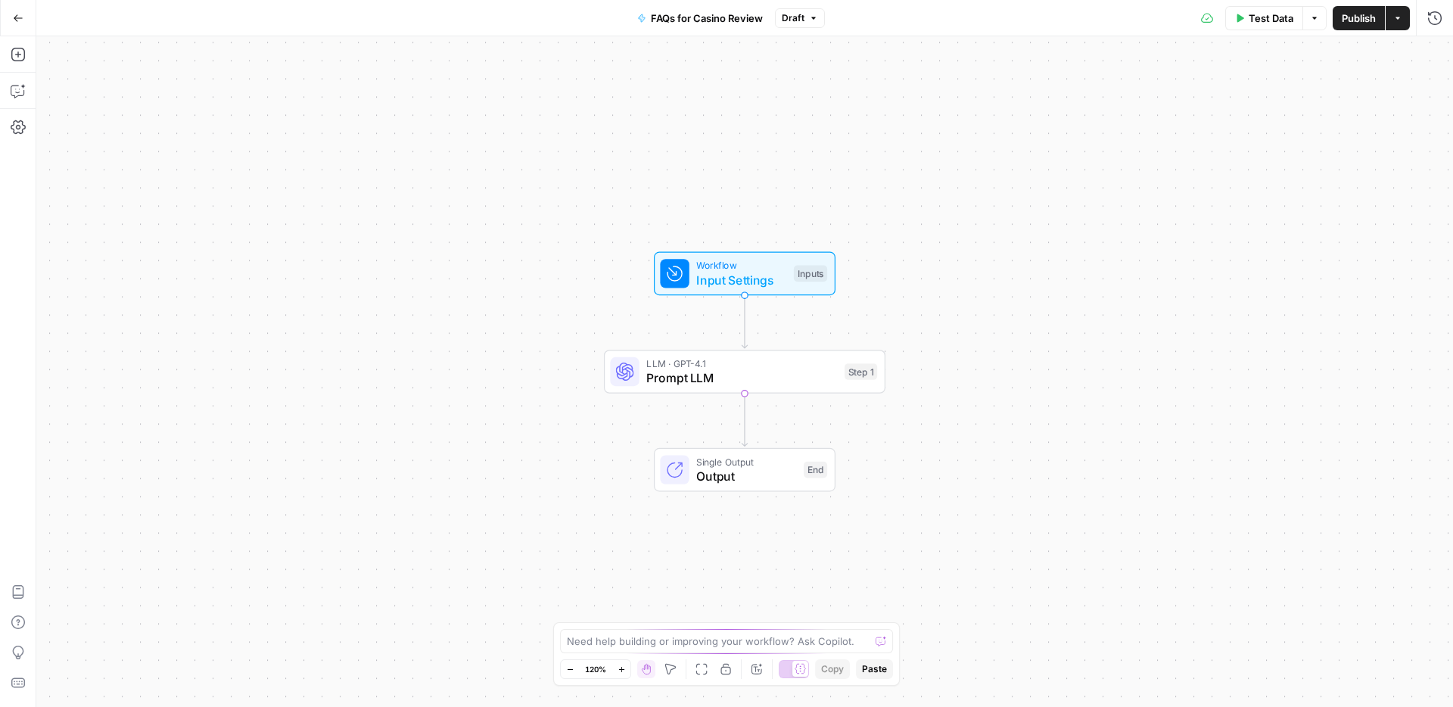
click at [806, 378] on span "Prompt LLM" at bounding box center [741, 378] width 191 height 18
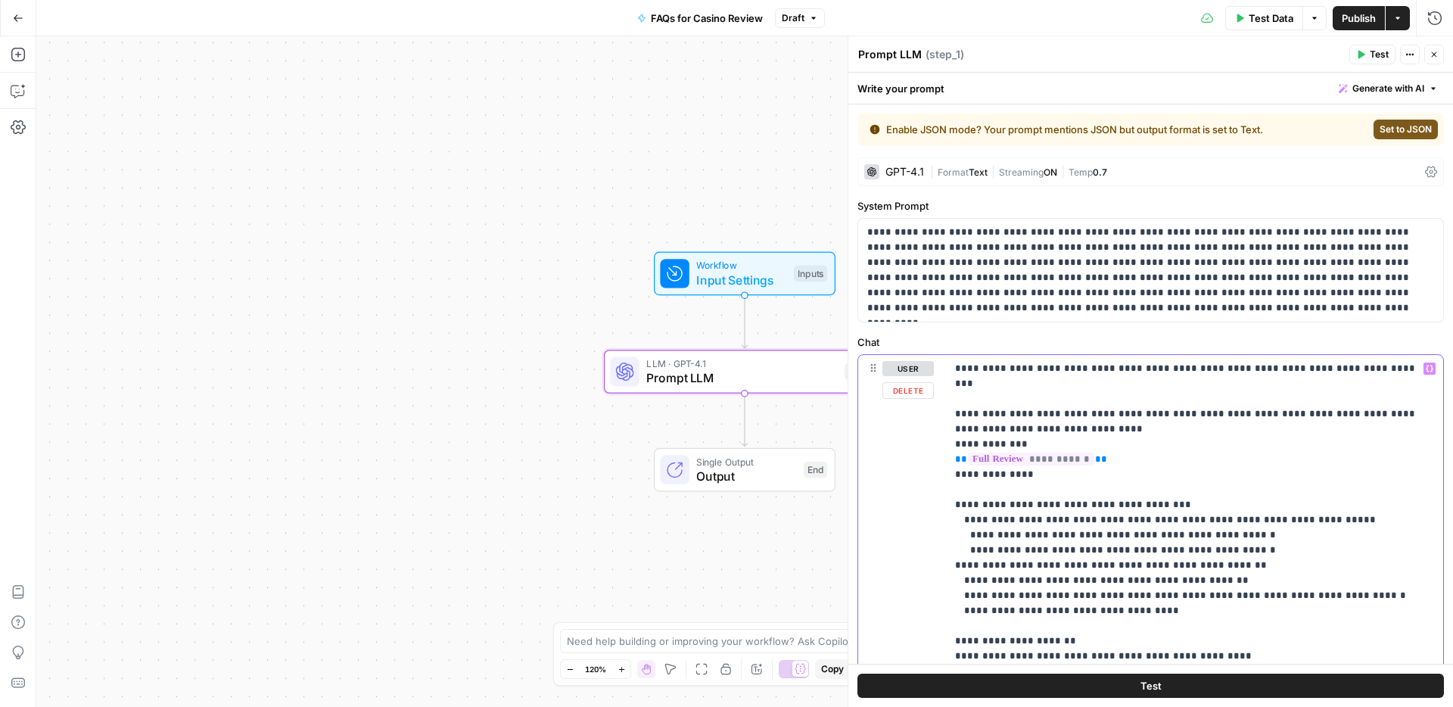
click at [1238, 369] on p "**********" at bounding box center [1189, 565] width 468 height 409
click at [1424, 372] on button "Variables Menu" at bounding box center [1430, 369] width 12 height 12
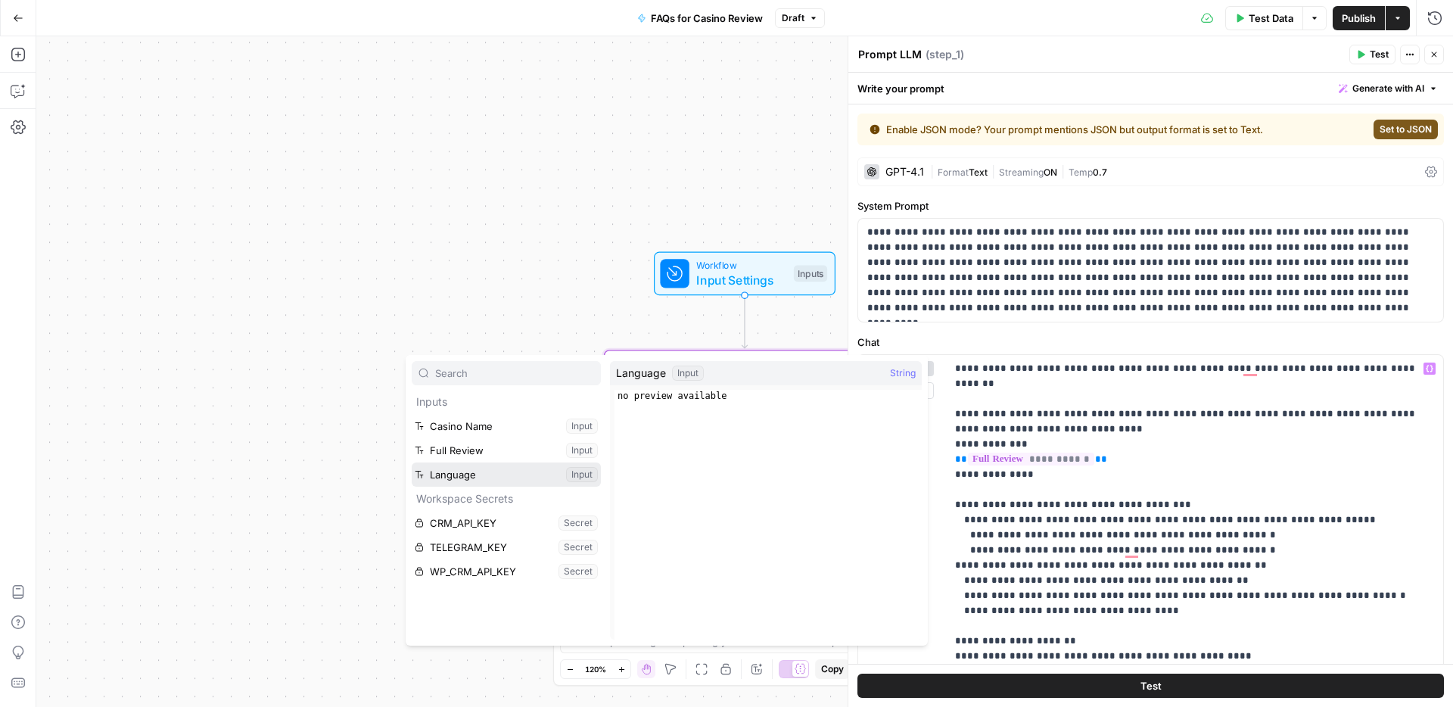
click at [502, 472] on button "Select variable Language" at bounding box center [506, 474] width 189 height 24
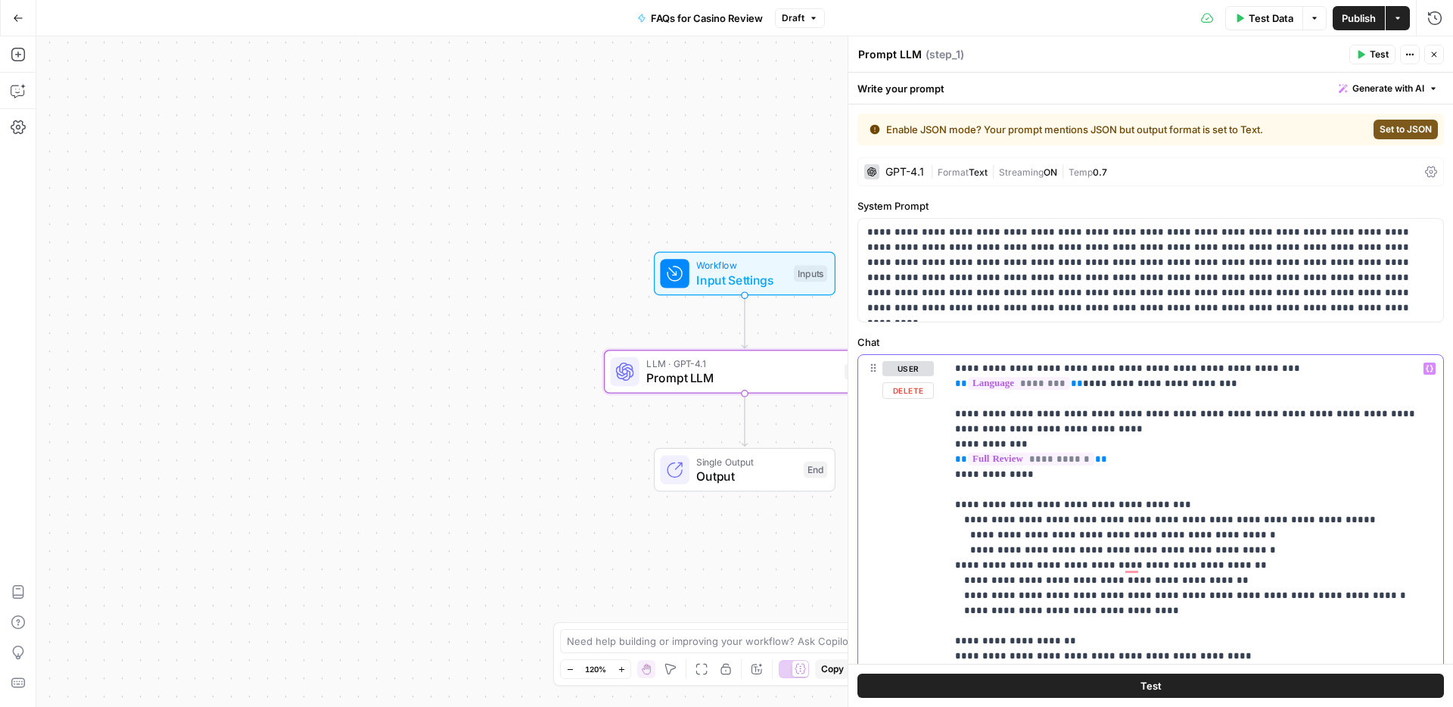
click at [1072, 505] on p "**********" at bounding box center [1189, 573] width 468 height 424
click at [1136, 501] on p "**********" at bounding box center [1189, 573] width 468 height 424
click at [1426, 365] on icon "button" at bounding box center [1430, 369] width 8 height 8
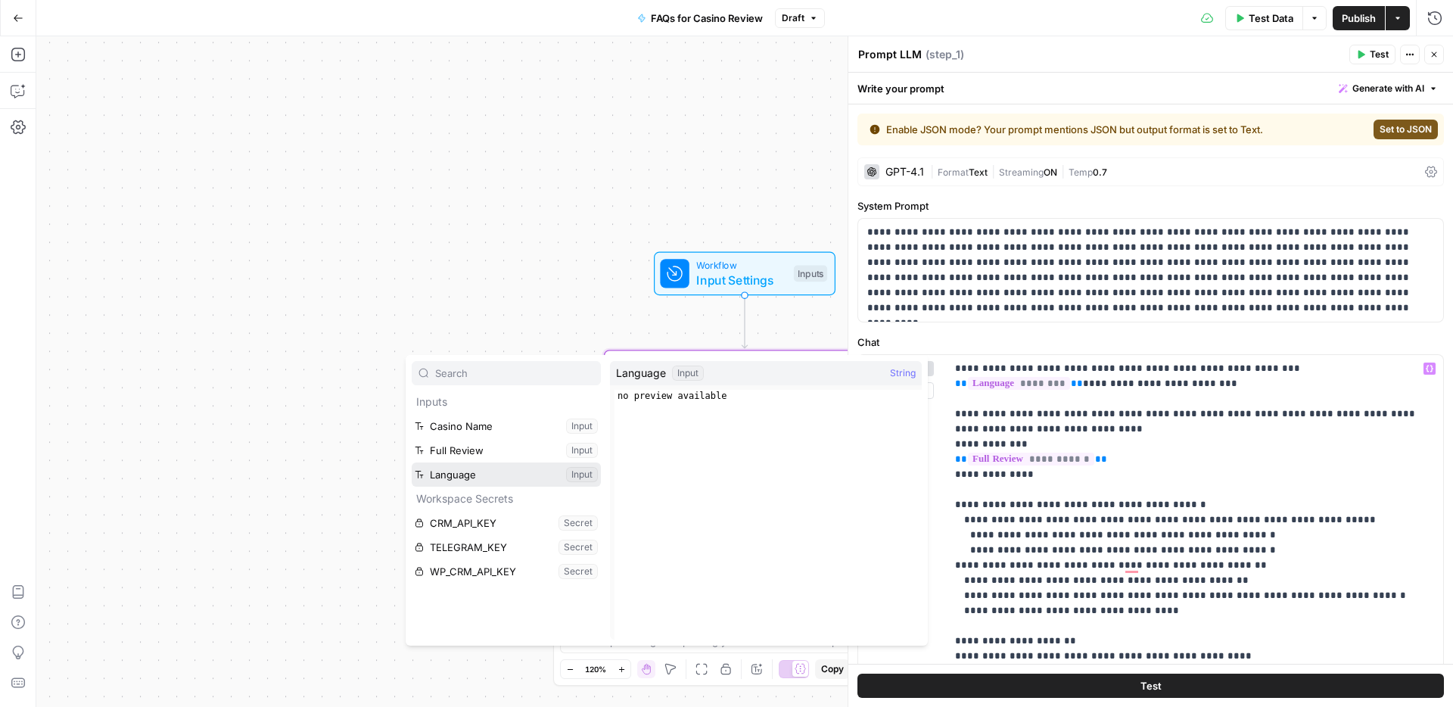
click at [487, 471] on button "Select variable Language" at bounding box center [506, 474] width 189 height 24
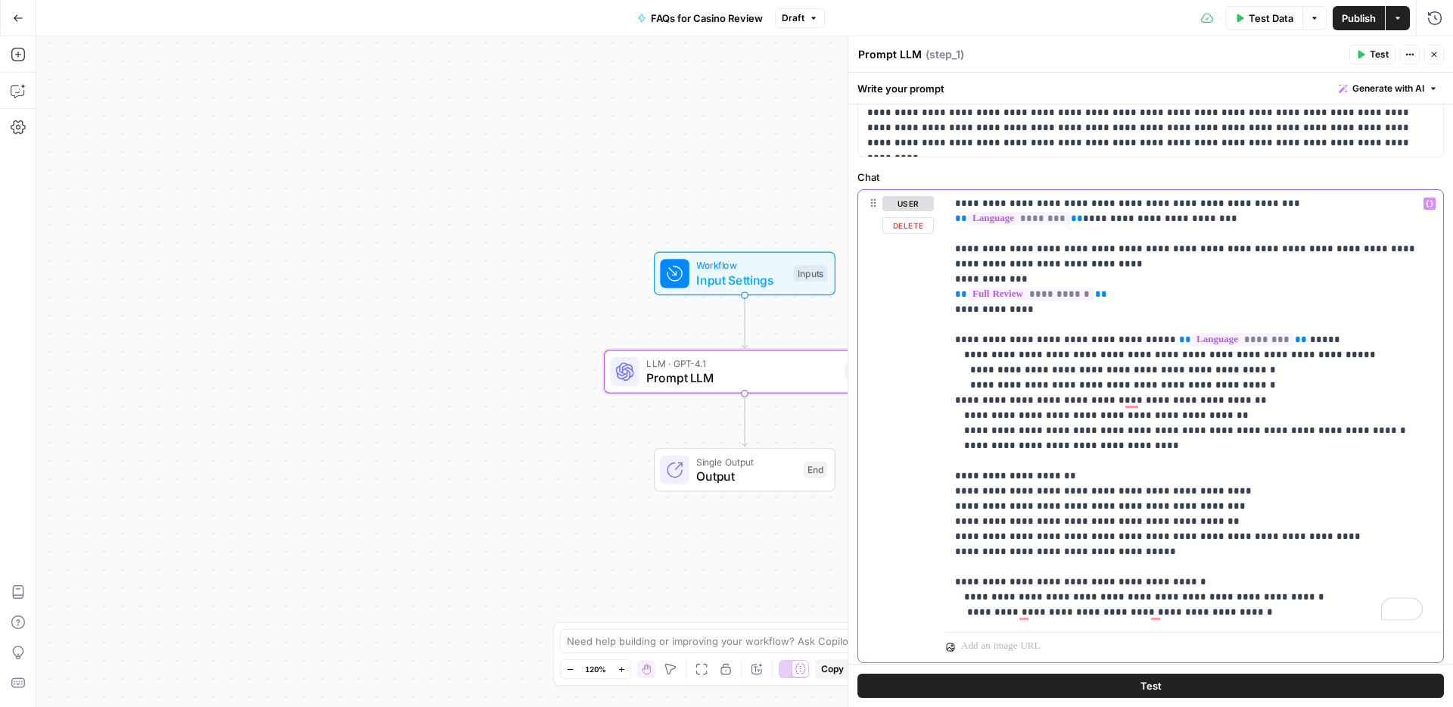
scroll to position [168, 0]
click at [1179, 551] on p "**********" at bounding box center [1189, 405] width 468 height 424
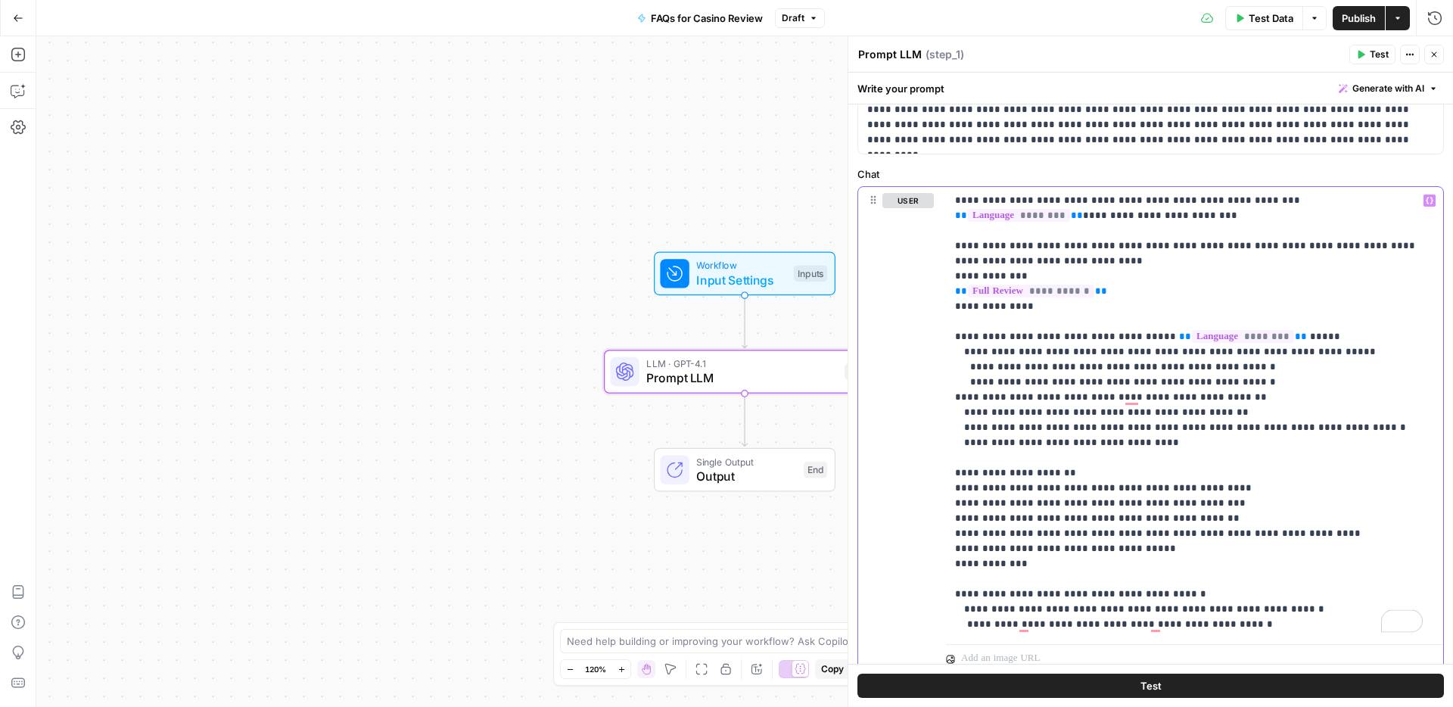
click at [1426, 198] on icon "button" at bounding box center [1430, 201] width 8 height 8
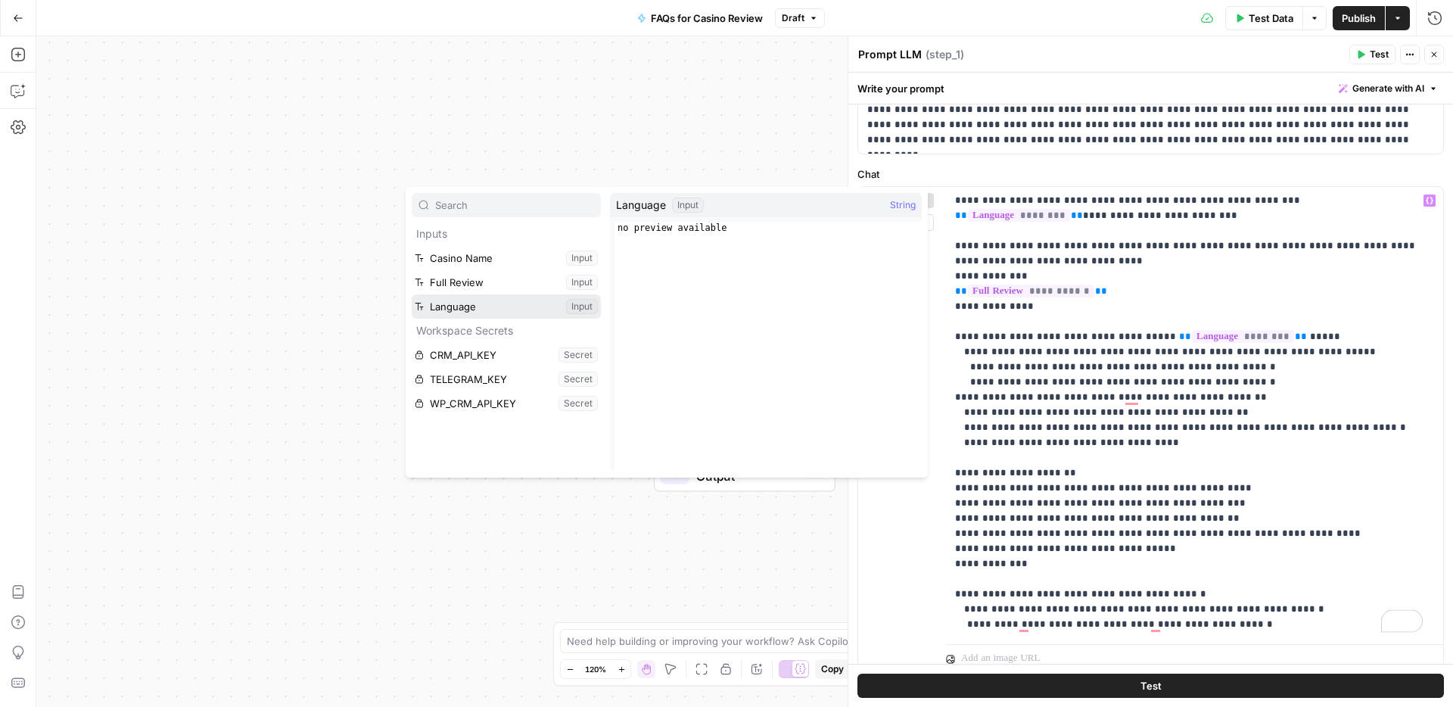
click at [469, 303] on button "Select variable Language" at bounding box center [506, 306] width 189 height 24
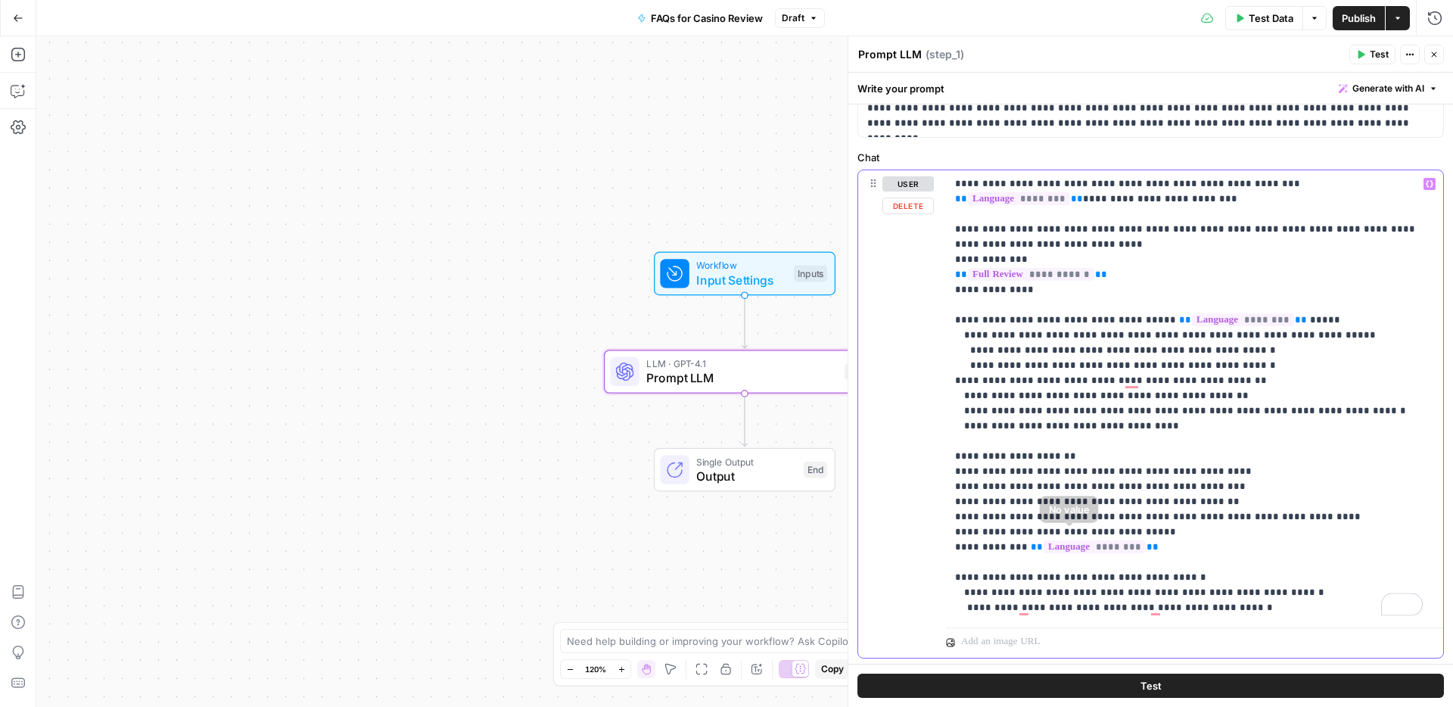
scroll to position [340, 0]
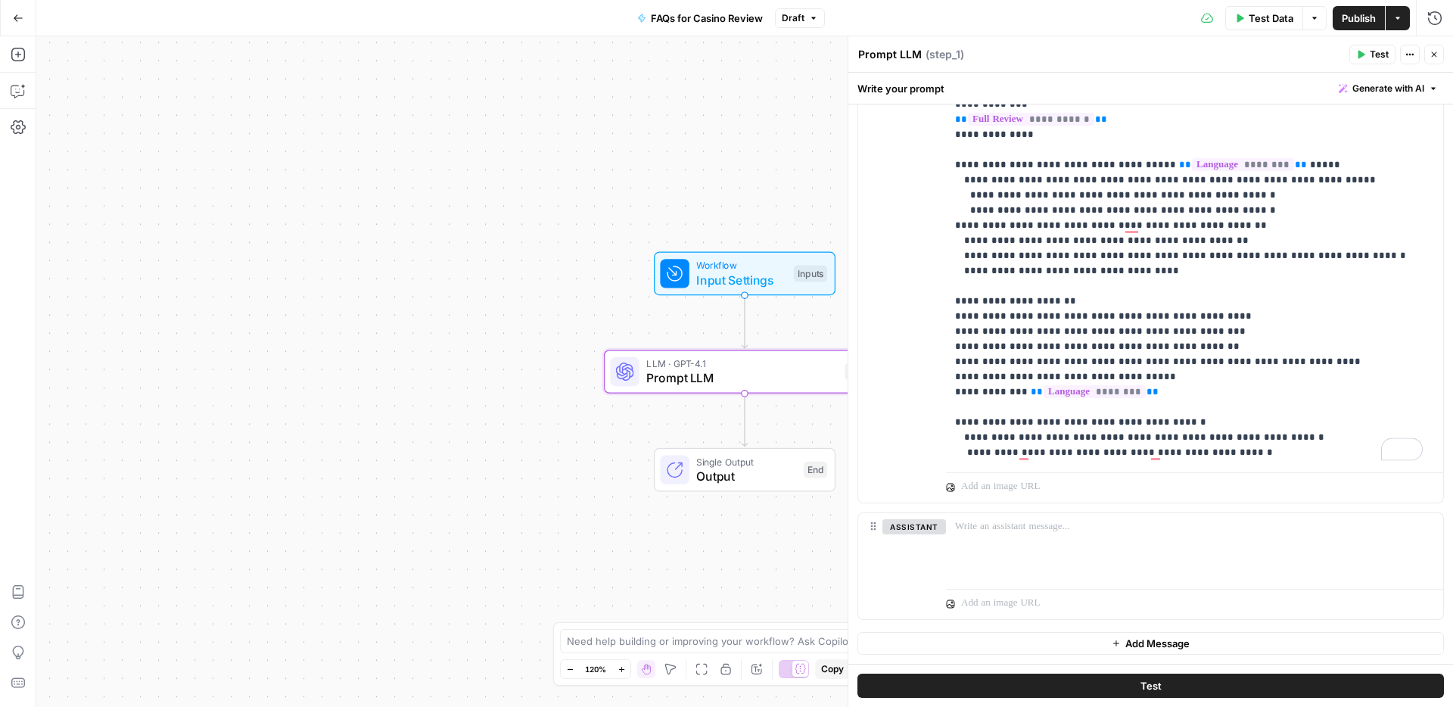
click at [1355, 14] on span "Publish" at bounding box center [1359, 18] width 34 height 15
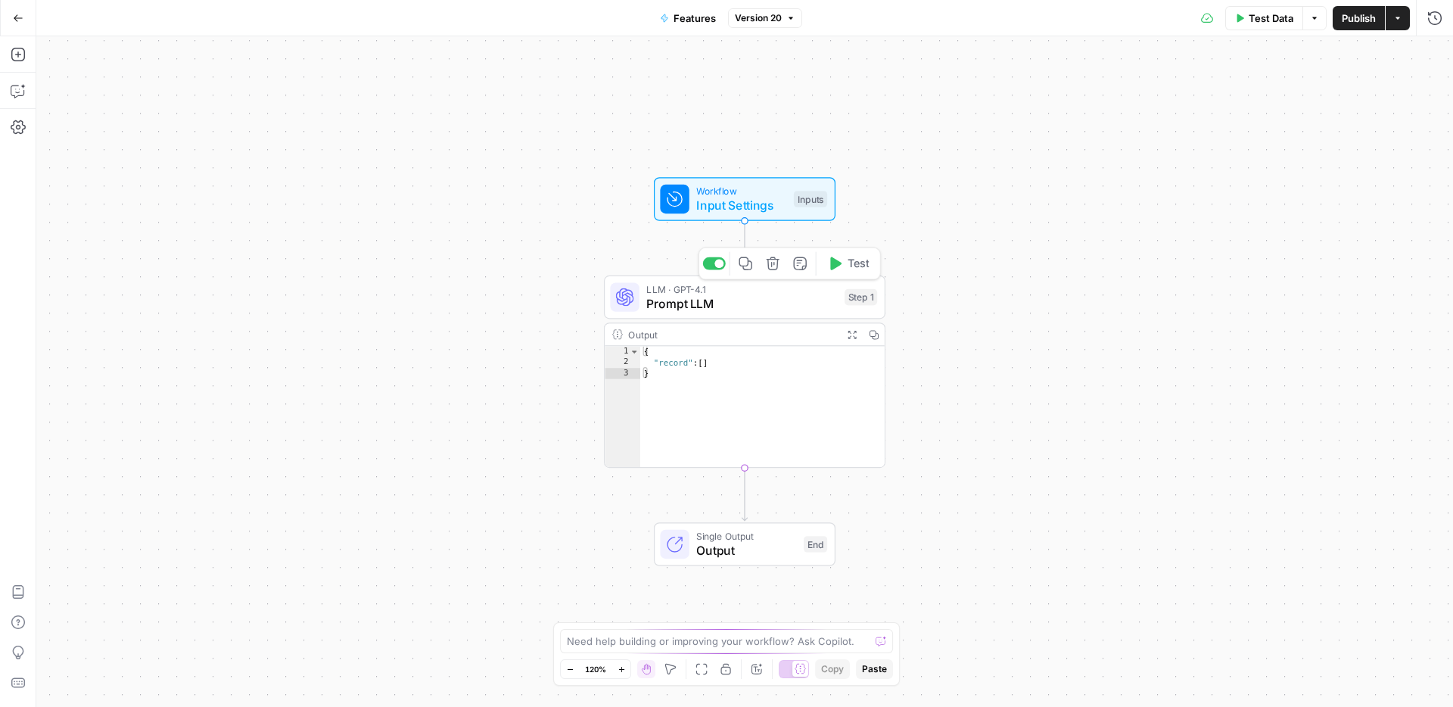
click at [721, 303] on span "Prompt LLM" at bounding box center [741, 303] width 191 height 18
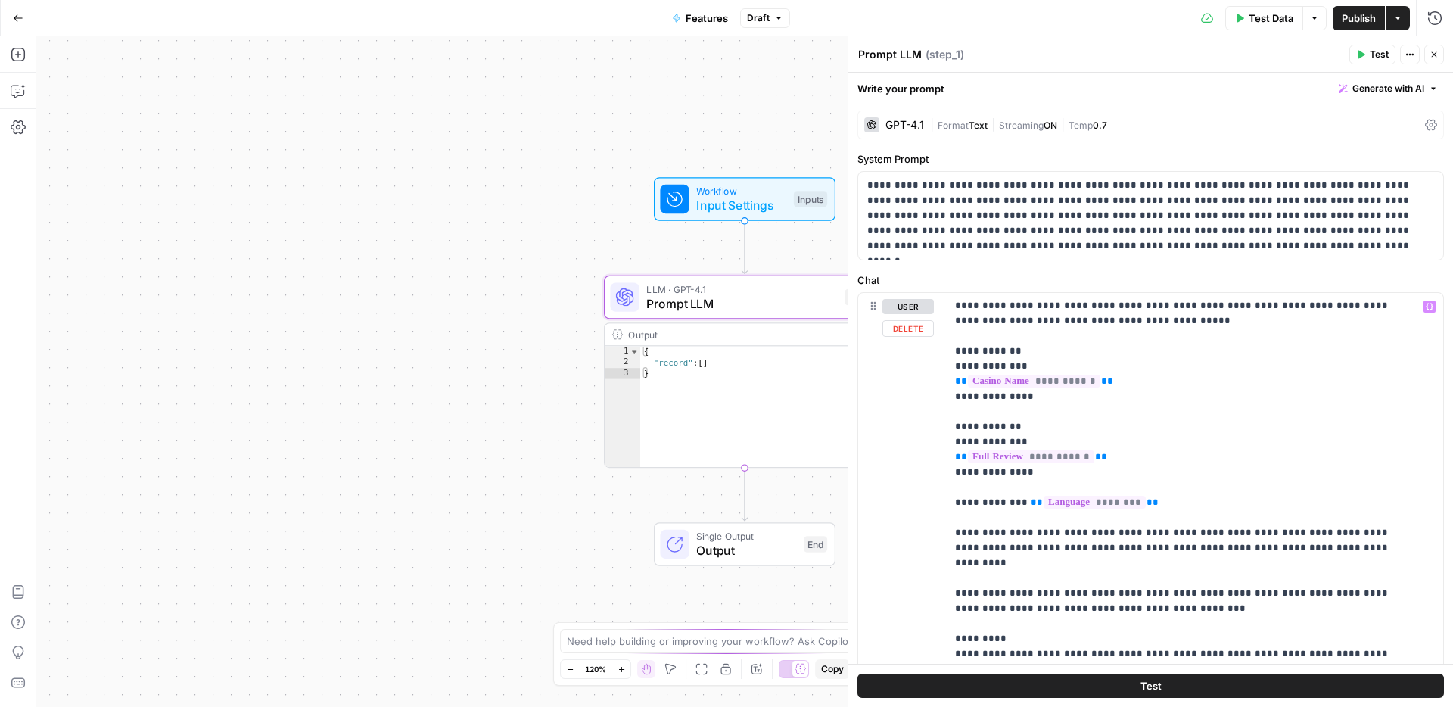
scroll to position [456, 0]
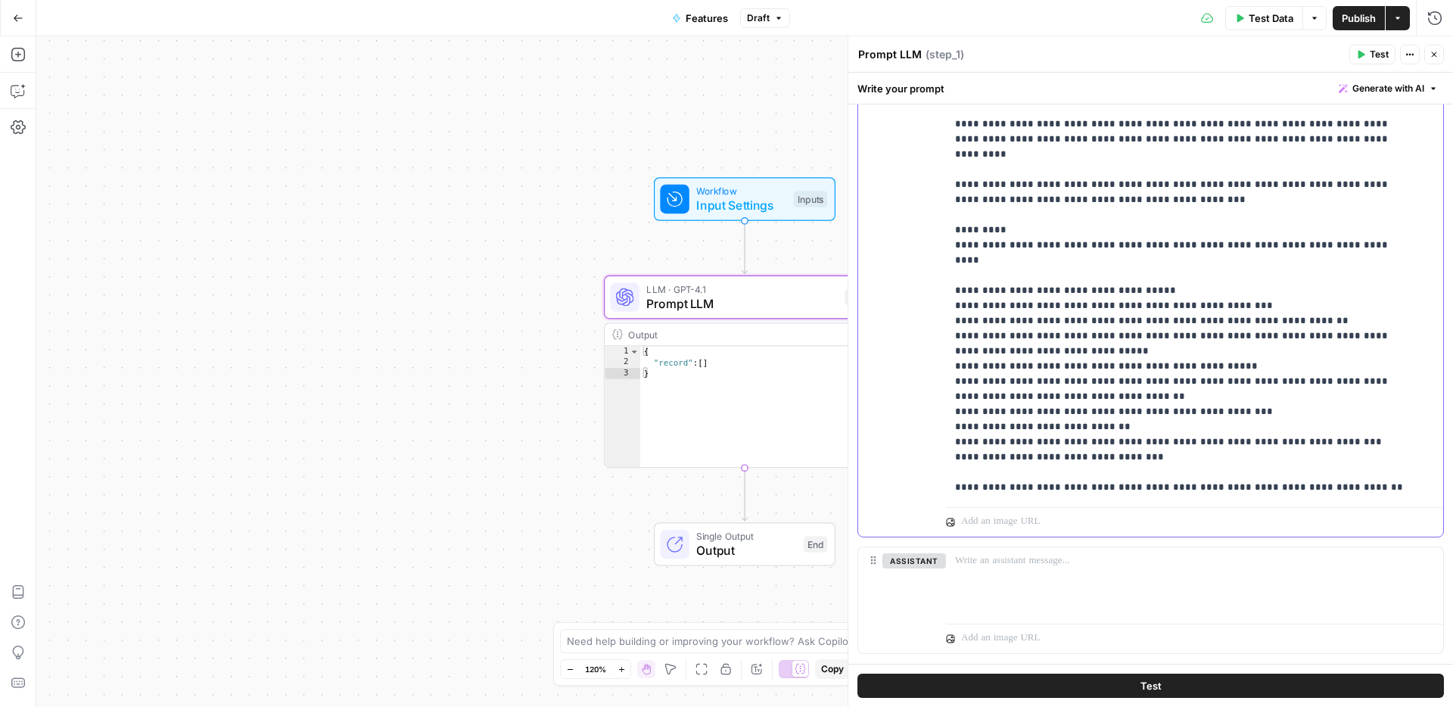
click at [1157, 424] on p "**********" at bounding box center [1183, 192] width 456 height 606
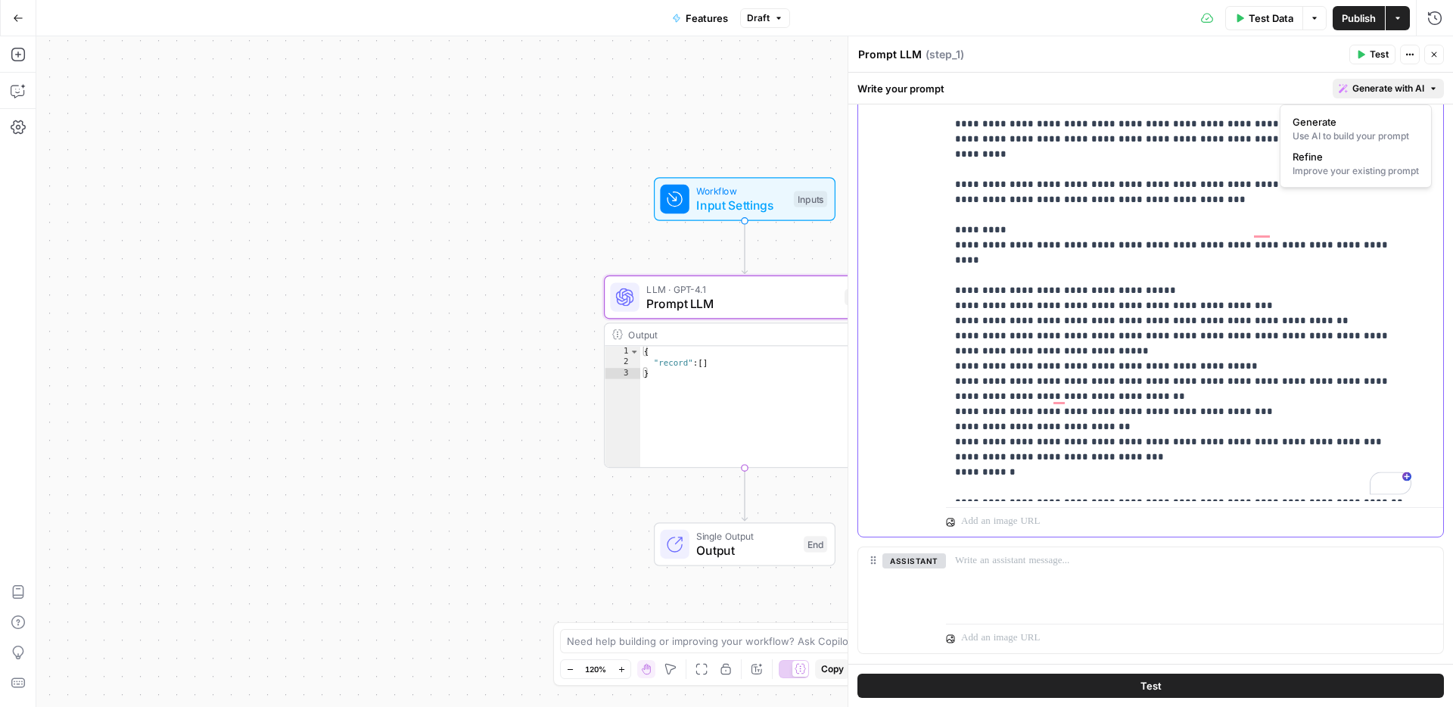
click at [1360, 92] on span "Generate with AI" at bounding box center [1389, 89] width 72 height 14
click at [1148, 90] on div "Write your prompt Generate with AI" at bounding box center [1151, 88] width 605 height 31
click at [1032, 447] on p "**********" at bounding box center [1183, 199] width 456 height 621
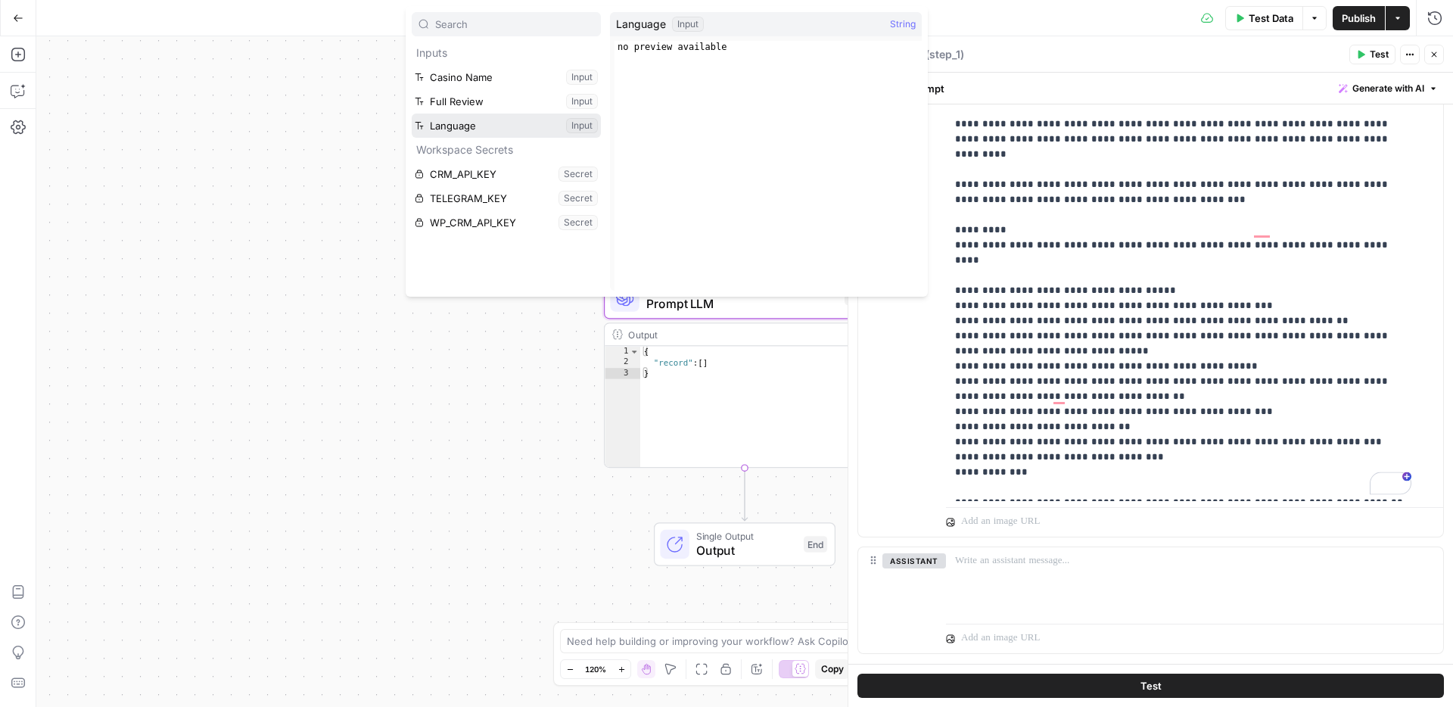
click at [487, 124] on button "Select variable Language" at bounding box center [506, 126] width 189 height 24
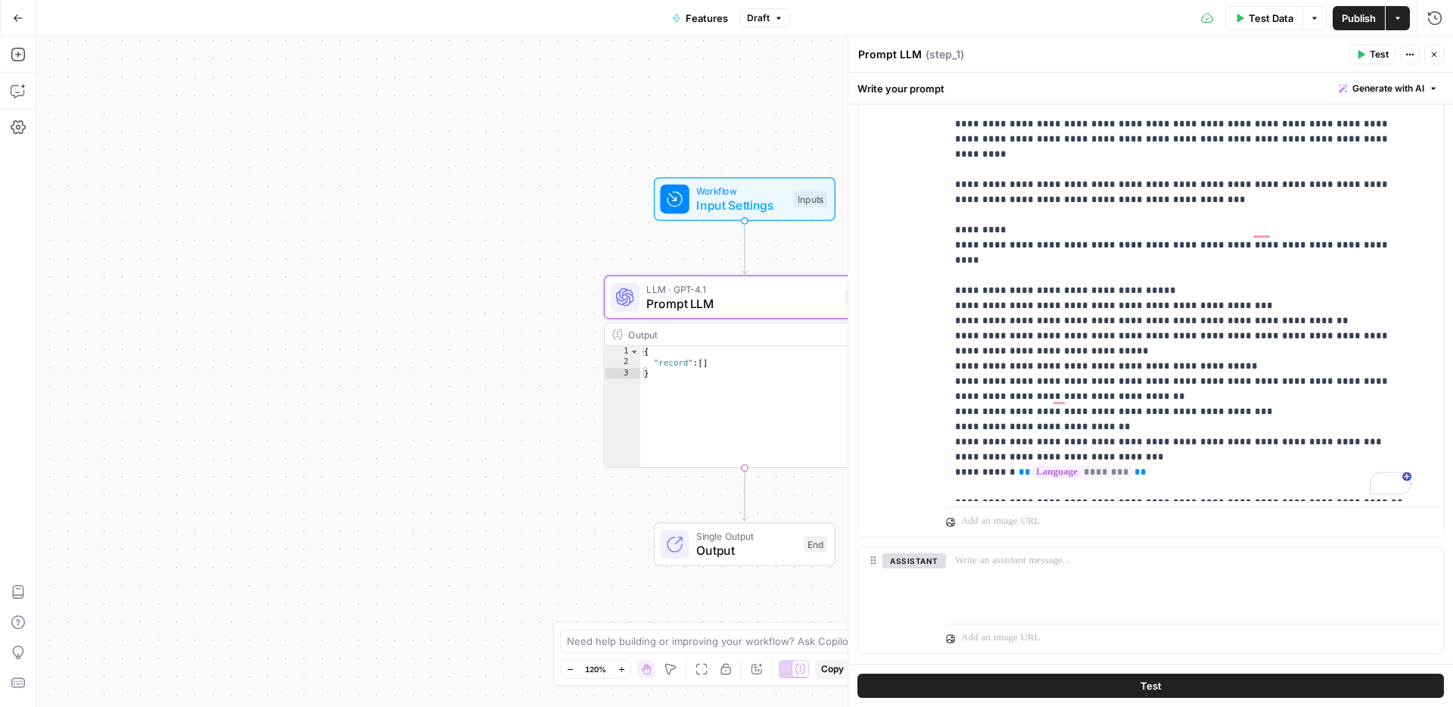
click at [1347, 16] on span "Publish" at bounding box center [1359, 18] width 34 height 15
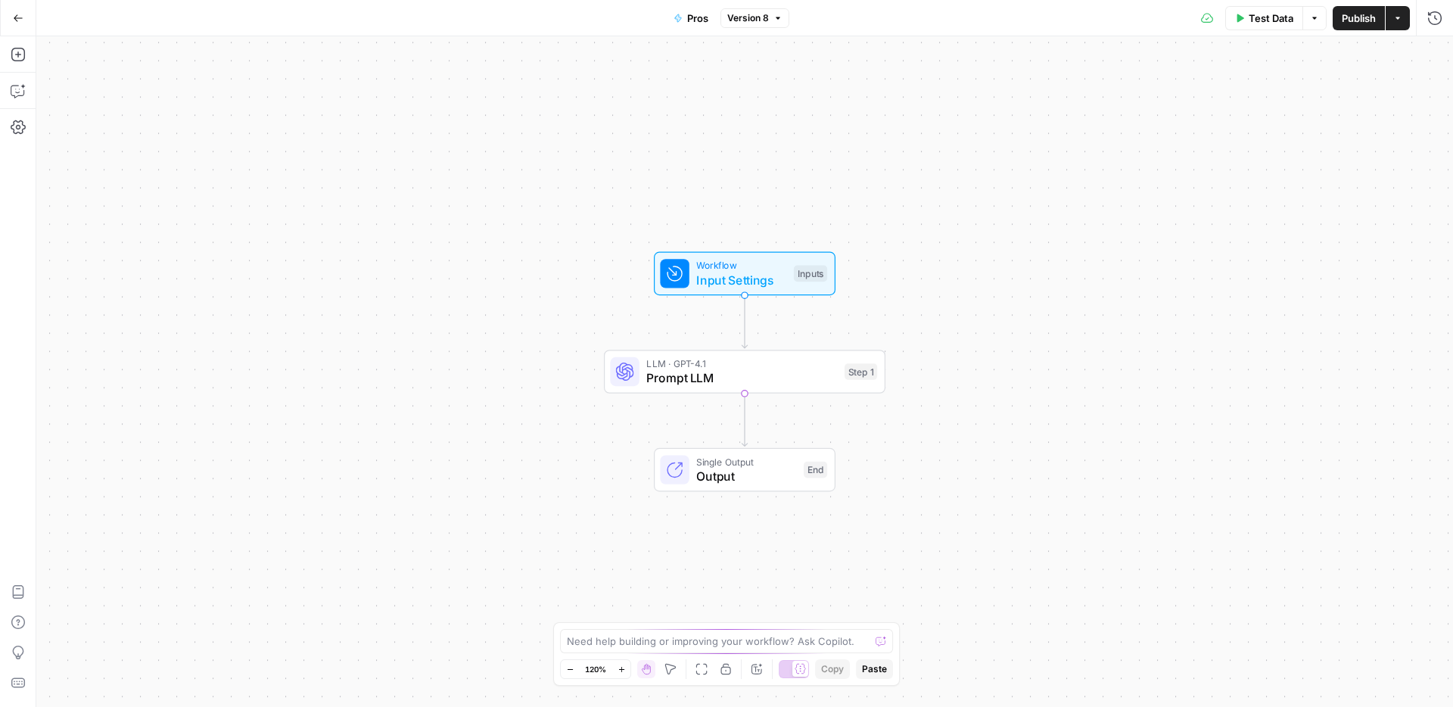
click at [700, 377] on span "Prompt LLM" at bounding box center [741, 378] width 191 height 18
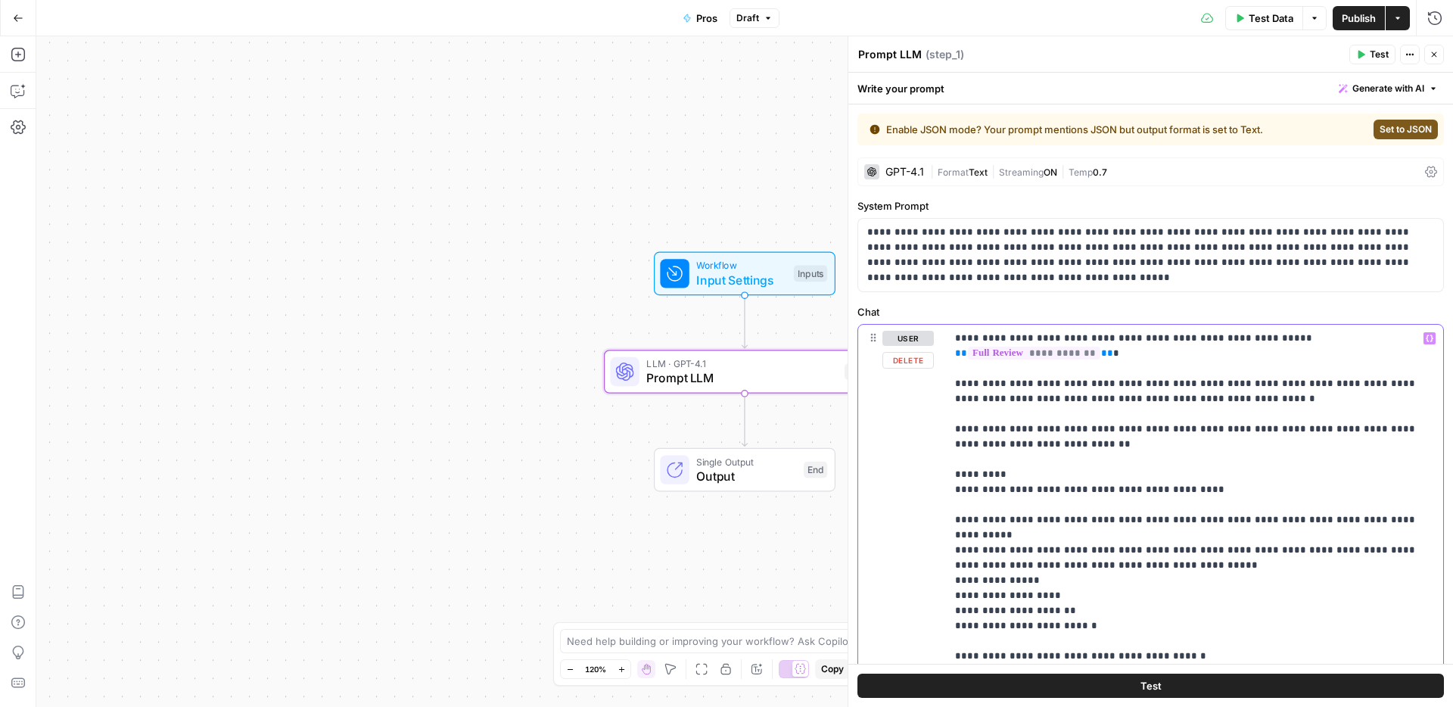
click at [981, 336] on p "**********" at bounding box center [1189, 565] width 468 height 469
click at [1426, 335] on icon "button" at bounding box center [1430, 339] width 8 height 8
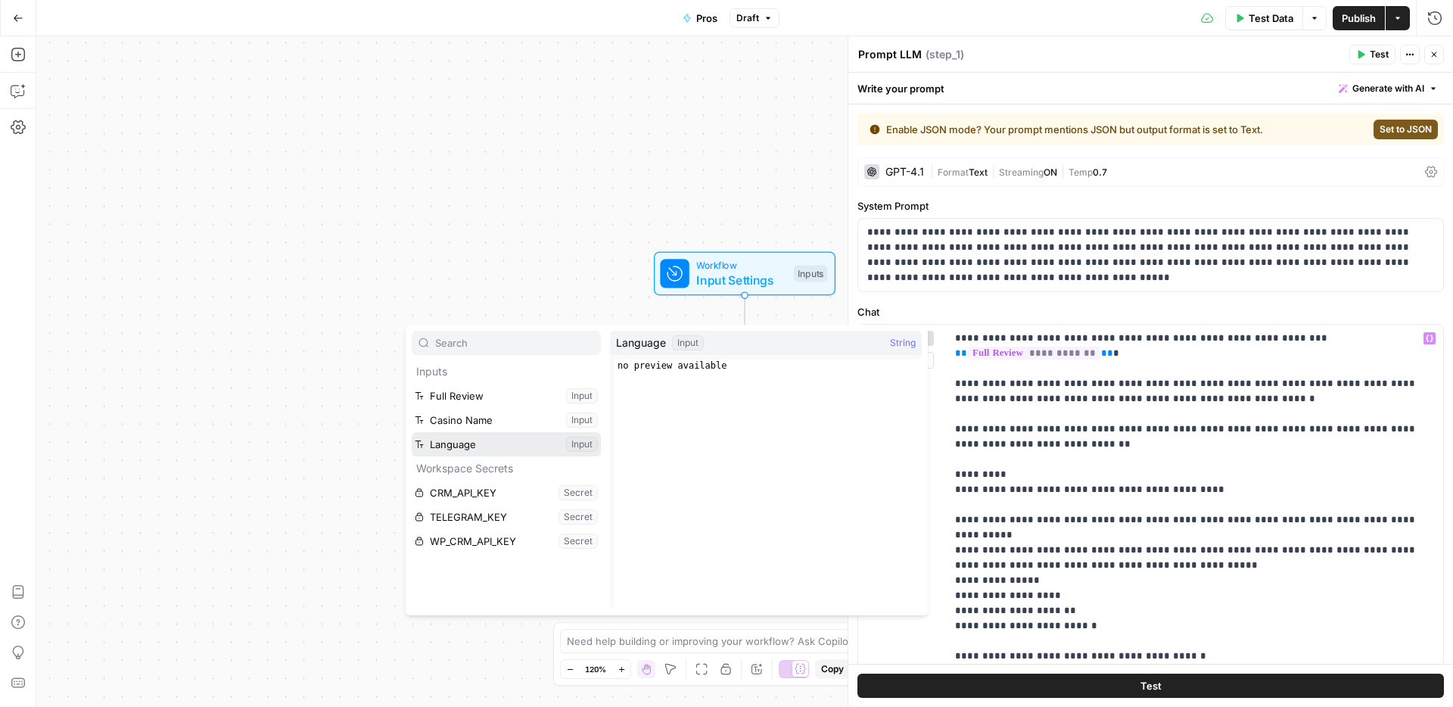
click at [458, 442] on button "Select variable Language" at bounding box center [506, 444] width 189 height 24
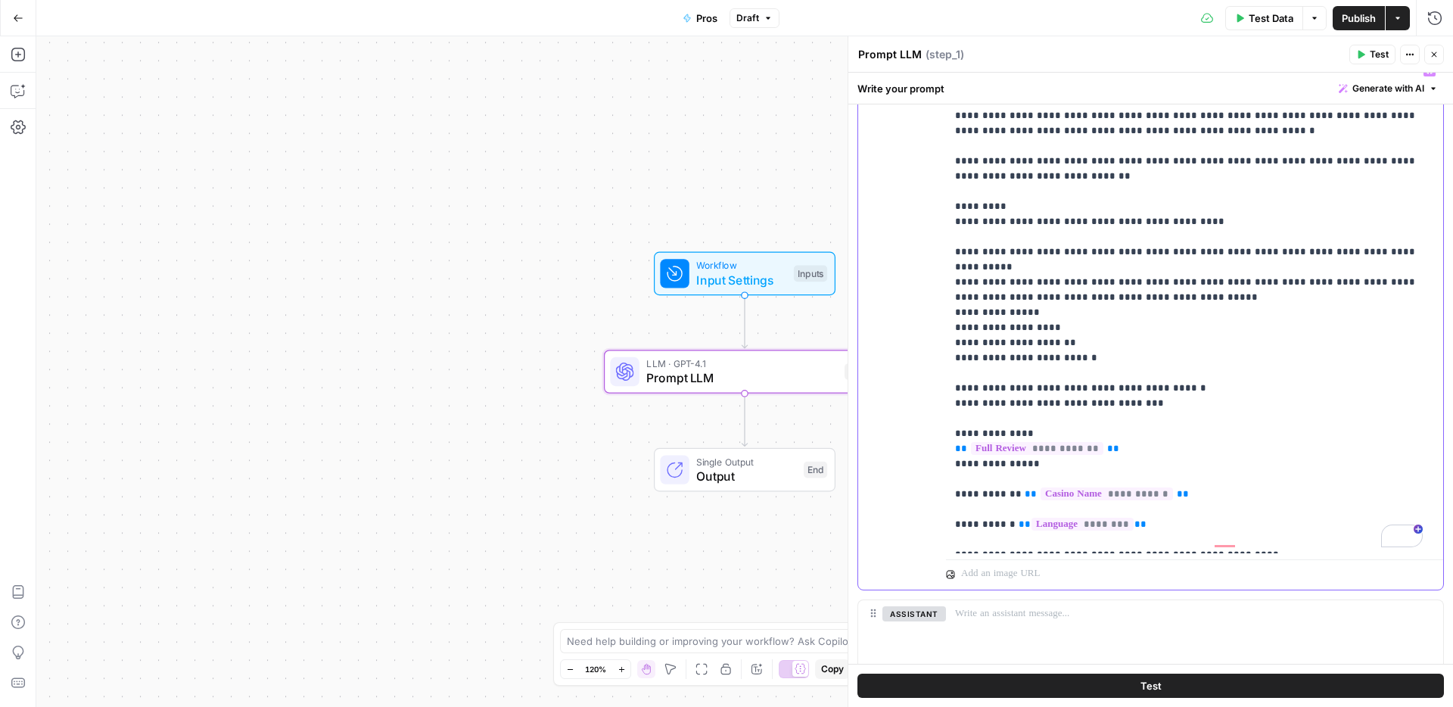
scroll to position [282, 0]
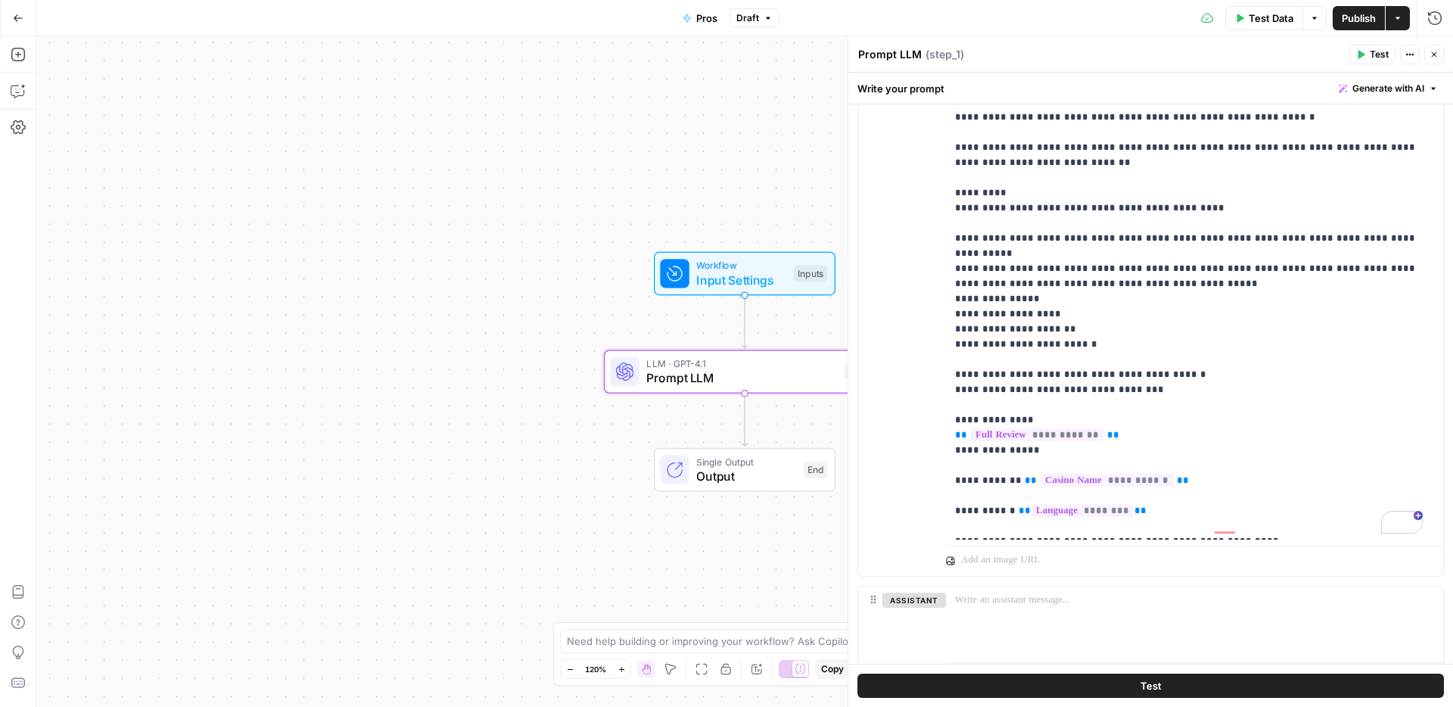
click at [1353, 17] on span "Publish" at bounding box center [1359, 18] width 34 height 15
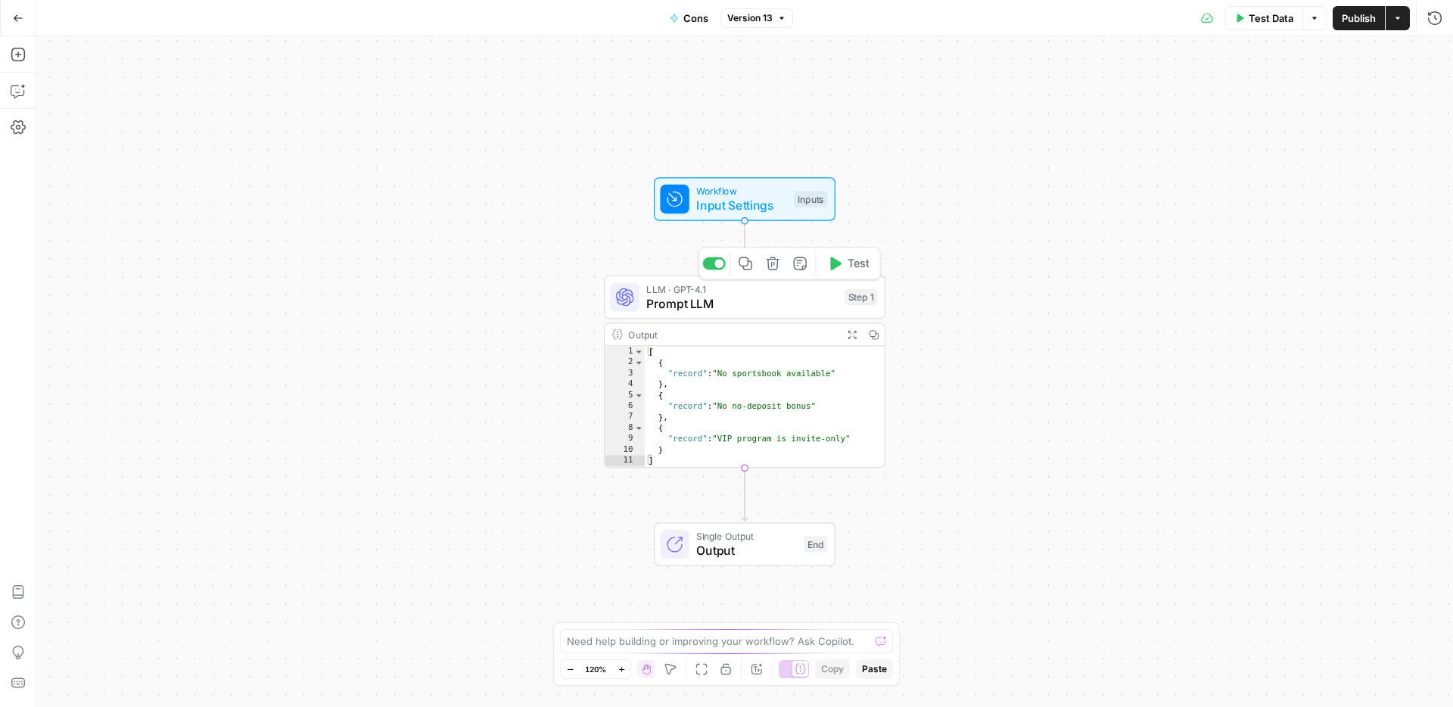
click at [714, 303] on span "Prompt LLM" at bounding box center [741, 303] width 191 height 18
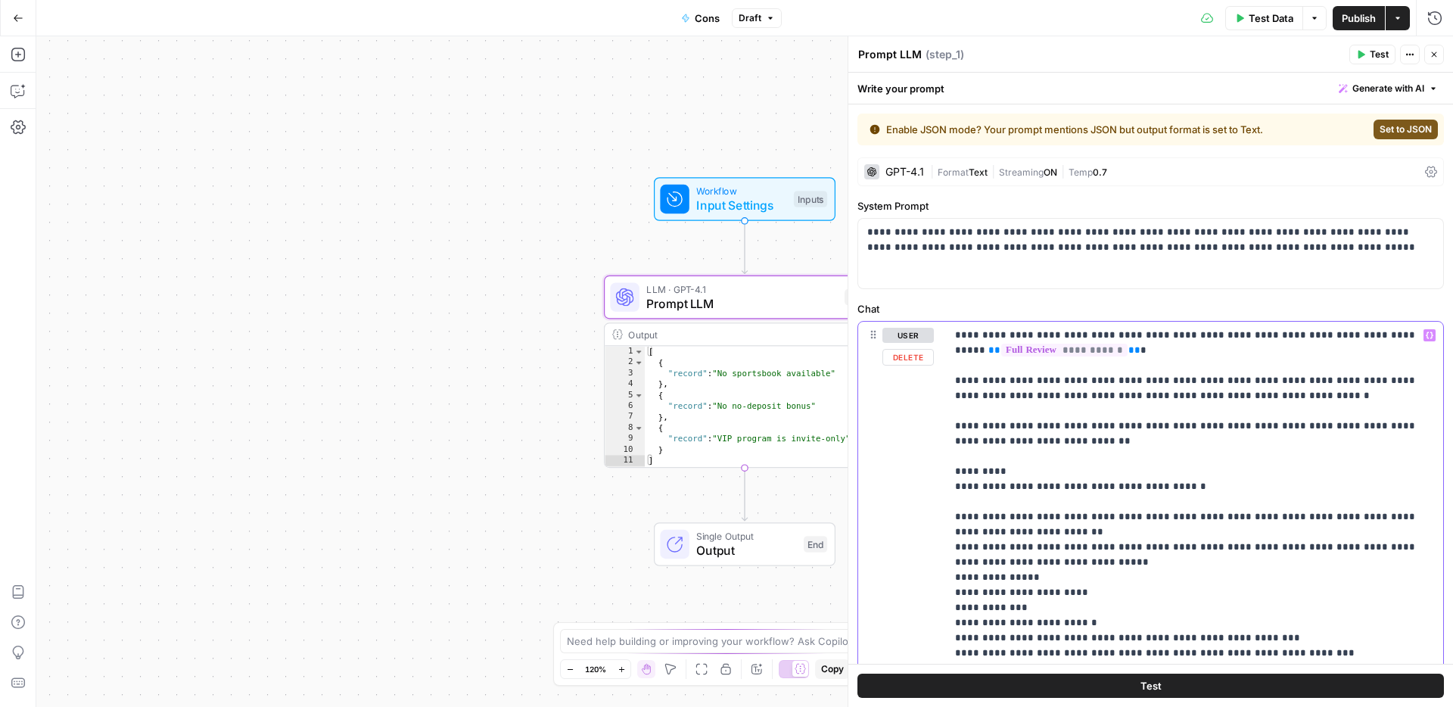
click at [981, 332] on p "**********" at bounding box center [1189, 585] width 468 height 515
click at [1426, 338] on icon "button" at bounding box center [1430, 336] width 8 height 8
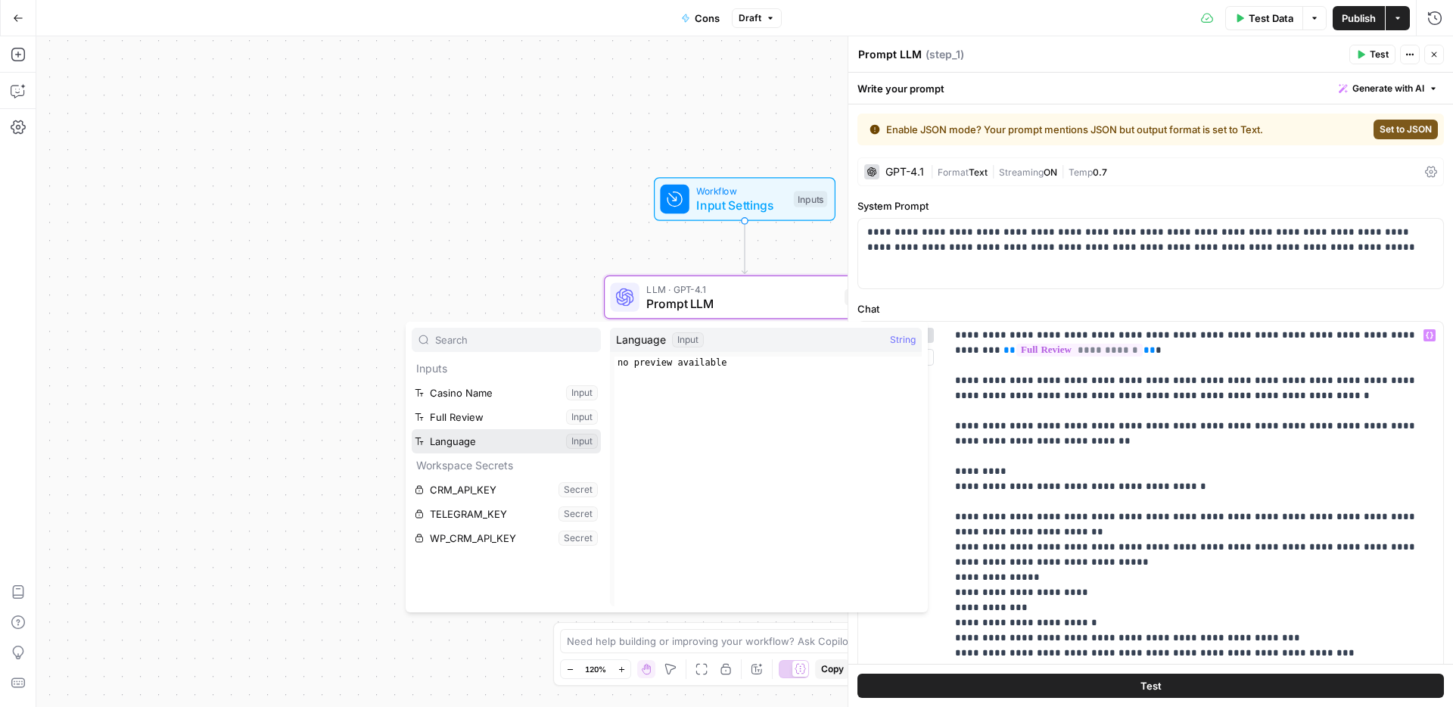
click at [497, 439] on button "Select variable Language" at bounding box center [506, 441] width 189 height 24
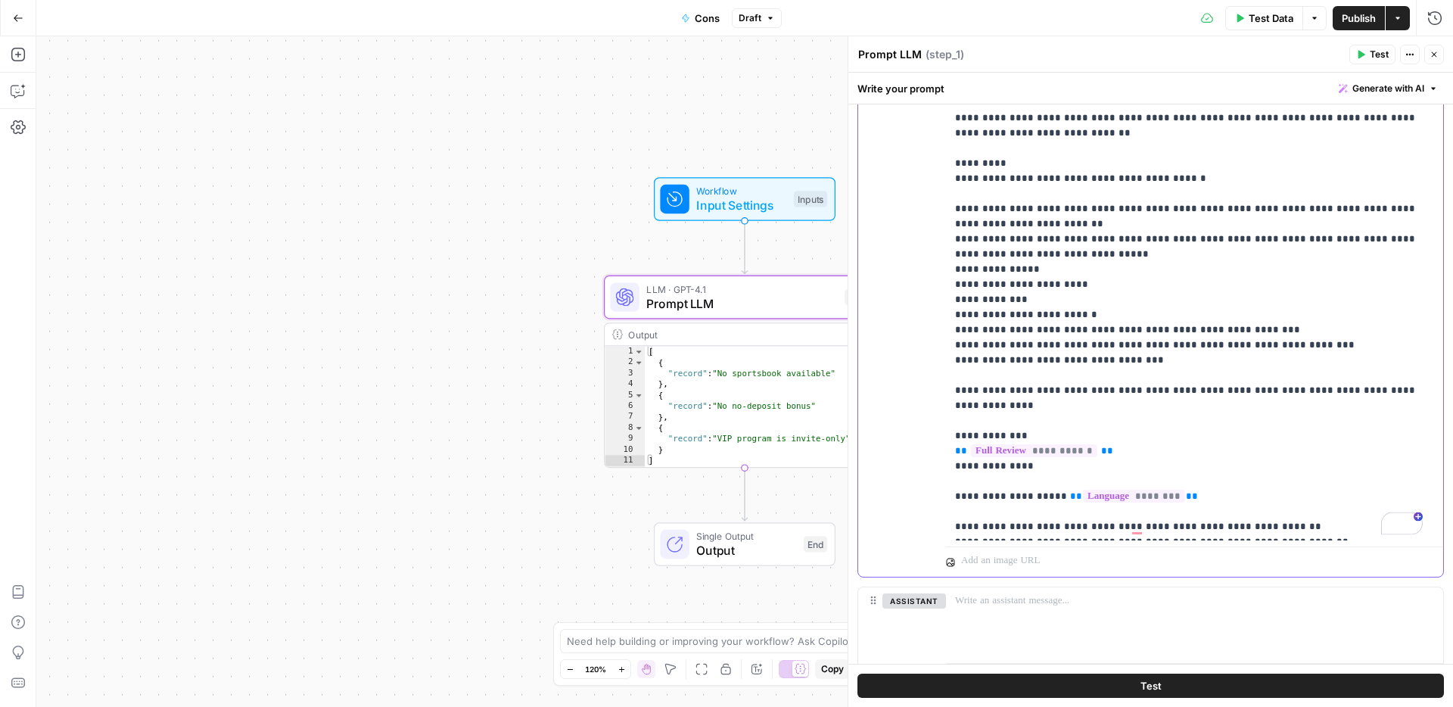
scroll to position [372, 0]
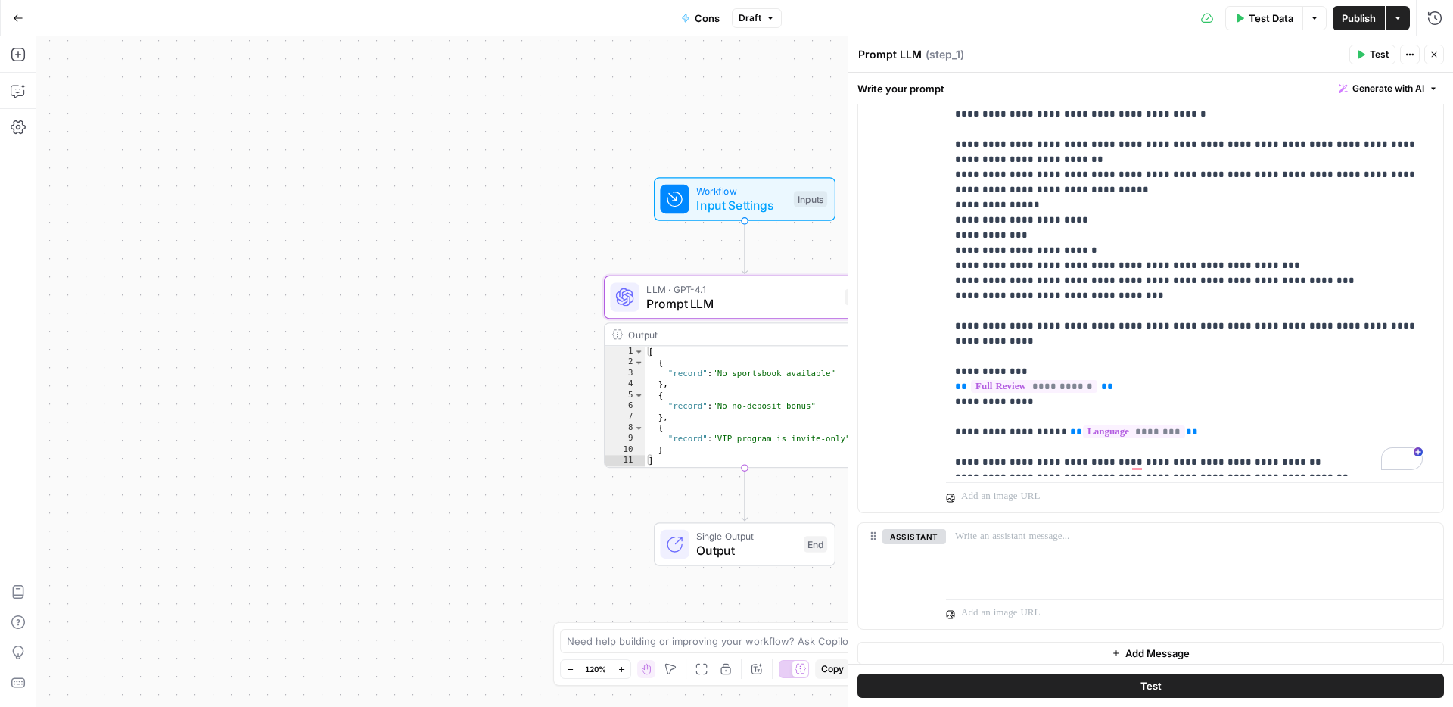
click at [1353, 16] on span "Publish" at bounding box center [1359, 18] width 34 height 15
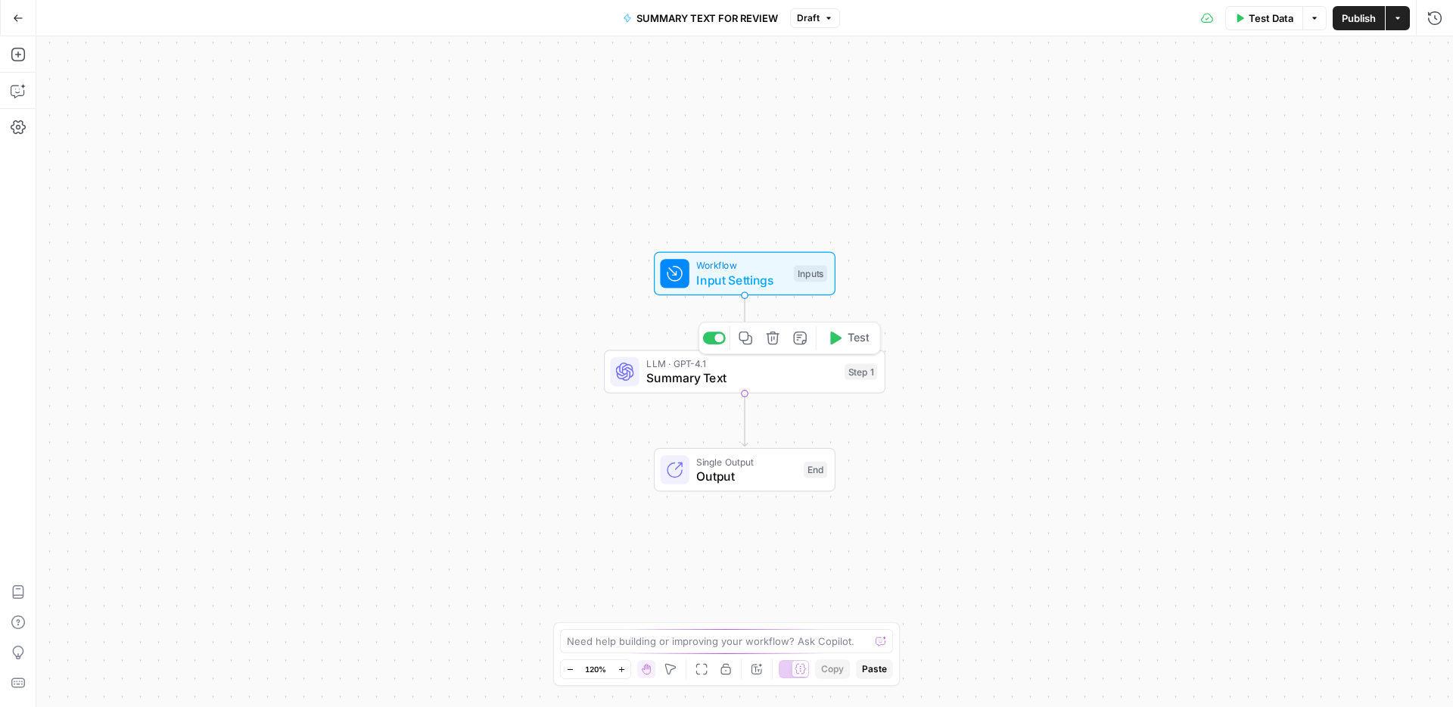
click at [740, 369] on span "Summary Text" at bounding box center [741, 378] width 191 height 18
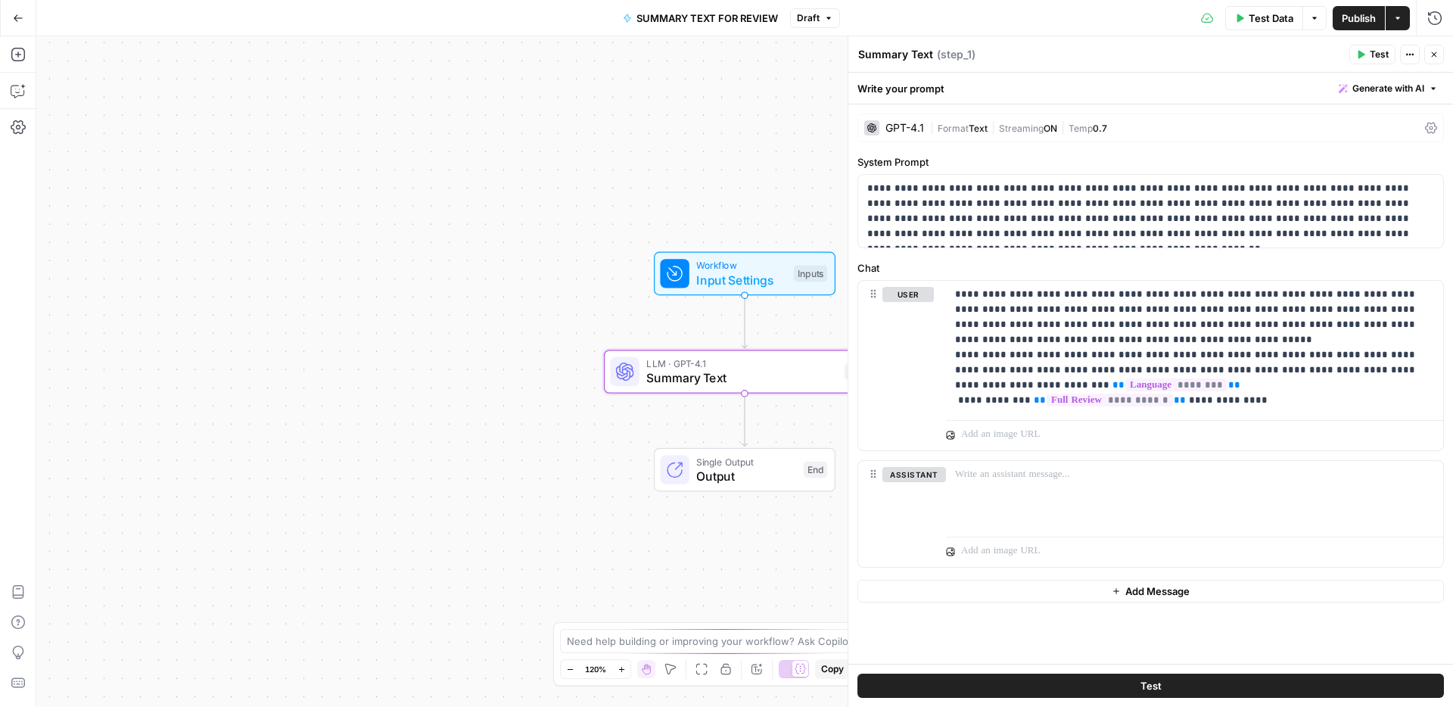
click at [1342, 11] on span "Publish" at bounding box center [1359, 18] width 34 height 15
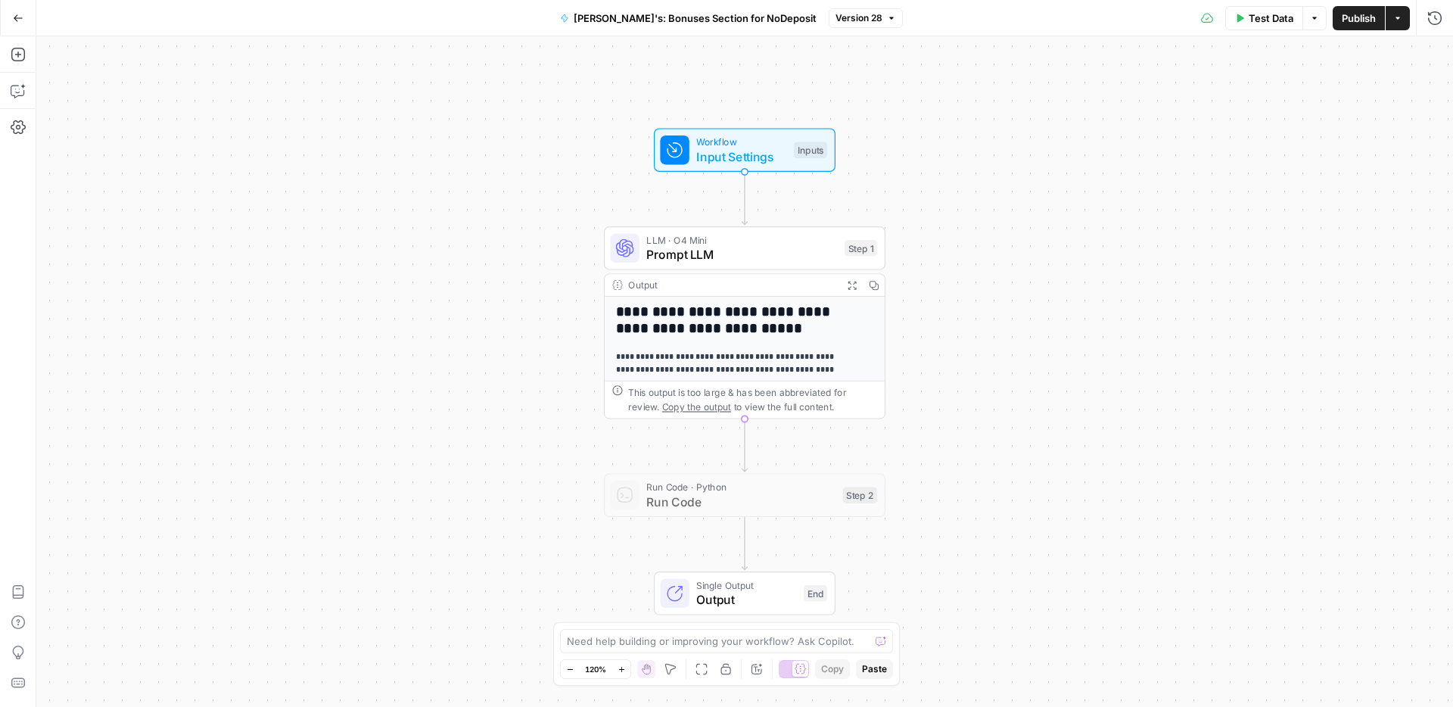
click at [784, 264] on div "LLM · O4 Mini Prompt LLM Step 1 Copy step Delete step Add Note Test" at bounding box center [745, 248] width 282 height 44
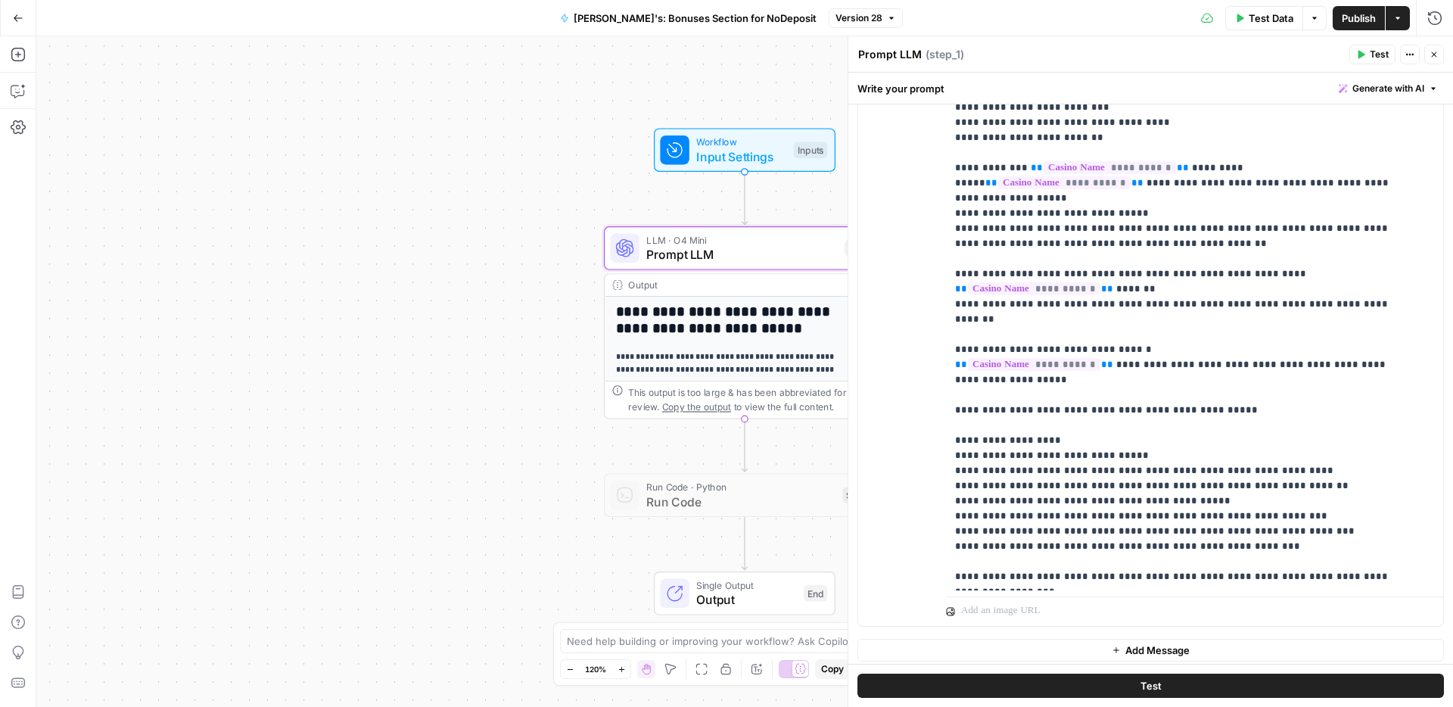
scroll to position [314, 0]
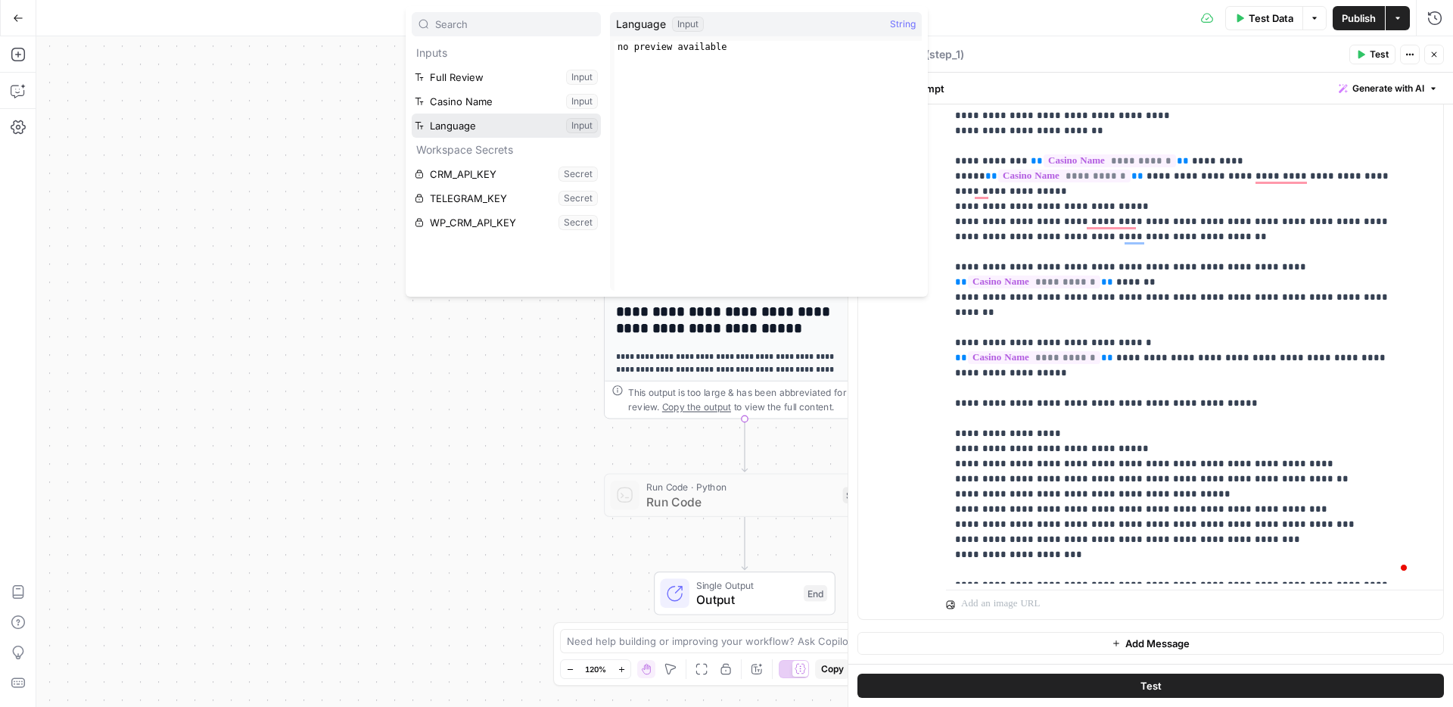
click at [494, 129] on button "Select variable Language" at bounding box center [506, 126] width 189 height 24
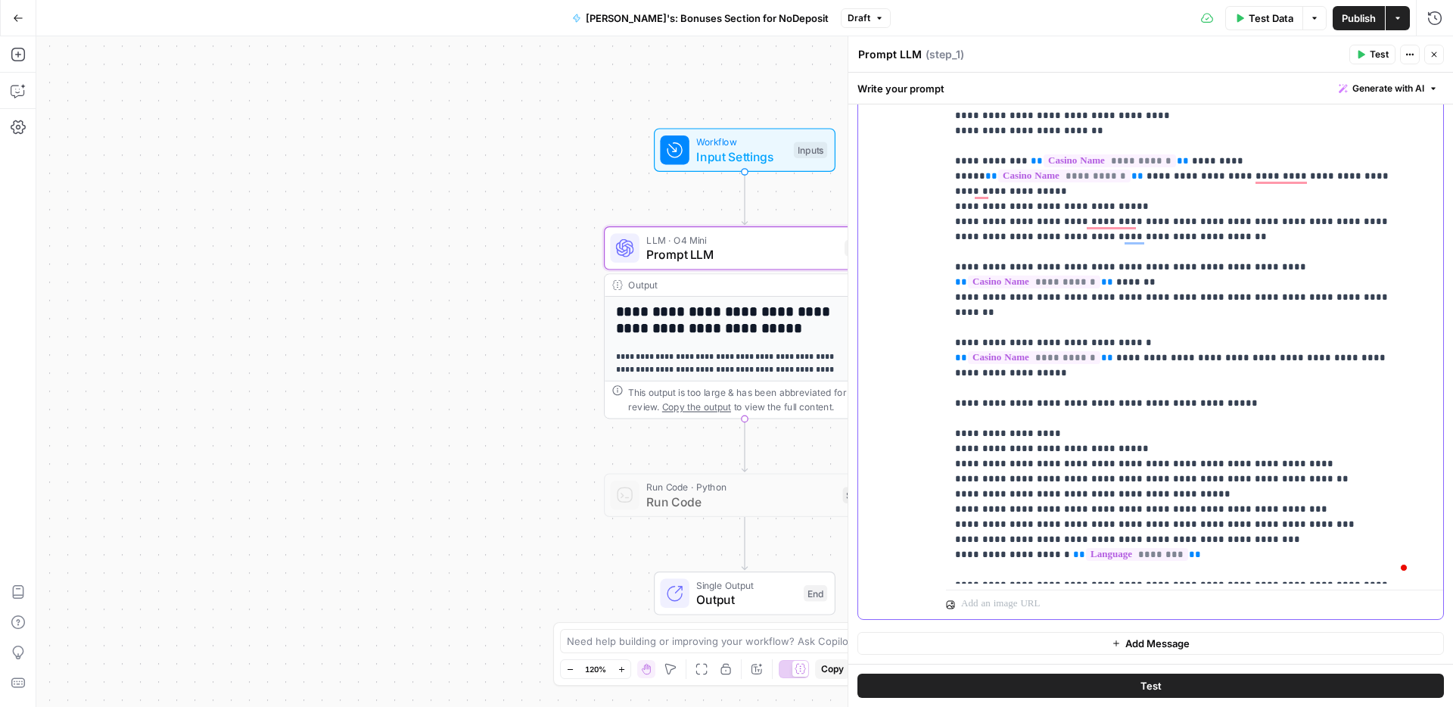
scroll to position [803, 0]
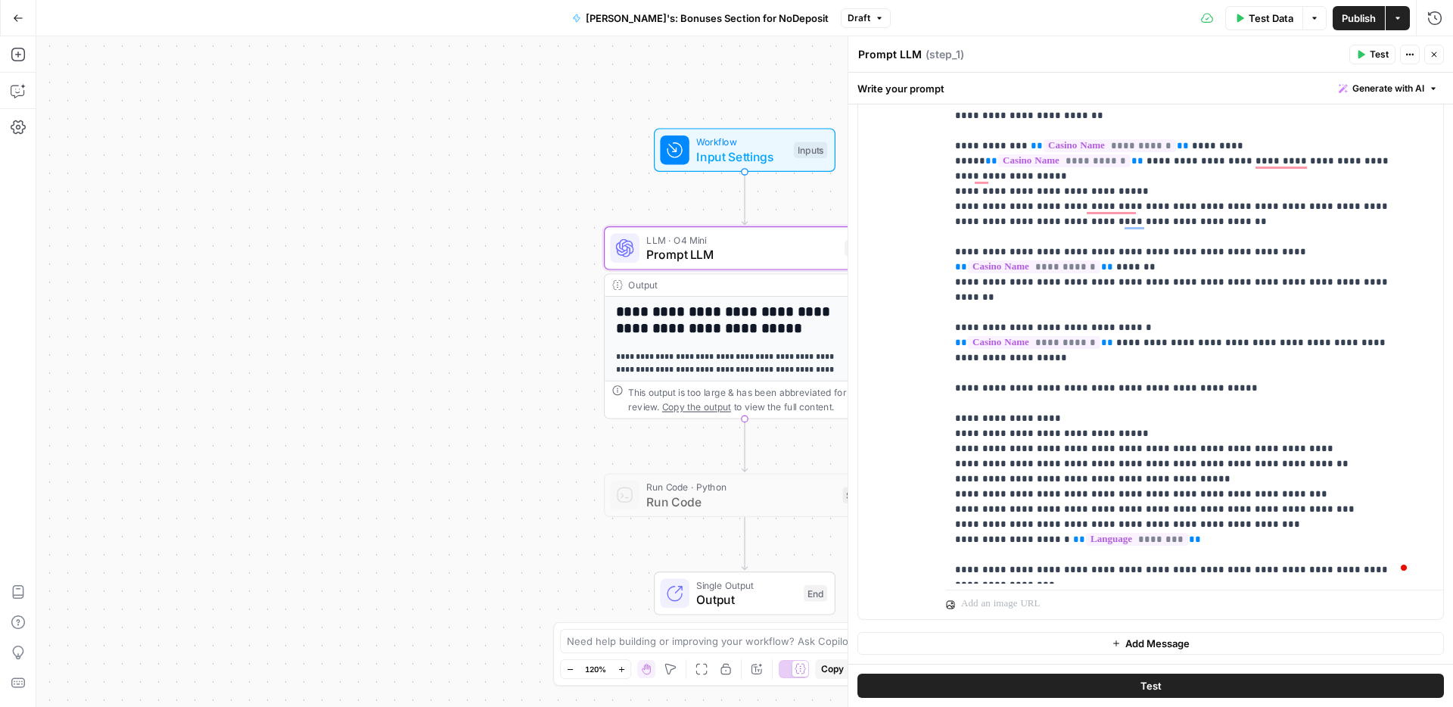
click at [1350, 20] on span "Publish" at bounding box center [1359, 18] width 34 height 15
click at [696, 145] on span "Workflow" at bounding box center [741, 142] width 90 height 14
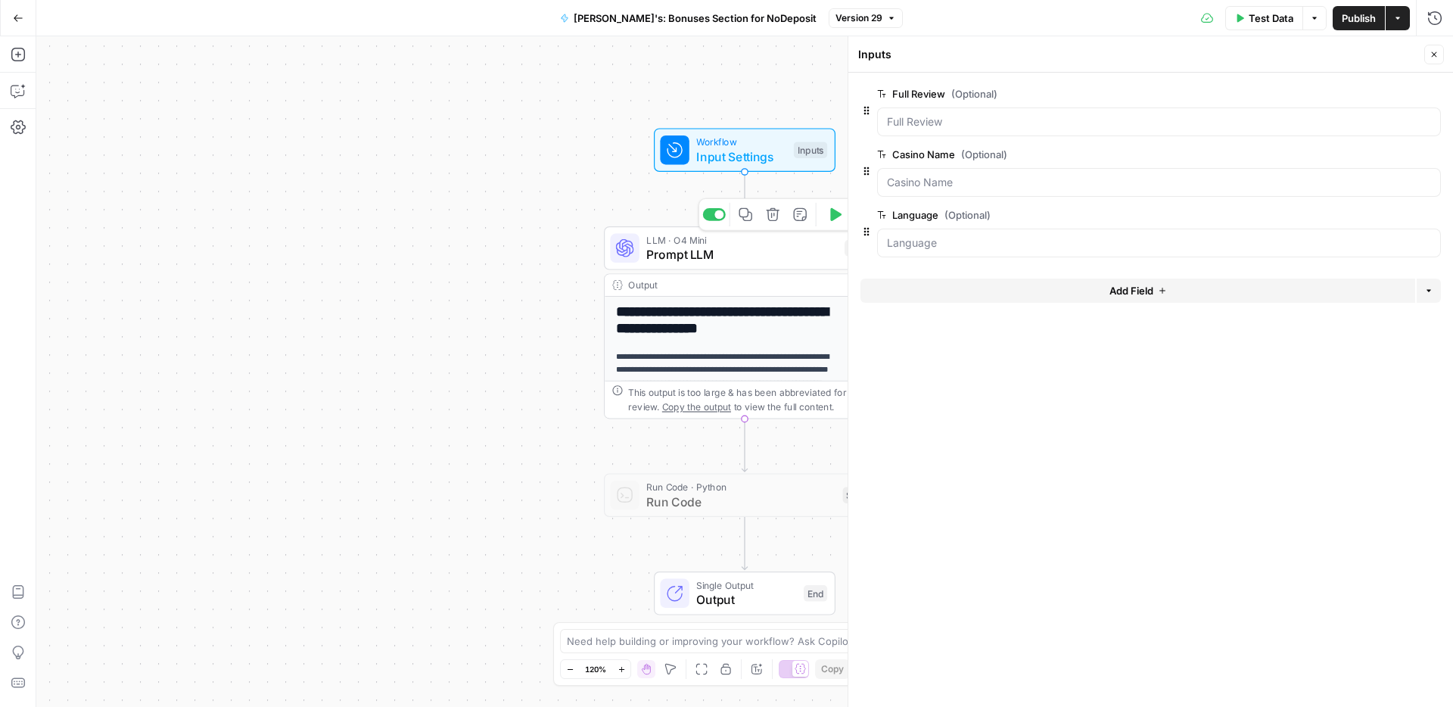
click at [681, 246] on span "Prompt LLM" at bounding box center [741, 254] width 191 height 18
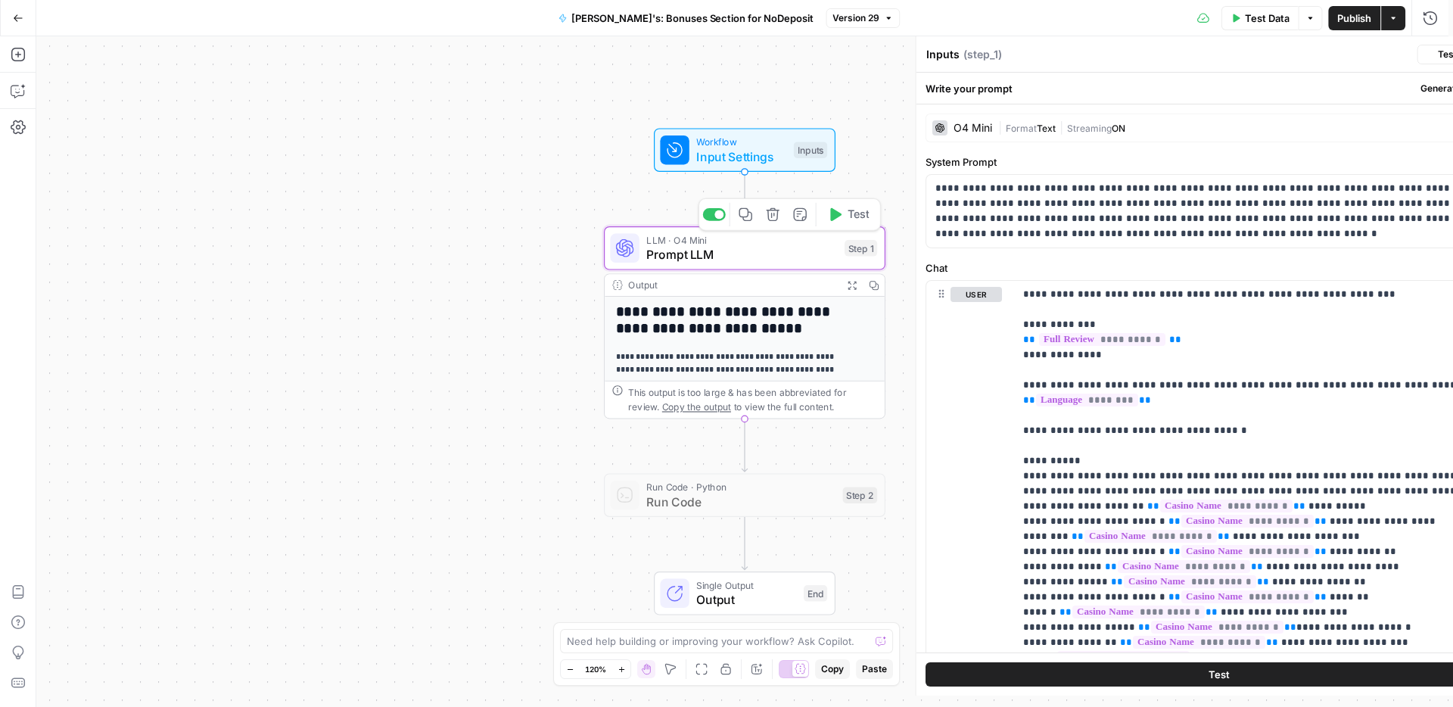
type textarea "Prompt LLM"
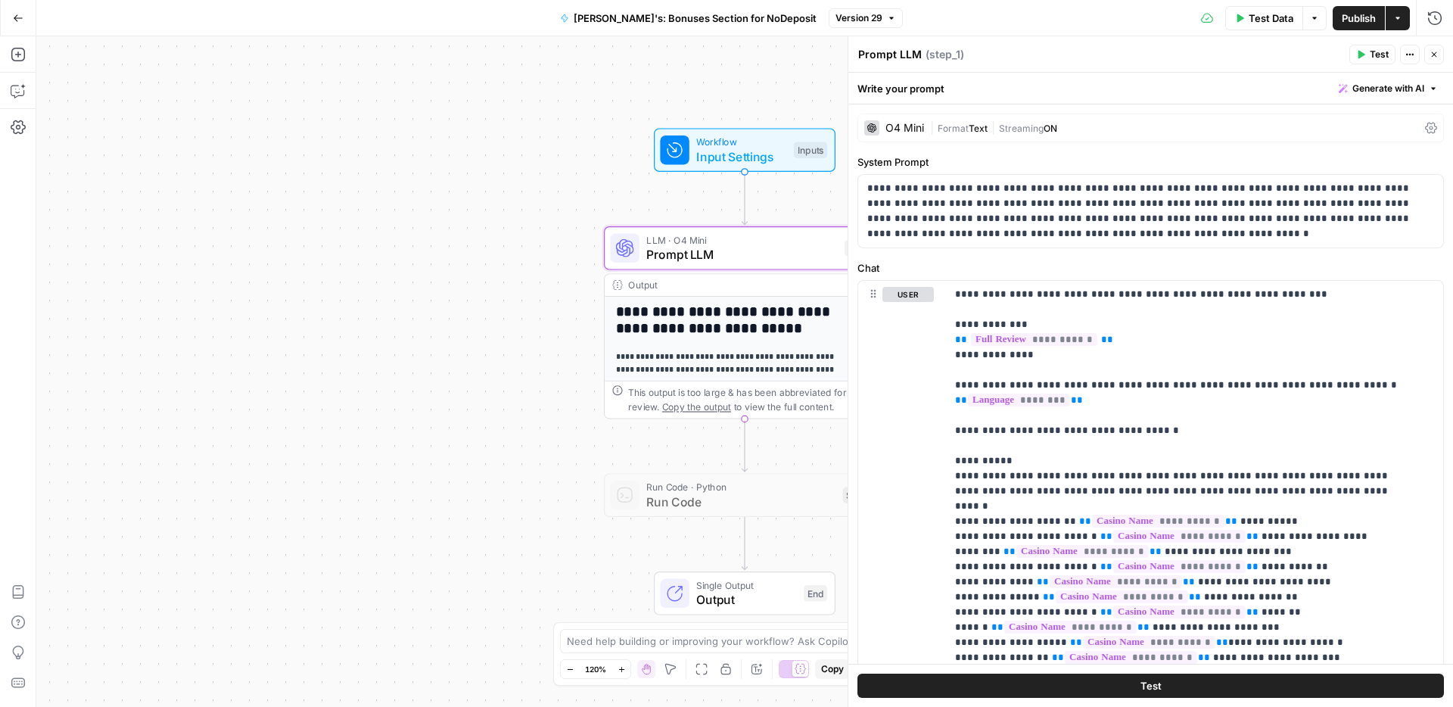
click at [1425, 127] on icon at bounding box center [1431, 128] width 12 height 12
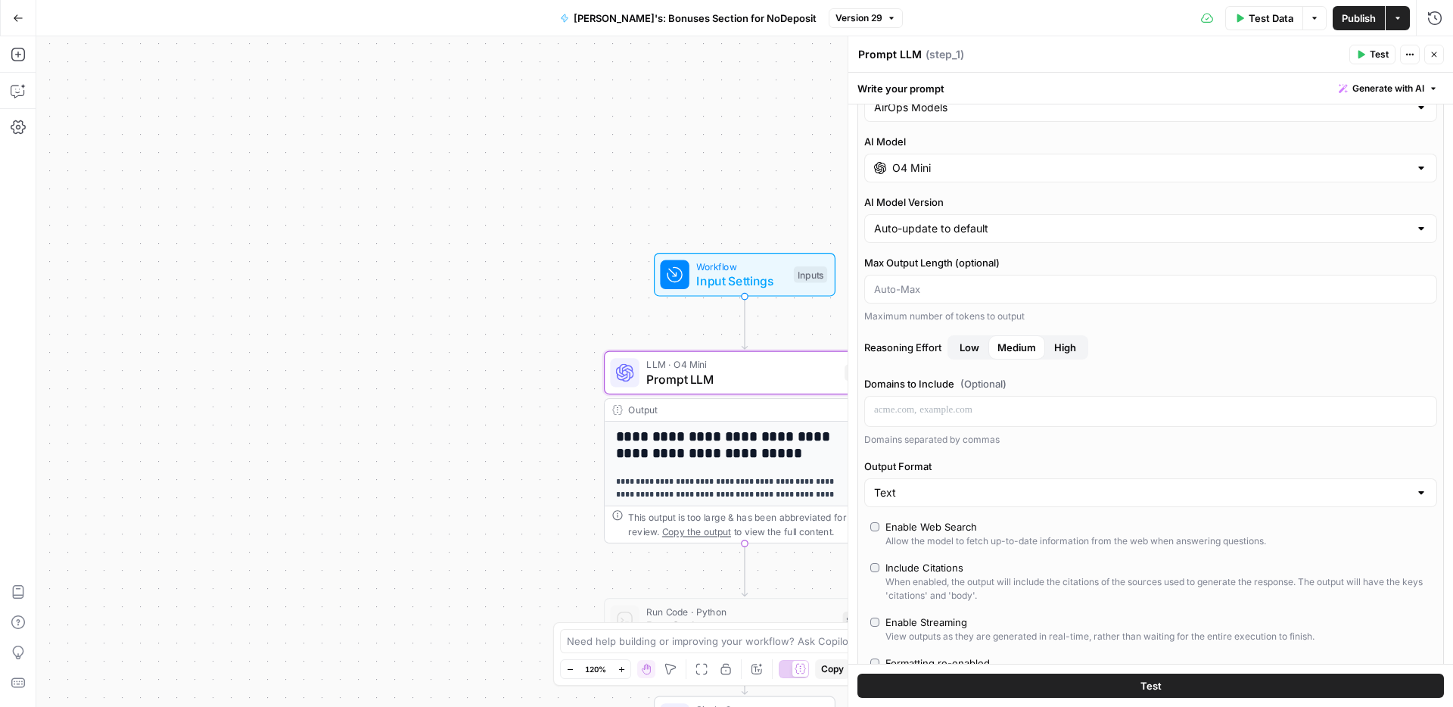
scroll to position [101, 0]
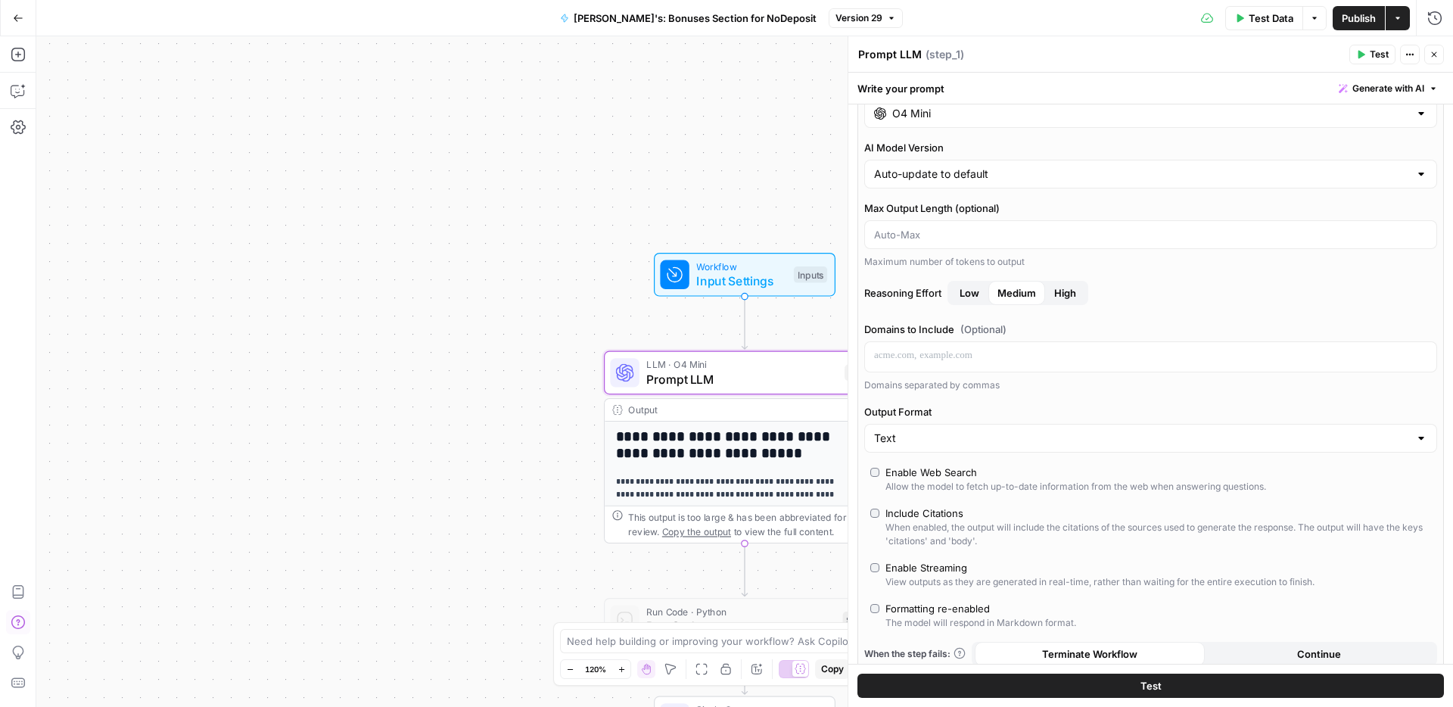
click at [19, 621] on icon "button" at bounding box center [18, 622] width 14 height 14
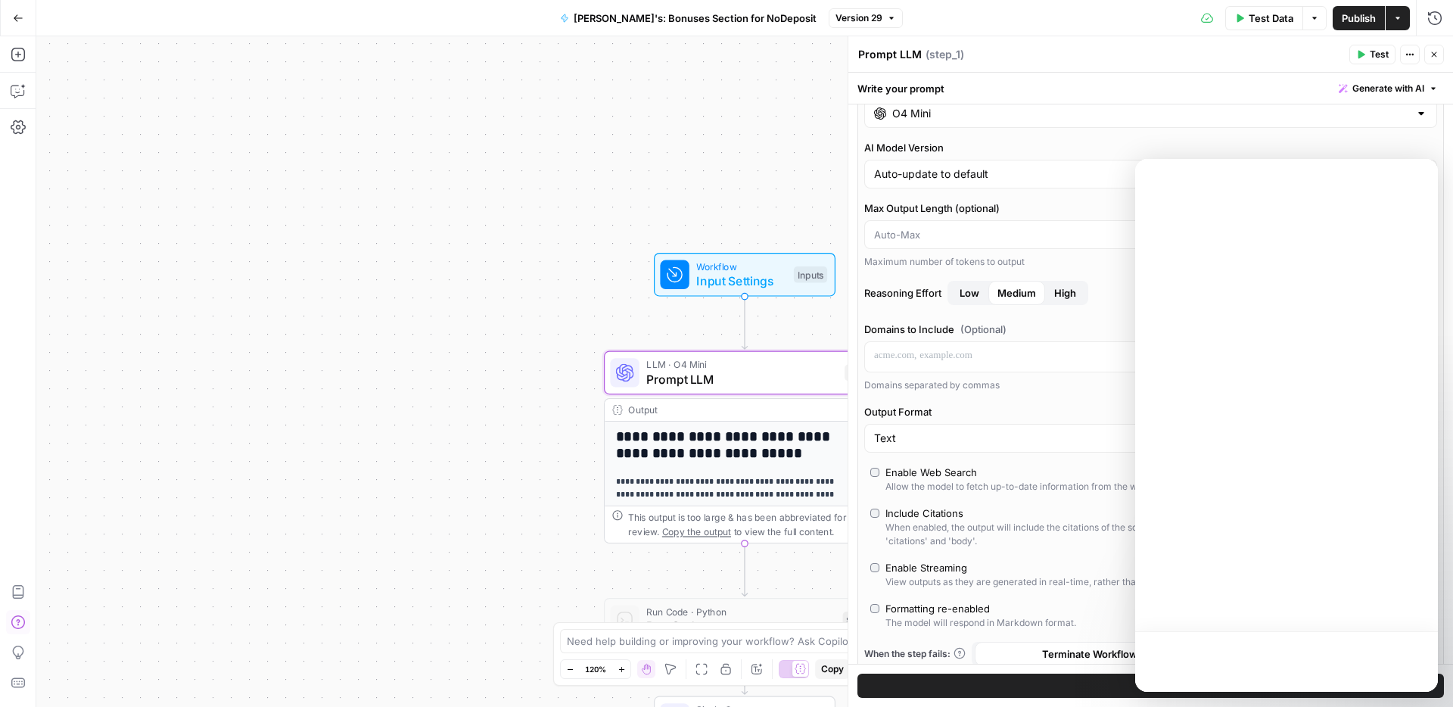
scroll to position [0, 0]
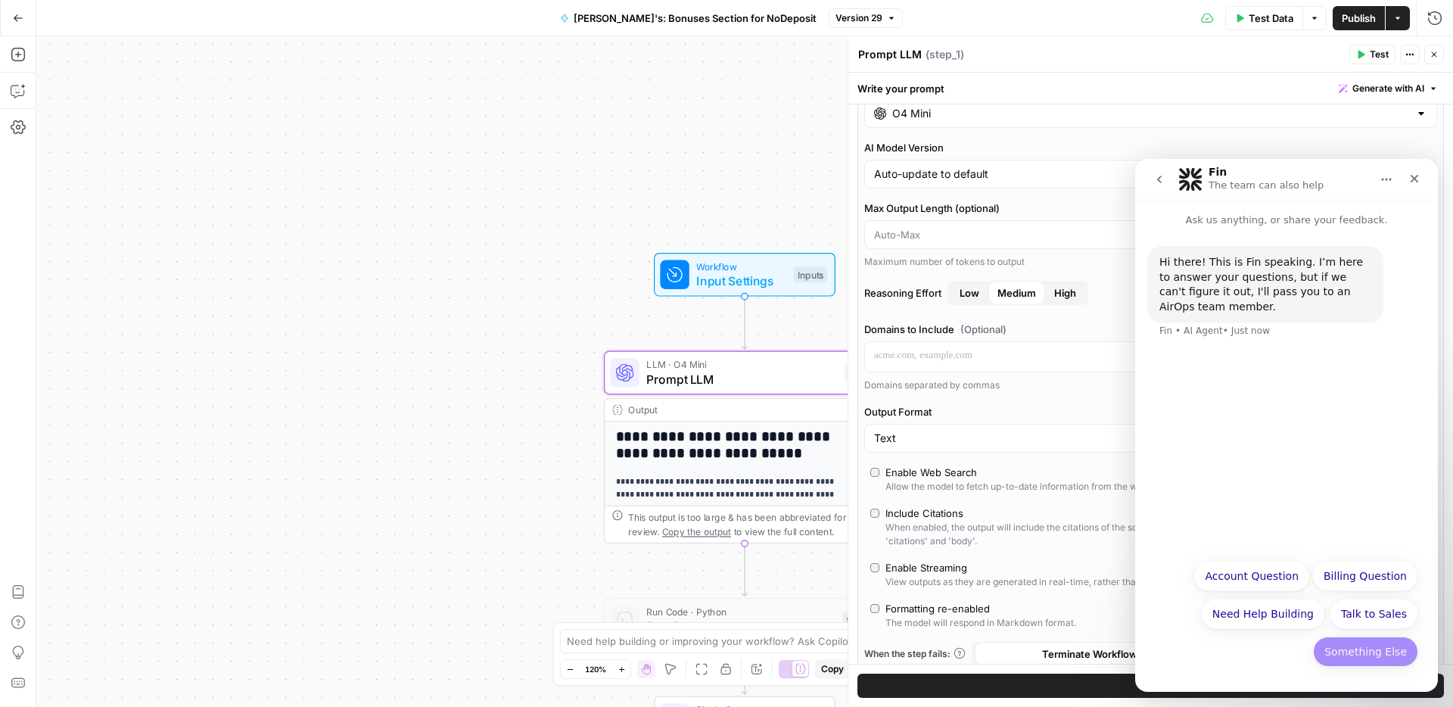
click at [1391, 649] on button "Something Else" at bounding box center [1365, 652] width 105 height 30
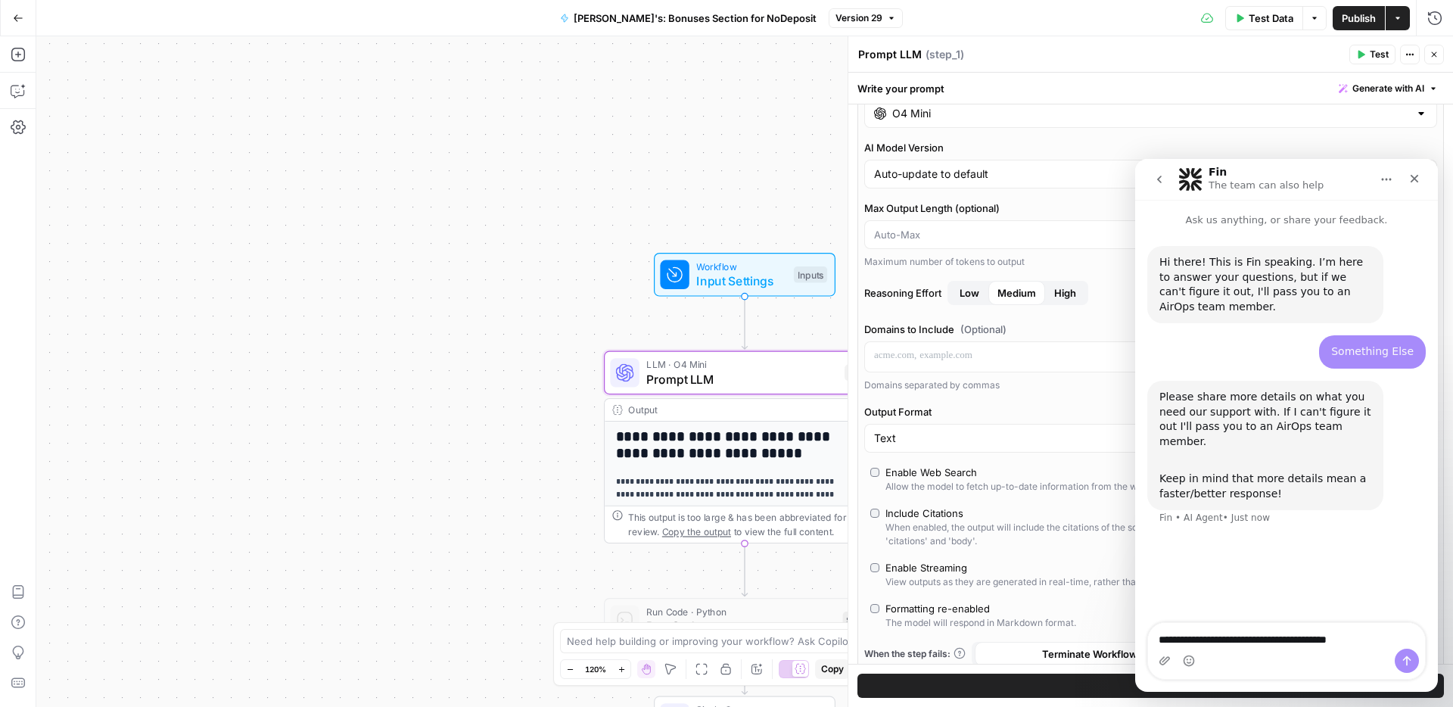
click at [1337, 638] on textarea "**********" at bounding box center [1286, 636] width 277 height 26
type textarea "**********"
click at [1406, 665] on icon "Send a message…" at bounding box center [1407, 661] width 12 height 12
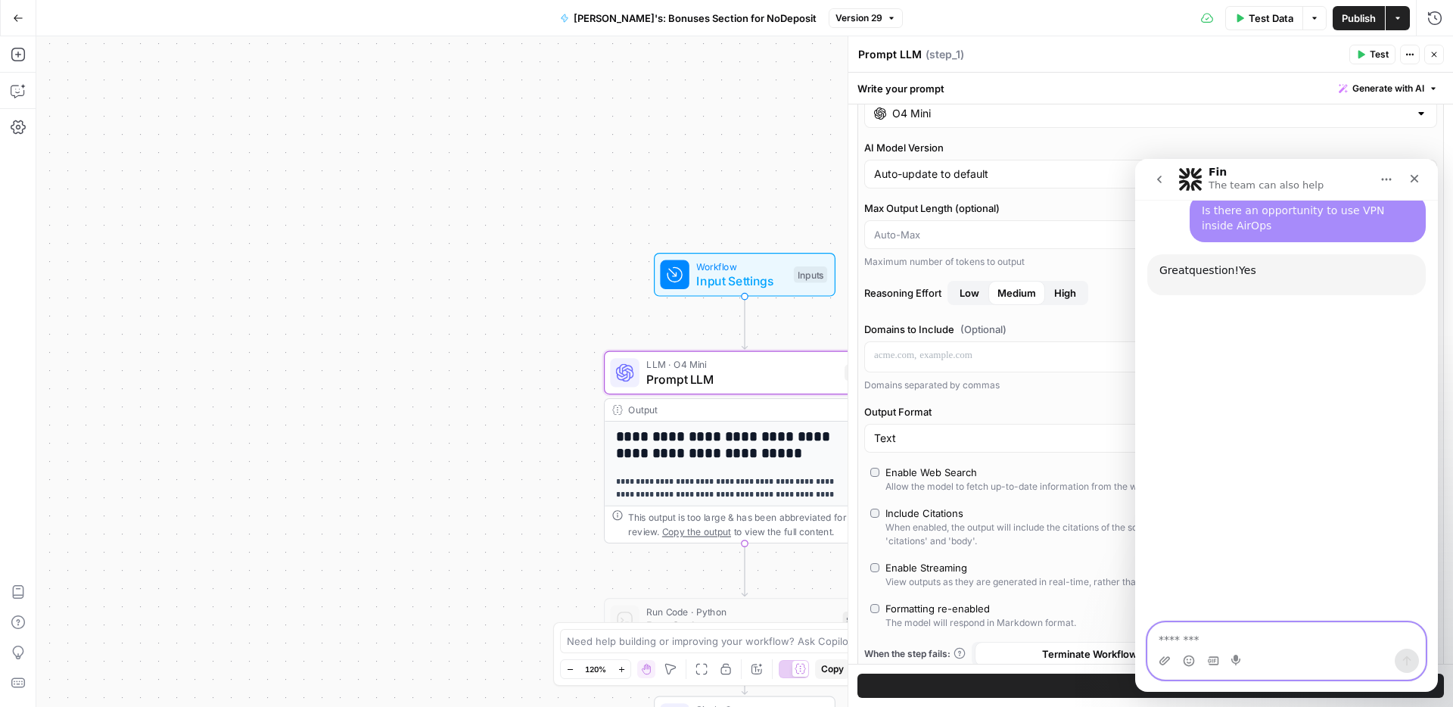
scroll to position [326, 0]
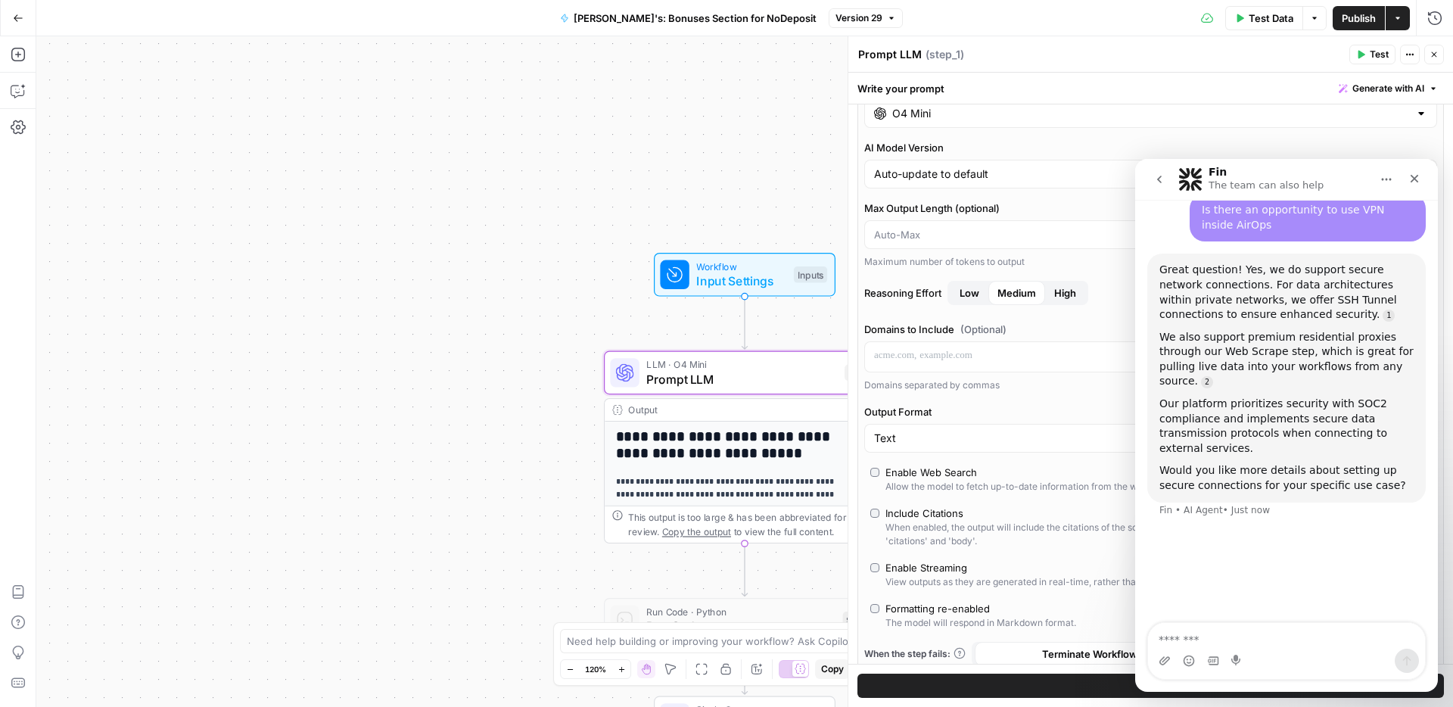
click at [1201, 404] on div "Our platform prioritizes security with SOC2 compliance and implements secure da…" at bounding box center [1287, 426] width 254 height 59
click at [1213, 643] on textarea "Message…" at bounding box center [1286, 636] width 277 height 26
type textarea "***"
click at [1410, 658] on icon "Send a message…" at bounding box center [1407, 661] width 12 height 12
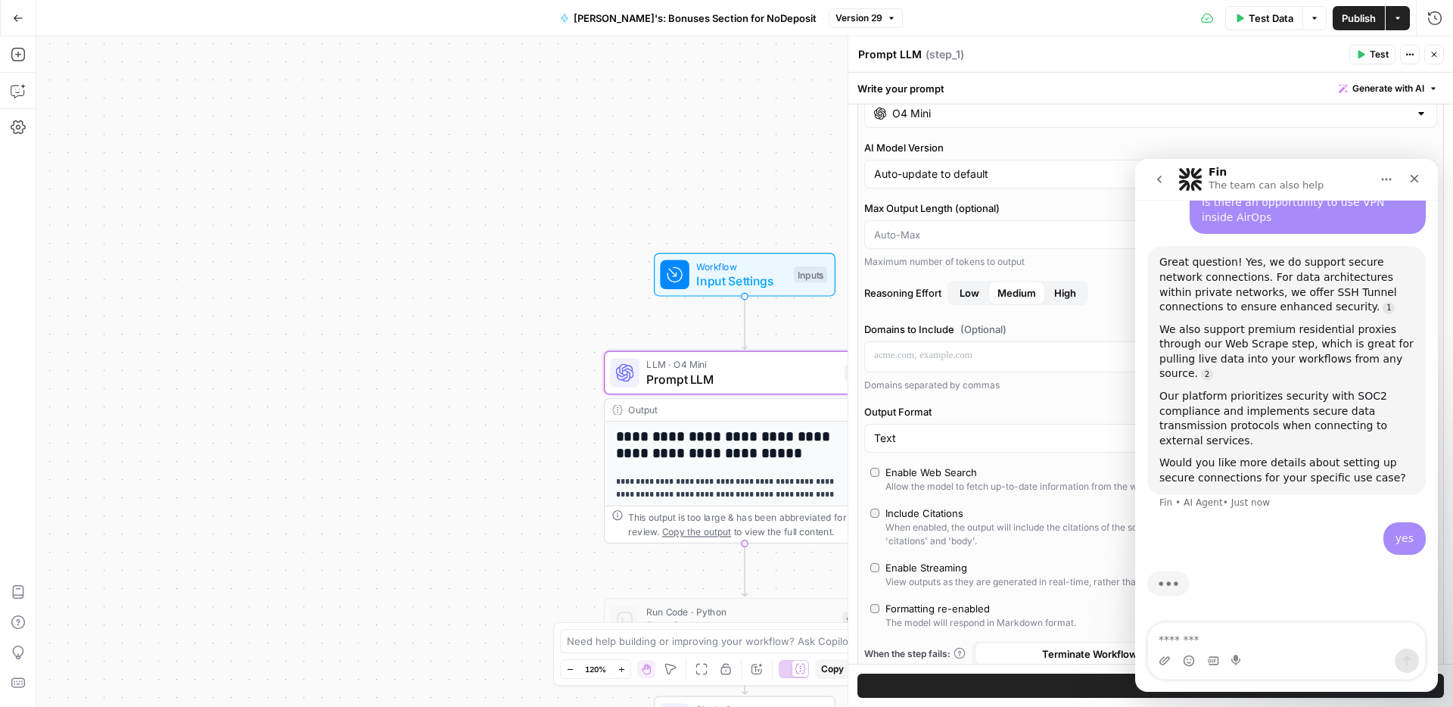
click at [13, 16] on icon "button" at bounding box center [18, 18] width 11 height 11
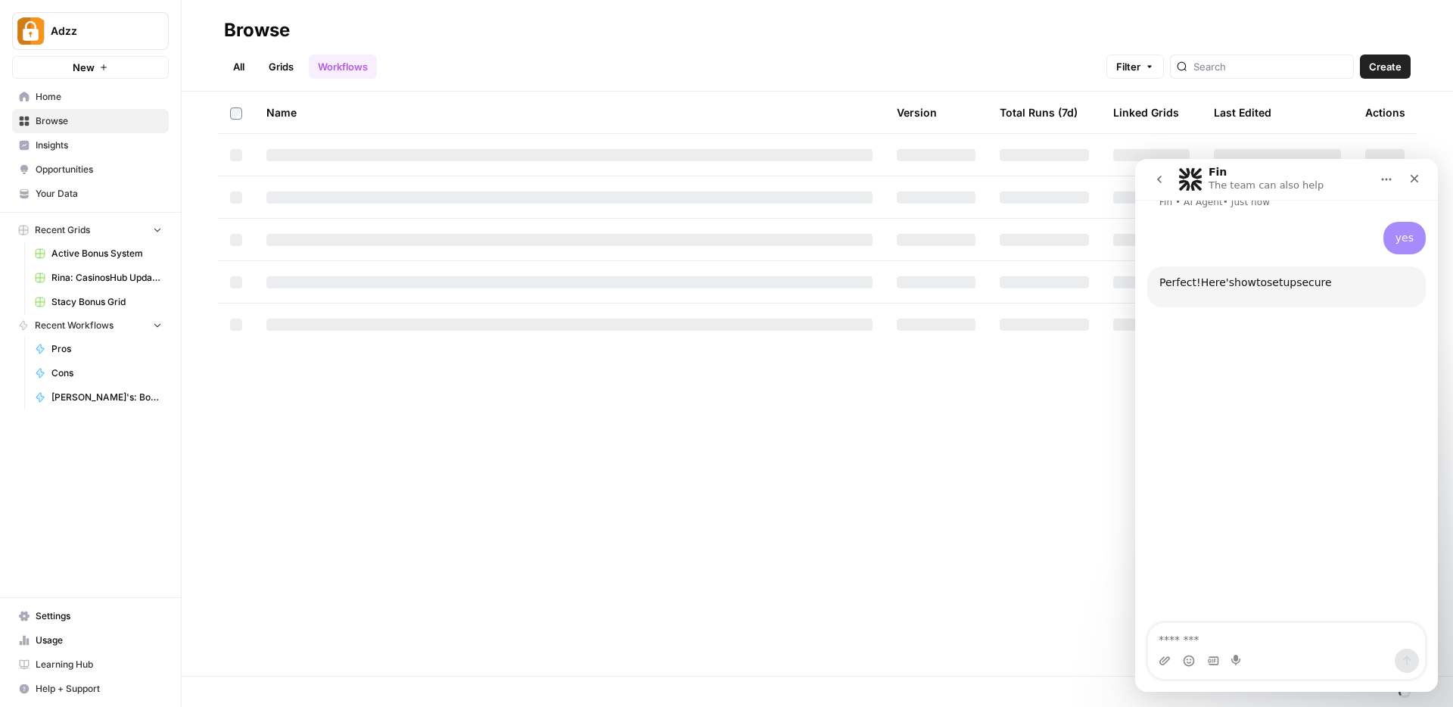
scroll to position [647, 0]
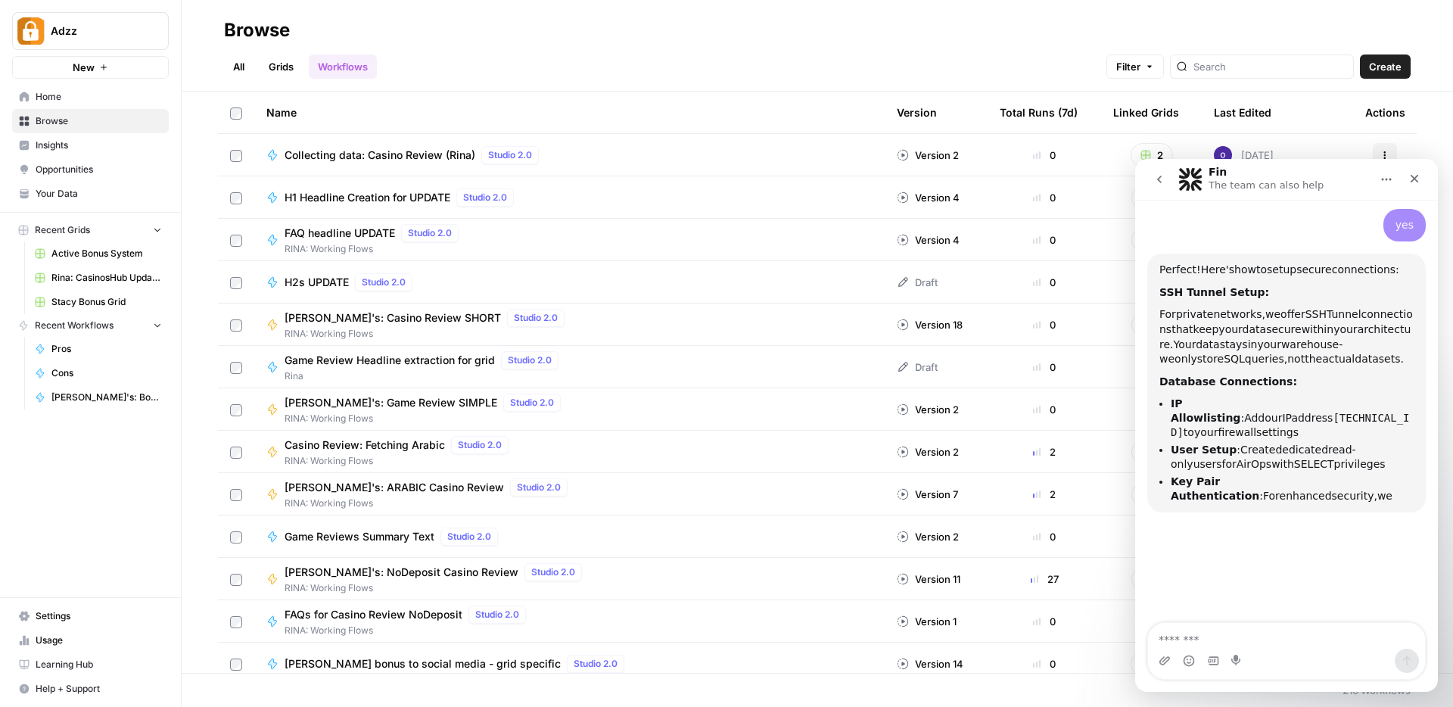
click at [95, 65] on button "New" at bounding box center [90, 67] width 157 height 23
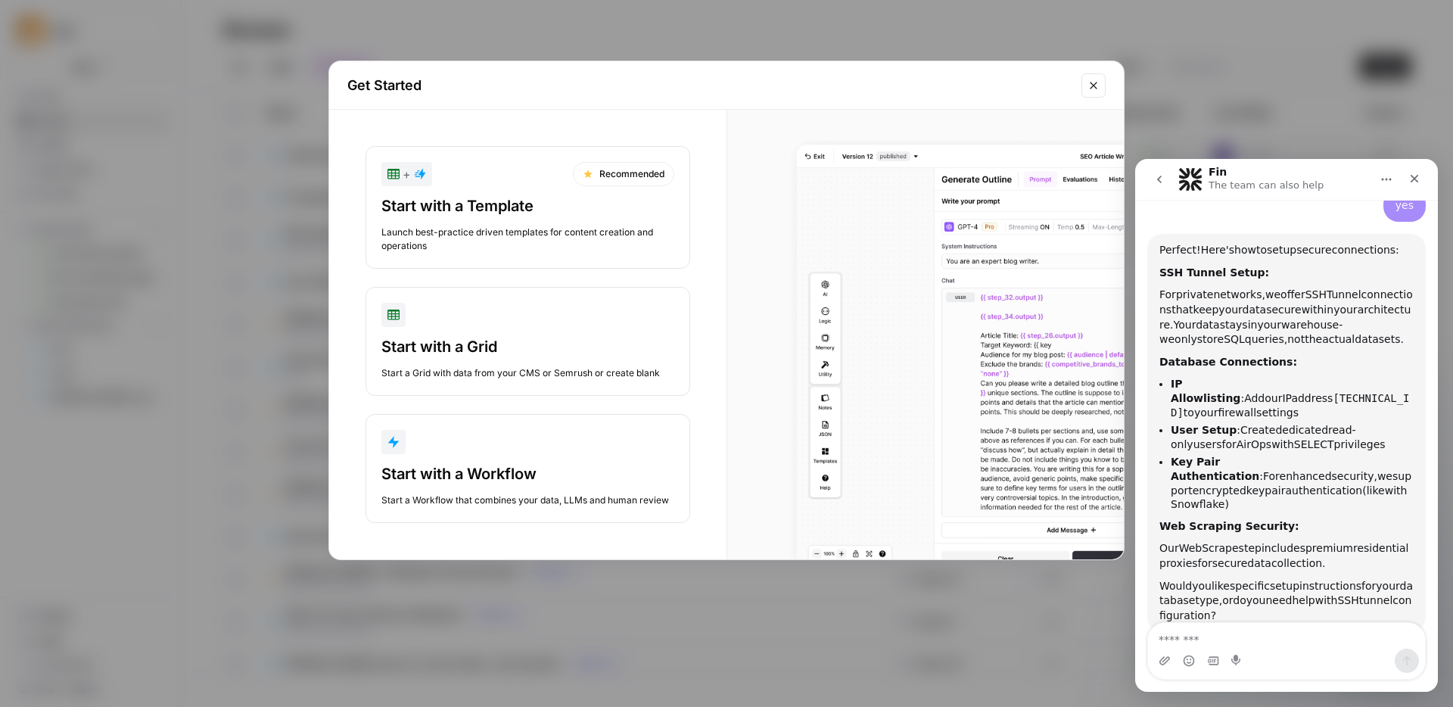
scroll to position [682, 0]
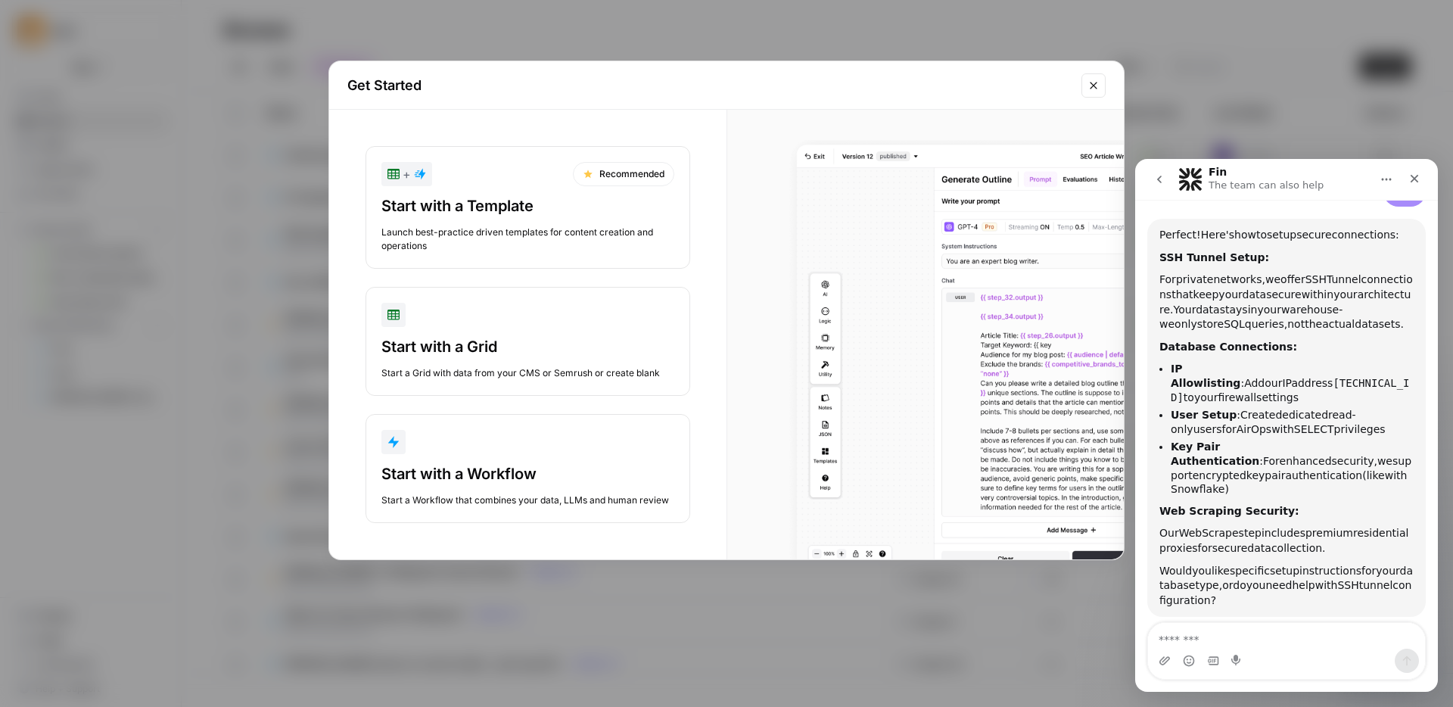
click at [548, 457] on button "Start with a Workflow Start a Workflow that combines your data, LLMs and human …" at bounding box center [528, 468] width 325 height 109
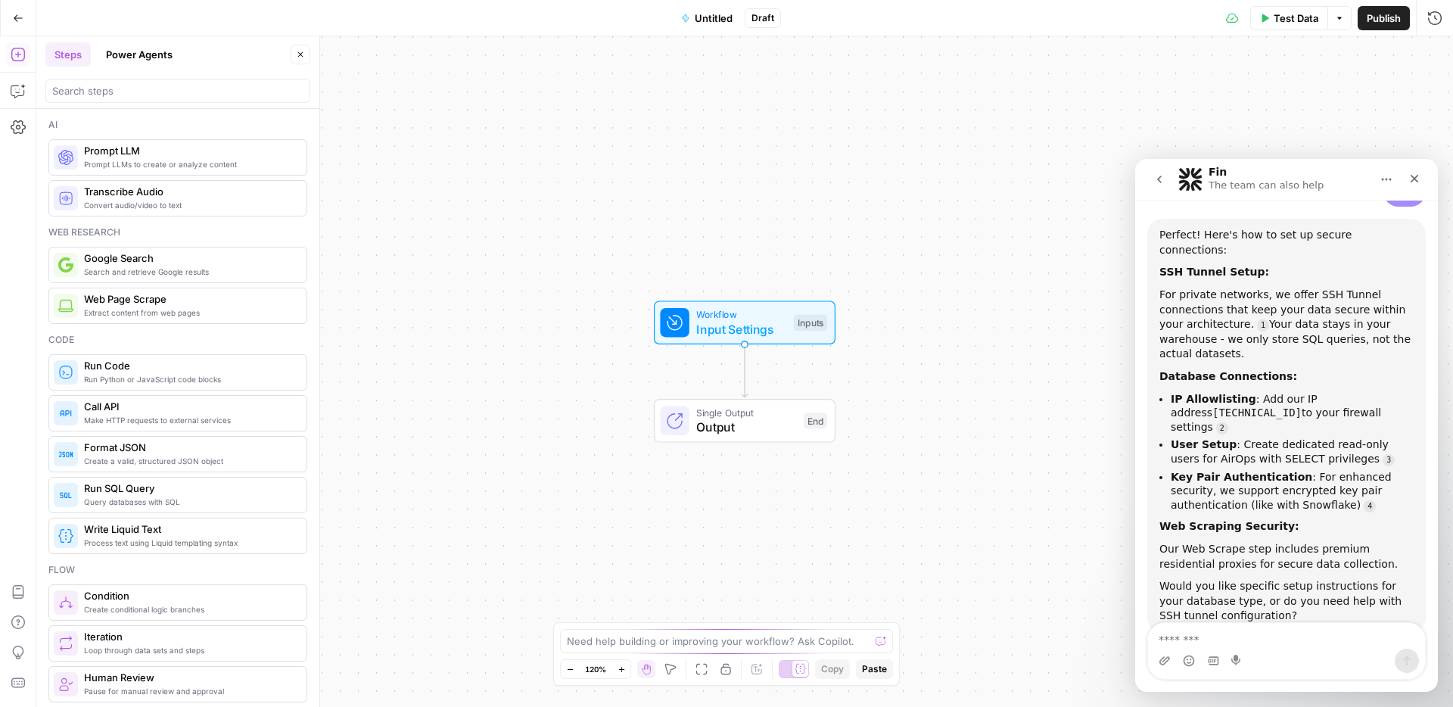
scroll to position [693, 0]
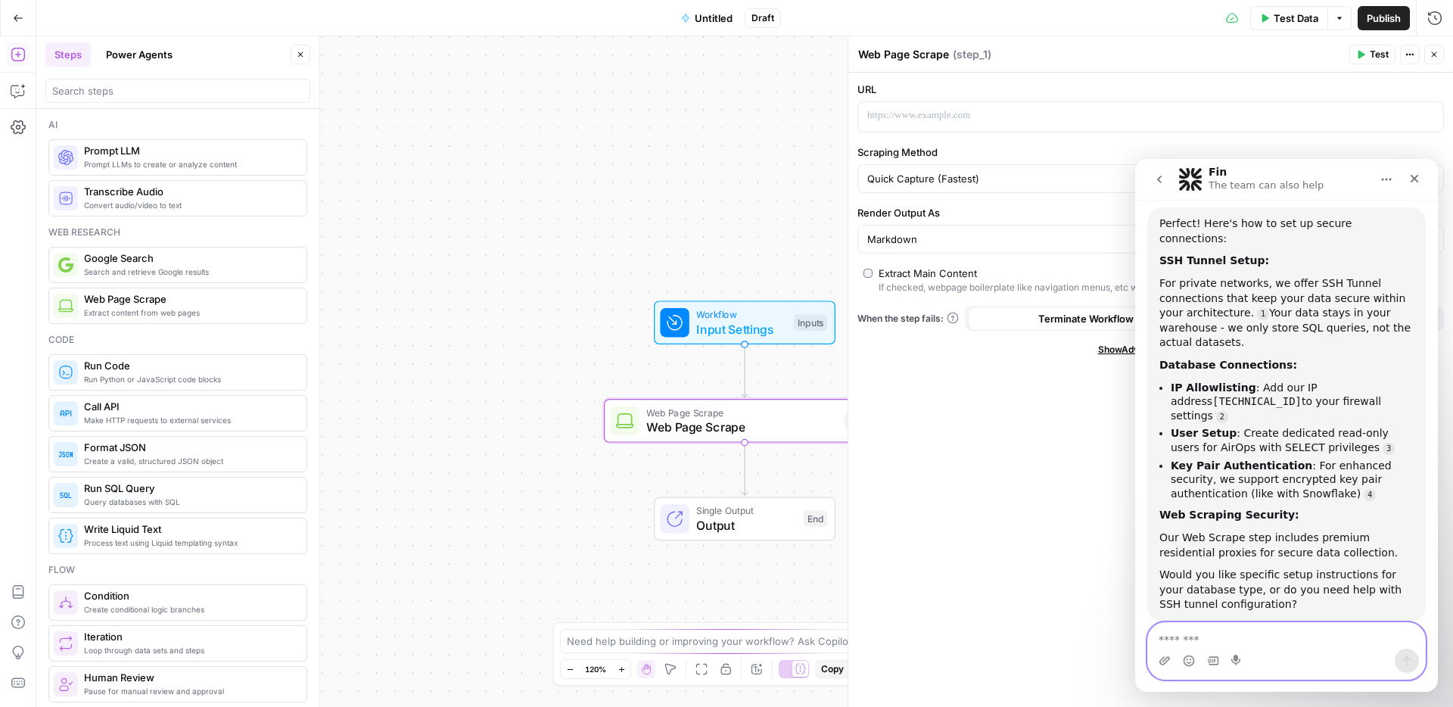
click at [1233, 644] on textarea "Message…" at bounding box center [1286, 636] width 277 height 26
type textarea "**********"
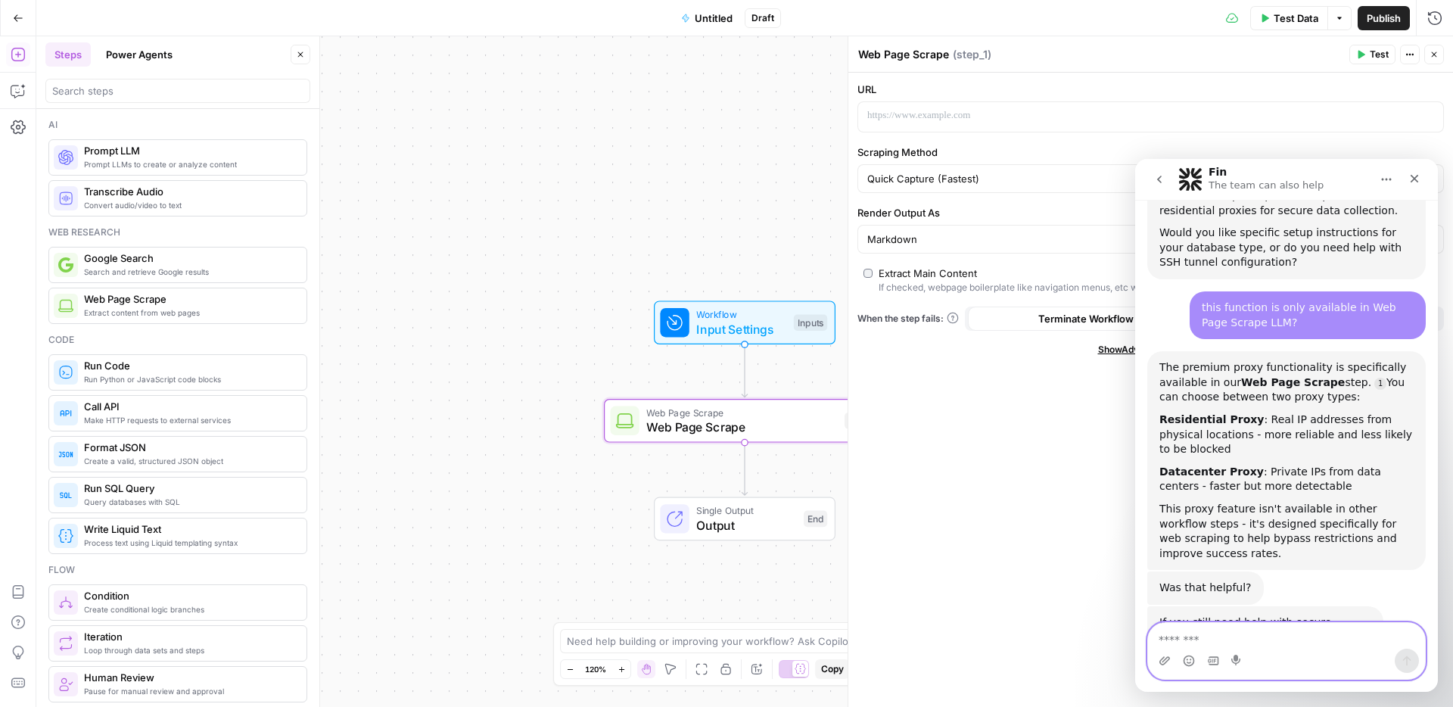
scroll to position [1032, 0]
click at [1308, 468] on div "Datacenter Proxy : Private IPs from data centers - faster but more detectable" at bounding box center [1287, 483] width 254 height 30
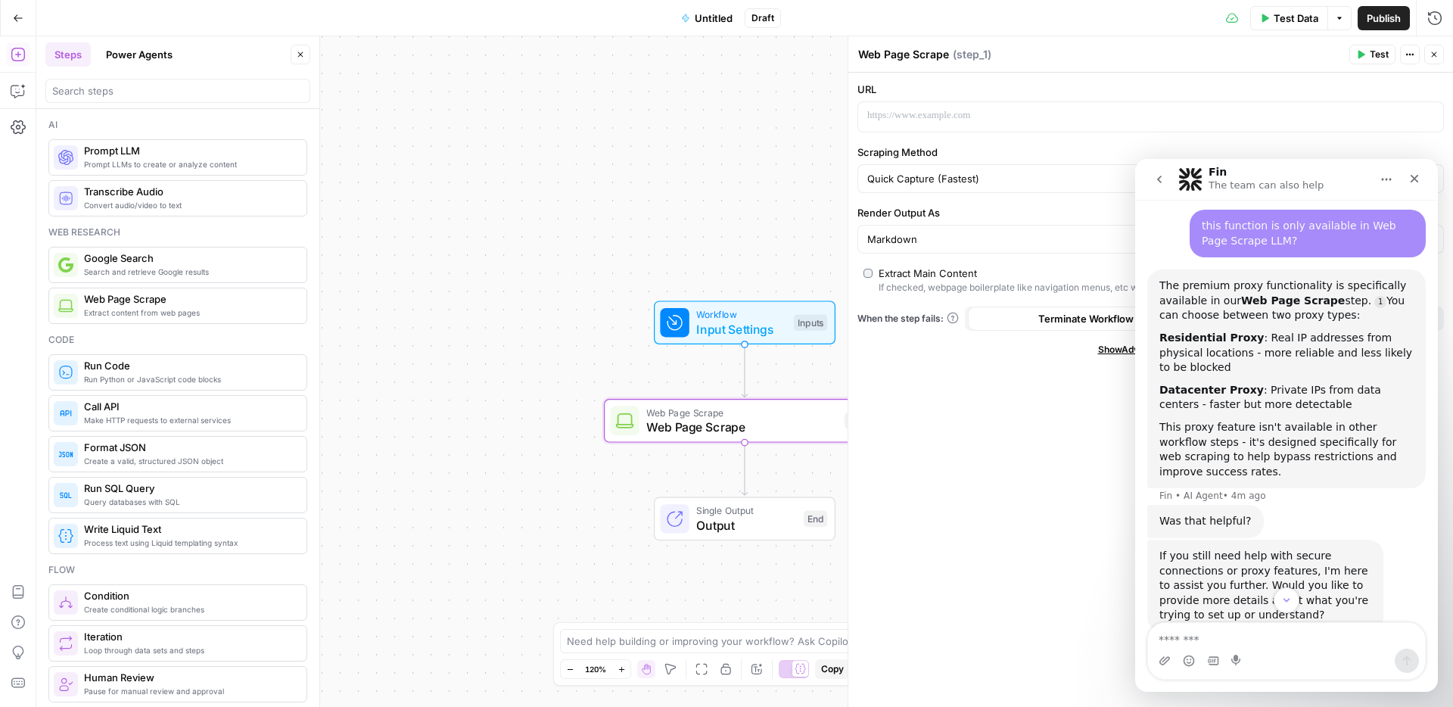
scroll to position [1132, 0]
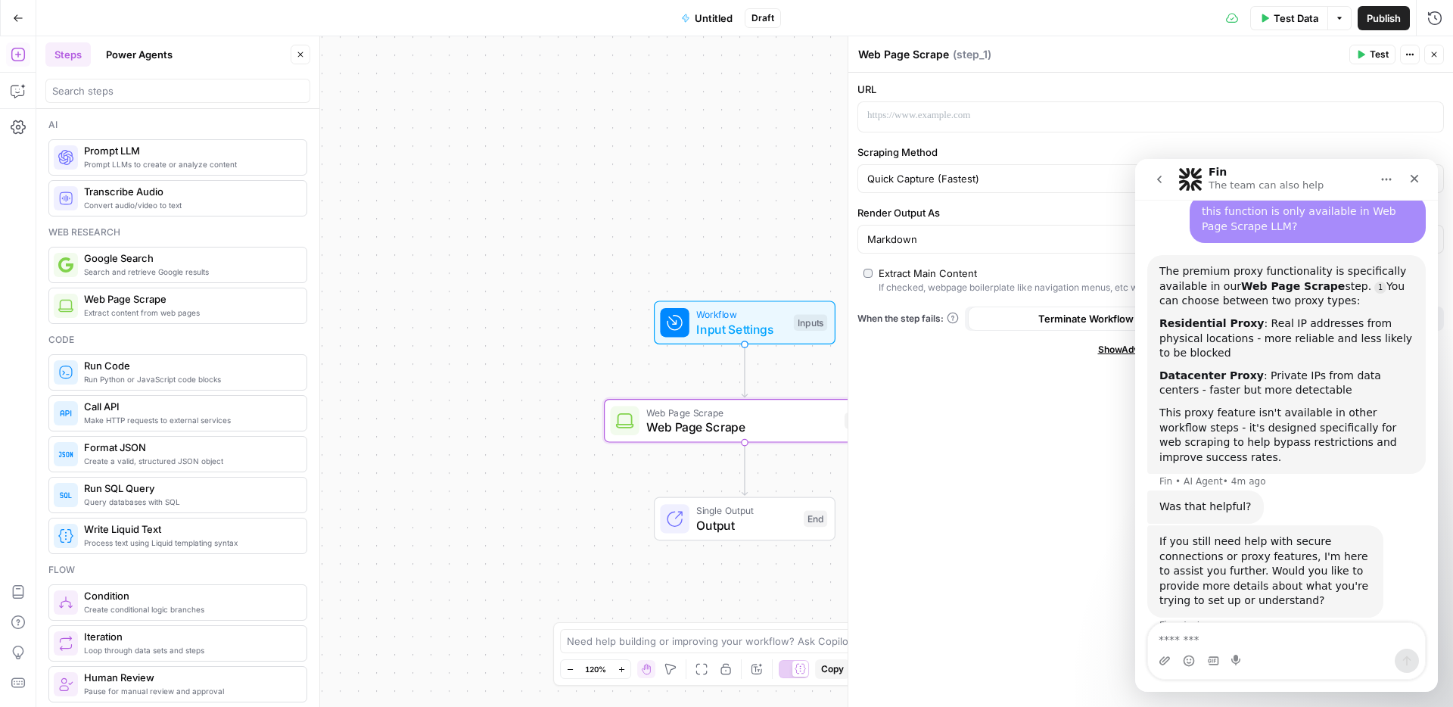
click at [1169, 410] on div "This proxy feature isn't available in other workflow steps - it's designed spec…" at bounding box center [1287, 435] width 254 height 59
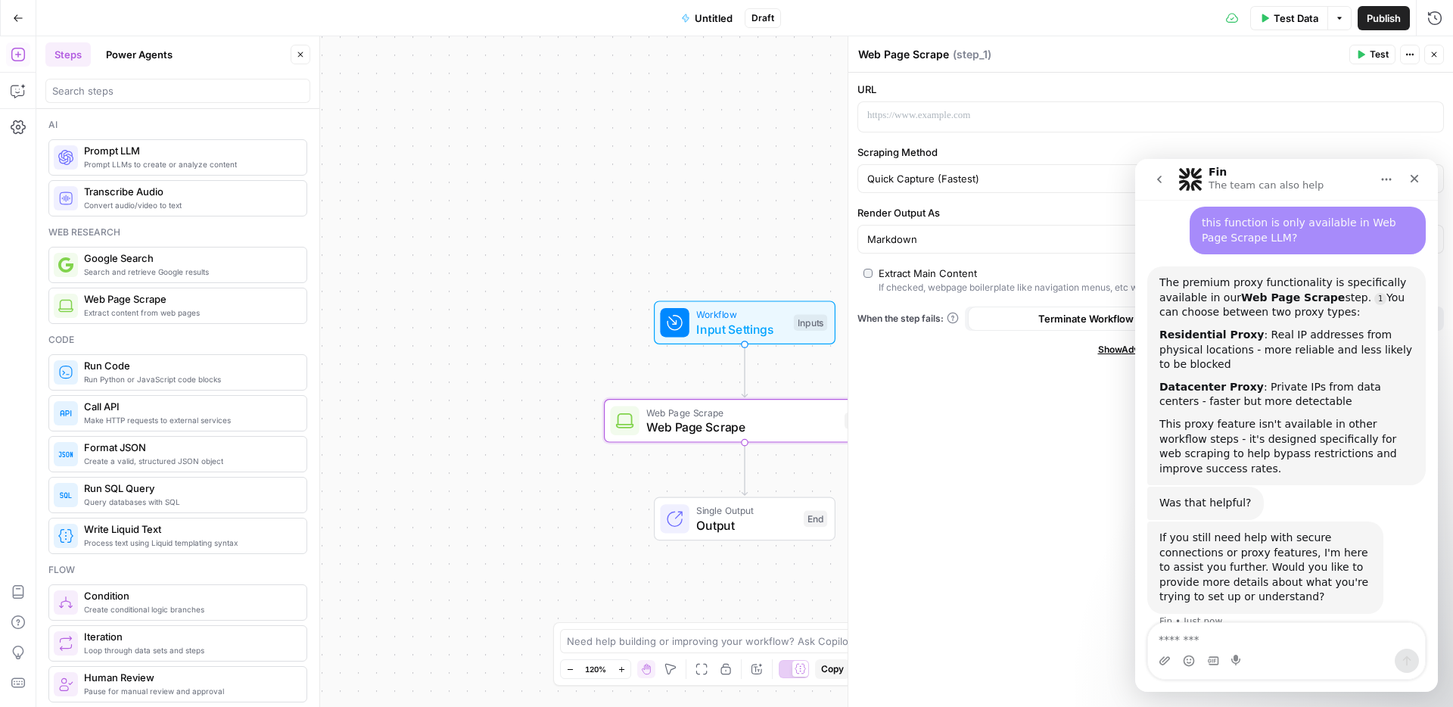
scroll to position [1116, 0]
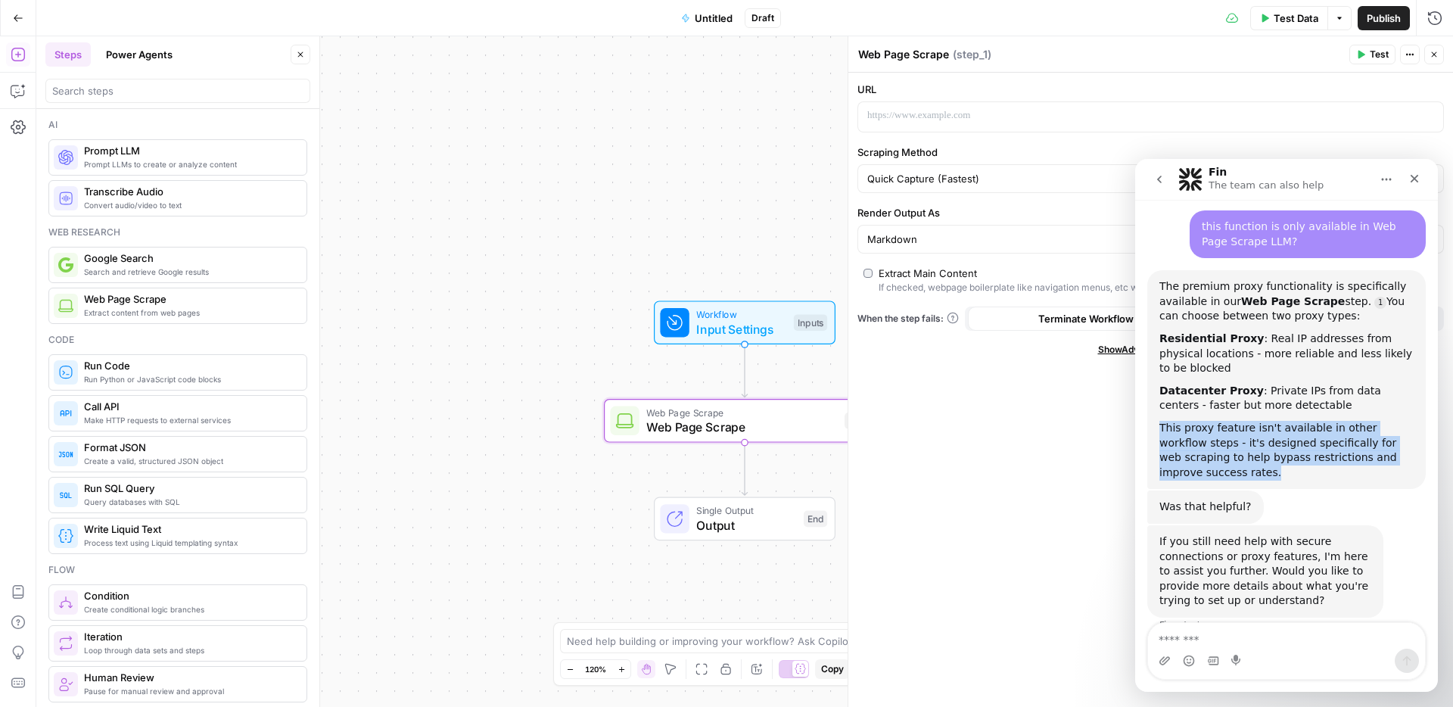
drag, startPoint x: 1161, startPoint y: 396, endPoint x: 1196, endPoint y: 446, distance: 60.9
click at [1196, 446] on div "This proxy feature isn't available in other workflow steps - it's designed spec…" at bounding box center [1287, 450] width 254 height 59
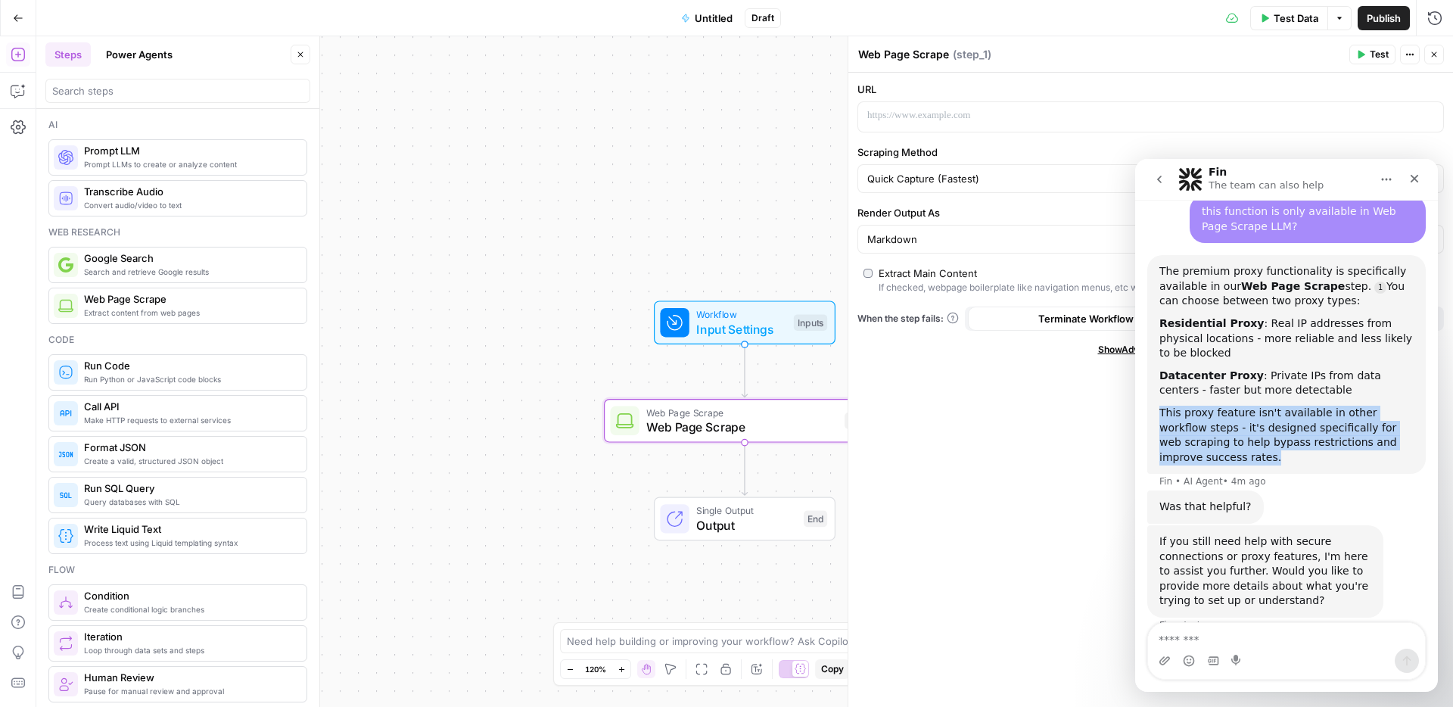
scroll to position [1132, 0]
copy div "This proxy feature isn't available in other workflow steps - it's designed spec…"
click at [747, 426] on span "Web Page Scrape" at bounding box center [741, 427] width 191 height 18
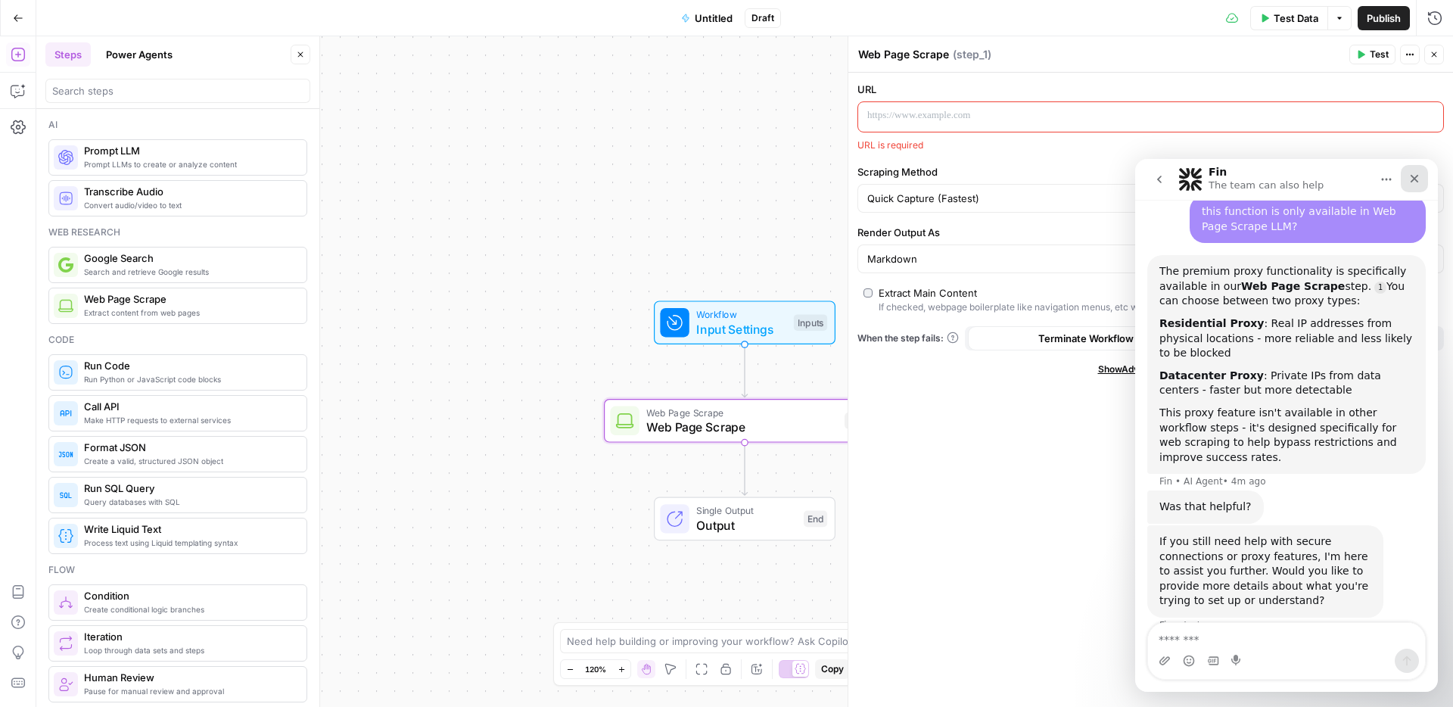
click at [1415, 180] on icon "Close" at bounding box center [1415, 179] width 12 height 12
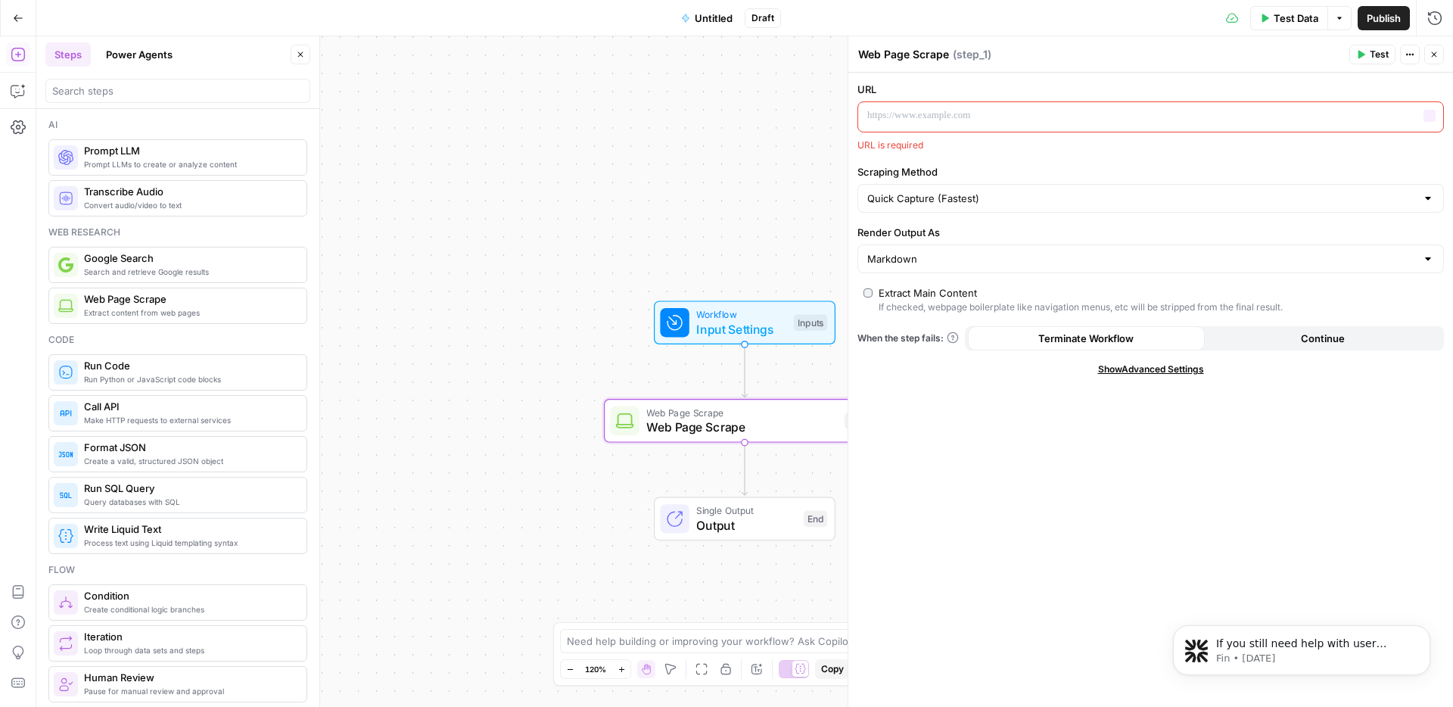
scroll to position [0, 0]
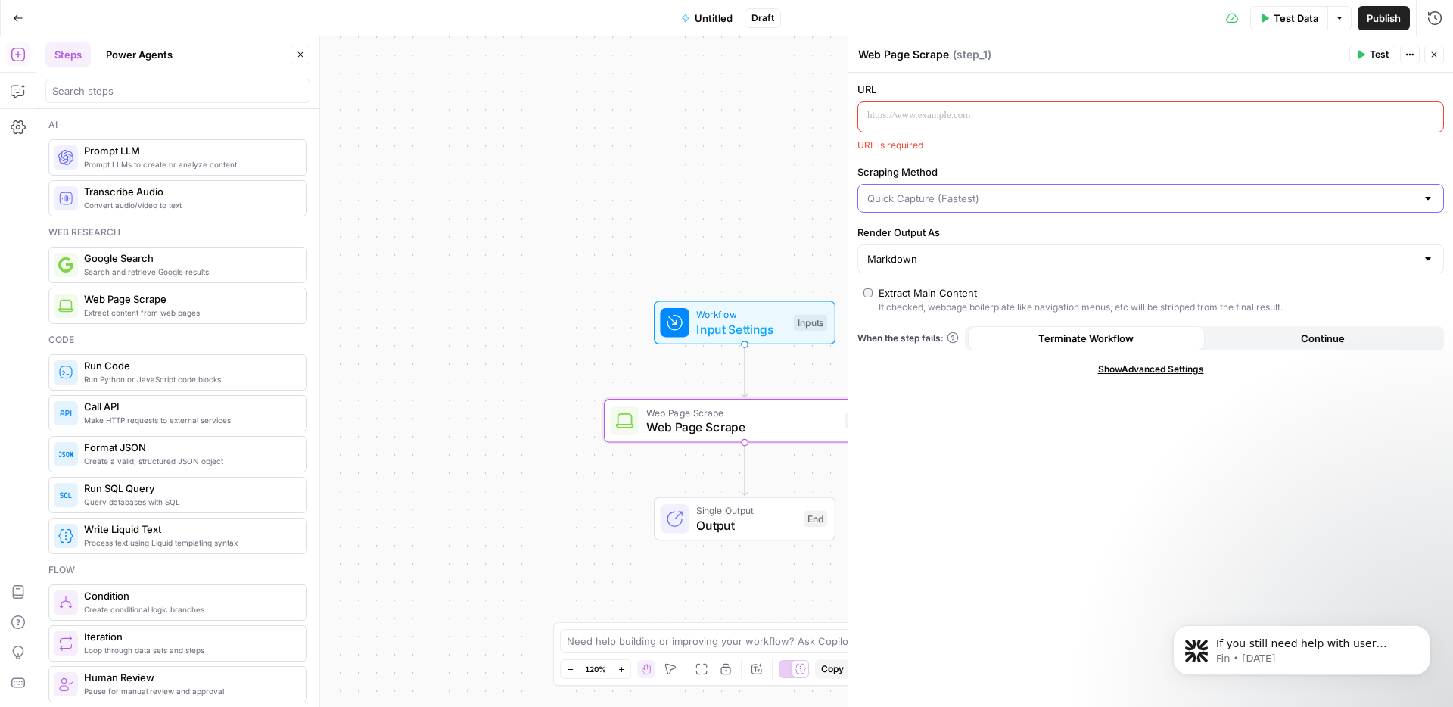
click at [987, 200] on input "Scraping Method" at bounding box center [1141, 198] width 549 height 15
type input "Quick Capture (Fastest)"
click at [707, 200] on div "Workflow Input Settings Inputs Web Page Scrape Web Page Scrape Step 1 Single Ou…" at bounding box center [744, 371] width 1417 height 671
click at [1328, 641] on span "If you still need help with user tracking or any other aspect of your workflow,…" at bounding box center [1312, 680] width 192 height 87
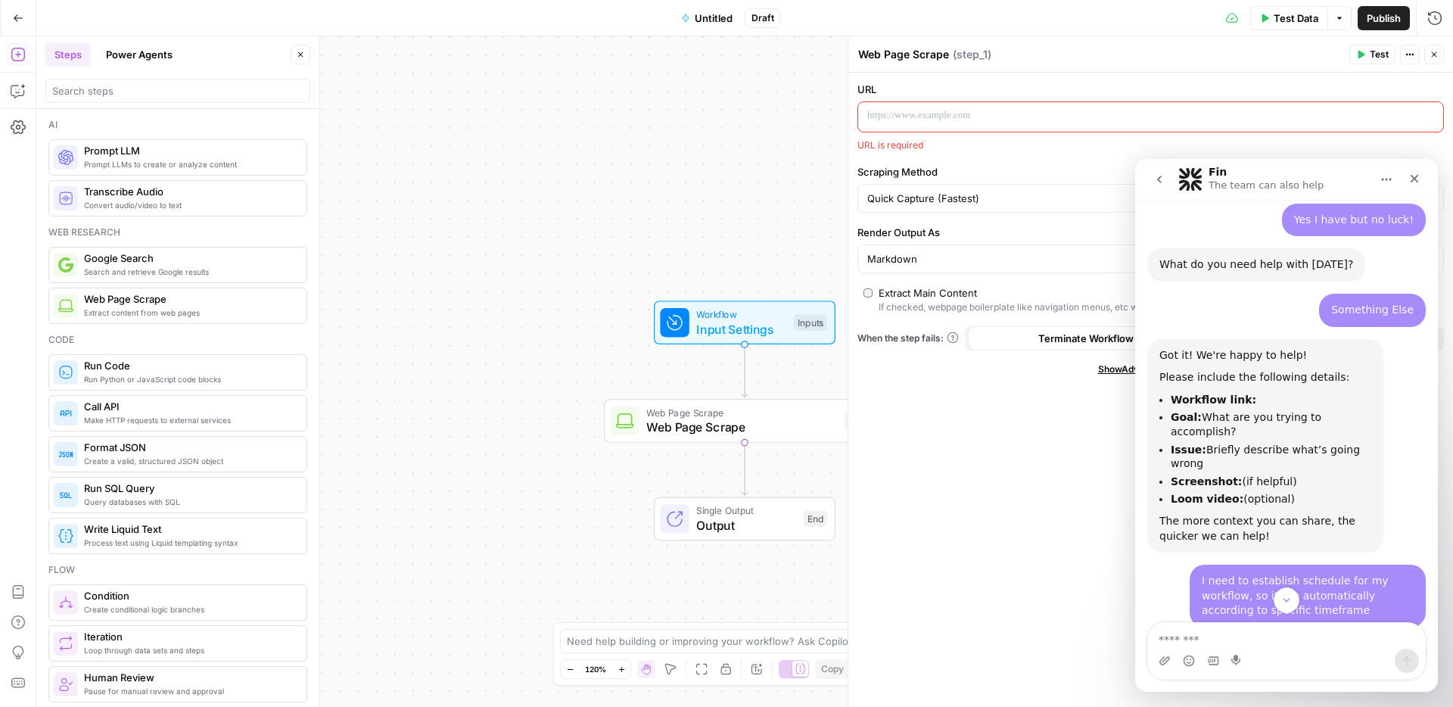
scroll to position [774, 0]
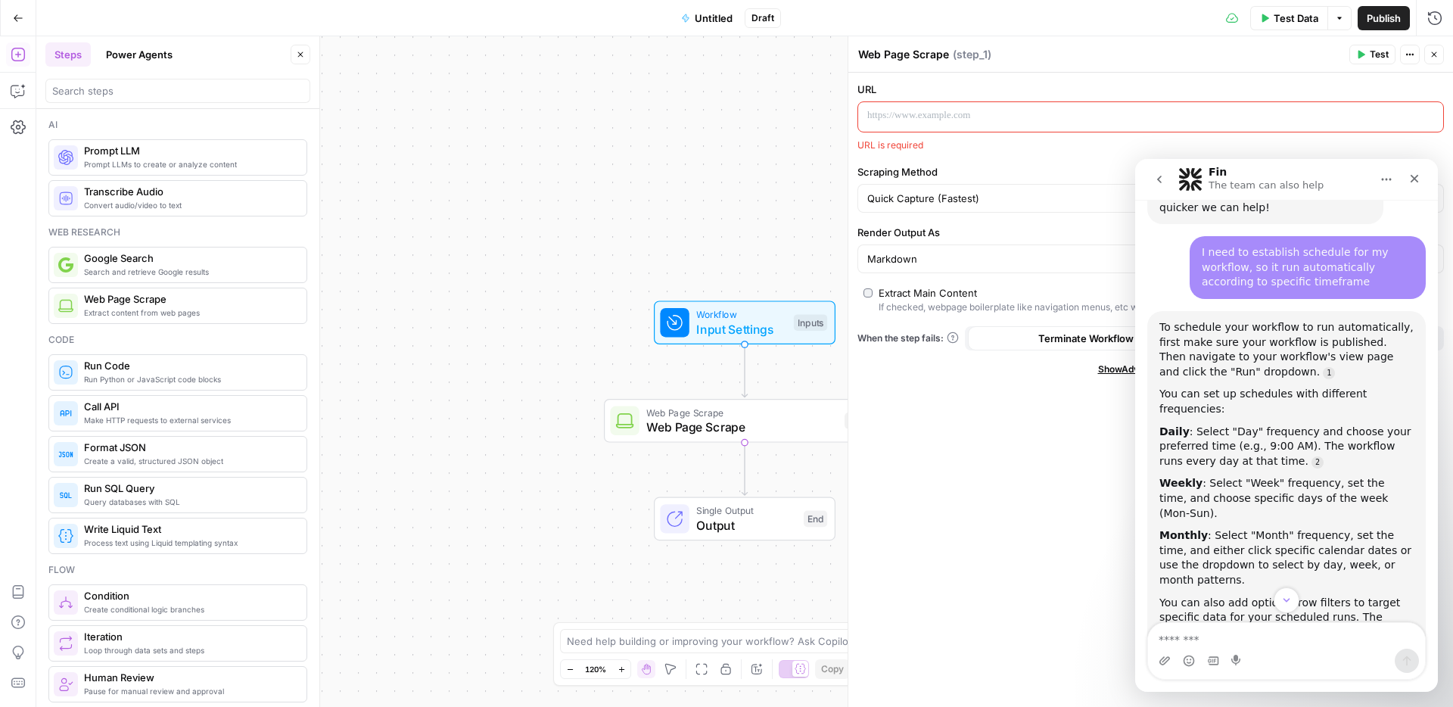
click at [1196, 636] on textarea "Message…" at bounding box center [1286, 636] width 277 height 26
type textarea "**********"
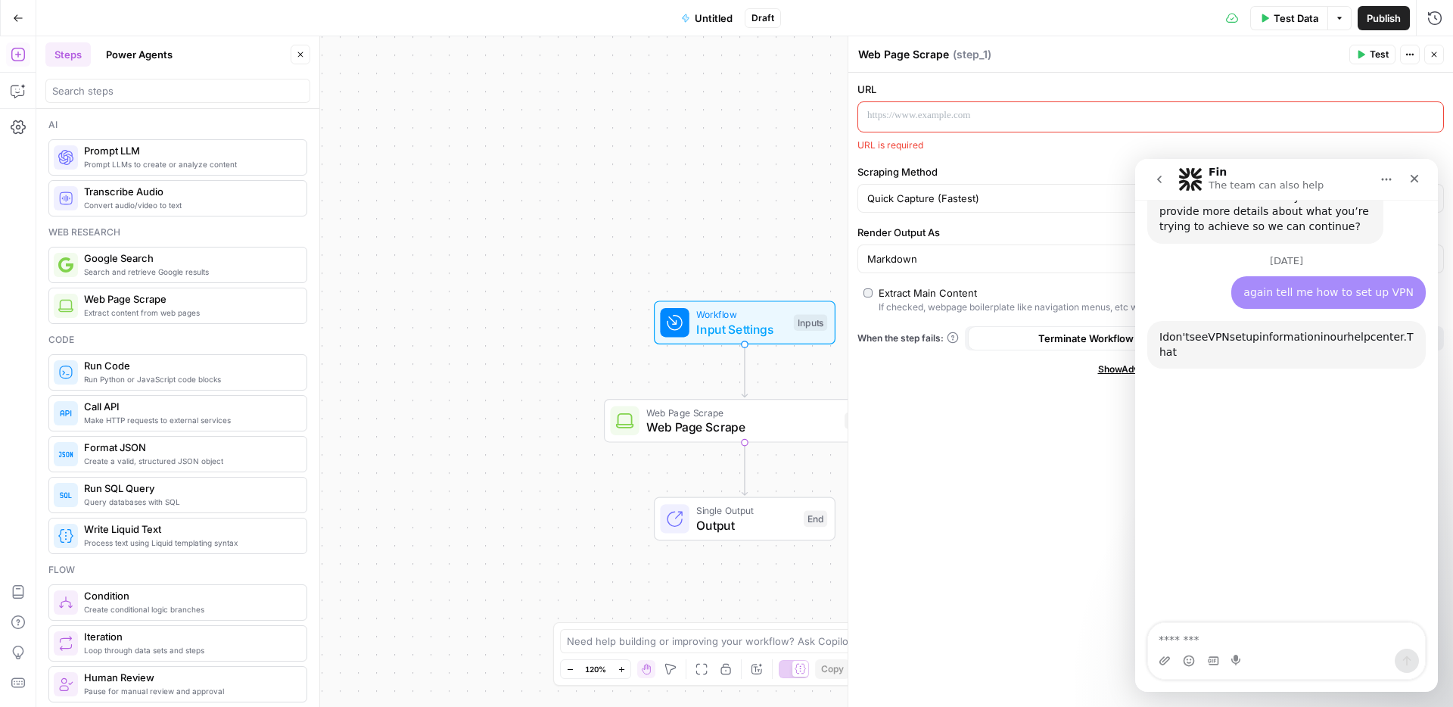
scroll to position [2085, 0]
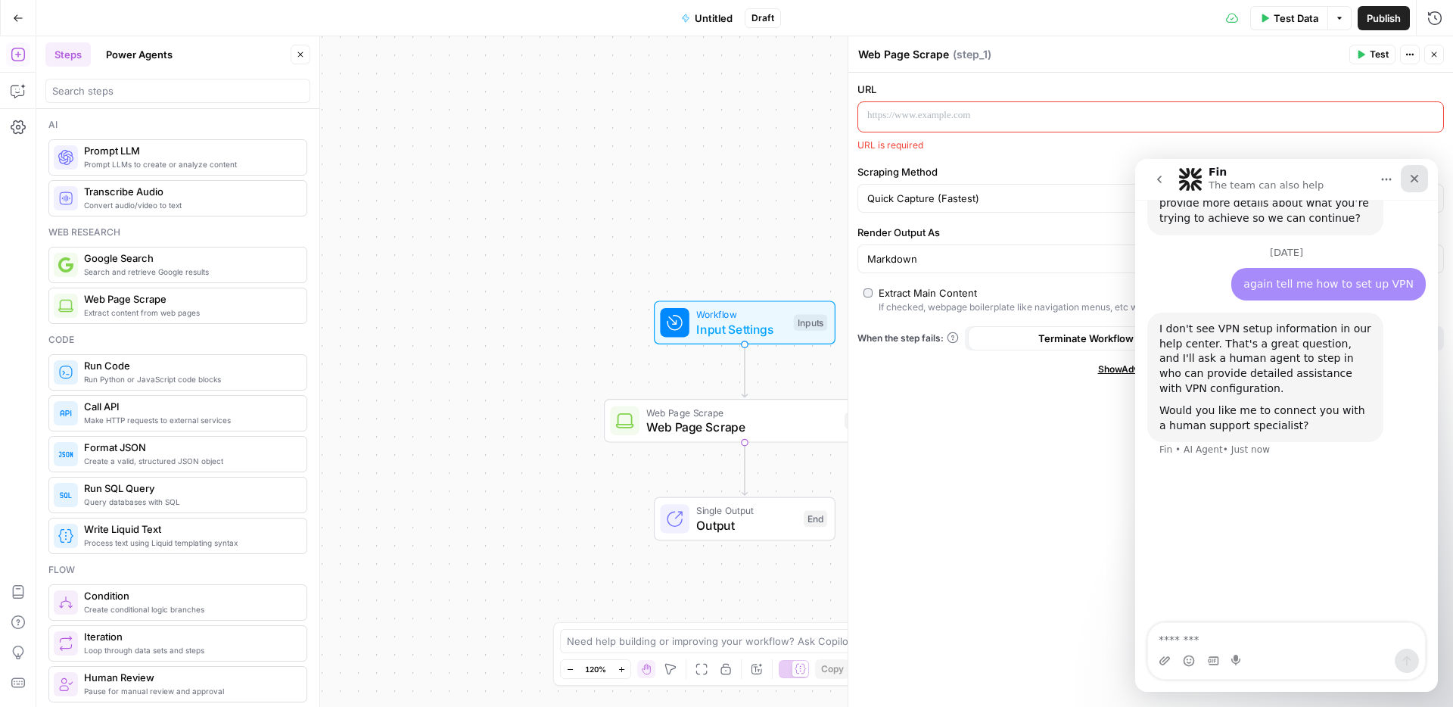
click at [1418, 179] on icon "Close" at bounding box center [1415, 179] width 12 height 12
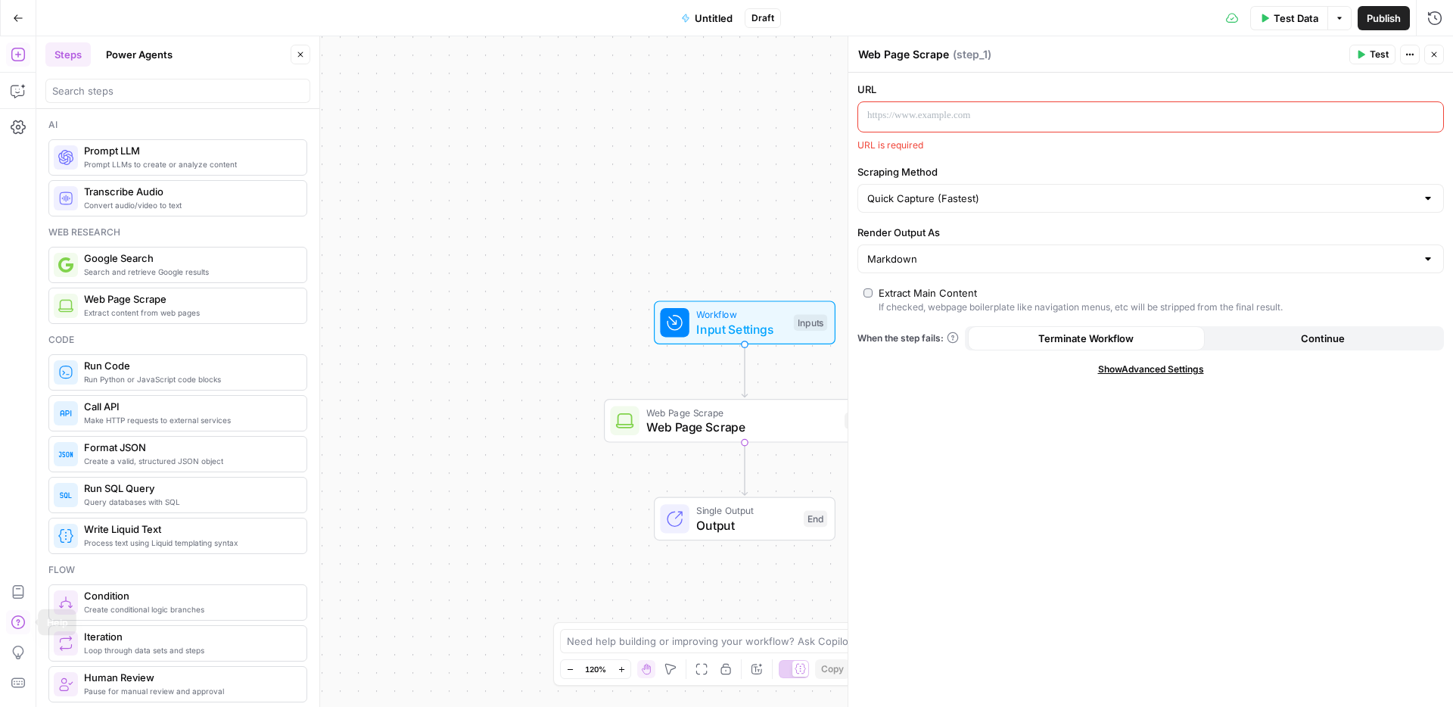
click at [14, 630] on button "Help" at bounding box center [18, 622] width 24 height 24
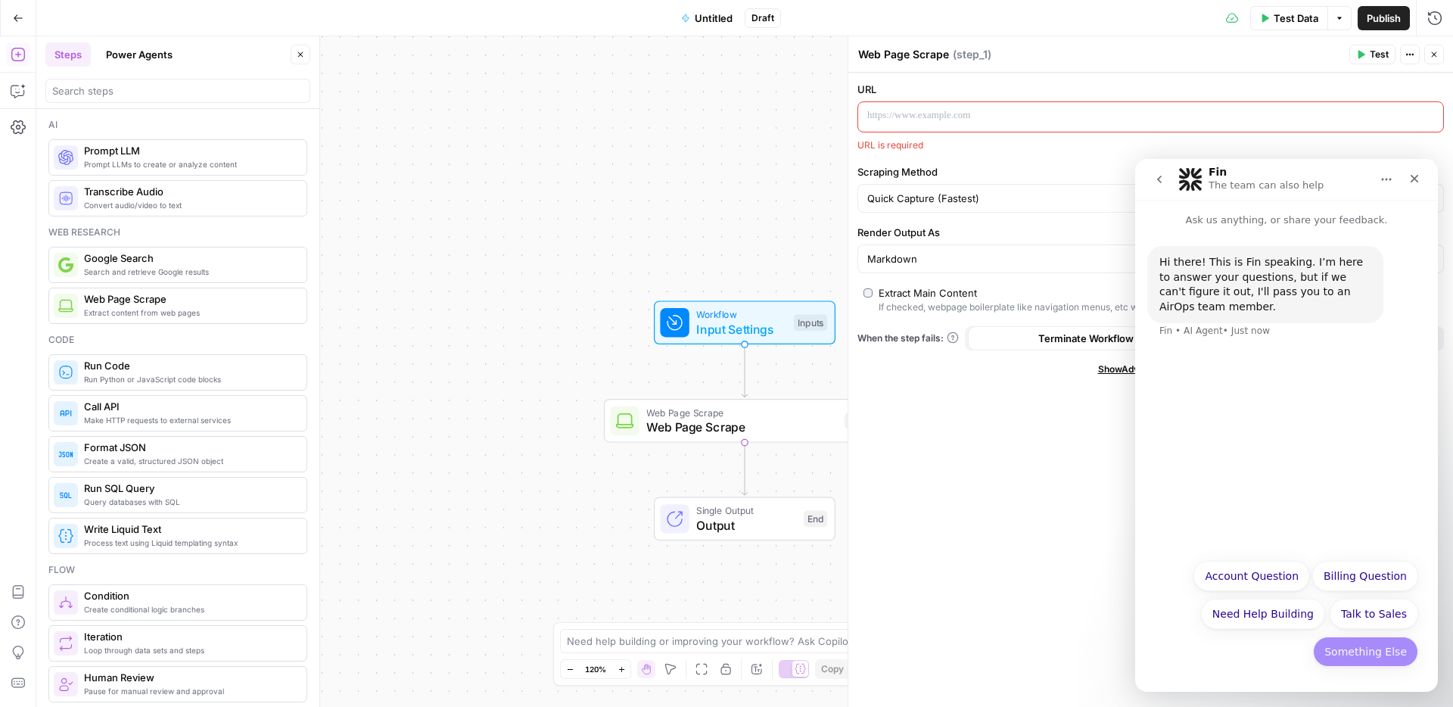
click at [1362, 650] on button "Something Else" at bounding box center [1365, 652] width 105 height 30
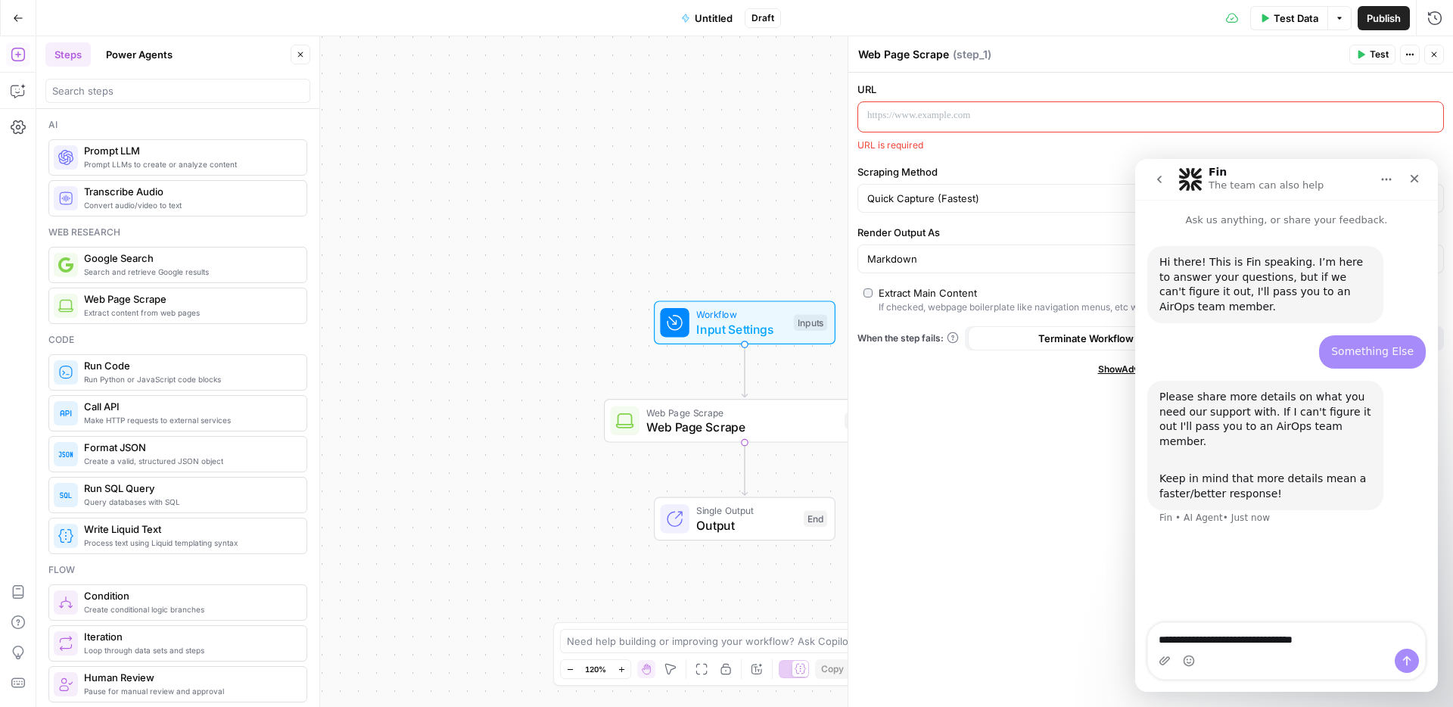
type textarea "**********"
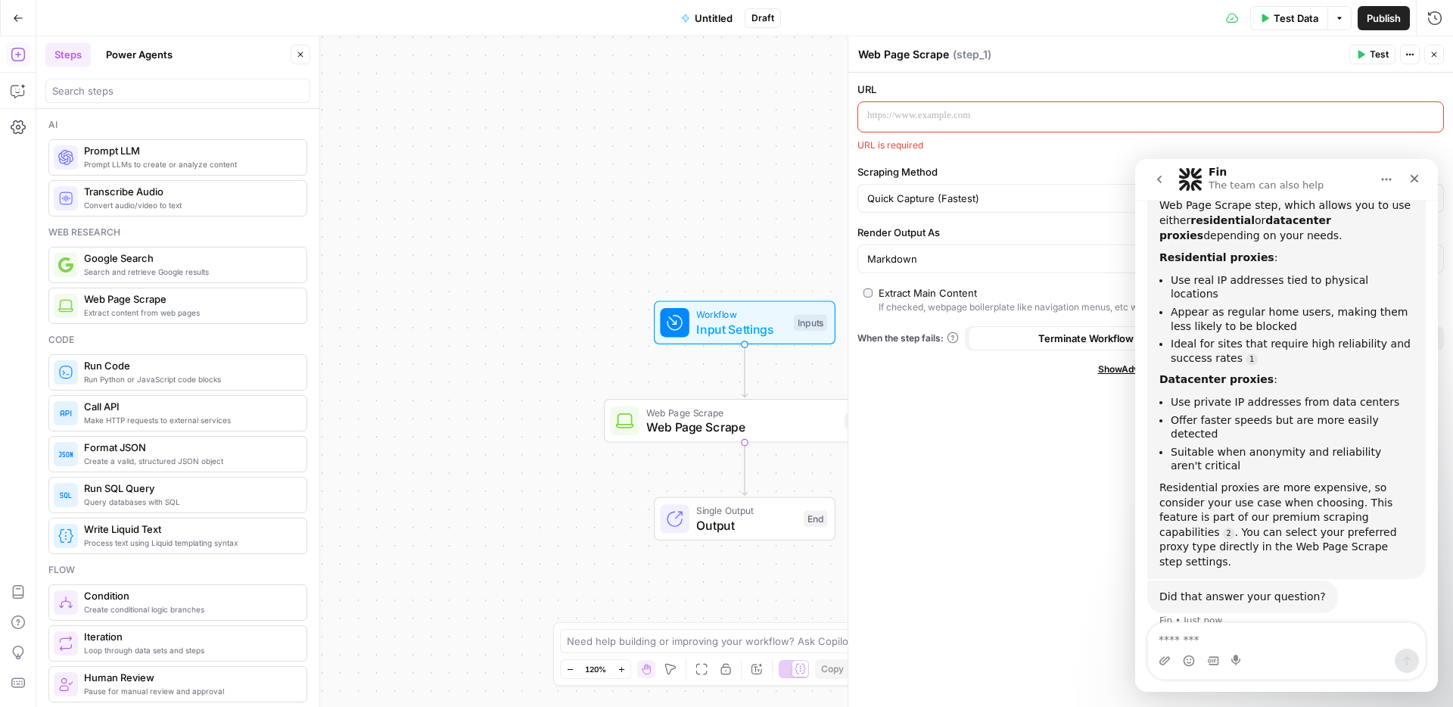
scroll to position [379, 0]
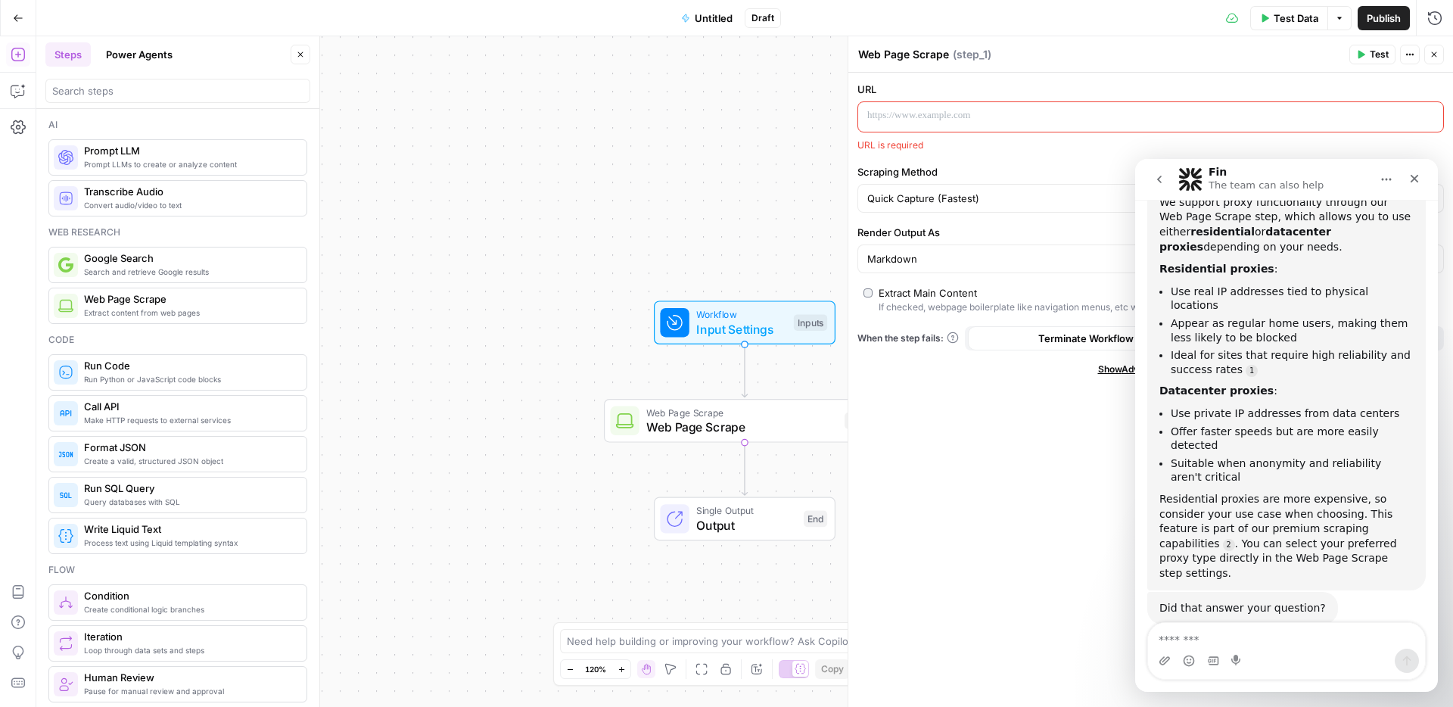
click at [1175, 635] on textarea "Message…" at bounding box center [1286, 636] width 277 height 26
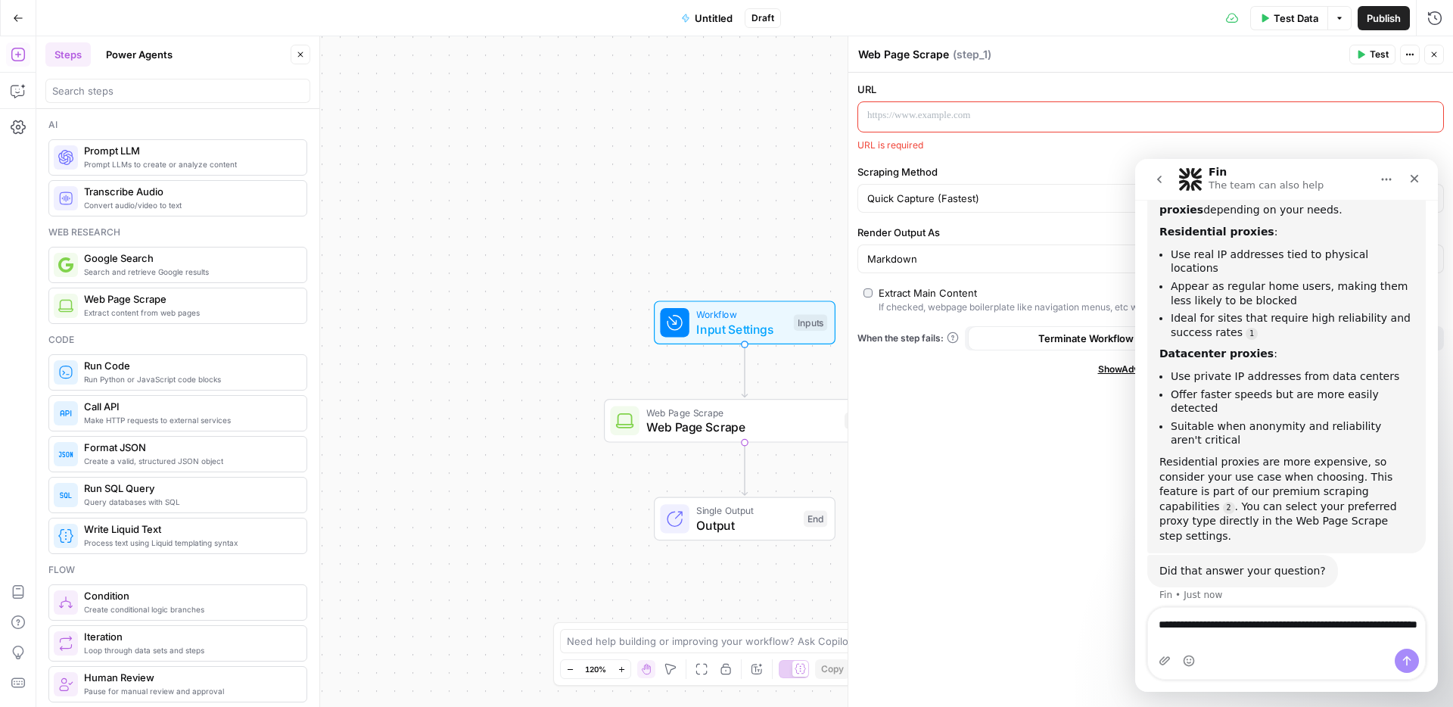
type textarea "**********"
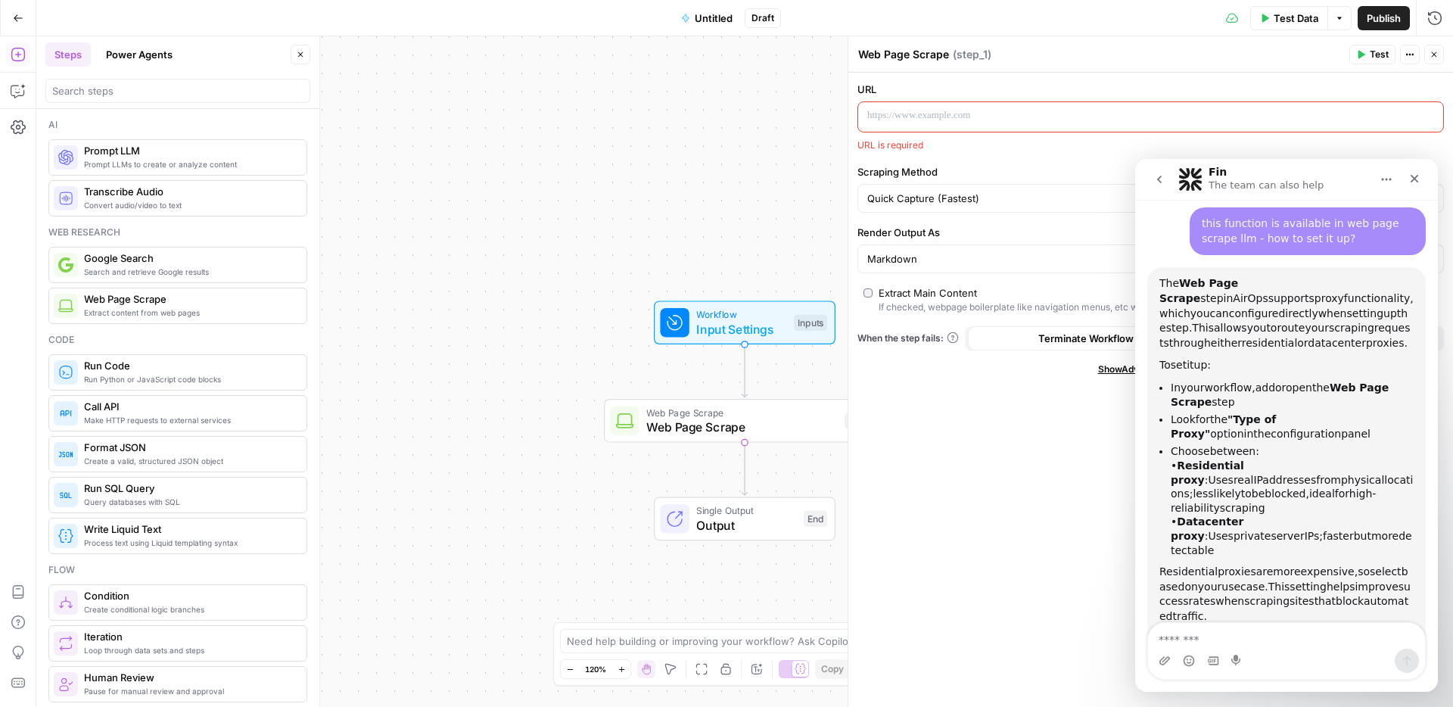
scroll to position [855, 0]
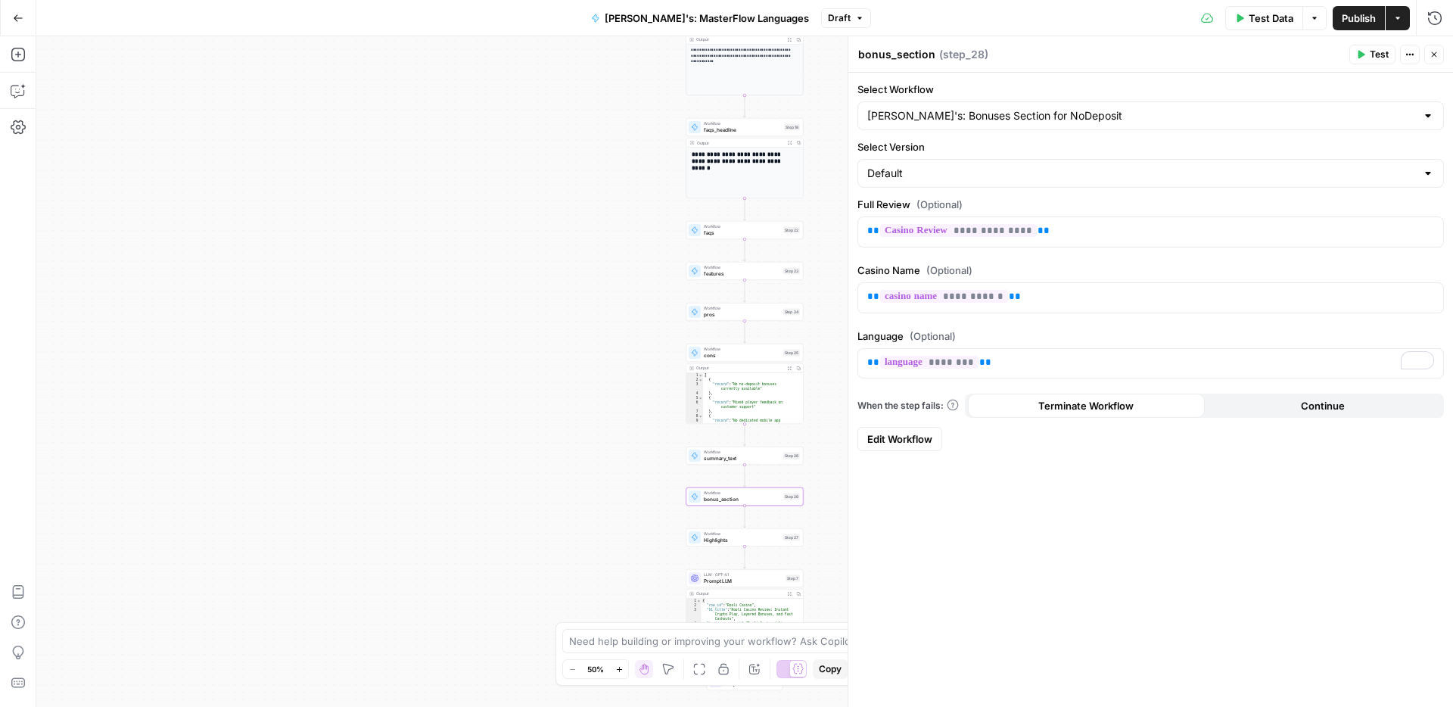
scroll to position [33, 0]
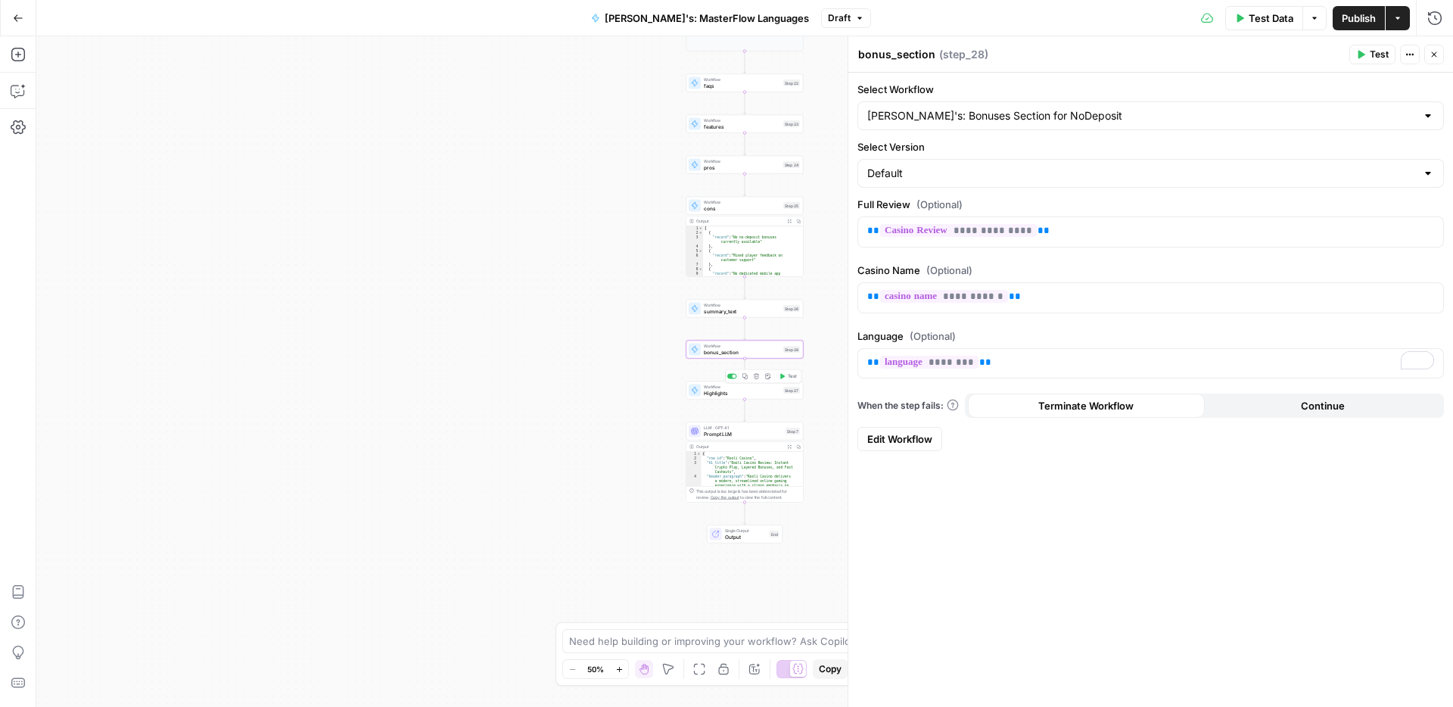
click at [730, 393] on span "Highlights" at bounding box center [742, 393] width 76 height 8
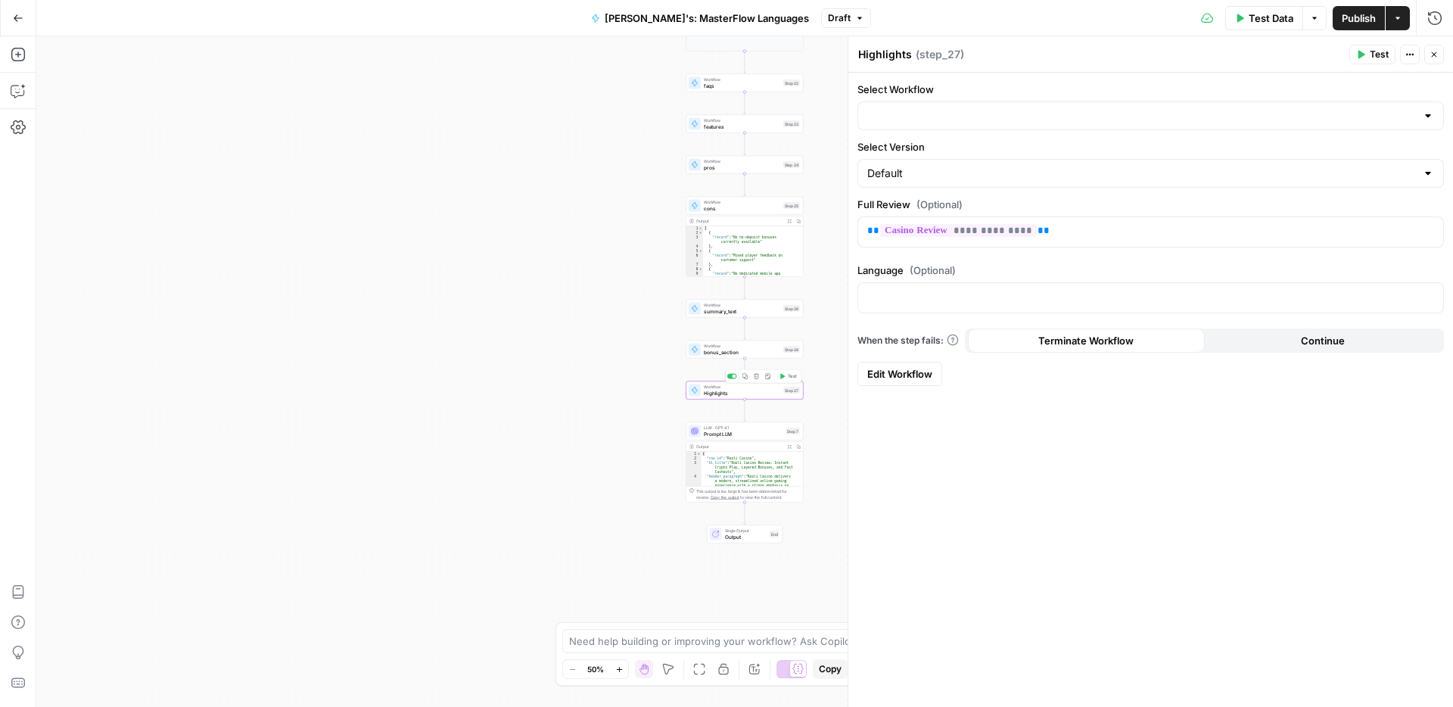
type input "Key Highlights"
click at [1428, 296] on icon "button" at bounding box center [1430, 297] width 8 height 8
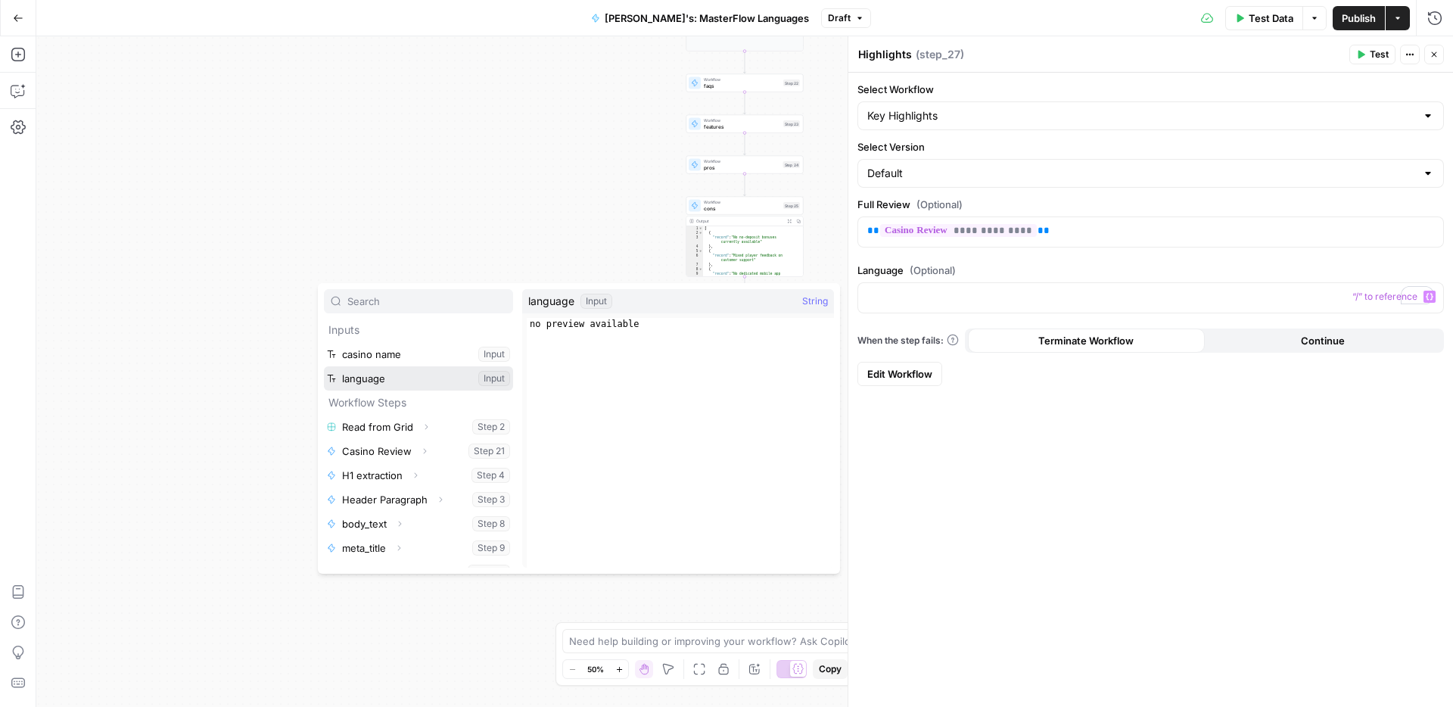
click at [389, 375] on button "Select variable language" at bounding box center [418, 378] width 189 height 24
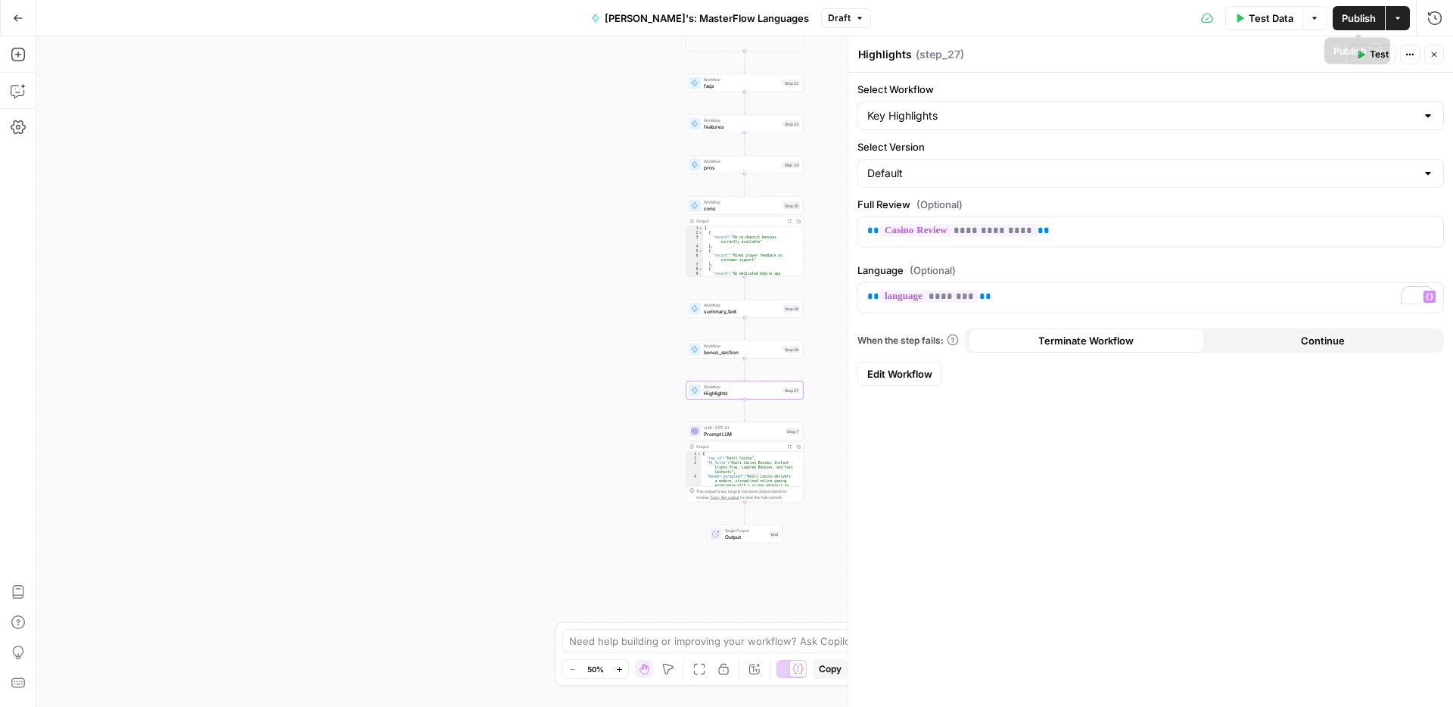
click at [1350, 14] on span "Publish" at bounding box center [1359, 18] width 34 height 15
click at [717, 437] on span "Prompt LLM" at bounding box center [743, 434] width 79 height 8
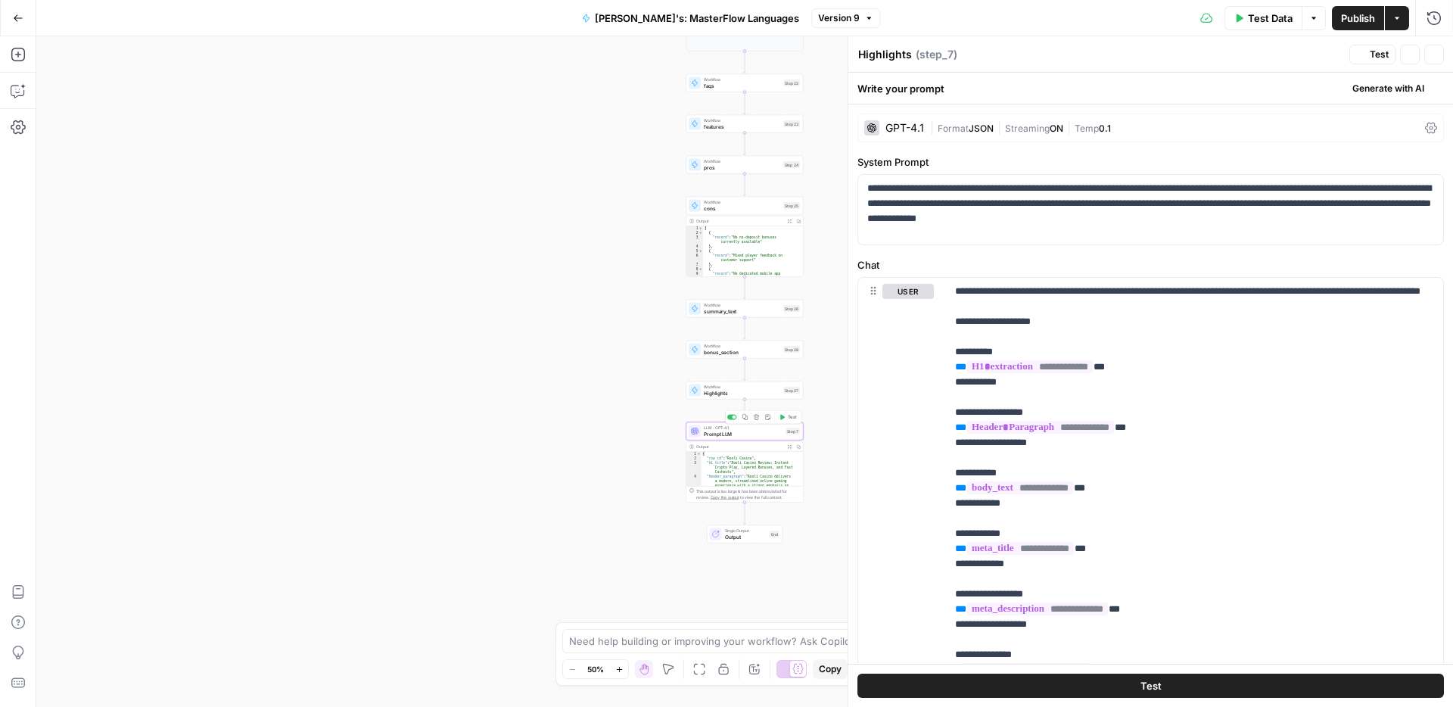
type textarea "Prompt LLM"
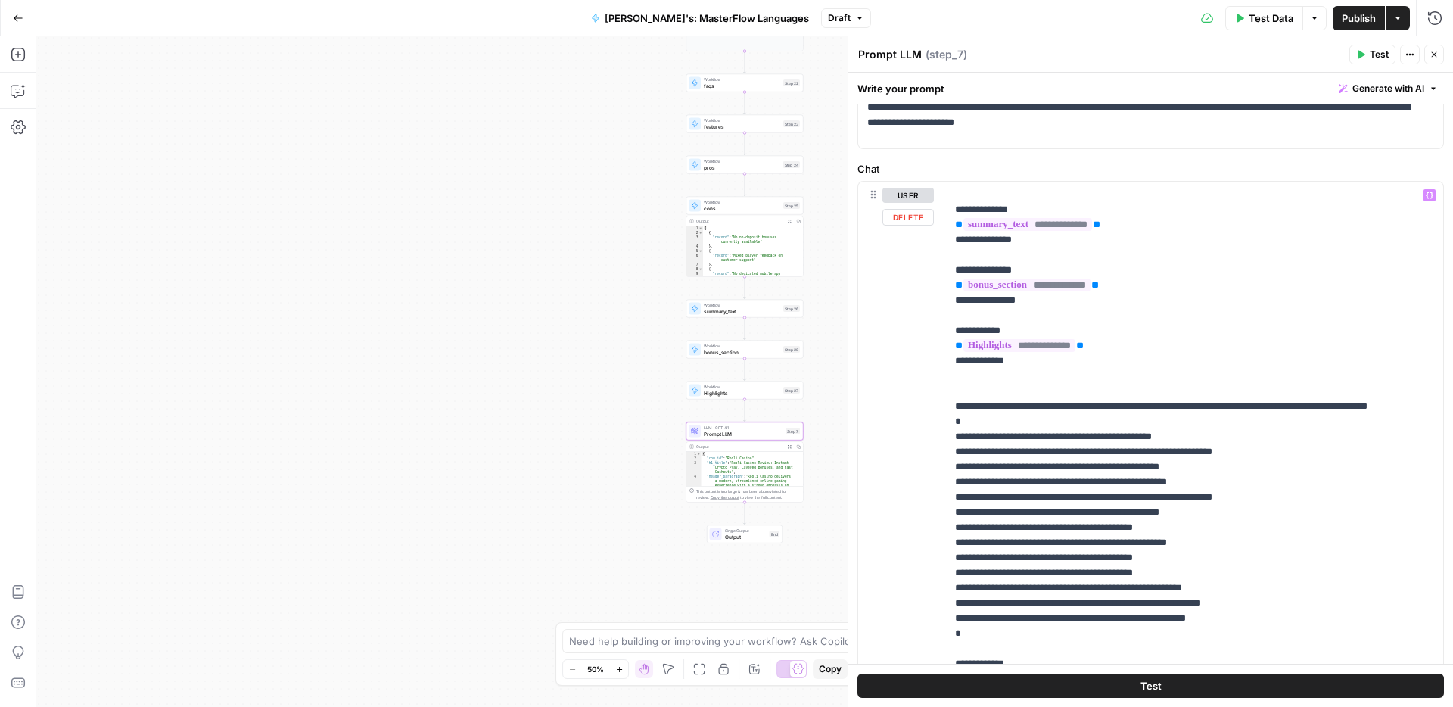
scroll to position [263, 0]
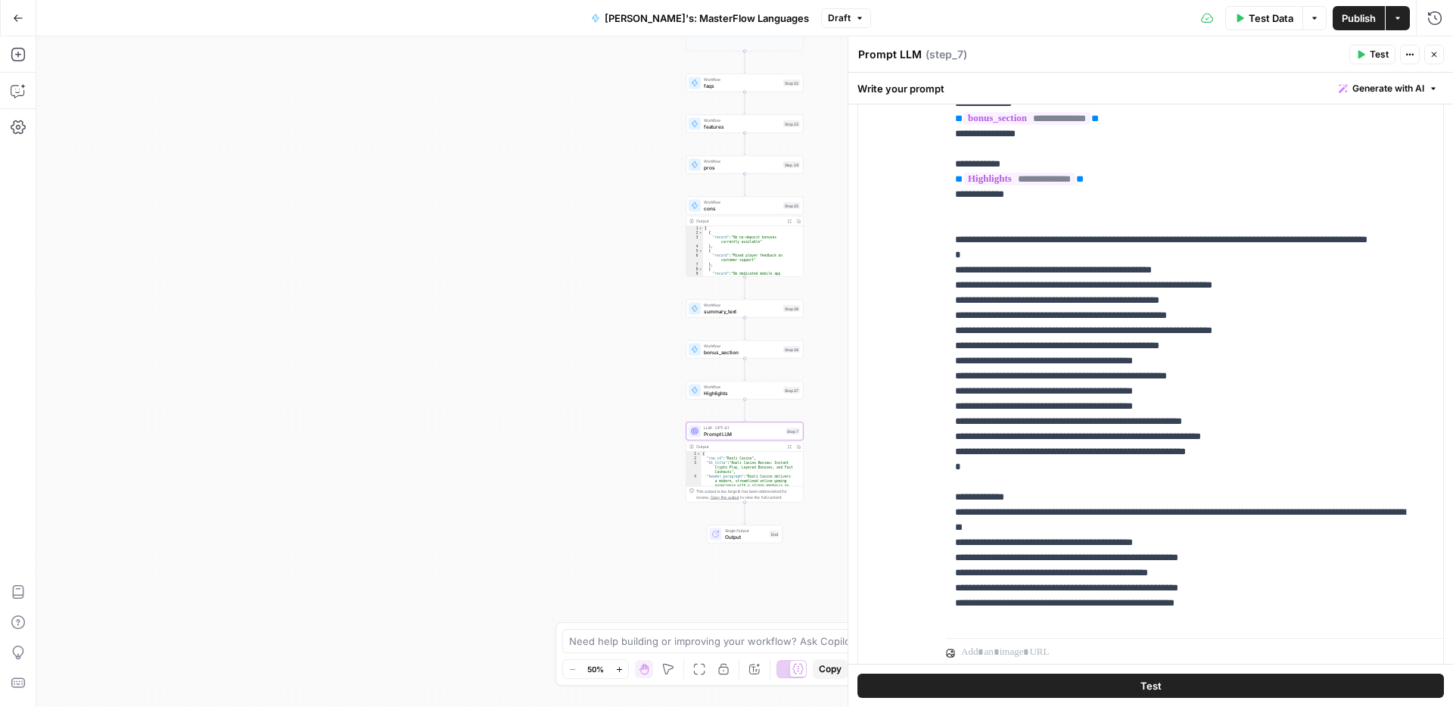
click at [1355, 14] on span "Publish" at bounding box center [1359, 18] width 34 height 15
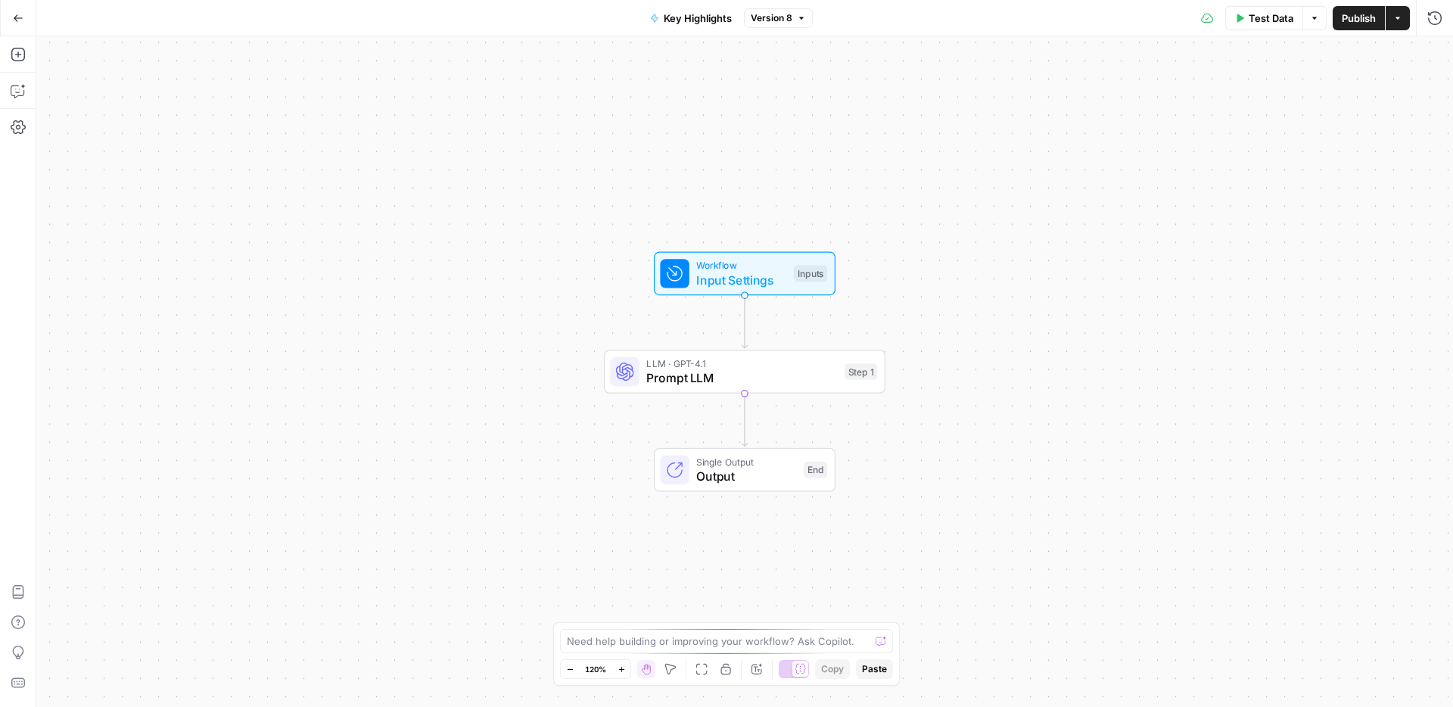
click at [703, 377] on span "Prompt LLM" at bounding box center [741, 378] width 191 height 18
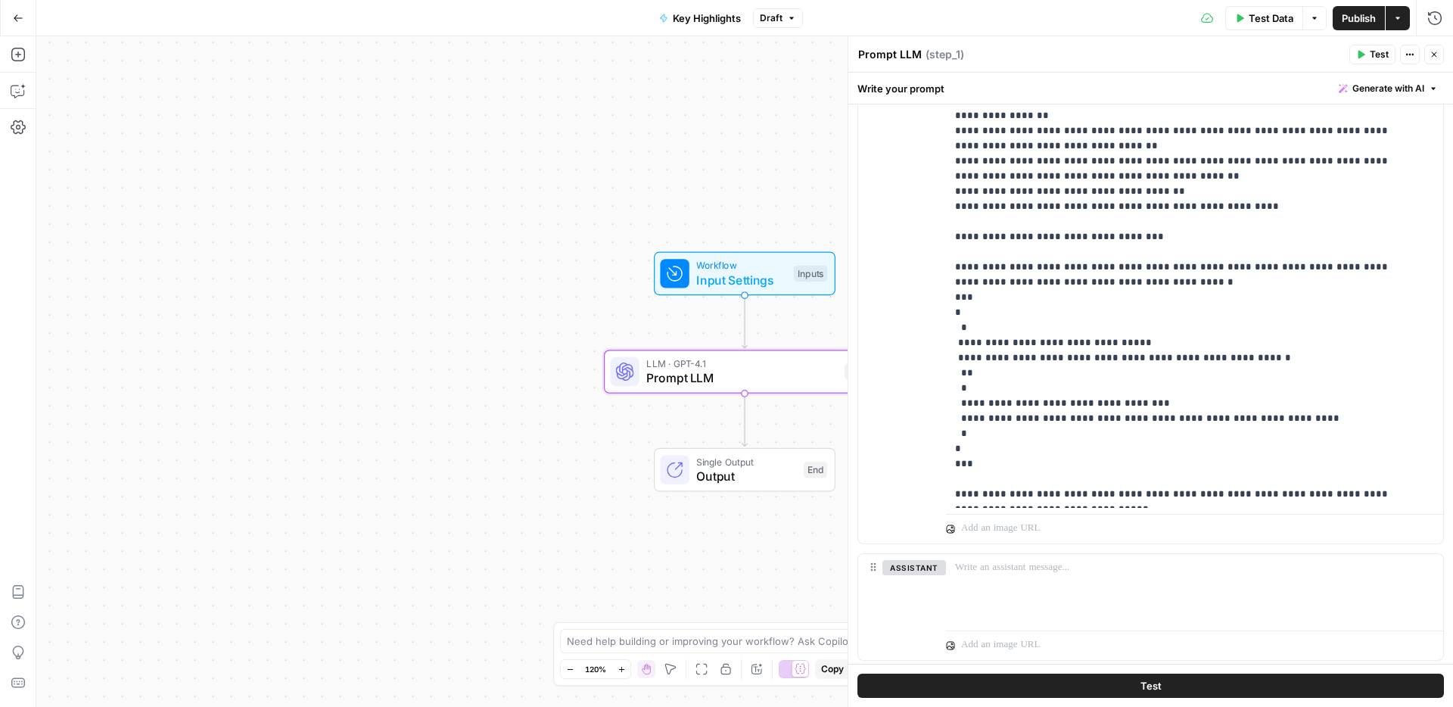
scroll to position [441, 0]
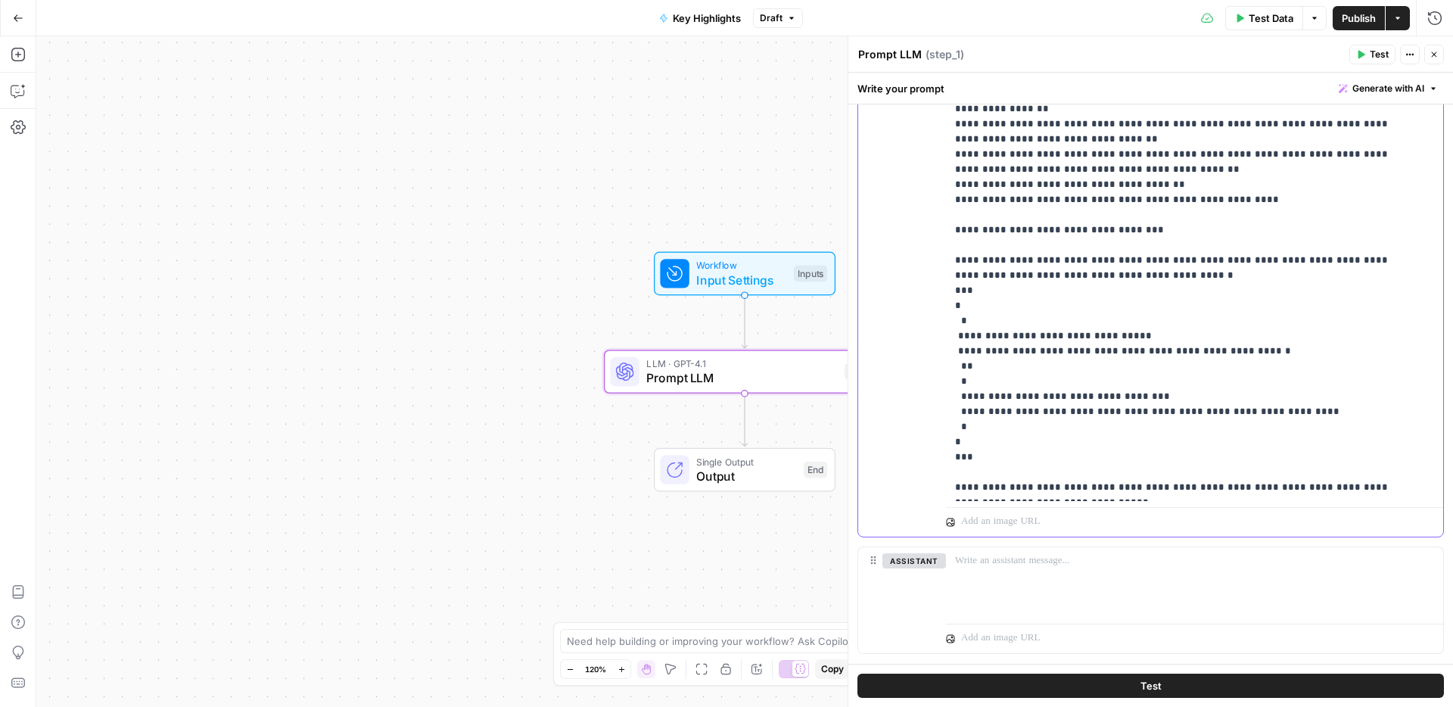
click at [1191, 216] on p "**********" at bounding box center [1183, 33] width 456 height 923
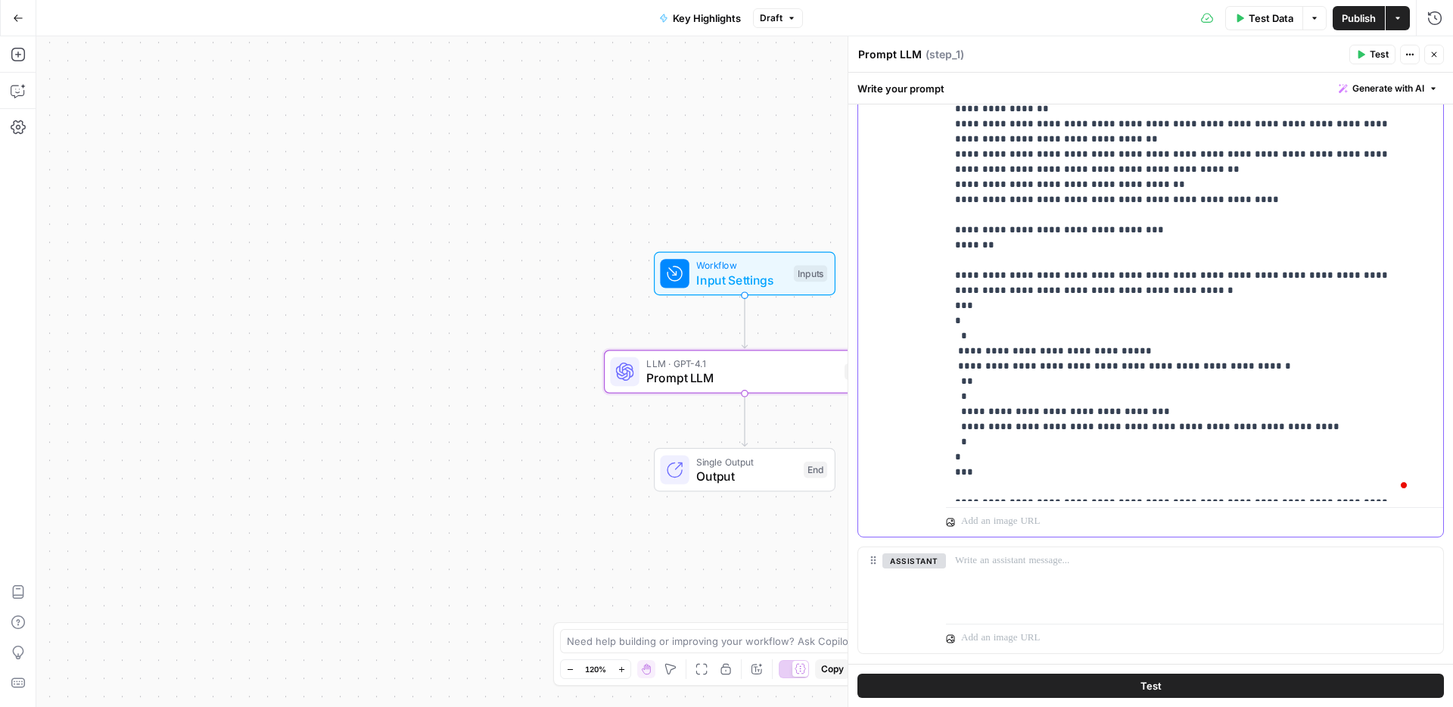
scroll to position [319, 0]
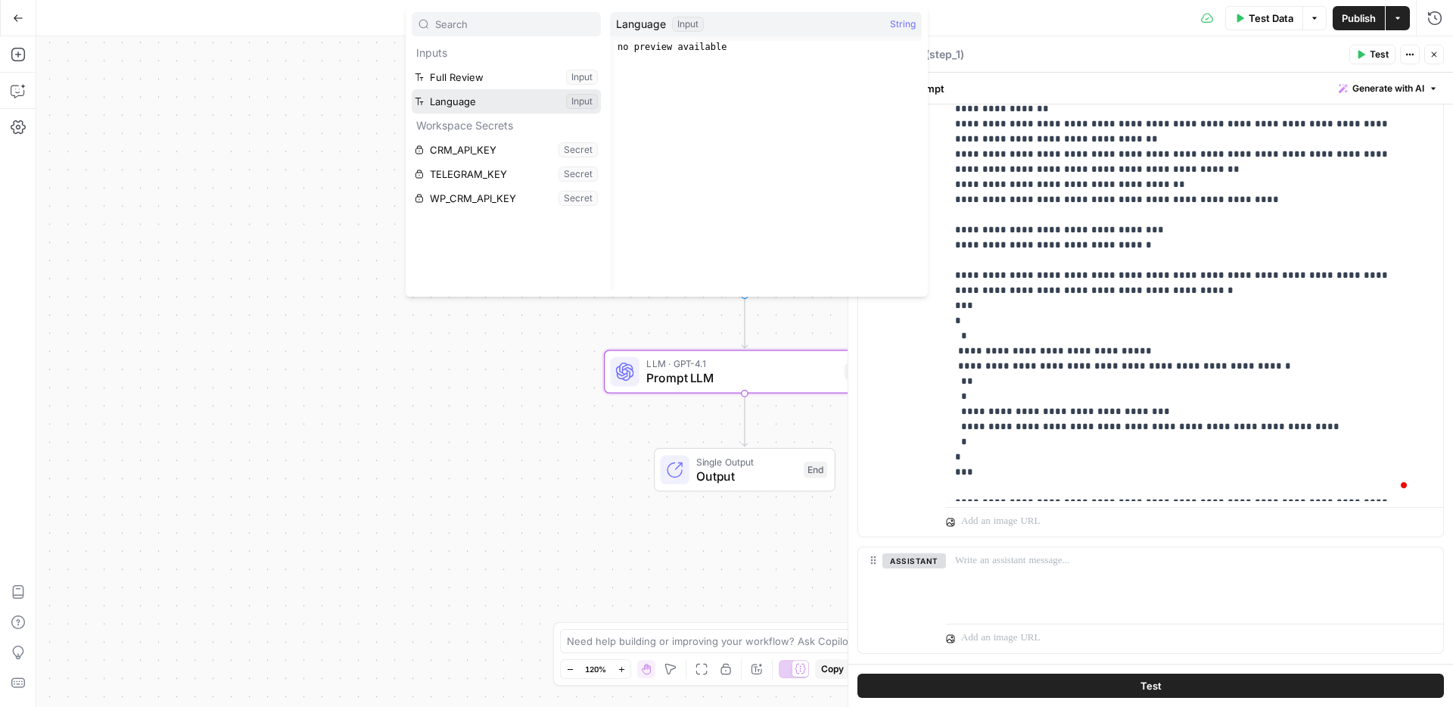
click at [452, 98] on button "Select variable Language" at bounding box center [506, 101] width 189 height 24
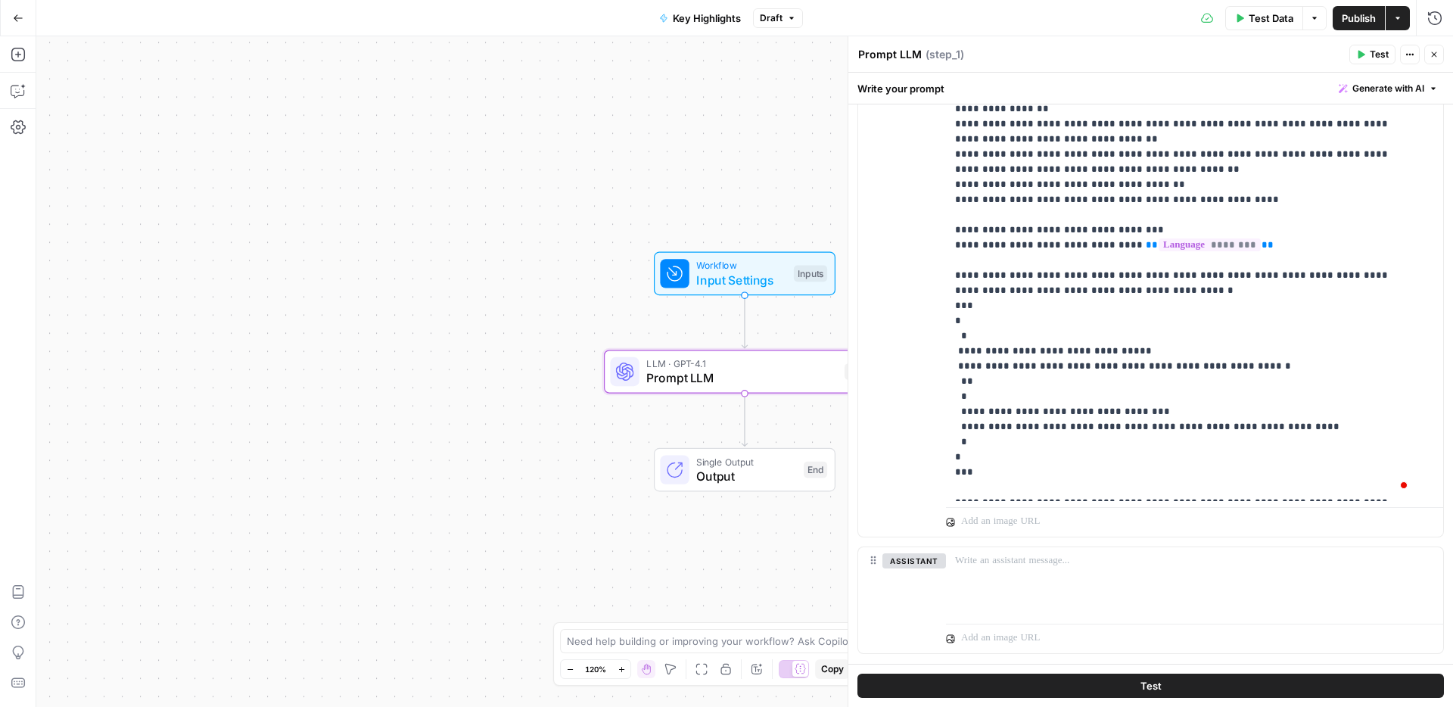
click at [1359, 17] on span "Publish" at bounding box center [1359, 18] width 34 height 15
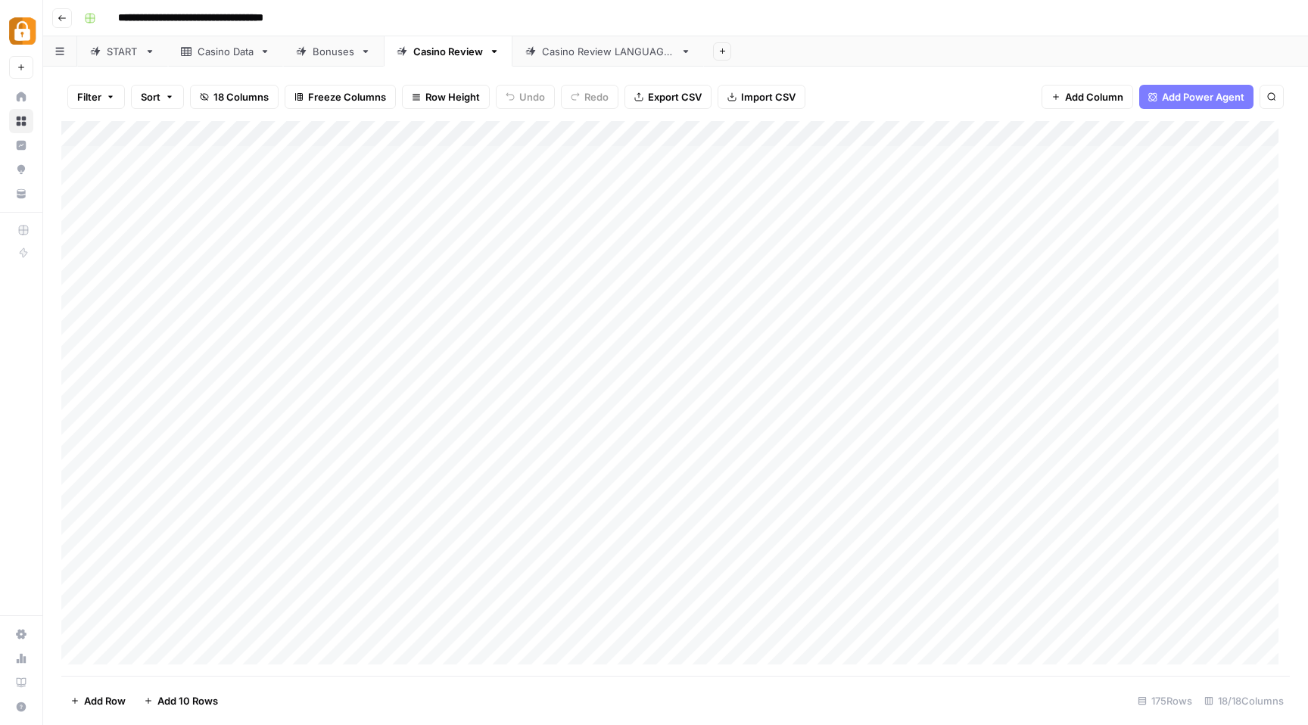
click at [602, 50] on div "Casino Review LANGUAGES" at bounding box center [608, 51] width 132 height 15
click at [576, 136] on div "Add Column" at bounding box center [675, 146] width 1229 height 50
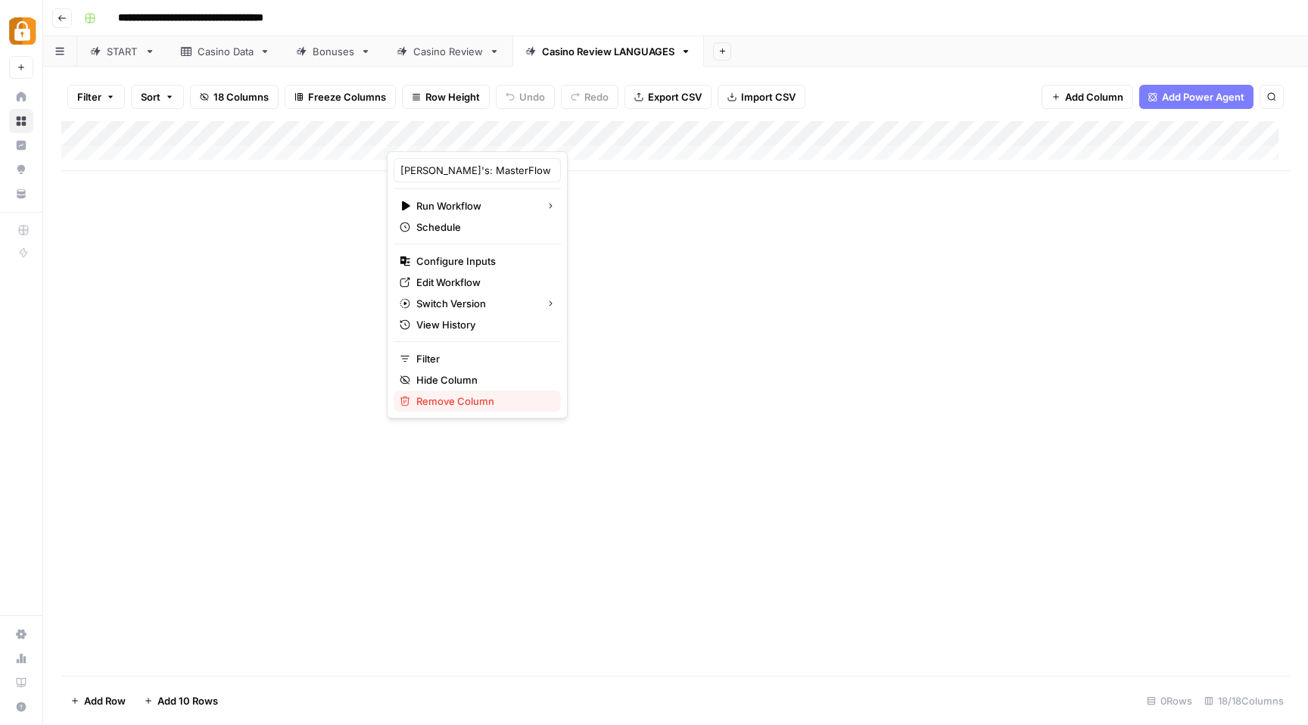
click at [480, 396] on span "Remove Column" at bounding box center [482, 401] width 132 height 15
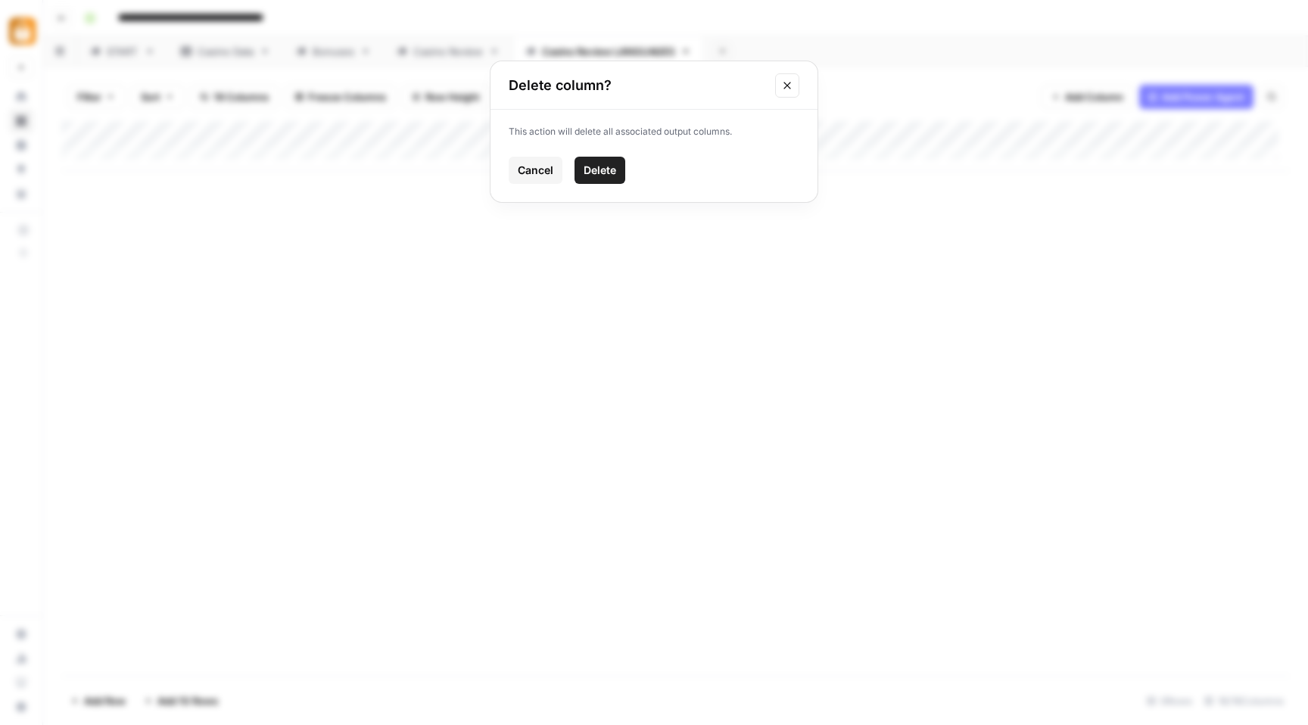
click at [595, 172] on span "Delete" at bounding box center [600, 170] width 33 height 15
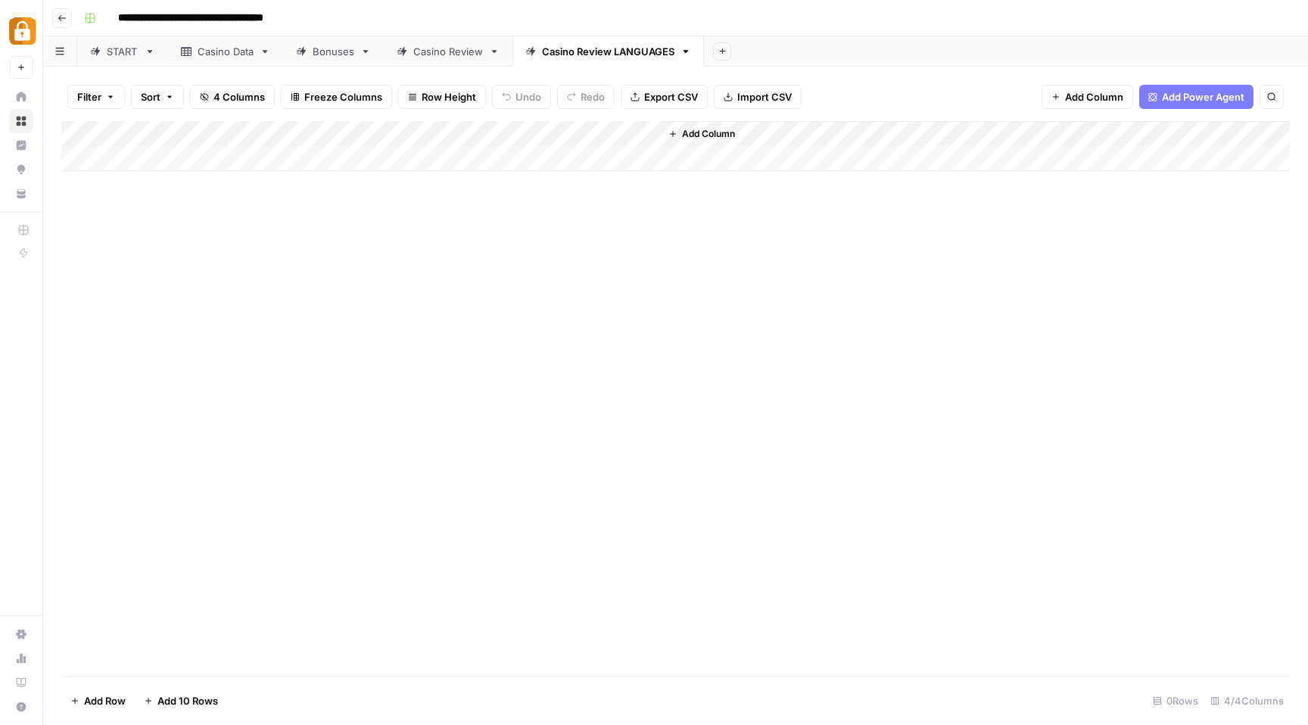
click at [1108, 94] on span "Add Column" at bounding box center [1094, 96] width 58 height 15
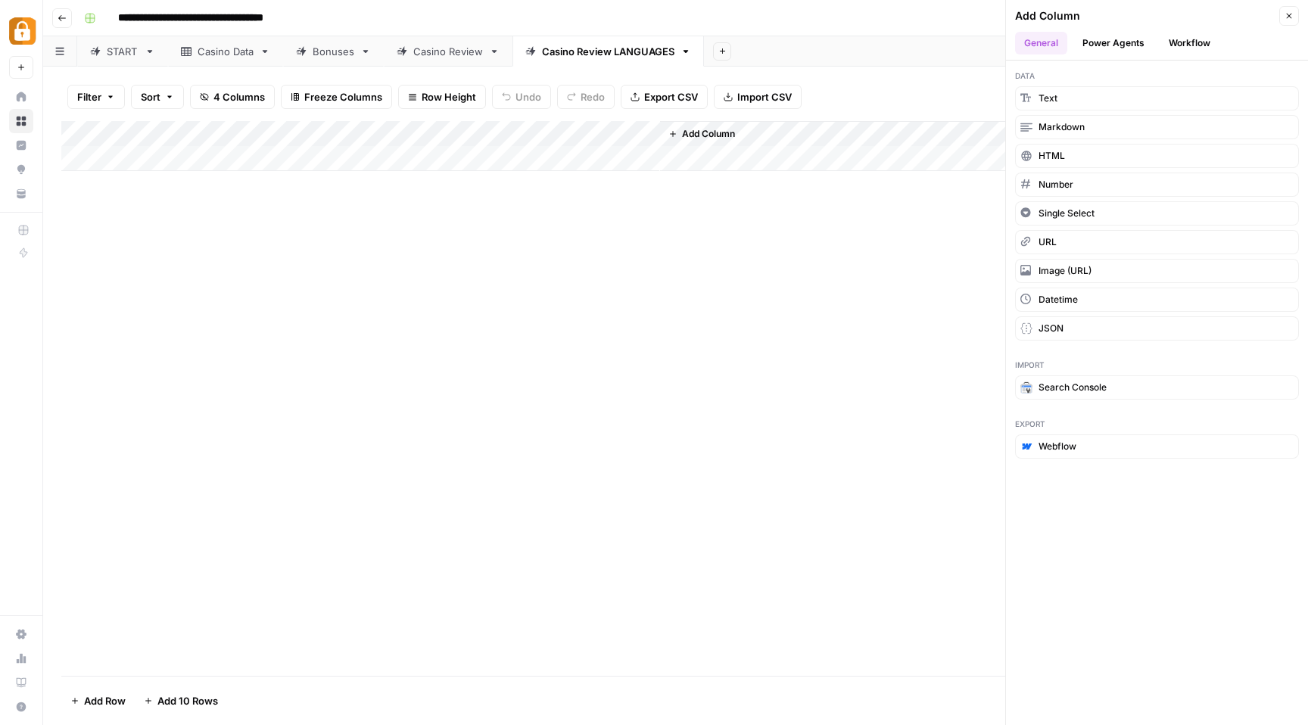
click at [1173, 37] on button "Workflow" at bounding box center [1190, 43] width 60 height 23
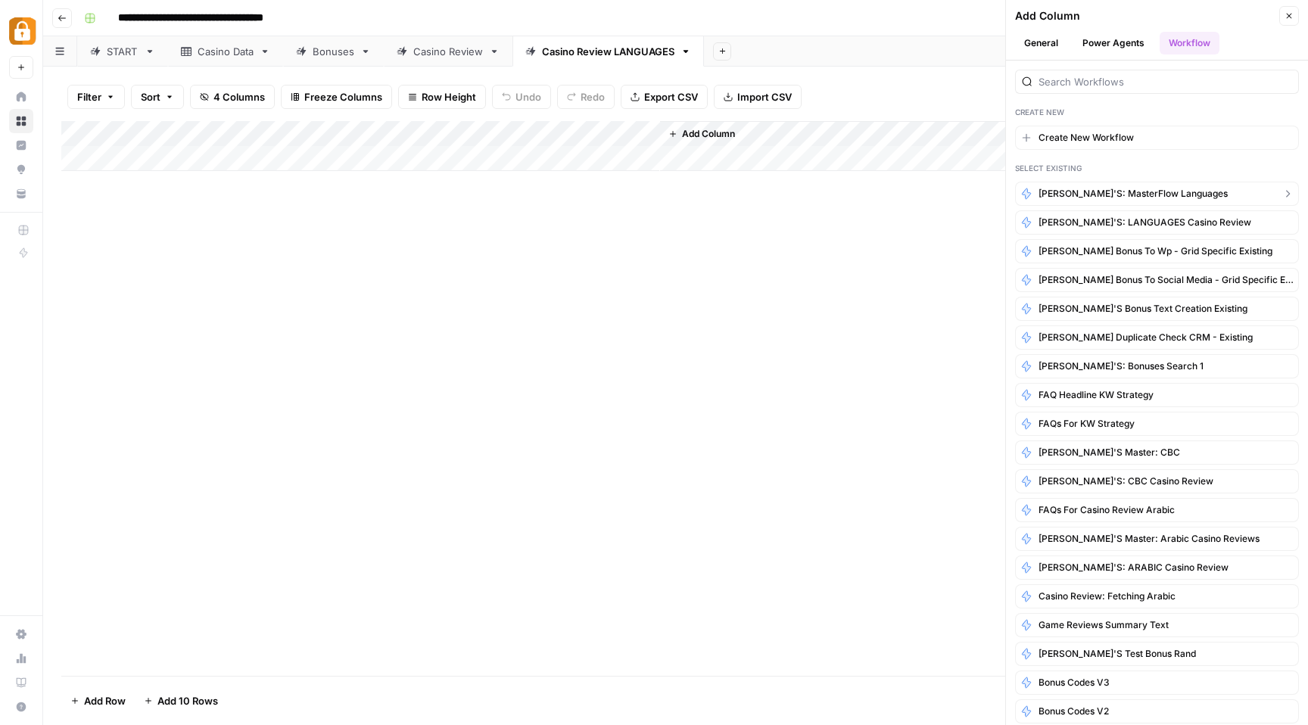
click at [1067, 196] on span "Rina's: MasterFlow Languages" at bounding box center [1133, 194] width 189 height 14
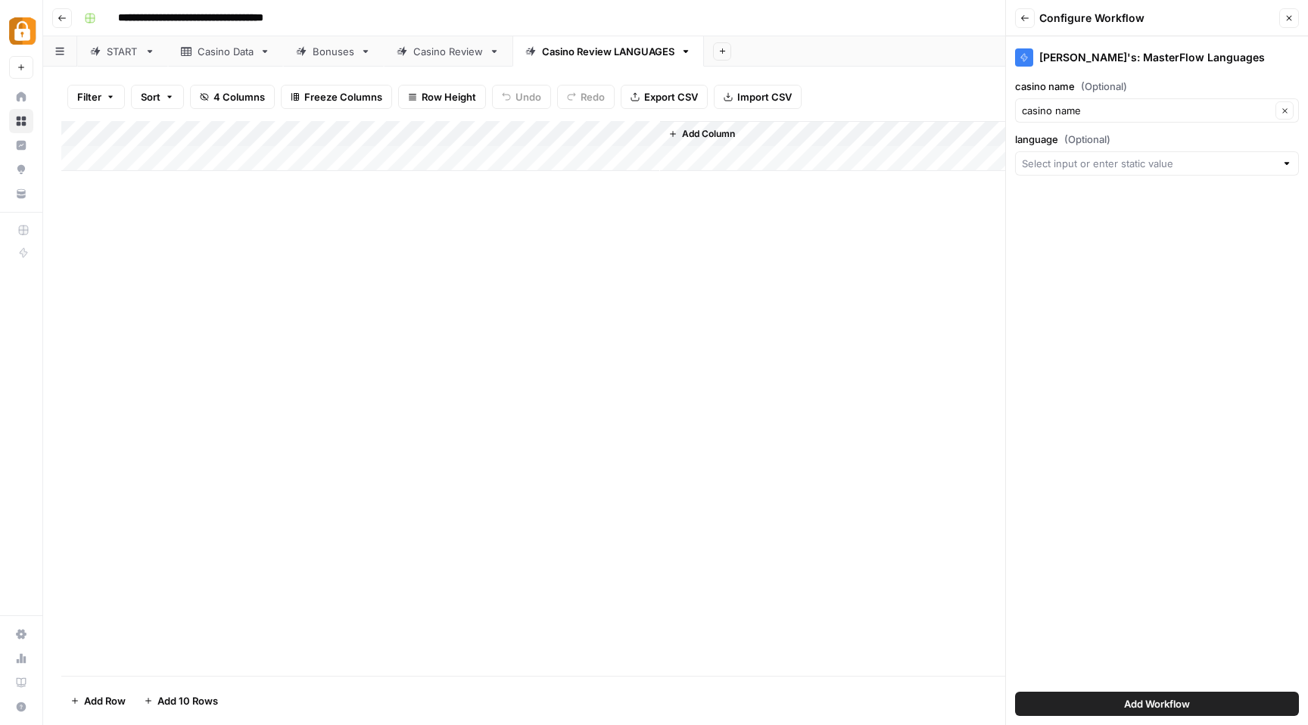
click at [561, 303] on div "Add Column" at bounding box center [675, 398] width 1229 height 555
click at [708, 131] on span "Add Column" at bounding box center [708, 134] width 53 height 14
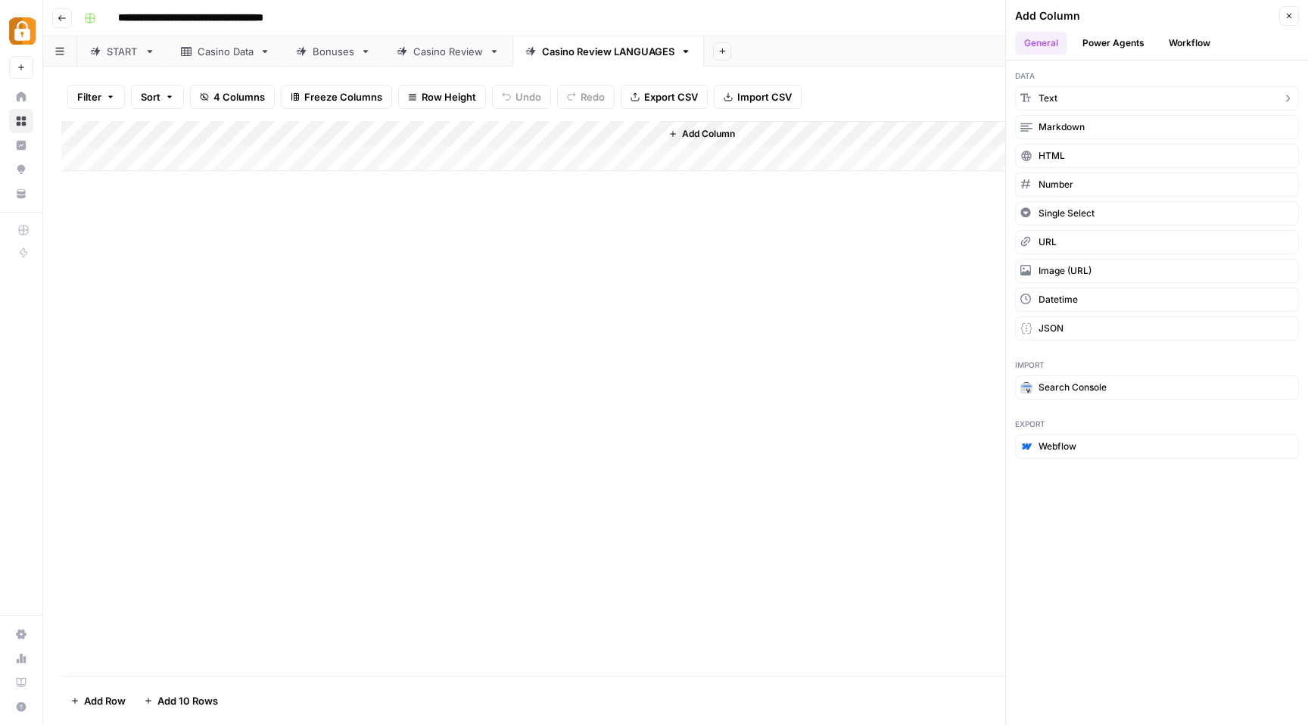
click at [1098, 100] on button "Text" at bounding box center [1157, 98] width 284 height 24
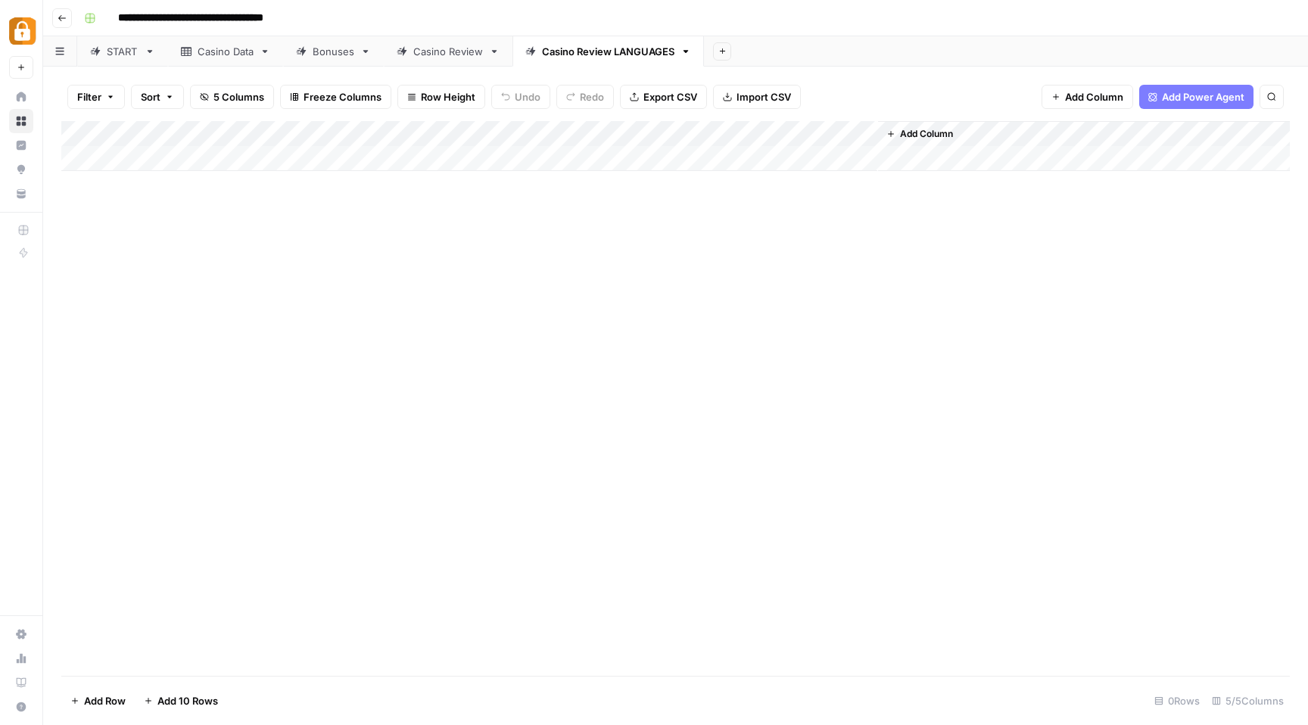
click at [752, 132] on div "Add Column" at bounding box center [675, 146] width 1229 height 50
click at [752, 132] on div at bounding box center [768, 136] width 219 height 30
drag, startPoint x: 746, startPoint y: 167, endPoint x: 661, endPoint y: 168, distance: 85.5
click at [661, 168] on div "New Column Text Sort Ascending Sort Descending Filter Hide Column Remove Column" at bounding box center [749, 253] width 181 height 204
type input "language"
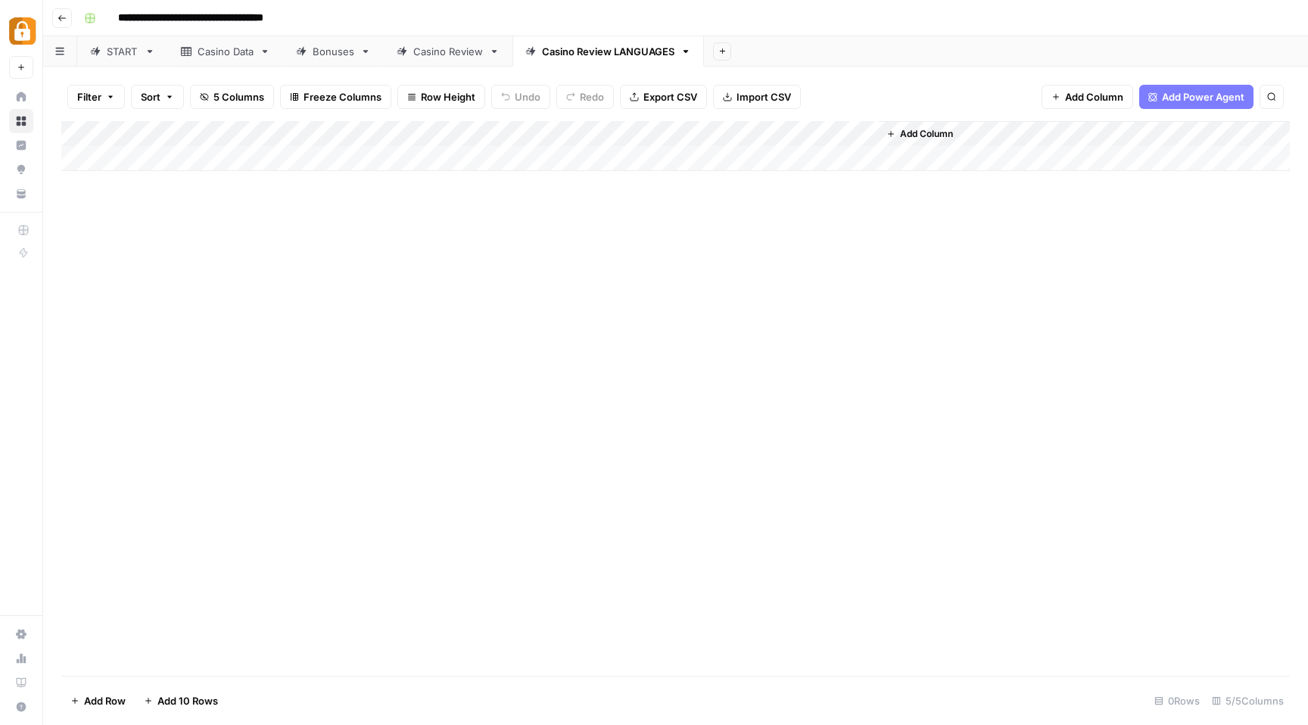
drag, startPoint x: 690, startPoint y: 139, endPoint x: 470, endPoint y: 136, distance: 219.5
click at [470, 136] on div "Add Column" at bounding box center [675, 146] width 1229 height 50
click at [1066, 90] on span "Add Column" at bounding box center [1094, 96] width 58 height 15
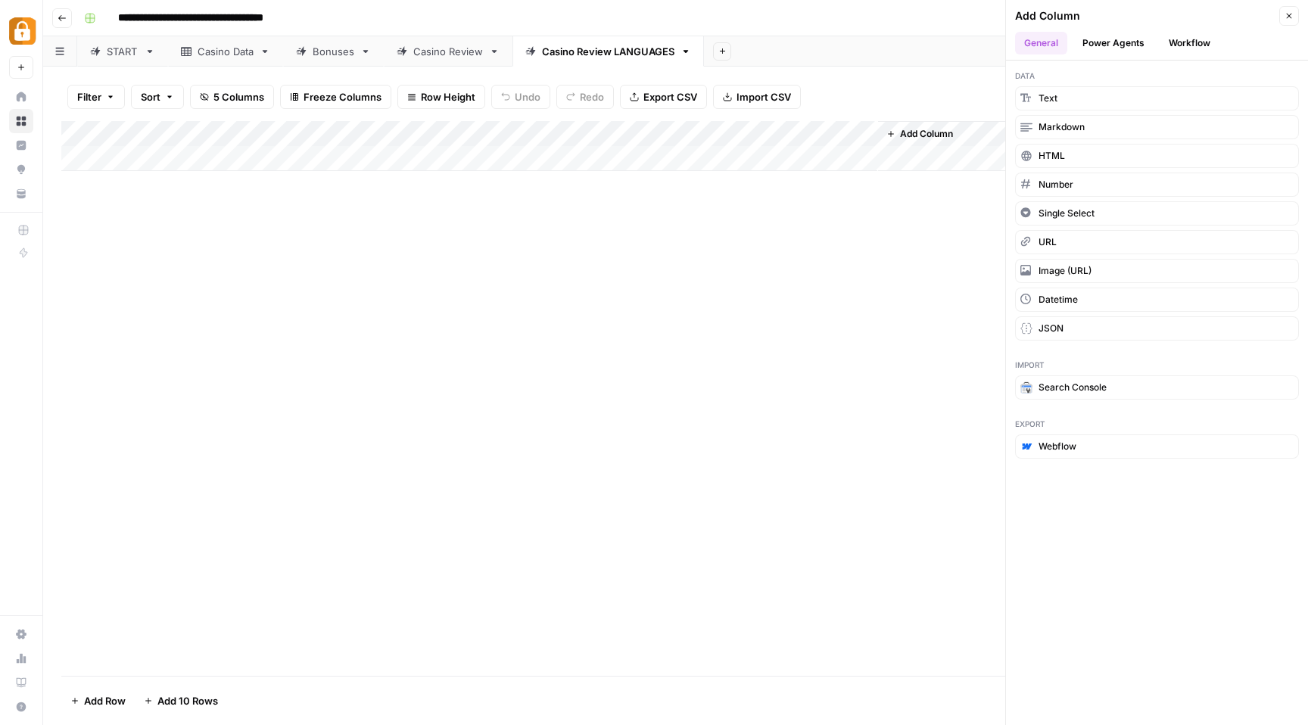
click at [1192, 39] on button "Workflow" at bounding box center [1190, 43] width 60 height 23
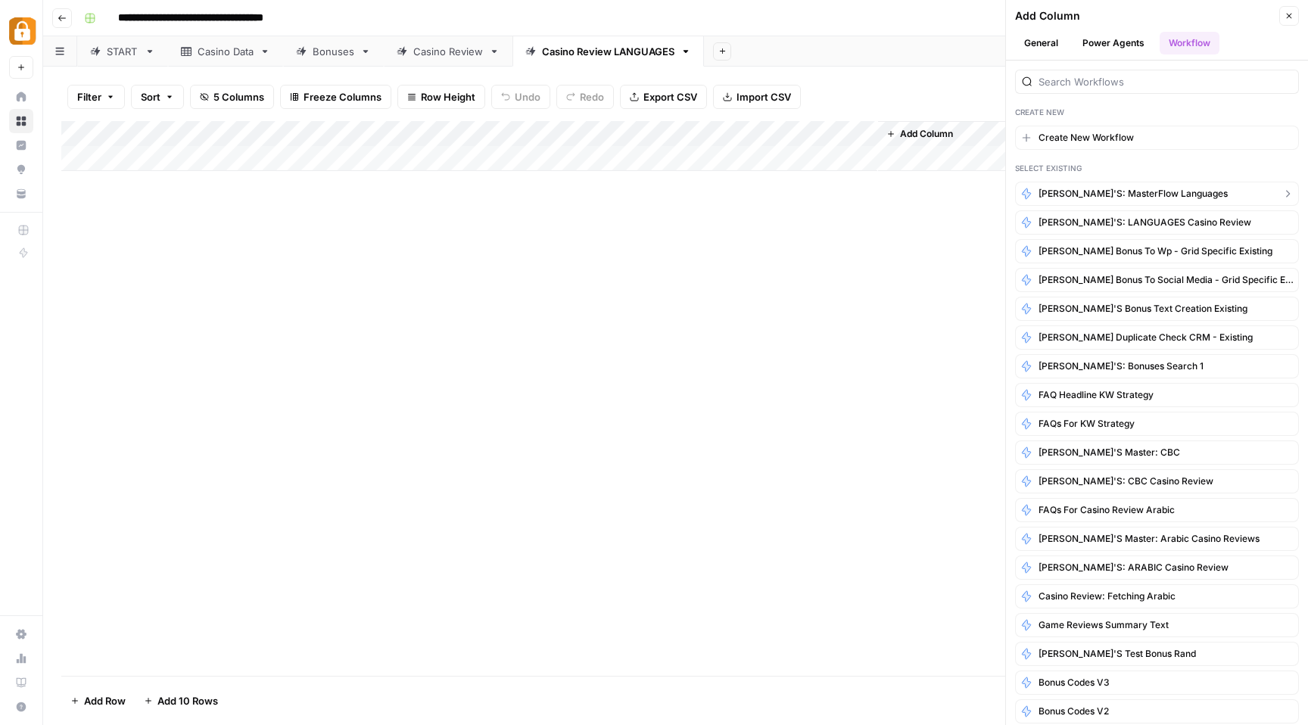
click at [1128, 196] on span "Rina's: MasterFlow Languages" at bounding box center [1133, 194] width 189 height 14
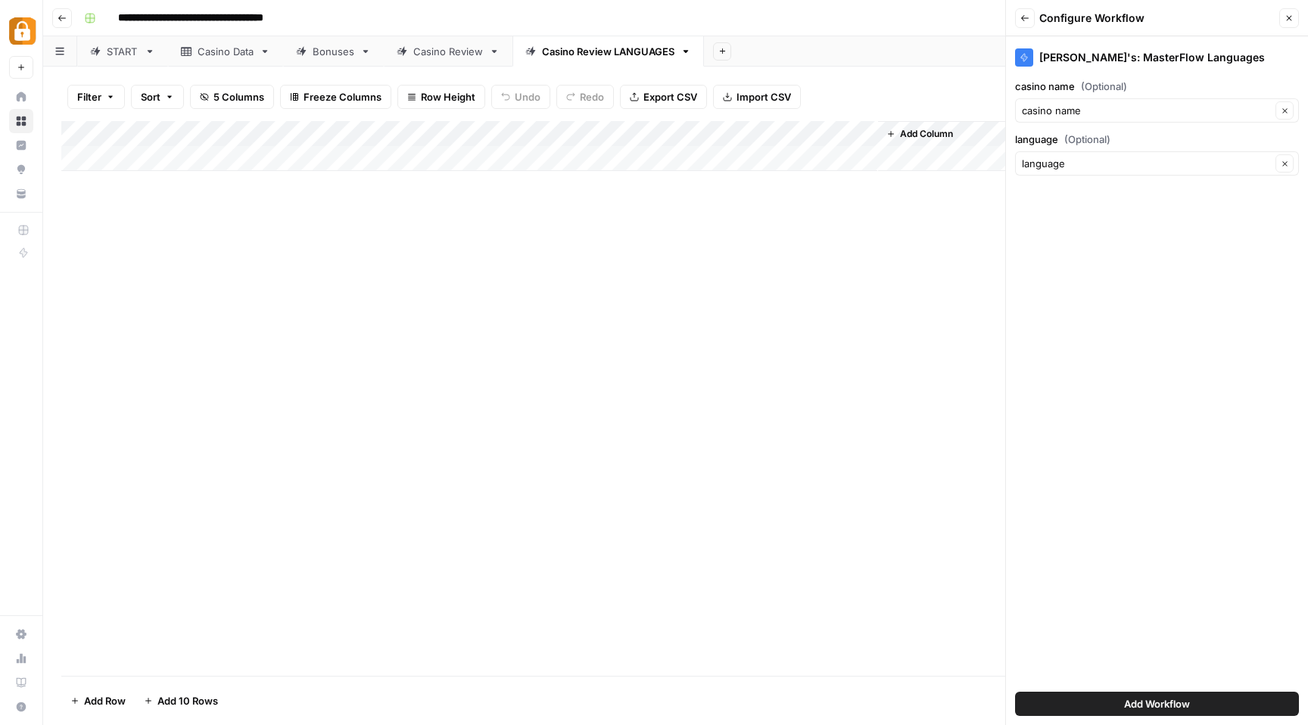
click at [1116, 705] on button "Add Workflow" at bounding box center [1157, 704] width 284 height 24
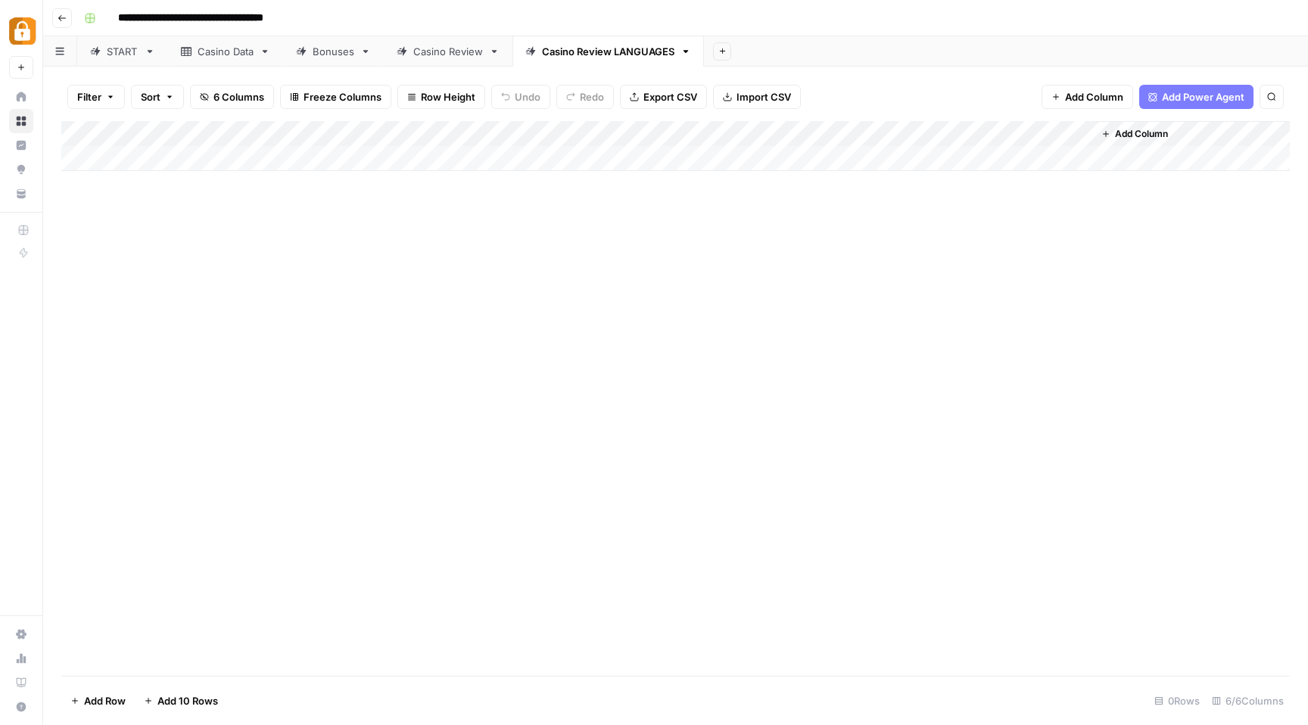
drag, startPoint x: 990, startPoint y: 142, endPoint x: 691, endPoint y: 142, distance: 299.0
click at [691, 142] on div "Add Column" at bounding box center [675, 146] width 1229 height 50
click at [228, 56] on div "Casino Data" at bounding box center [226, 51] width 56 height 15
click at [185, 157] on div "Add Column" at bounding box center [675, 398] width 1229 height 555
click at [600, 54] on div "Casino Review LANGUAGES" at bounding box center [608, 51] width 132 height 15
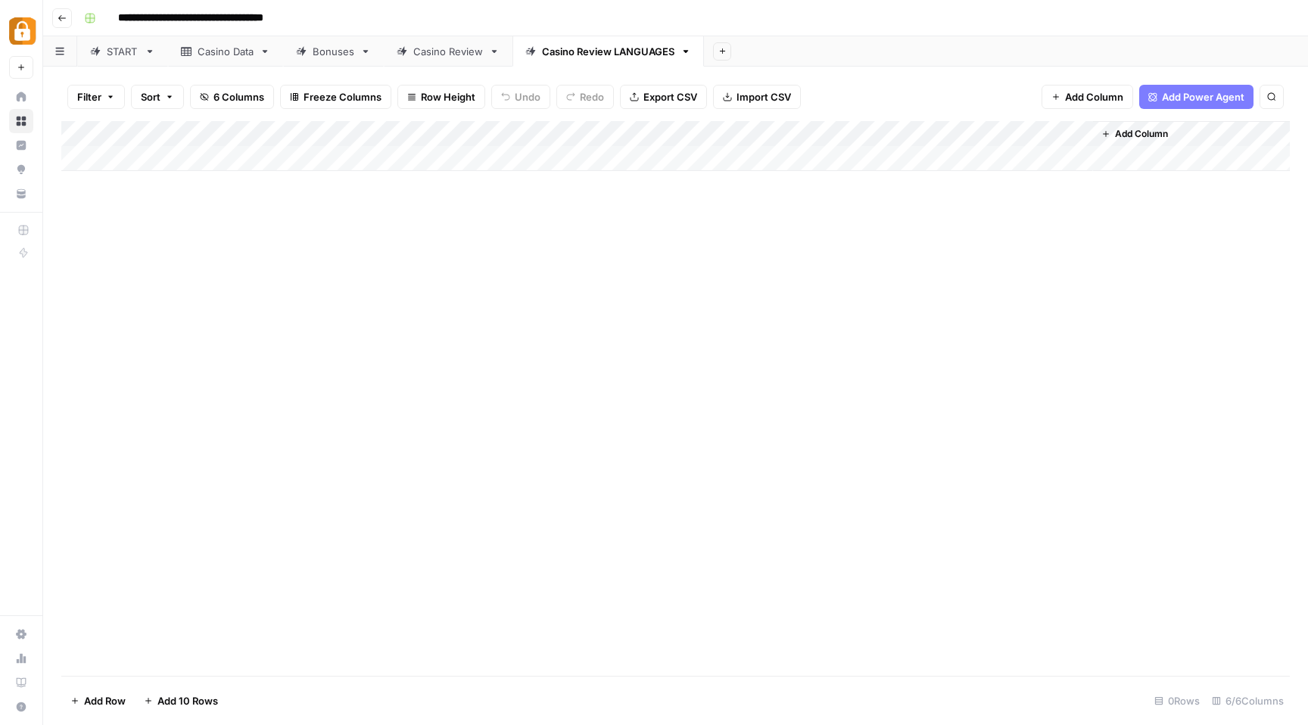
click at [210, 158] on div "Add Column" at bounding box center [675, 146] width 1229 height 50
click at [372, 260] on div "Add Column" at bounding box center [675, 398] width 1229 height 555
click at [323, 159] on div "Add Column" at bounding box center [675, 159] width 1229 height 76
click at [474, 156] on div "Add Column" at bounding box center [675, 159] width 1229 height 76
type textarea "****"
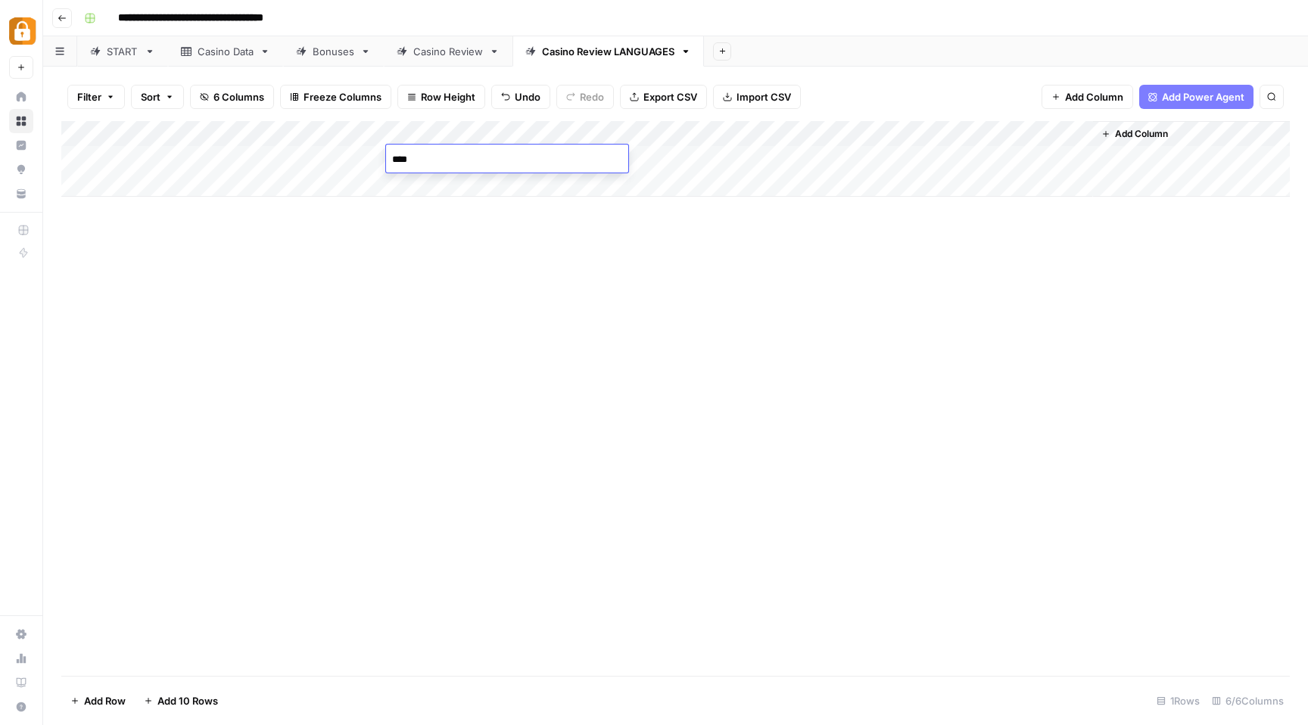
click at [688, 391] on div "Add Column" at bounding box center [675, 398] width 1229 height 555
click at [710, 156] on div "Add Column" at bounding box center [675, 159] width 1229 height 76
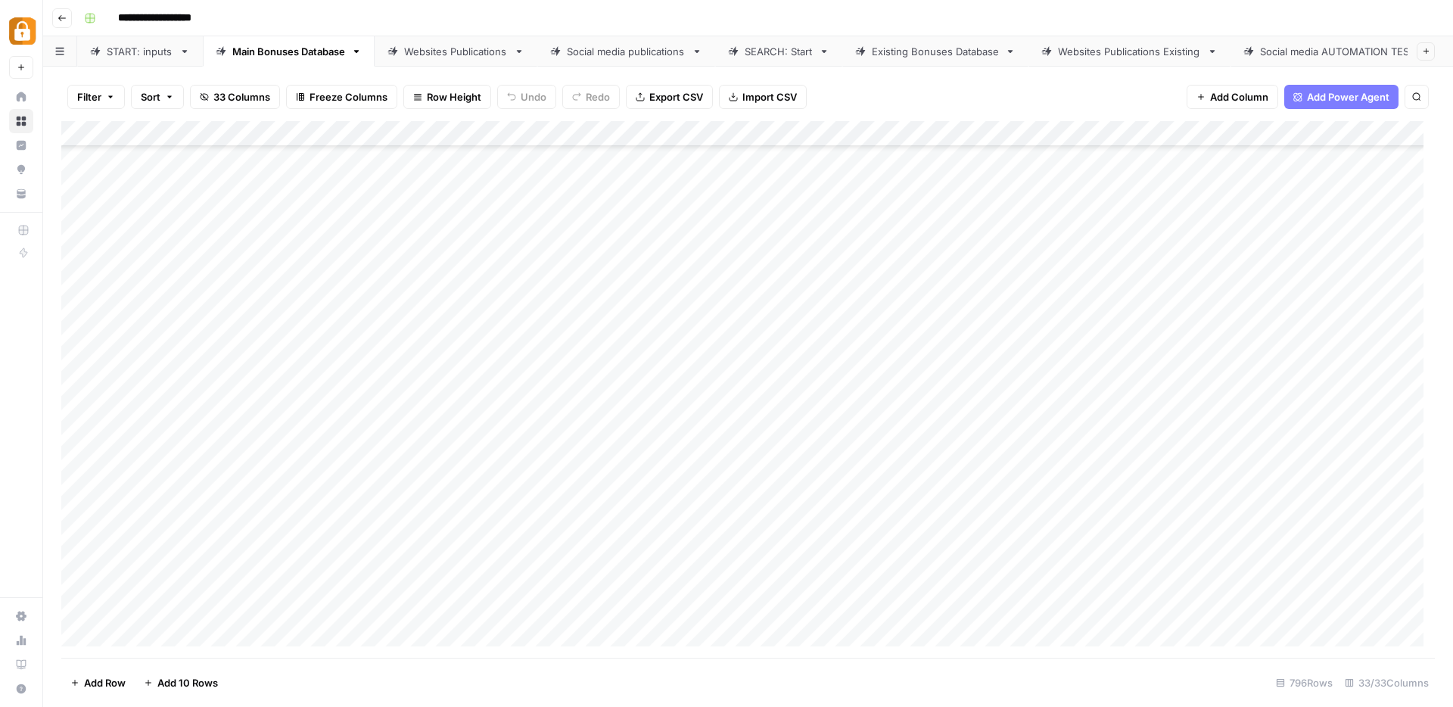
scroll to position [20010, 0]
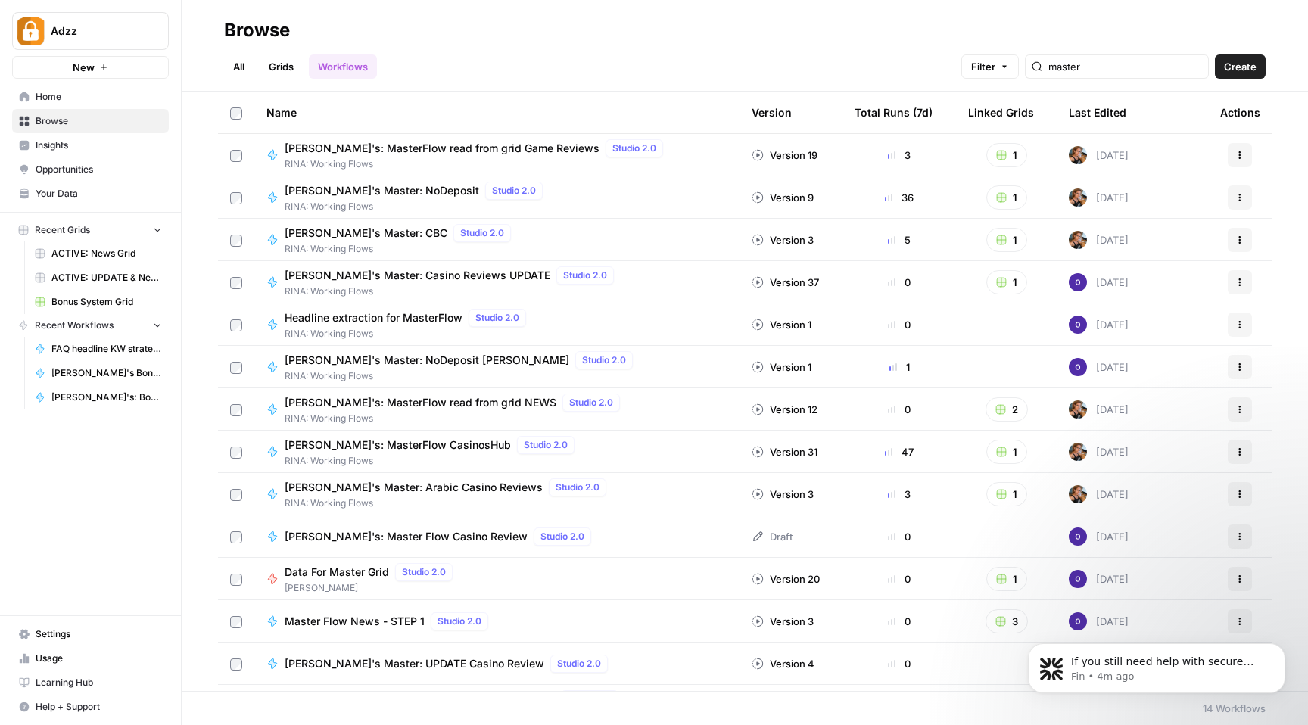
click at [131, 69] on button "New" at bounding box center [90, 67] width 157 height 23
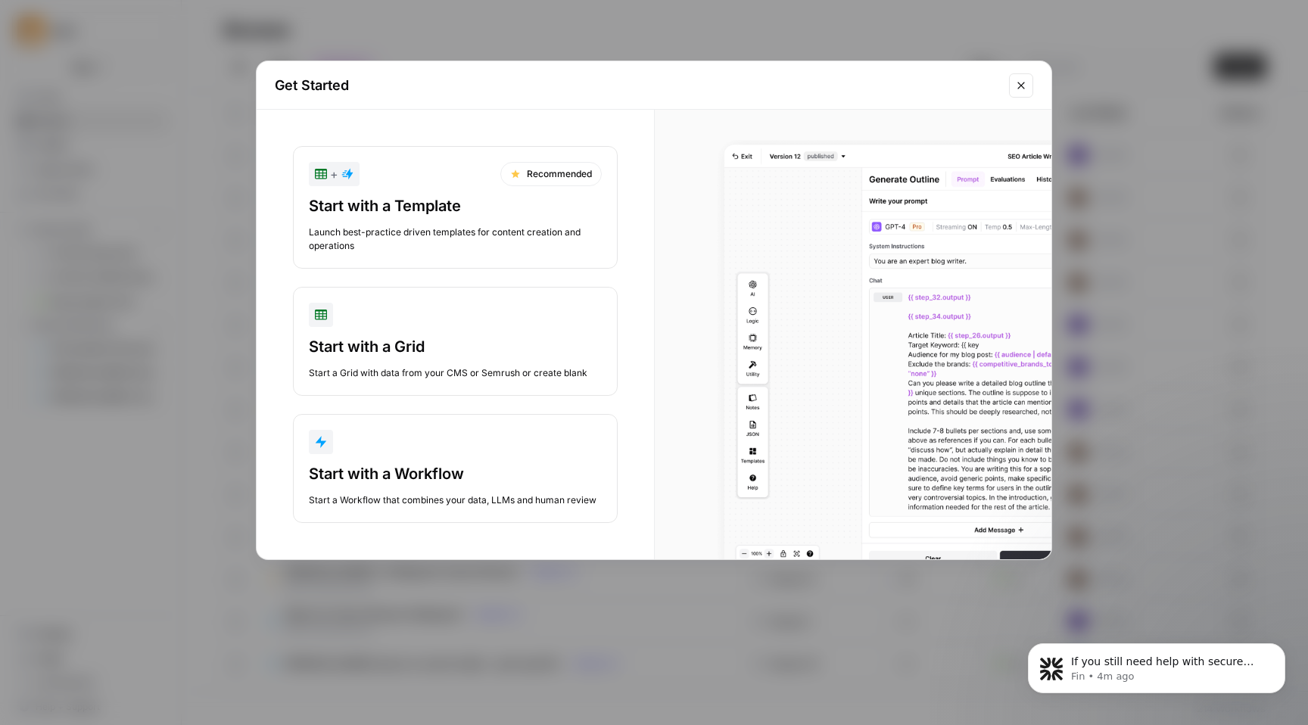
click at [449, 476] on div "Start with a Workflow" at bounding box center [455, 473] width 293 height 21
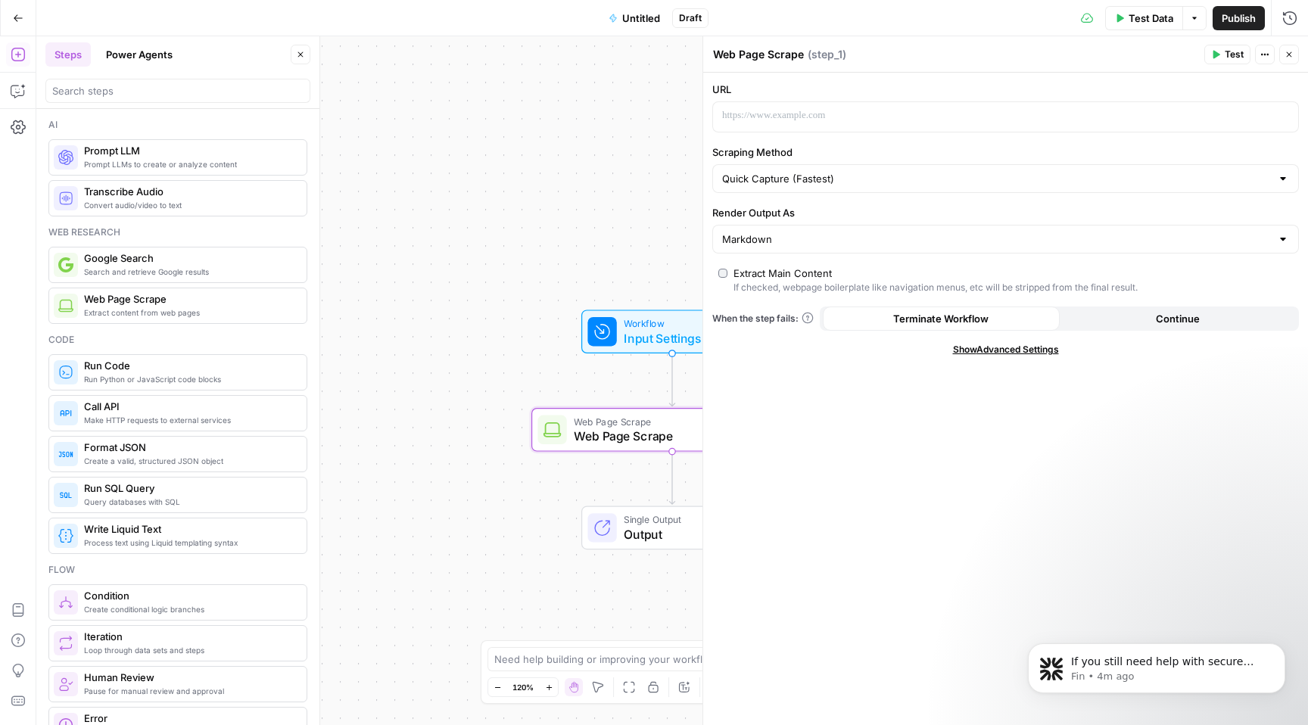
click at [1262, 54] on icon "button" at bounding box center [1262, 55] width 2 height 2
click at [553, 184] on div "Workflow Input Settings Inputs Web Page Scrape Web Page Scrape Step 1 Single Ou…" at bounding box center [672, 380] width 1272 height 689
click at [1037, 347] on span "Show Advanced Settings" at bounding box center [1006, 350] width 106 height 14
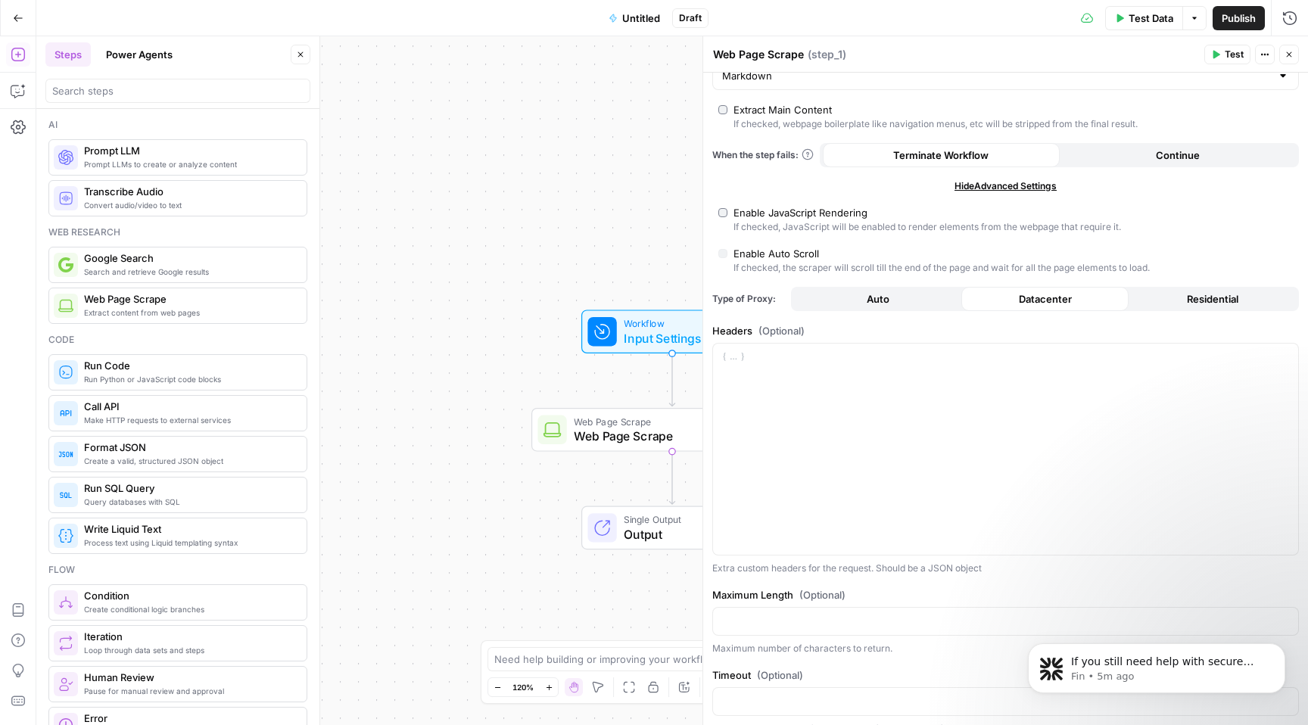
scroll to position [183, 0]
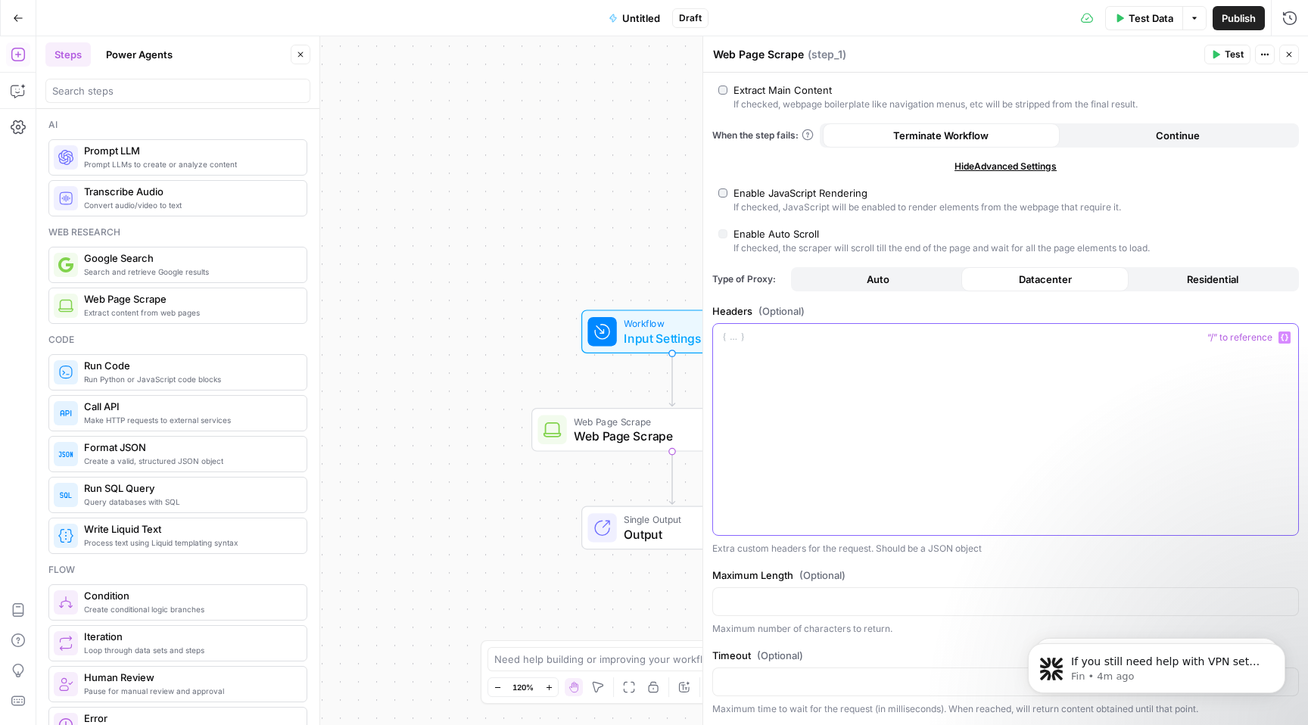
click at [786, 364] on div at bounding box center [1005, 430] width 585 height 212
click at [1194, 668] on span "If you still need help with VPN setup or anything else, I’m here to assist! Wou…" at bounding box center [1167, 692] width 192 height 73
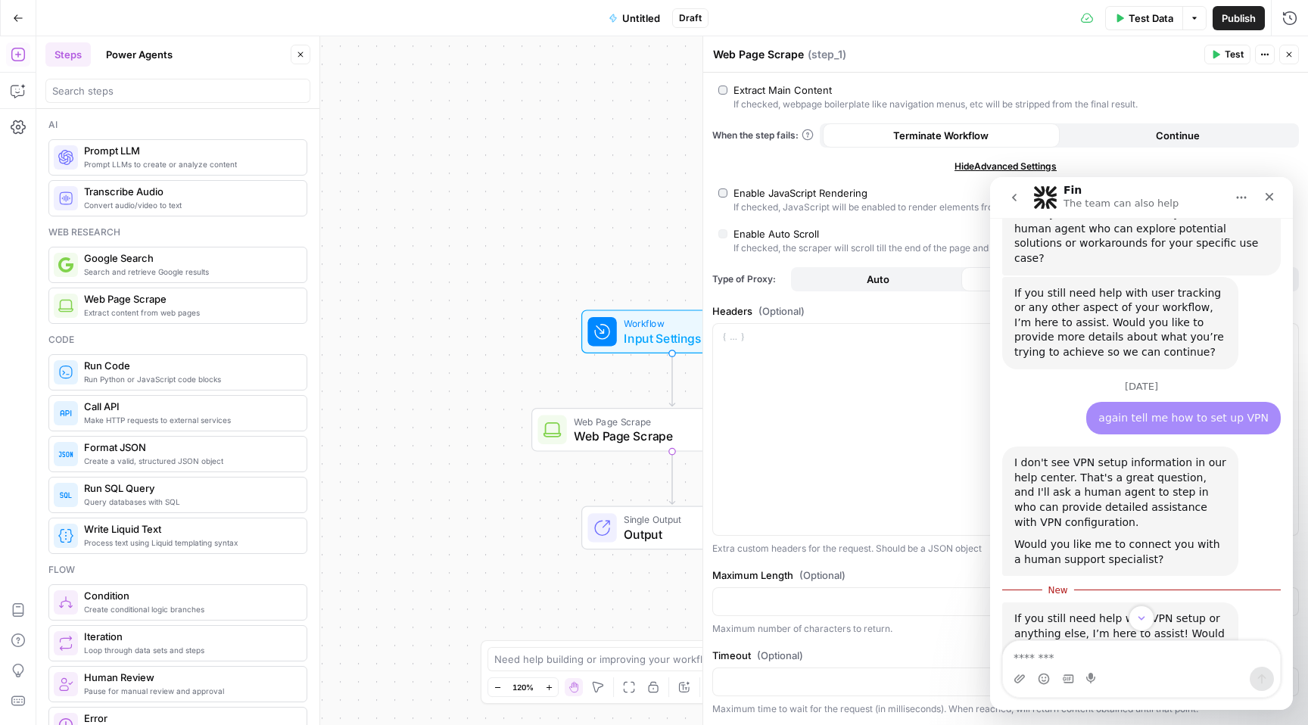
scroll to position [1969, 0]
click at [1140, 652] on textarea "Message…" at bounding box center [1141, 654] width 277 height 26
type textarea "**********"
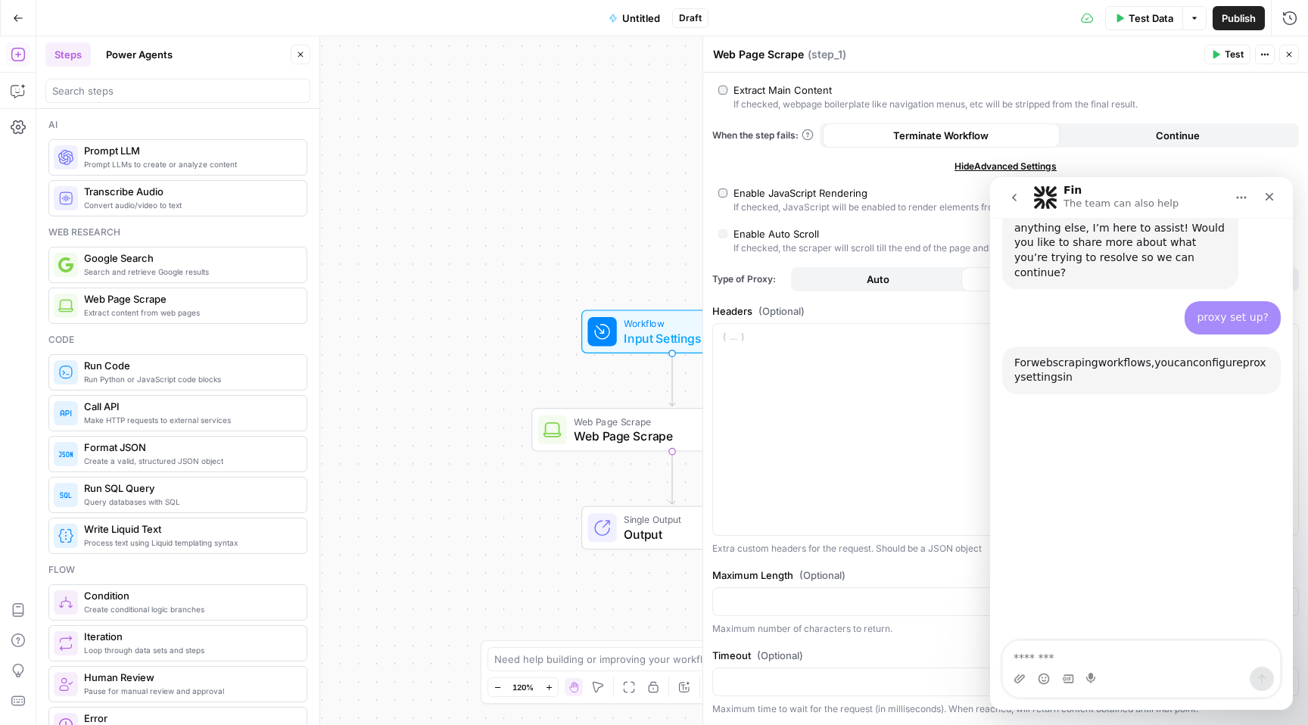
scroll to position [2351, 0]
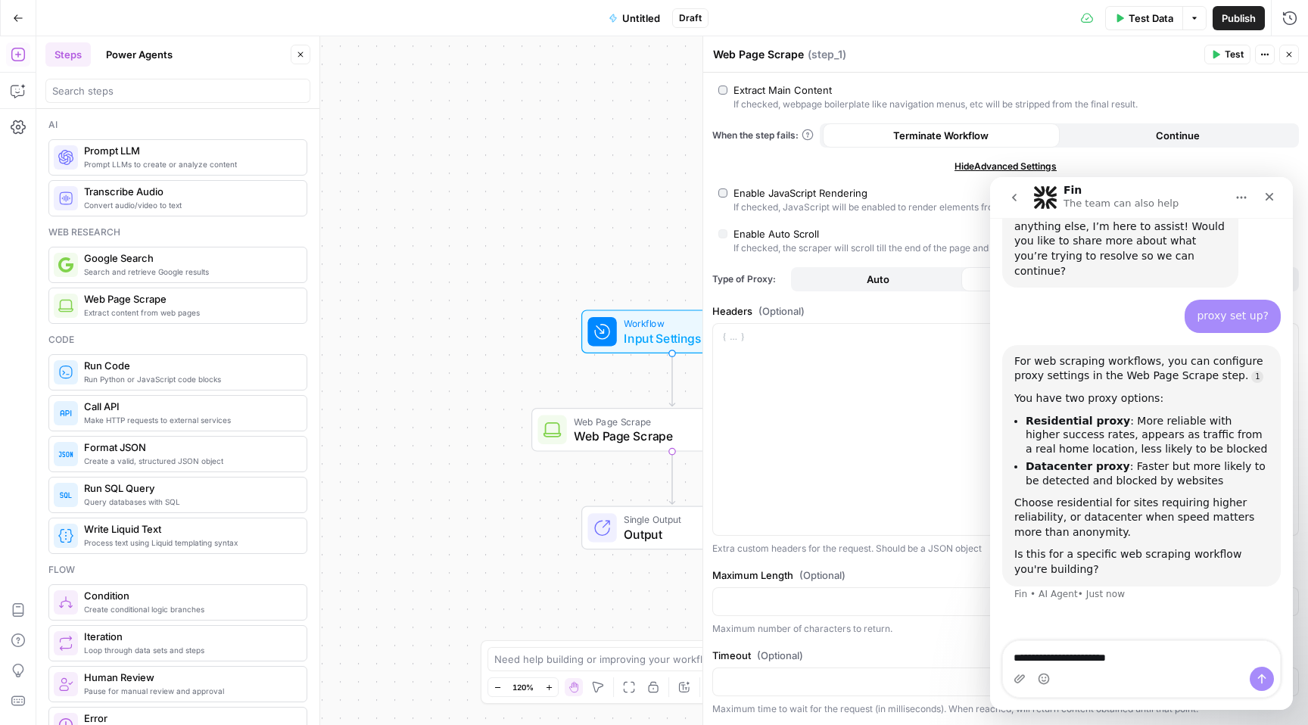
type textarea "**********"
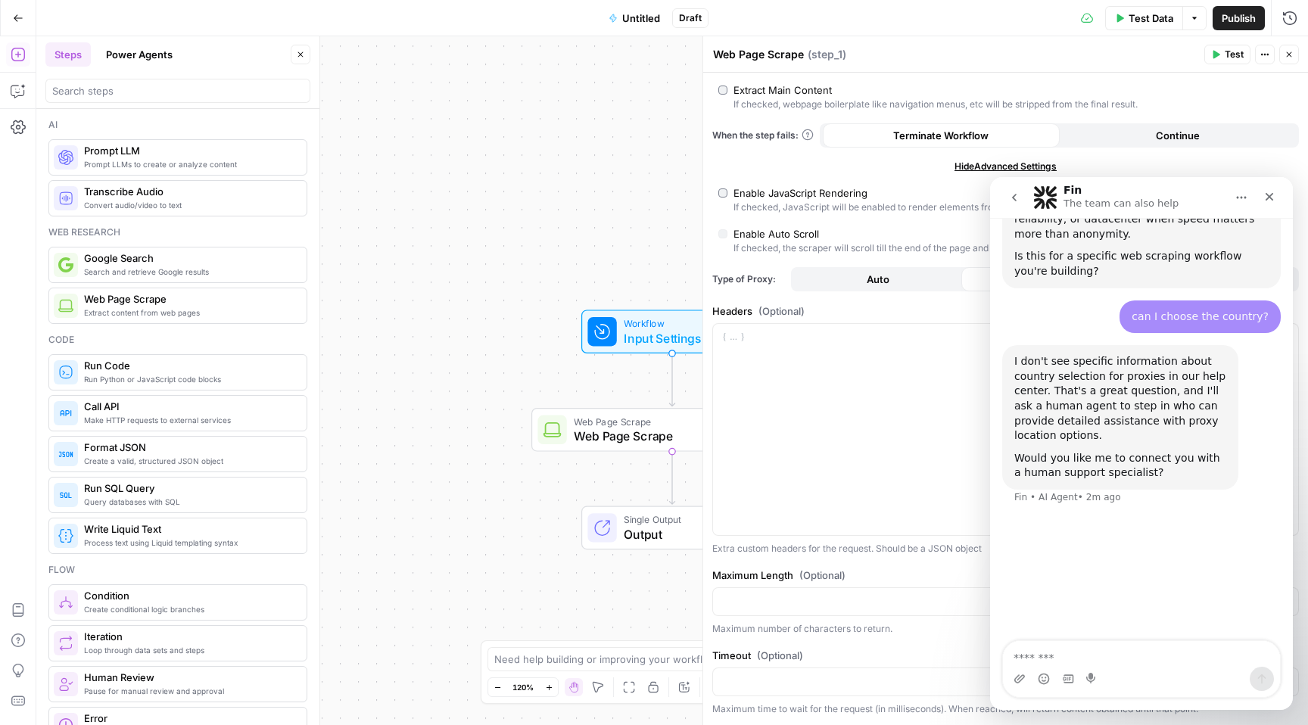
scroll to position [2, 0]
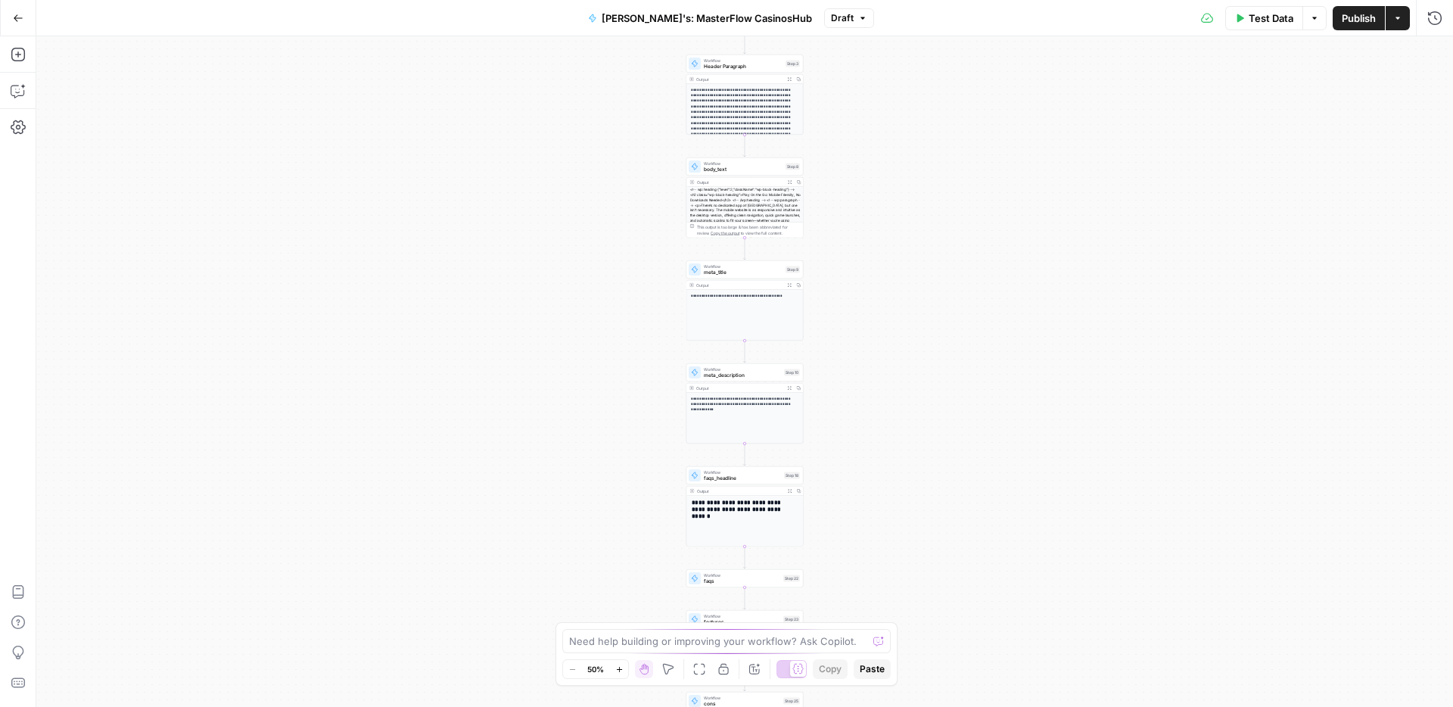
click at [23, 15] on button "Go Back" at bounding box center [18, 18] width 27 height 27
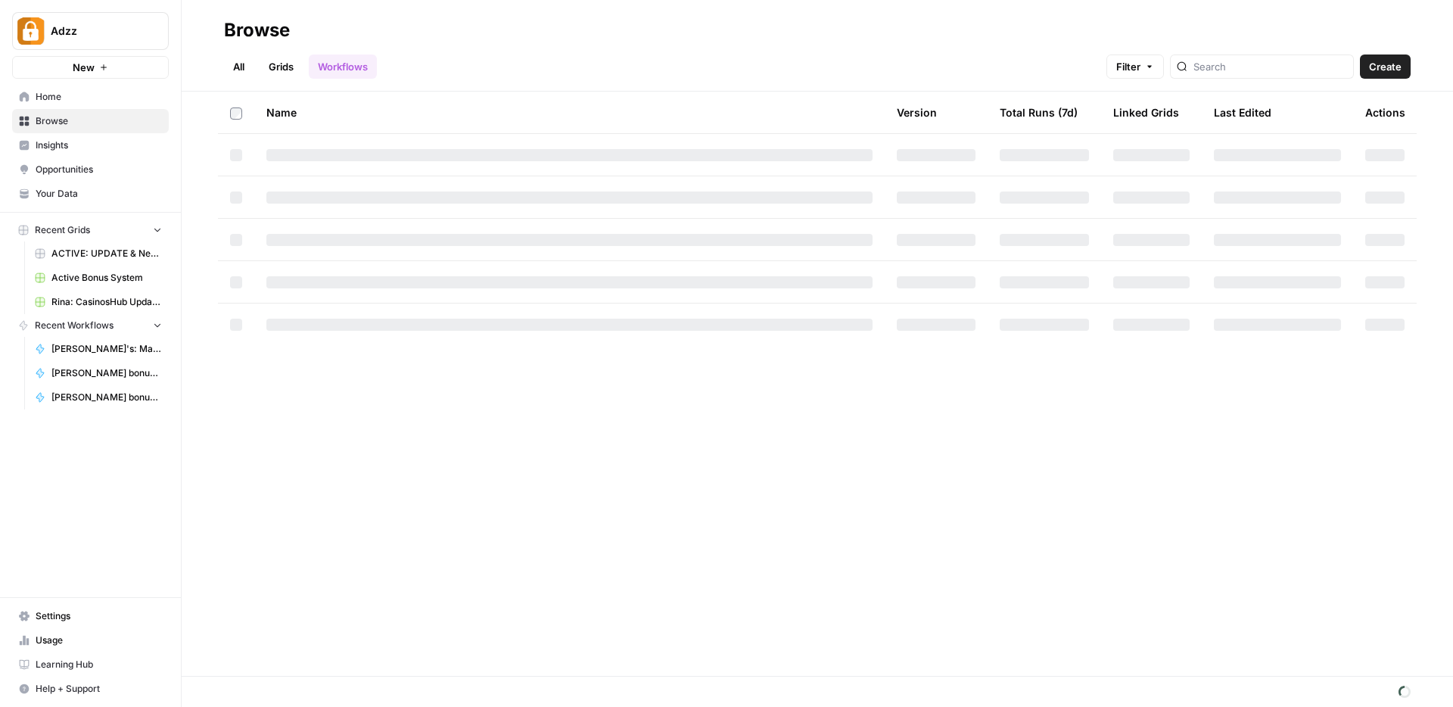
click at [291, 69] on link "Grids" at bounding box center [281, 66] width 43 height 24
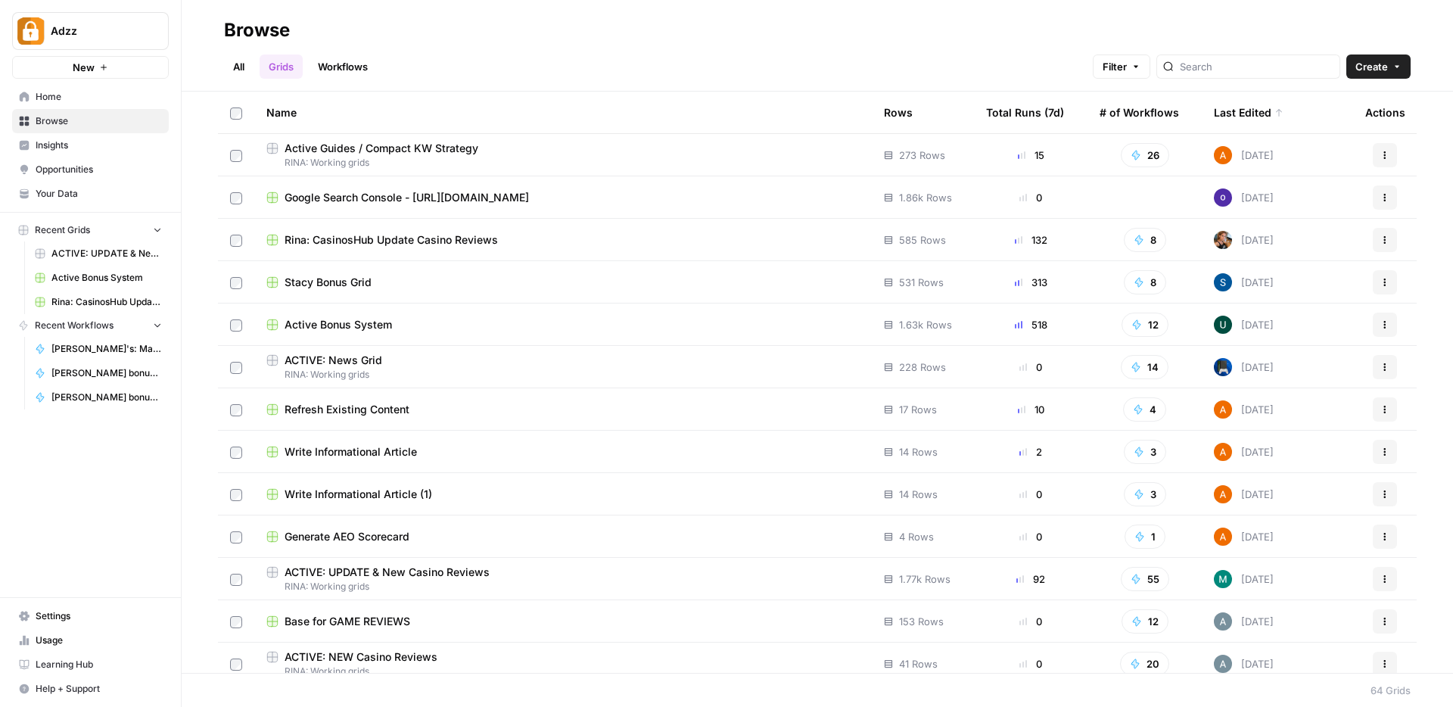
click at [553, 238] on div "Rina: CasinosHub Update Casino Reviews" at bounding box center [562, 239] width 593 height 15
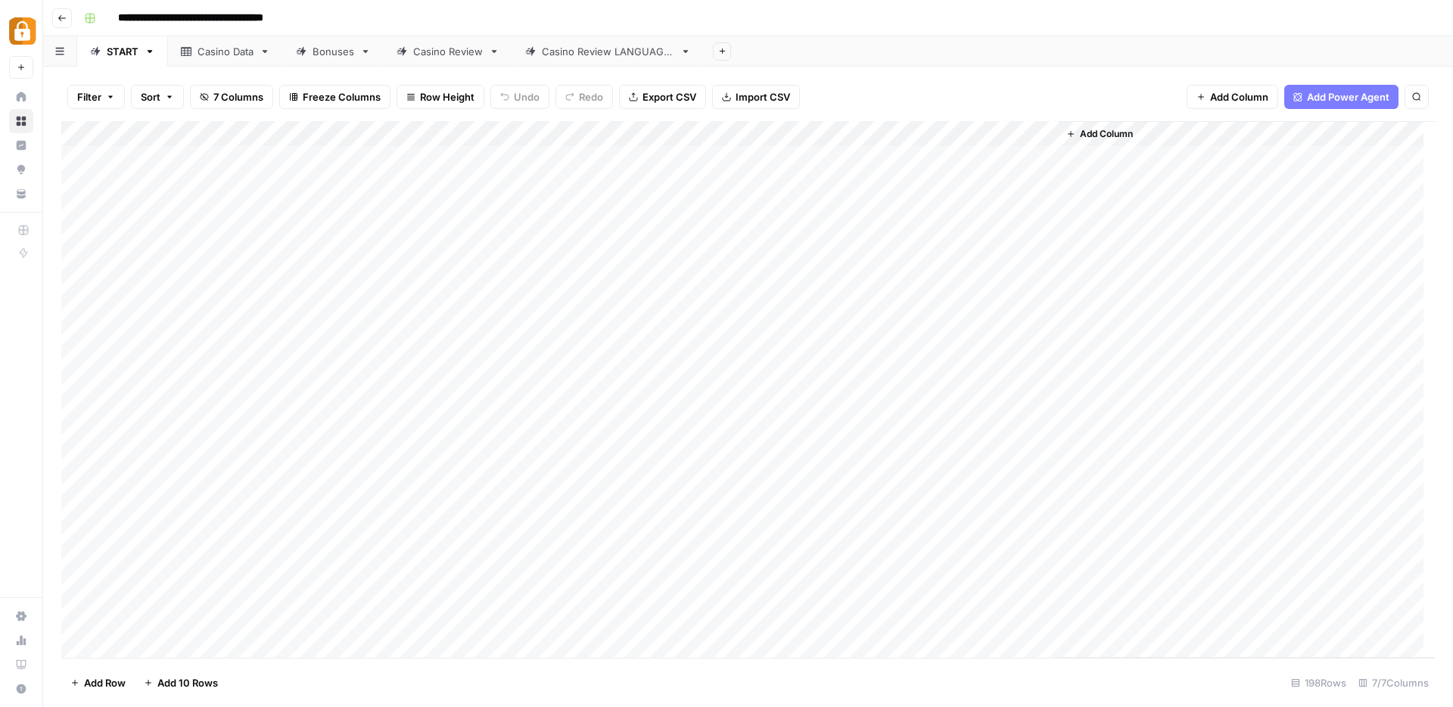
click at [581, 59] on link "Casino Review LANGUAGES" at bounding box center [608, 51] width 192 height 30
click at [783, 157] on div "Add Column" at bounding box center [748, 159] width 1374 height 76
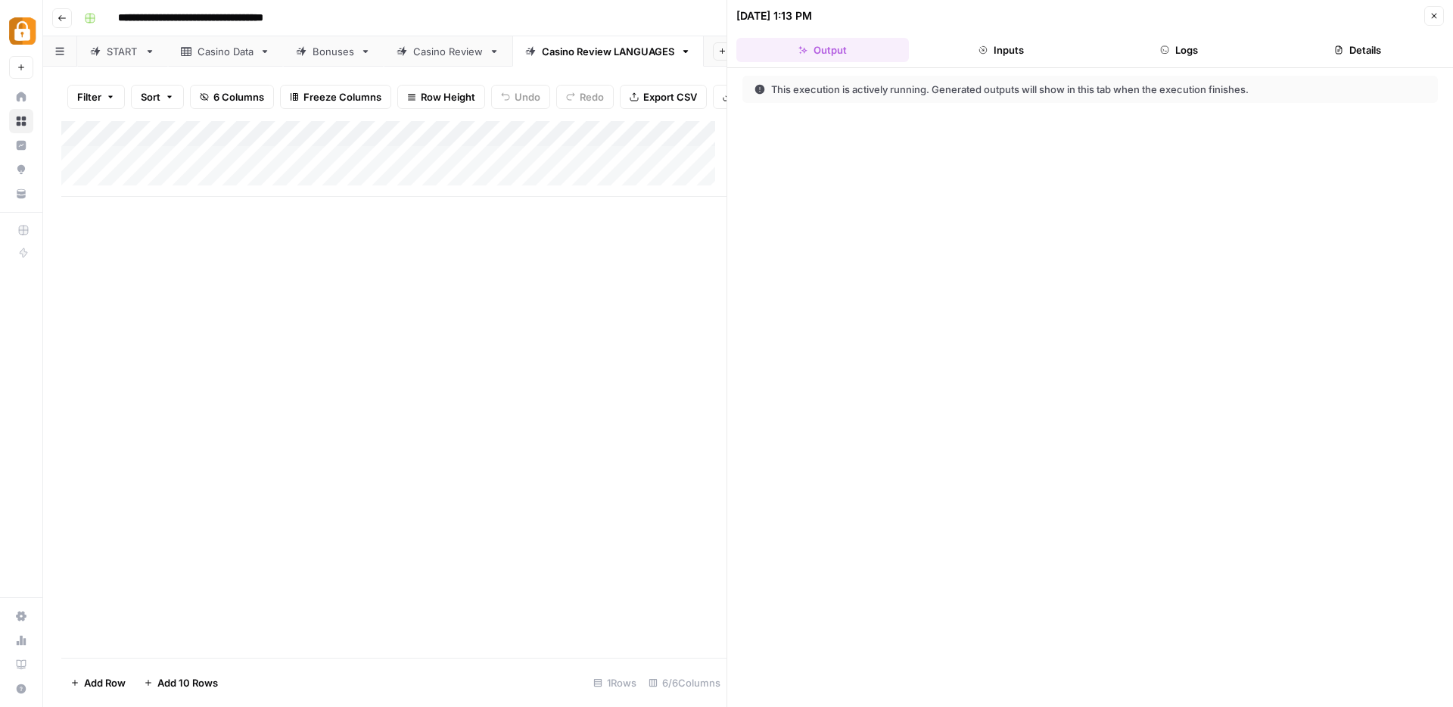
click at [1192, 51] on button "Logs" at bounding box center [1180, 50] width 173 height 24
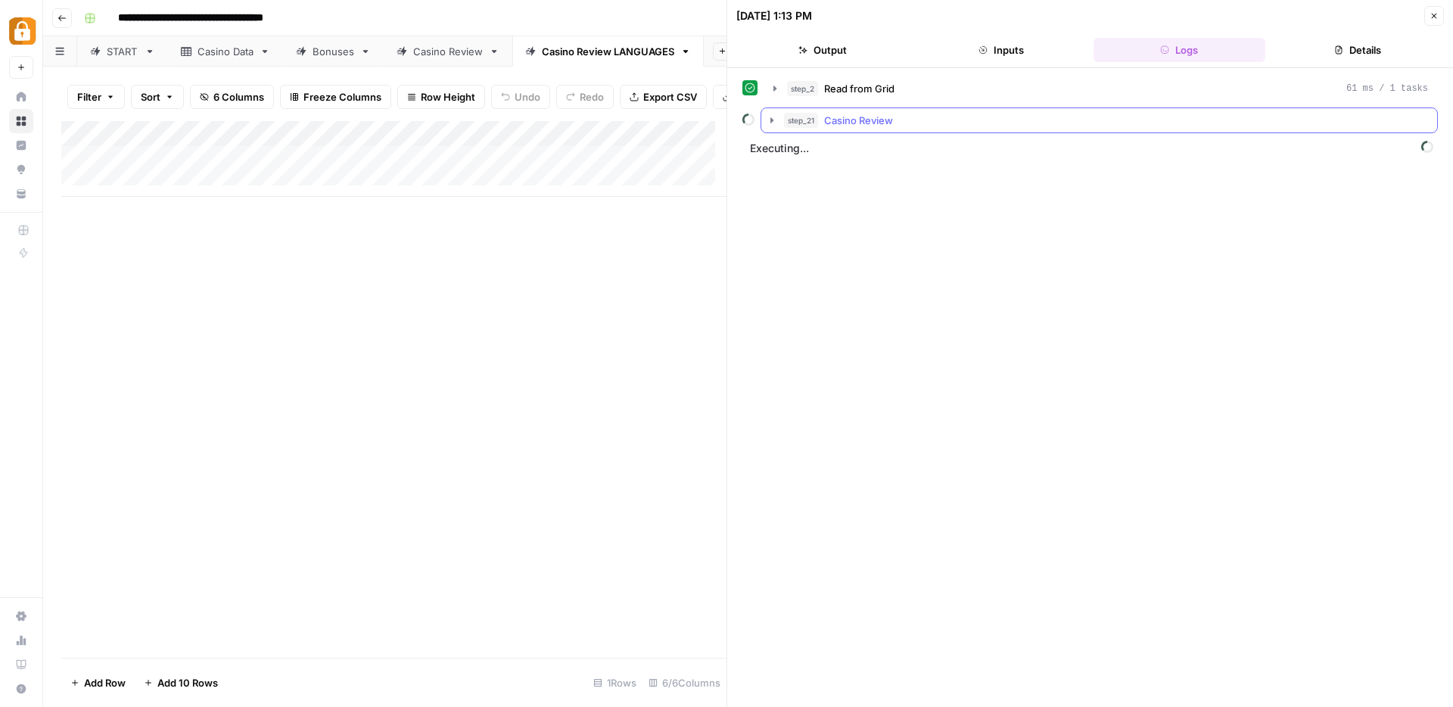
click at [769, 118] on icon "button" at bounding box center [772, 120] width 12 height 12
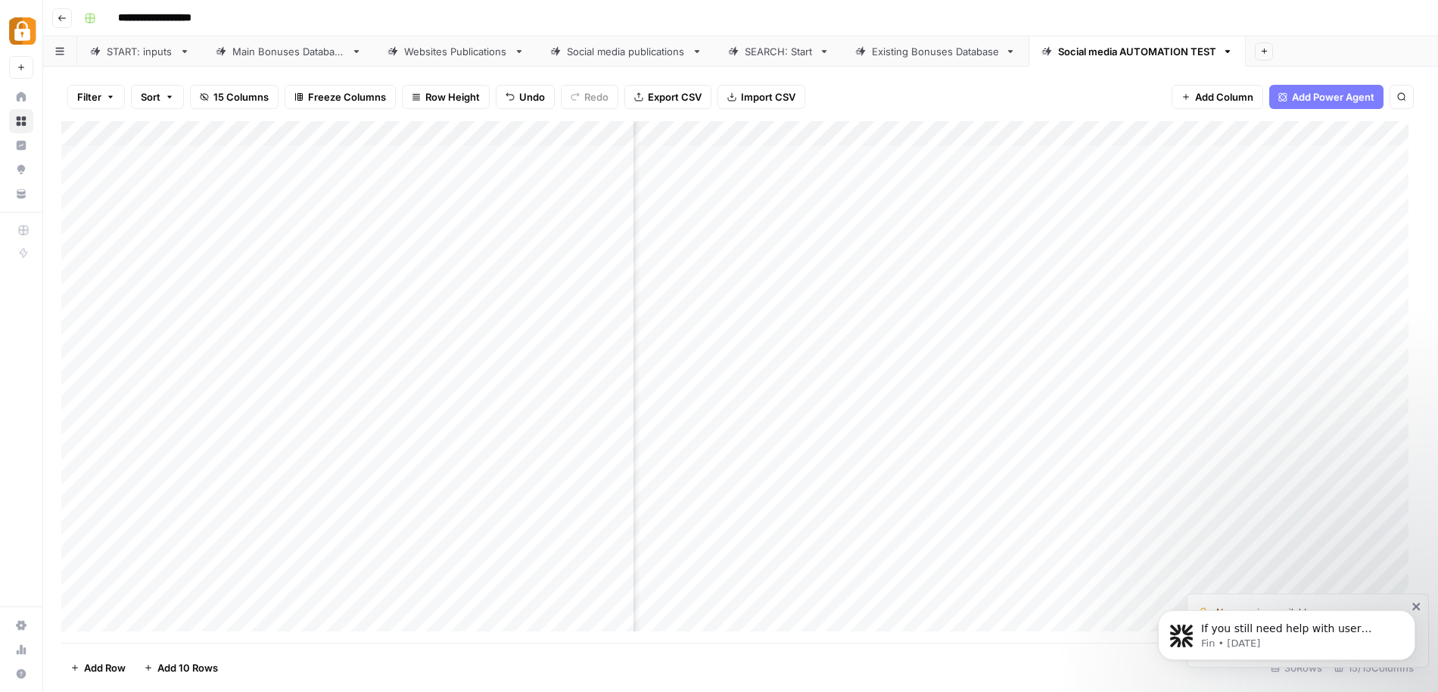
scroll to position [0, 1144]
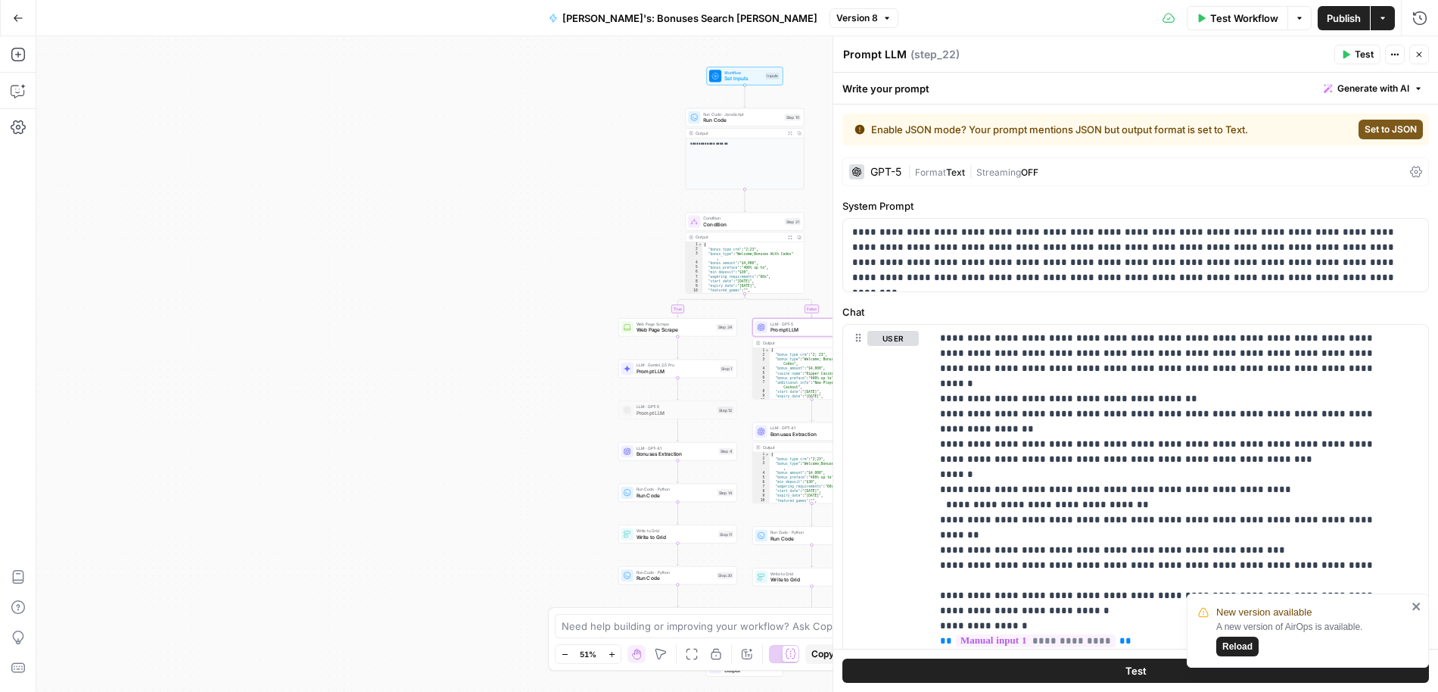
scroll to position [4087, 0]
